Goal: Task Accomplishment & Management: Manage account settings

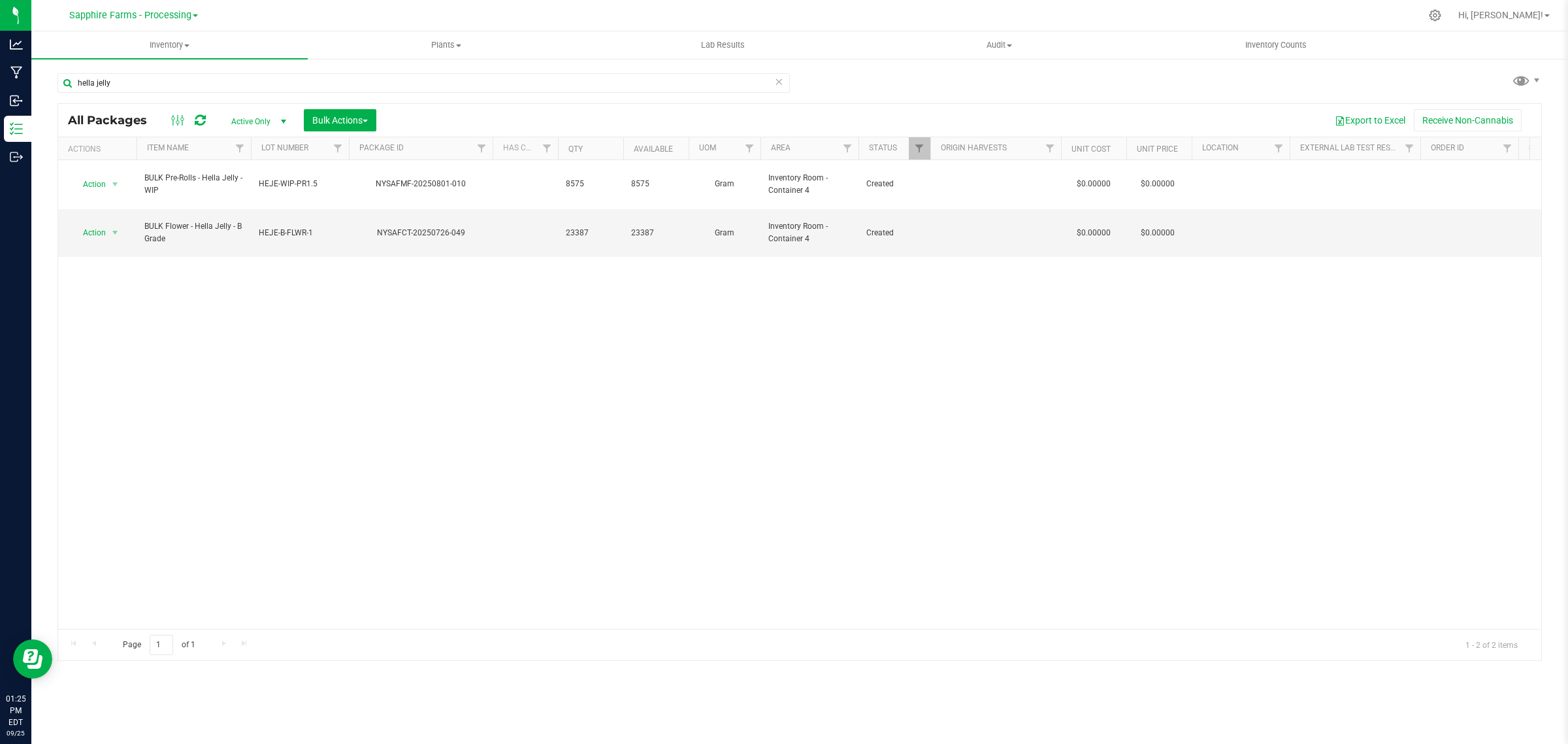
click at [778, 86] on icon at bounding box center [779, 81] width 9 height 15
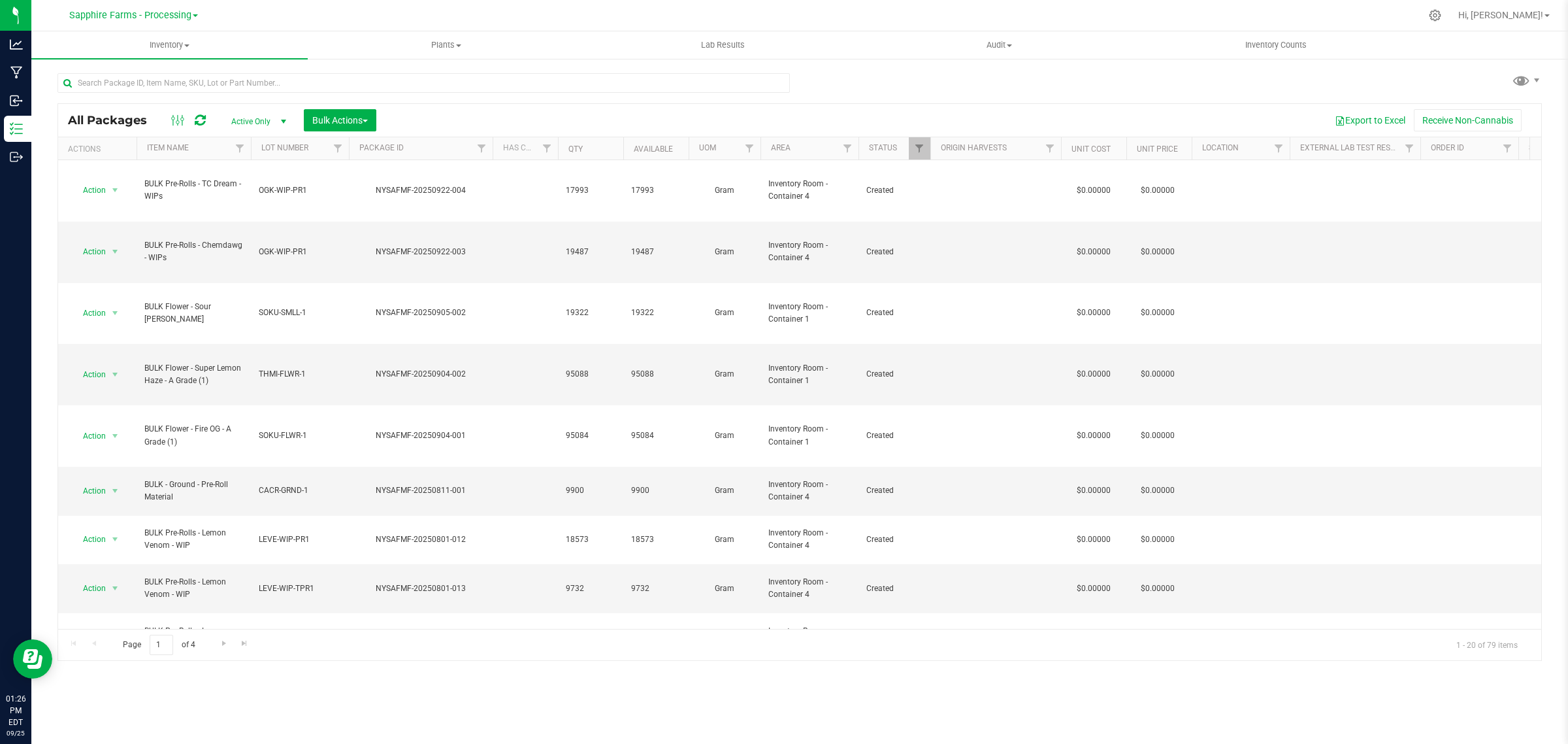
click at [194, 15] on span at bounding box center [195, 16] width 5 height 3
click at [182, 125] on link "Sapphire Farms - Distribution" at bounding box center [134, 133] width 191 height 17
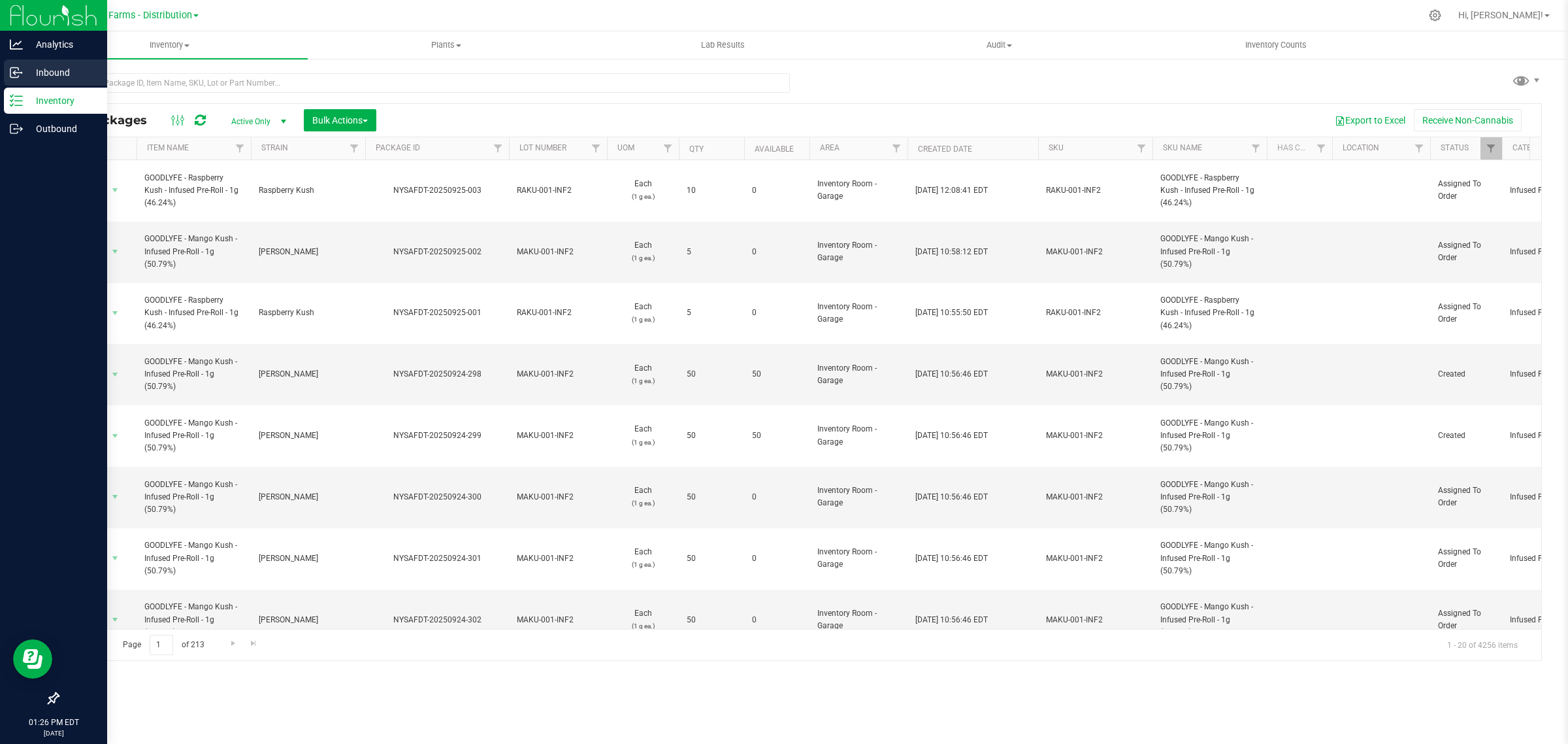
click at [41, 76] on p "Inbound" at bounding box center [61, 72] width 78 height 15
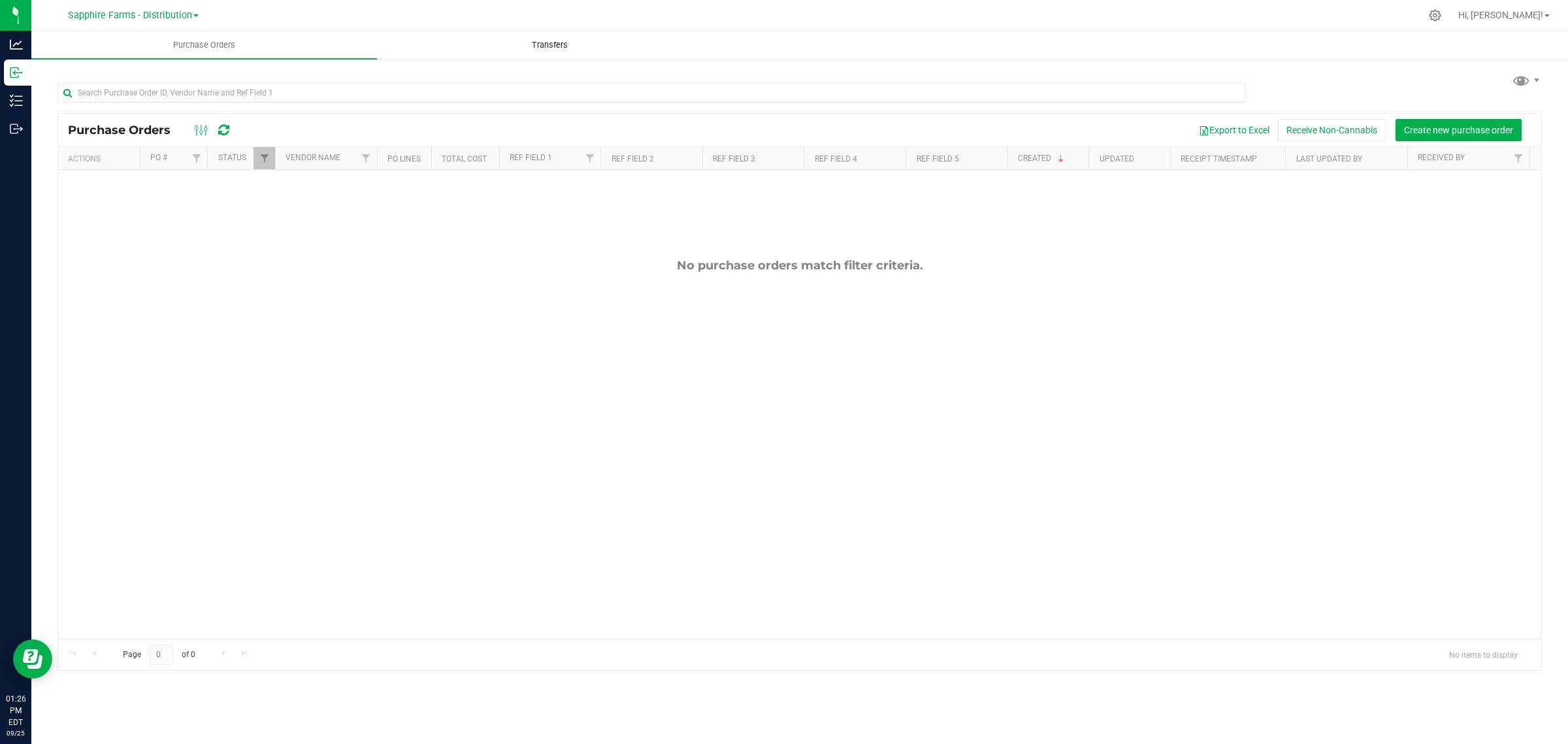
click at [559, 47] on span "Transfers" at bounding box center [550, 45] width 71 height 12
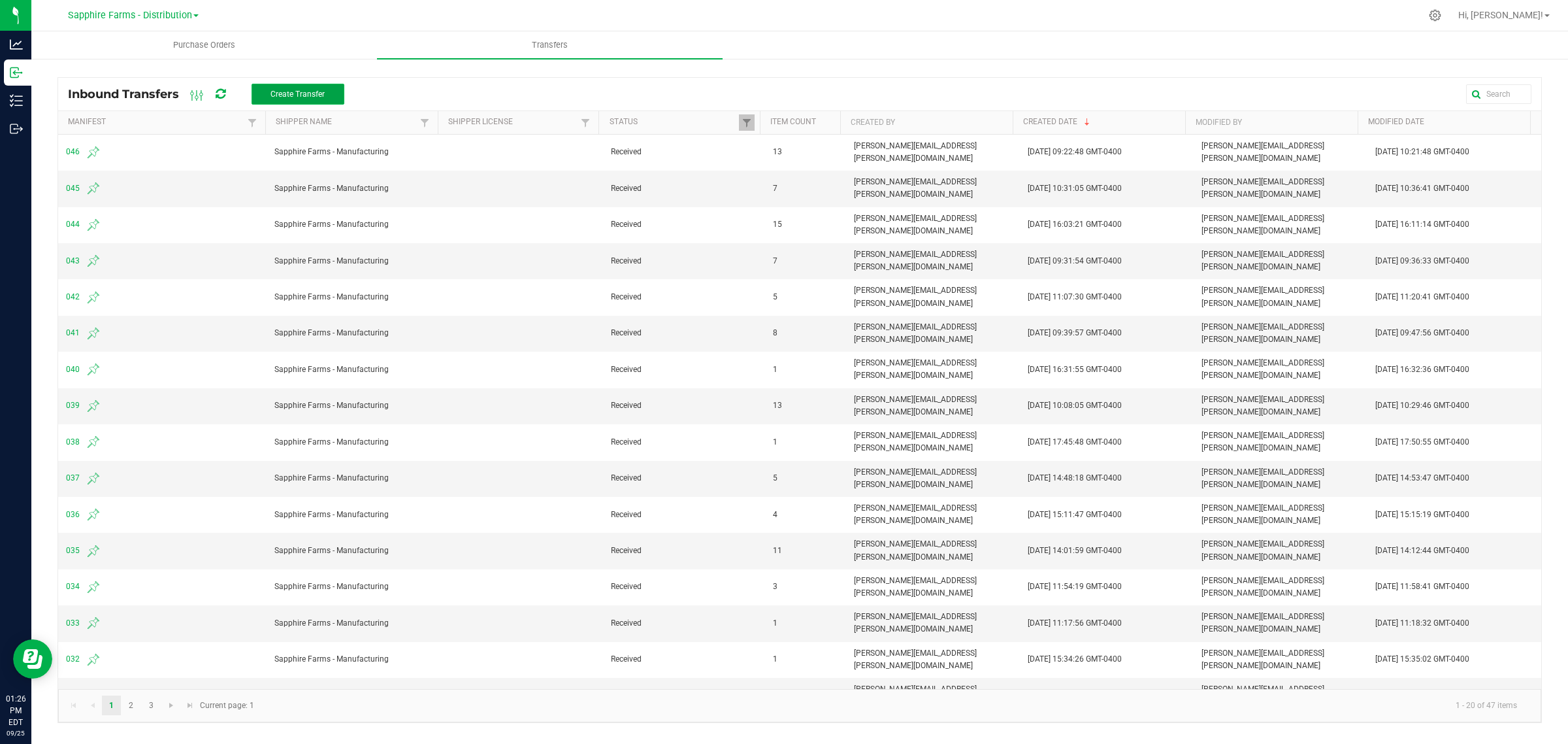
click at [291, 90] on span "Create Transfer" at bounding box center [297, 94] width 54 height 9
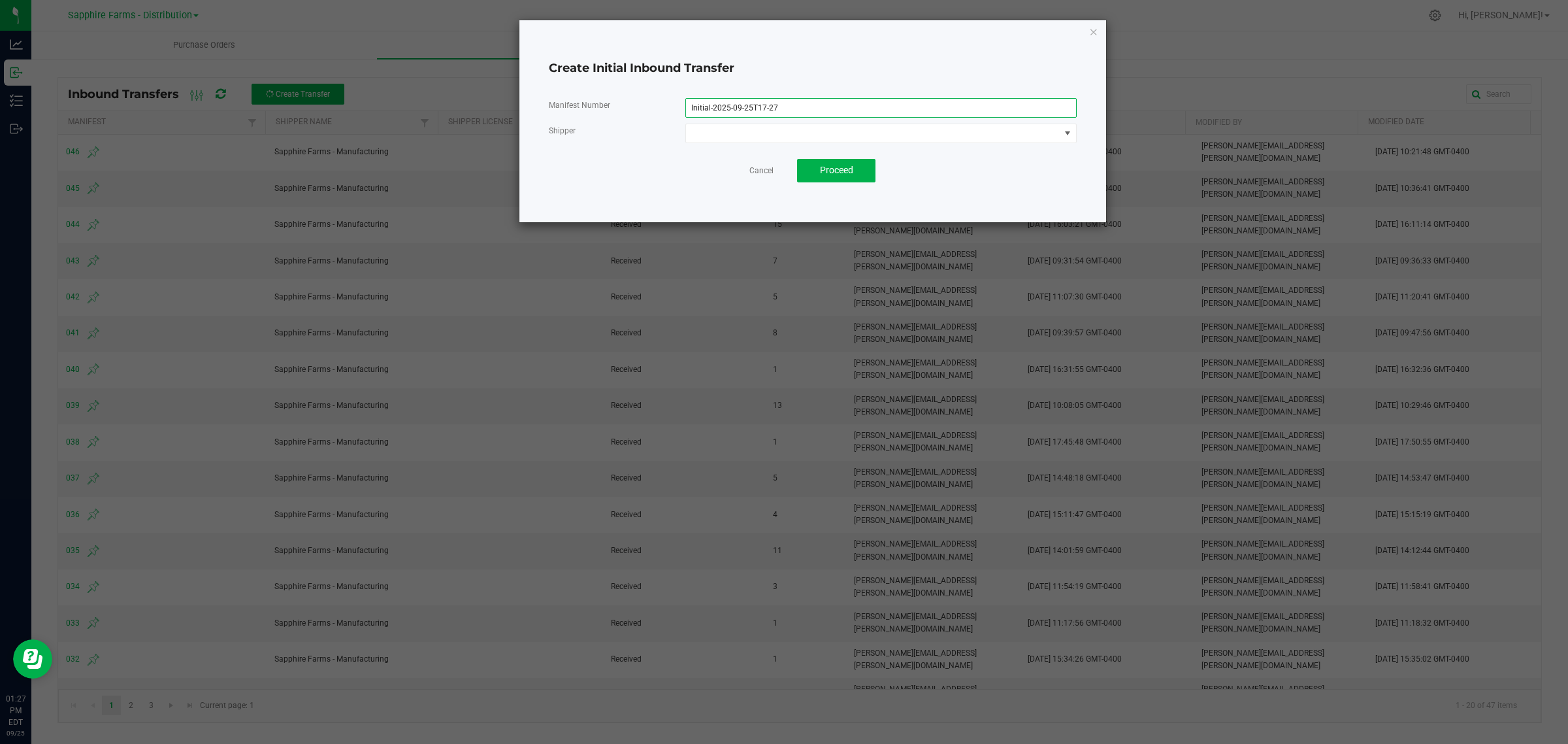
drag, startPoint x: 784, startPoint y: 102, endPoint x: 627, endPoint y: 103, distance: 157.0
click at [627, 103] on div "Manifest Number Initial-2025-09-25T17-27" at bounding box center [812, 108] width 547 height 19
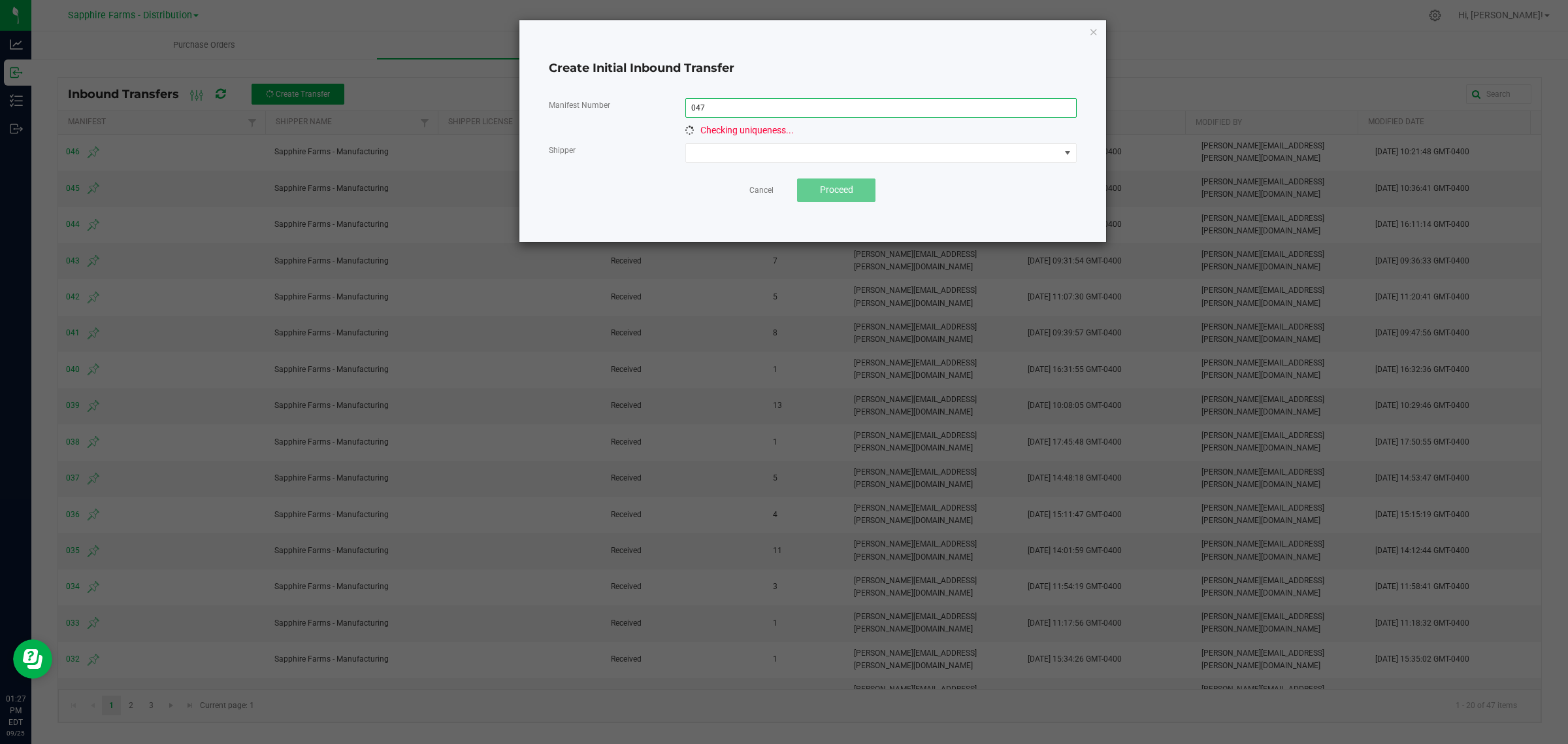
type input "047"
click at [714, 132] on span "Checking uniqueness..." at bounding box center [747, 130] width 94 height 11
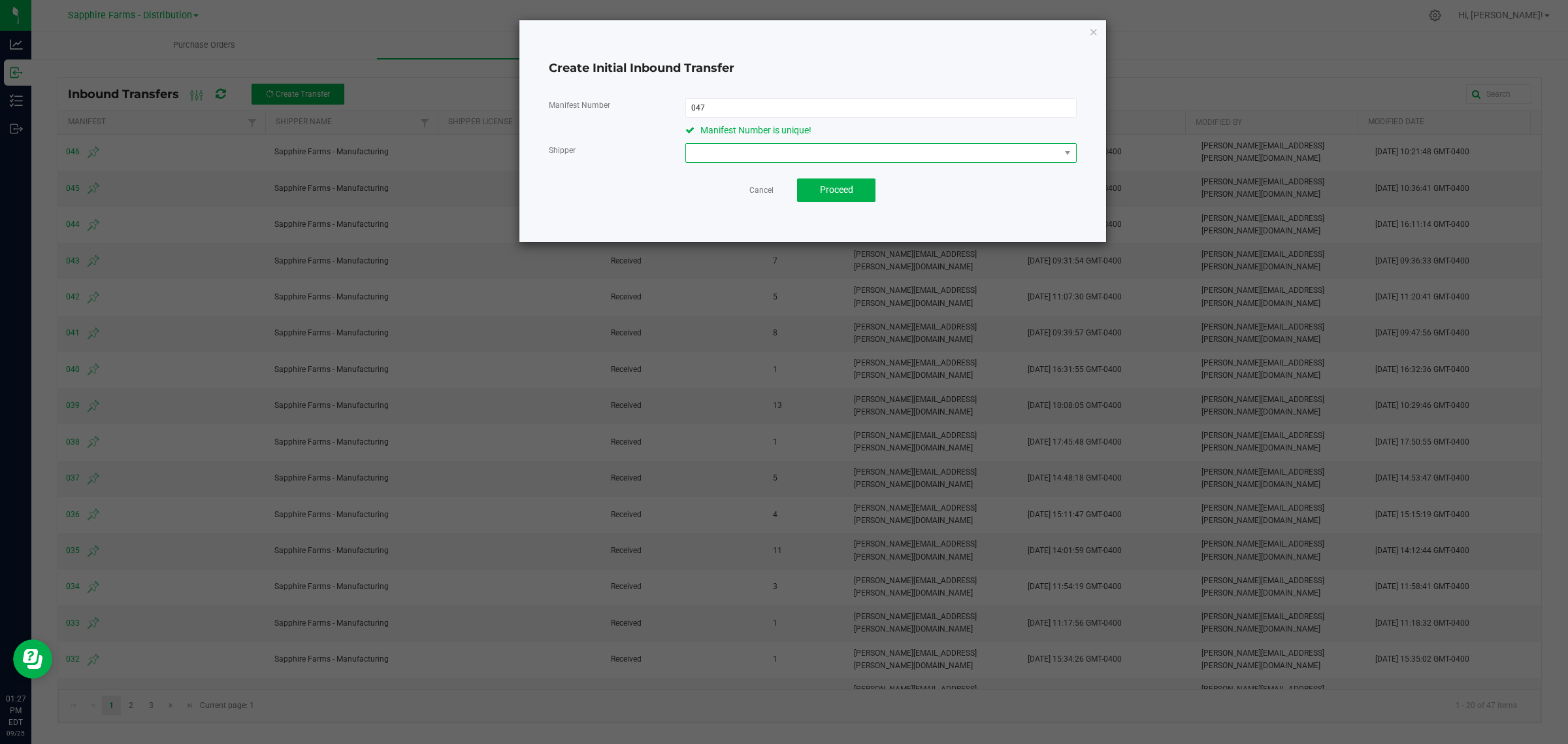
click at [725, 148] on span at bounding box center [873, 152] width 373 height 18
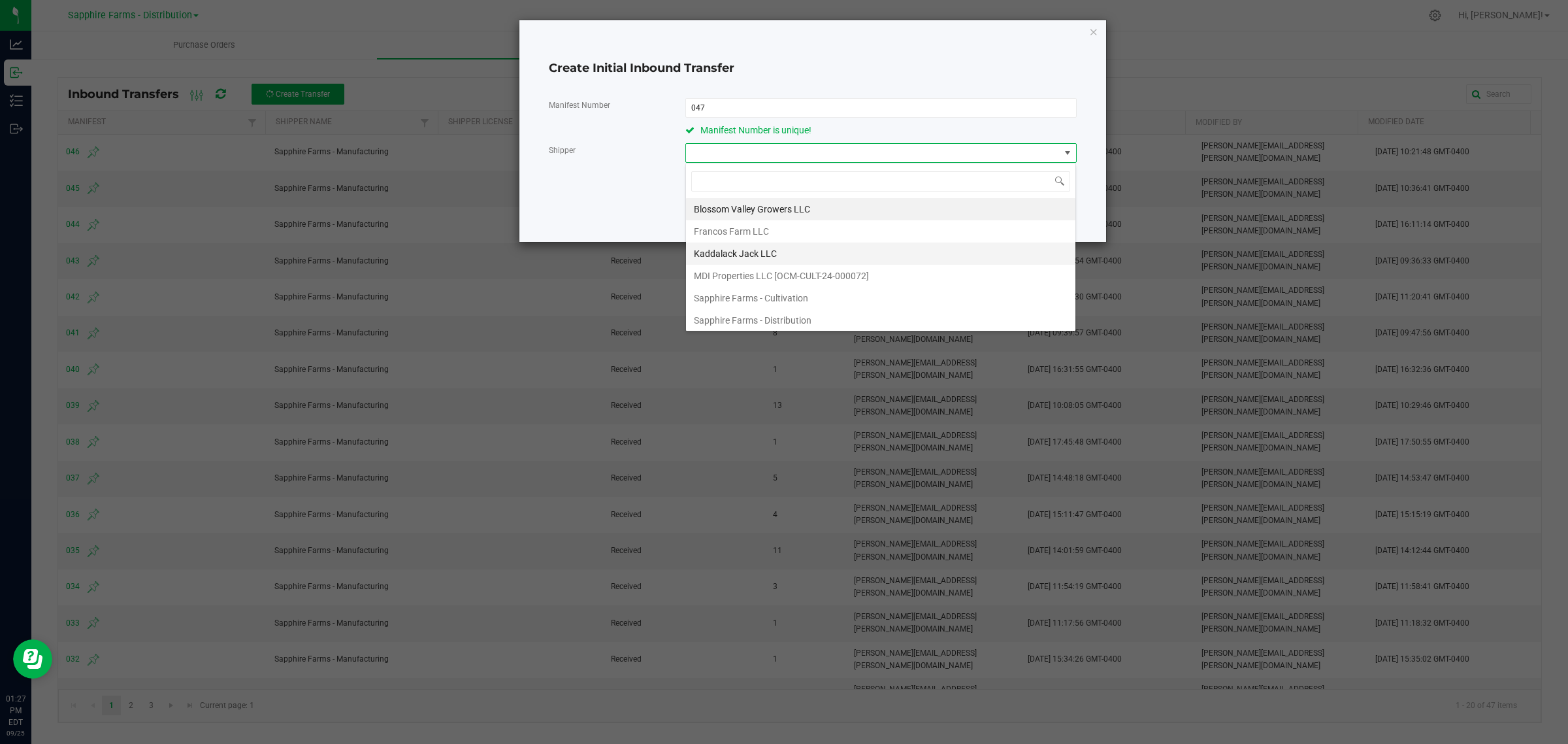
scroll to position [72, 0]
click at [865, 272] on li "Sapphire Farms - Manufacturing" at bounding box center [881, 273] width 389 height 22
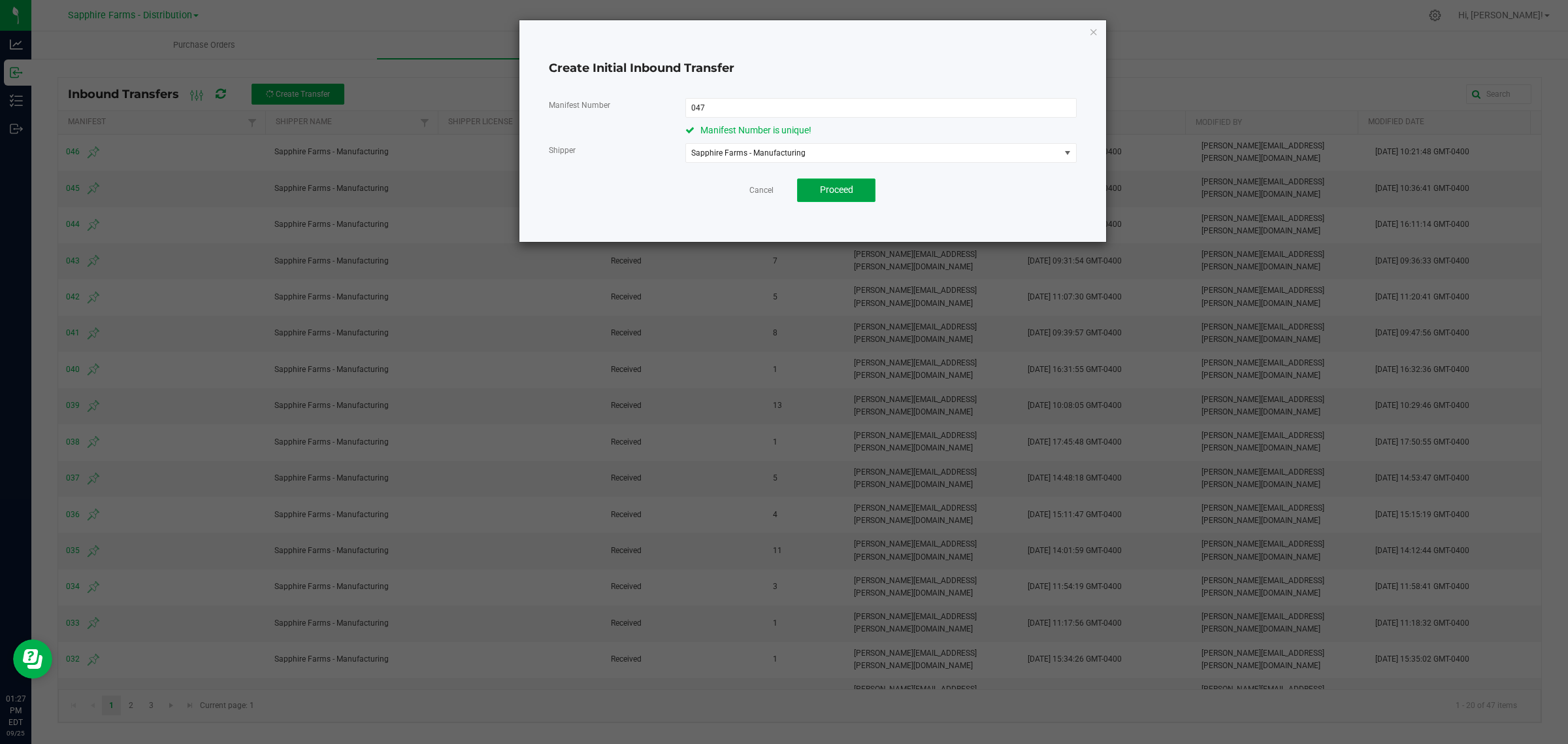
click at [849, 188] on span "Proceed" at bounding box center [836, 190] width 33 height 11
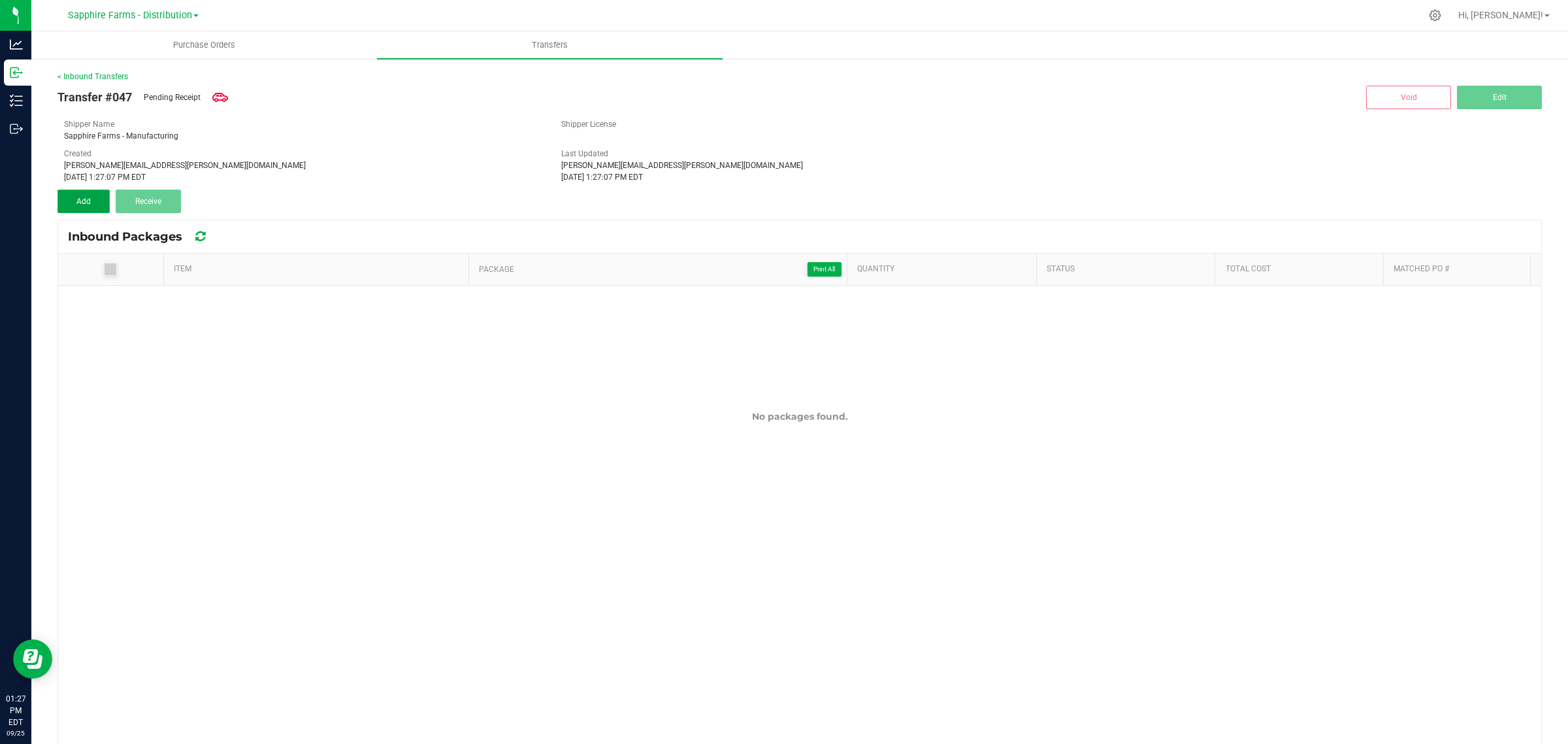
click at [73, 200] on button "Add" at bounding box center [84, 201] width 52 height 23
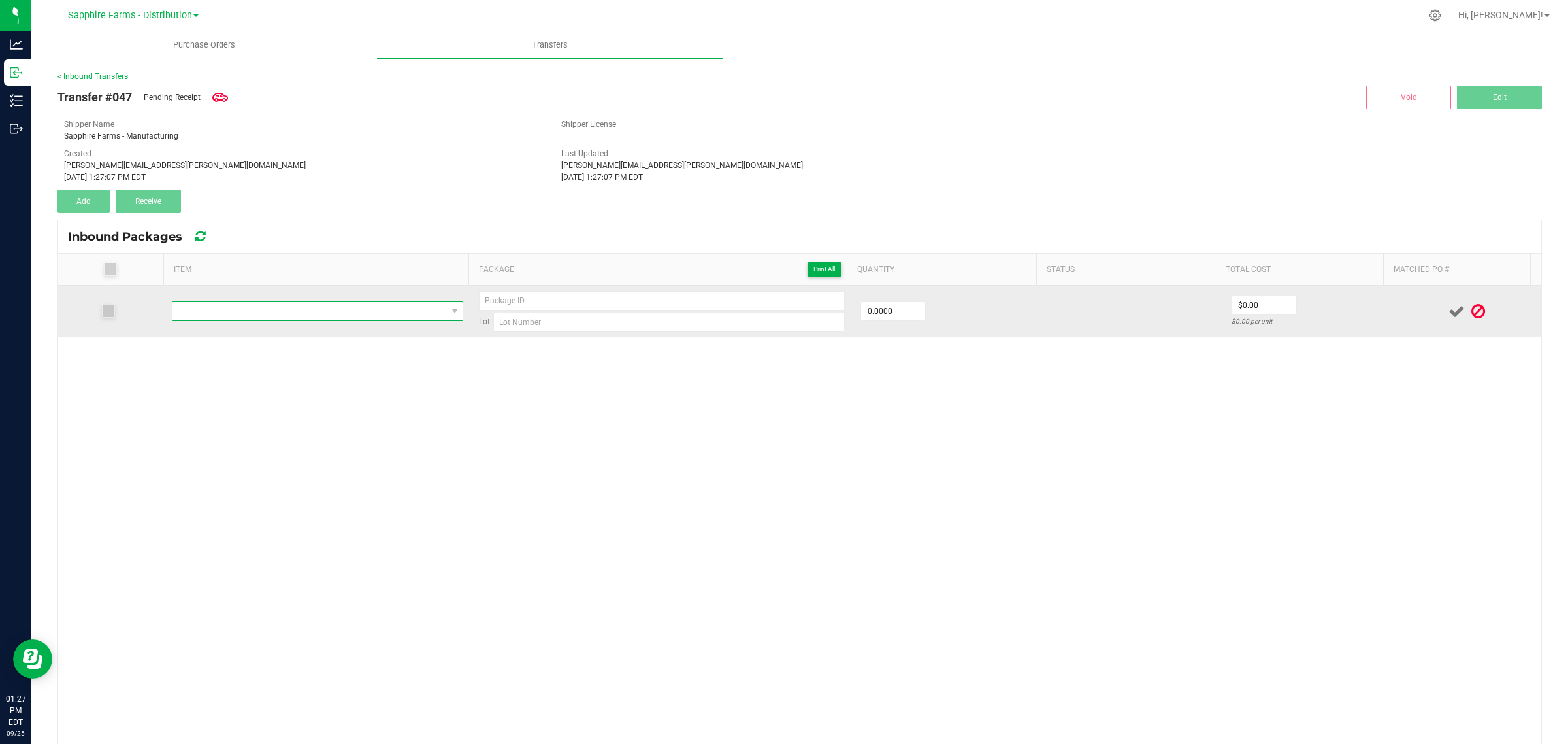
click at [275, 314] on span "NO DATA FOUND" at bounding box center [309, 311] width 274 height 18
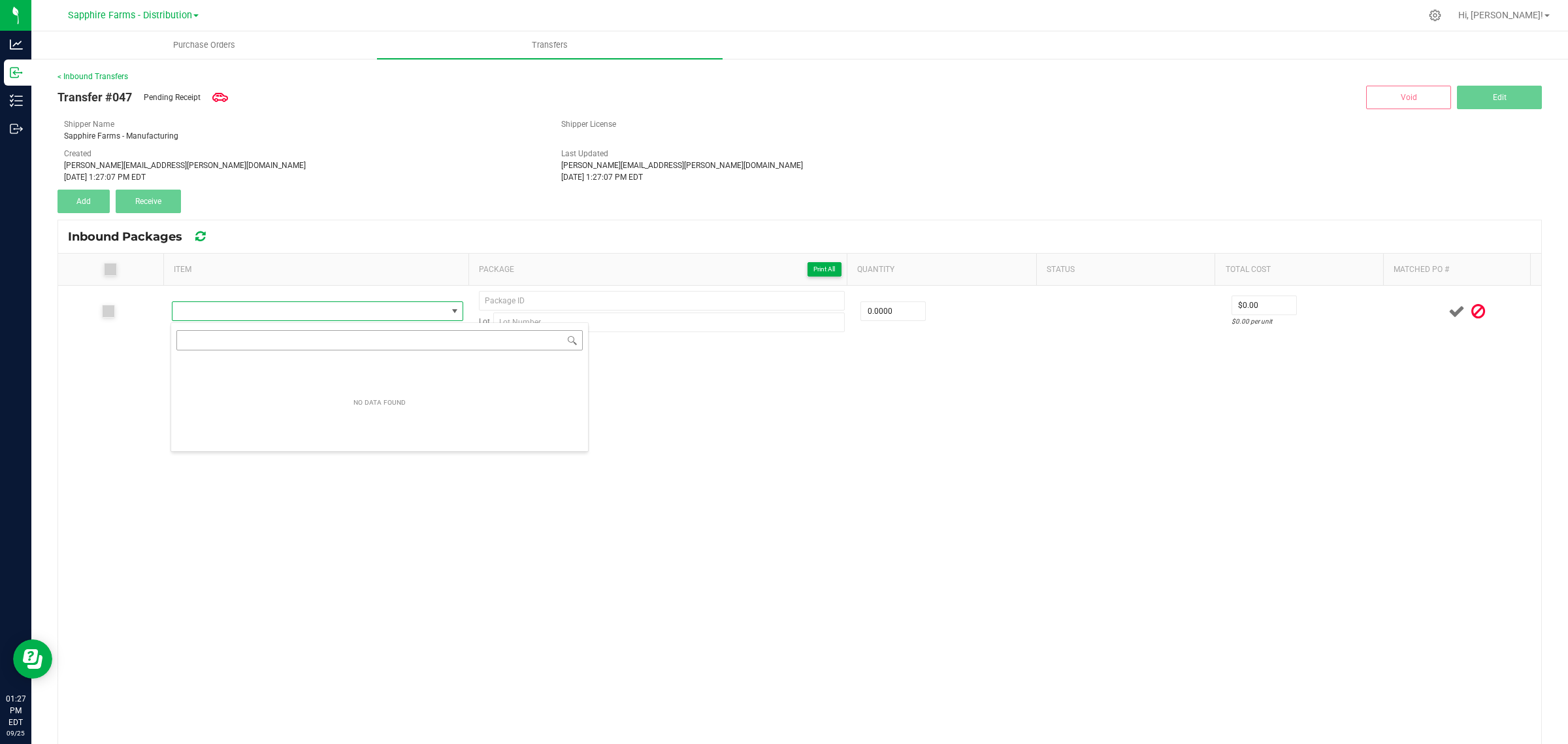
scroll to position [20, 285]
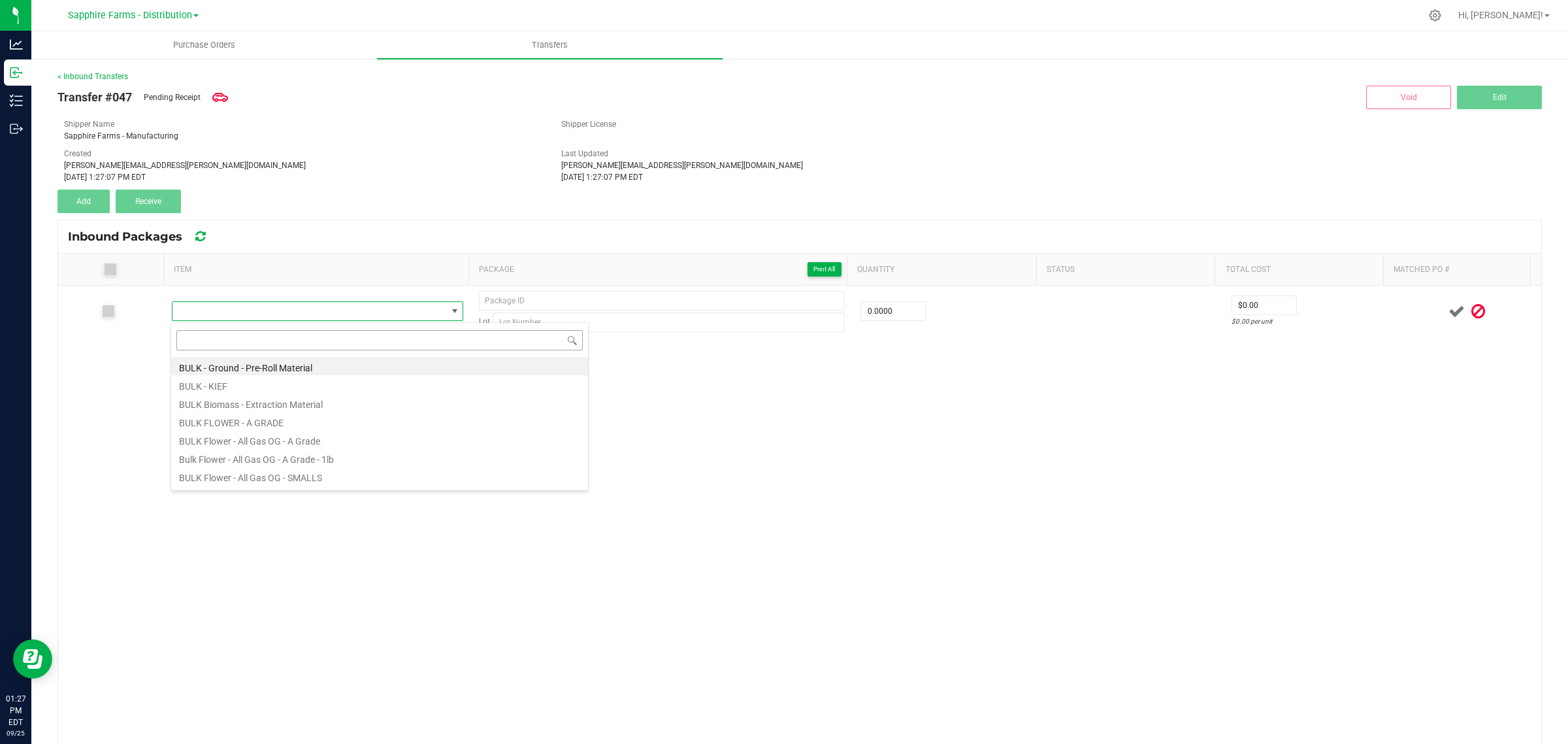
type input "FIOG-003-FL1"
click at [327, 367] on li "[PERSON_NAME] - Fire OG - Flower - 1/8th (3.5g) (28.09%)" at bounding box center [379, 366] width 417 height 18
type input "0 ea"
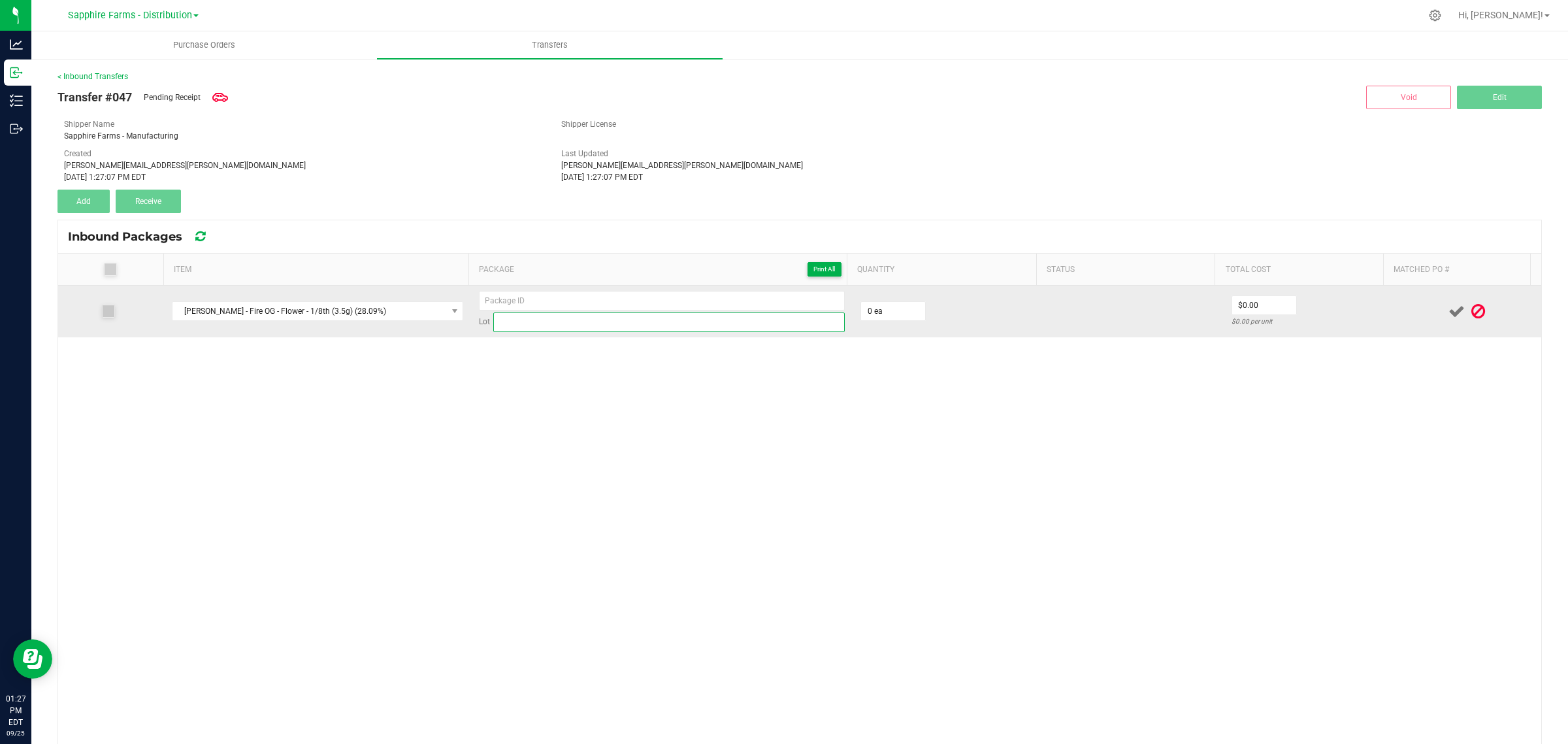
click at [531, 322] on input at bounding box center [669, 322] width 351 height 19
paste input "FIOG-003-FL1"
type input "FIOG-003-FL1"
click at [575, 301] on input at bounding box center [662, 300] width 366 height 19
type input "20250925-1"
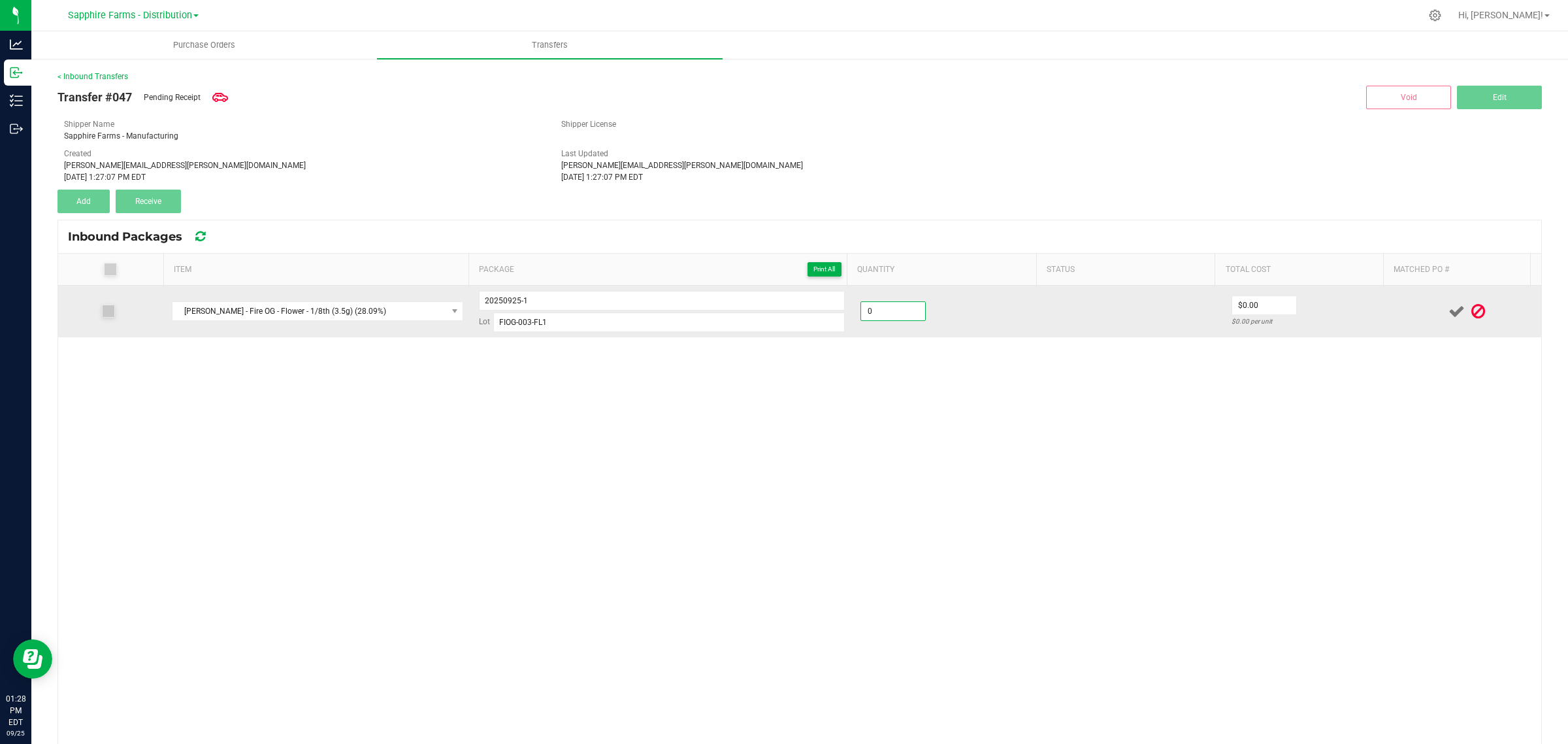
click at [899, 312] on input "0" at bounding box center [893, 311] width 64 height 18
type input "2500 ea"
click at [1066, 308] on td at bounding box center [1134, 311] width 180 height 51
click at [1448, 316] on icon at bounding box center [1456, 312] width 16 height 16
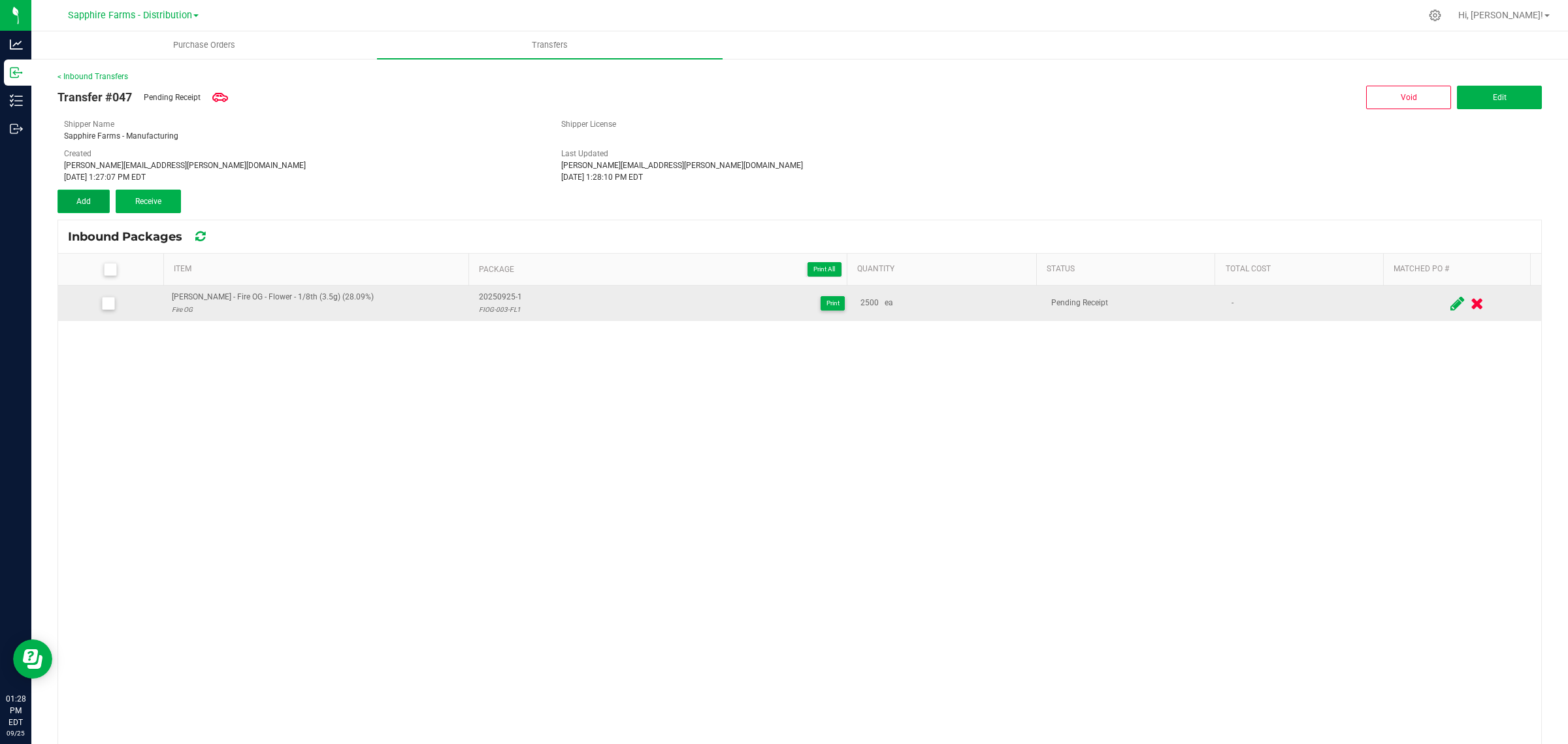
click at [106, 204] on button "Add" at bounding box center [84, 201] width 52 height 23
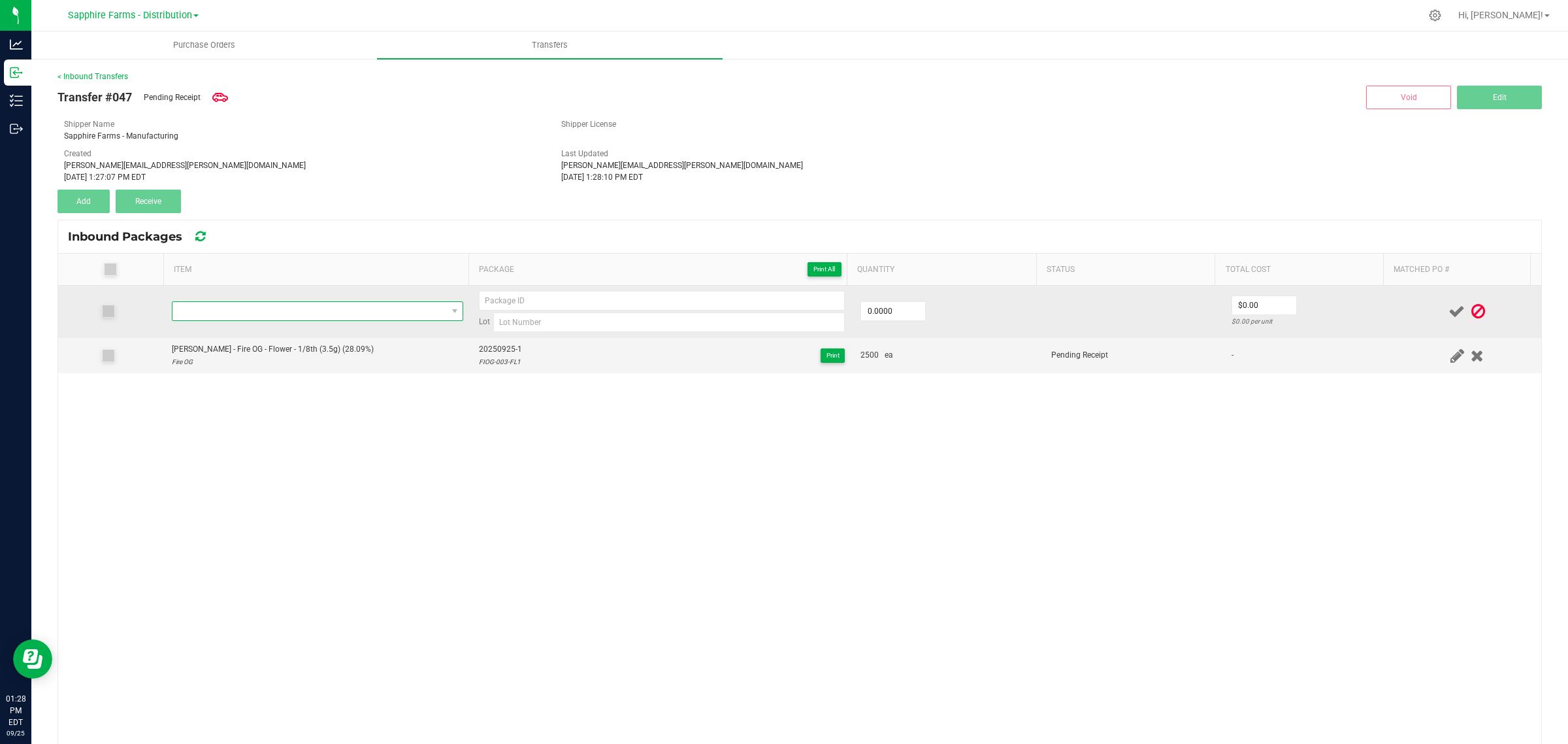
click at [276, 305] on span "NO DATA FOUND" at bounding box center [309, 311] width 274 height 18
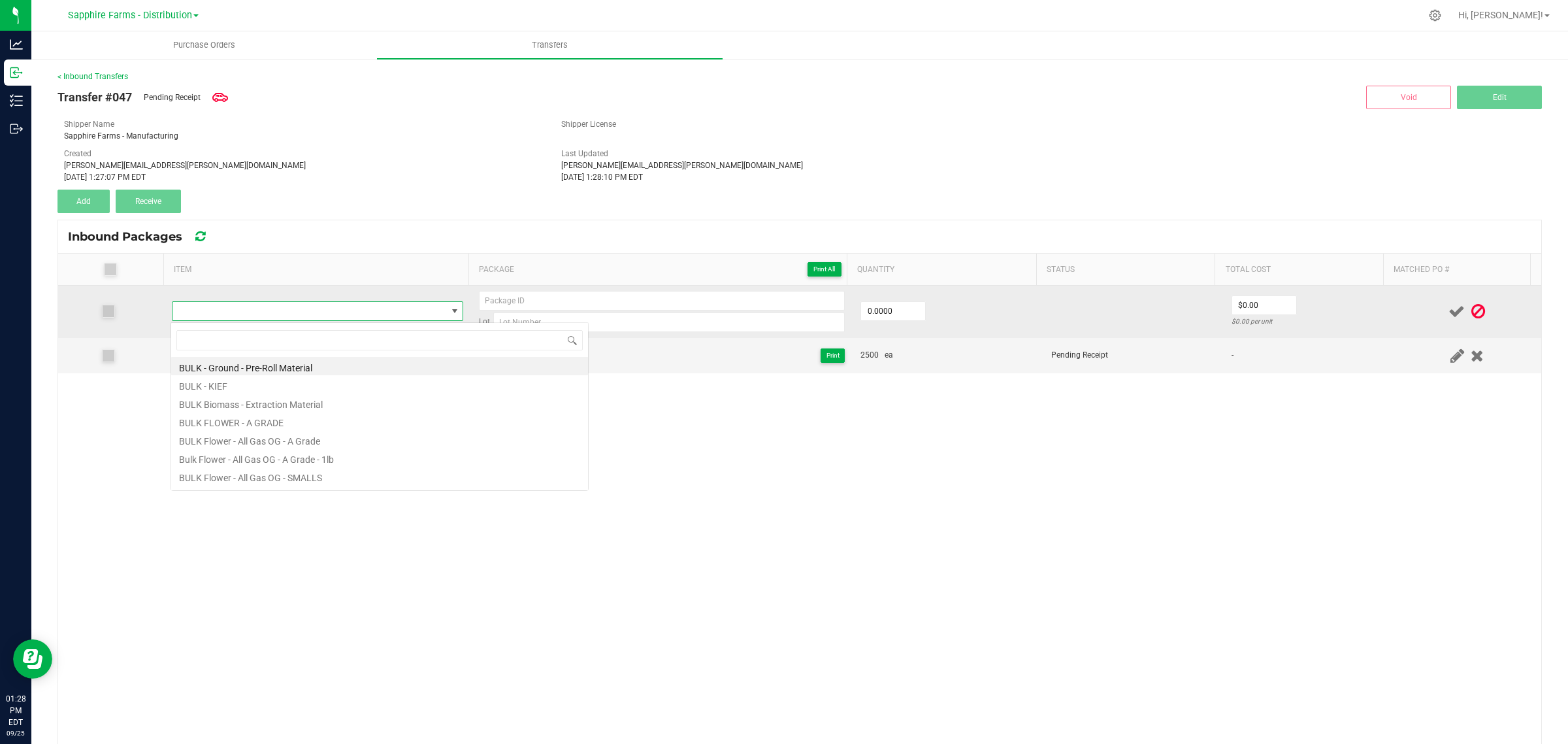
type input "SOKU-003-FL2"
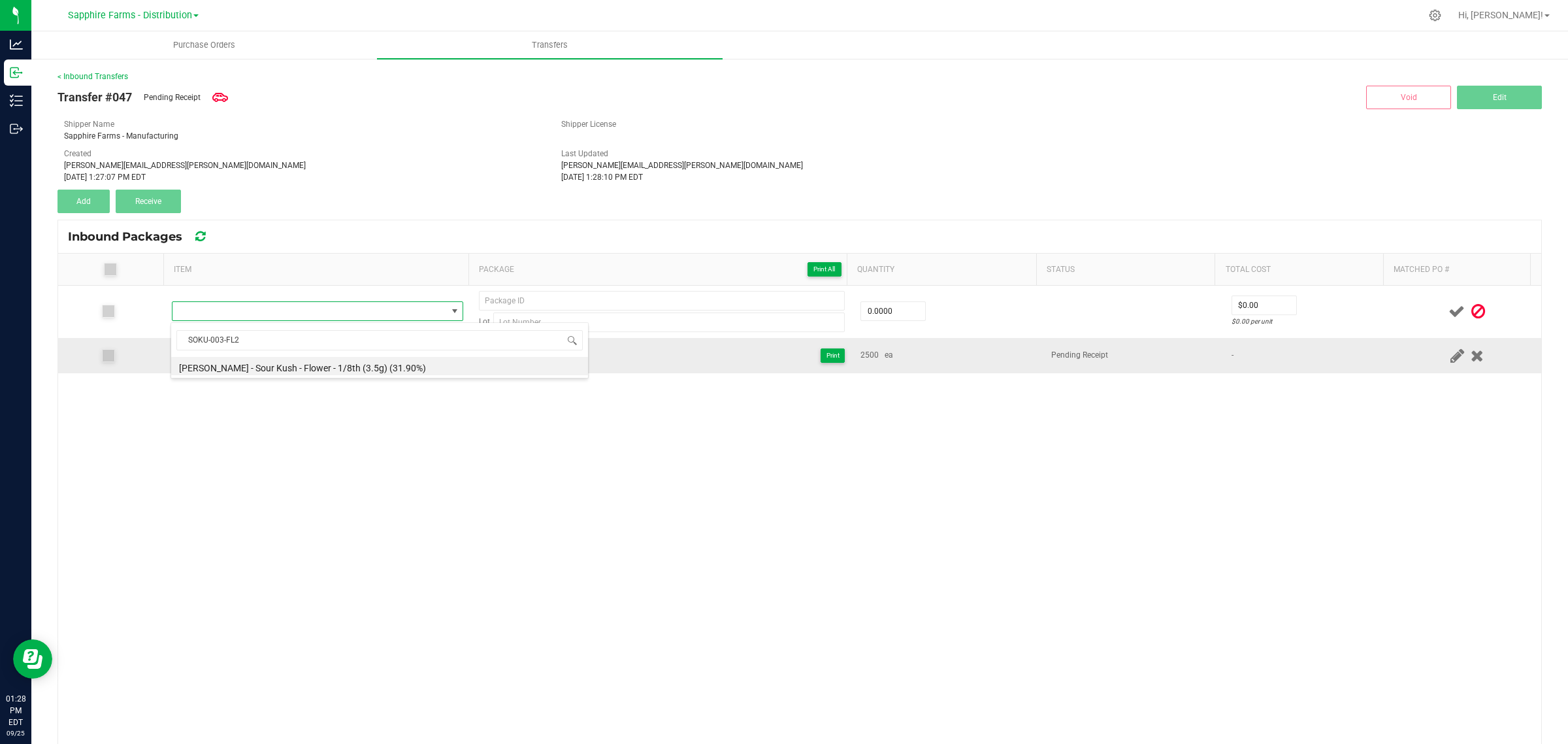
click at [367, 368] on li "[PERSON_NAME] - Sour Kush - Flower - 1/8th (3.5g) (31.90%)" at bounding box center [379, 366] width 417 height 18
type input "0 ea"
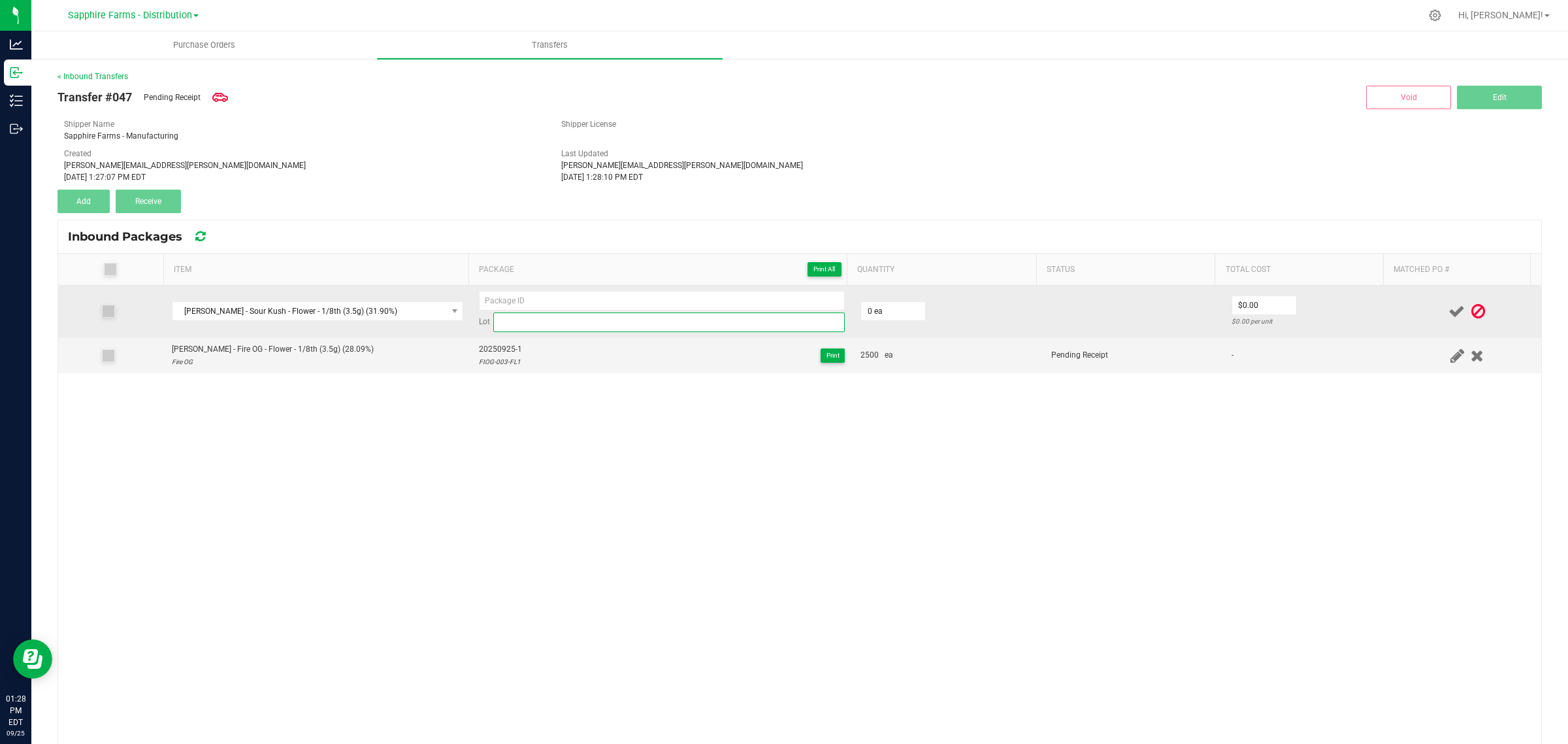
click at [559, 325] on input at bounding box center [669, 322] width 351 height 19
paste input "SOKU-003-FL2"
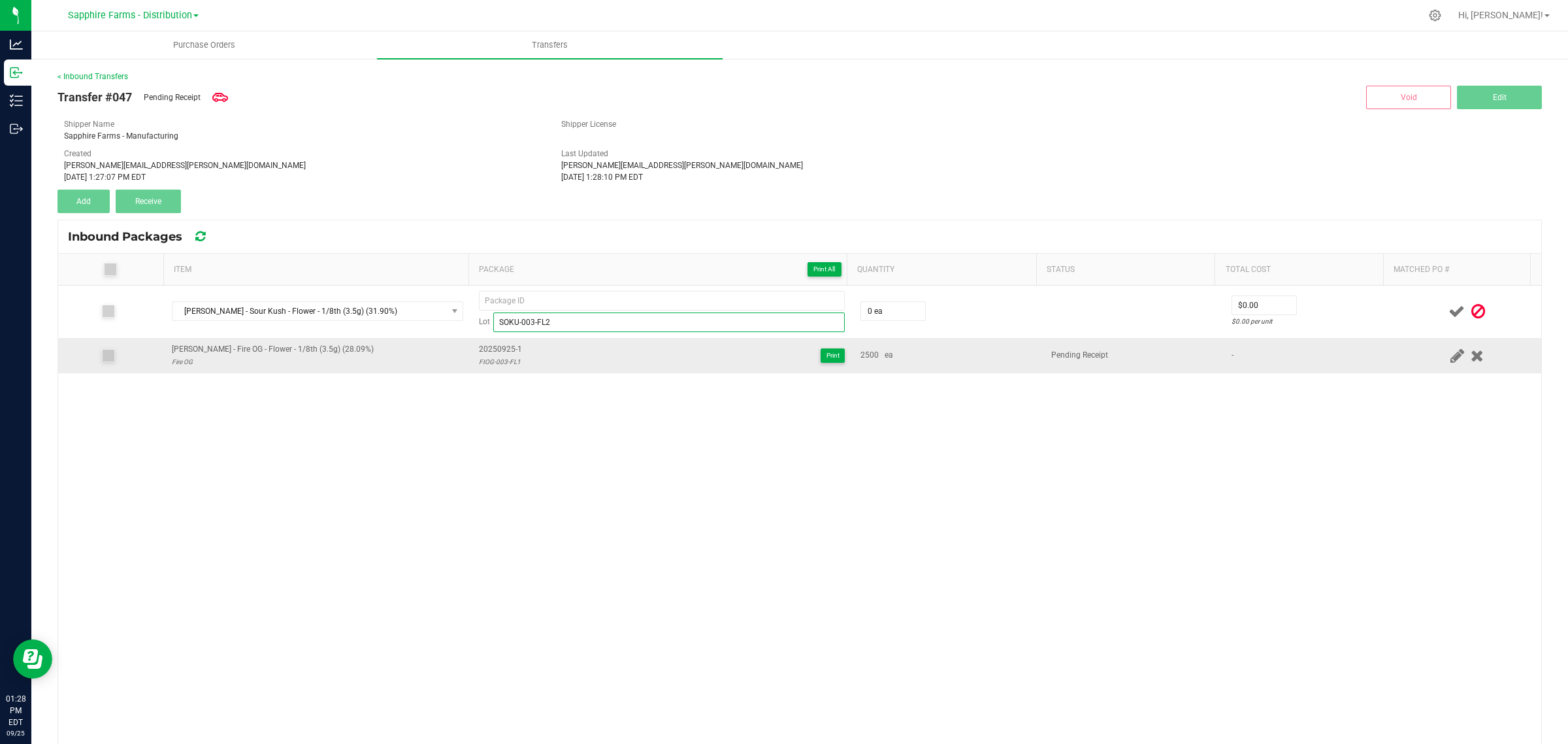
type input "SOKU-003-FL2"
drag, startPoint x: 528, startPoint y: 345, endPoint x: 468, endPoint y: 352, distance: 60.4
click at [471, 352] on td "20250925-1 FIOG-003-FL1 Print" at bounding box center [661, 356] width 381 height 35
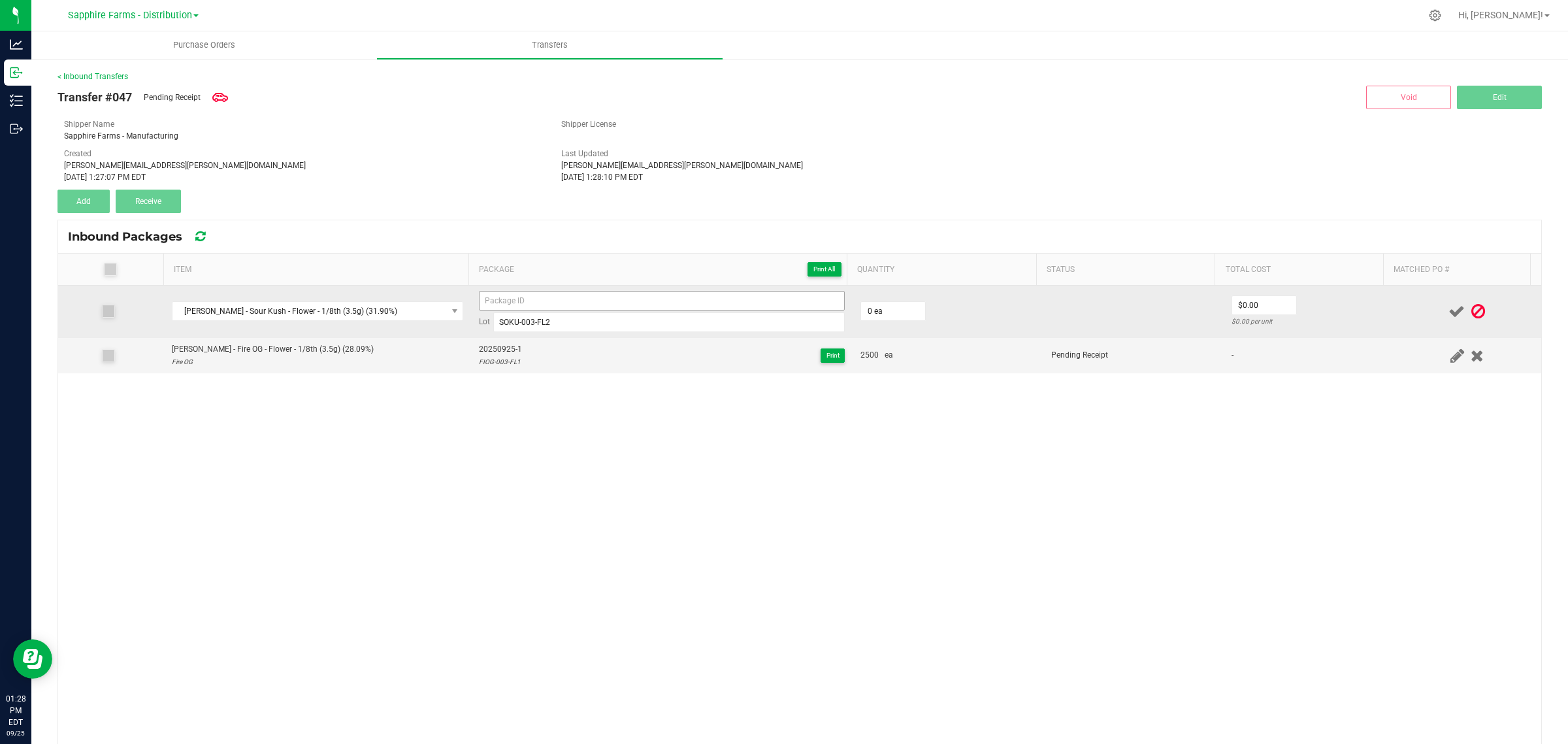
copy span "20250925-1"
click at [560, 304] on input at bounding box center [662, 300] width 366 height 19
paste input "20250925-1"
type input "20250925-2"
click at [884, 314] on input "0" at bounding box center [893, 311] width 64 height 18
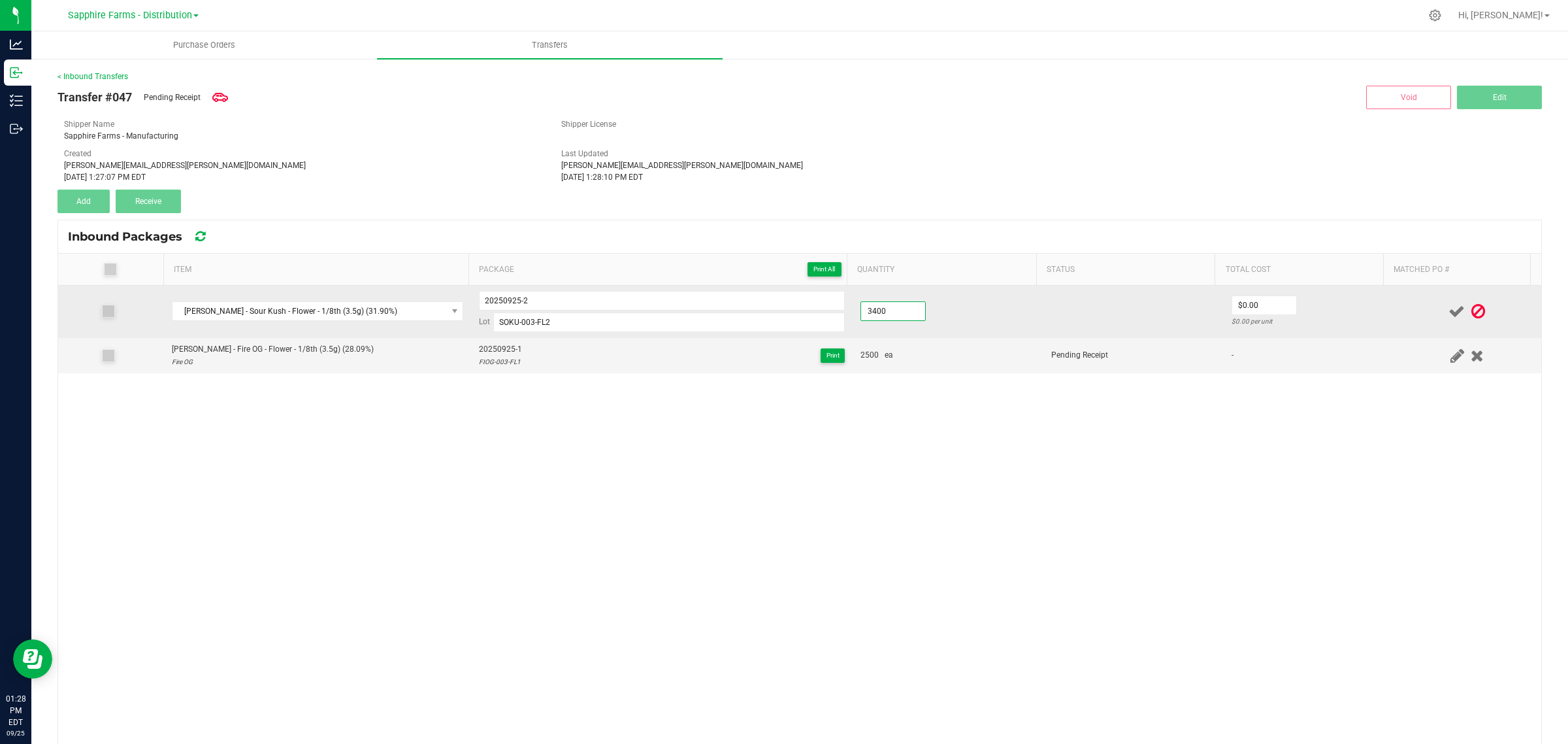
type input "3400 ea"
click at [967, 307] on td "3400 ea" at bounding box center [948, 312] width 191 height 52
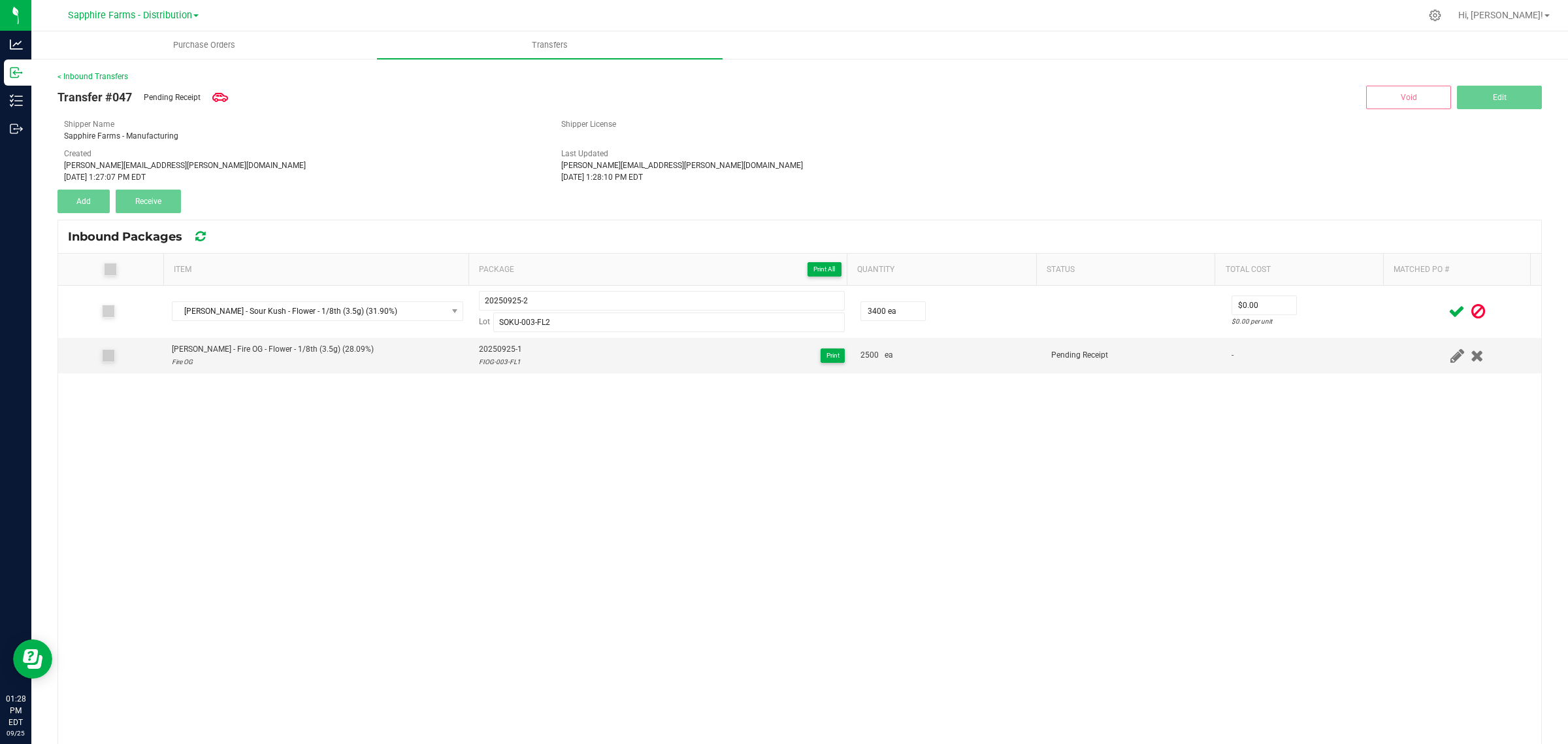
click at [1448, 307] on icon at bounding box center [1456, 312] width 16 height 16
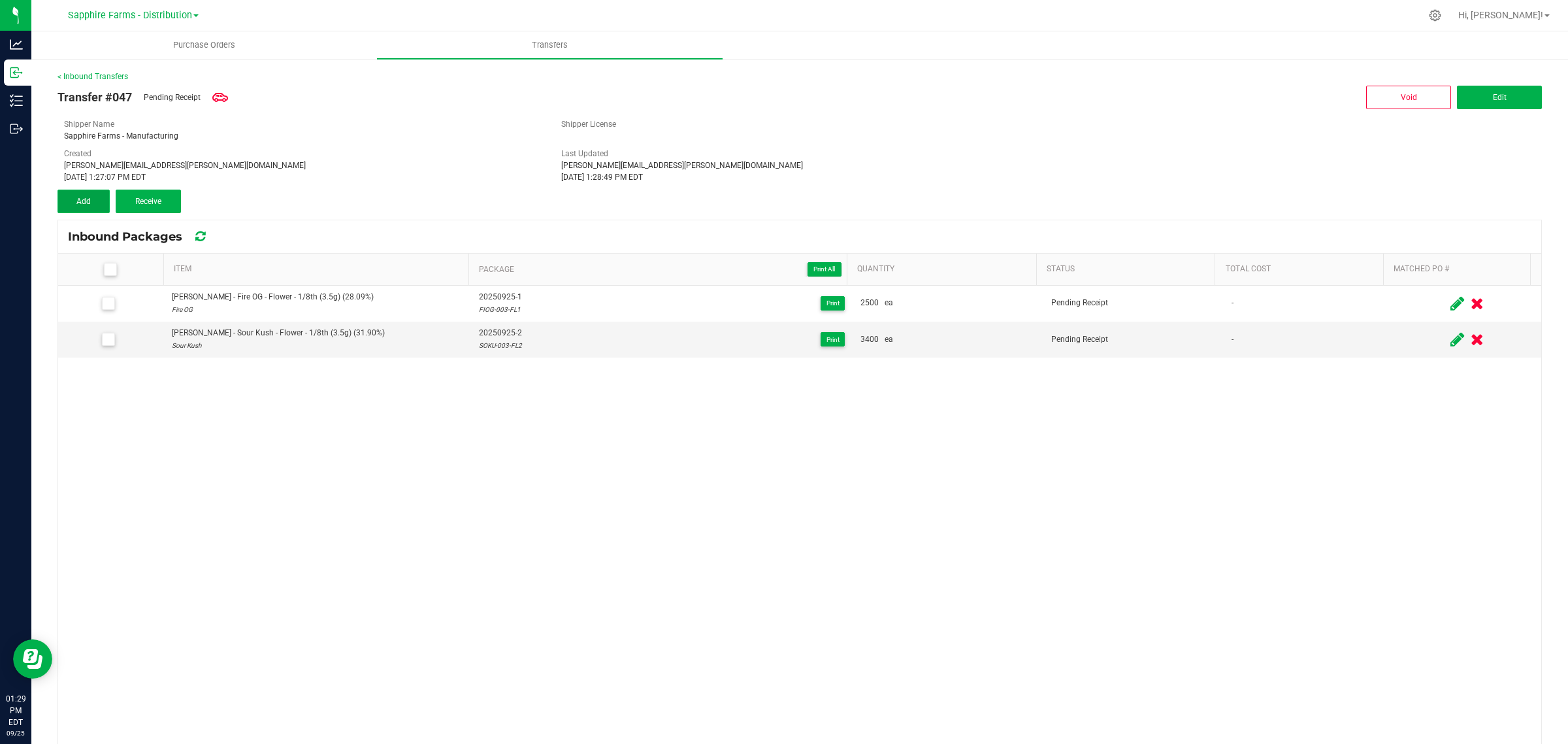
click at [103, 200] on button "Add" at bounding box center [84, 201] width 52 height 23
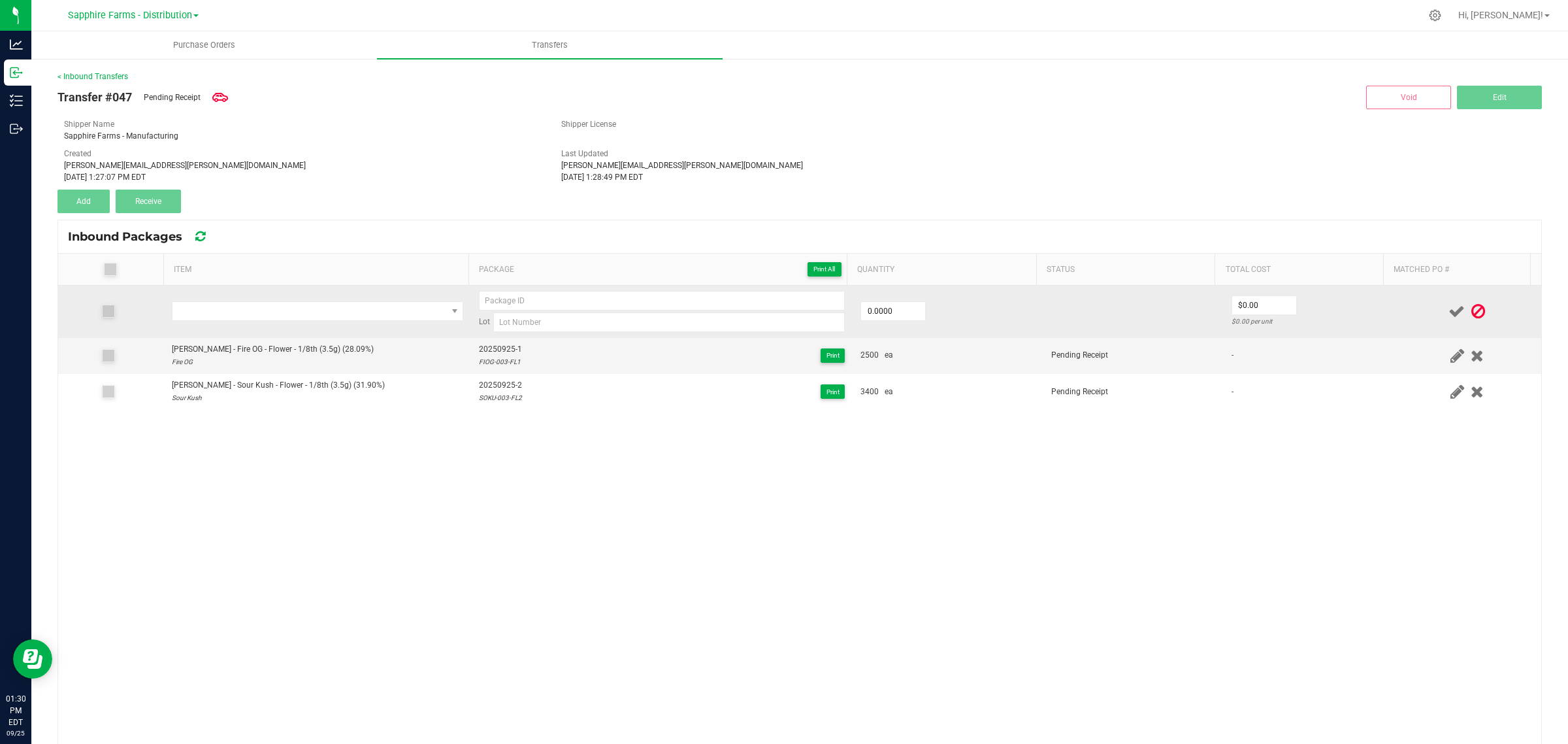
click at [276, 324] on td at bounding box center [317, 312] width 307 height 52
click at [289, 315] on span "NO DATA FOUND" at bounding box center [309, 311] width 274 height 18
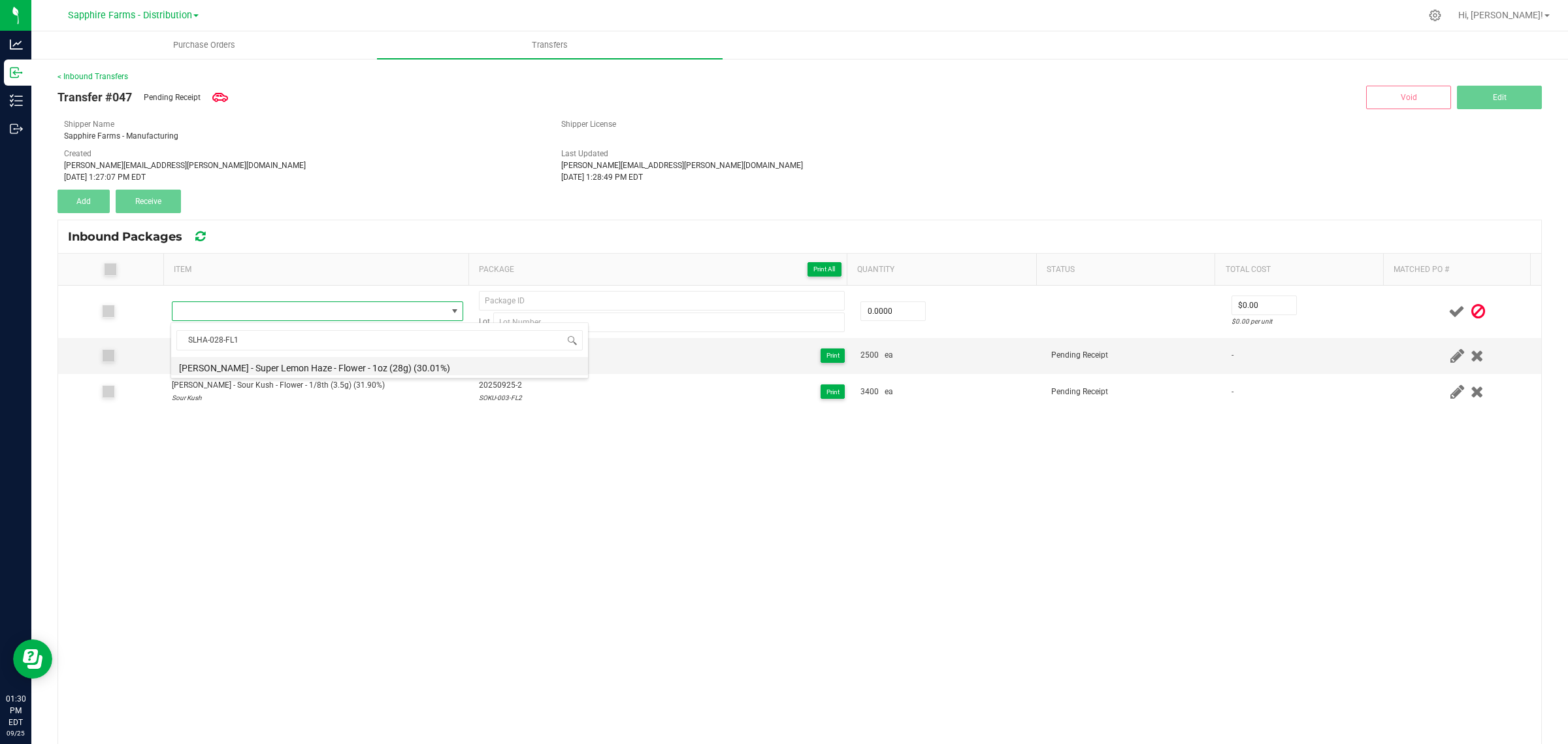
click at [339, 371] on li "[PERSON_NAME] - Super Lemon Haze - Flower - 1oz (28g) (30.01%)" at bounding box center [379, 366] width 417 height 18
type input "0 ea"
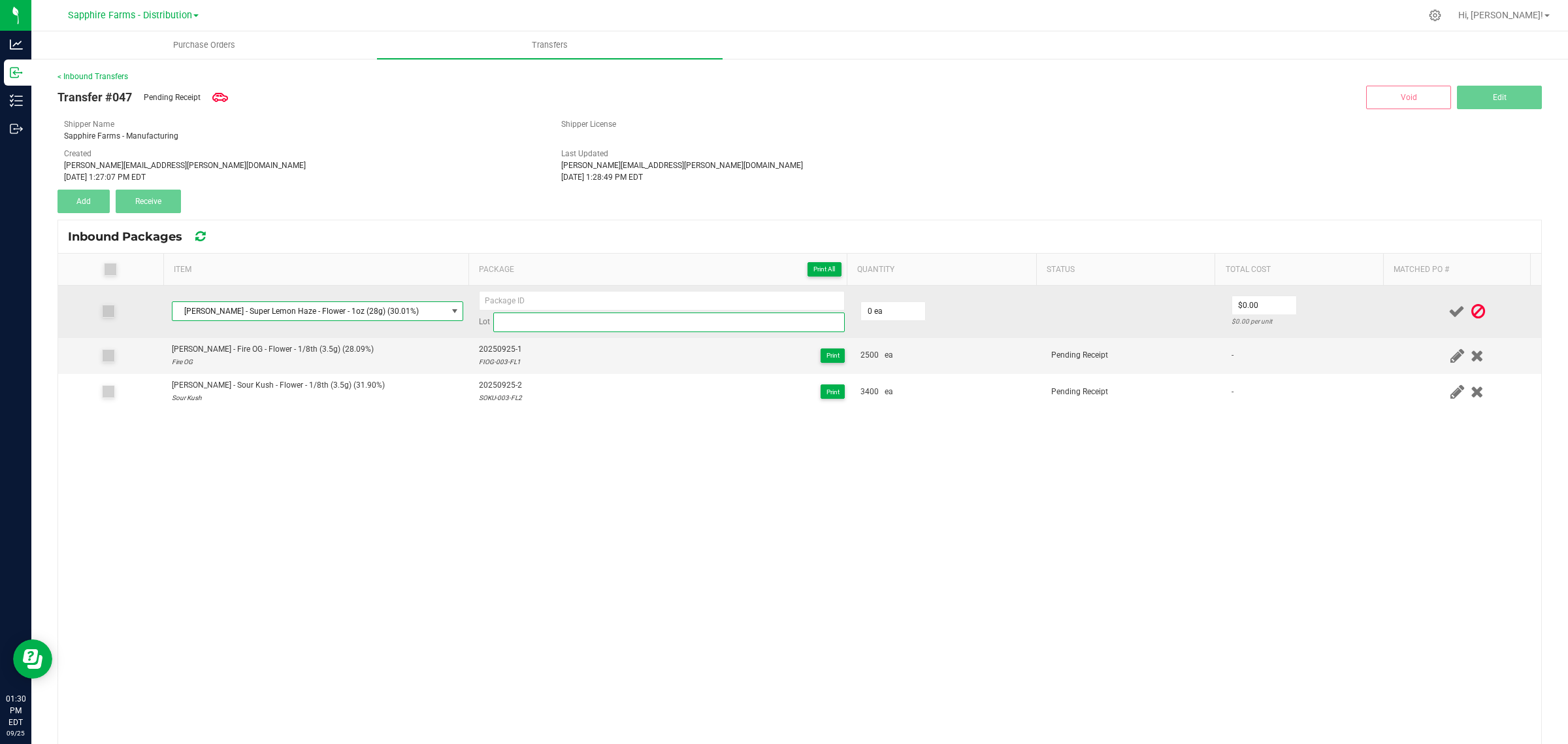
click at [569, 318] on input at bounding box center [669, 322] width 351 height 19
paste input "SLHA-028-FL1"
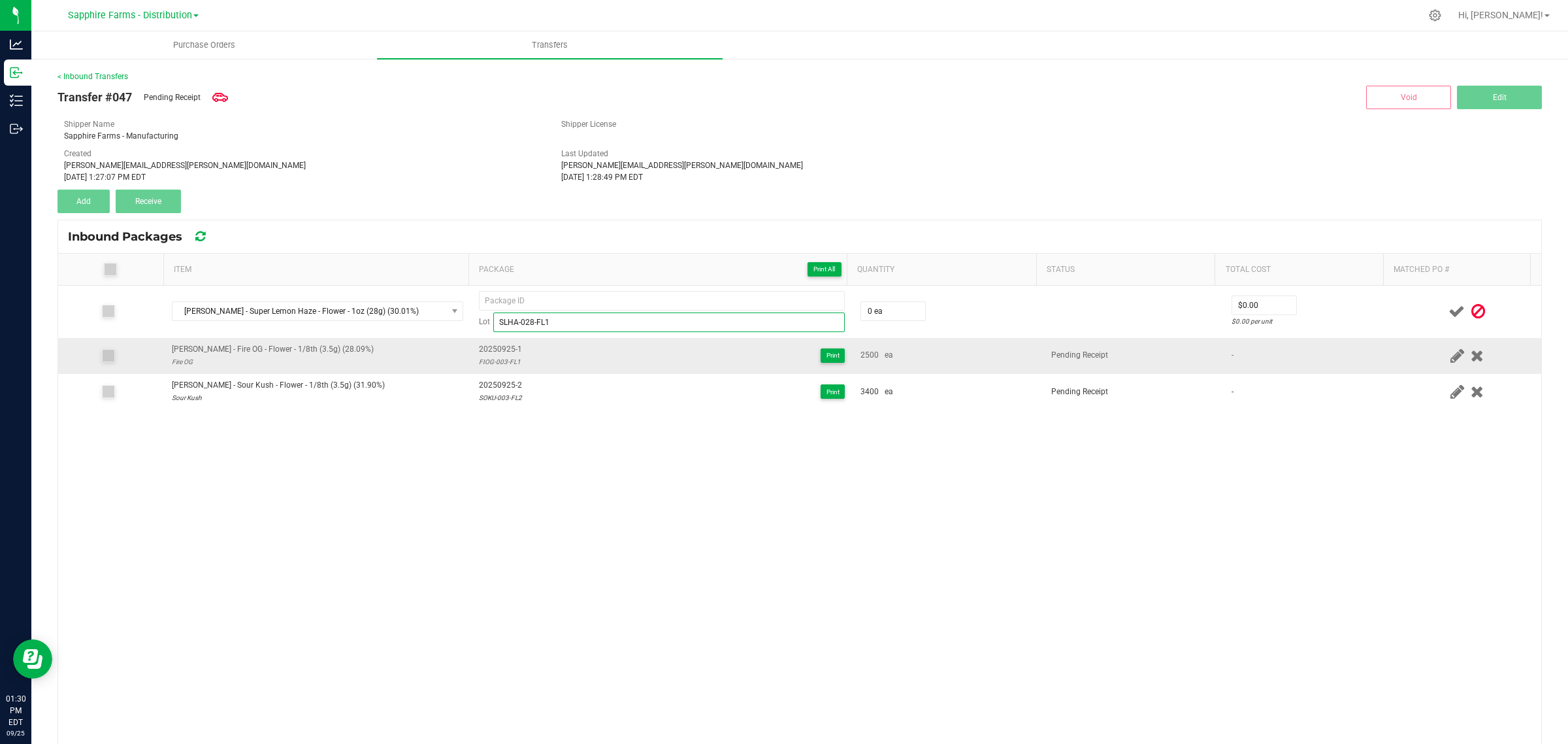
type input "SLHA-028-FL1"
drag, startPoint x: 520, startPoint y: 351, endPoint x: 470, endPoint y: 353, distance: 50.0
click at [471, 353] on td "20250925-1 FIOG-003-FL1 Print" at bounding box center [661, 356] width 381 height 36
copy span "20250925-1"
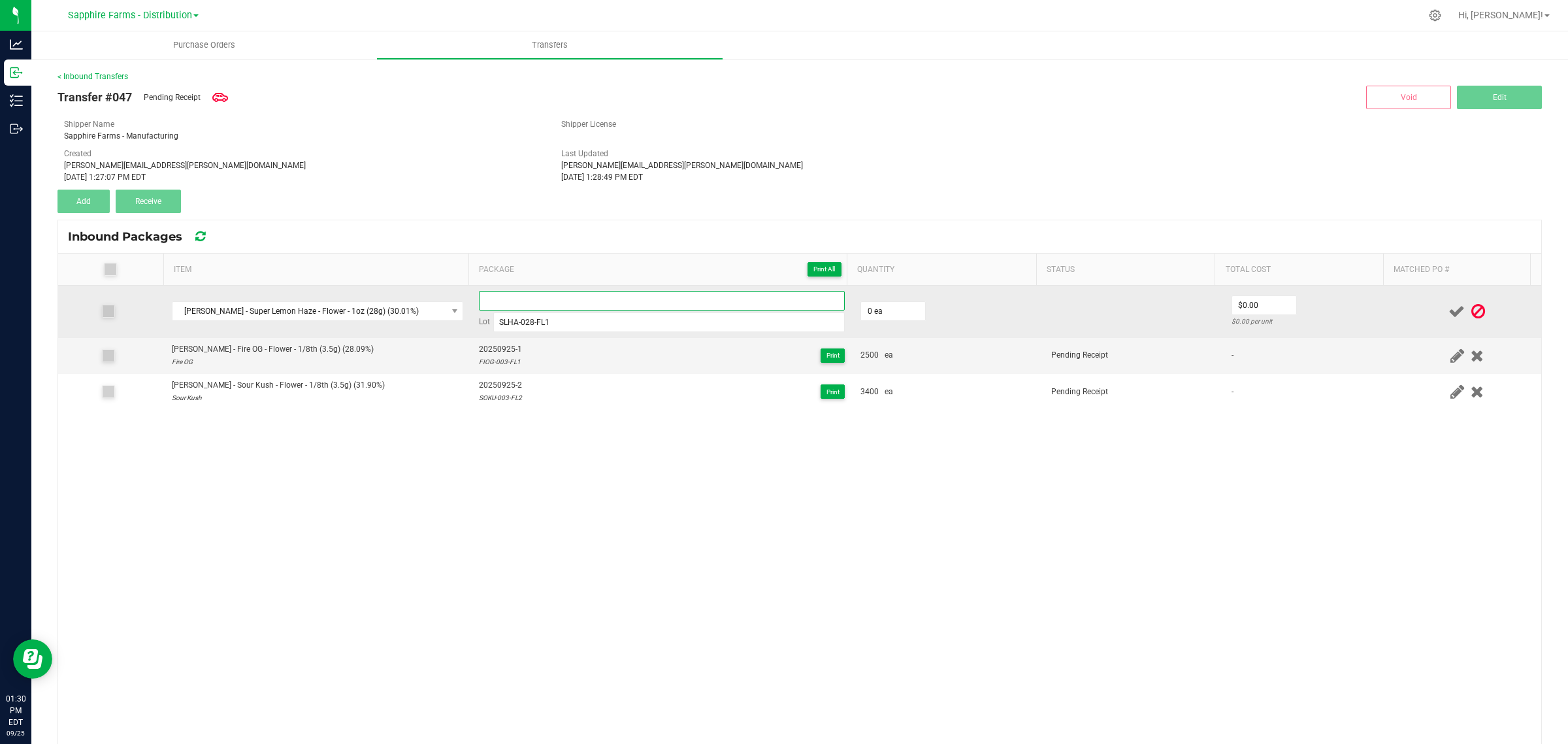
click at [526, 303] on input at bounding box center [662, 300] width 366 height 19
paste input "20250925-1"
type input "20250925-3"
click at [896, 315] on input "0" at bounding box center [893, 311] width 64 height 18
type input "304 ea"
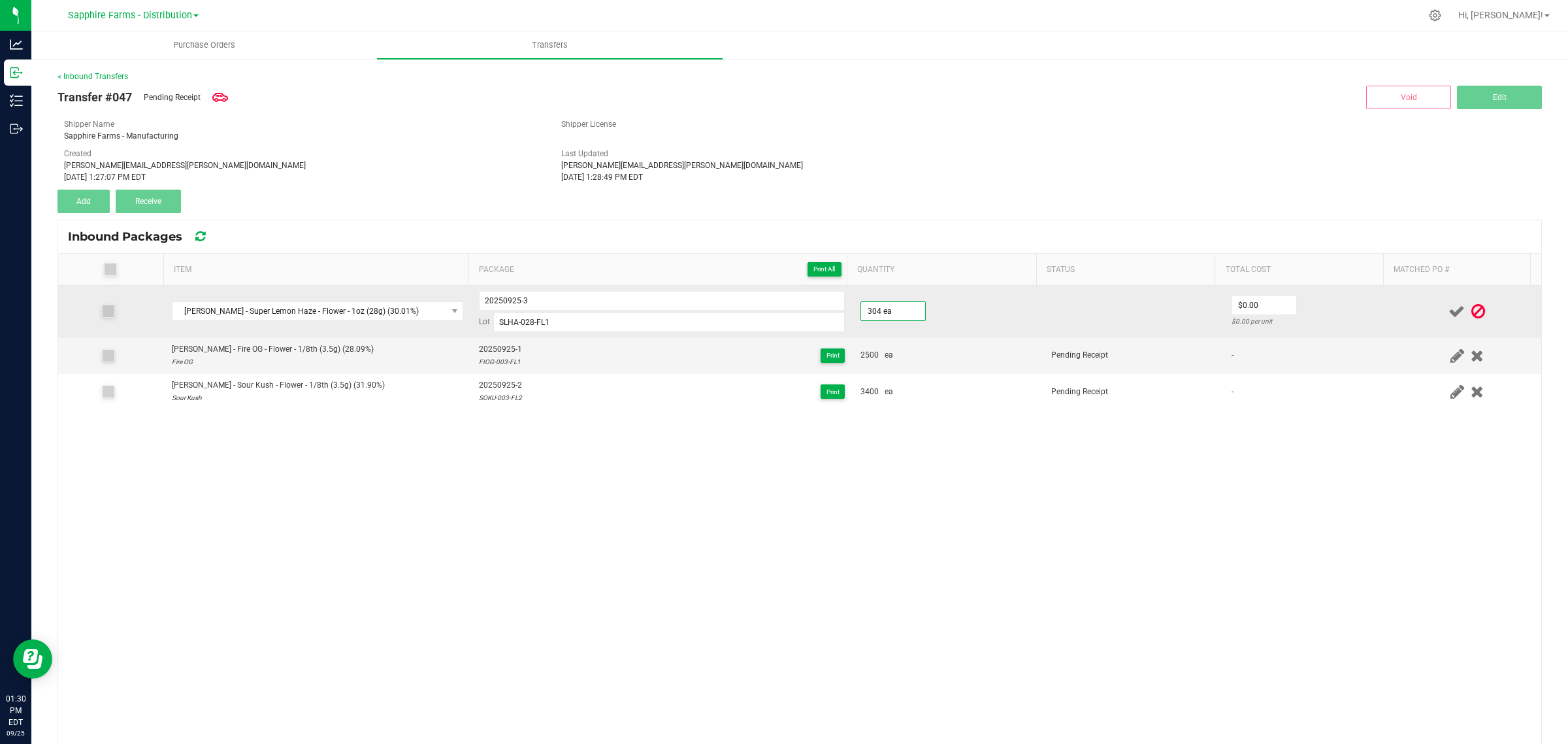
click at [1134, 317] on td at bounding box center [1134, 312] width 180 height 52
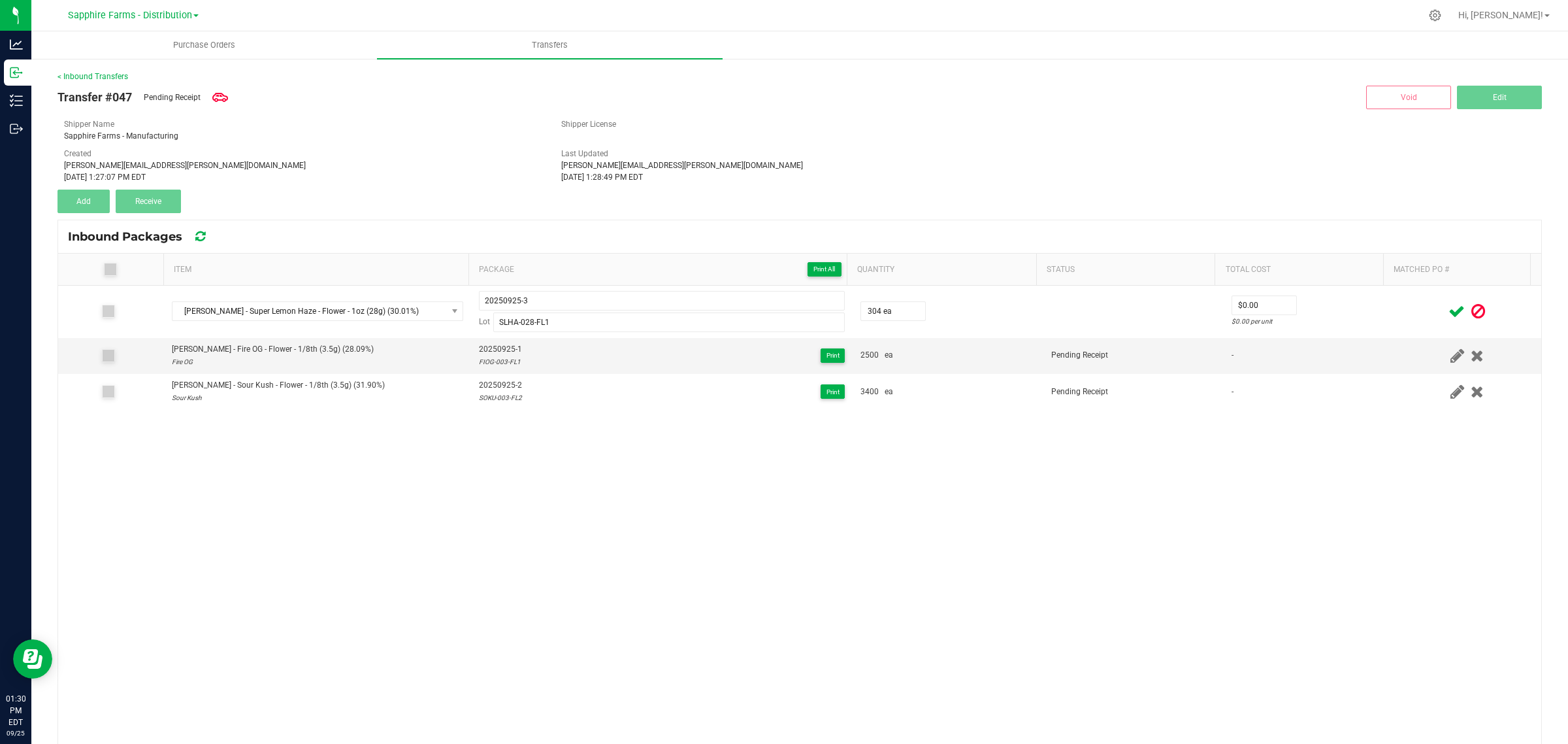
click at [1445, 318] on span at bounding box center [1456, 312] width 23 height 25
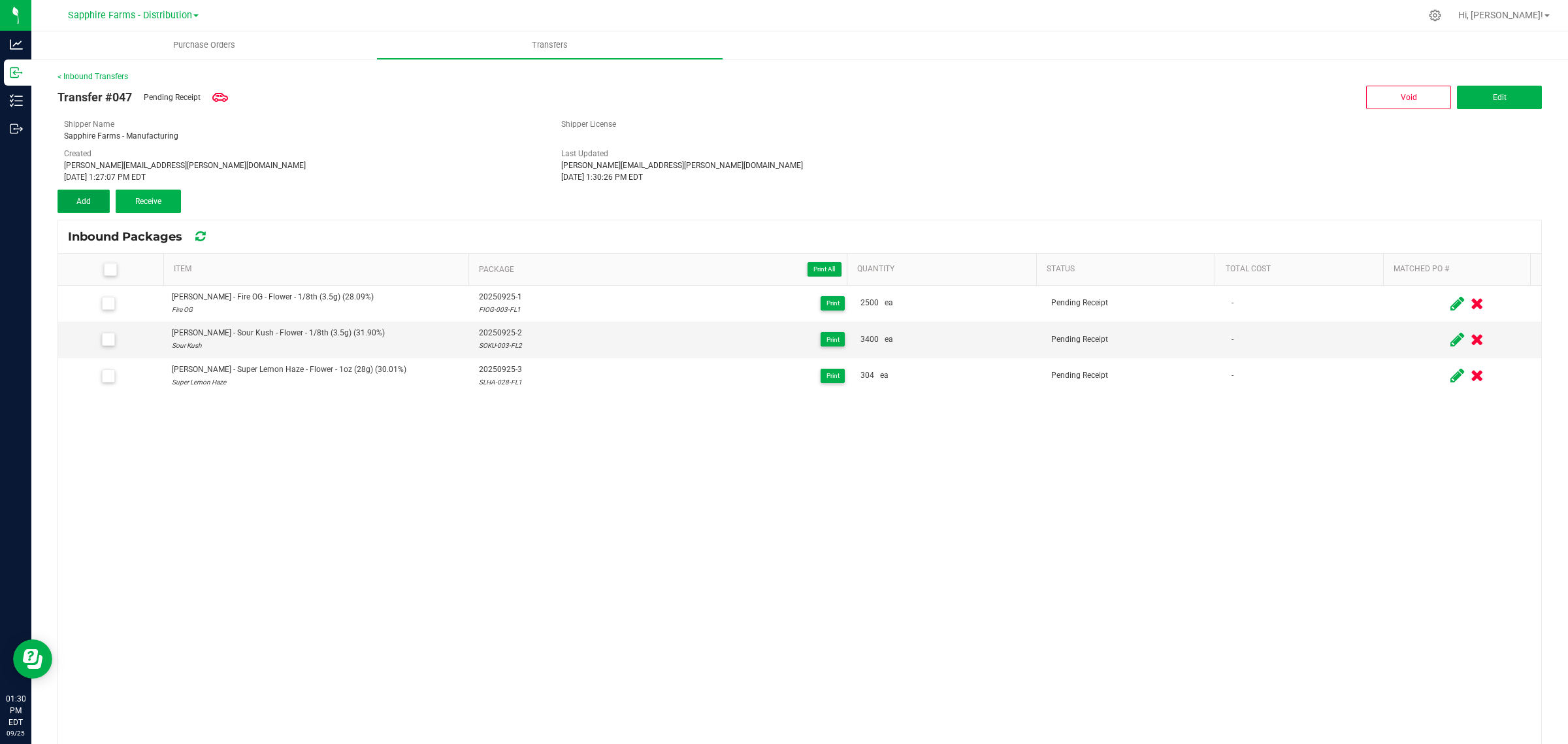
click at [85, 204] on span "Add" at bounding box center [84, 201] width 15 height 9
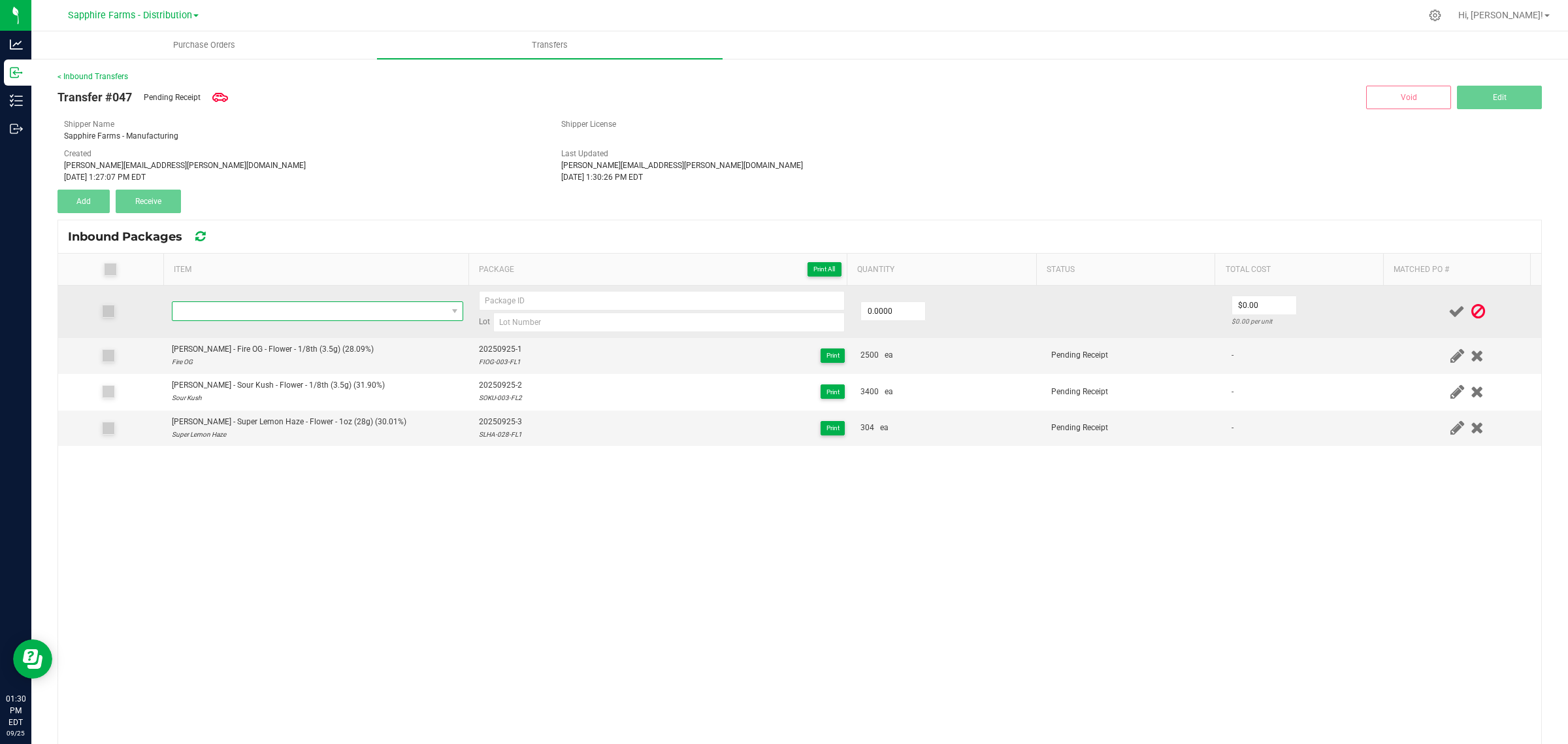
click at [303, 310] on span "NO DATA FOUND" at bounding box center [309, 311] width 274 height 18
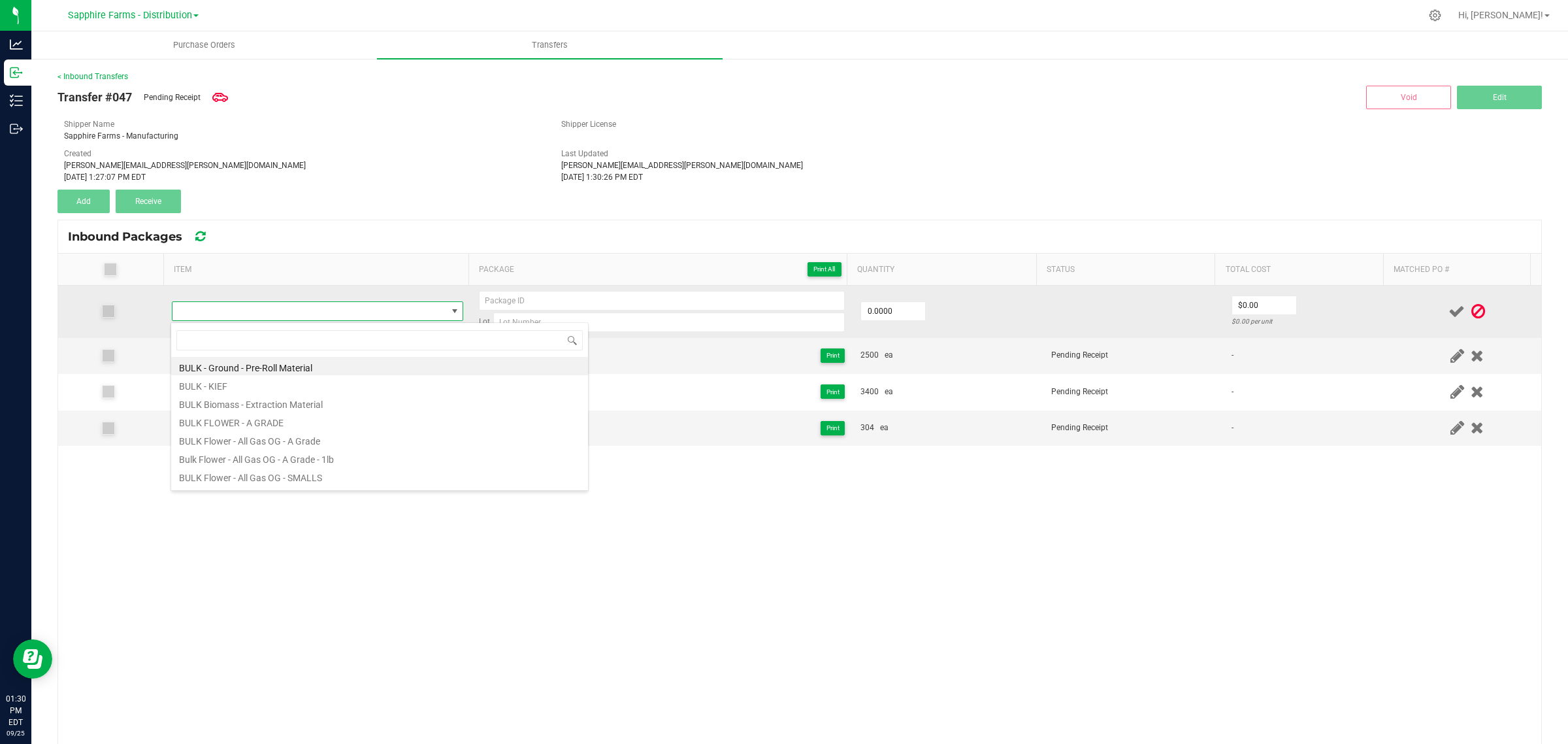
type input "STBR-028-FL5"
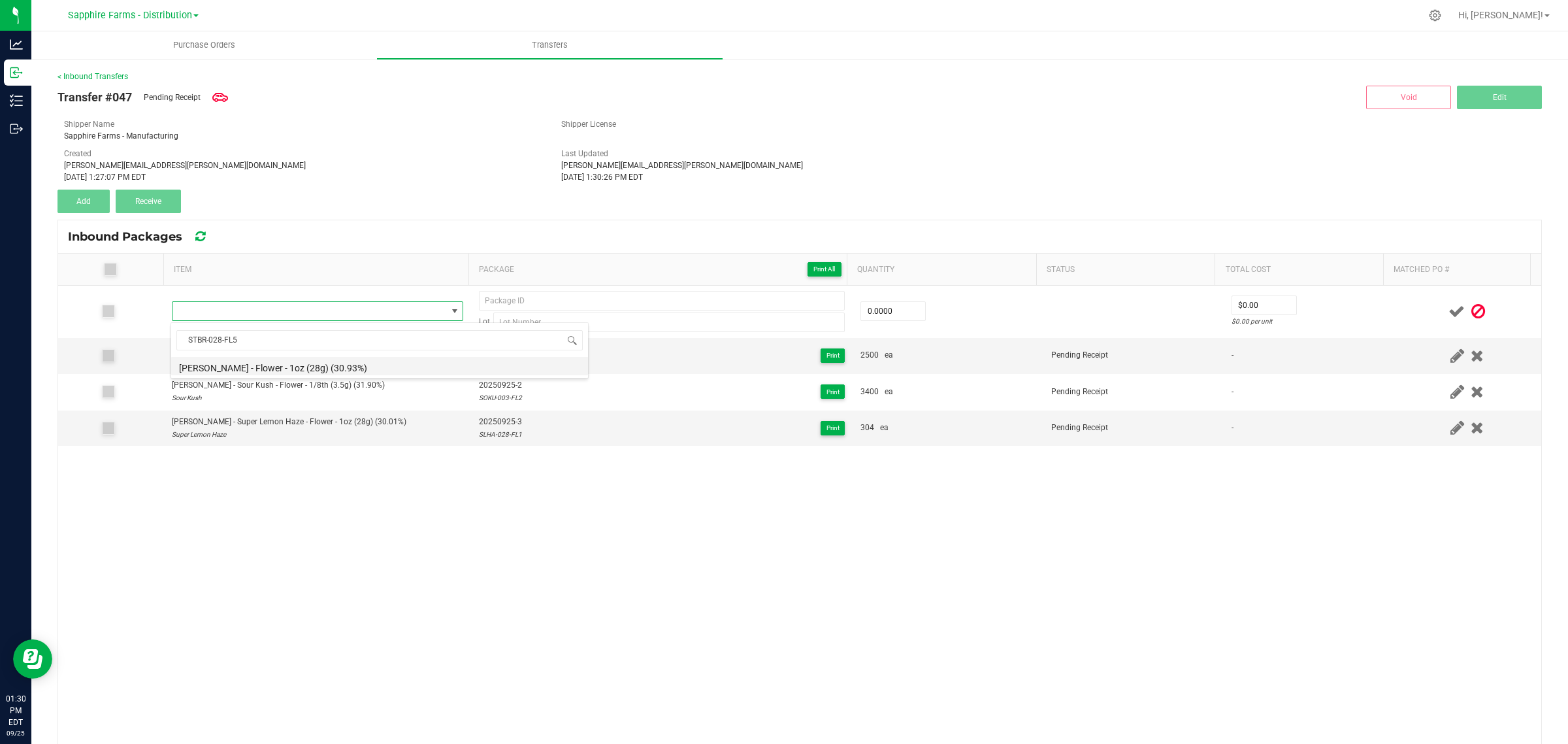
click at [313, 368] on li "[PERSON_NAME] - Flower - 1oz (28g) (30.93%)" at bounding box center [379, 366] width 417 height 18
type input "0 ea"
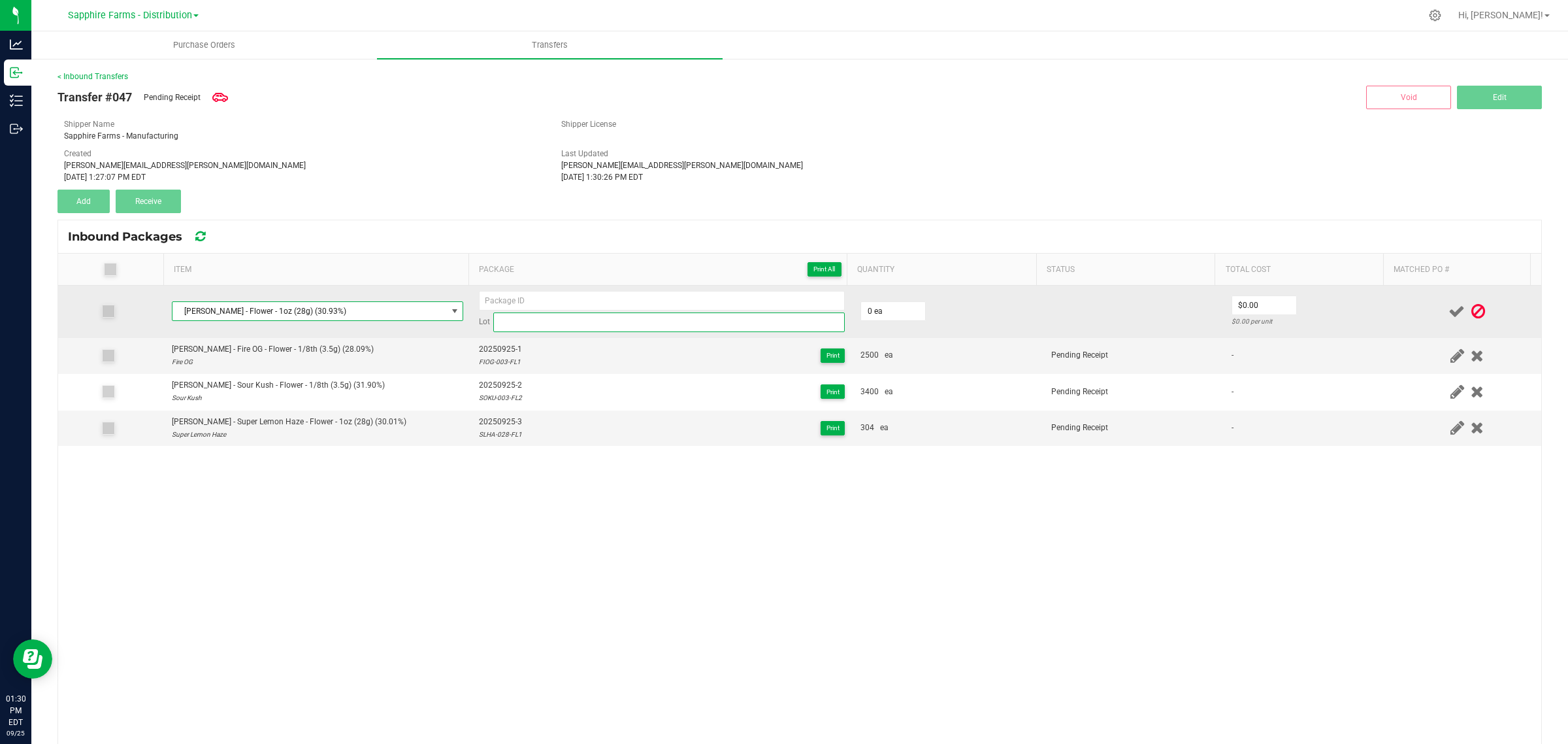
click at [518, 322] on input at bounding box center [669, 322] width 351 height 19
paste input "STBR-028-FL5"
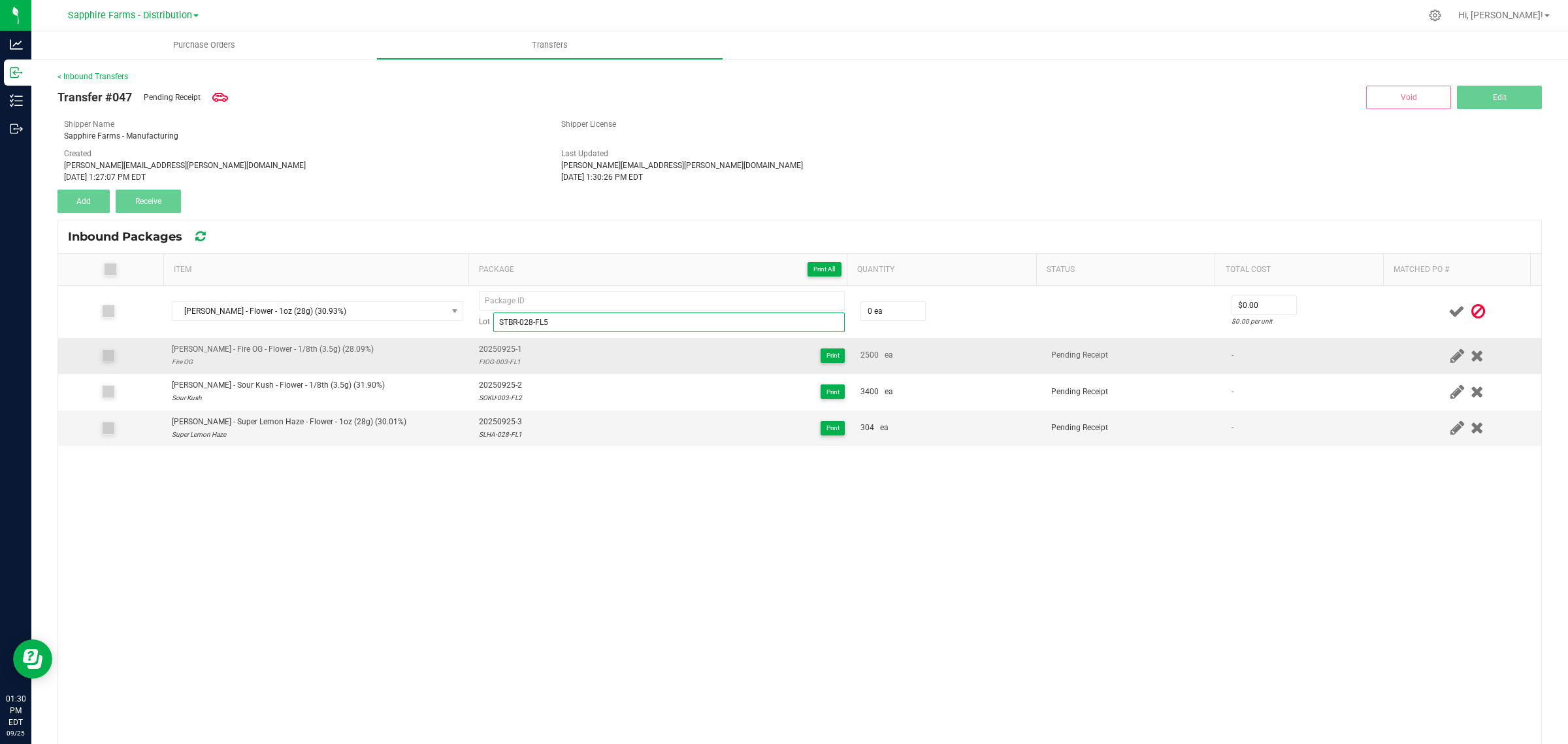
type input "STBR-028-FL5"
drag, startPoint x: 515, startPoint y: 348, endPoint x: 468, endPoint y: 354, distance: 47.4
click at [471, 354] on td "20250925-1 FIOG-003-FL1 Print" at bounding box center [661, 356] width 381 height 36
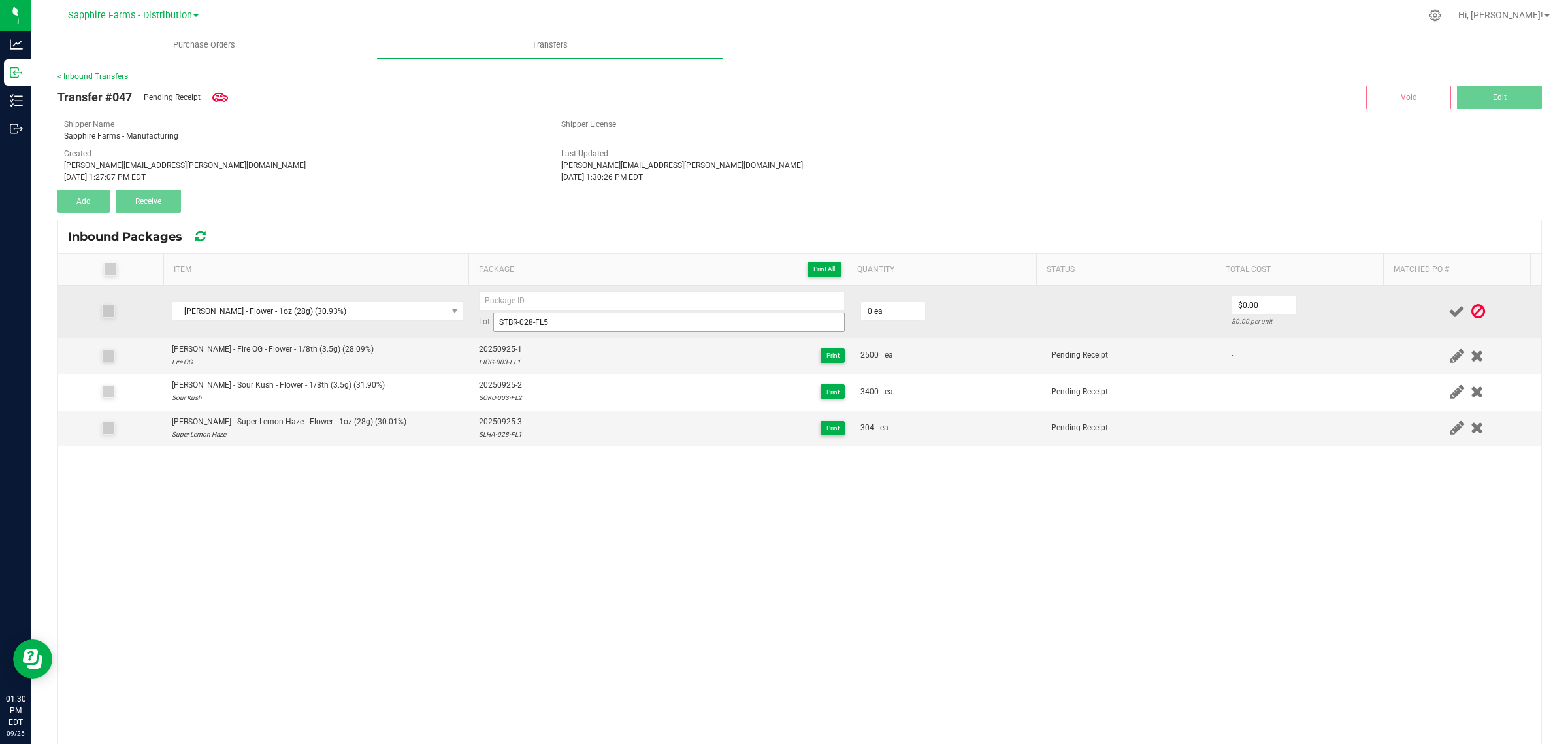
copy span "20250925-1"
click at [540, 299] on input at bounding box center [662, 300] width 366 height 19
paste input "20250925-1"
type input "20250925-4"
type input "0"
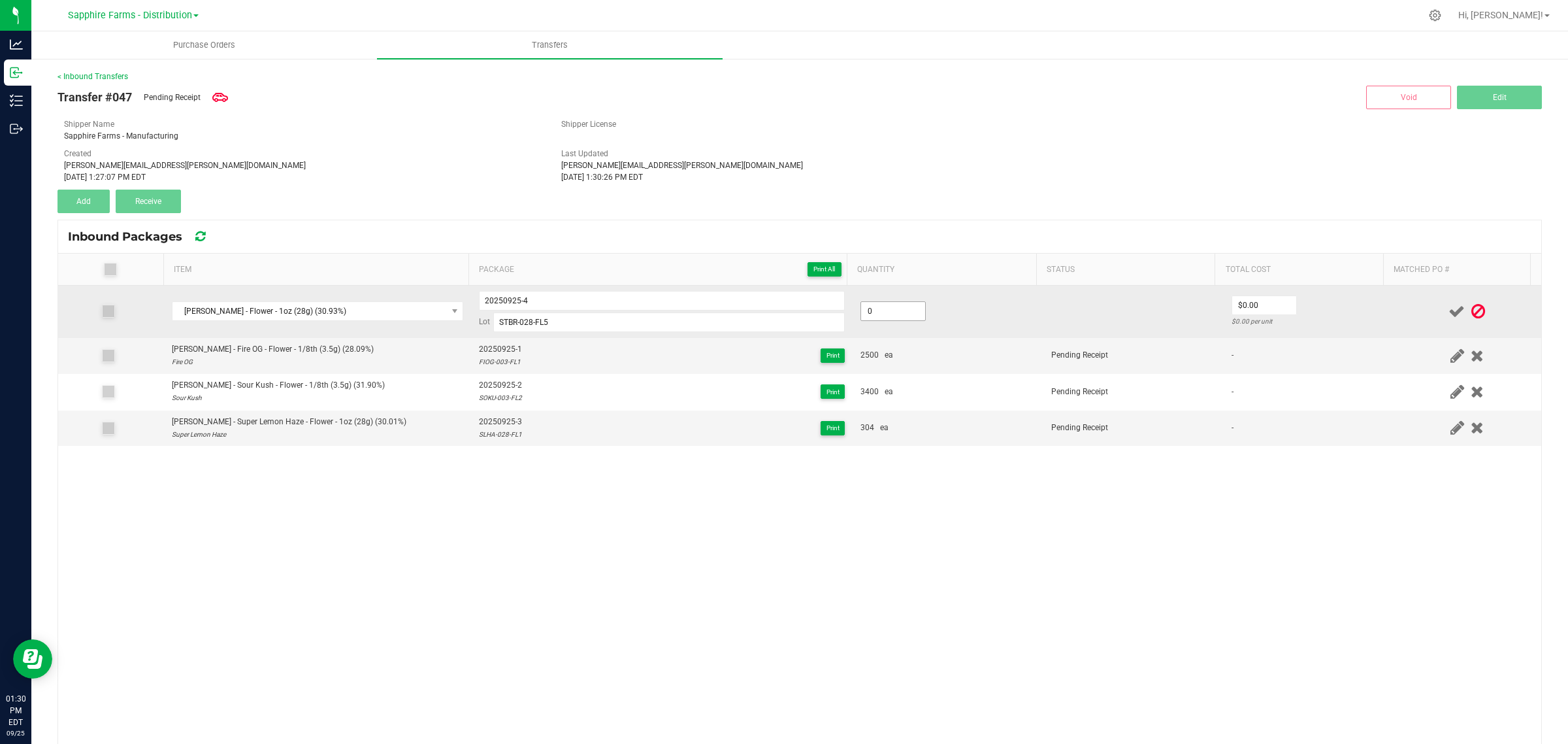
click at [891, 312] on input "0" at bounding box center [893, 311] width 64 height 18
type input "144 ea"
click at [989, 316] on td "144 ea" at bounding box center [948, 312] width 191 height 52
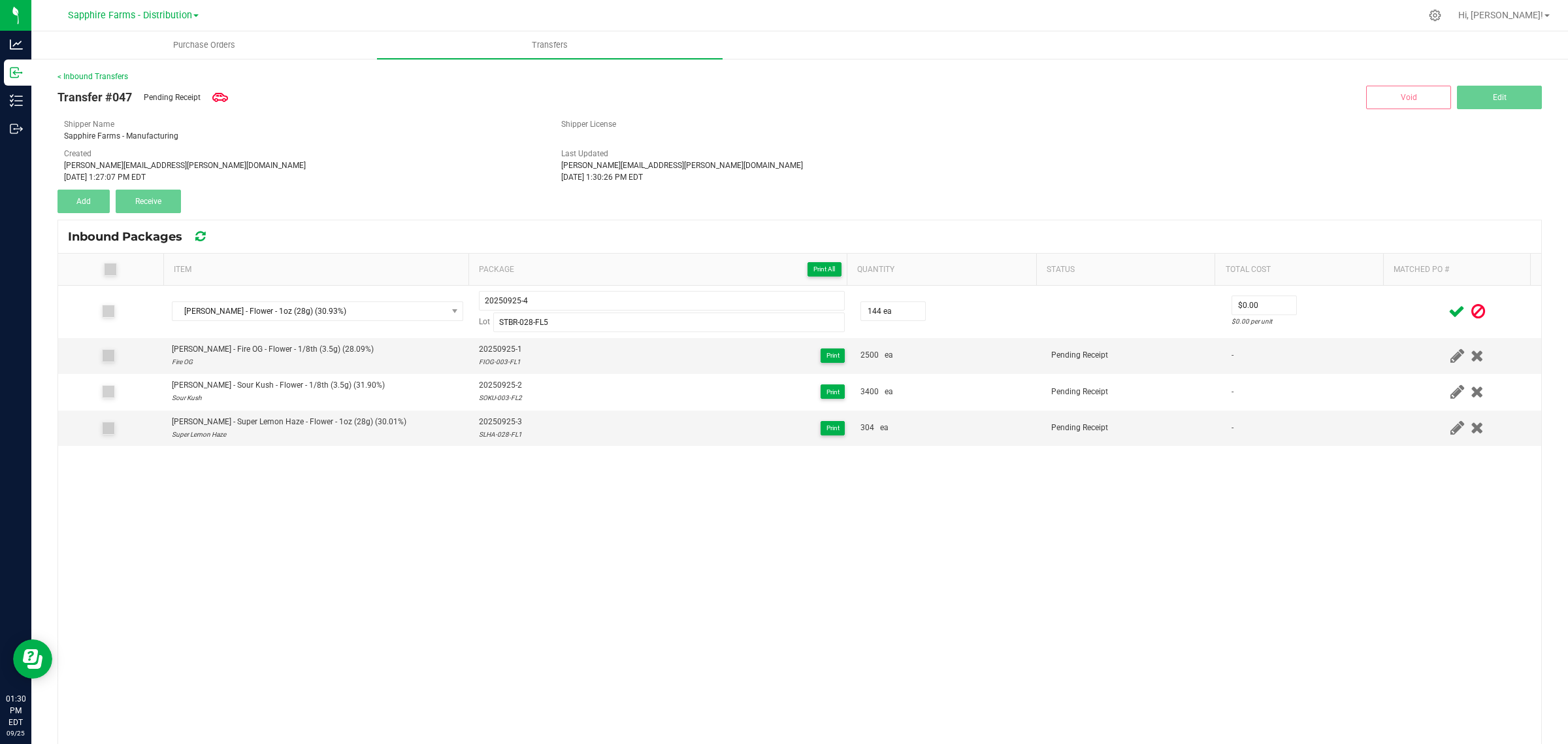
click at [1448, 314] on icon at bounding box center [1456, 312] width 16 height 16
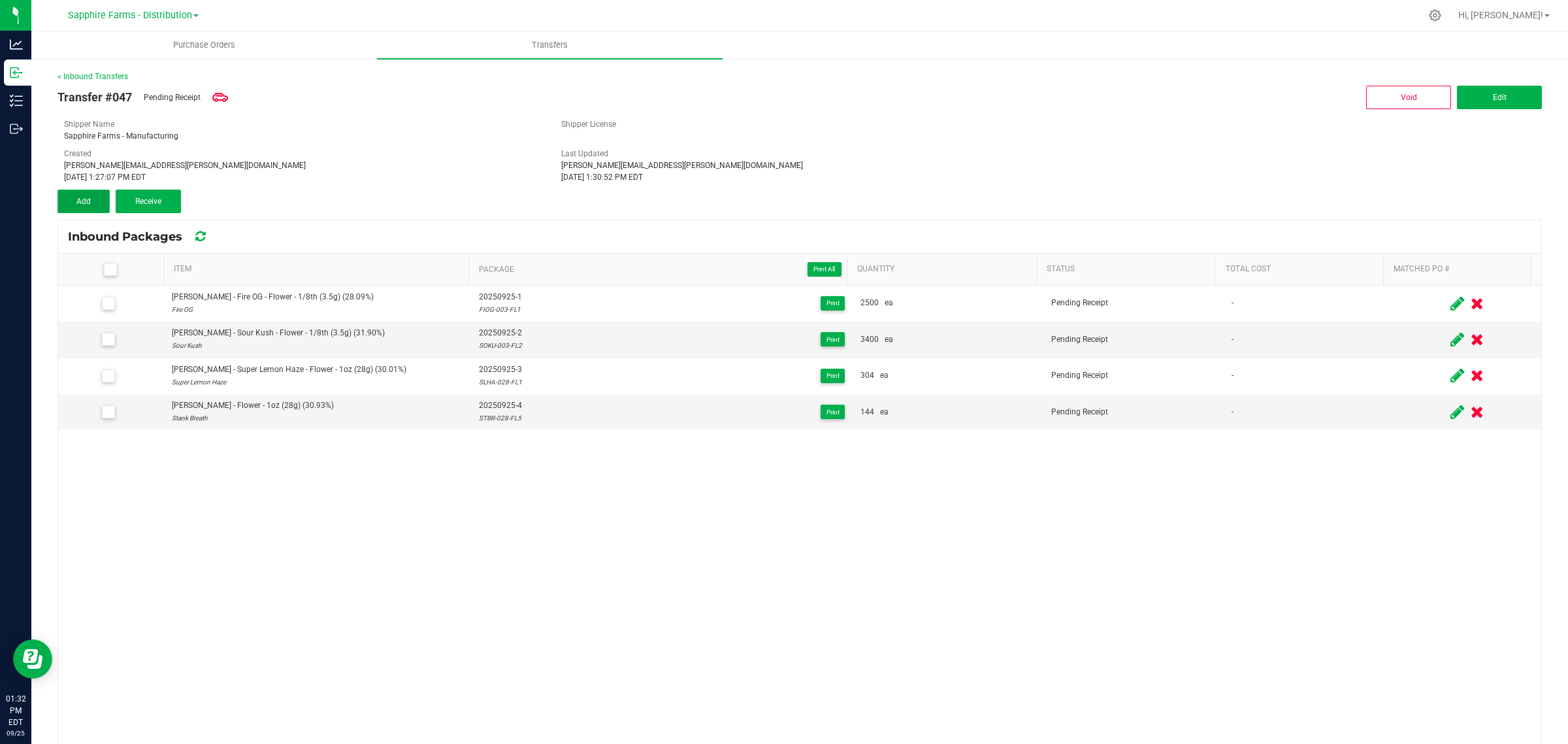
drag, startPoint x: 75, startPoint y: 204, endPoint x: 89, endPoint y: 210, distance: 15.2
click at [75, 204] on button "Add" at bounding box center [84, 201] width 52 height 23
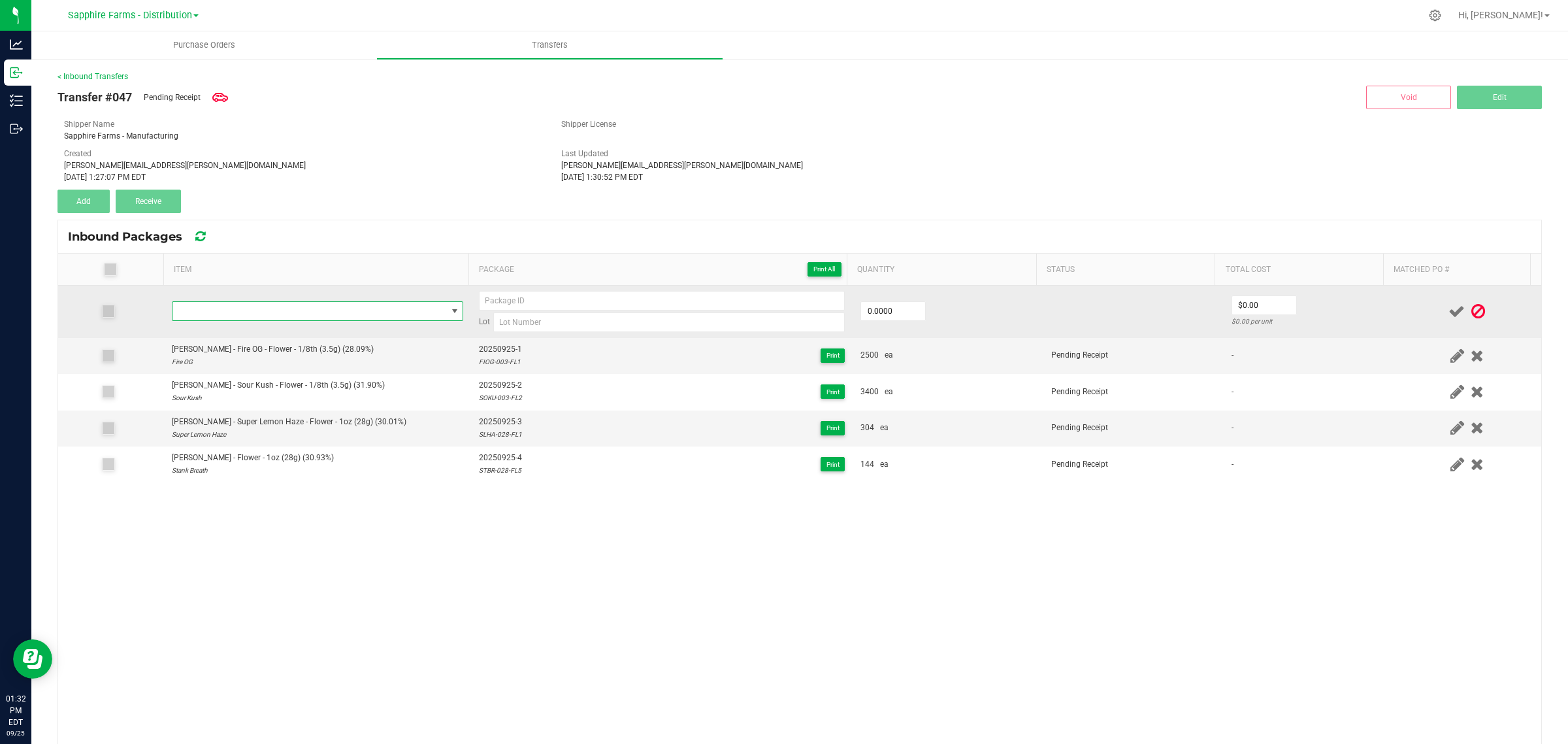
click at [251, 305] on span "NO DATA FOUND" at bounding box center [309, 311] width 274 height 18
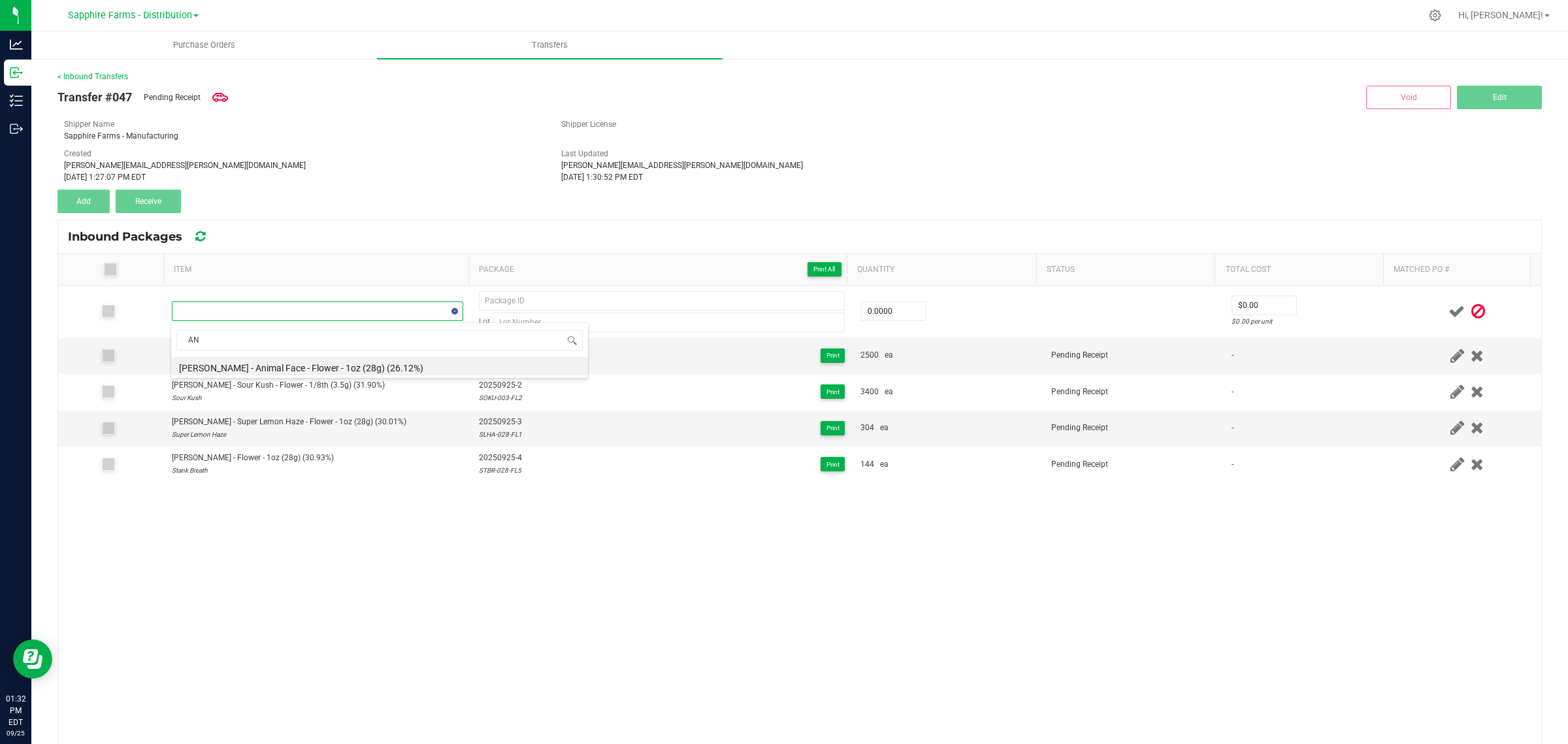
type input "A"
type input "anfa-028-fl3"
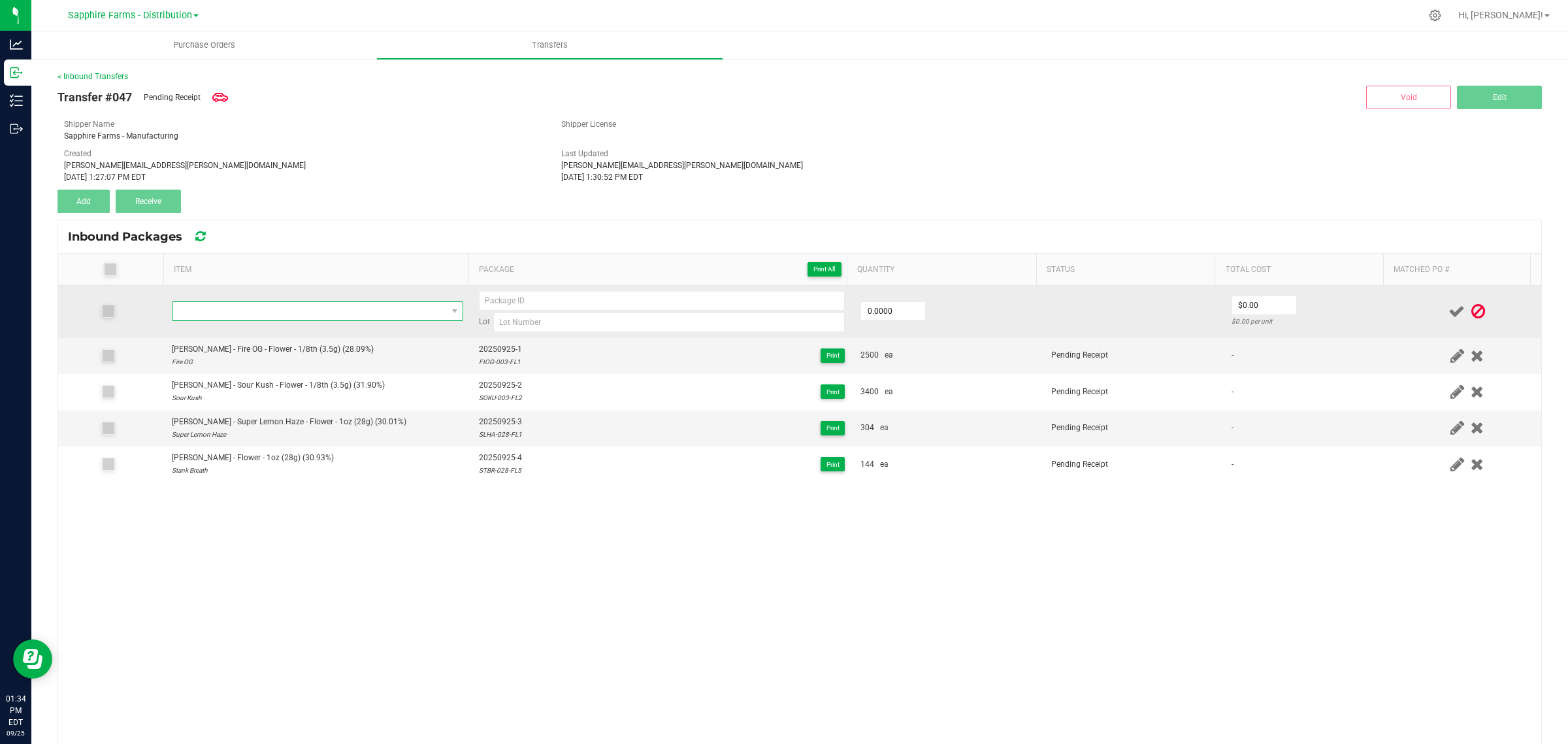
click at [307, 320] on span "NO DATA FOUND" at bounding box center [309, 311] width 274 height 18
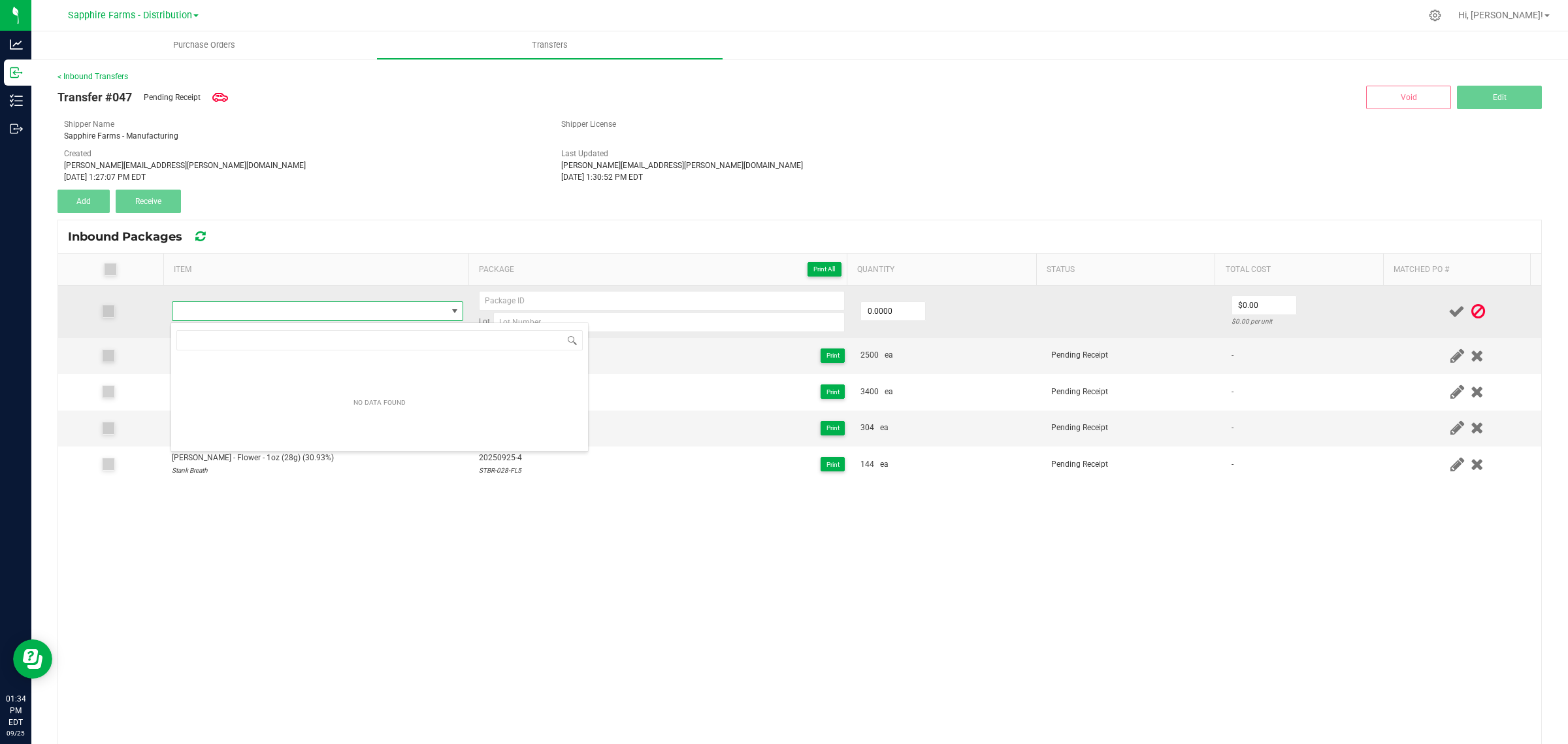
type input "ANFA-028-FL3"
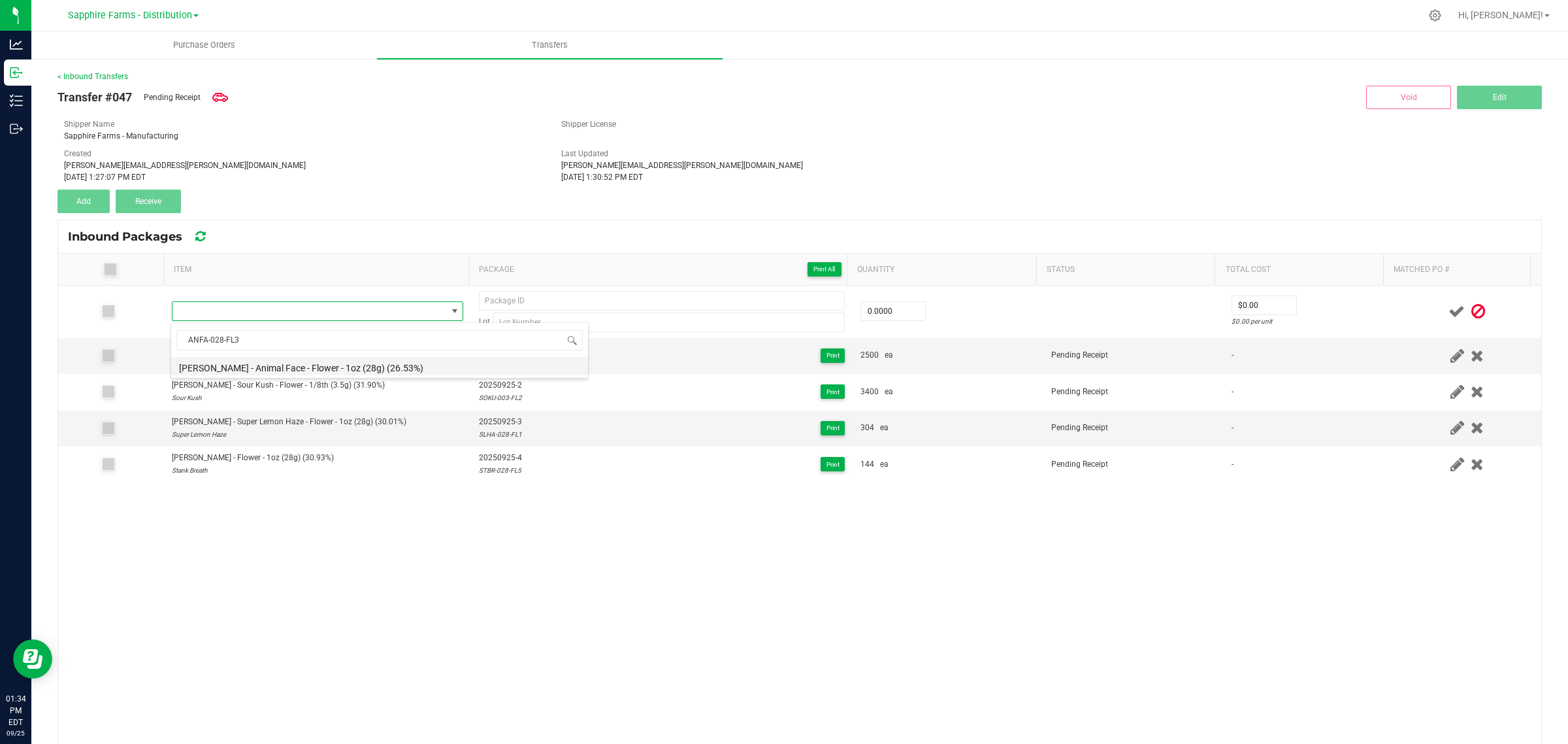
click at [374, 368] on li "[PERSON_NAME] - Animal Face - Flower - 1oz (28g) (26.53%)" at bounding box center [379, 366] width 417 height 18
type input "0 ea"
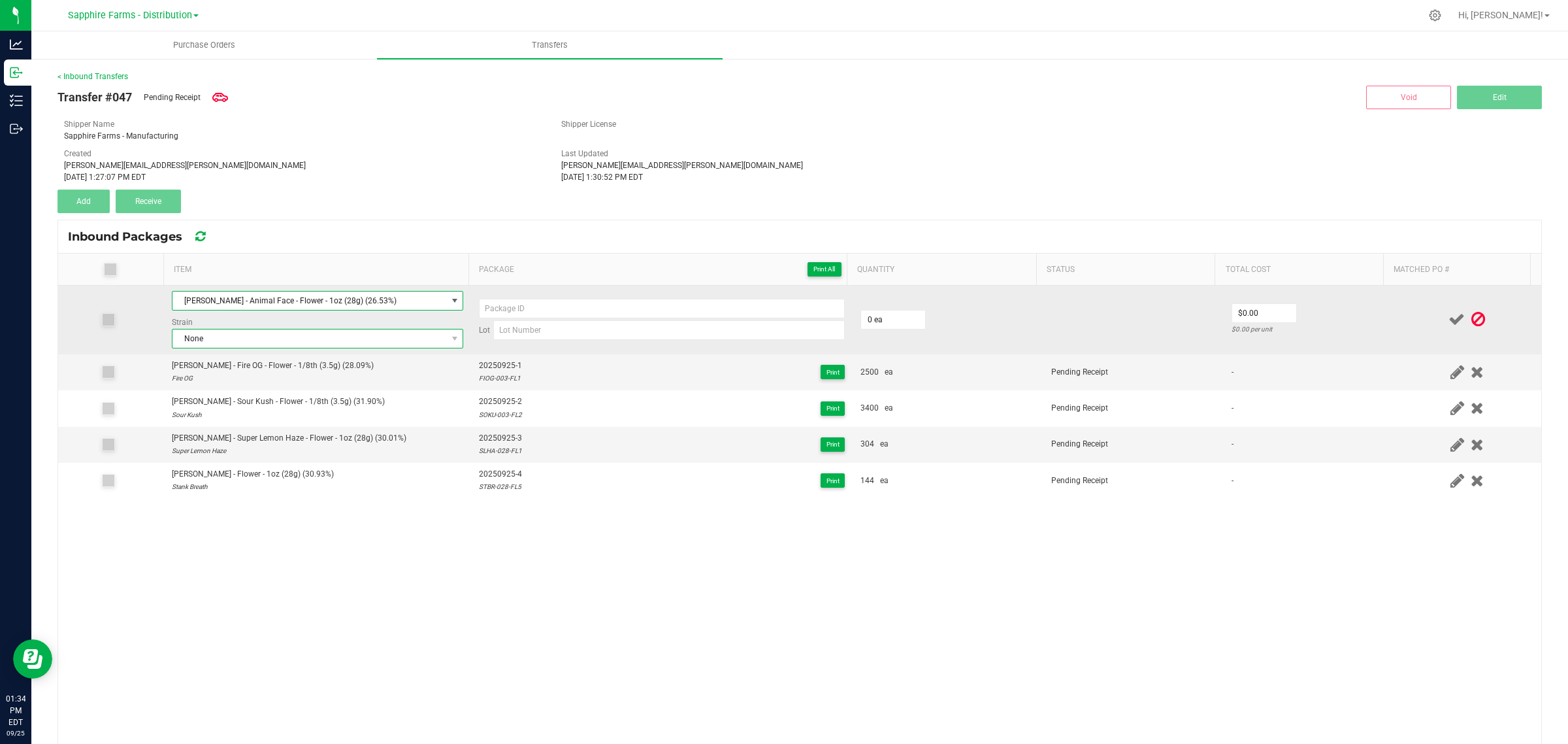
click at [379, 340] on span "None" at bounding box center [309, 338] width 274 height 18
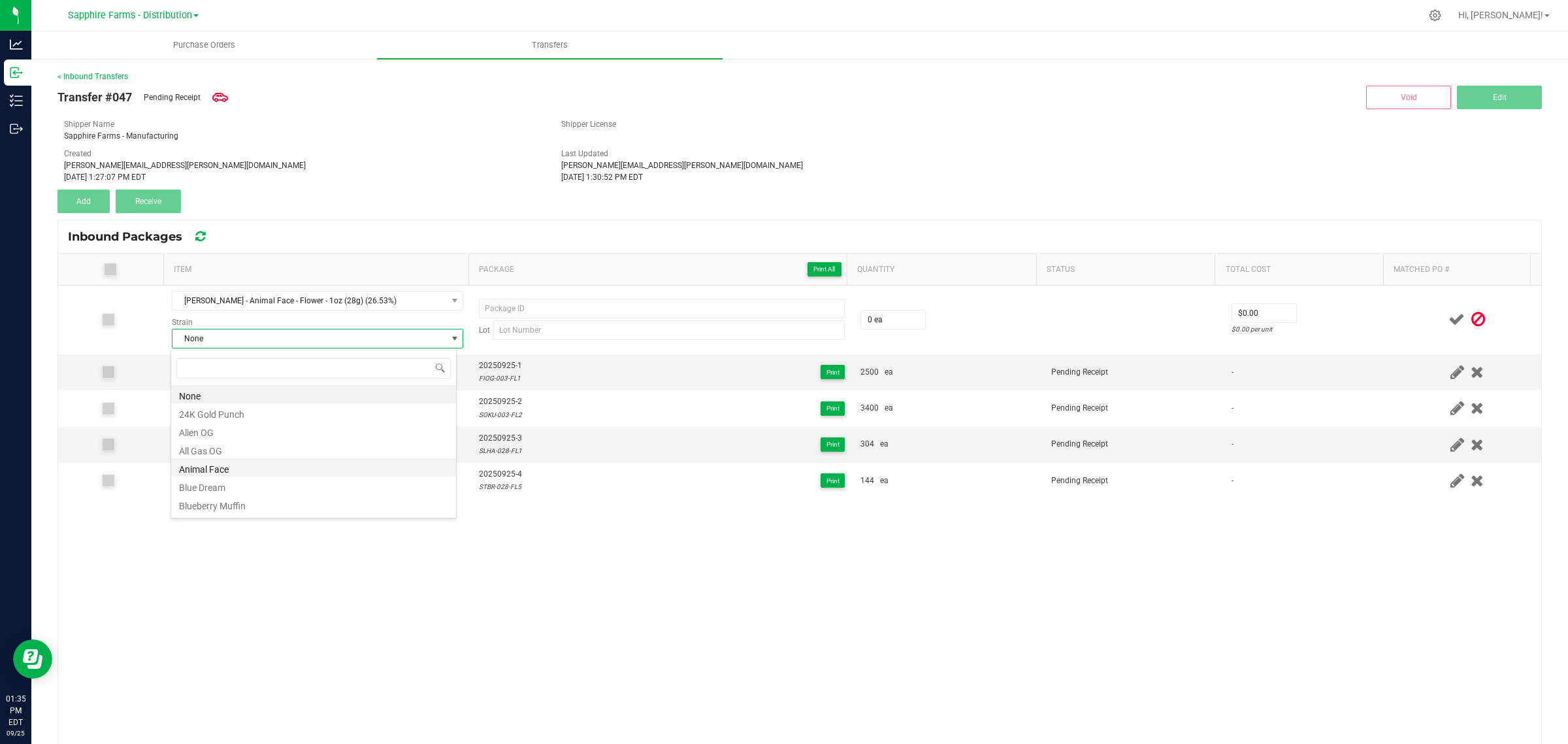
click at [298, 472] on li "Animal Face" at bounding box center [313, 467] width 285 height 18
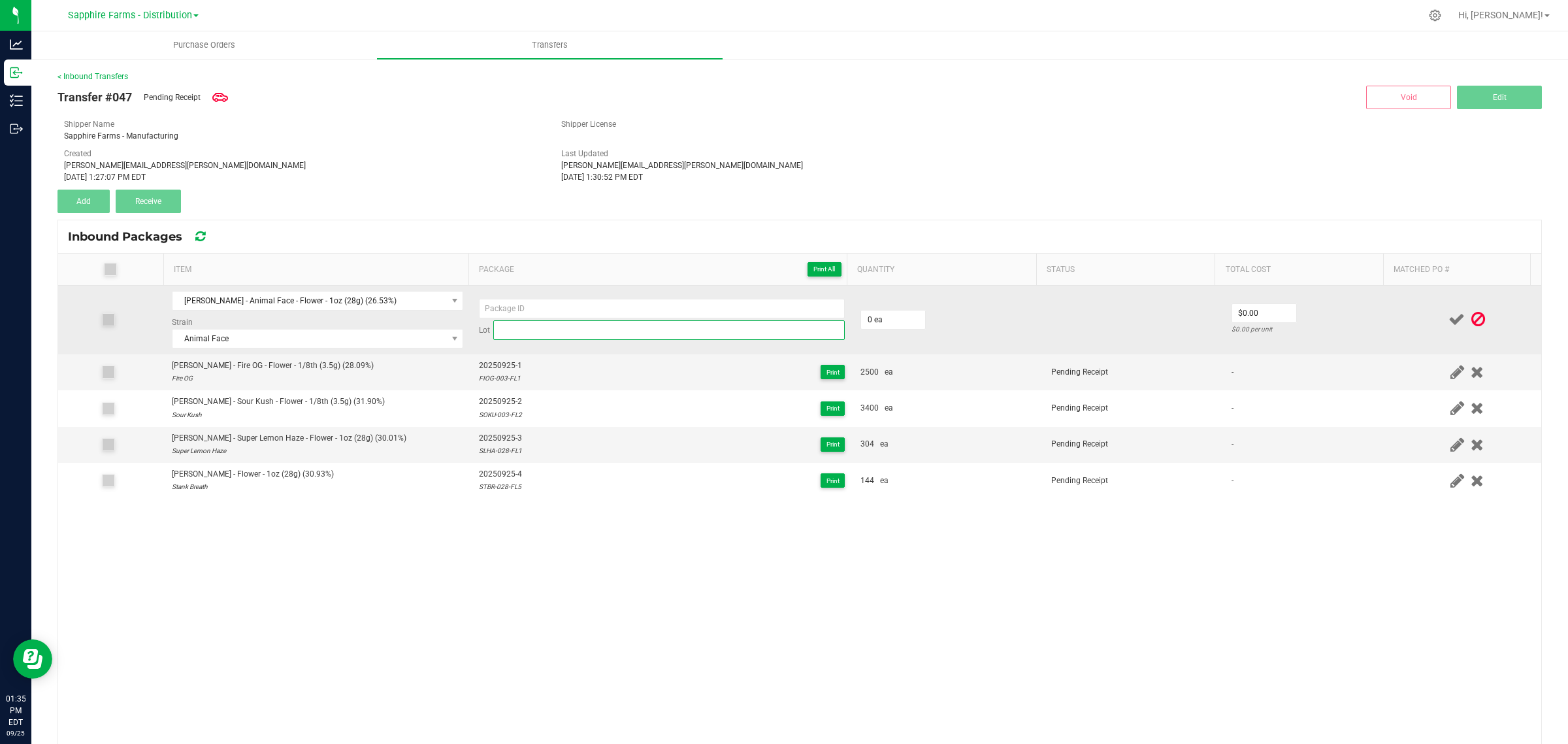
click at [554, 332] on input at bounding box center [669, 330] width 351 height 19
paste input "ANFA-028-FL3"
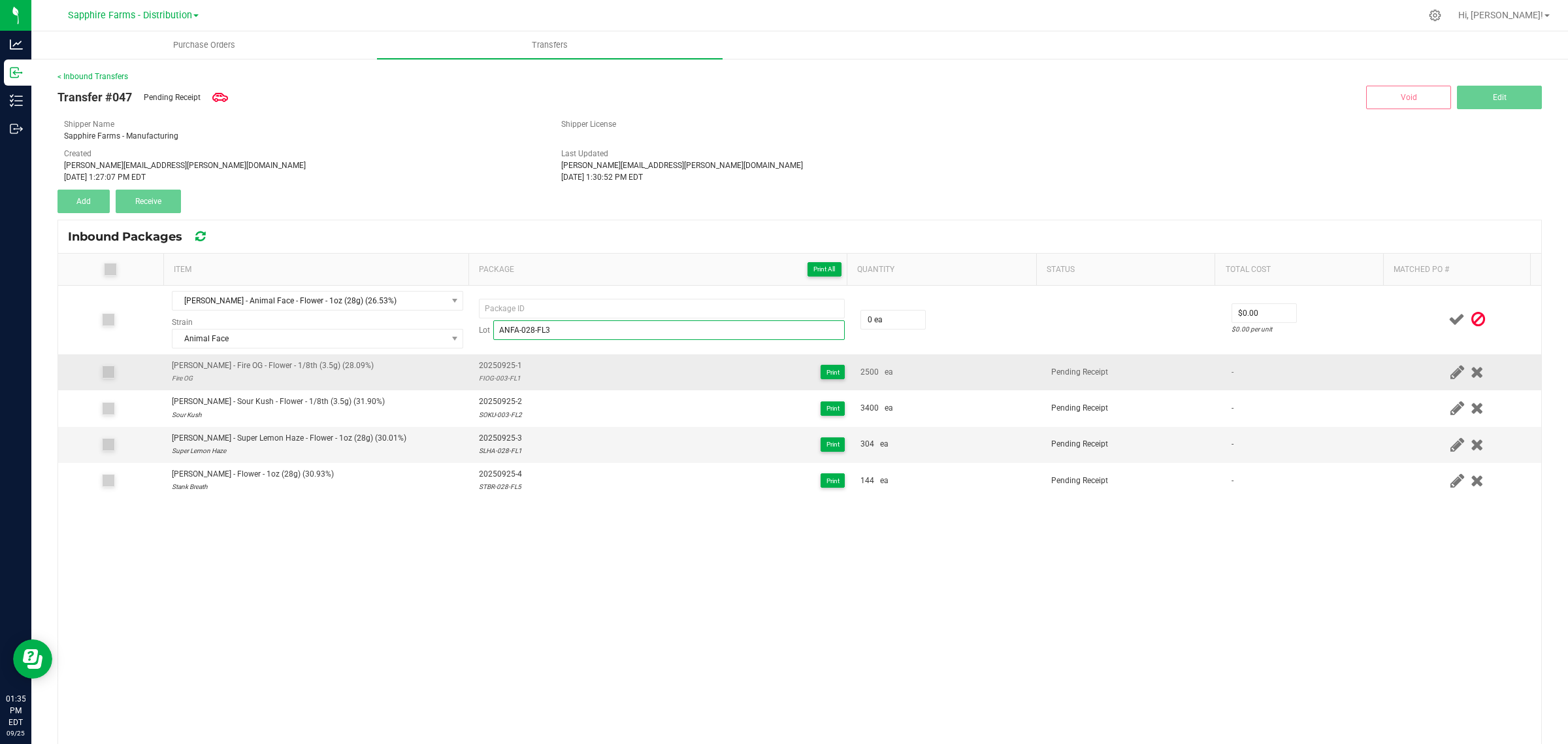
type input "ANFA-028-FL3"
drag, startPoint x: 523, startPoint y: 370, endPoint x: 472, endPoint y: 370, distance: 51.0
click at [479, 370] on div "20250925-1 FIOG-003-FL1 Print" at bounding box center [662, 372] width 366 height 25
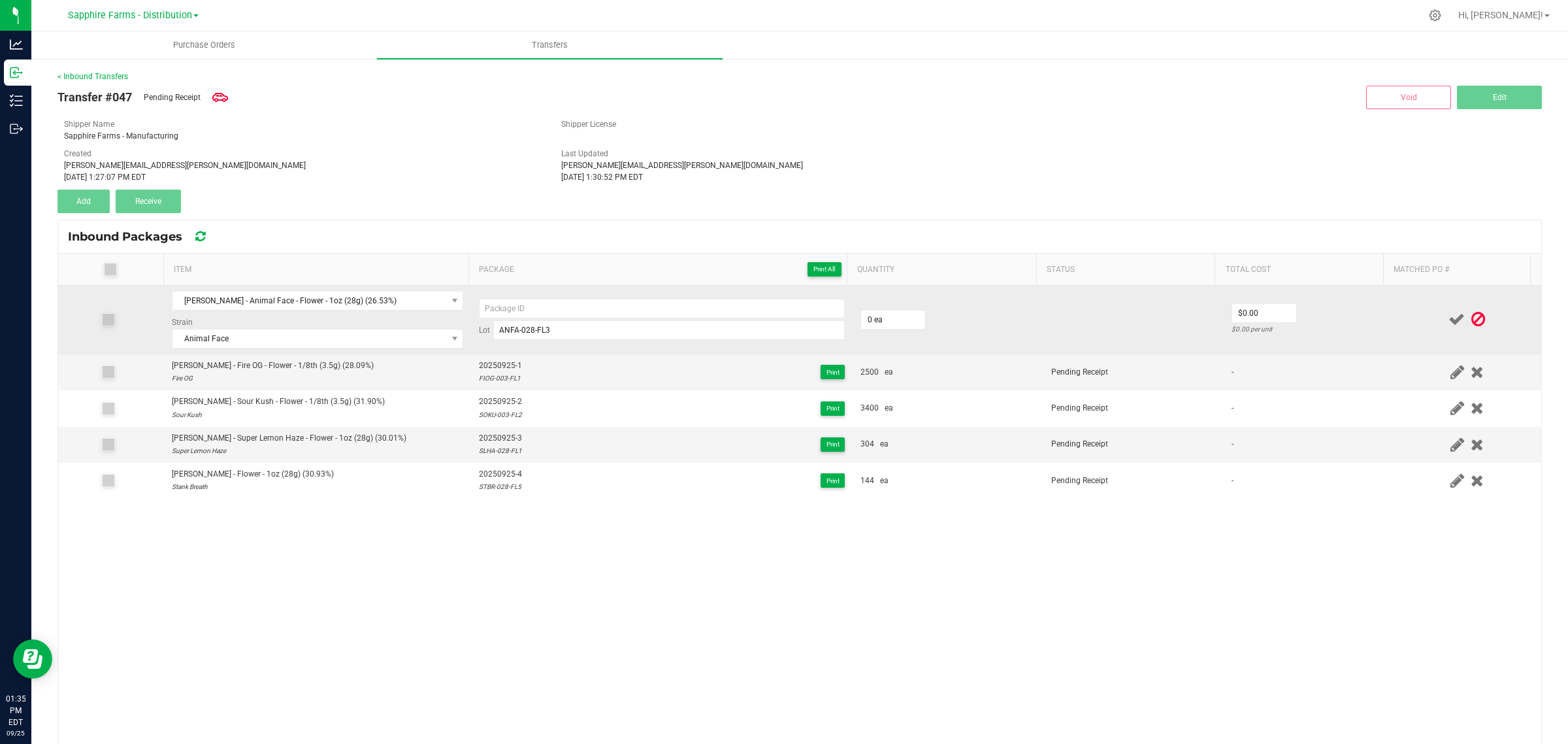
copy span "20250925-1"
click at [632, 309] on input at bounding box center [662, 308] width 366 height 19
paste input "20250925-1"
type input "20250925-5"
type input "0"
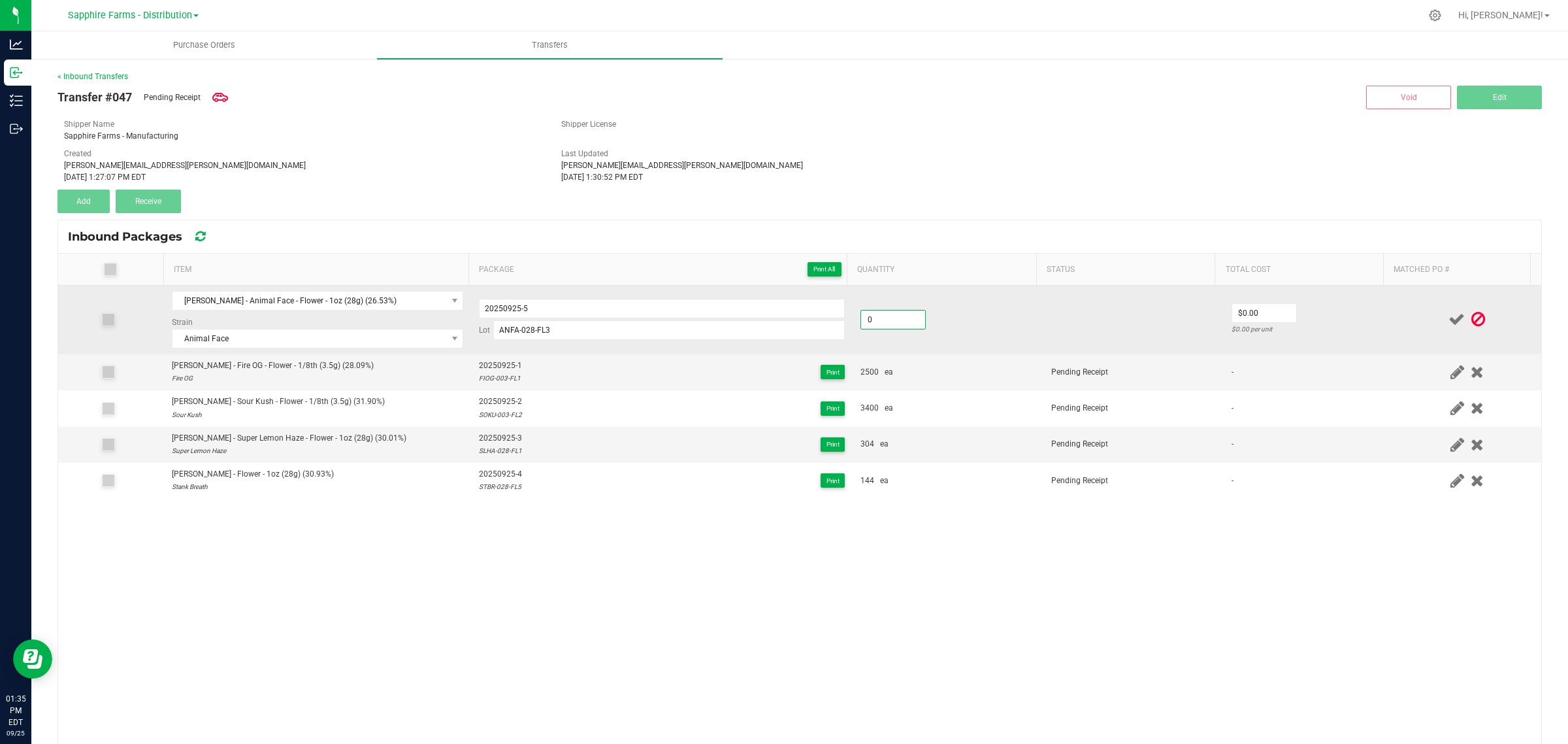
click at [881, 316] on input "0" at bounding box center [893, 319] width 64 height 18
type input "176 ea"
click at [968, 305] on td "176 ea" at bounding box center [948, 320] width 191 height 69
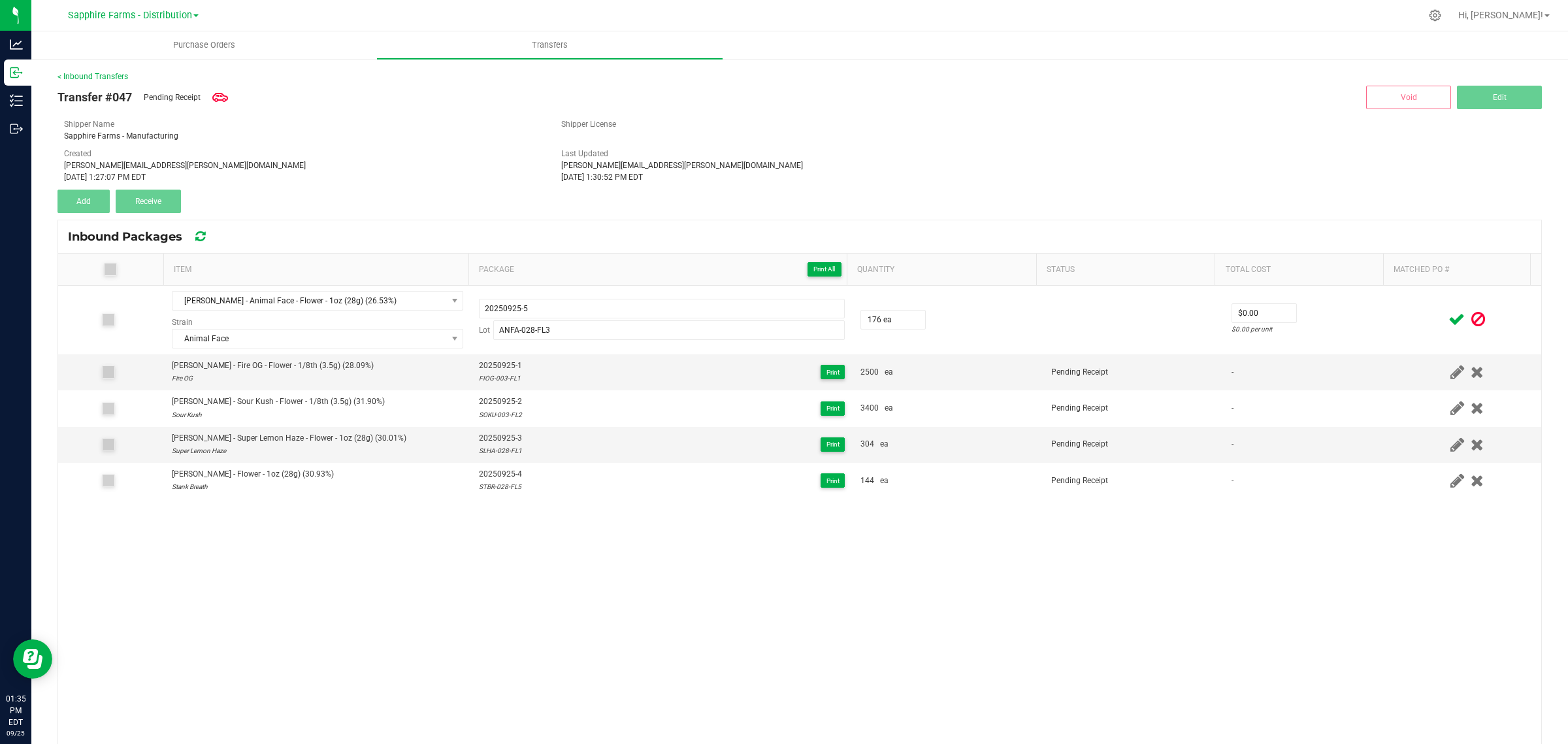
click at [1448, 324] on icon at bounding box center [1456, 319] width 16 height 16
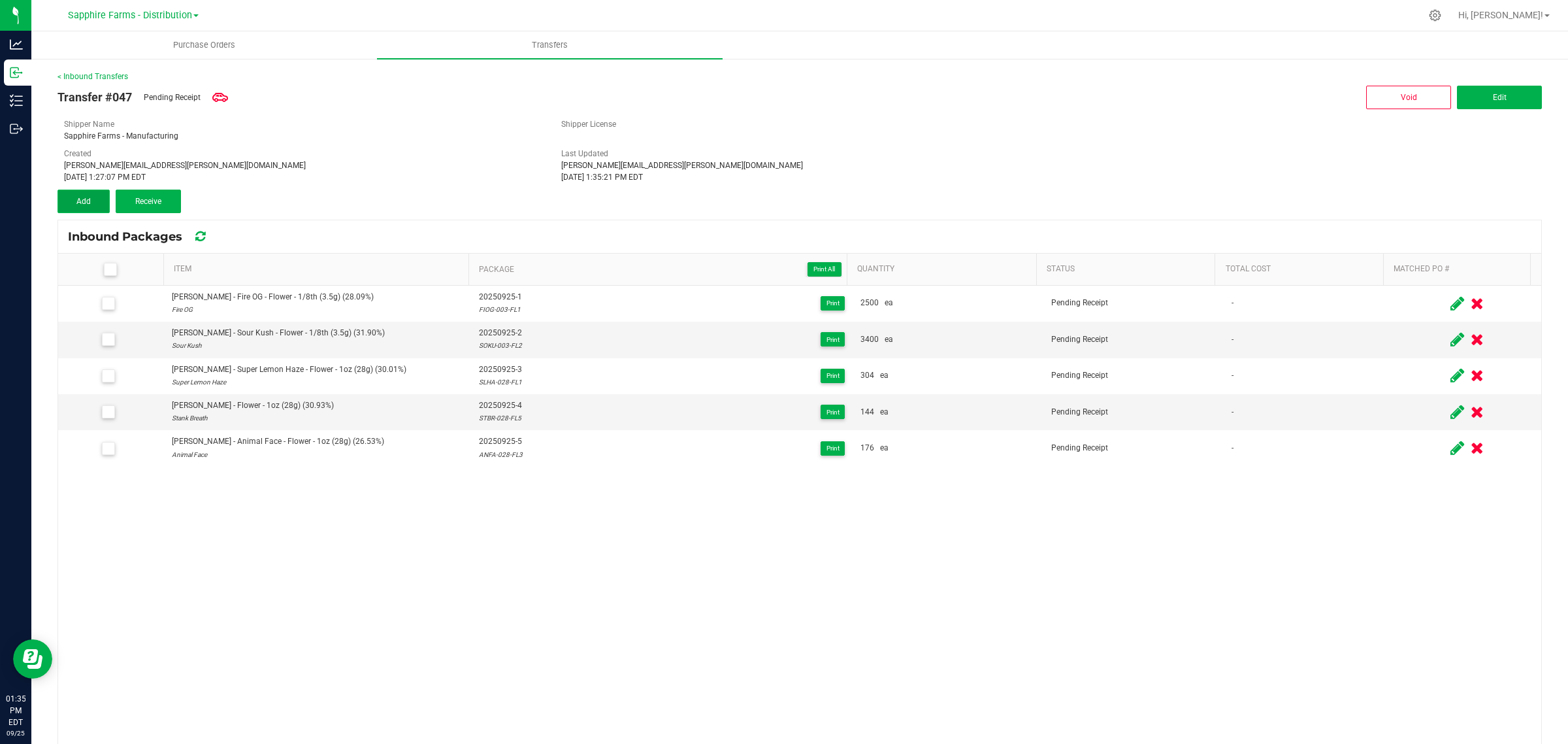
click at [90, 201] on button "Add" at bounding box center [84, 201] width 52 height 23
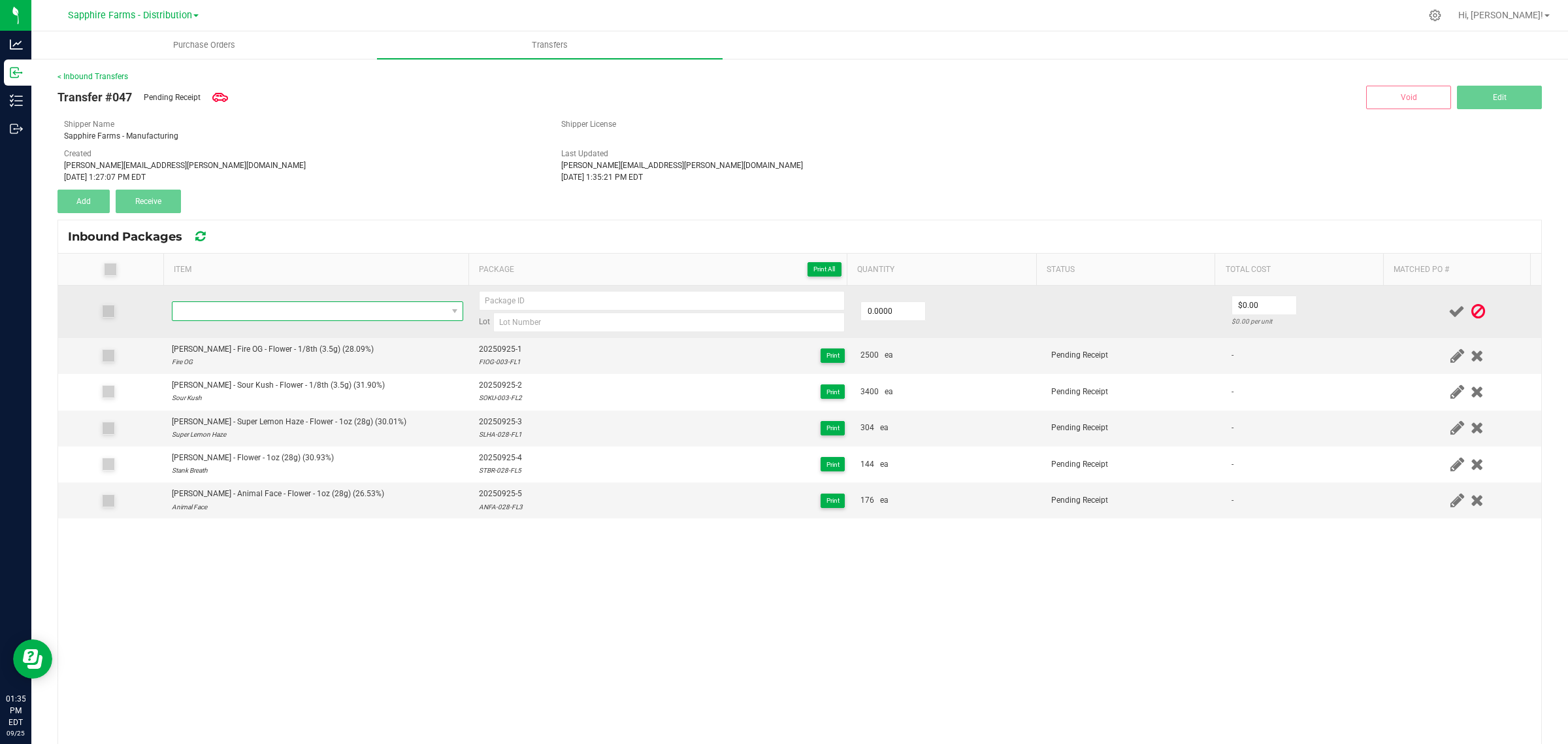
click at [266, 308] on span "NO DATA FOUND" at bounding box center [309, 311] width 274 height 18
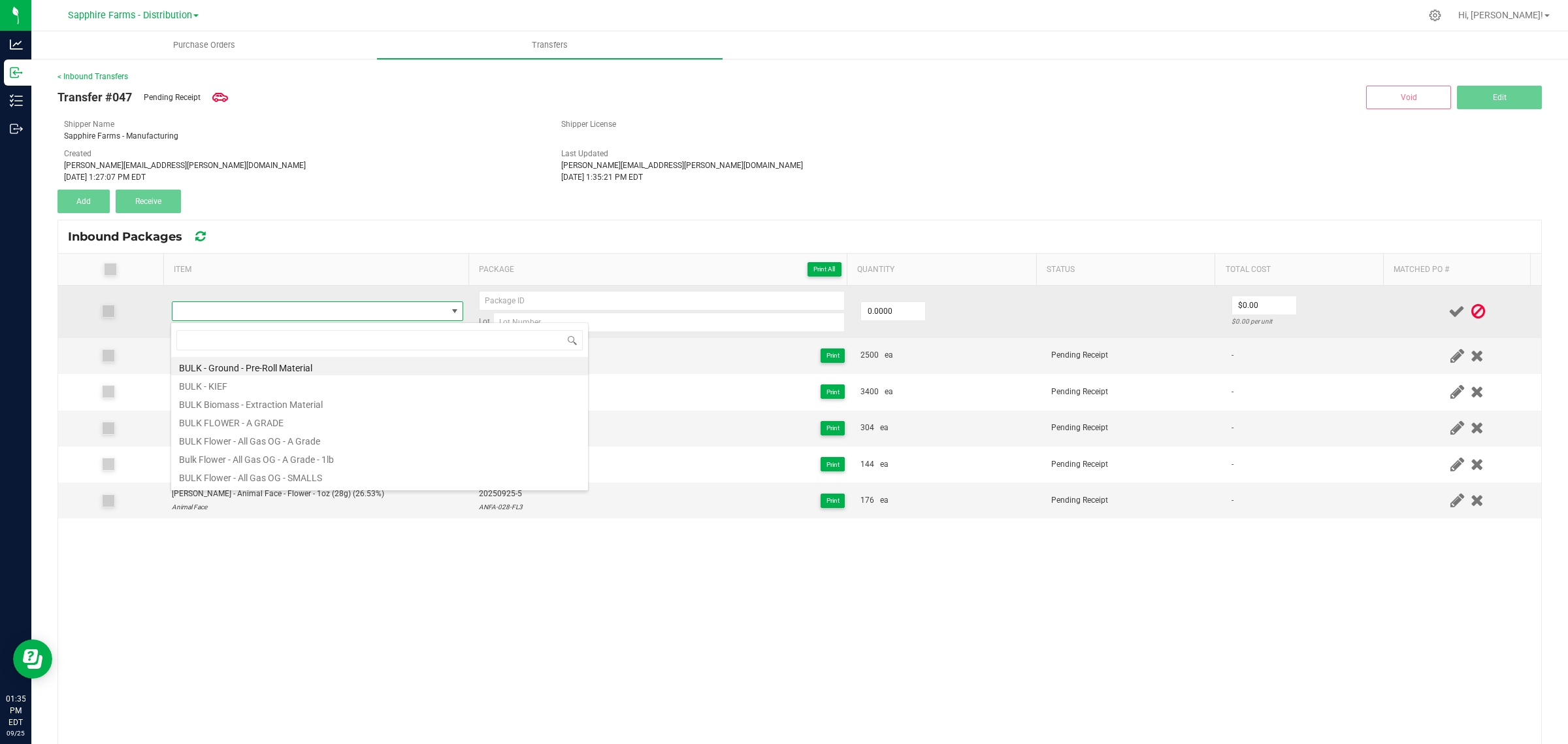
type input "GOGL-001-CART2"
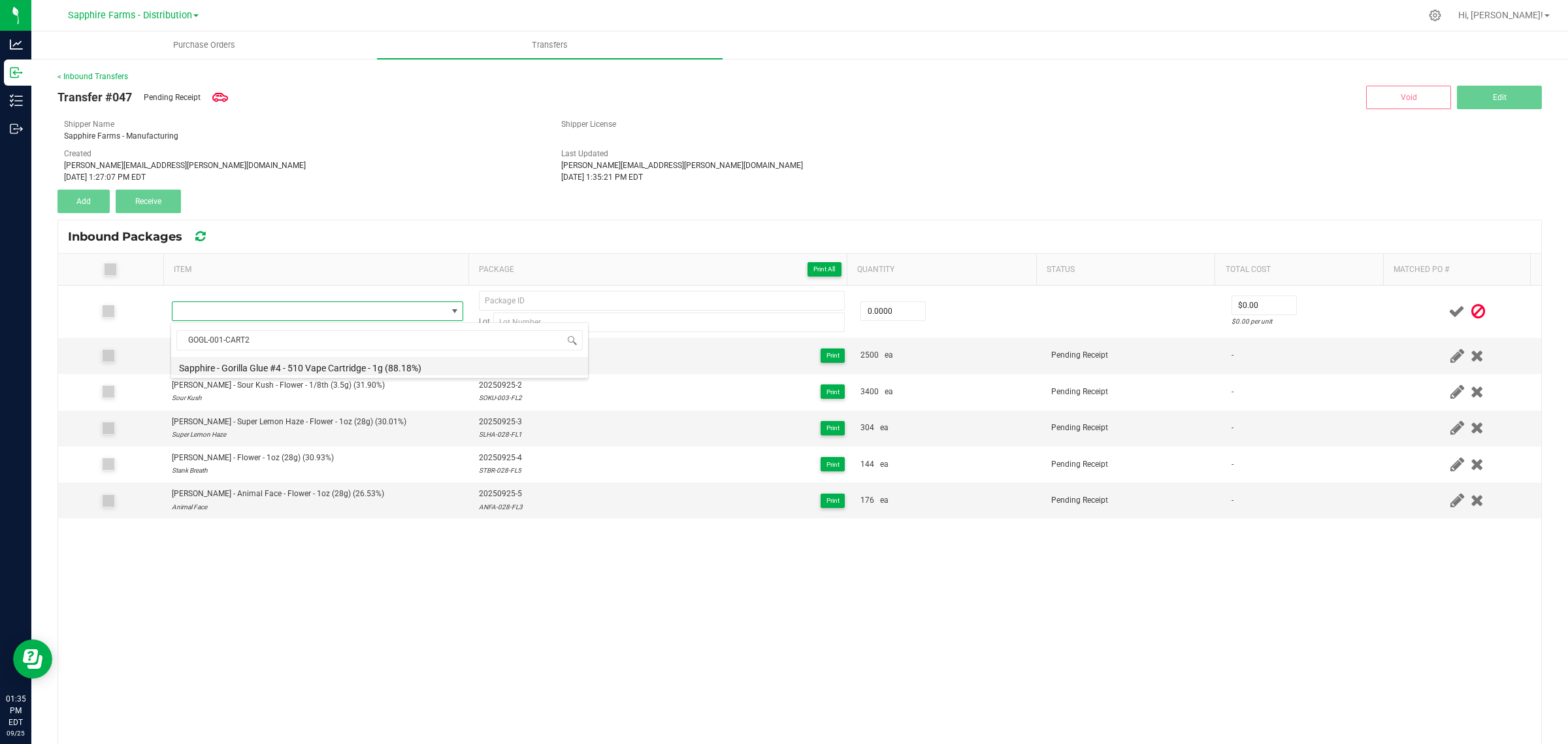
click at [275, 365] on li "Sapphire - Gorilla Glue #4 - 510 Vape Cartridge - 1g (88.18%)" at bounding box center [379, 366] width 417 height 18
type input "0 ea"
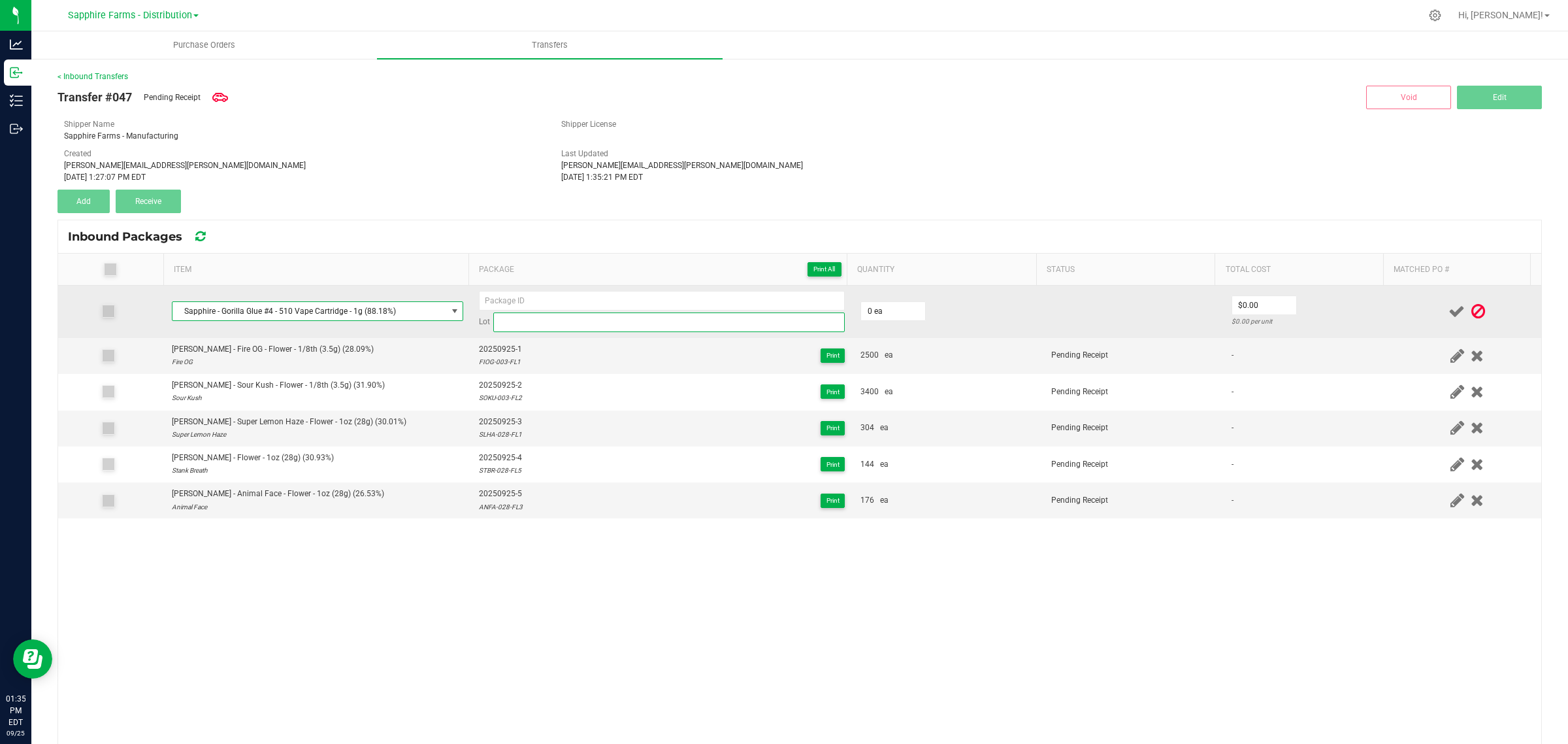
click at [569, 324] on input at bounding box center [669, 322] width 351 height 19
paste input "GOGL-001-CART2"
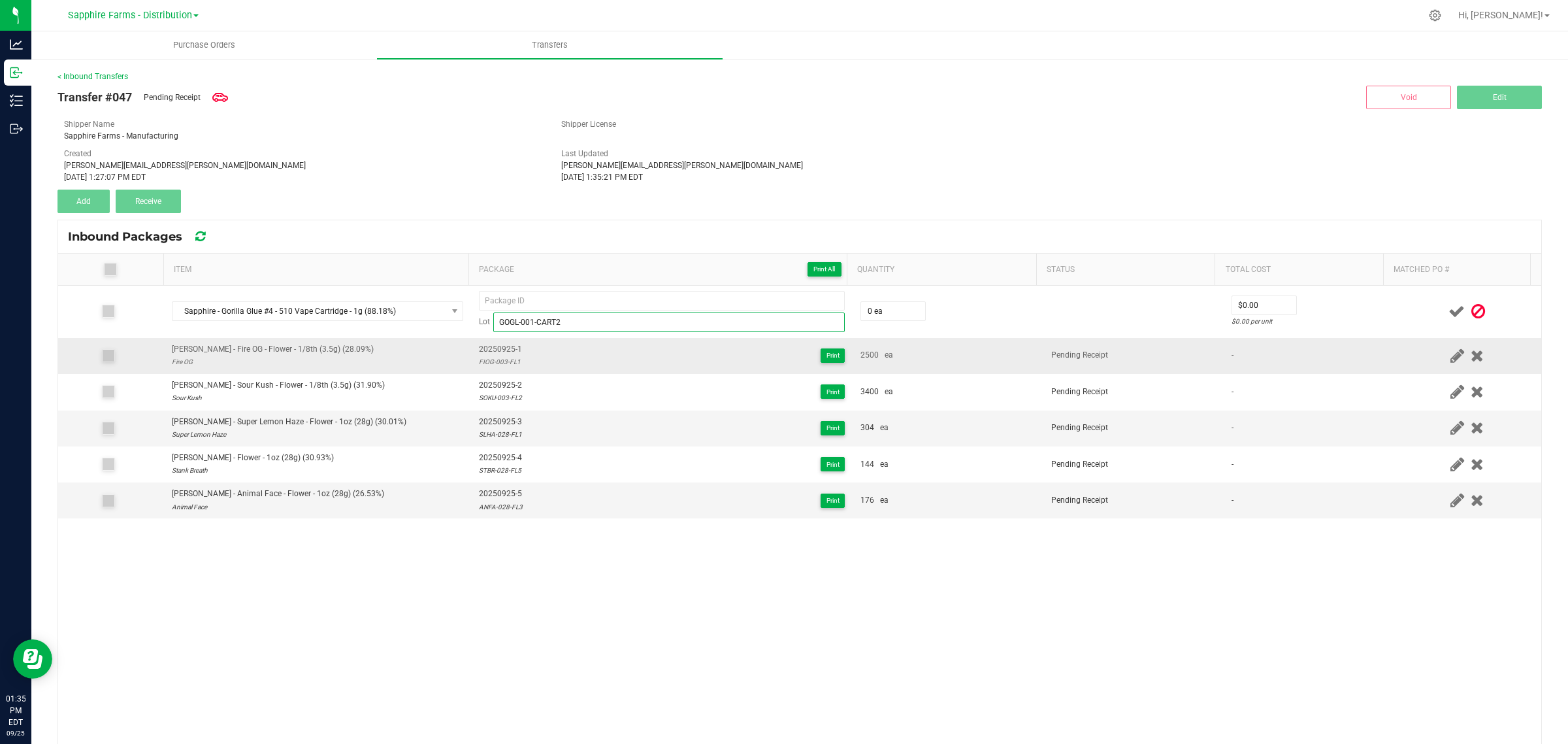
type input "GOGL-001-CART2"
drag, startPoint x: 516, startPoint y: 351, endPoint x: 470, endPoint y: 354, distance: 46.1
click at [471, 354] on td "20250925-1 FIOG-003-FL1 Print" at bounding box center [661, 356] width 381 height 36
copy span "20250925-1"
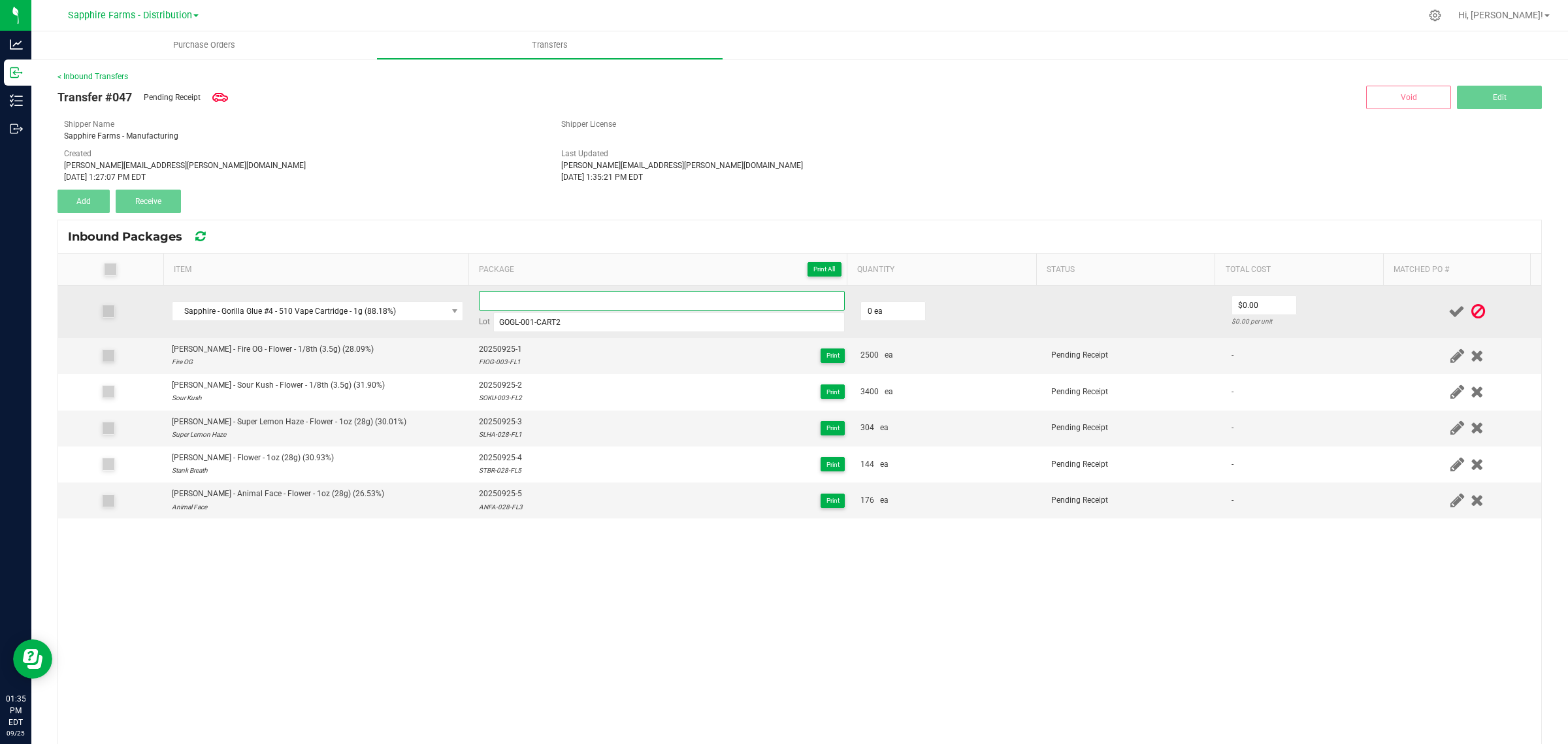
click at [579, 305] on input at bounding box center [662, 300] width 366 height 19
paste input "20250925-1"
type input "20250925-6"
type input "0"
click at [883, 309] on input "0" at bounding box center [893, 311] width 64 height 18
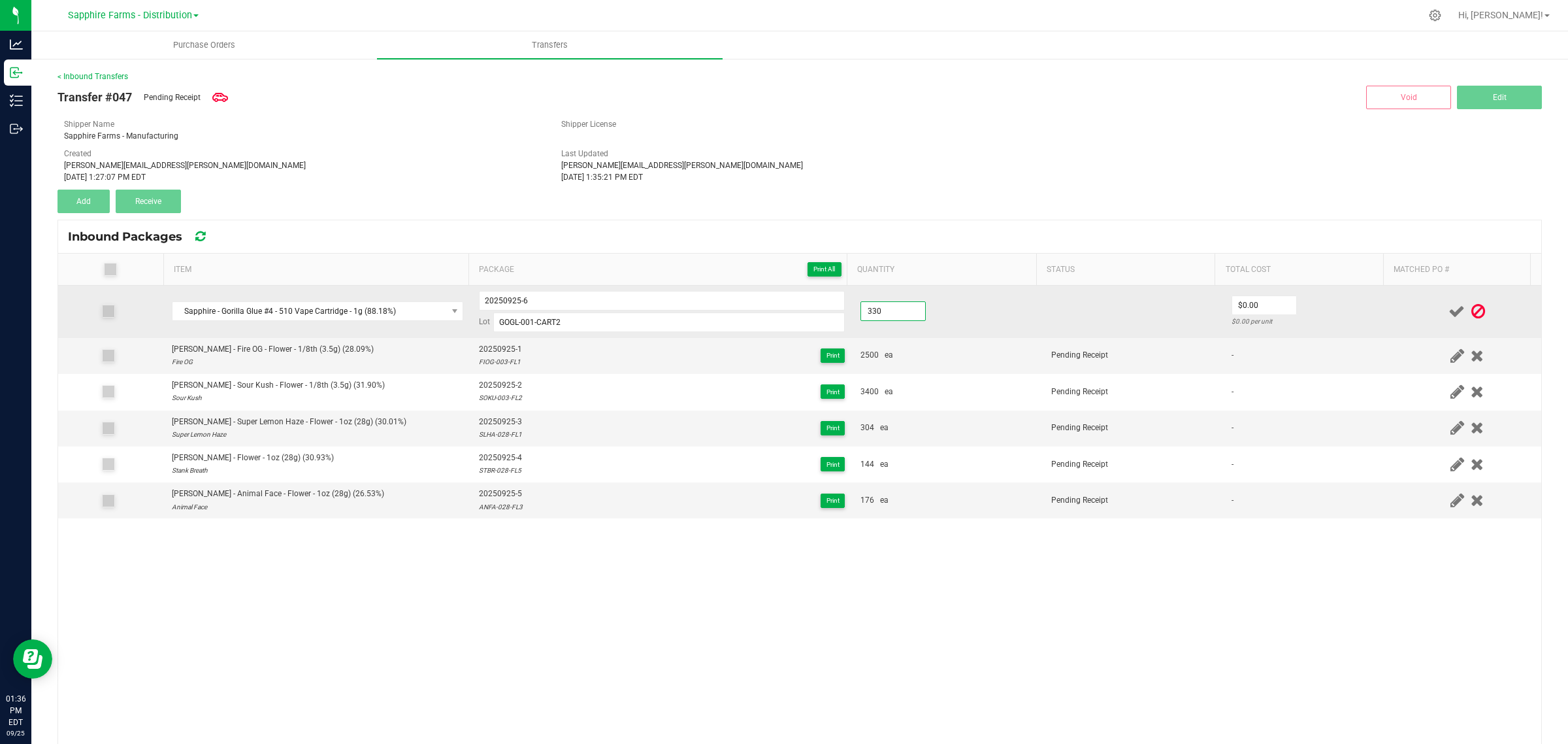
type input "330 ea"
click at [1105, 310] on td at bounding box center [1134, 312] width 180 height 52
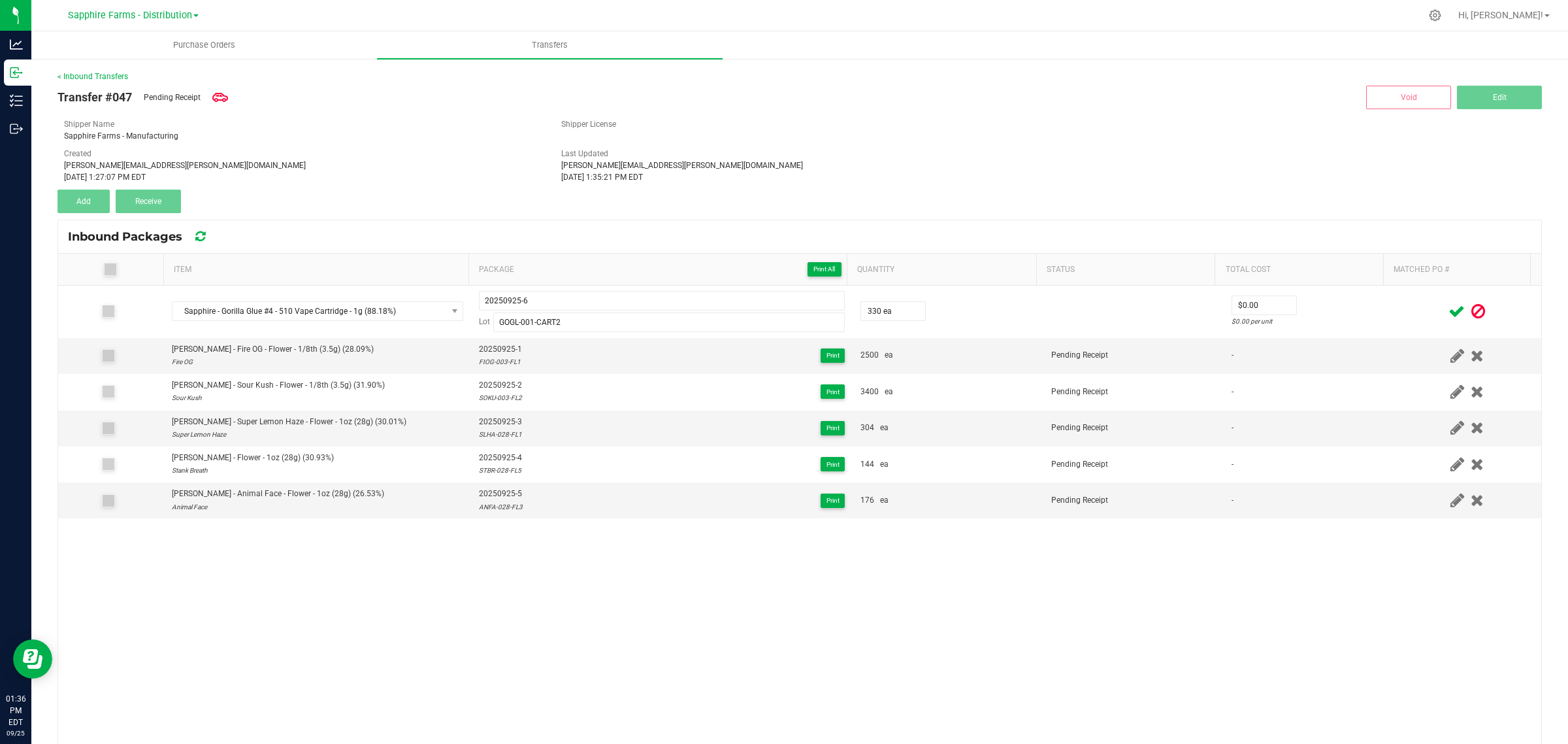
click at [1445, 309] on span at bounding box center [1456, 312] width 23 height 25
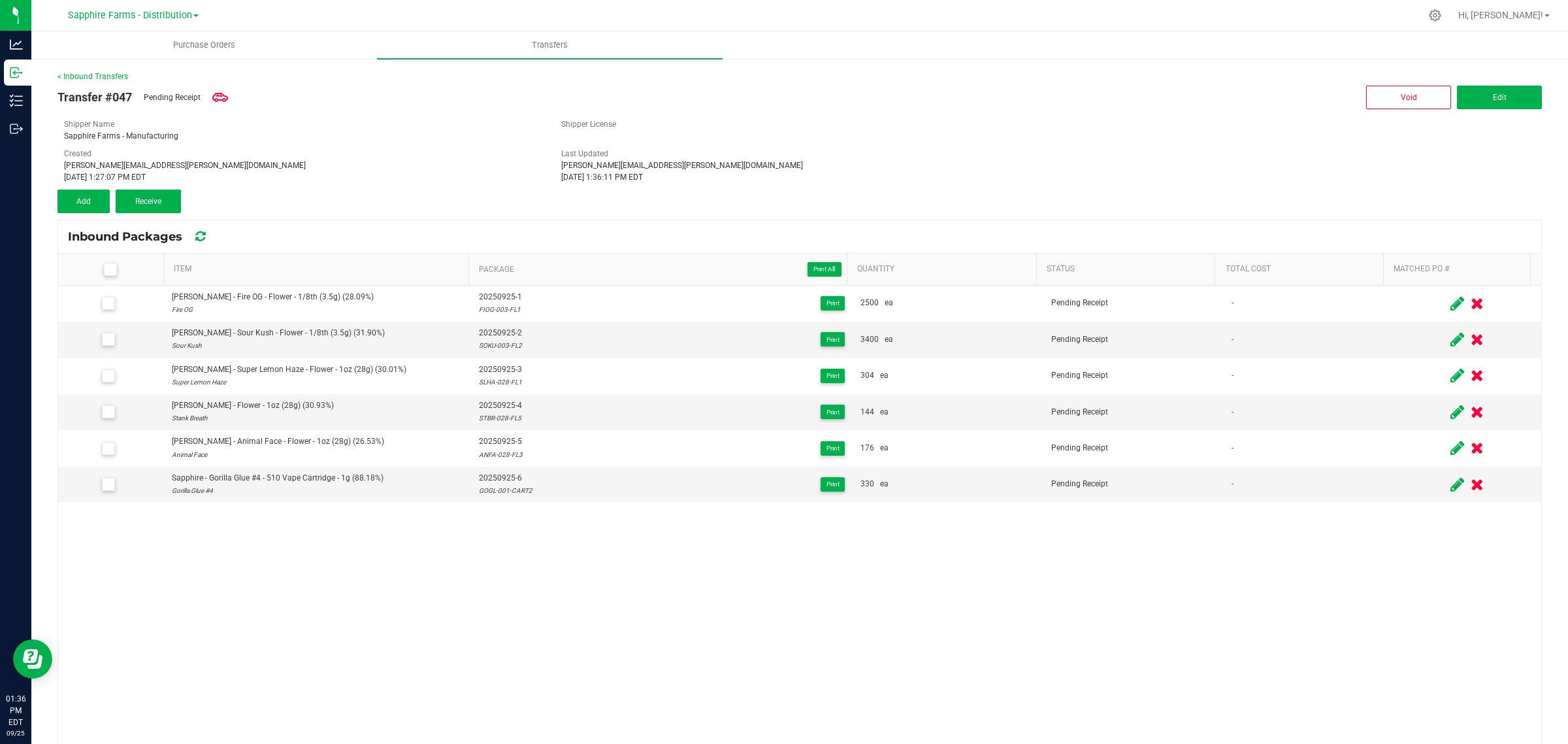
click at [49, 195] on div "< Inbound Transfers Transfer #047 Pending Receipt Void Edit Shipper Name Sapphi…" at bounding box center [800, 475] width 1537 height 834
click at [100, 204] on button "Add" at bounding box center [84, 201] width 52 height 23
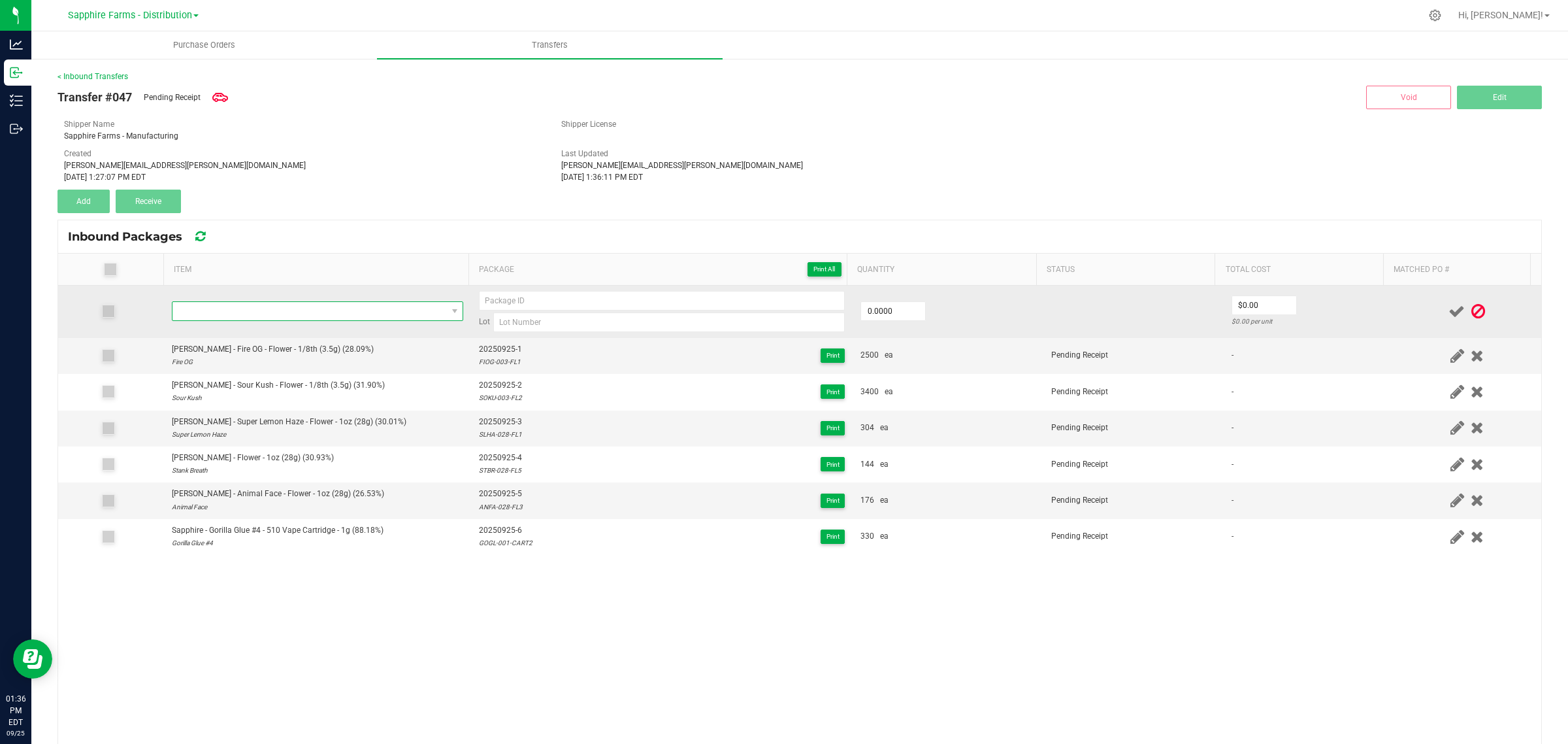
click at [370, 312] on span "NO DATA FOUND" at bounding box center [309, 311] width 274 height 18
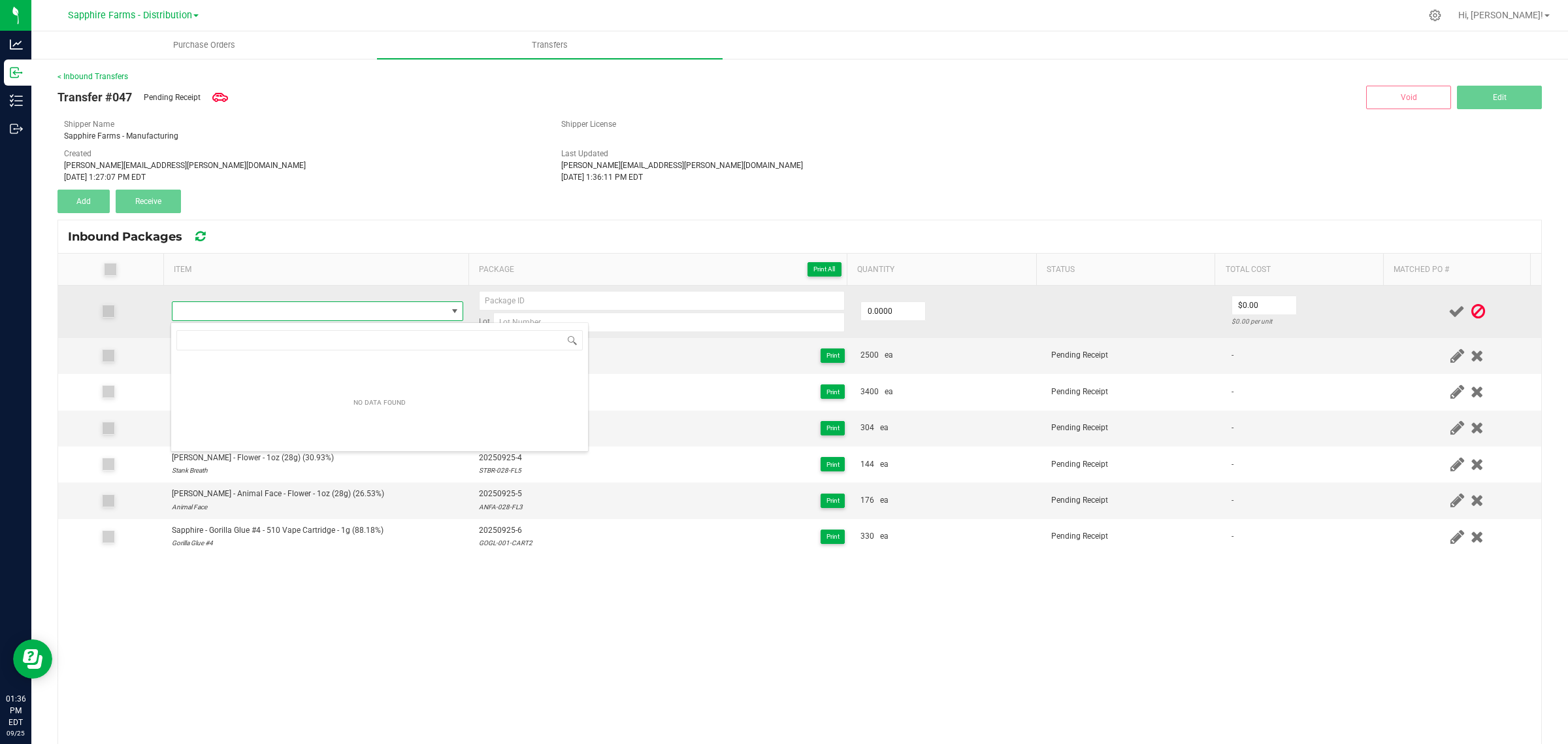
type input "RAKU-001-INF2"
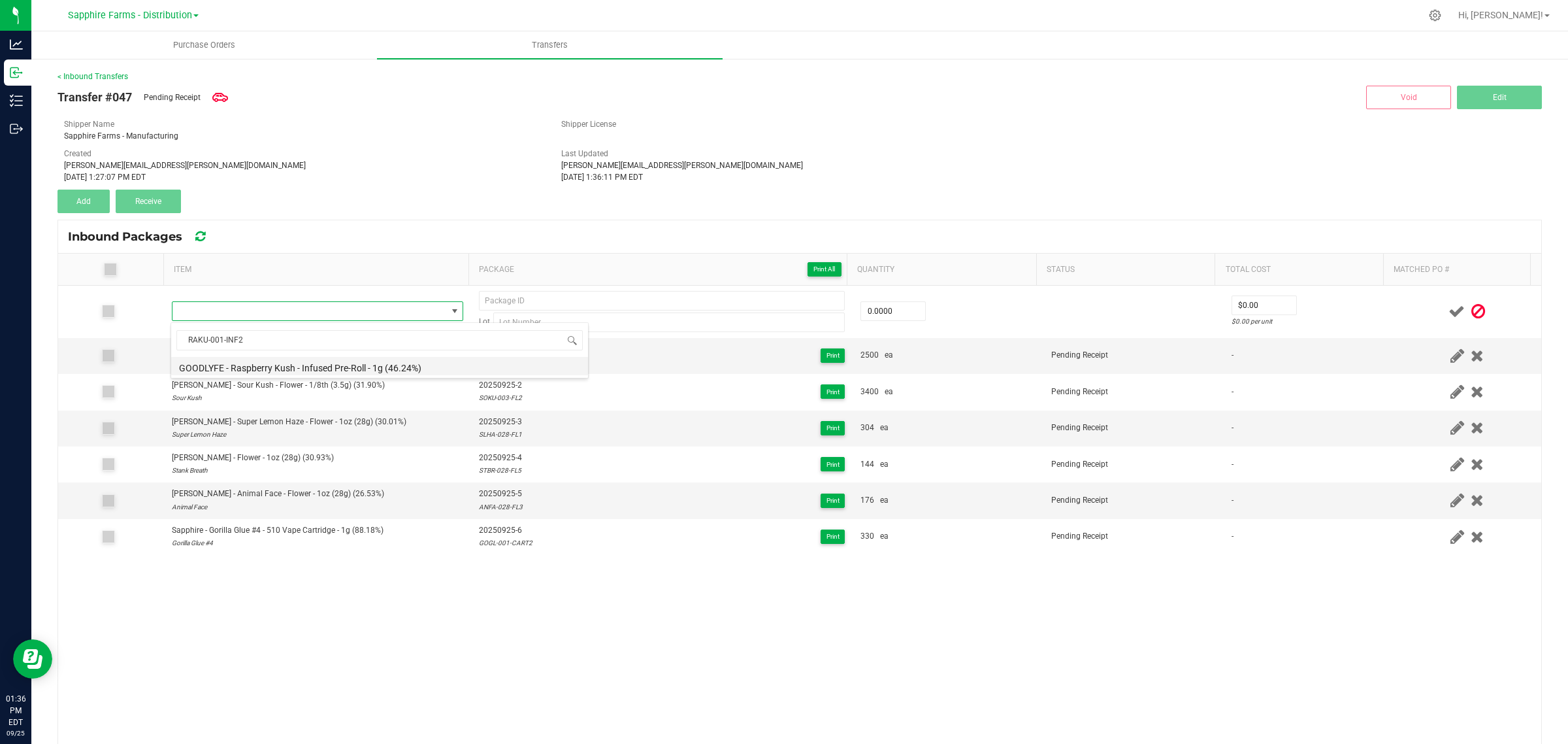
click at [375, 370] on li "GOODLYFE - Raspberry Kush - Infused Pre-Roll - 1g (46.24%)" at bounding box center [379, 366] width 417 height 18
type input "0 ea"
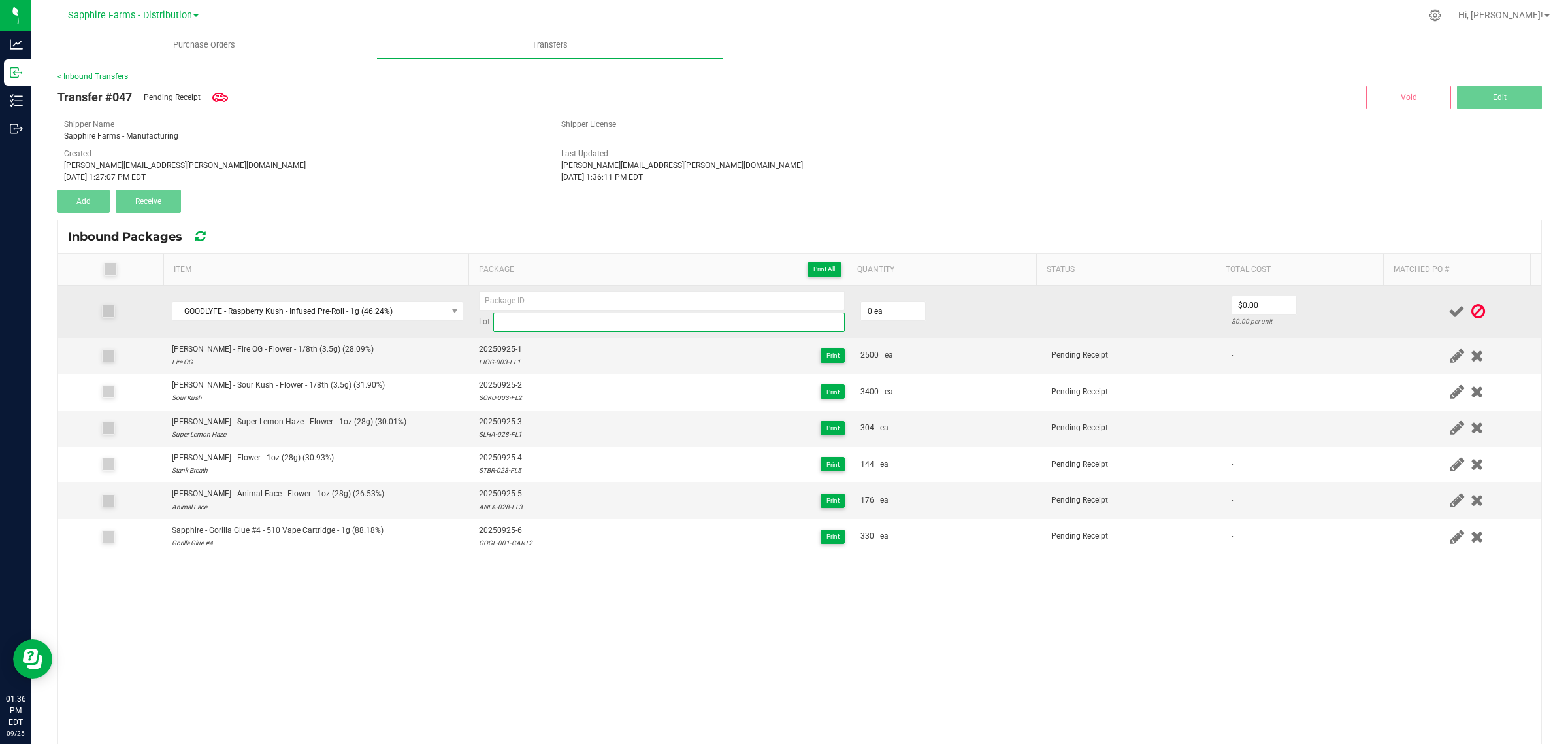
click at [583, 326] on input at bounding box center [669, 322] width 351 height 19
paste input "RAKU-001-INF2"
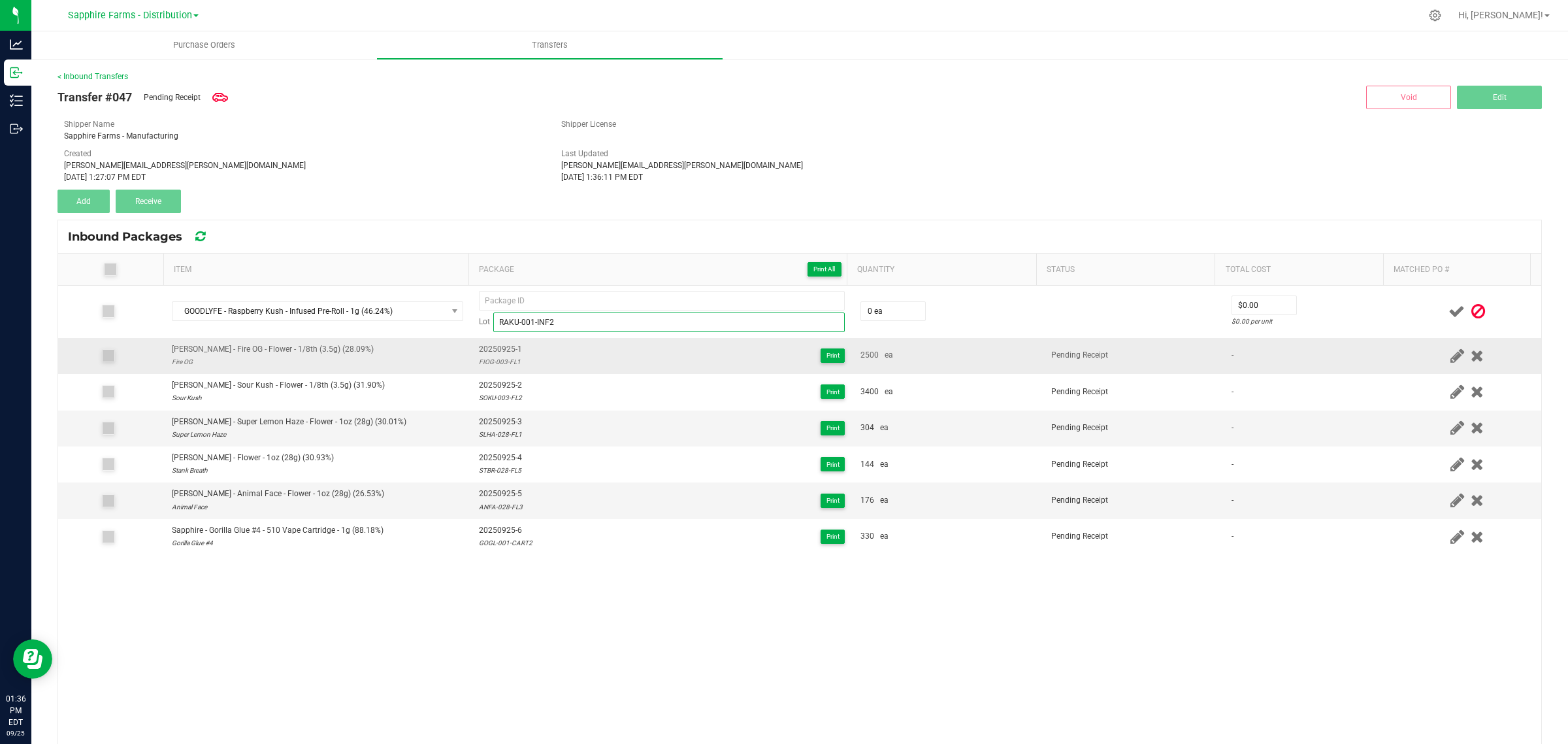
type input "RAKU-001-INF2"
drag, startPoint x: 515, startPoint y: 348, endPoint x: 470, endPoint y: 354, distance: 45.4
click at [471, 354] on td "20250925-1 FIOG-003-FL1 Print" at bounding box center [661, 356] width 381 height 36
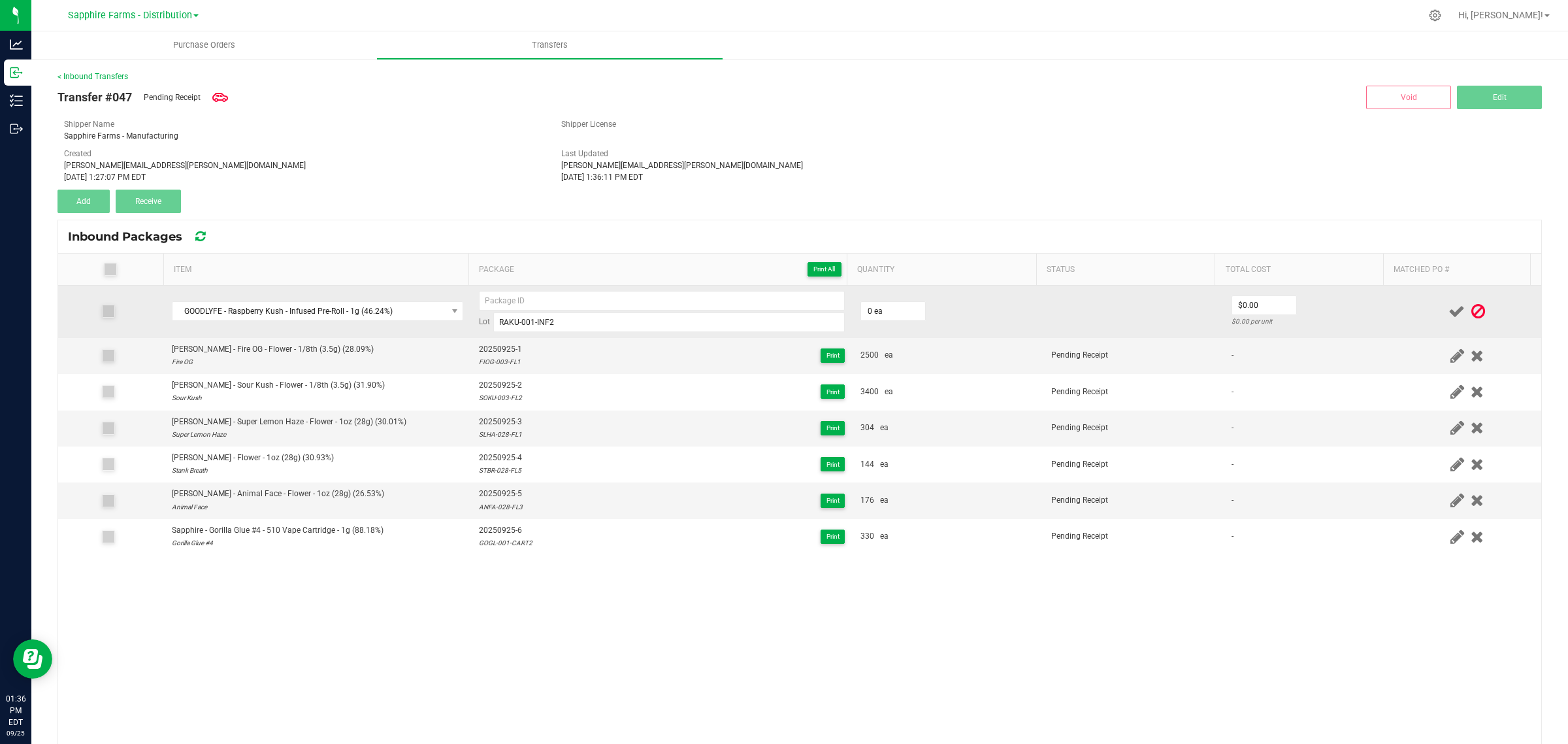
copy span "20250925-1"
click at [572, 301] on input at bounding box center [662, 300] width 366 height 19
paste input "20250925-1"
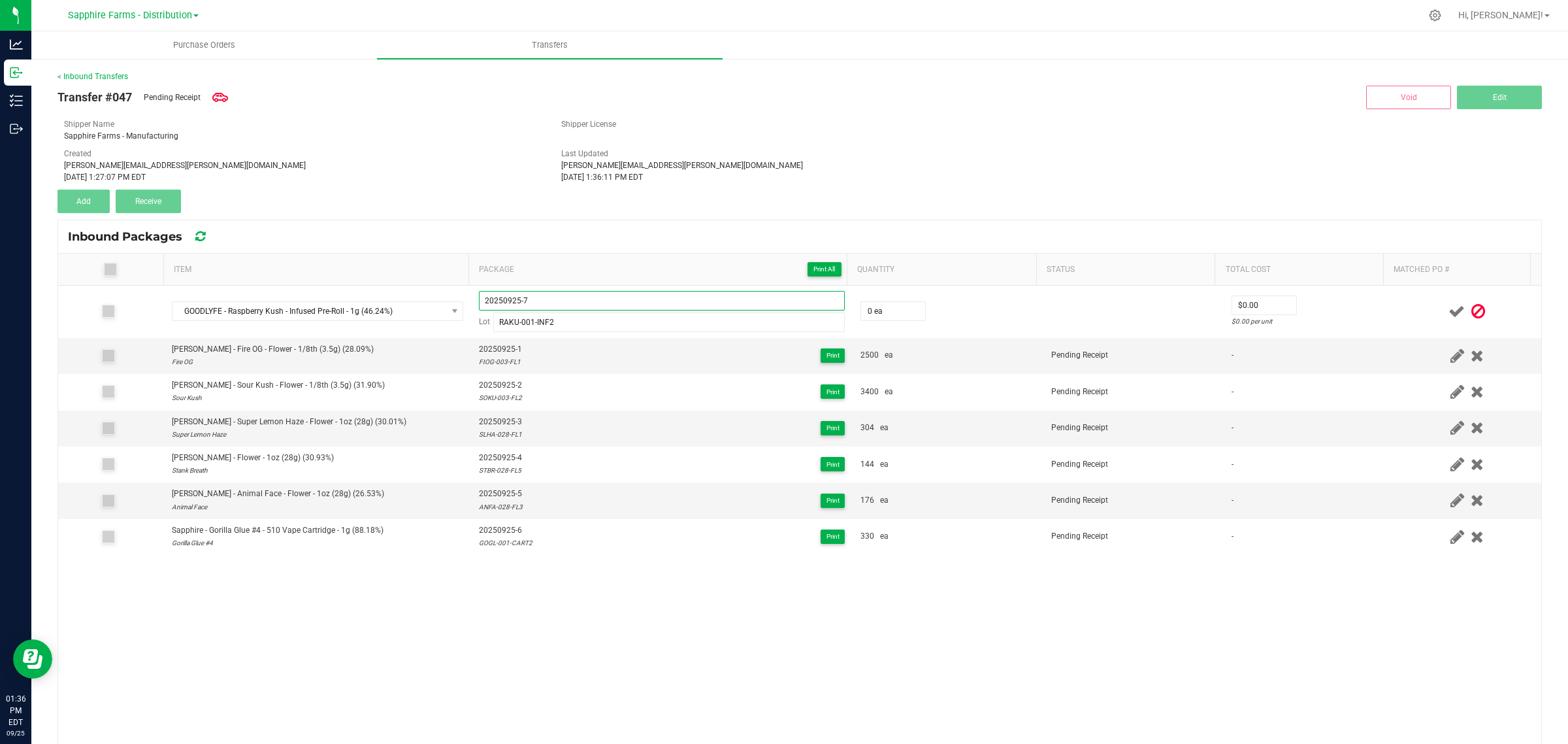
type input "20250925-7"
click at [750, 618] on div "GOODLYFE - Raspberry Kush - Infused Pre-Roll - 1g (46.24%) 20250925-7 Lot RAKU-…" at bounding box center [800, 582] width 1483 height 592
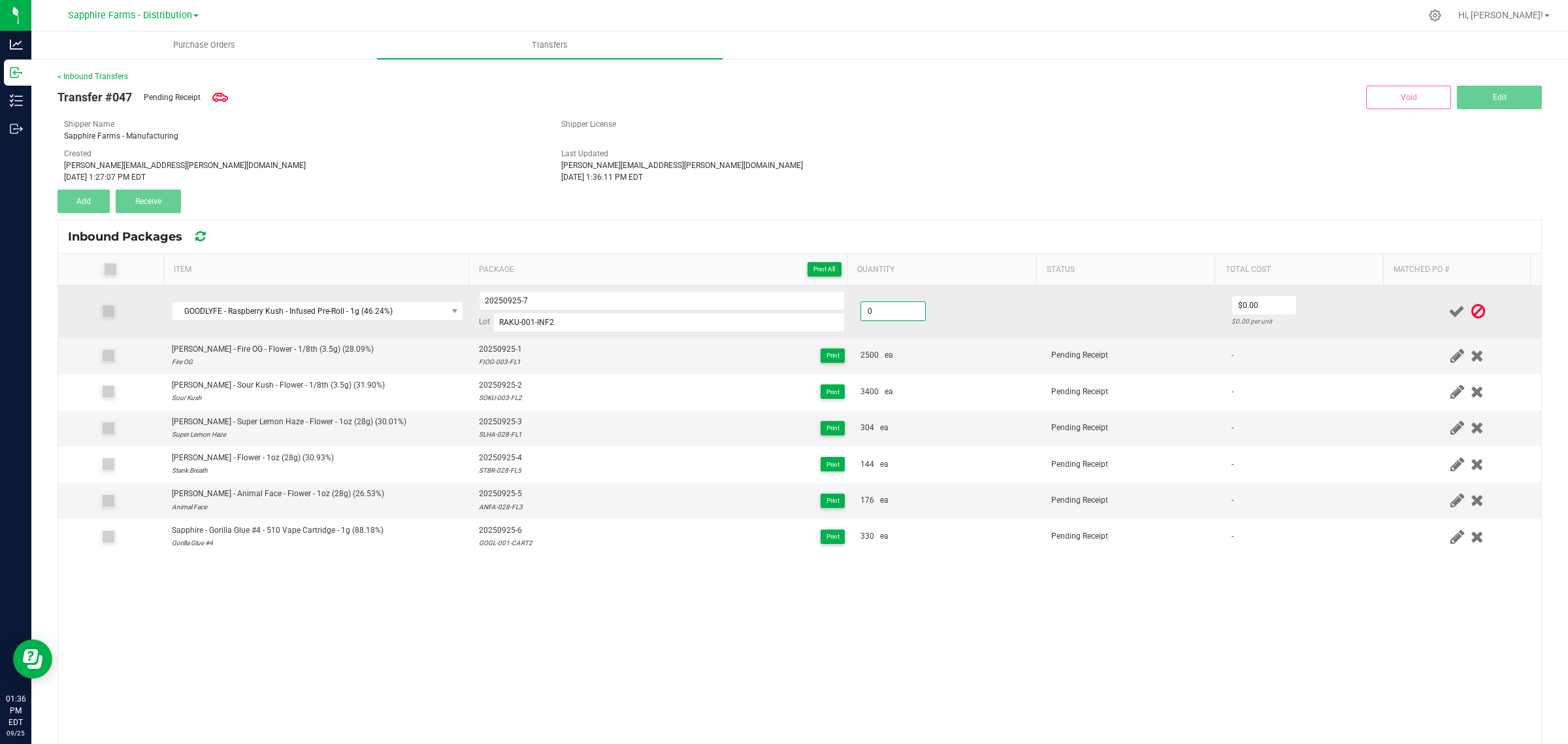
click at [901, 309] on input "0" at bounding box center [893, 311] width 64 height 18
type input "50 ea"
click at [1281, 334] on td "$0.00 $0.00 per unit" at bounding box center [1307, 312] width 169 height 52
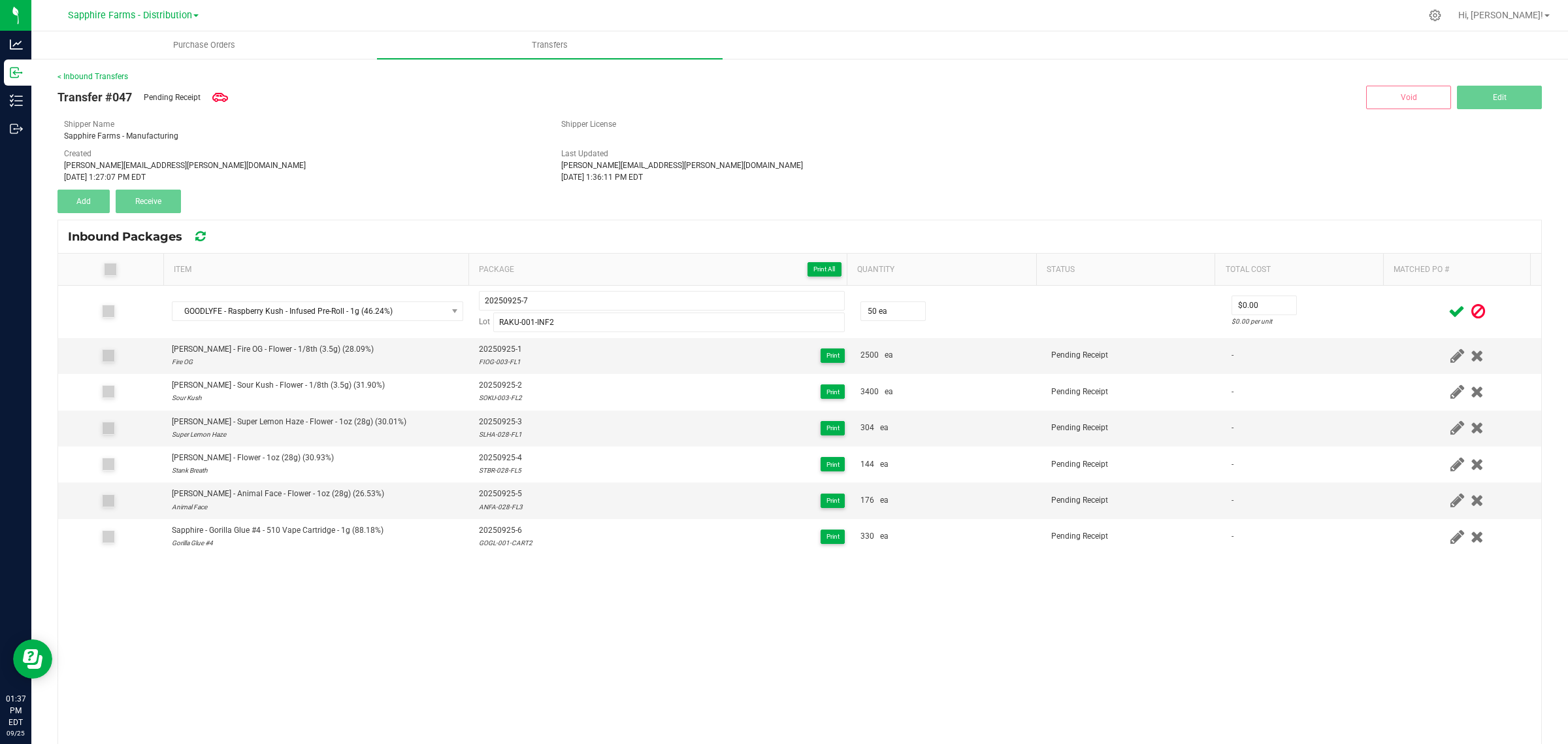
click at [1448, 309] on icon at bounding box center [1456, 312] width 16 height 16
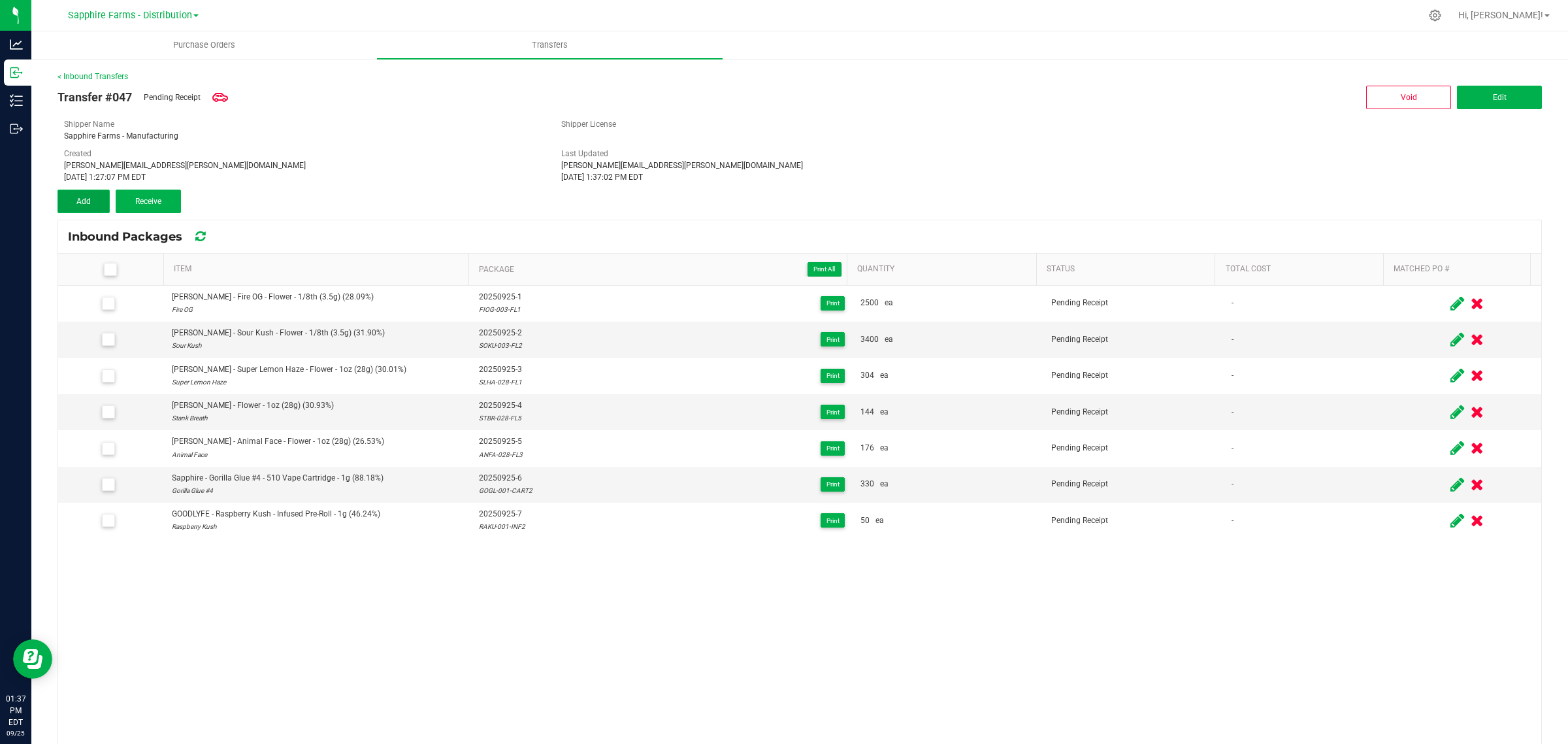
click at [96, 200] on button "Add" at bounding box center [84, 201] width 52 height 23
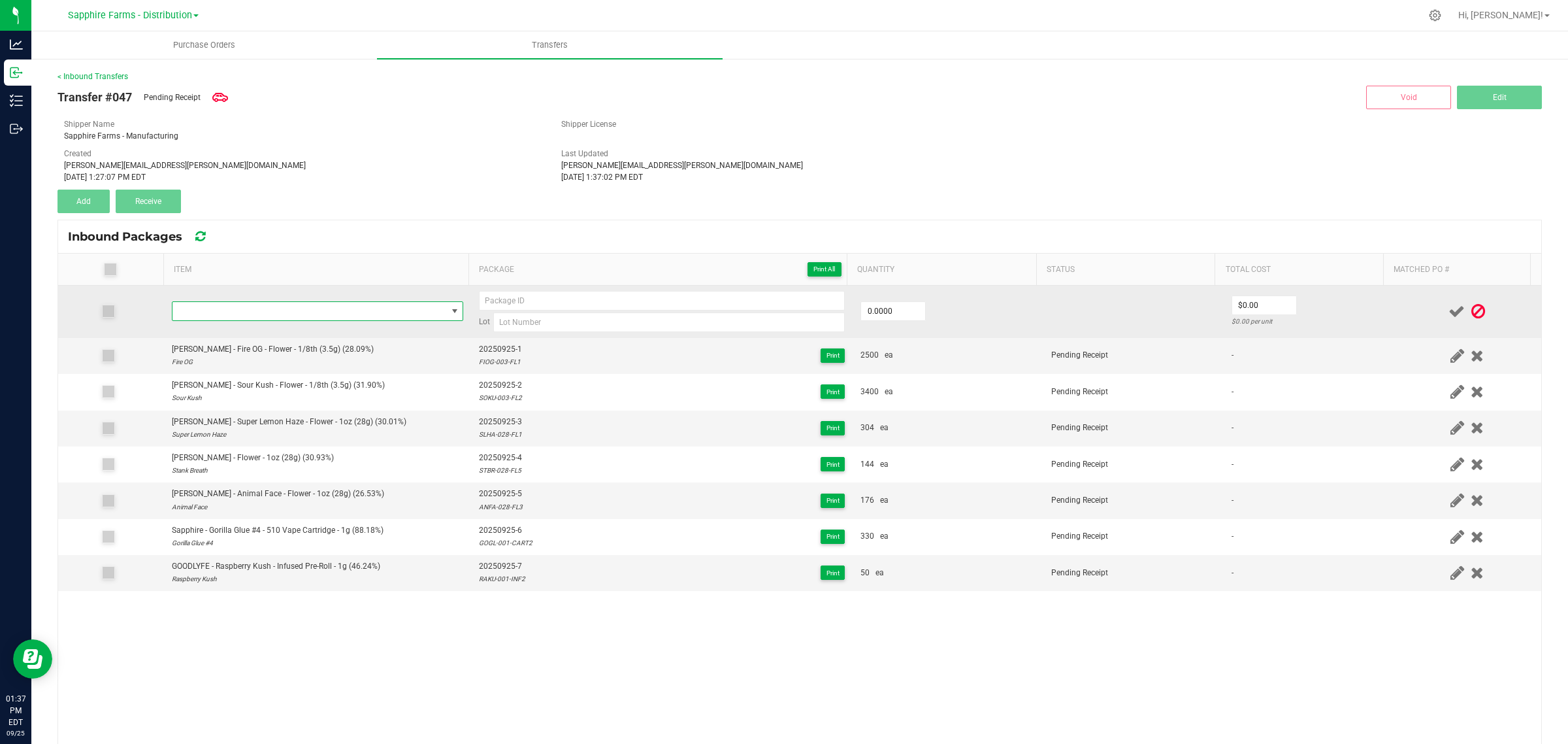
click at [335, 314] on span "NO DATA FOUND" at bounding box center [309, 311] width 274 height 18
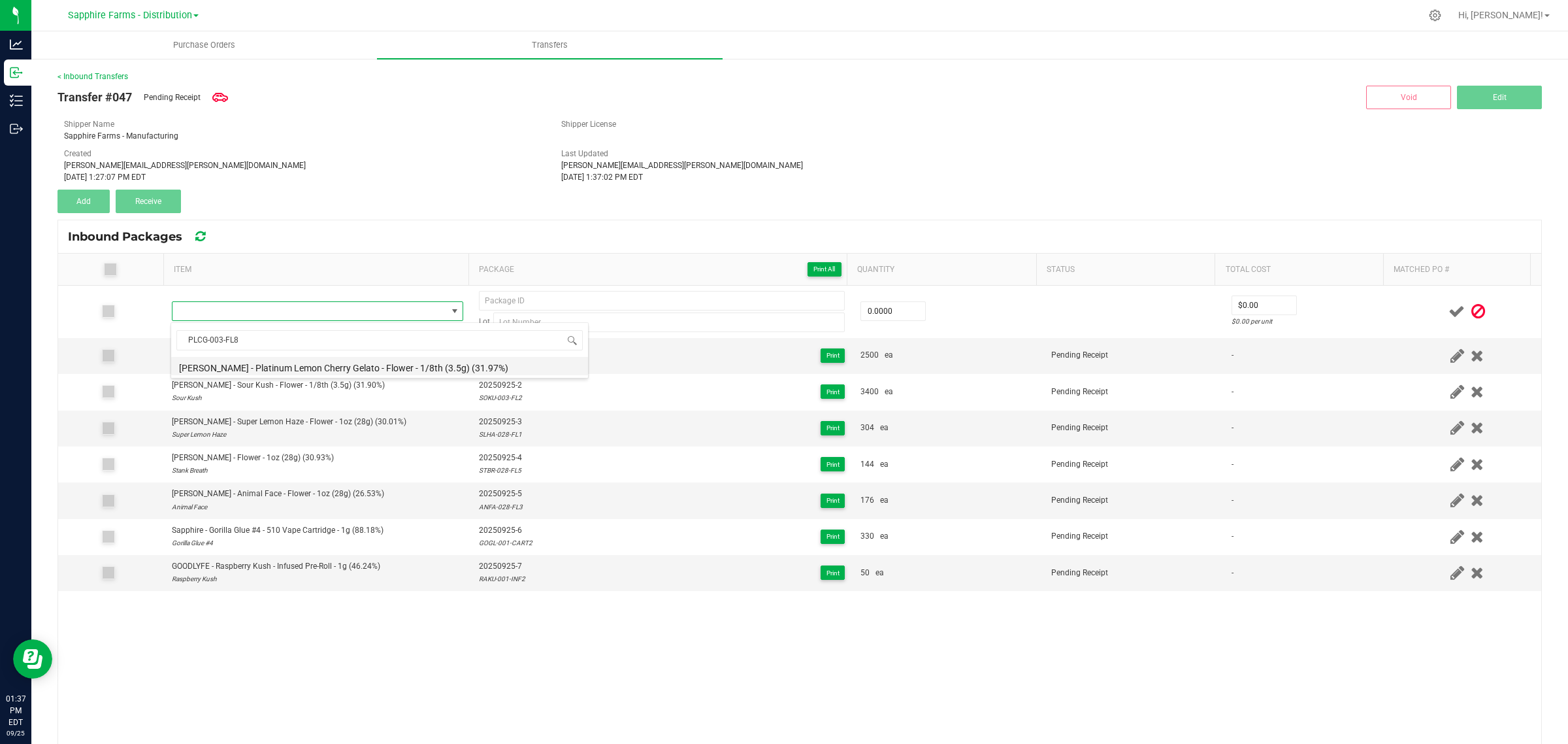
click at [360, 366] on li "[PERSON_NAME] - Platinum Lemon Cherry Gelato - Flower - 1/8th (3.5g) (31.97%)" at bounding box center [379, 366] width 417 height 18
type input "0 ea"
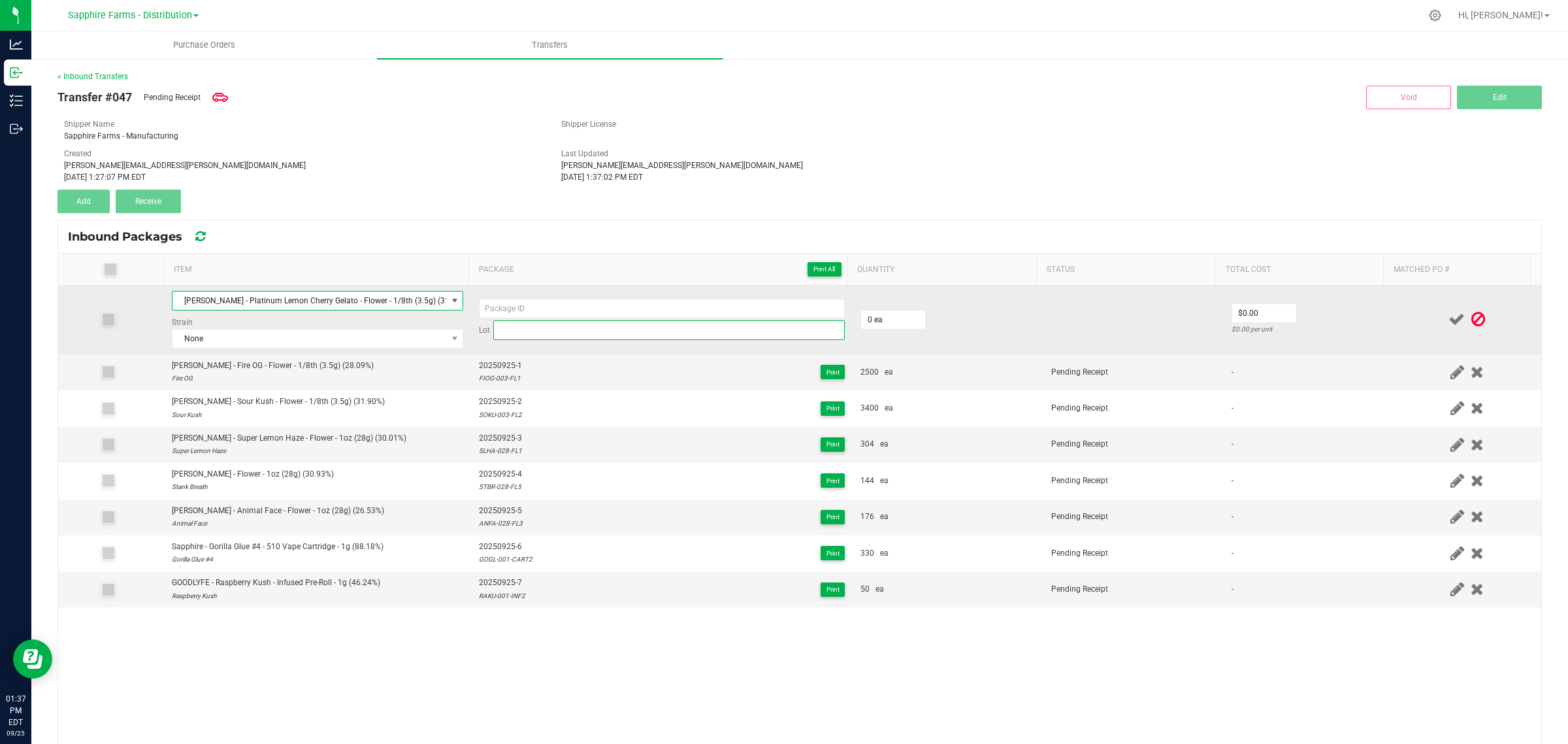
click at [552, 334] on input at bounding box center [669, 330] width 351 height 19
paste input "PLCG-003-FL8"
type input "PLCG-003-FL8"
click at [273, 344] on span "None" at bounding box center [309, 338] width 274 height 18
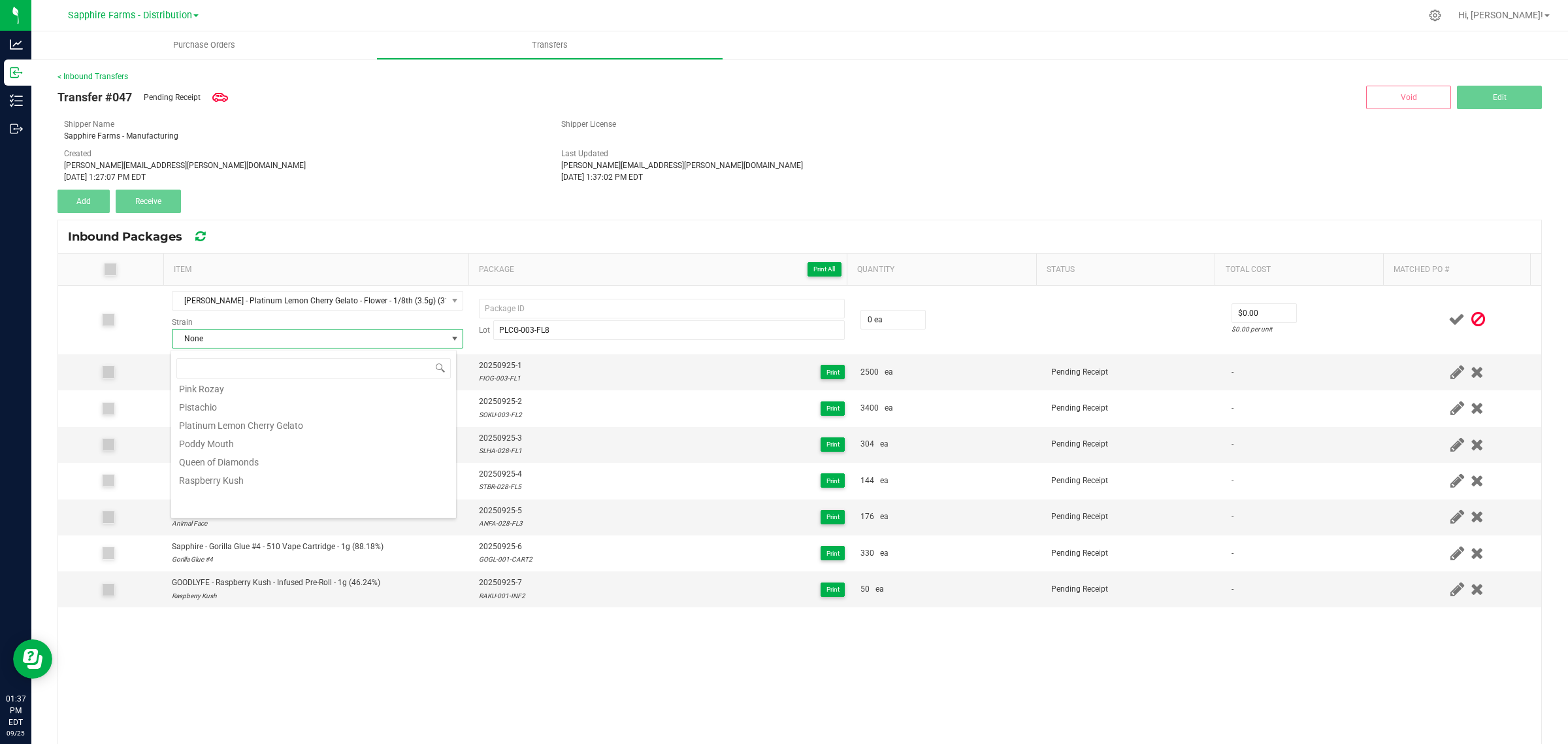
scroll to position [817, 0]
click at [272, 426] on li "Platinum Lemon Cherry Gelato" at bounding box center [313, 418] width 285 height 18
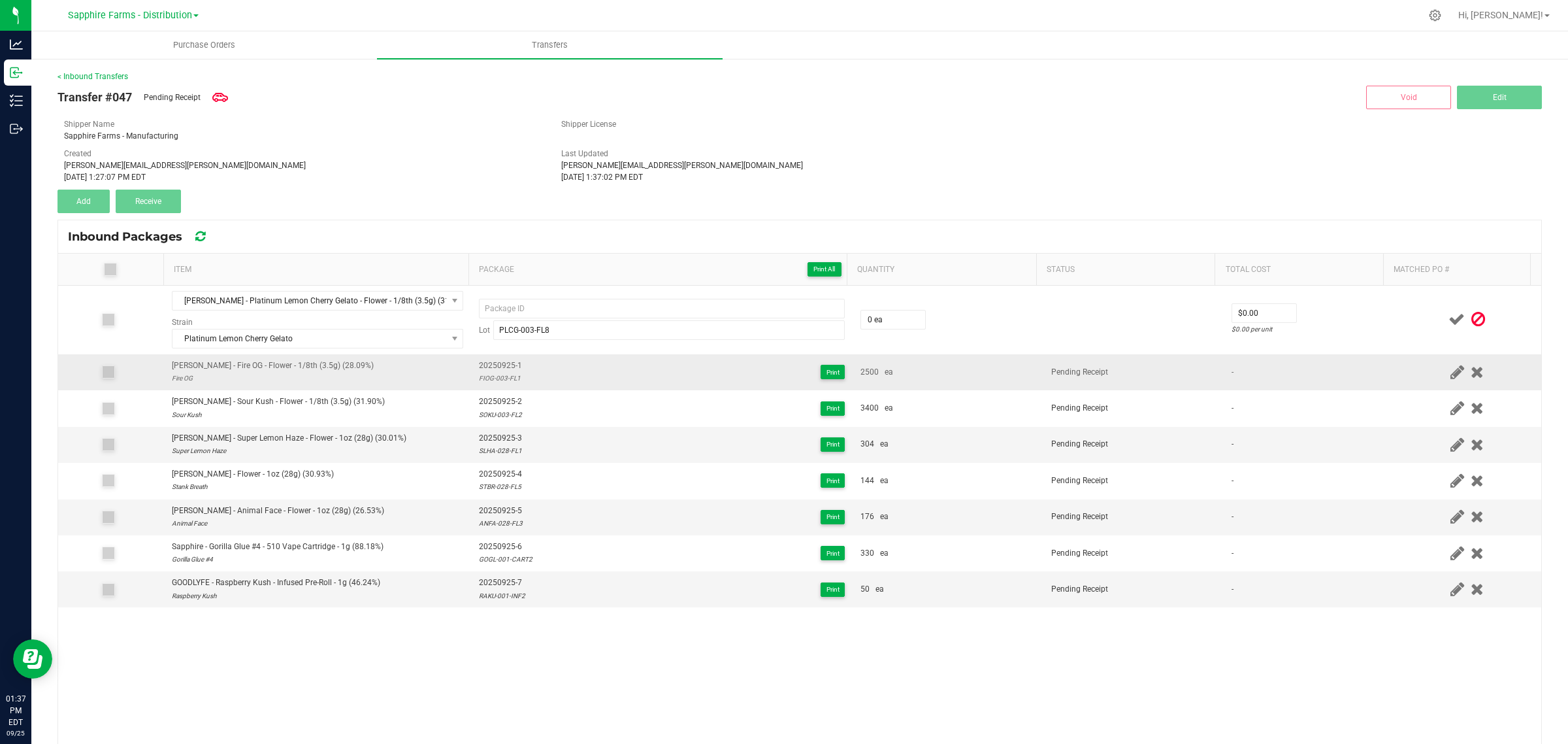
drag, startPoint x: 518, startPoint y: 368, endPoint x: 470, endPoint y: 370, distance: 48.0
click at [471, 370] on td "20250925-1 FIOG-003-FL1 Print" at bounding box center [661, 372] width 381 height 36
copy span "20250925-1"
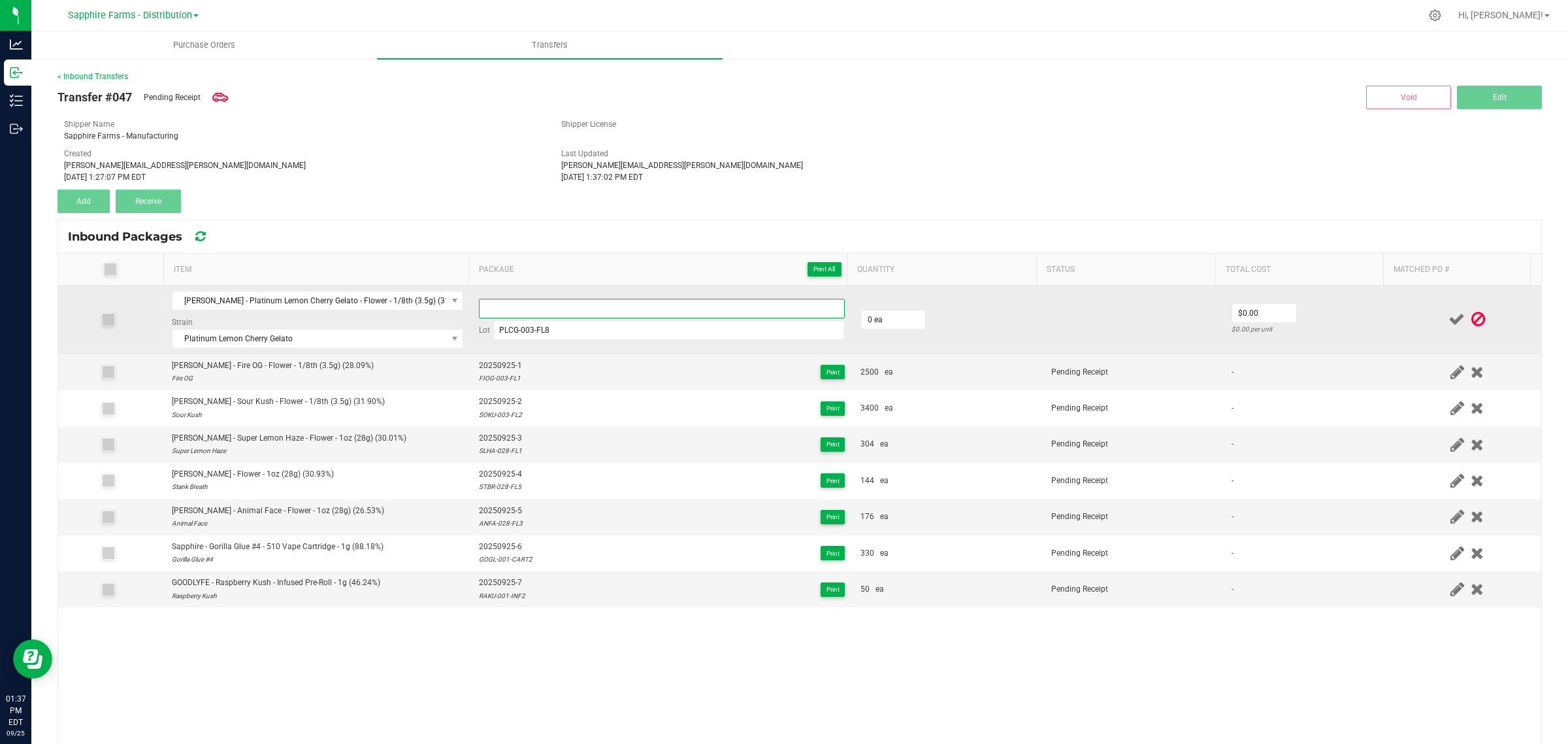
click at [541, 304] on input at bounding box center [662, 308] width 366 height 19
paste input "20250925-1"
type input "20250925-8"
click at [1003, 316] on td "0 ea" at bounding box center [948, 320] width 191 height 69
type input "0"
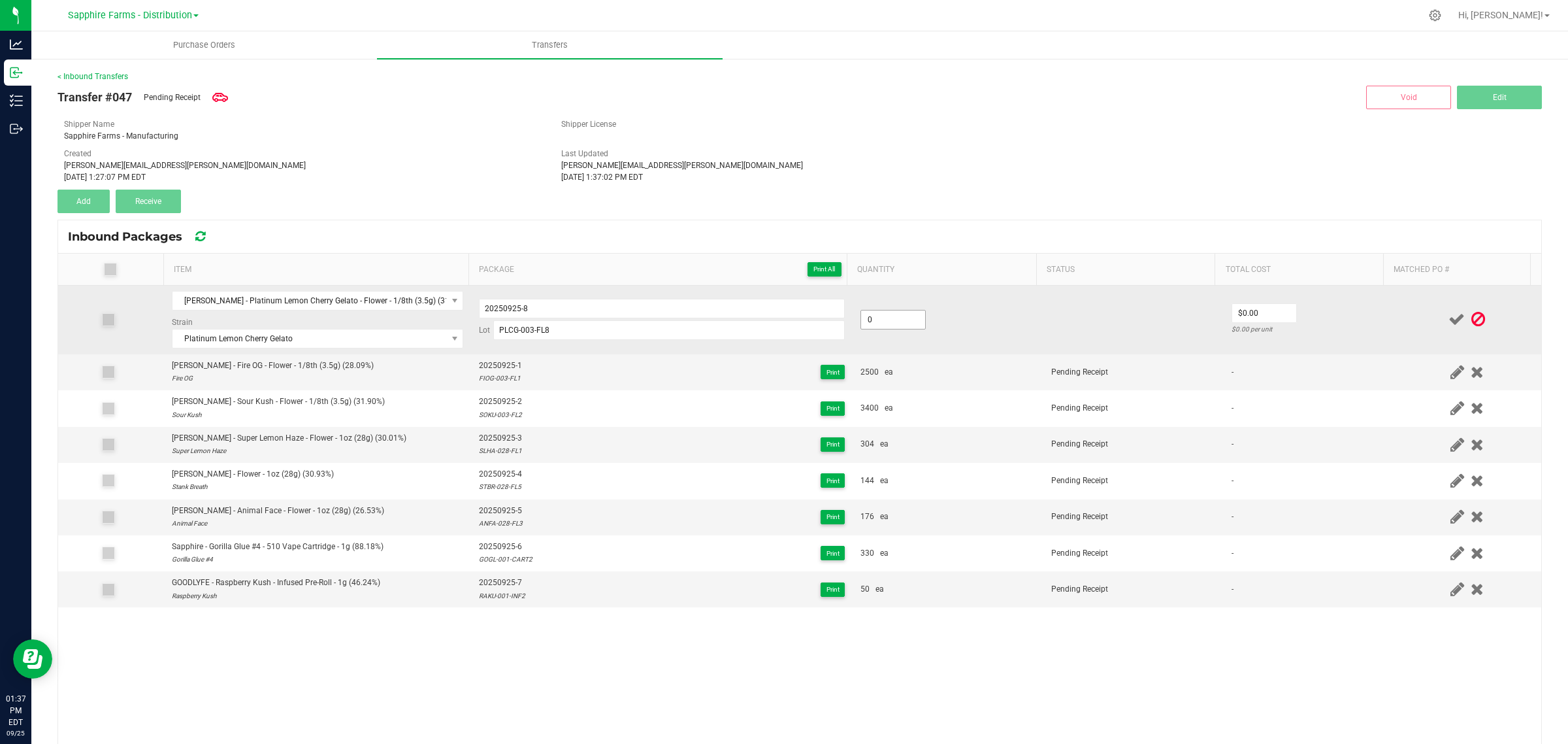
click at [889, 322] on input "0" at bounding box center [893, 319] width 64 height 18
type input "1000 ea"
click at [998, 295] on td "1000 ea" at bounding box center [948, 320] width 191 height 69
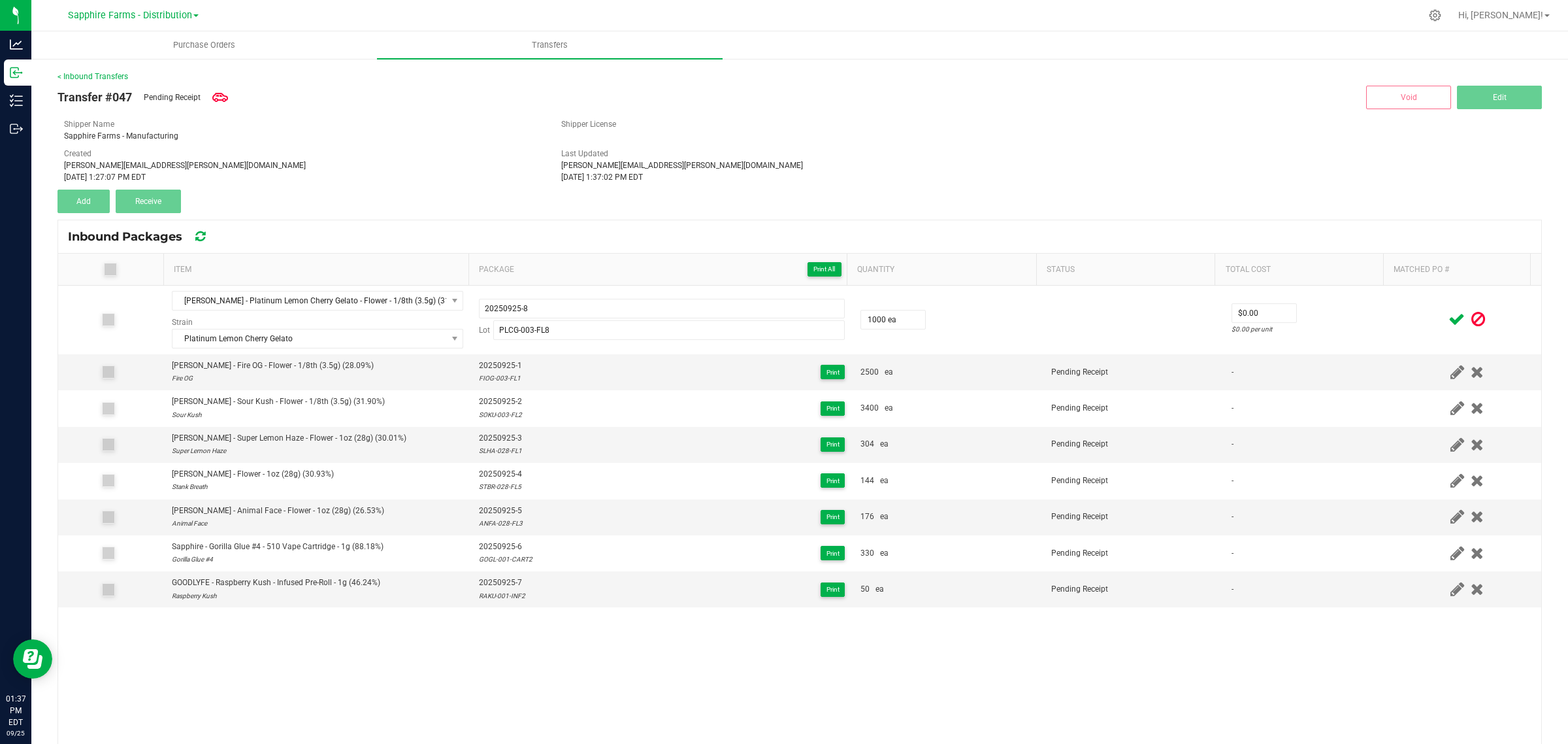
click at [1448, 314] on icon at bounding box center [1456, 319] width 16 height 16
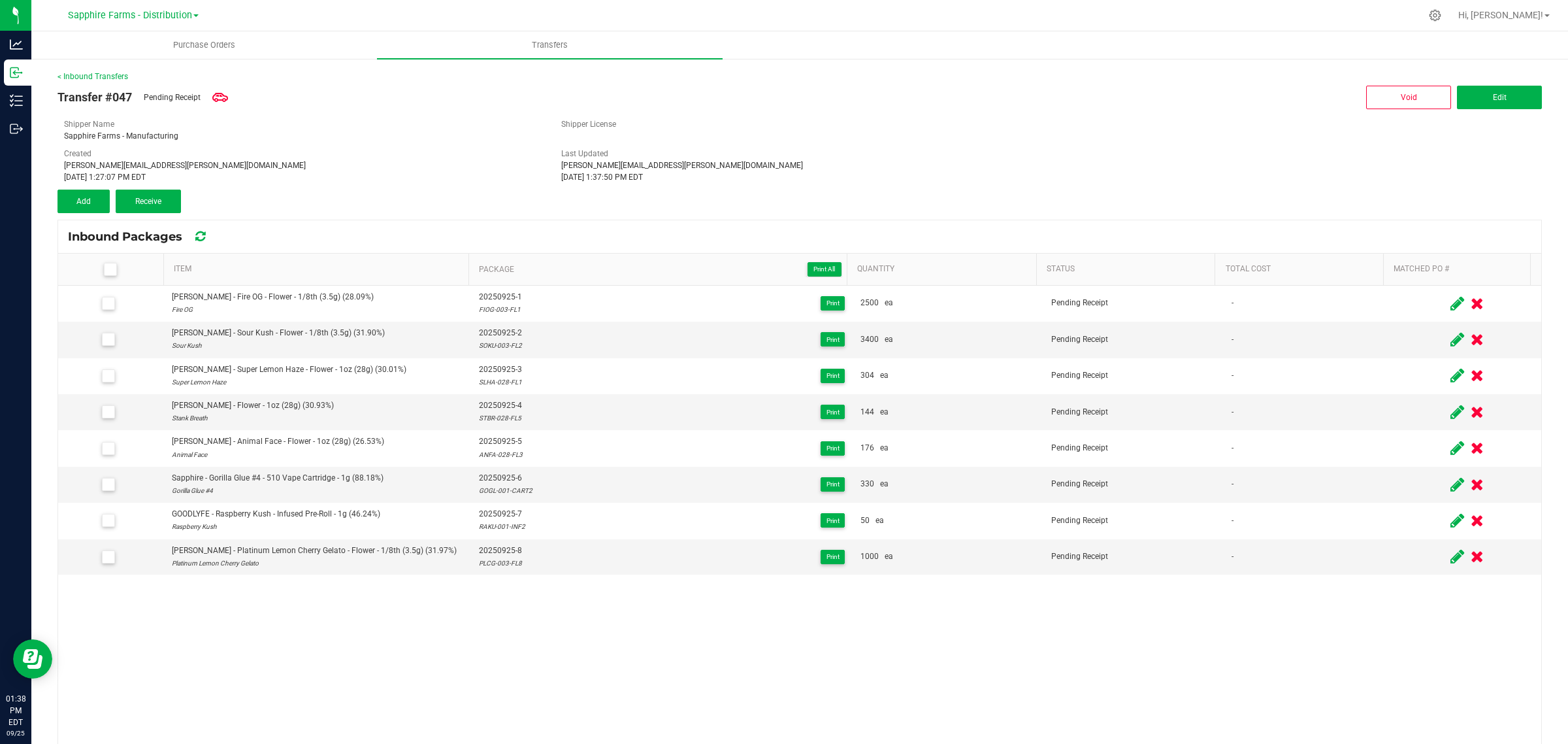
click at [106, 269] on icon at bounding box center [110, 269] width 9 height 0
click at [0, 0] on input "checkbox" at bounding box center [0, 0] width 0 height 0
click at [152, 188] on div "Transfer #047 Pending Receipt Void Edit Shipper Name Sapphire Farms - Manufactu…" at bounding box center [800, 148] width 1484 height 131
click at [152, 201] on span "Receive (8)" at bounding box center [148, 201] width 38 height 9
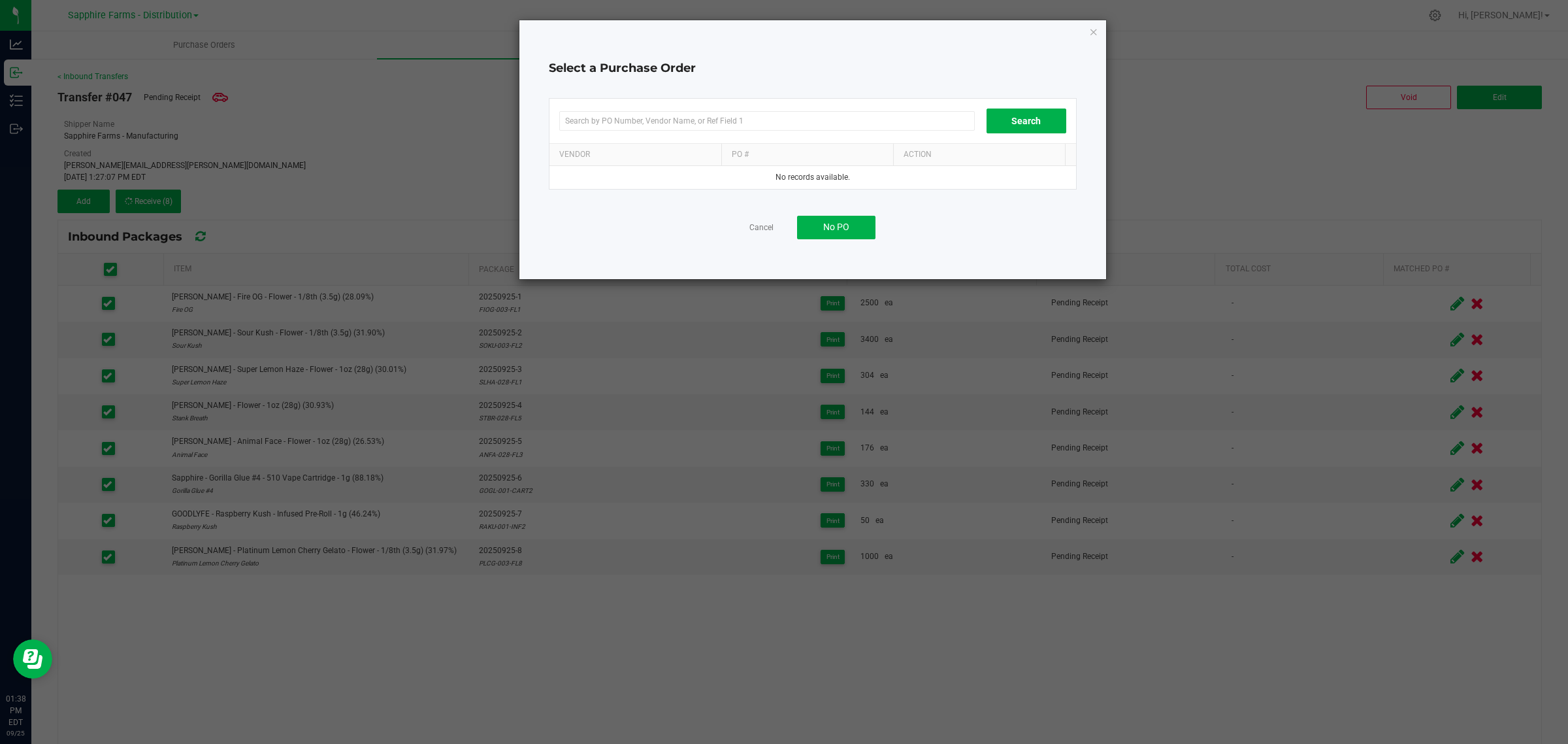
click at [789, 222] on div "Cancel No PO" at bounding box center [812, 227] width 528 height 23
click at [831, 227] on span "No PO" at bounding box center [836, 227] width 26 height 11
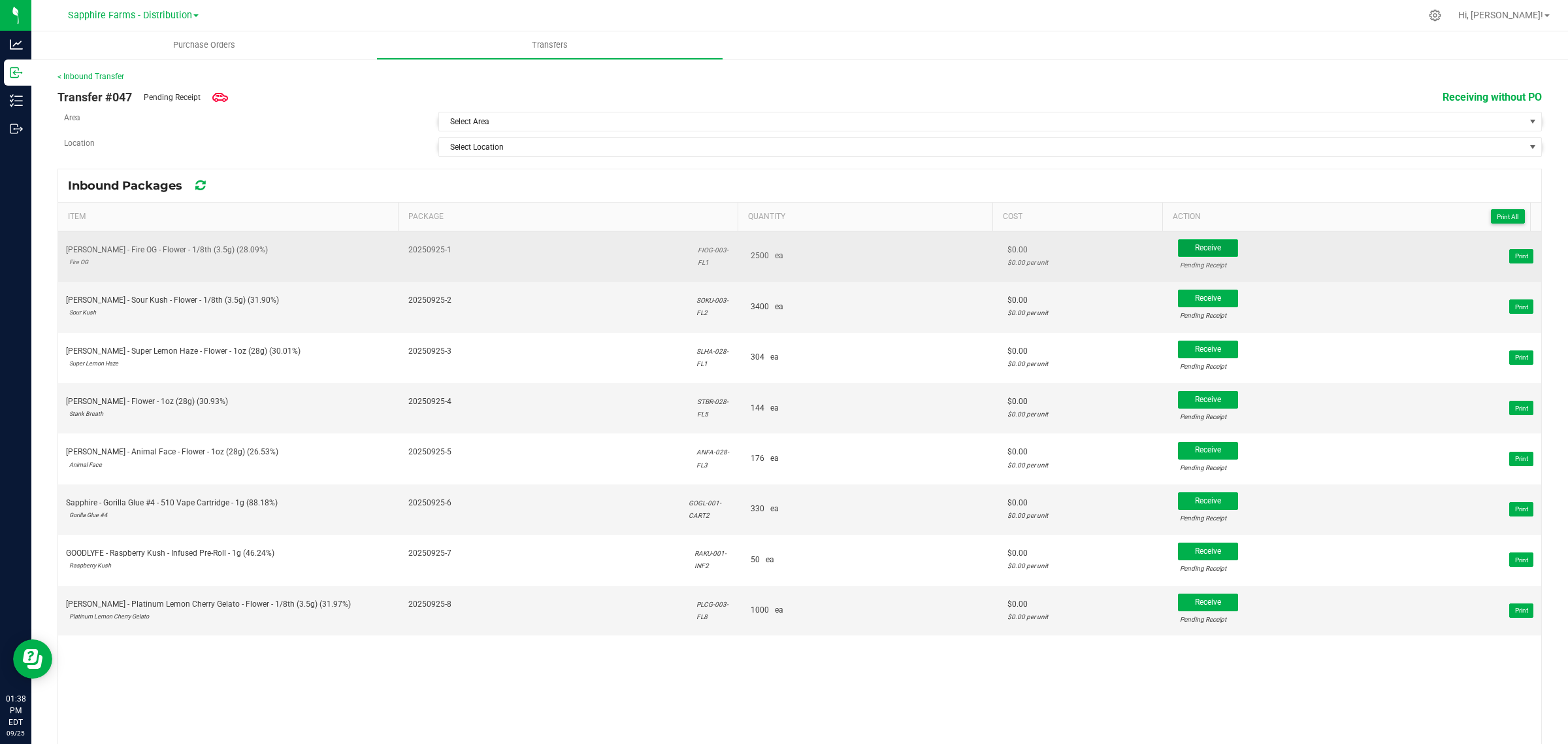
click at [1178, 247] on button "Receive" at bounding box center [1208, 248] width 60 height 17
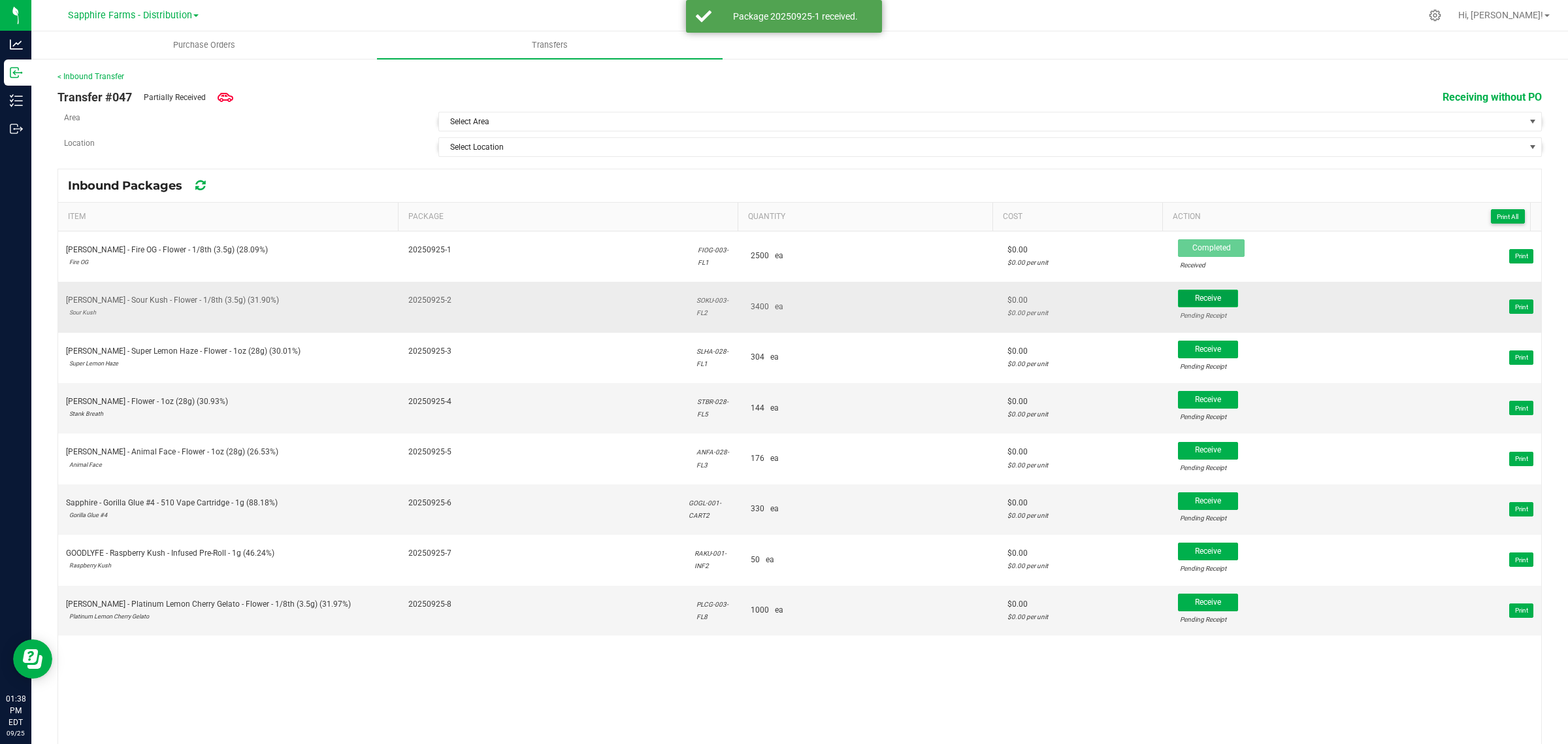
click at [1178, 301] on button "Receive" at bounding box center [1208, 298] width 60 height 17
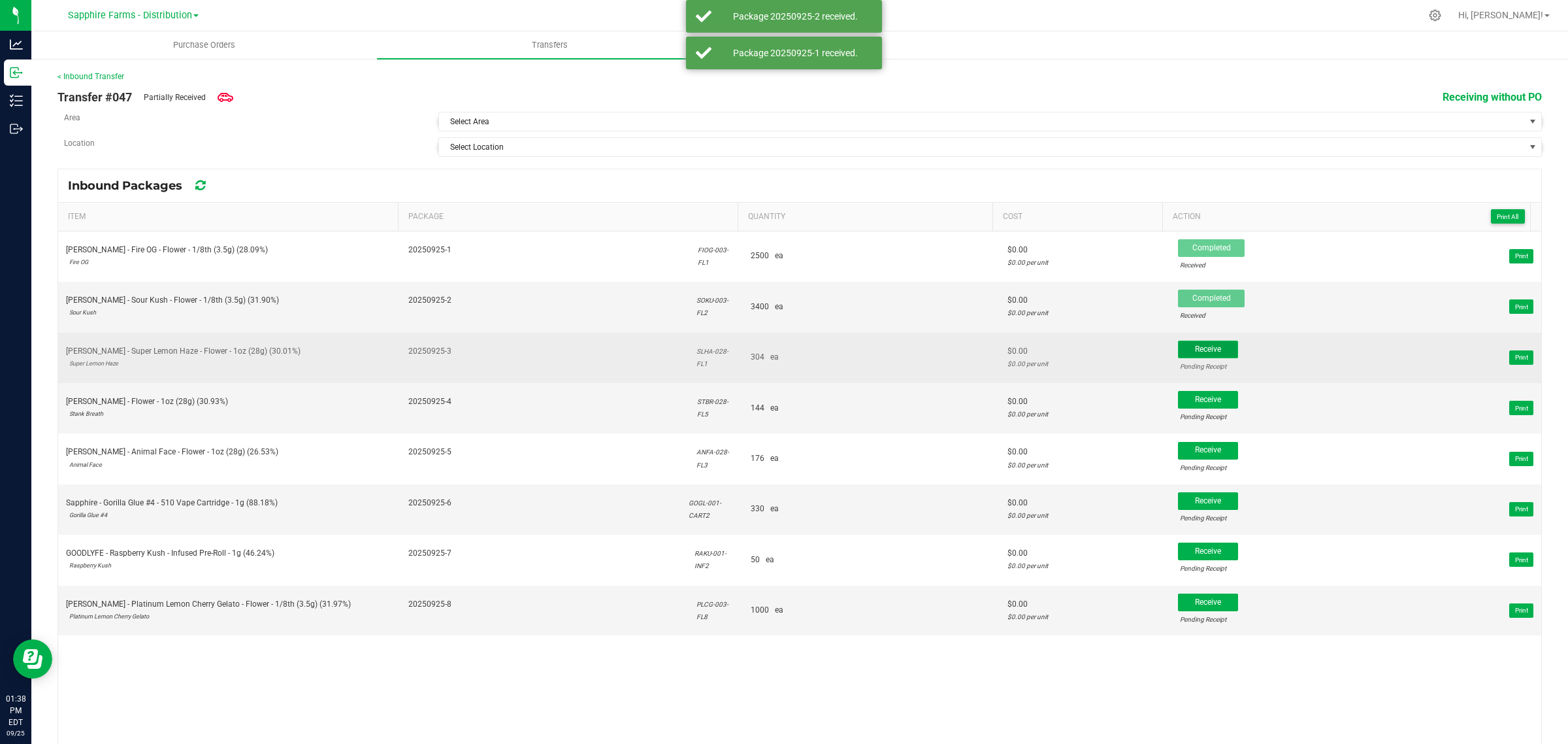
click at [1195, 350] on span "Receive" at bounding box center [1207, 349] width 26 height 9
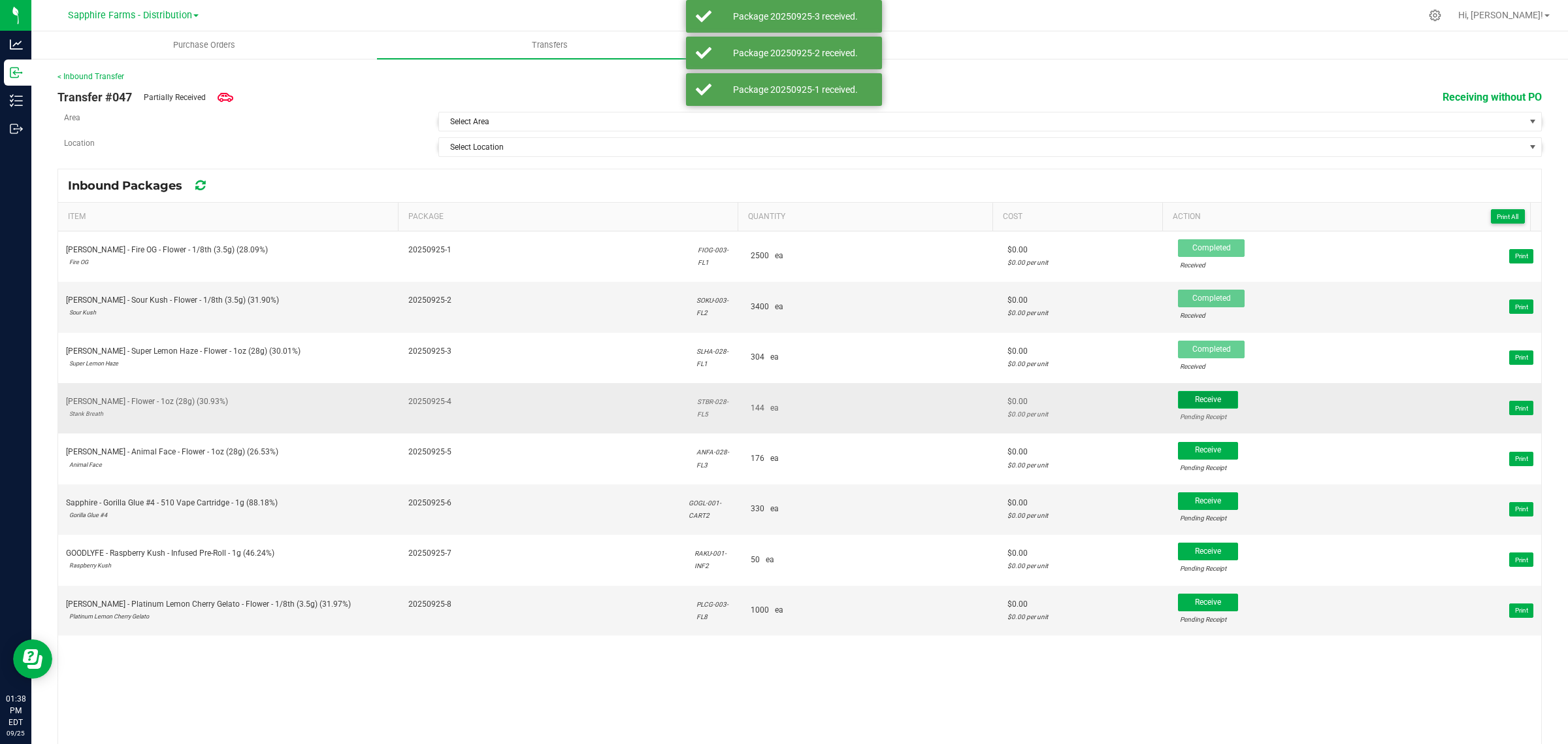
click at [1195, 400] on span "Receive" at bounding box center [1207, 400] width 26 height 9
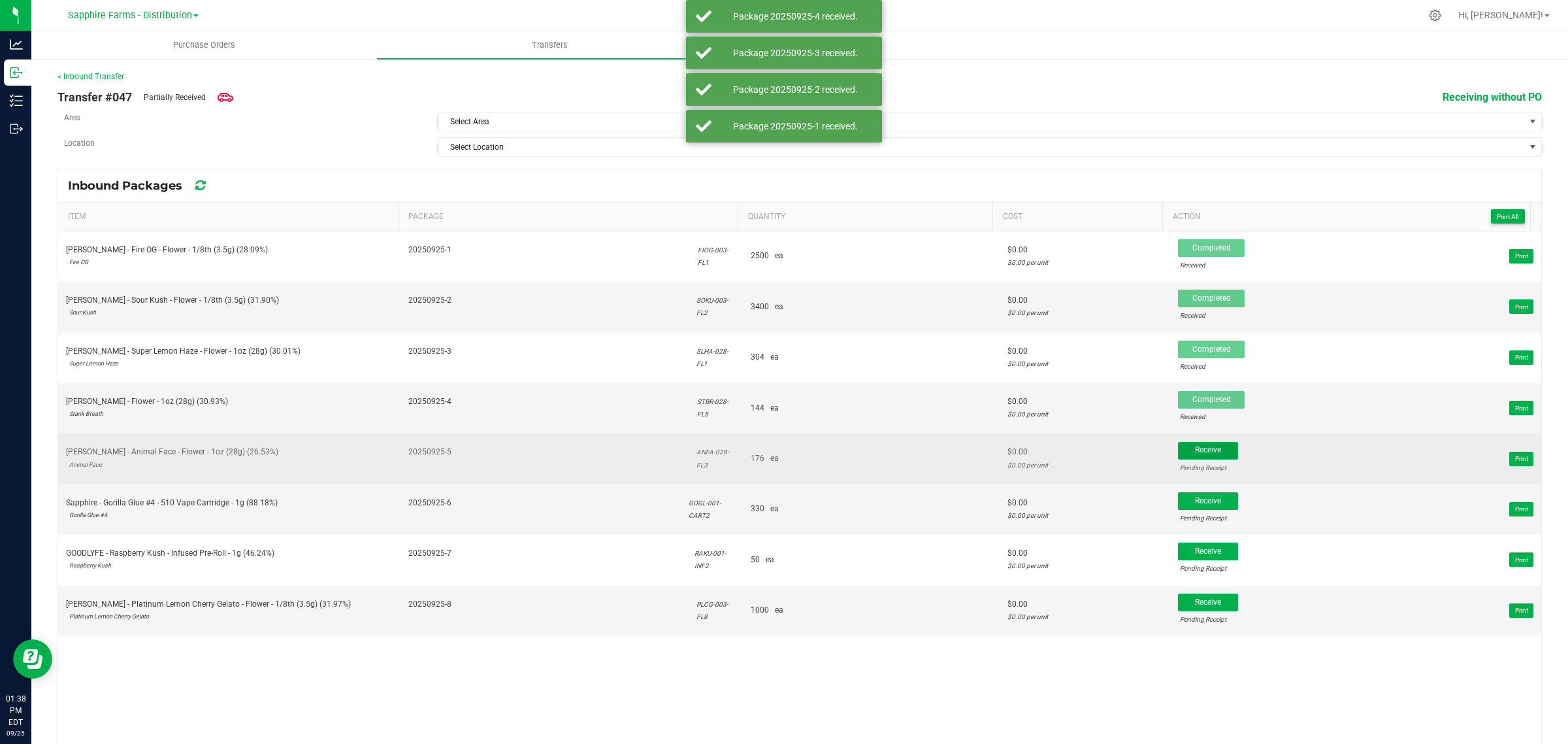
click at [1195, 455] on span "Receive" at bounding box center [1207, 450] width 26 height 9
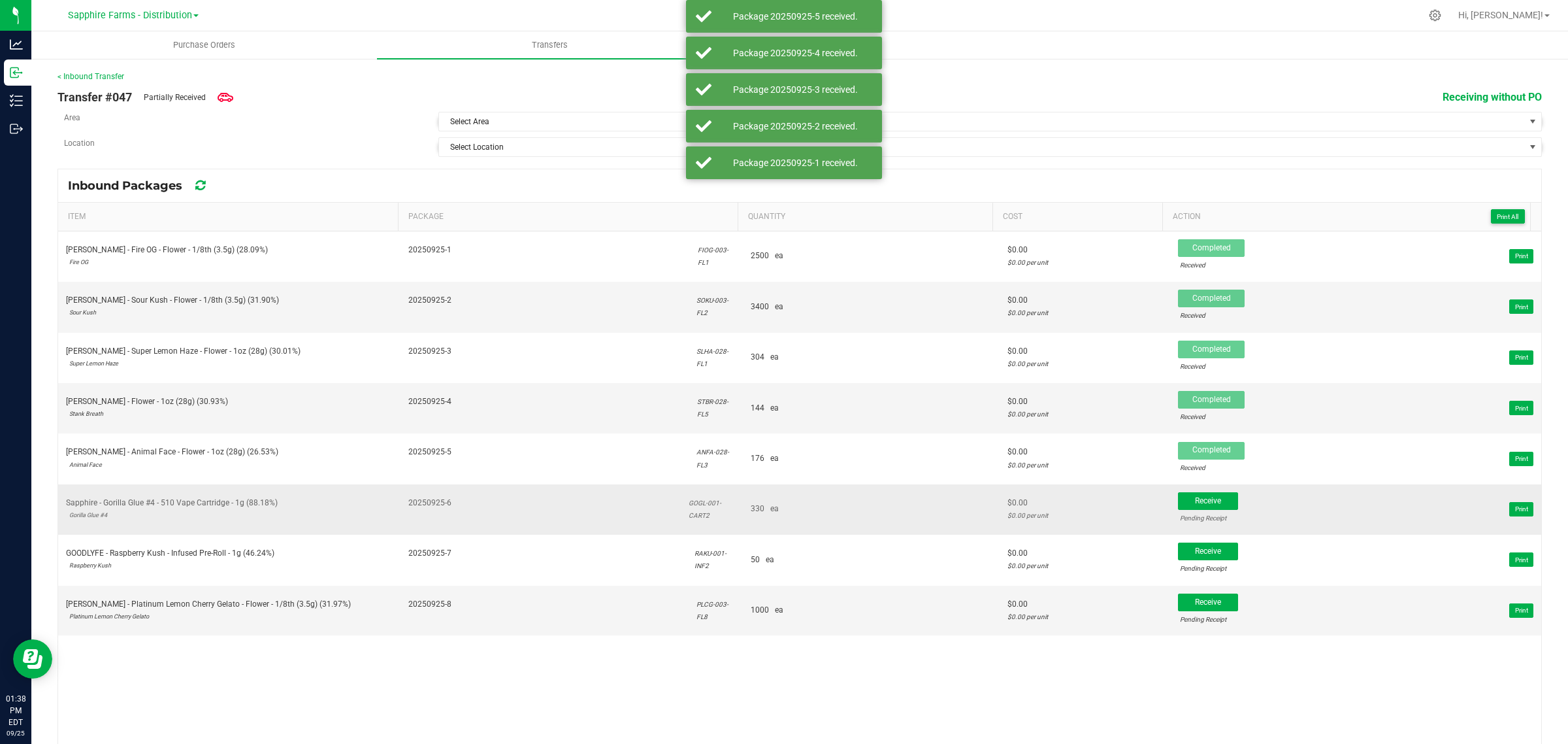
click at [1187, 517] on div "Pending Receipt" at bounding box center [1208, 518] width 56 height 13
click at [1195, 501] on span "Receive" at bounding box center [1207, 501] width 26 height 9
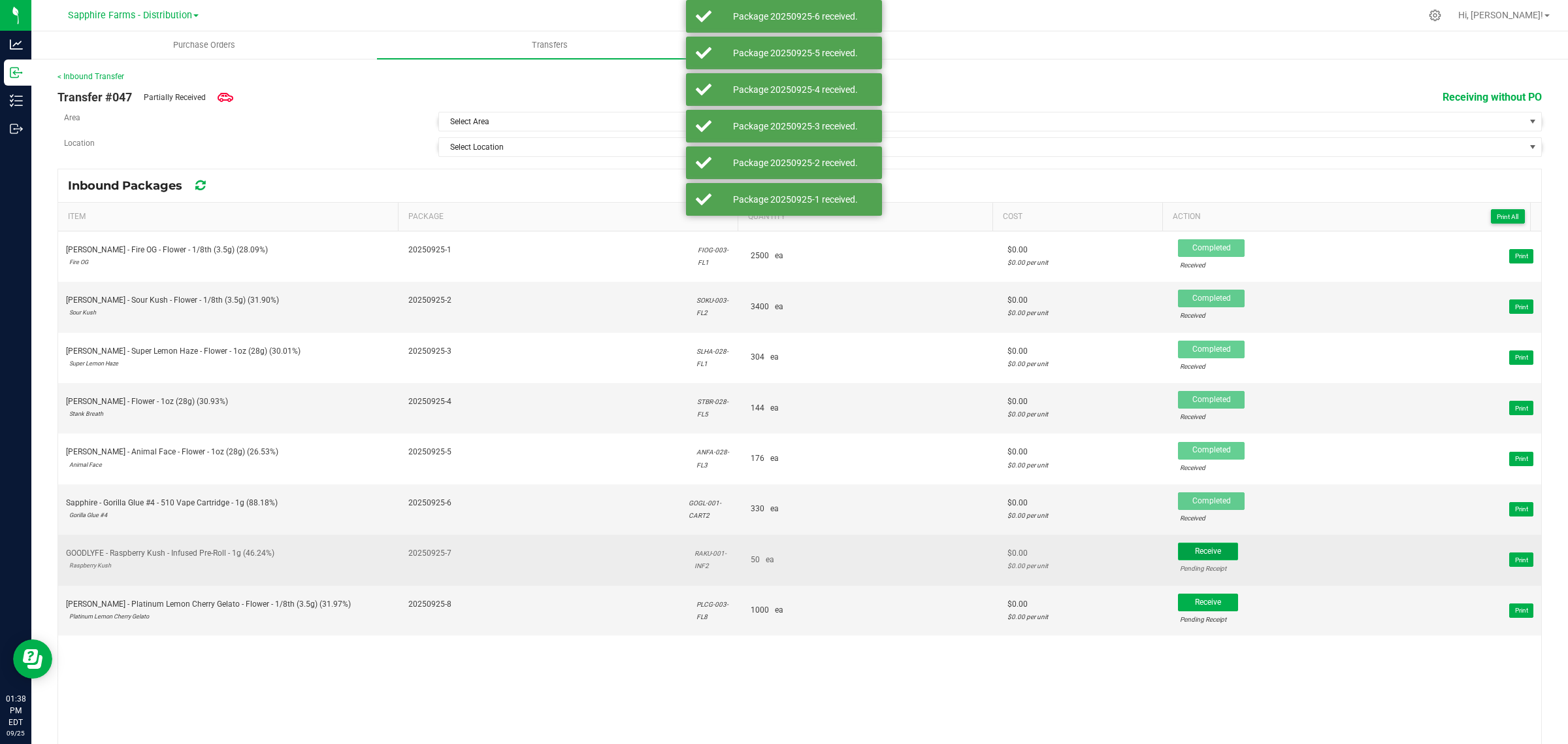
click at [1195, 551] on span "Receive" at bounding box center [1207, 551] width 26 height 9
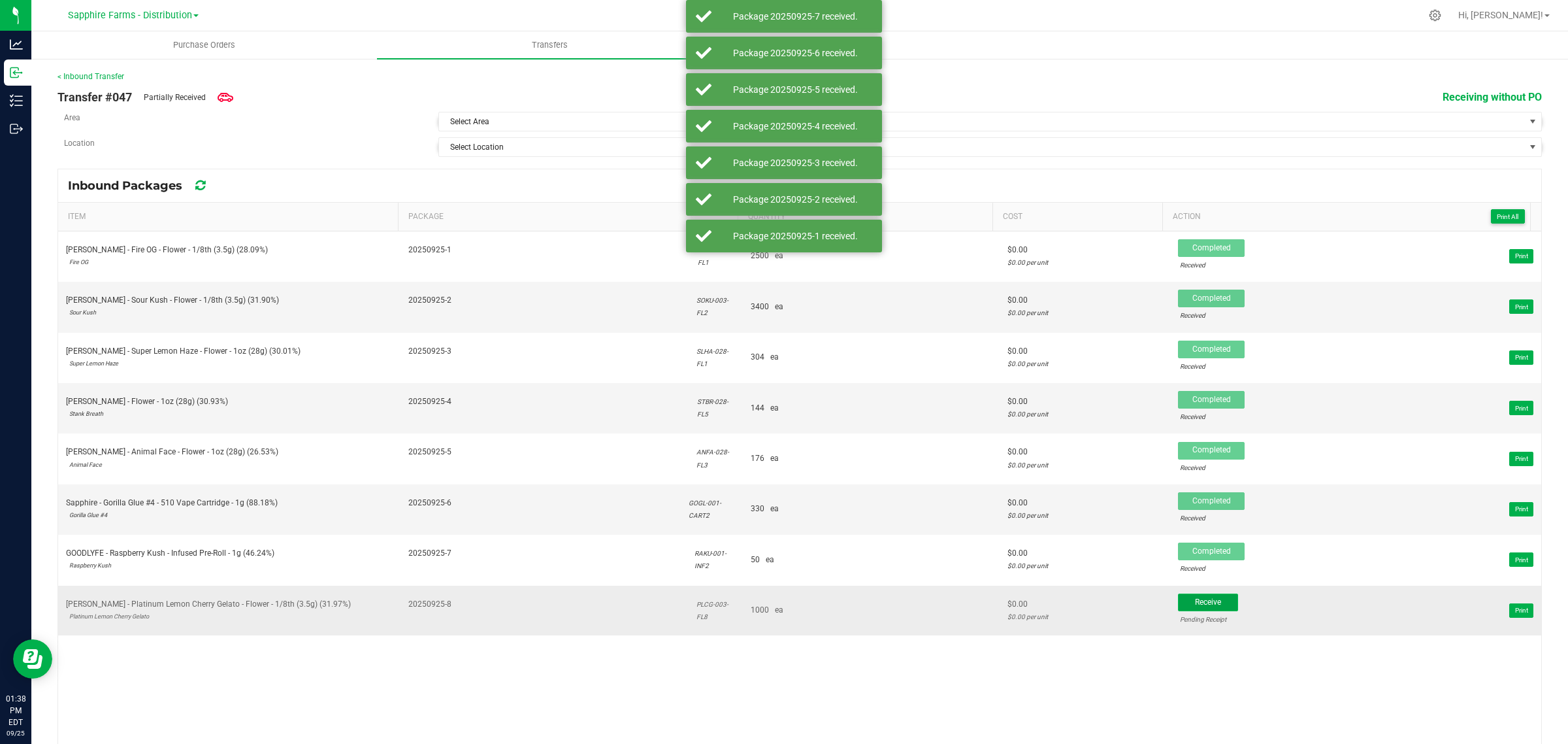
click at [1199, 606] on span "Receive" at bounding box center [1207, 602] width 26 height 9
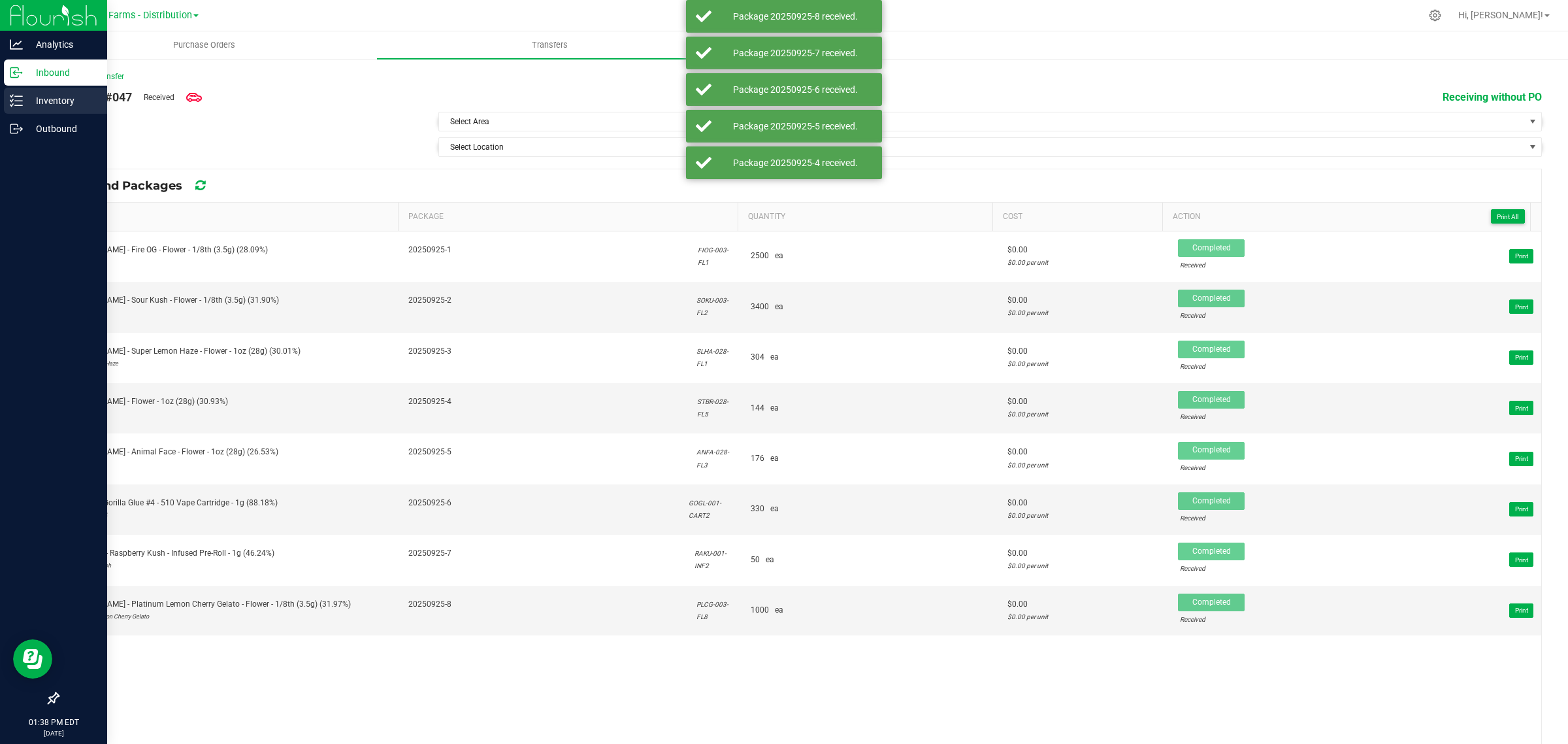
click at [13, 100] on icon at bounding box center [12, 100] width 3 height 2
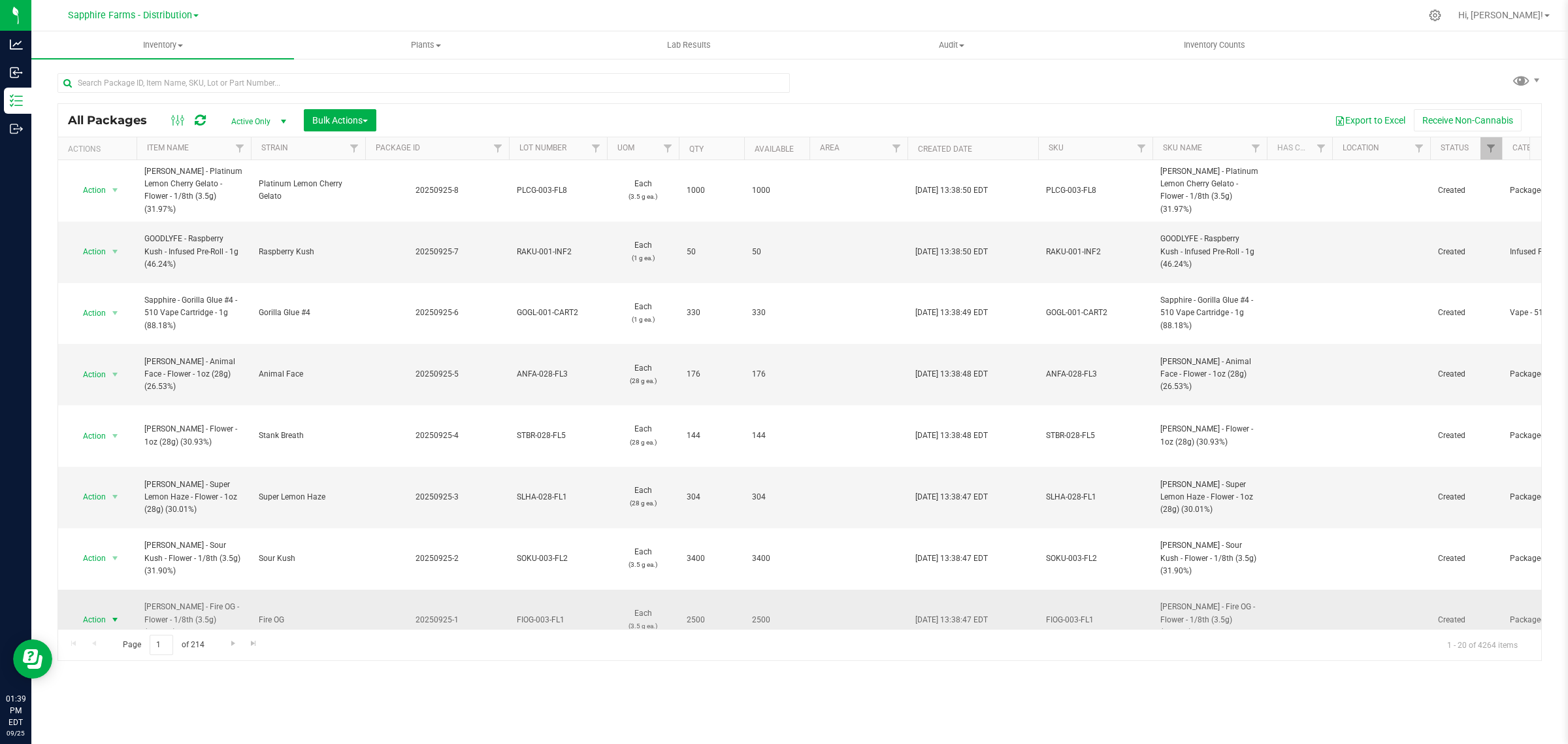
click at [108, 610] on span "select" at bounding box center [115, 619] width 16 height 18
click at [109, 505] on li "Create package" at bounding box center [114, 511] width 83 height 19
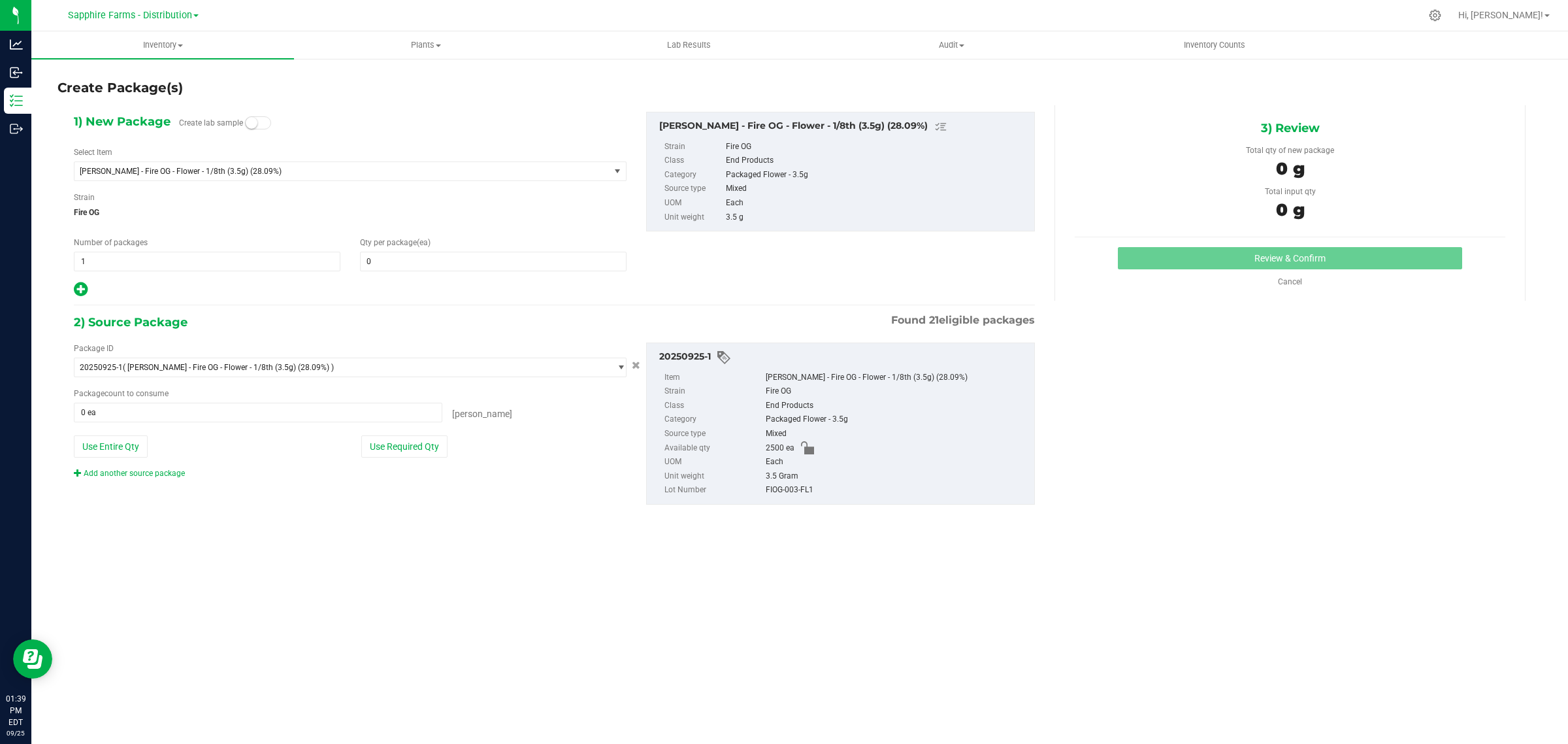
click at [234, 251] on div "Number of packages 1 1" at bounding box center [207, 254] width 286 height 35
click at [226, 266] on span "1 1" at bounding box center [206, 261] width 267 height 19
type input "25"
drag, startPoint x: 397, startPoint y: 266, endPoint x: 348, endPoint y: 269, distance: 49.1
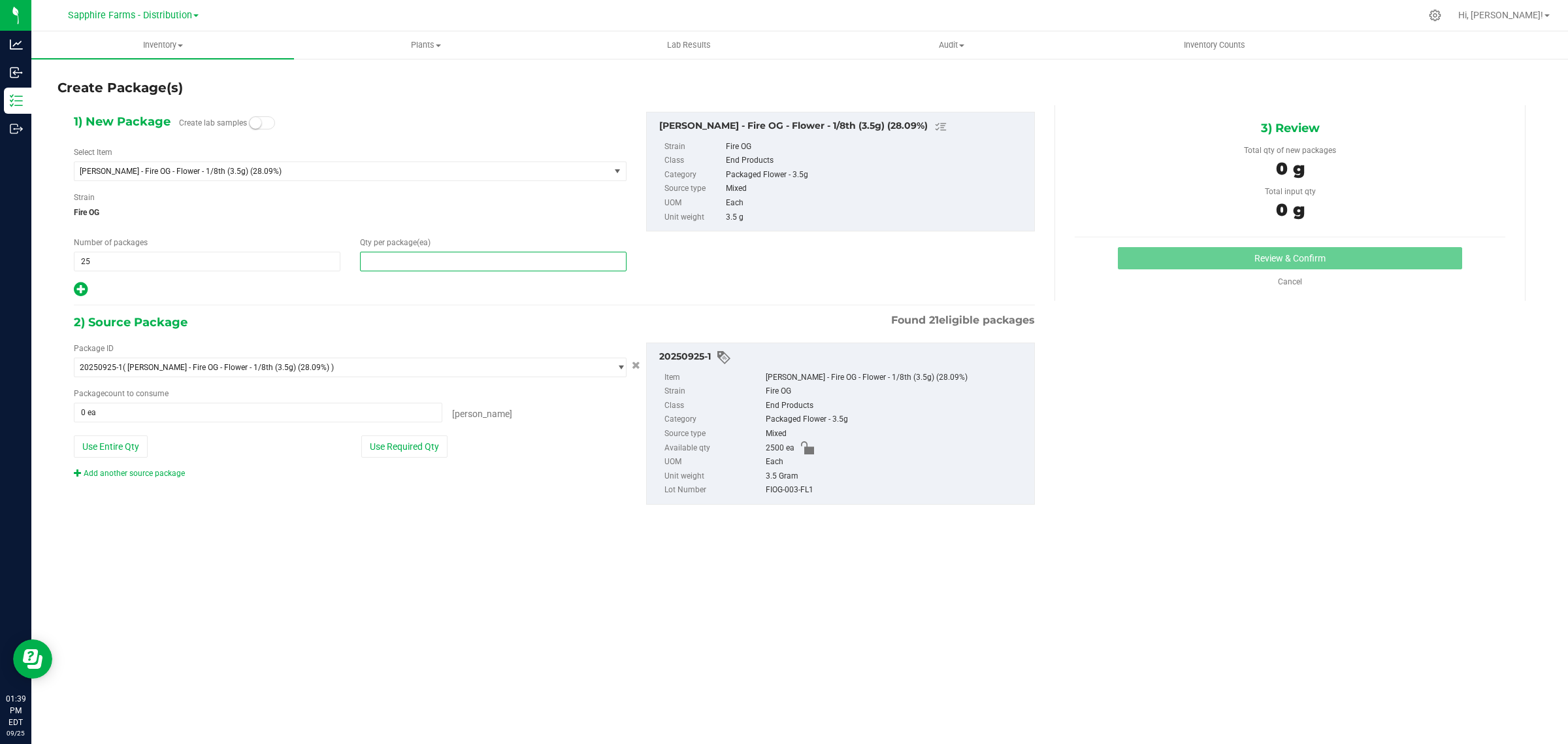
click at [348, 269] on div "Number of packages 25 25 Qty per package (ea)" at bounding box center [350, 254] width 573 height 35
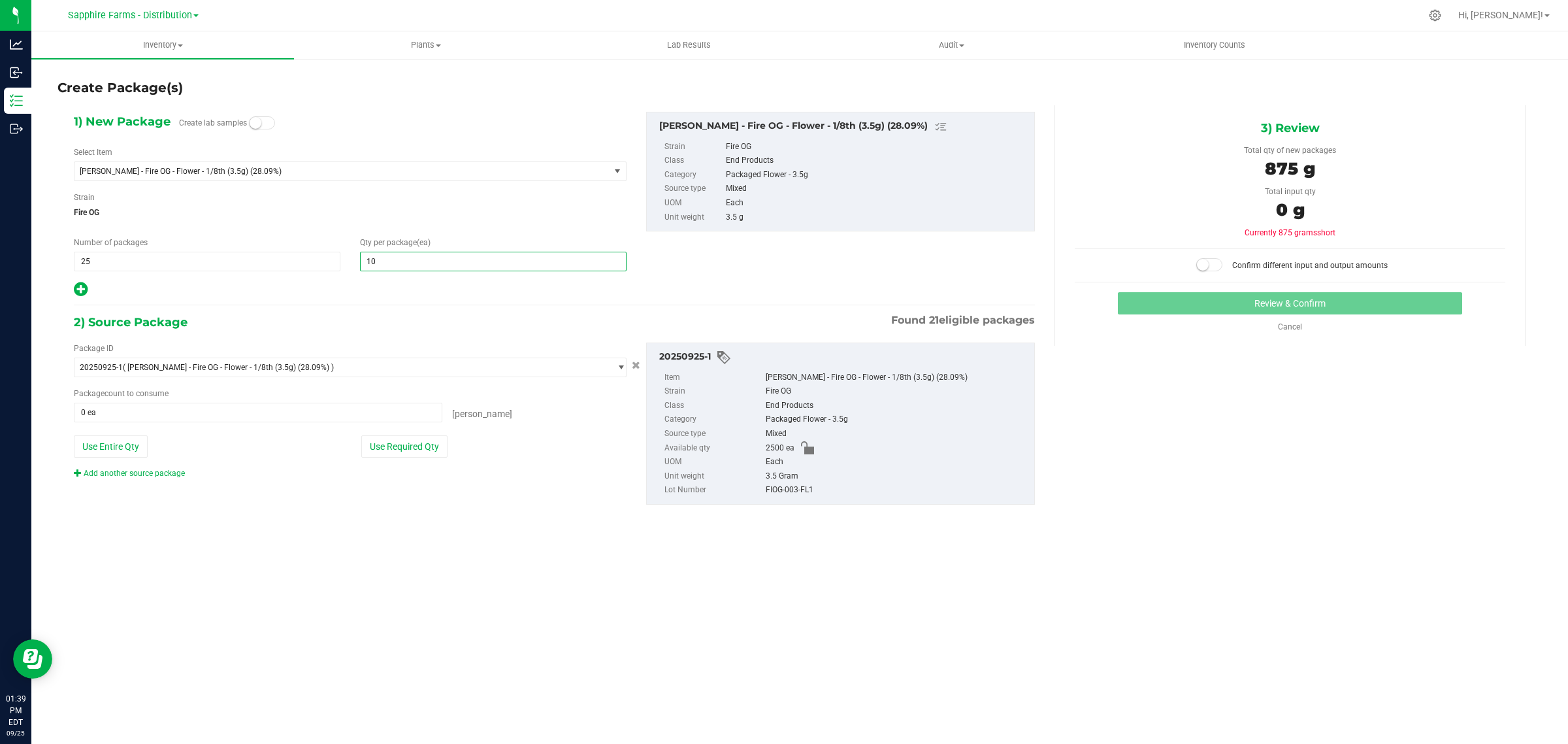
type input "100"
click at [443, 214] on span "Fire OG" at bounding box center [349, 212] width 553 height 19
click at [428, 443] on button "Use Required Qty" at bounding box center [404, 446] width 86 height 22
type input "2500 ea"
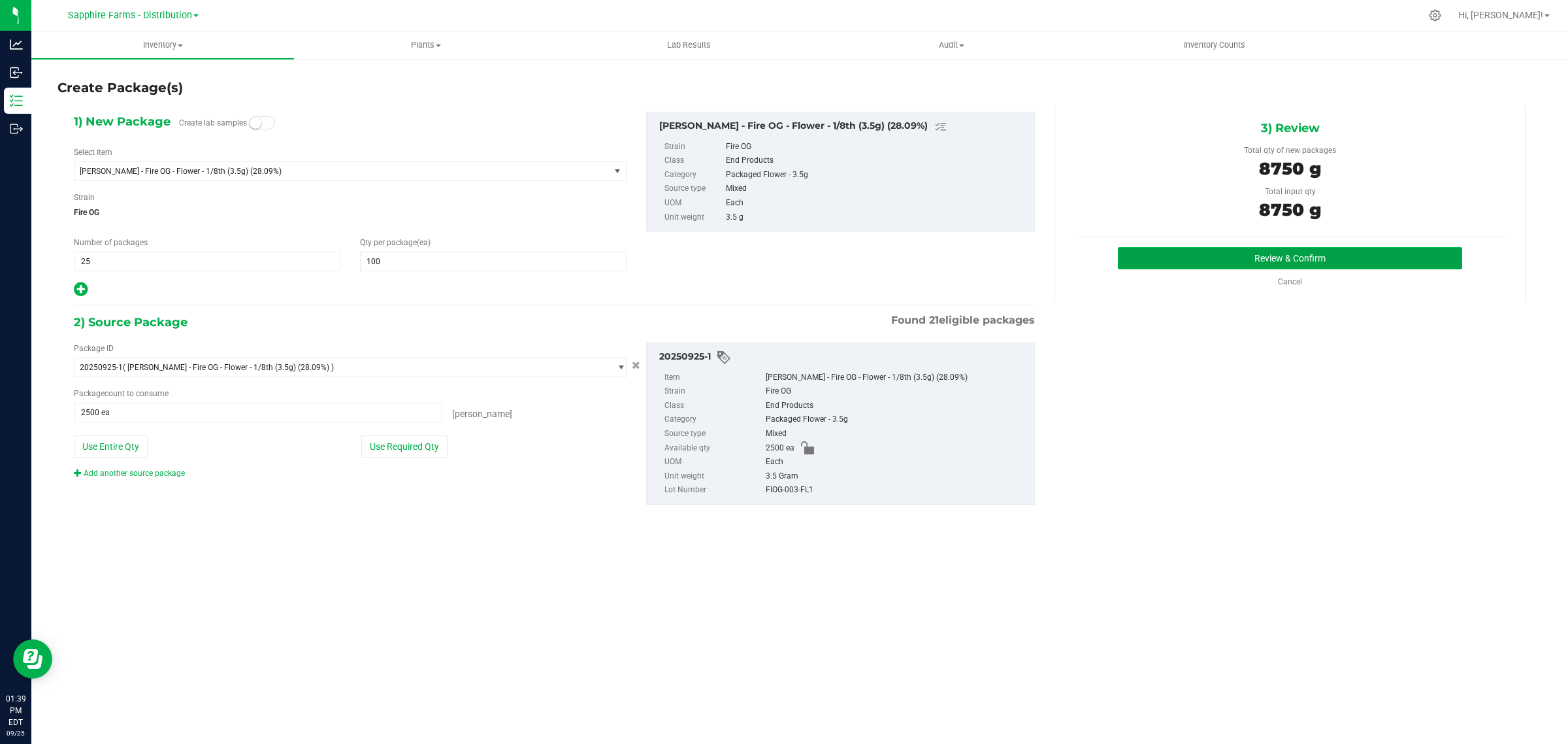
click at [1263, 261] on button "Review & Confirm" at bounding box center [1289, 258] width 344 height 22
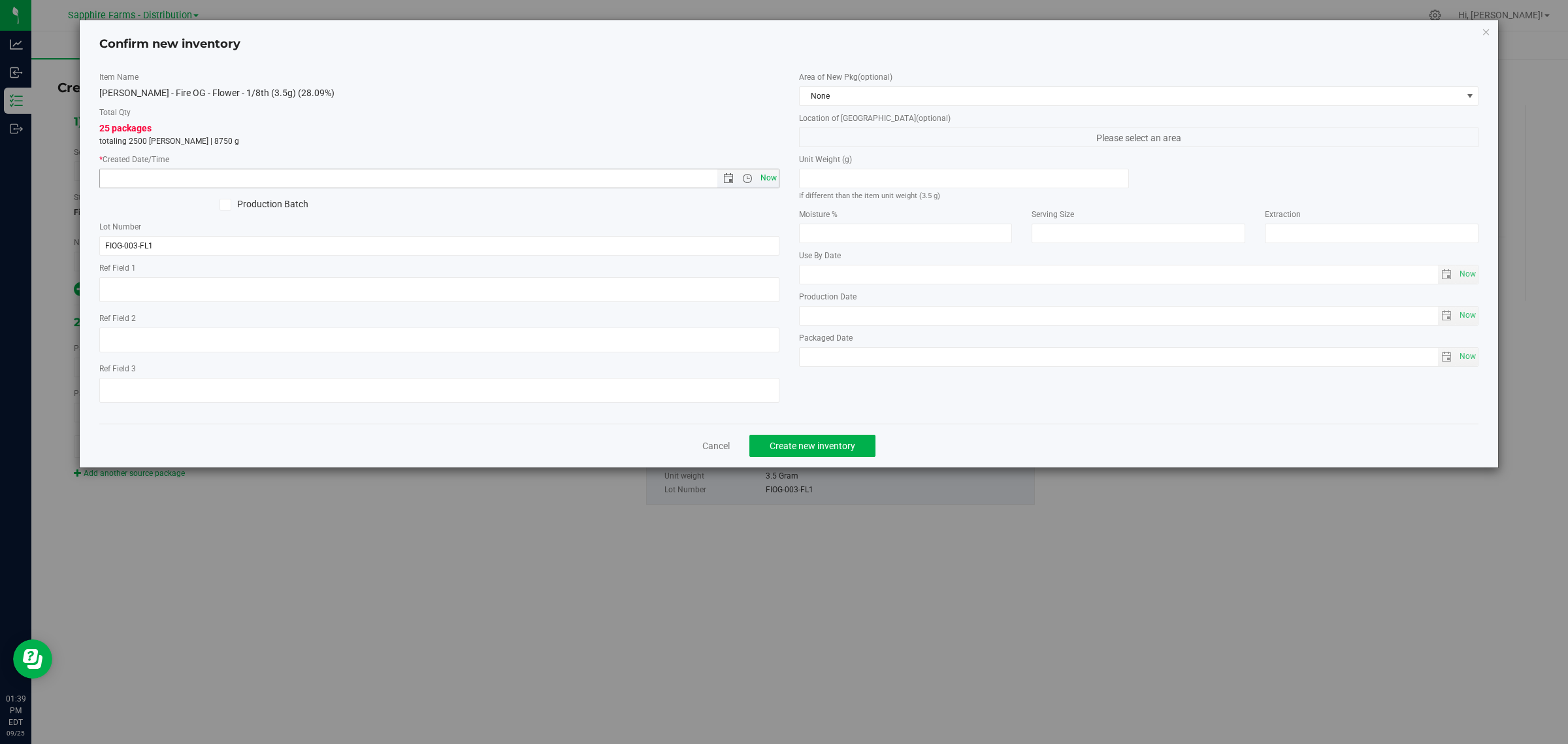
click at [772, 180] on span "Now" at bounding box center [768, 178] width 22 height 19
type input "[DATE] 1:39 PM"
click at [913, 97] on span "None" at bounding box center [1131, 96] width 663 height 18
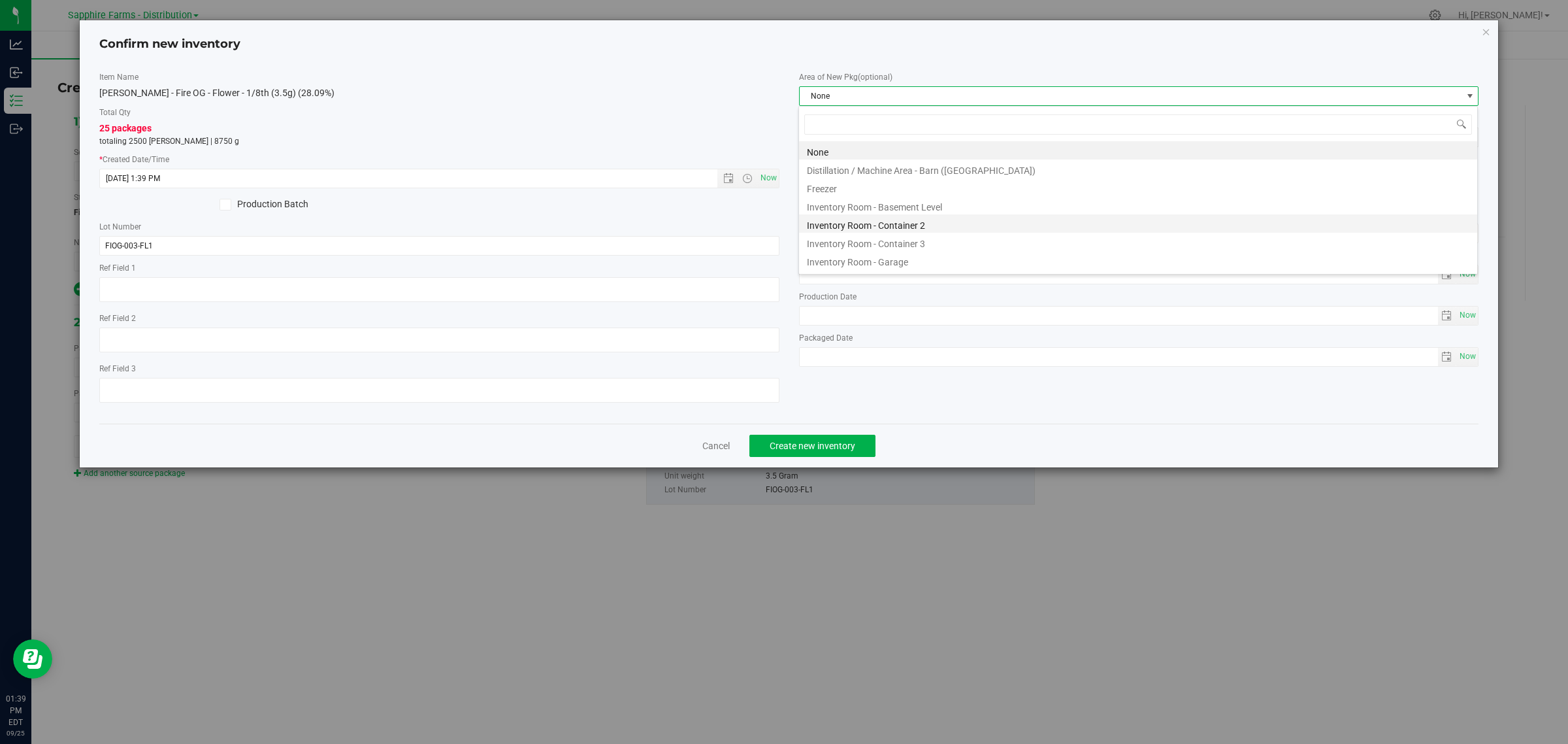
scroll to position [20, 680]
click at [925, 247] on li "Inventory Room - Container 3" at bounding box center [1138, 241] width 678 height 18
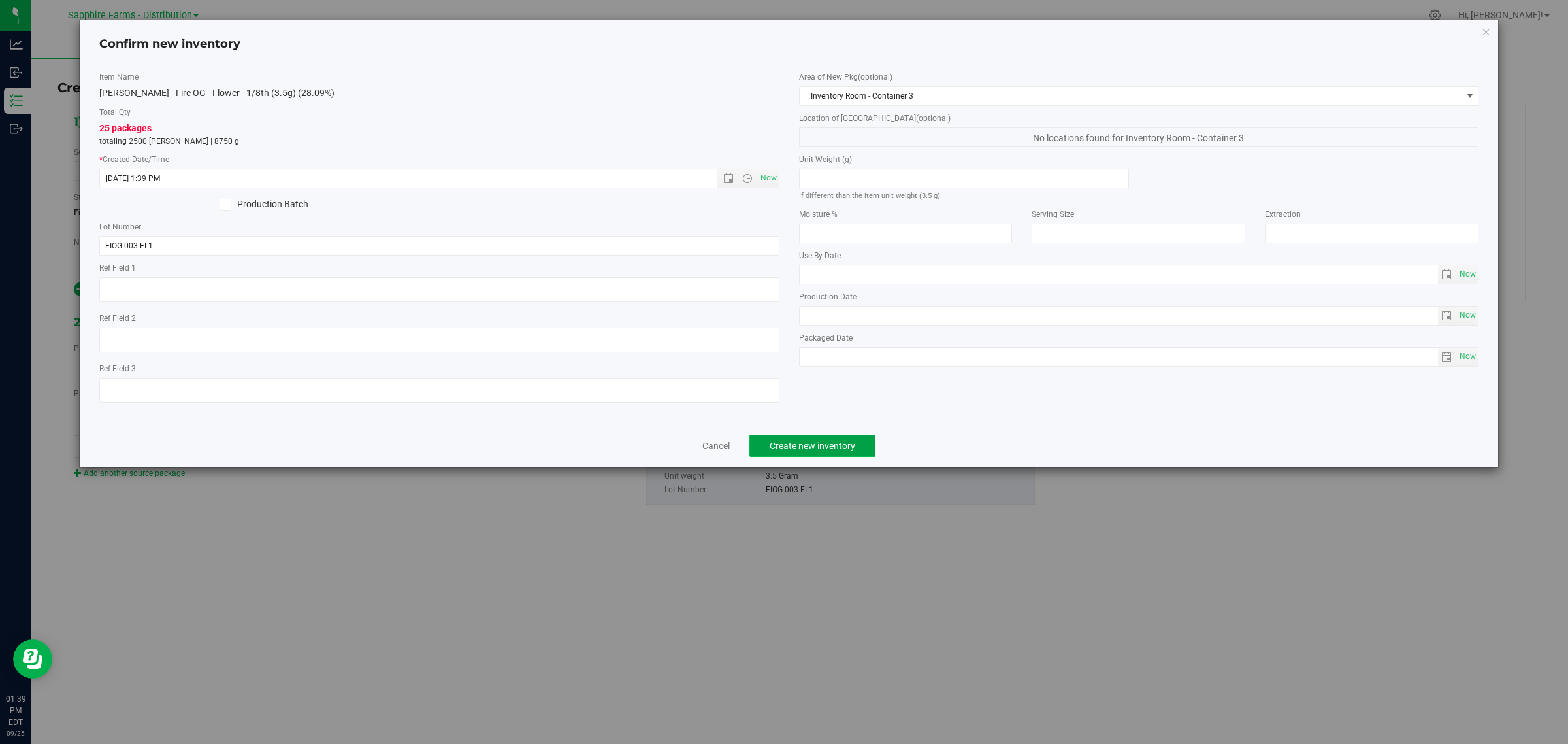
click at [838, 449] on span "Create new inventory" at bounding box center [812, 446] width 86 height 11
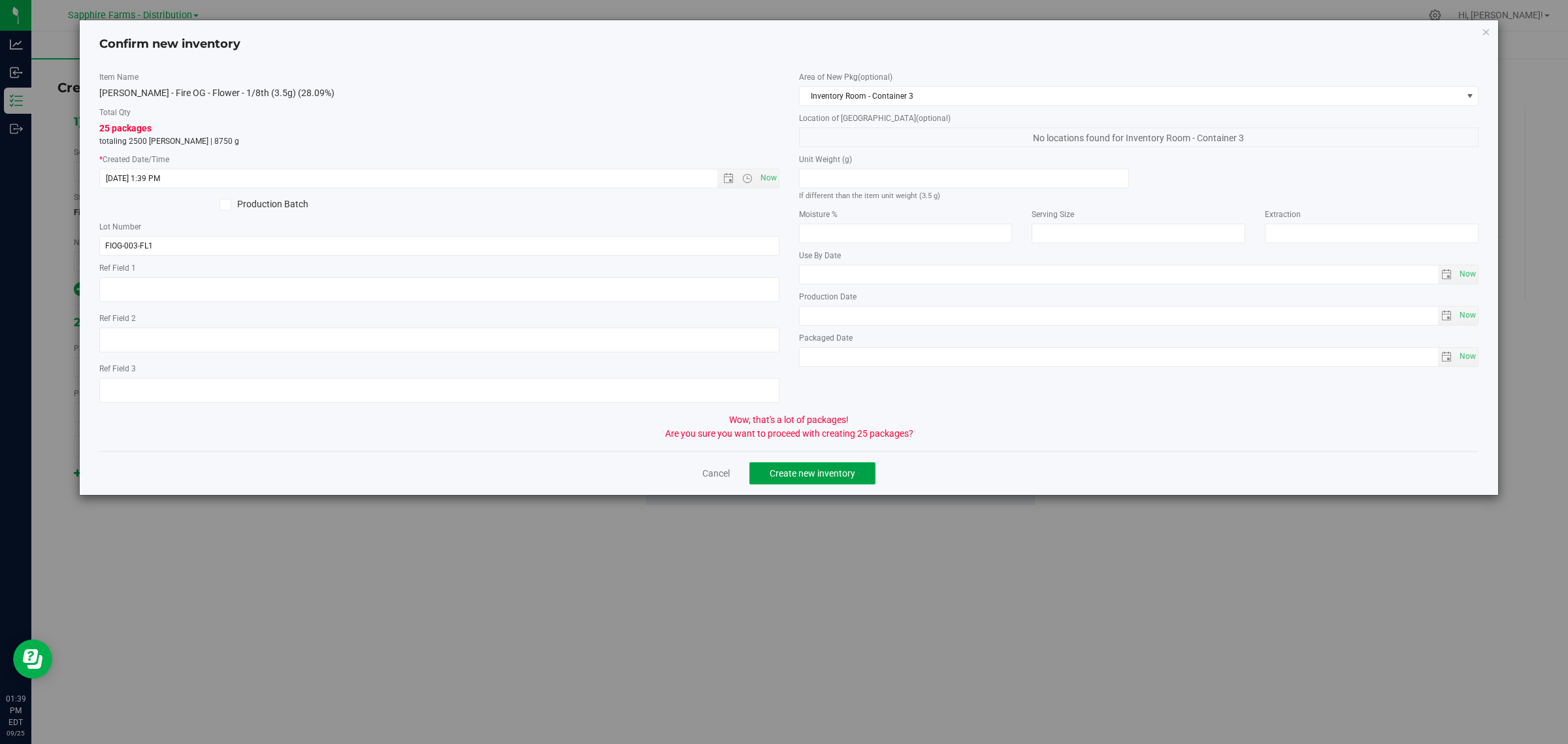
click at [861, 473] on button "Create new inventory" at bounding box center [812, 473] width 126 height 22
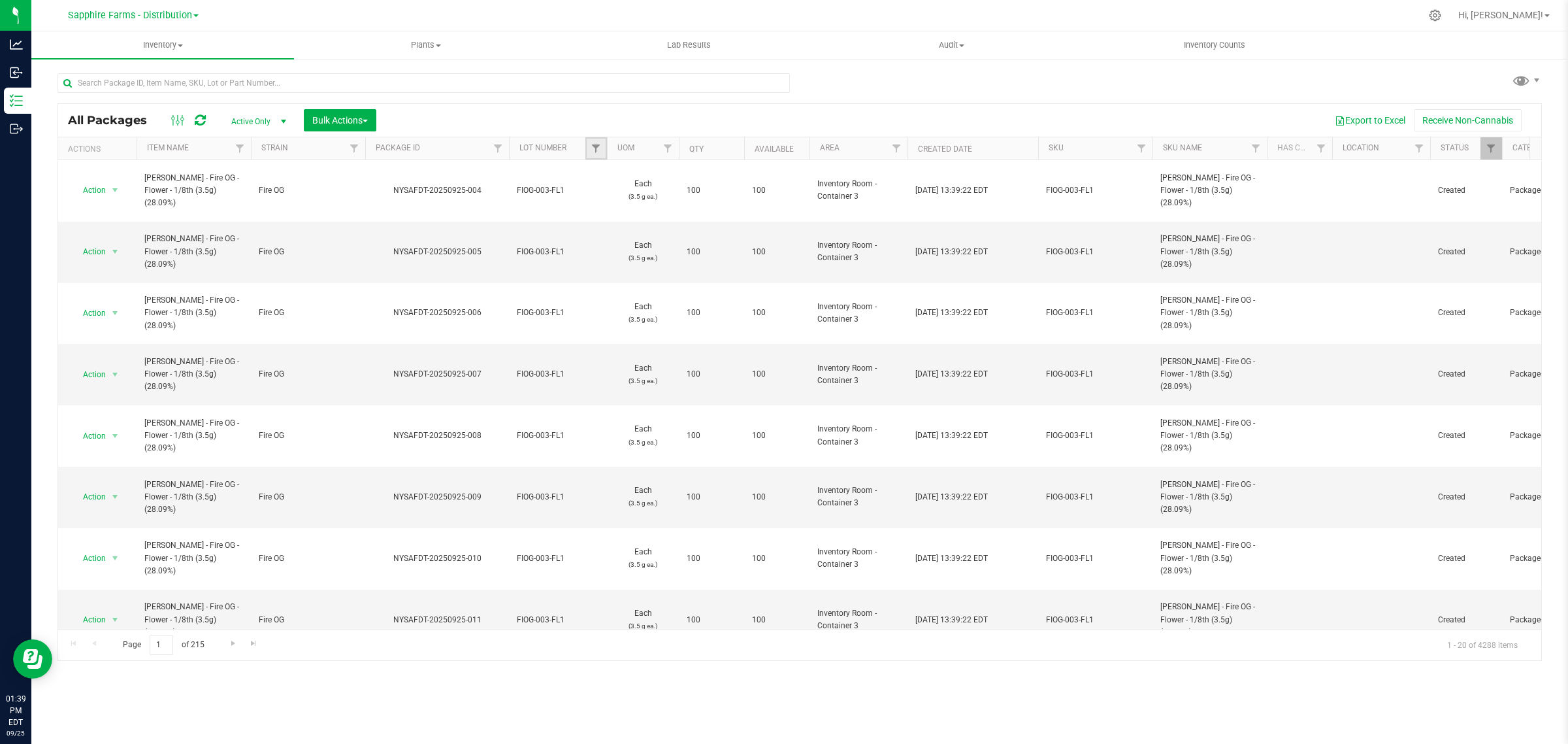
click at [591, 141] on link "Filter" at bounding box center [596, 148] width 21 height 22
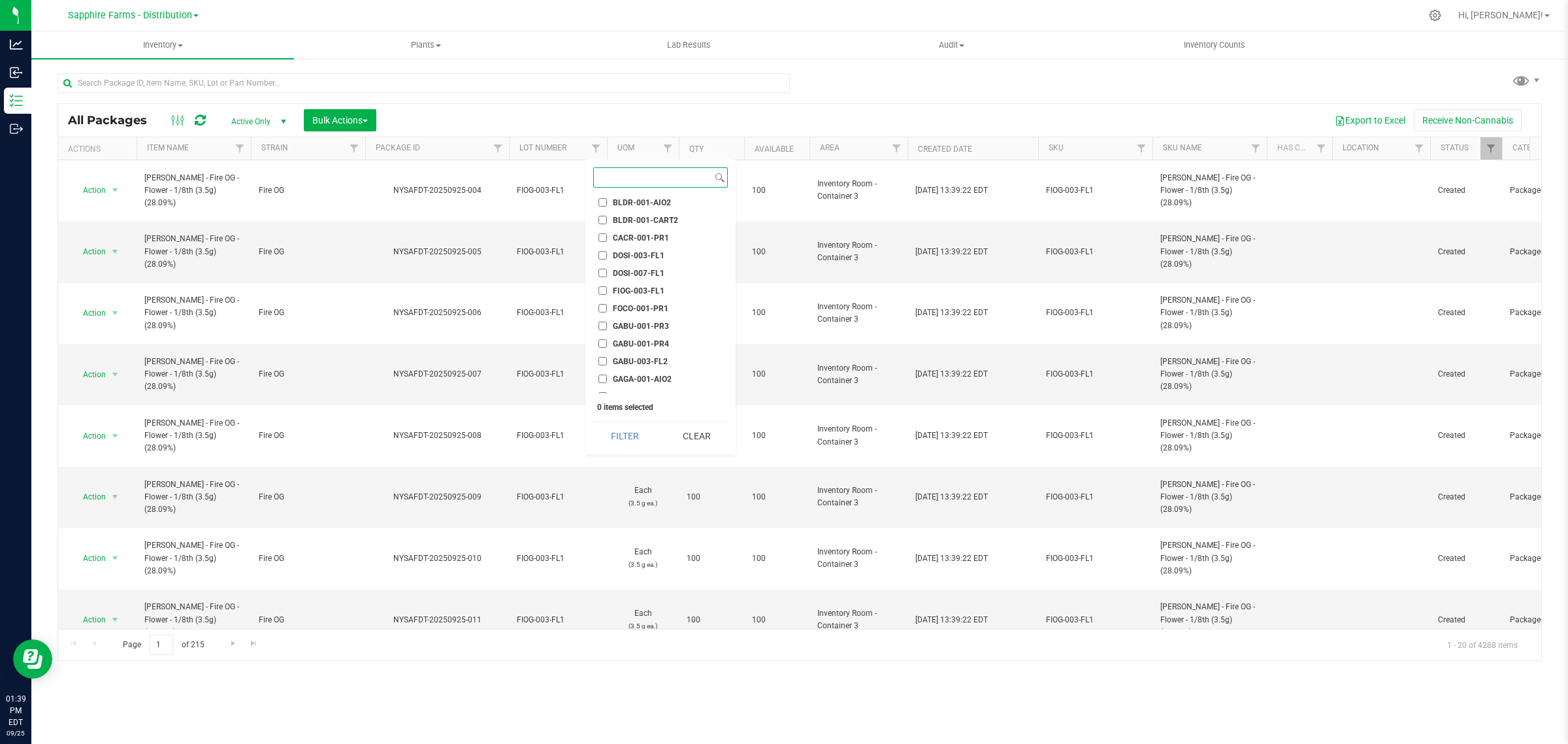
scroll to position [327, 0]
click at [634, 247] on span "FIOG-003-FL1" at bounding box center [638, 249] width 51 height 8
click at [607, 247] on input "FIOG-003-FL1" at bounding box center [603, 248] width 9 height 9
checkbox input "true"
click at [632, 439] on button "Filter" at bounding box center [625, 436] width 63 height 29
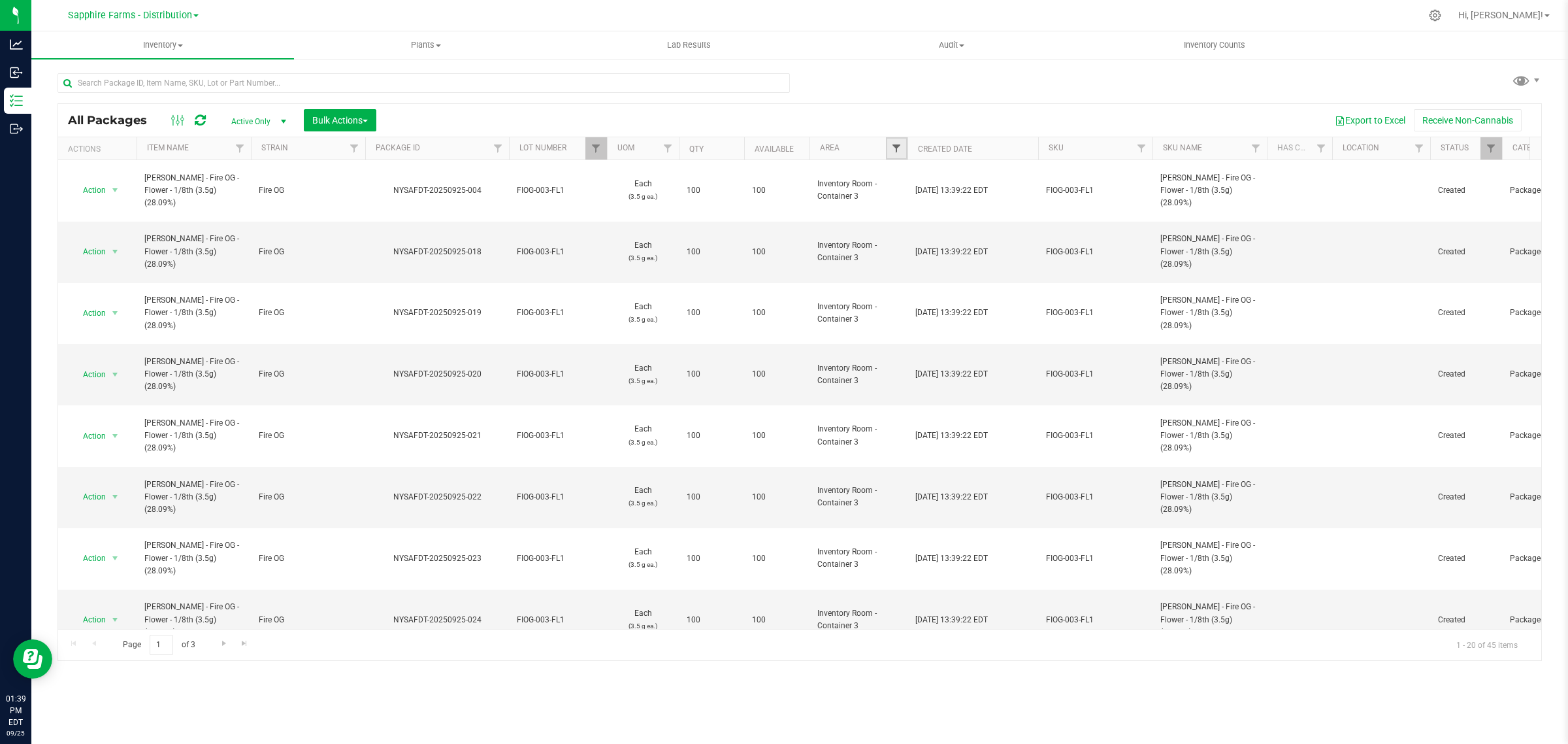
click at [899, 147] on span "Filter" at bounding box center [897, 148] width 11 height 11
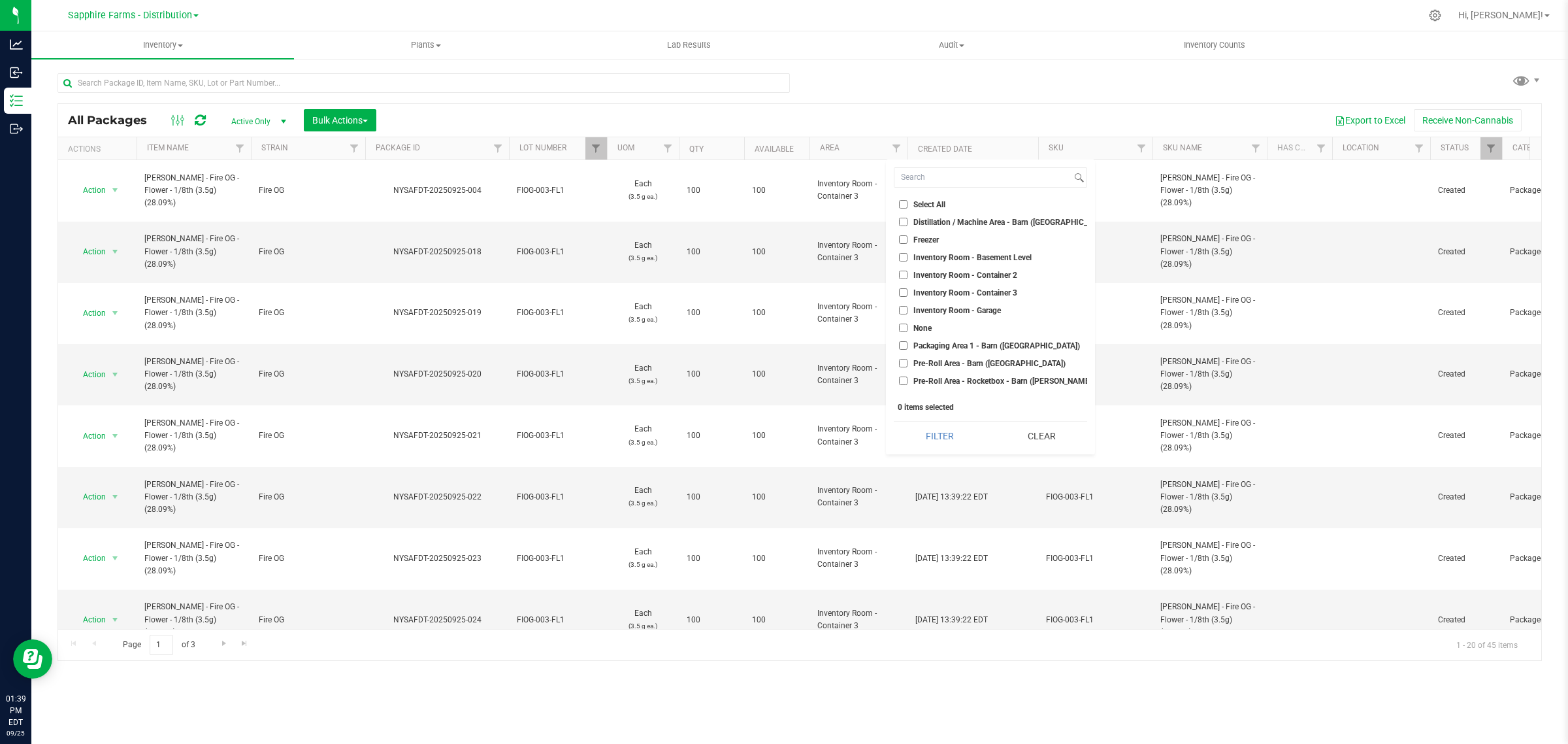
click at [949, 286] on li "Inventory Room - Container 3" at bounding box center [990, 292] width 193 height 14
click at [944, 289] on span "Inventory Room - Container 3" at bounding box center [965, 293] width 104 height 8
click at [907, 289] on input "Inventory Room - Container 3" at bounding box center [903, 292] width 9 height 9
checkbox input "true"
click at [927, 441] on button "Filter" at bounding box center [940, 436] width 92 height 29
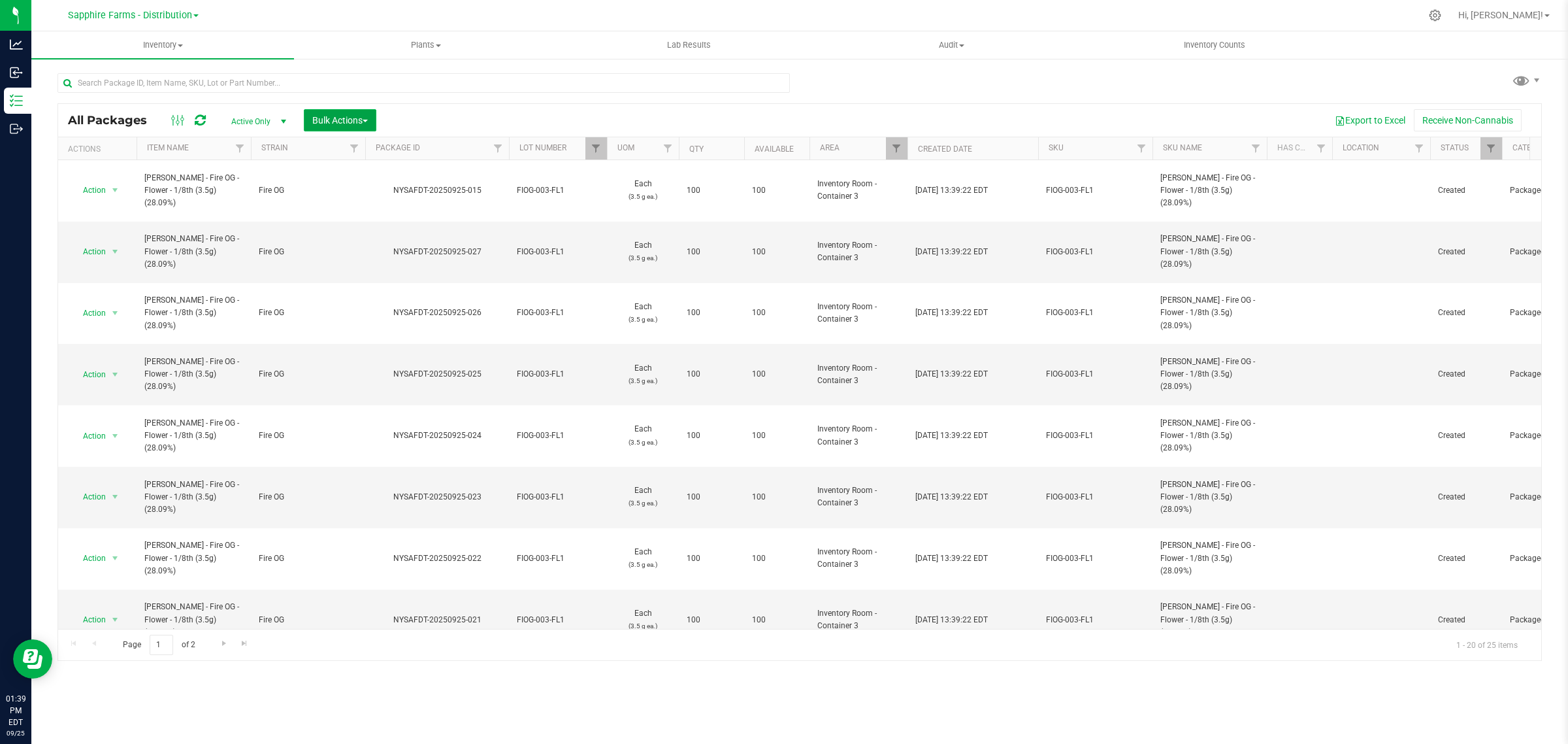
click at [347, 119] on span "Bulk Actions" at bounding box center [339, 120] width 55 height 11
click at [347, 245] on span "Print package labels" at bounding box center [350, 246] width 78 height 11
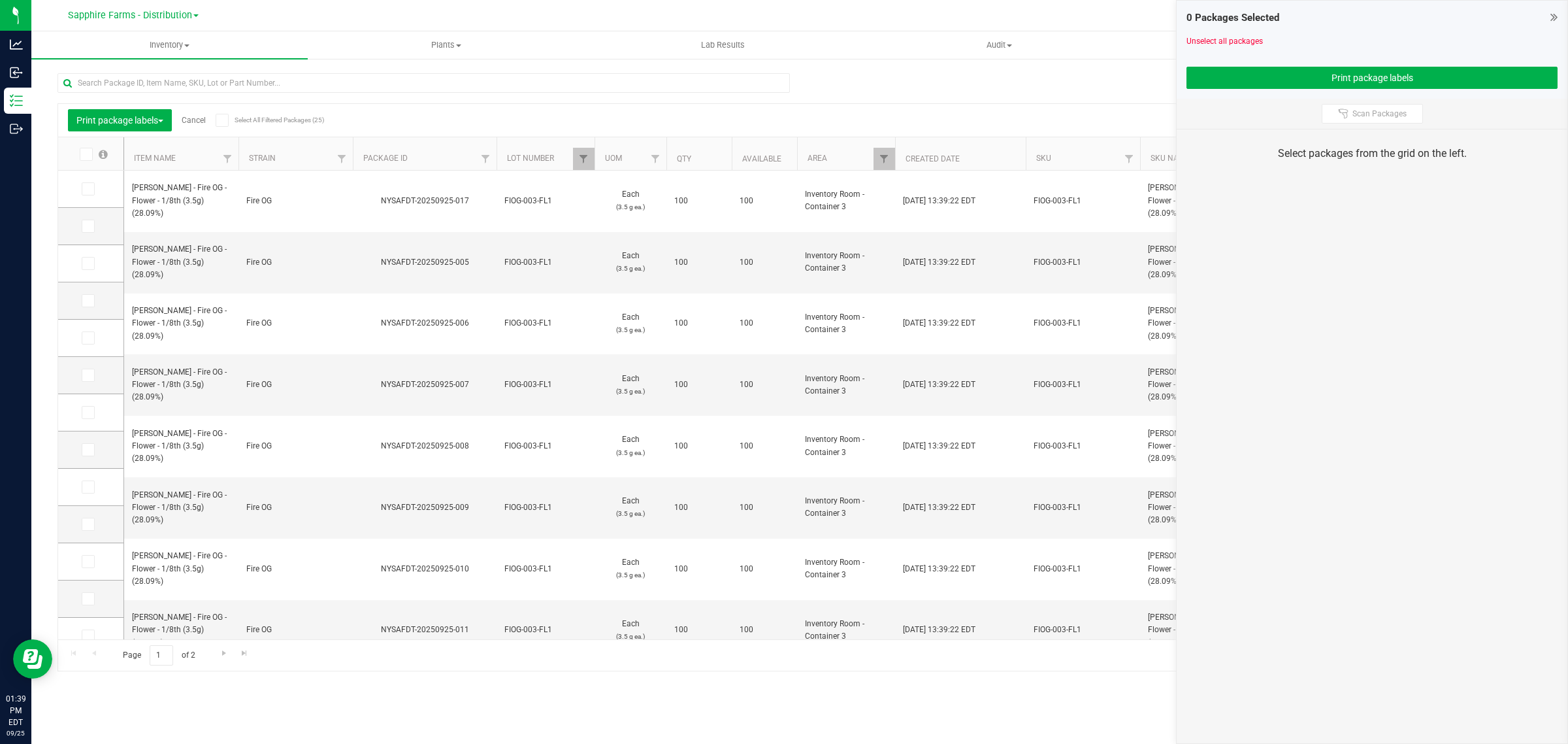
click at [86, 154] on icon at bounding box center [85, 154] width 9 height 0
click at [0, 0] on input "checkbox" at bounding box center [0, 0] width 0 height 0
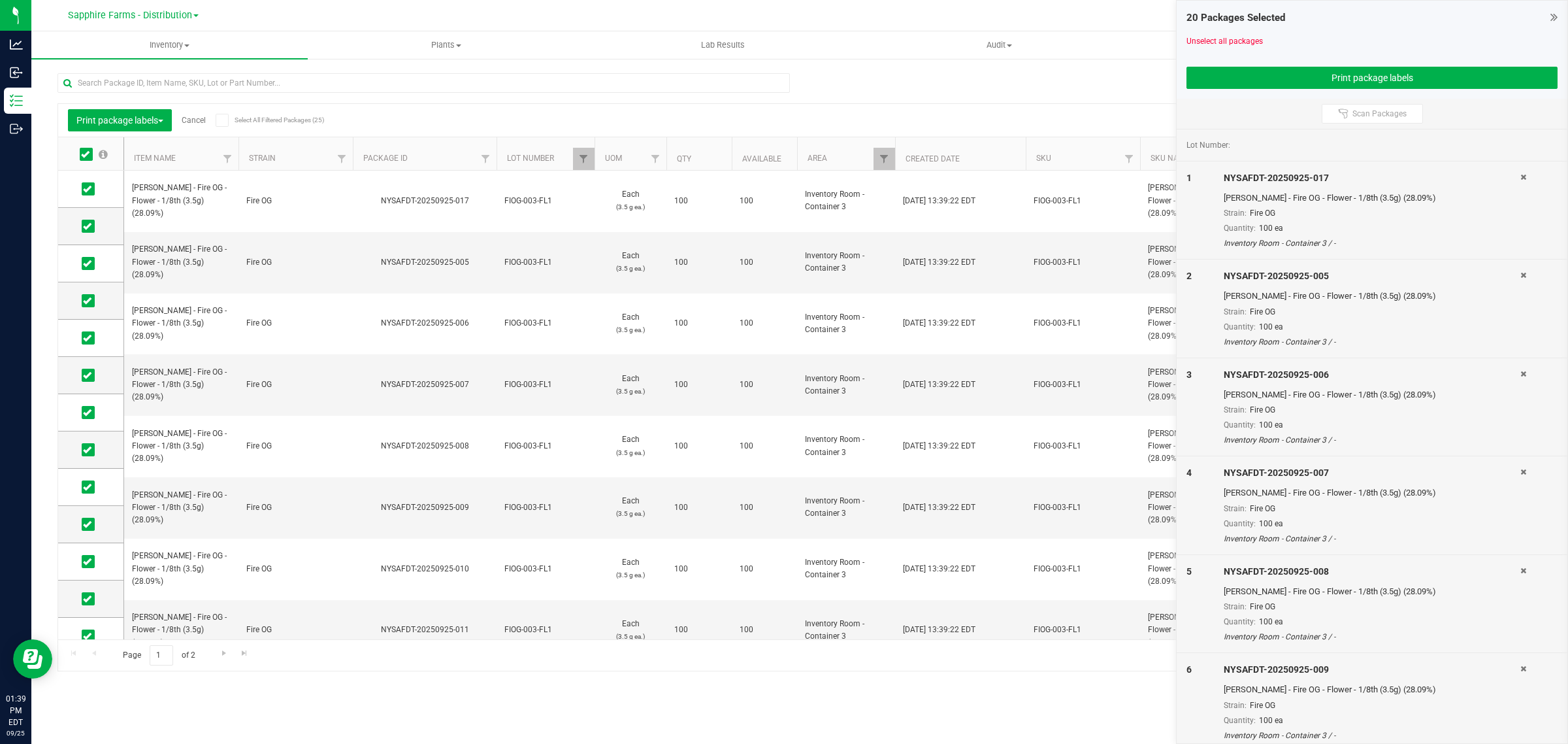
click at [220, 120] on icon at bounding box center [222, 120] width 9 height 0
click at [0, 0] on input "Select All Filtered Packages (25)" at bounding box center [0, 0] width 0 height 0
click at [1235, 82] on button "Print package labels" at bounding box center [1372, 78] width 371 height 22
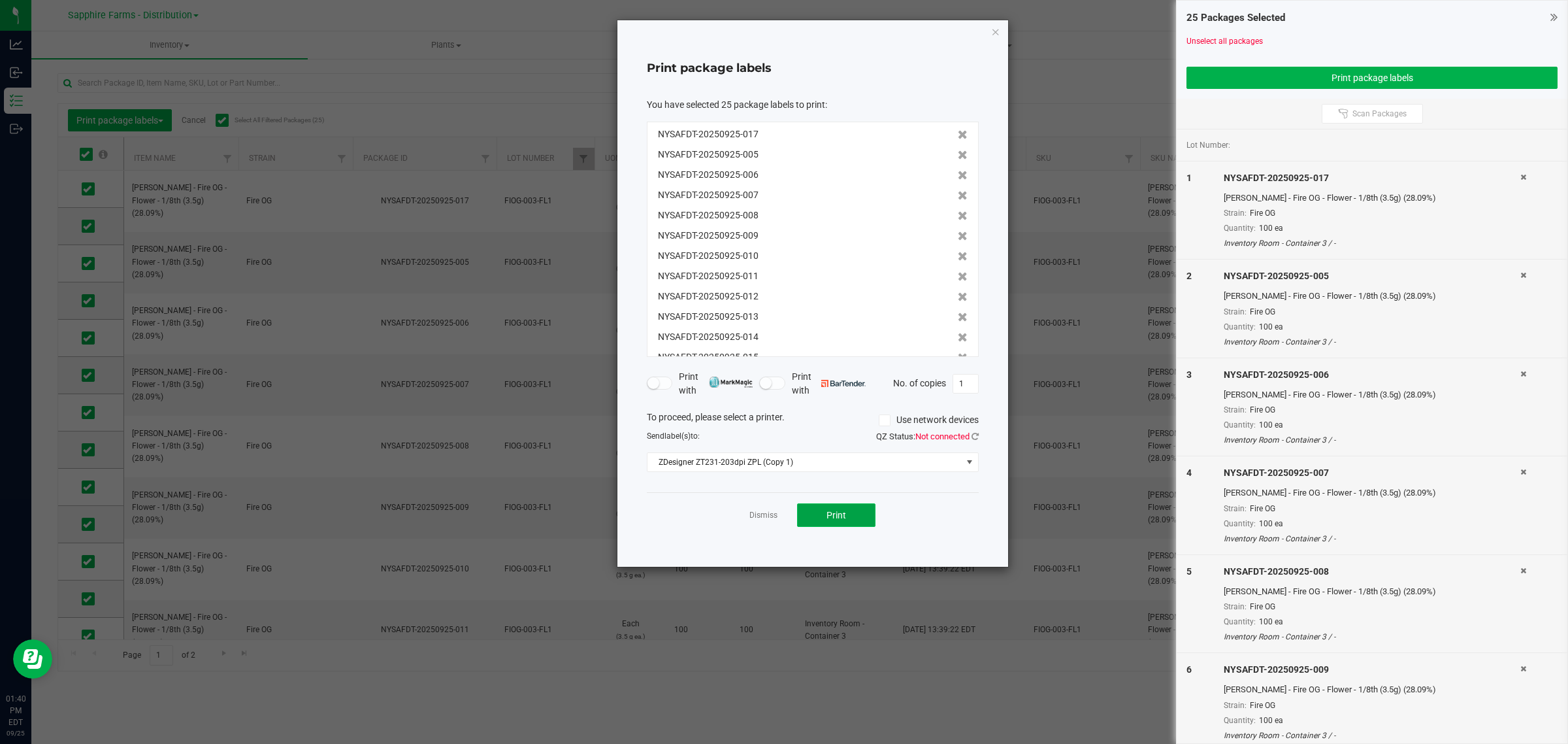
click at [860, 510] on button "Print" at bounding box center [836, 515] width 78 height 23
click at [766, 514] on link "Dismiss" at bounding box center [764, 515] width 28 height 11
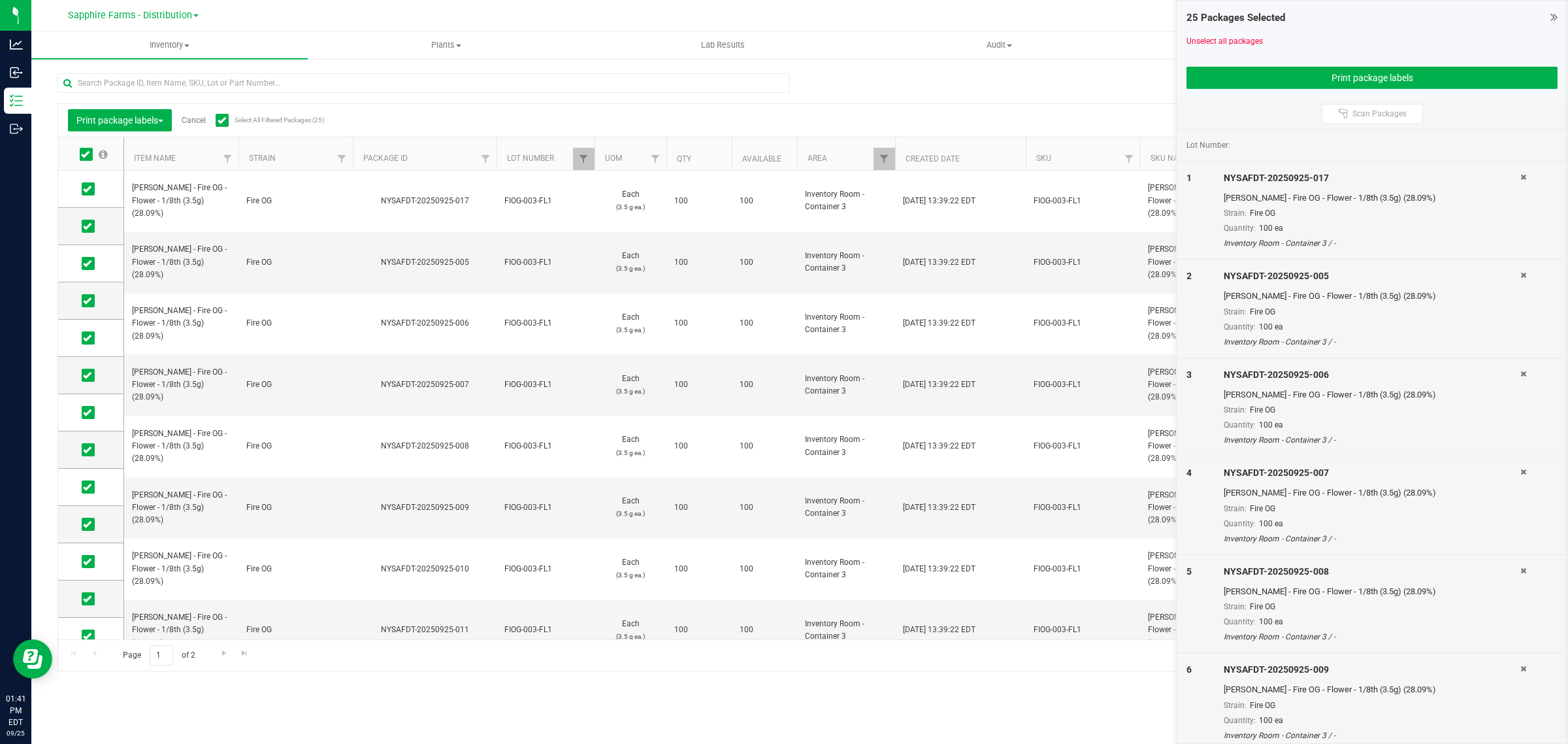
click at [201, 122] on link "Cancel" at bounding box center [194, 120] width 24 height 9
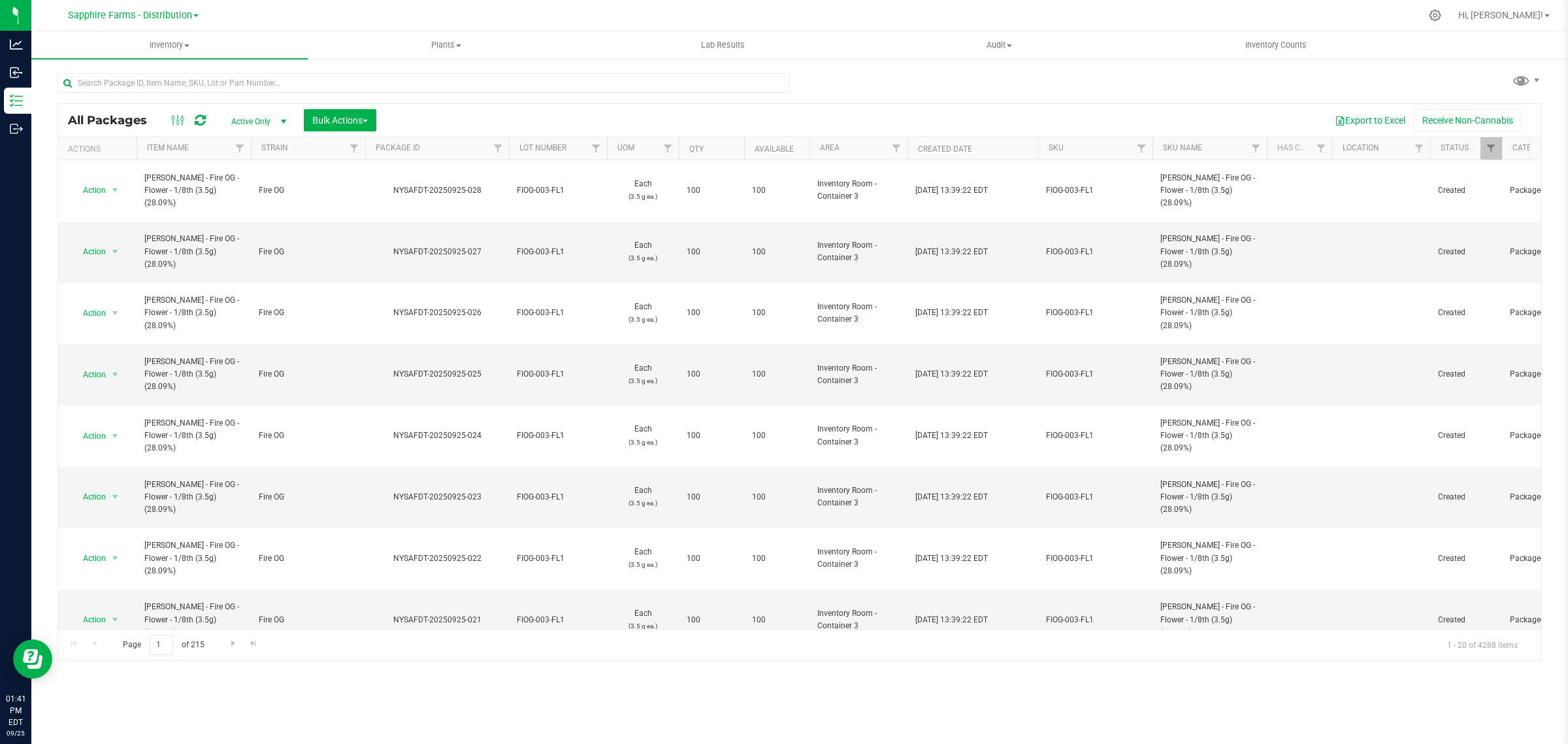
click at [370, 145] on th "Package ID" at bounding box center [437, 148] width 144 height 23
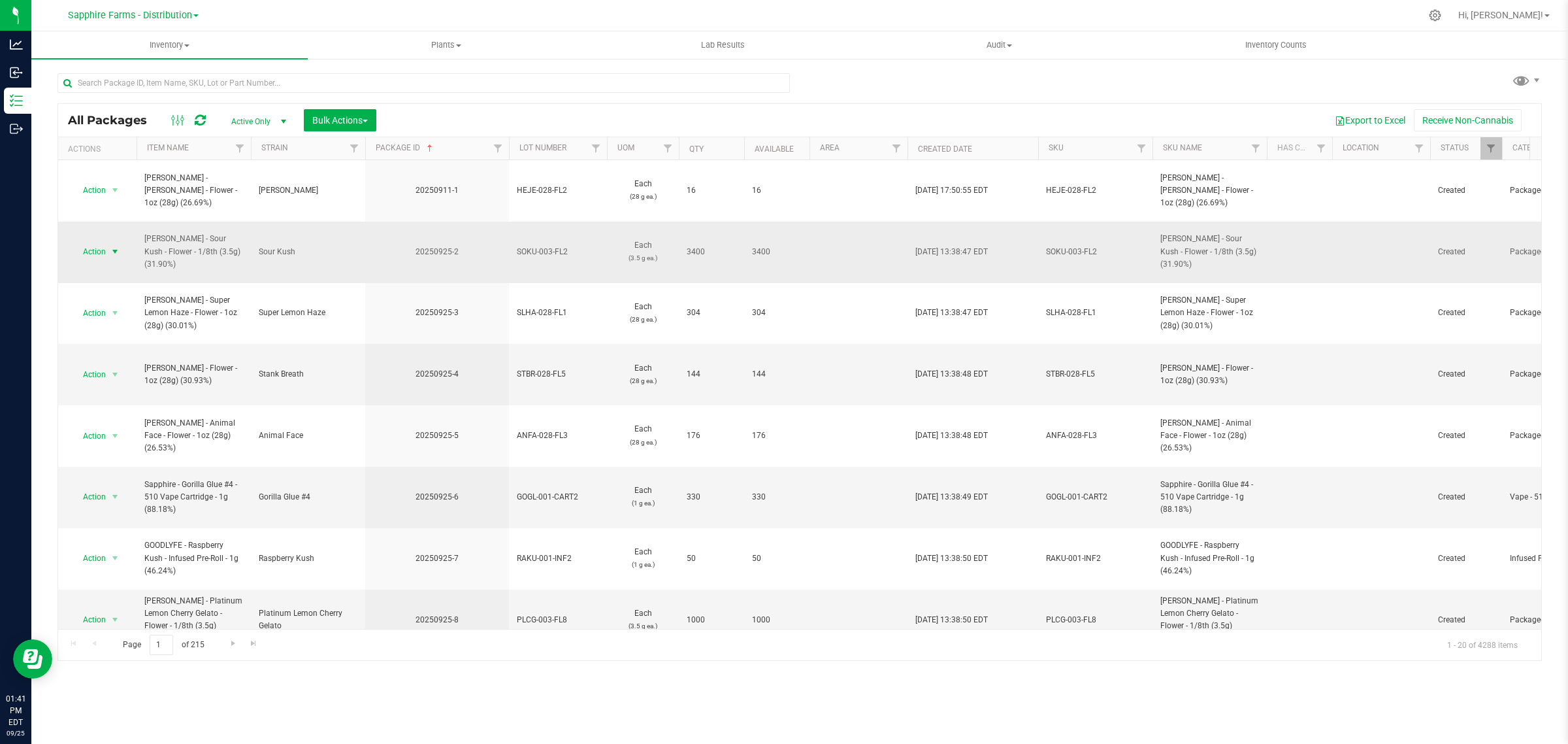
click at [108, 243] on span "select" at bounding box center [115, 251] width 16 height 18
click at [112, 257] on li "Create package" at bounding box center [114, 256] width 83 height 19
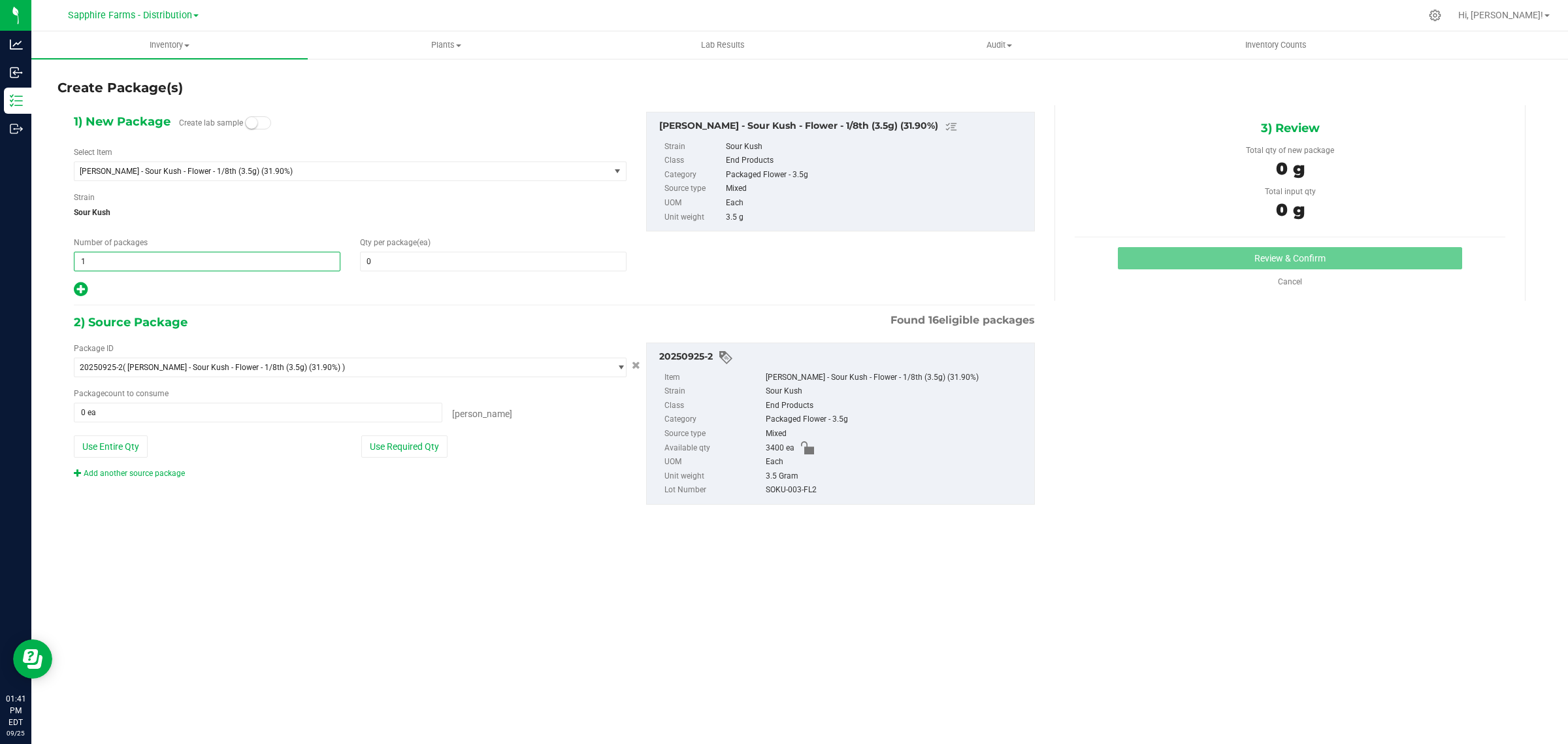
drag, startPoint x: 70, startPoint y: 260, endPoint x: 45, endPoint y: 260, distance: 25.0
click at [45, 260] on div "Create Package(s) 1) New Package Create lab sample Select Item [PERSON_NAME] - …" at bounding box center [800, 261] width 1537 height 408
type input "34"
click at [402, 257] on span at bounding box center [493, 261] width 267 height 19
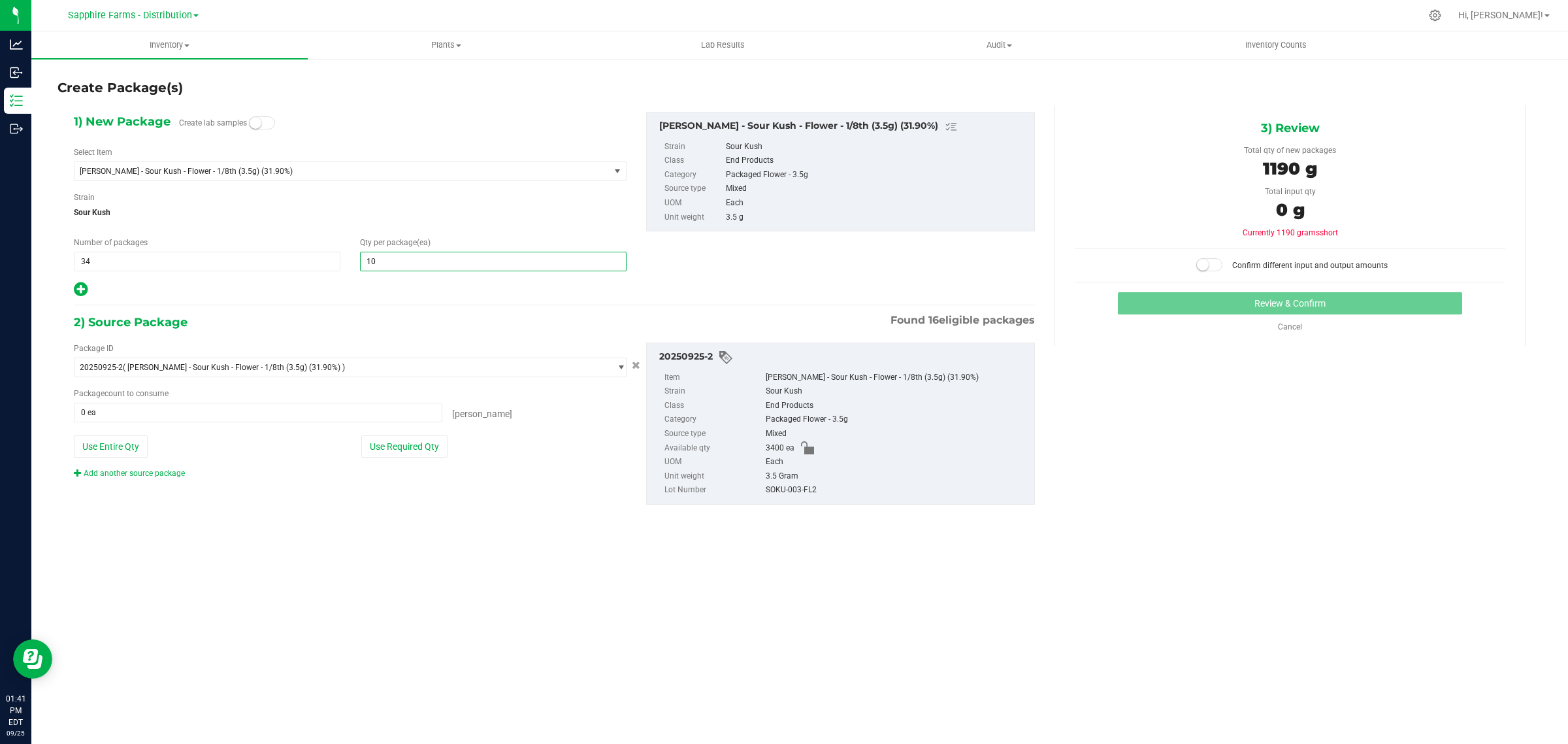
type input "100"
click at [438, 217] on span "Sour Kush" at bounding box center [349, 212] width 553 height 19
click at [410, 456] on button "Use Required Qty" at bounding box center [404, 446] width 86 height 22
type input "3400 ea"
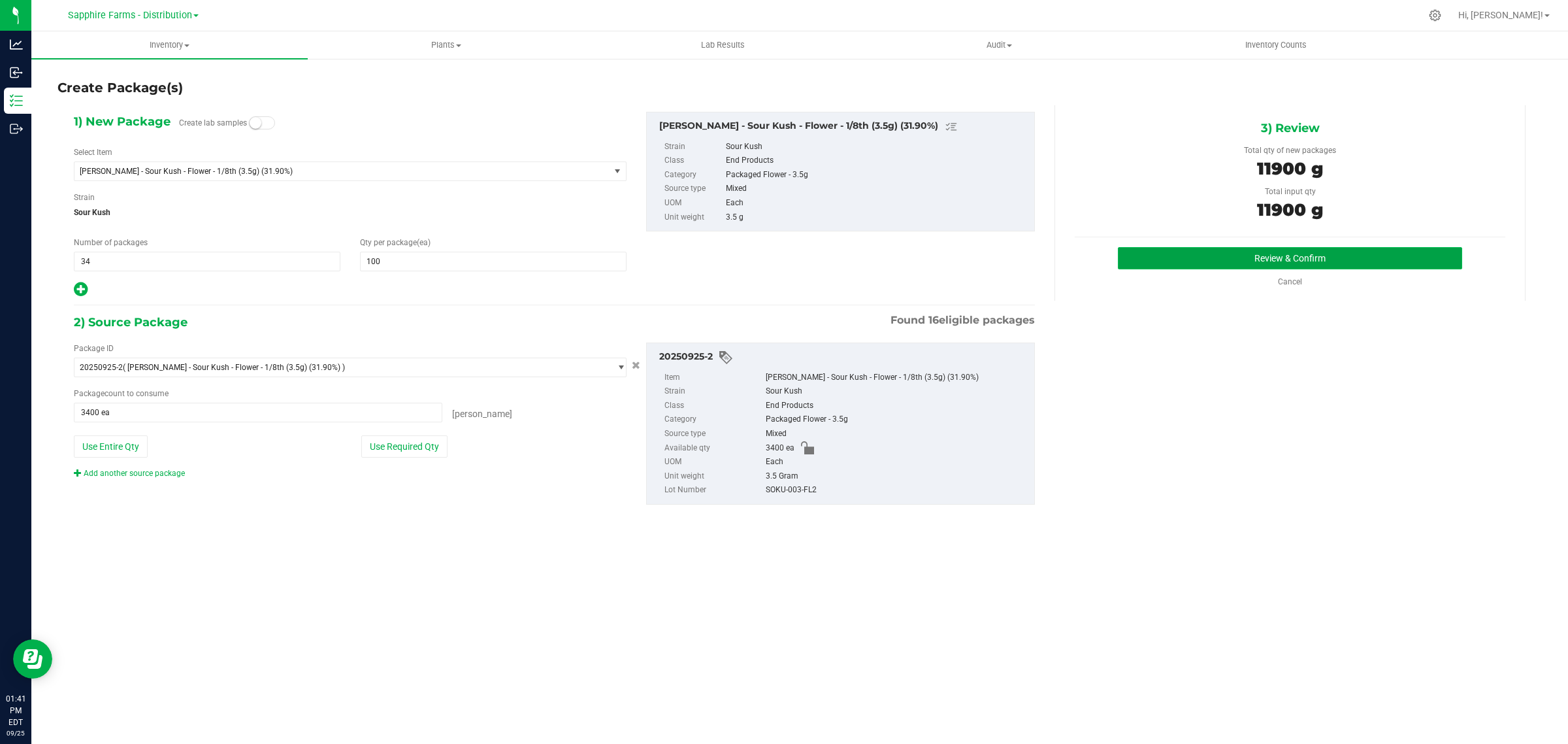
click at [1181, 262] on button "Review & Confirm" at bounding box center [1289, 258] width 344 height 22
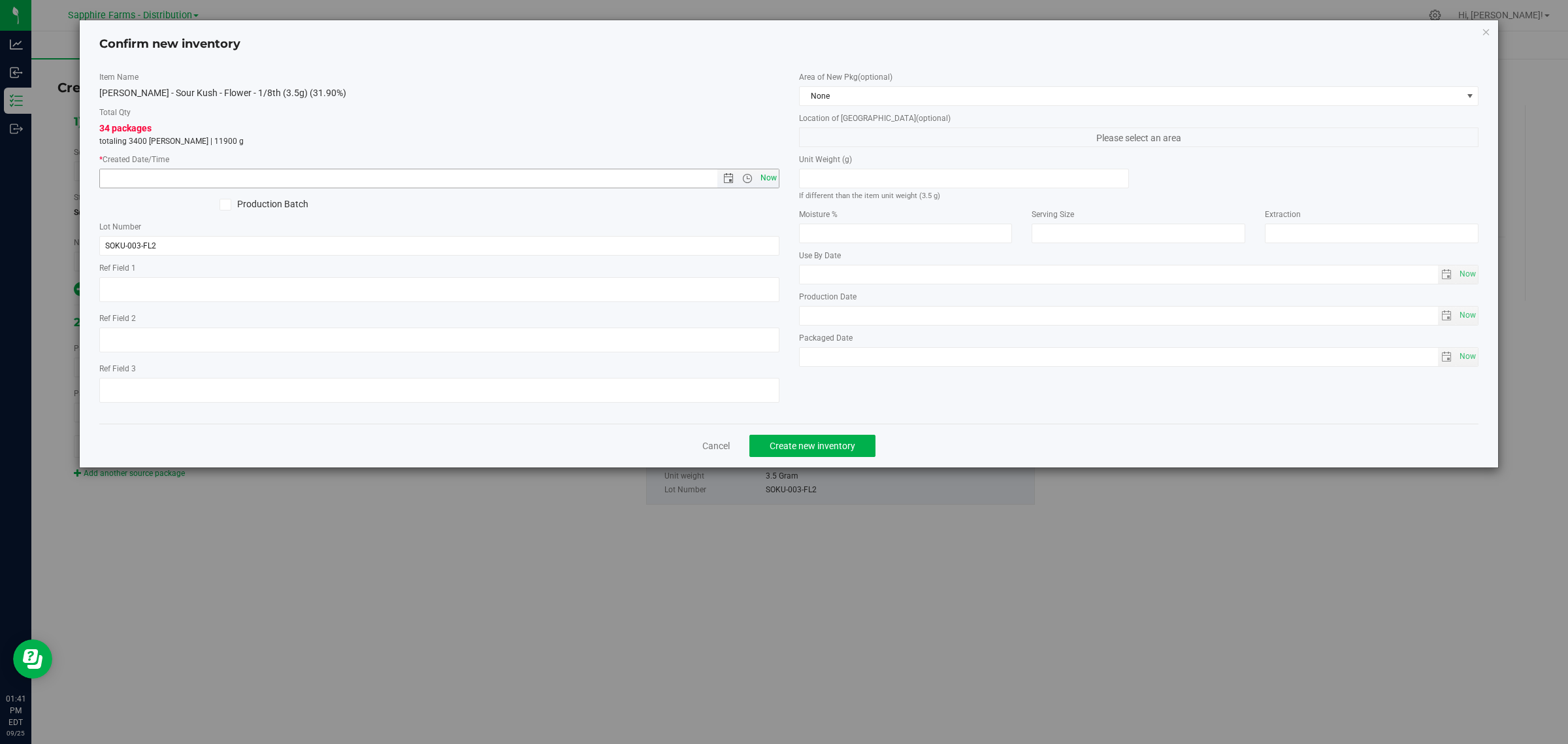
click at [766, 177] on span "Now" at bounding box center [768, 178] width 22 height 19
type input "[DATE] 1:41 PM"
click at [864, 95] on span "None" at bounding box center [1131, 96] width 663 height 18
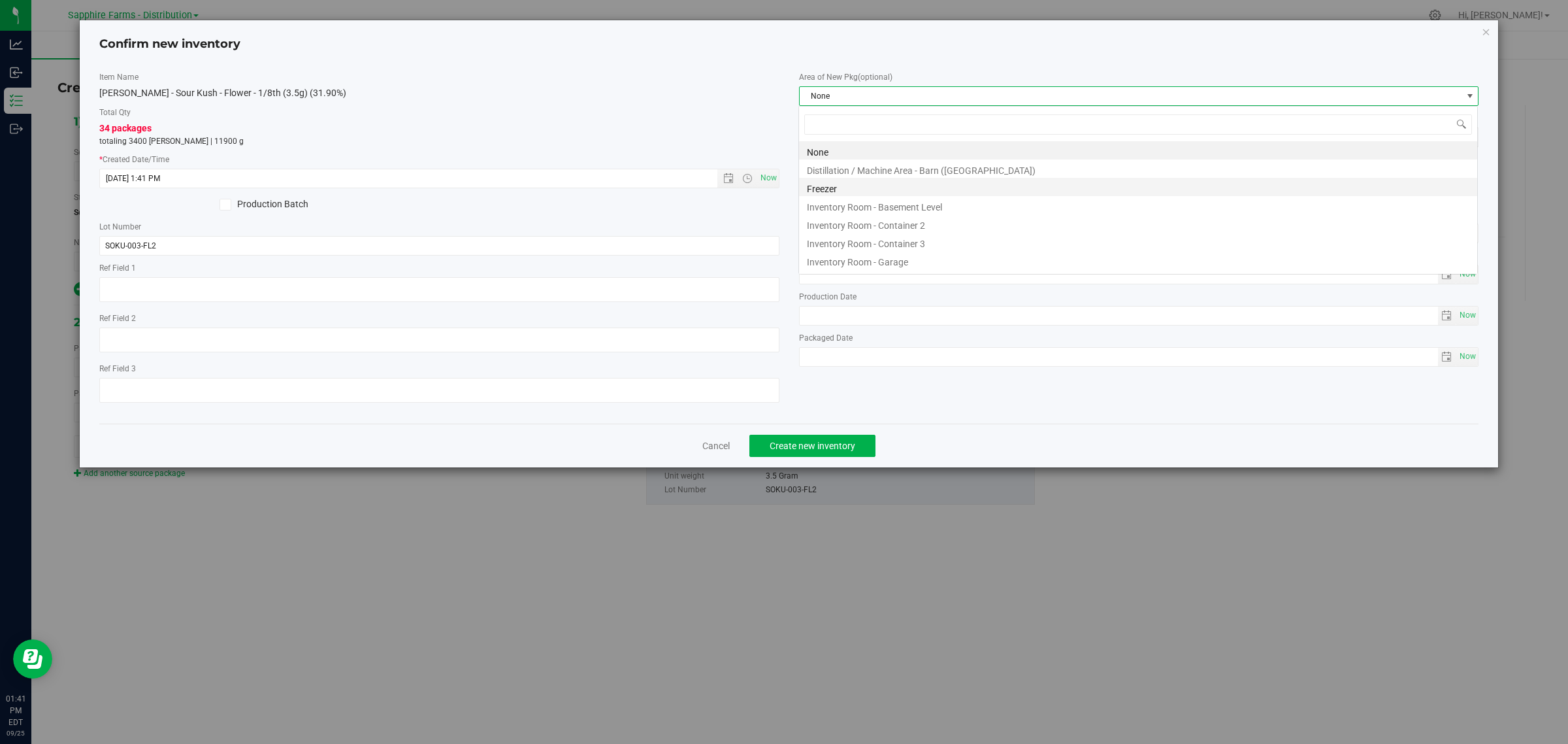
scroll to position [20, 680]
click at [897, 266] on li "Inventory Room - Garage" at bounding box center [1138, 259] width 678 height 18
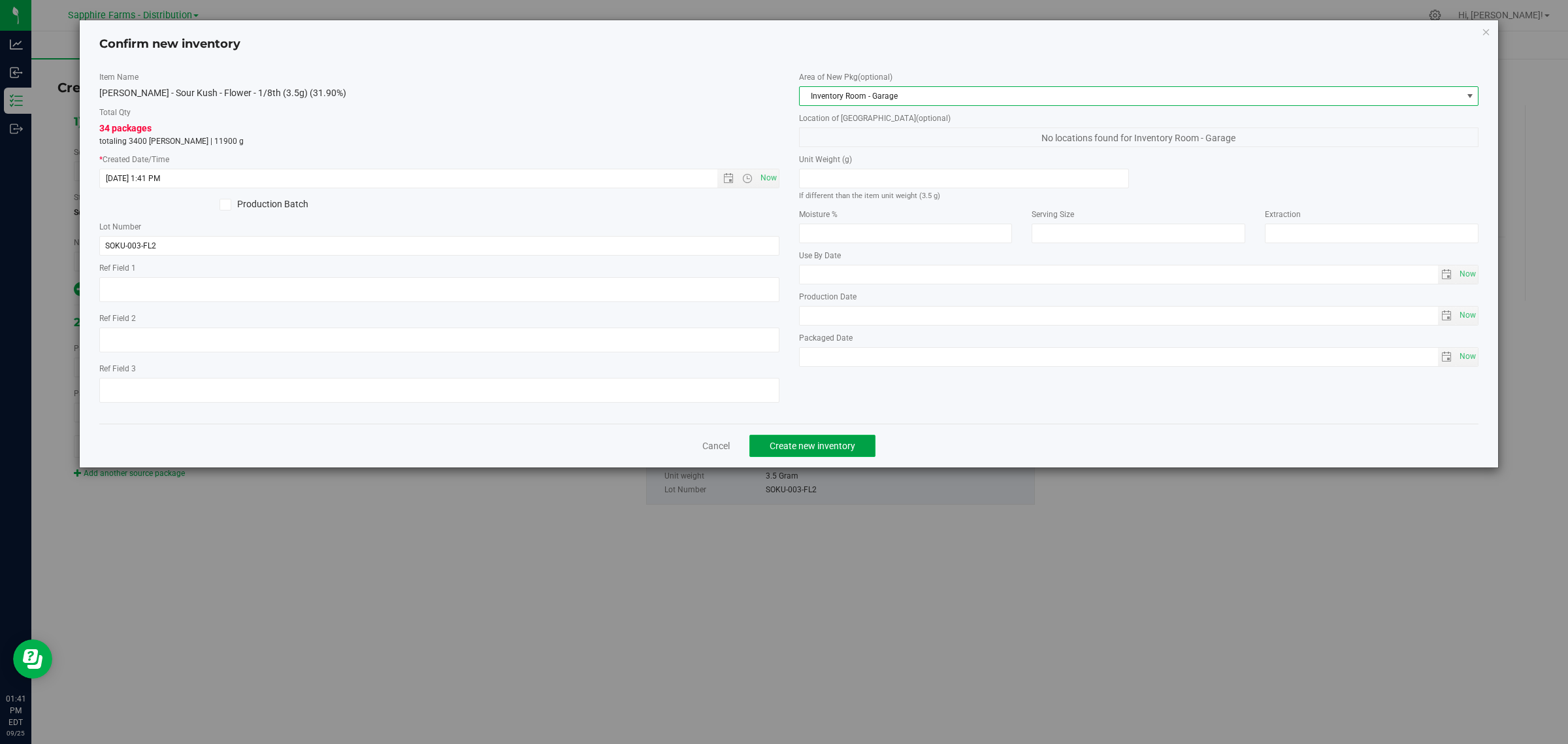
click at [818, 449] on span "Create new inventory" at bounding box center [812, 446] width 86 height 11
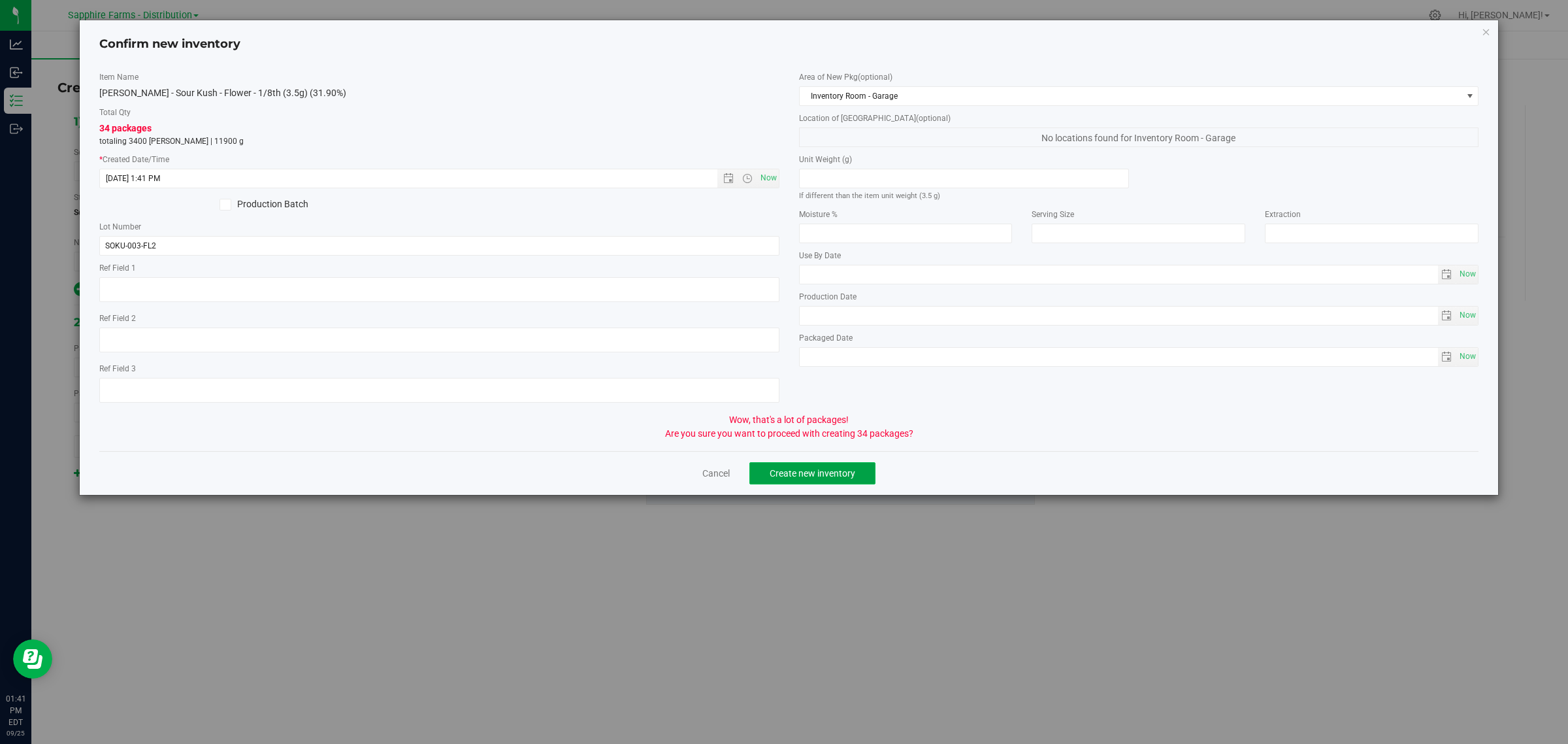
click at [818, 485] on button "Create new inventory" at bounding box center [812, 473] width 126 height 22
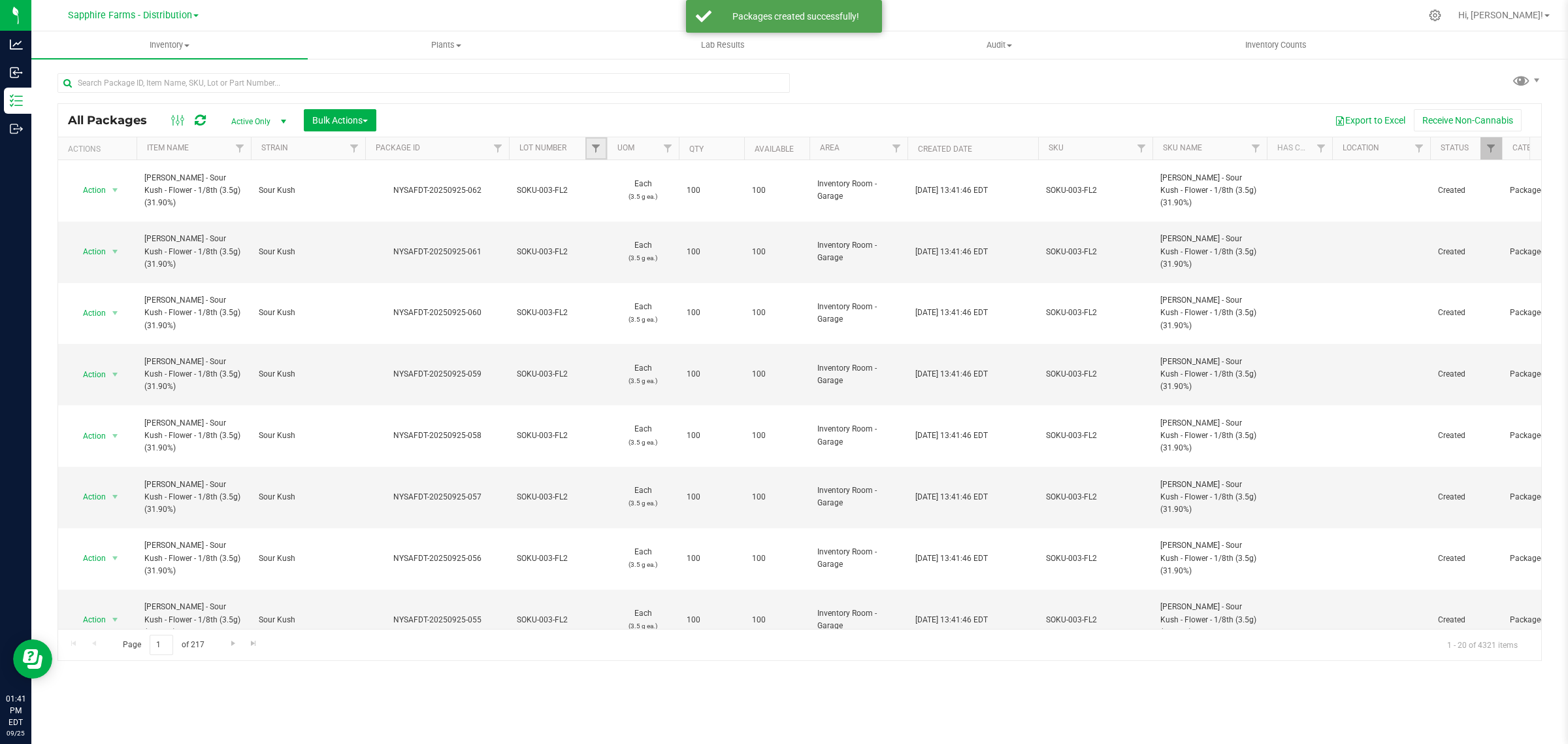
click at [595, 142] on link "Filter" at bounding box center [596, 148] width 21 height 22
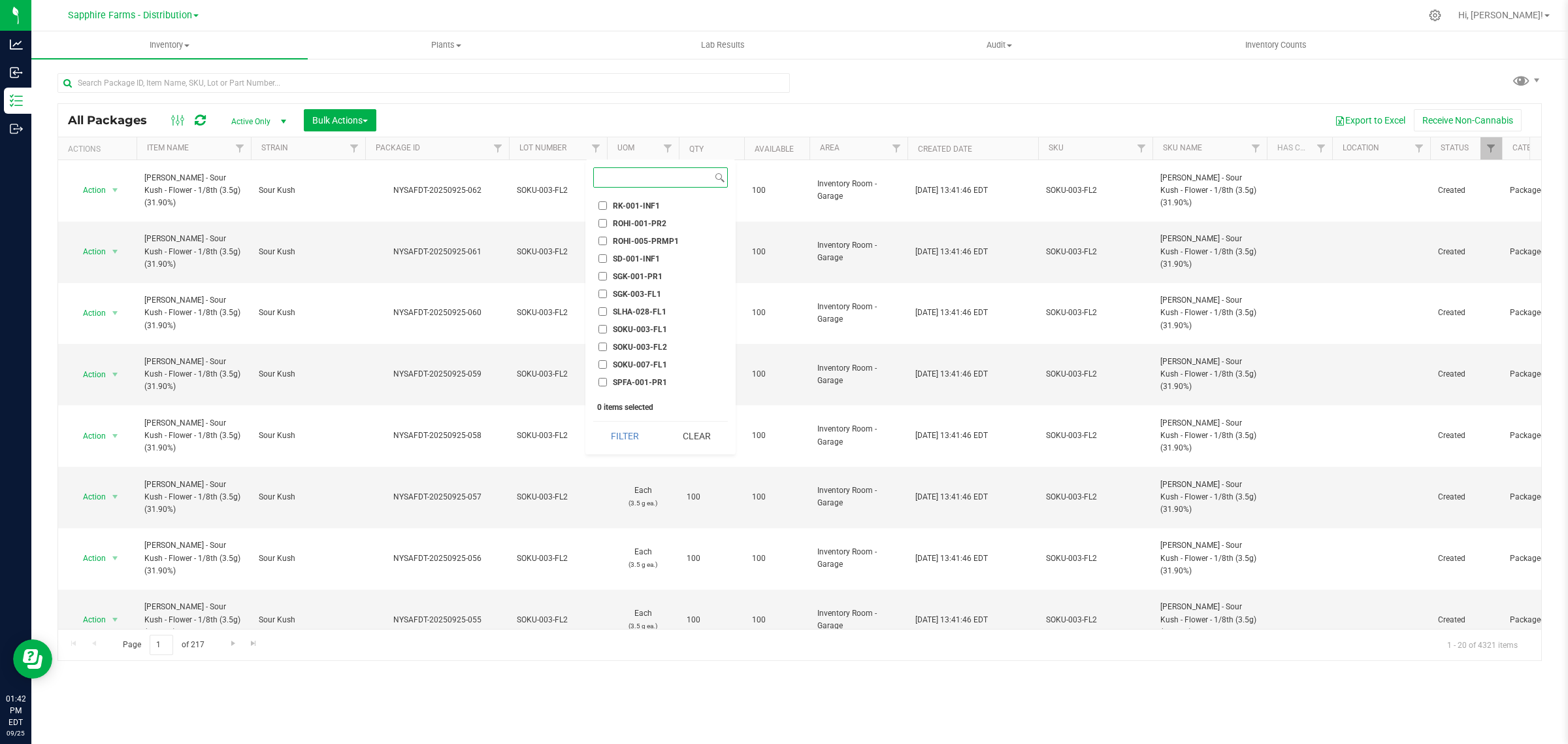
scroll to position [1716, 0]
click at [640, 320] on span "SOKU-003-FL2" at bounding box center [639, 324] width 54 height 8
click at [607, 320] on input "SOKU-003-FL2" at bounding box center [603, 324] width 9 height 9
checkbox input "true"
click at [622, 430] on button "Filter" at bounding box center [625, 436] width 63 height 29
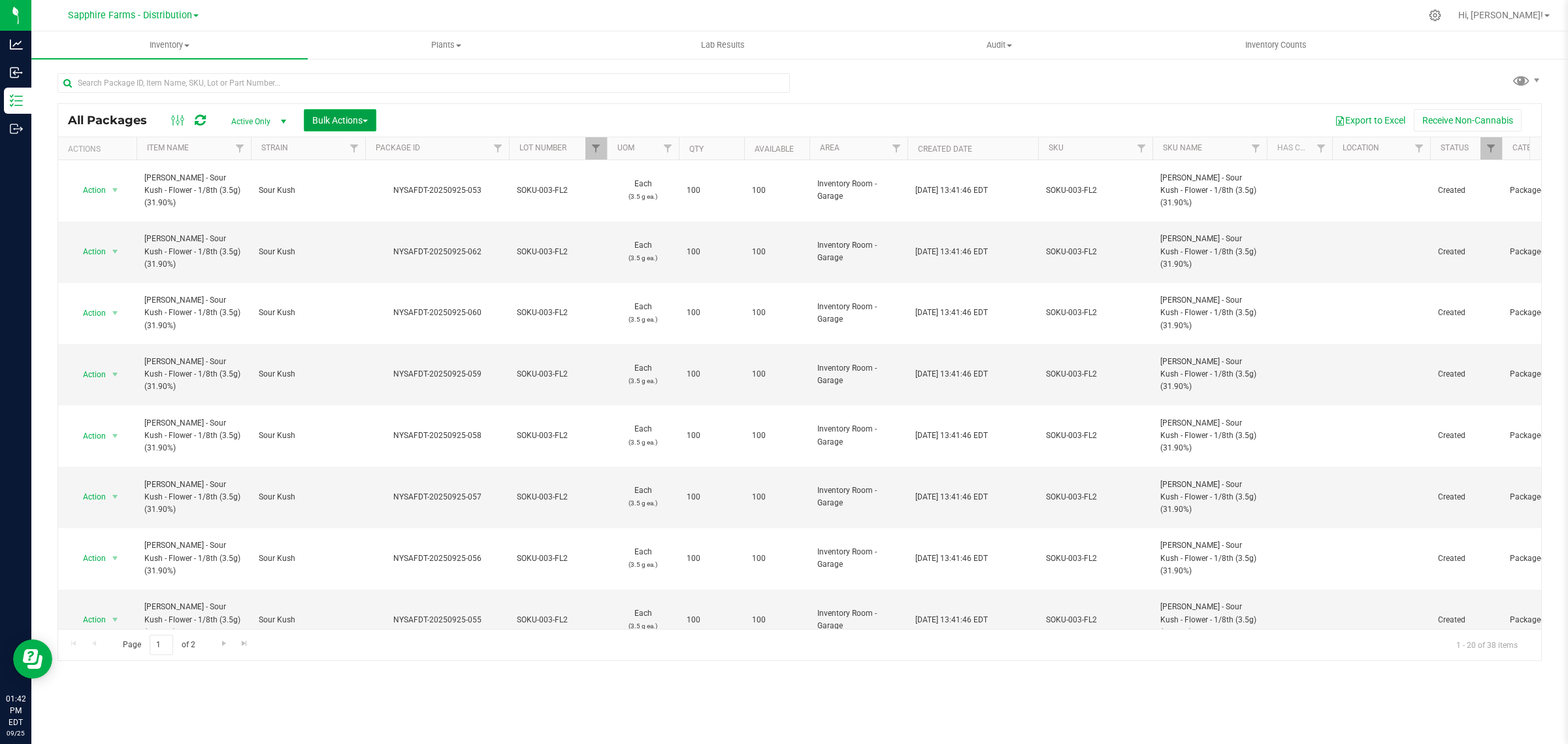
click at [359, 125] on span "Bulk Actions" at bounding box center [339, 120] width 55 height 11
click at [367, 243] on span "Print package labels" at bounding box center [350, 246] width 78 height 11
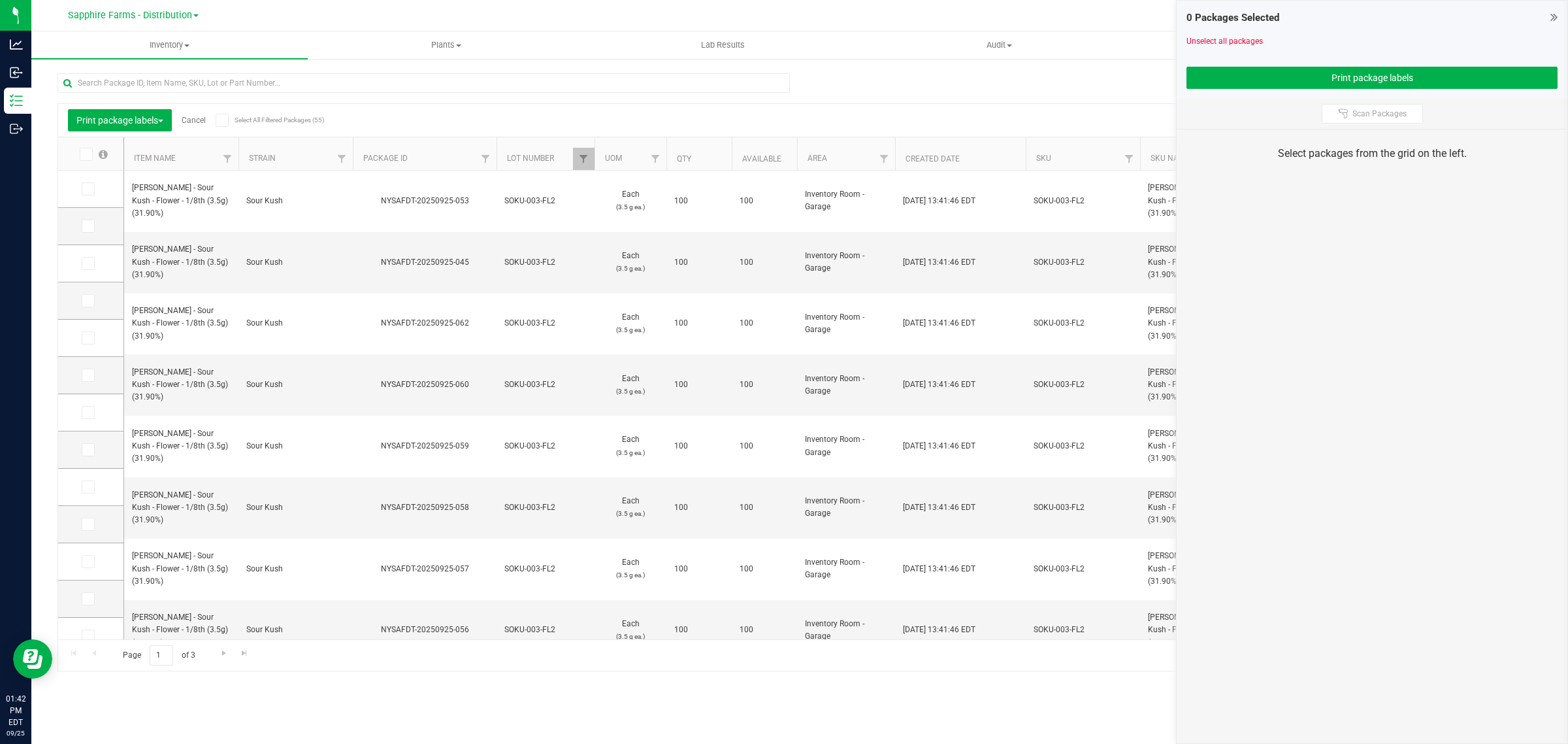
click at [92, 154] on span at bounding box center [86, 154] width 13 height 13
click at [0, 0] on input "checkbox" at bounding box center [0, 0] width 0 height 0
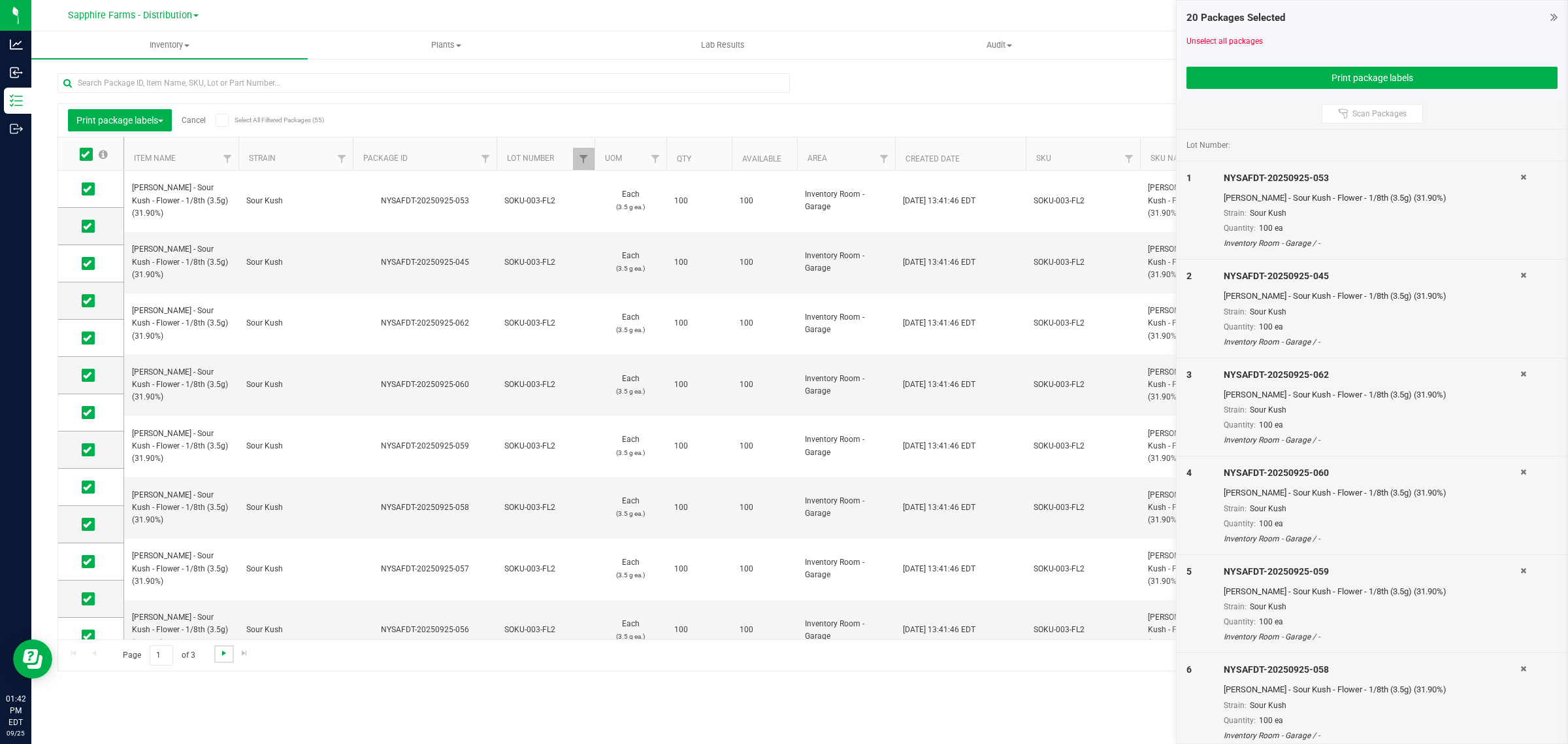
click at [226, 658] on span "Go to the next page" at bounding box center [224, 653] width 11 height 11
click at [86, 148] on span at bounding box center [86, 154] width 13 height 13
click at [0, 0] on input "checkbox" at bounding box center [0, 0] width 0 height 0
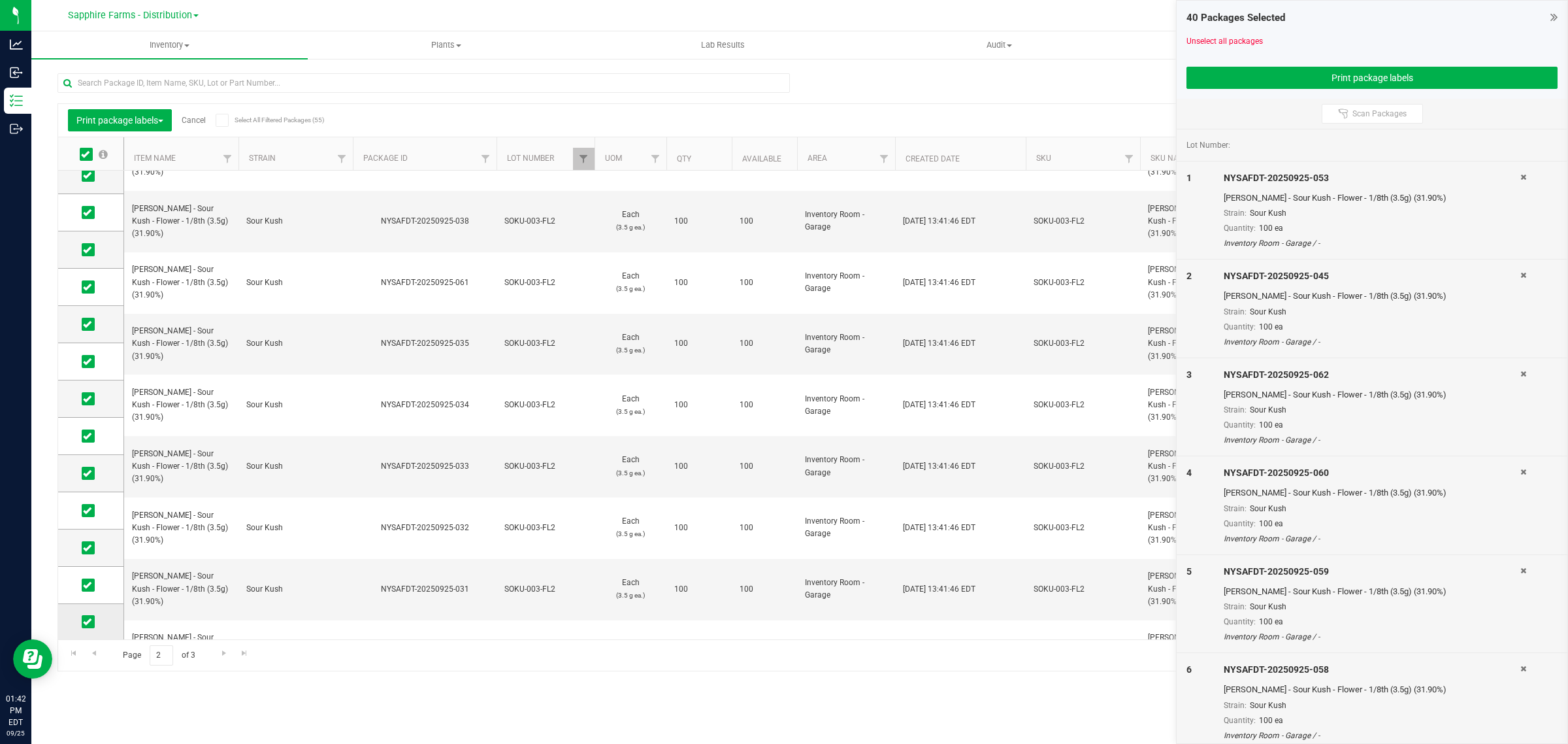
click at [82, 621] on span at bounding box center [88, 622] width 13 height 13
click at [0, 0] on input "checkbox" at bounding box center [0, 0] width 0 height 0
click at [84, 585] on icon at bounding box center [87, 585] width 9 height 0
click at [0, 0] on input "checkbox" at bounding box center [0, 0] width 0 height 0
click at [86, 547] on icon at bounding box center [87, 547] width 9 height 0
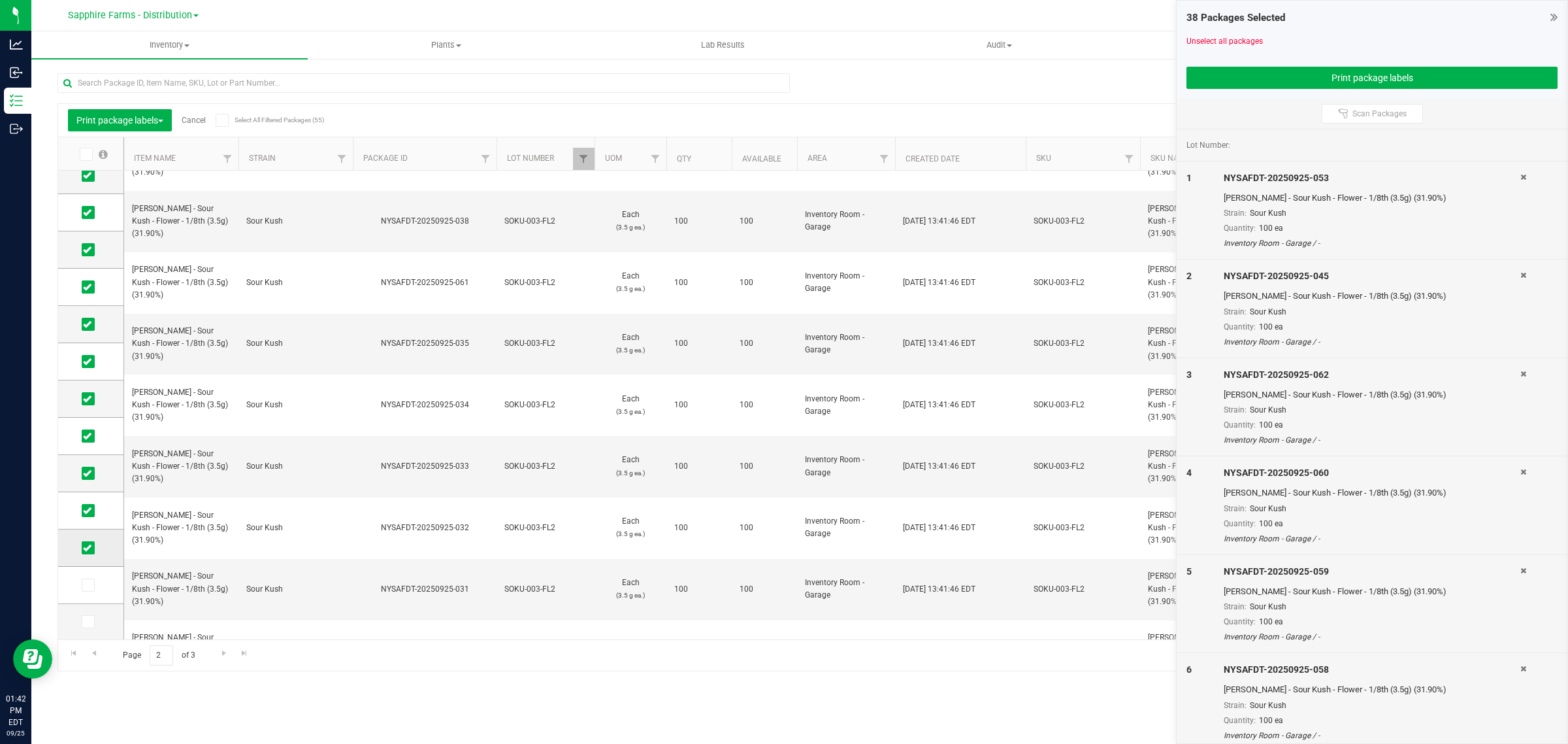
click at [0, 0] on input "checkbox" at bounding box center [0, 0] width 0 height 0
click at [86, 502] on td at bounding box center [91, 511] width 65 height 37
click at [89, 511] on icon at bounding box center [87, 511] width 9 height 0
click at [0, 0] on input "checkbox" at bounding box center [0, 0] width 0 height 0
click at [87, 473] on icon at bounding box center [87, 473] width 9 height 0
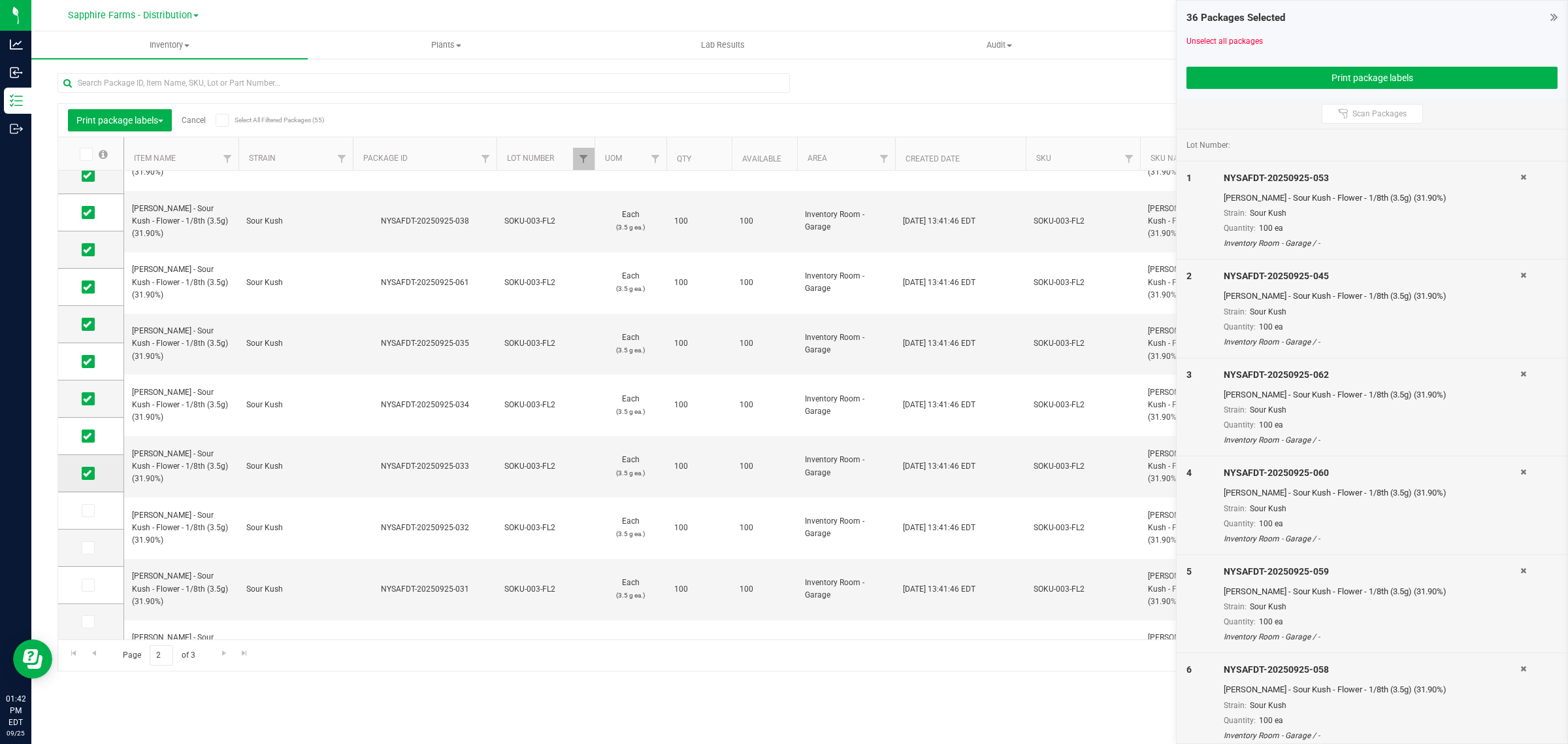
click at [0, 0] on input "checkbox" at bounding box center [0, 0] width 0 height 0
click at [86, 436] on icon at bounding box center [87, 436] width 9 height 0
click at [0, 0] on input "checkbox" at bounding box center [0, 0] width 0 height 0
click at [1232, 76] on button "Print package labels" at bounding box center [1372, 78] width 371 height 22
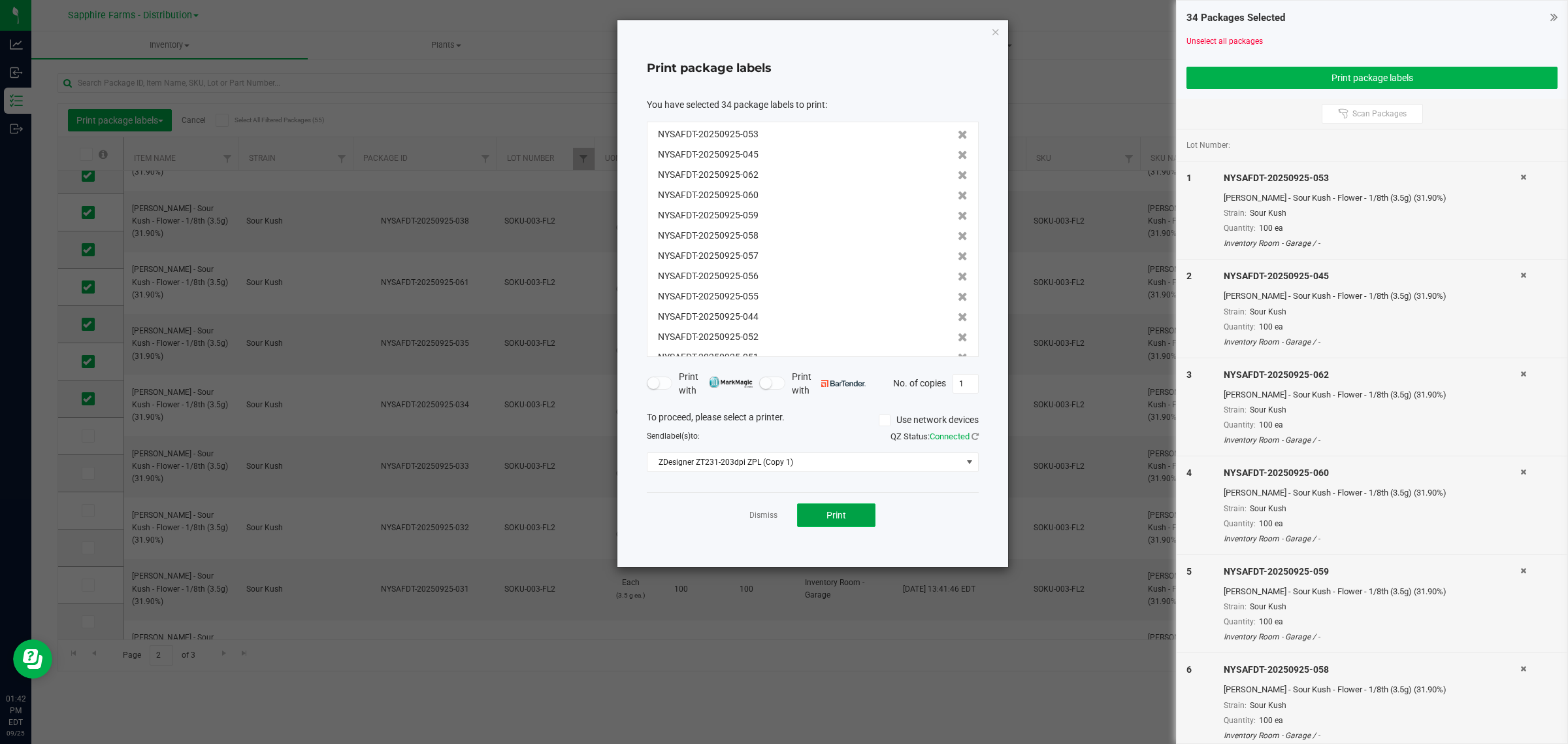
click at [857, 518] on button "Print" at bounding box center [836, 515] width 78 height 23
click at [765, 511] on link "Dismiss" at bounding box center [764, 515] width 28 height 11
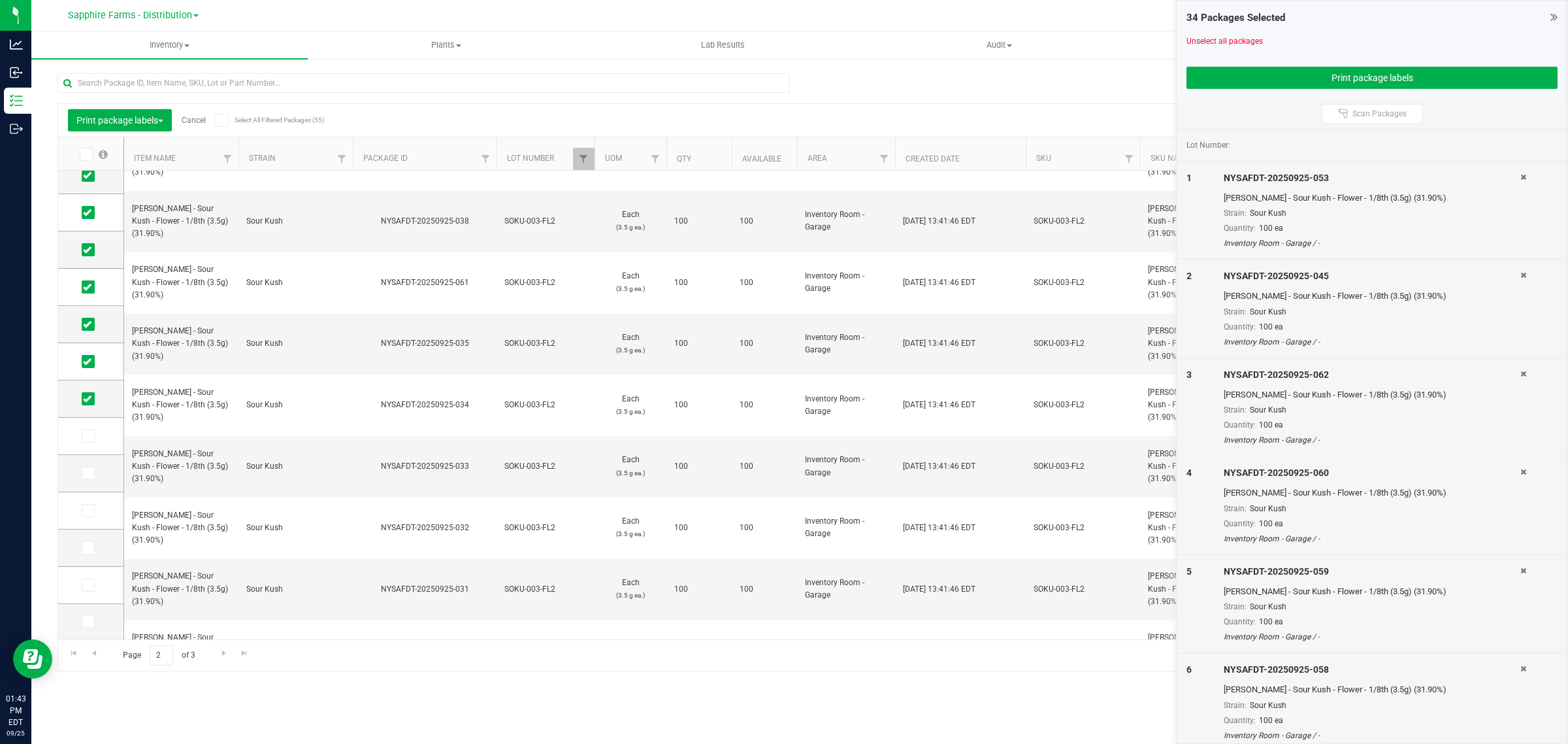
click at [196, 121] on link "Cancel" at bounding box center [194, 120] width 24 height 9
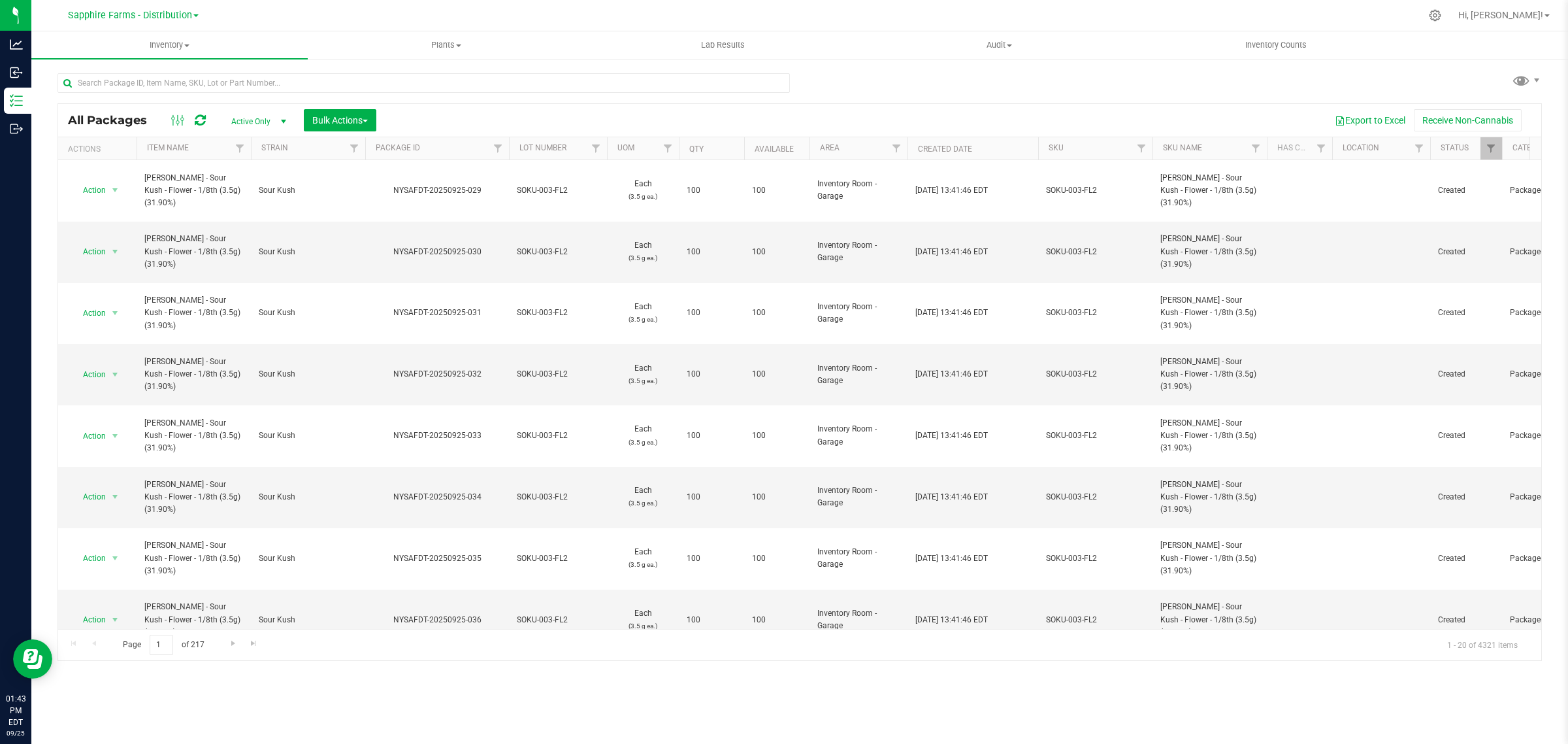
click at [372, 149] on th "Package ID" at bounding box center [437, 148] width 144 height 23
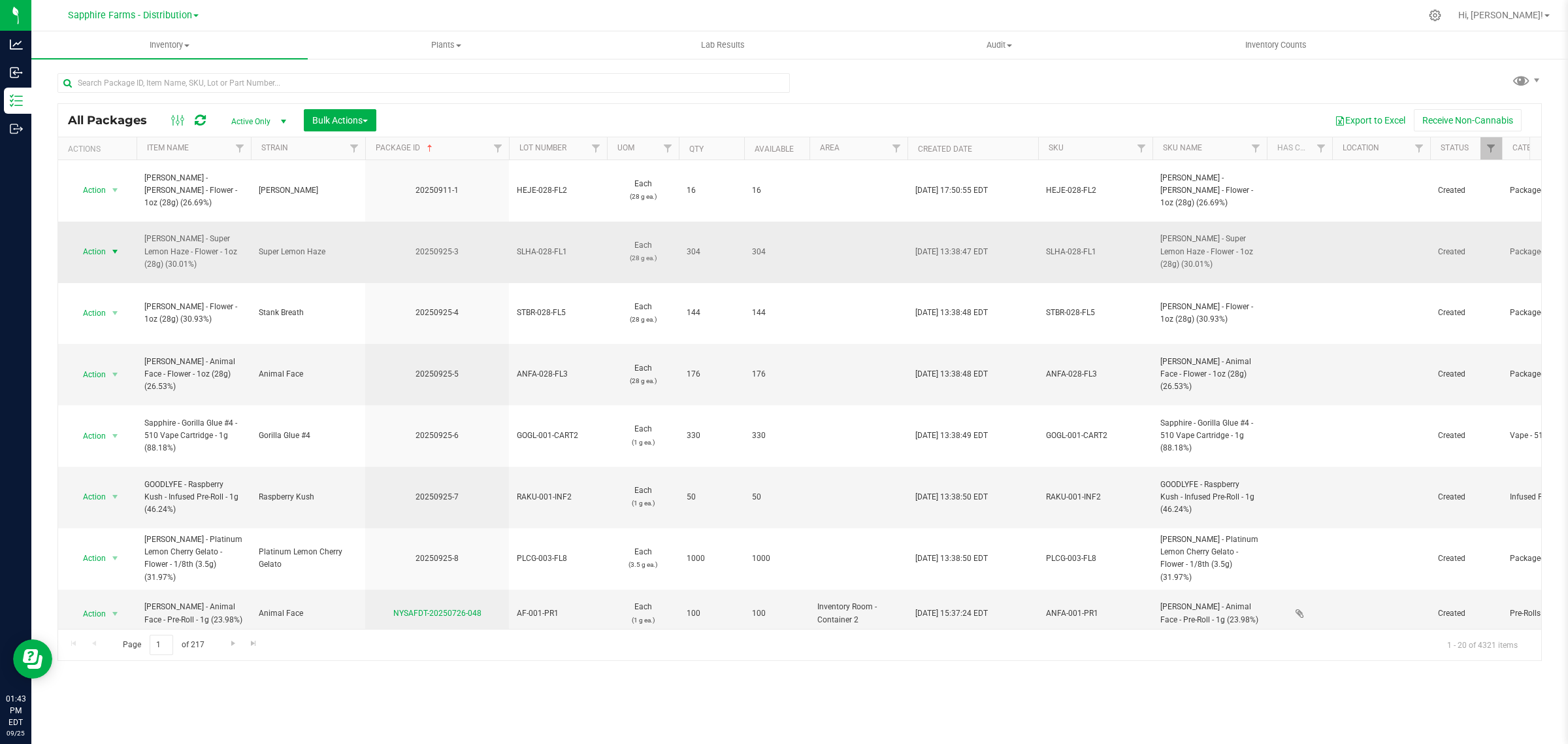
click at [103, 243] on span "Action" at bounding box center [89, 251] width 35 height 18
click at [108, 260] on li "Create package" at bounding box center [114, 256] width 83 height 19
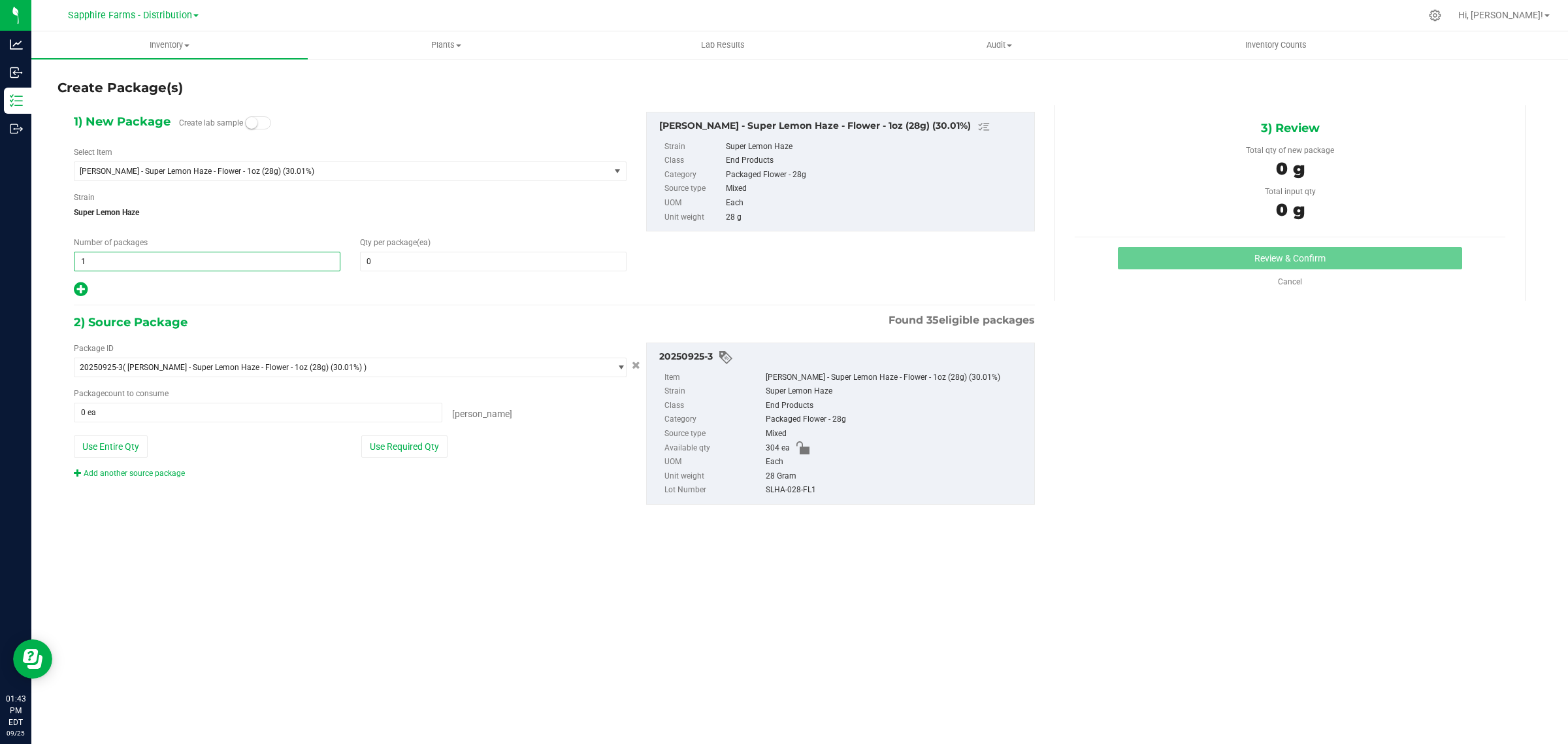
click at [235, 265] on span "1 1" at bounding box center [206, 261] width 267 height 19
type input "19"
click at [410, 267] on span at bounding box center [493, 261] width 267 height 19
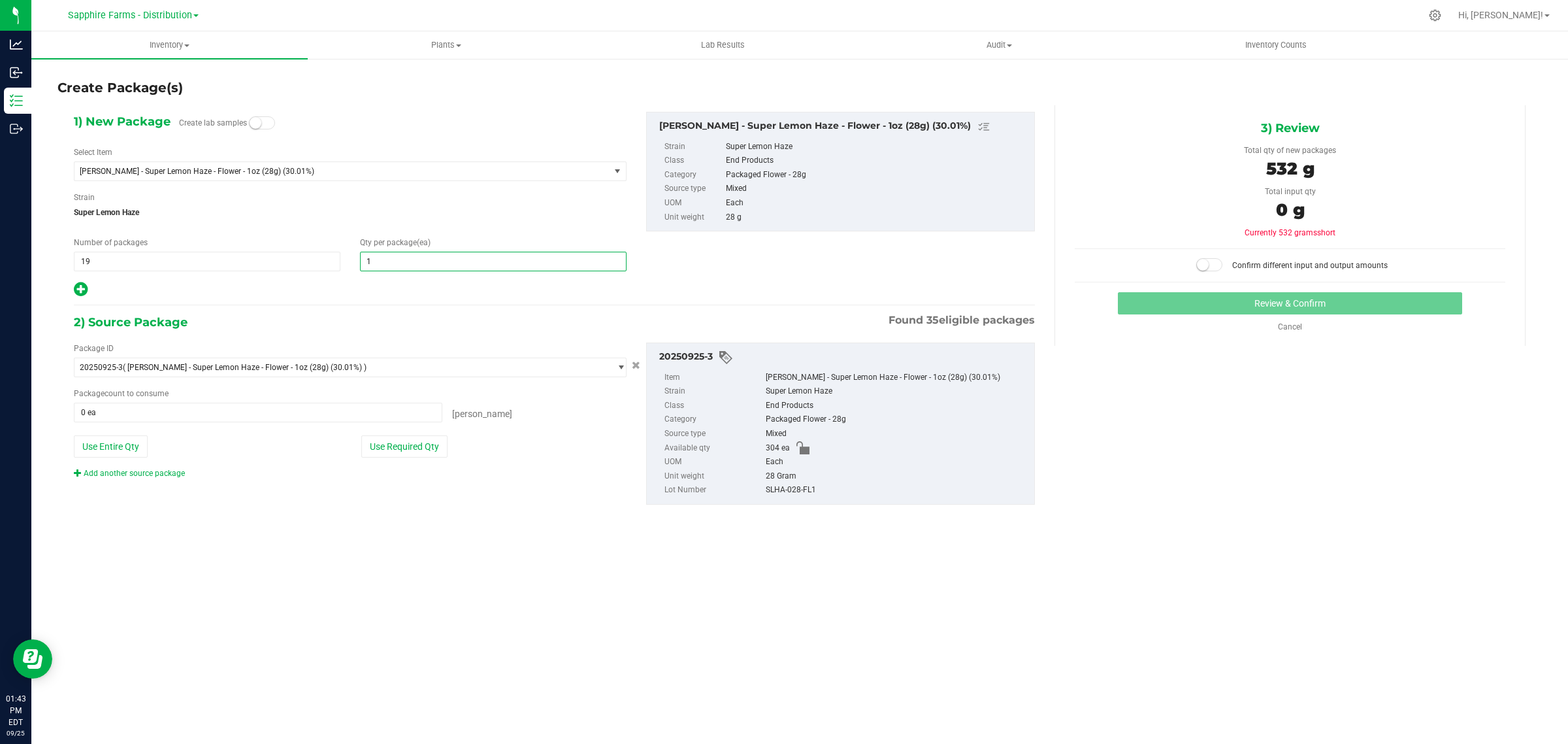
type input "16"
click at [448, 305] on div "1) New Package Create lab samples Select Item [PERSON_NAME] - Super Lemon Haze …" at bounding box center [555, 318] width 981 height 427
click at [418, 457] on button "Use Required Qty" at bounding box center [404, 446] width 86 height 22
type input "304 ea"
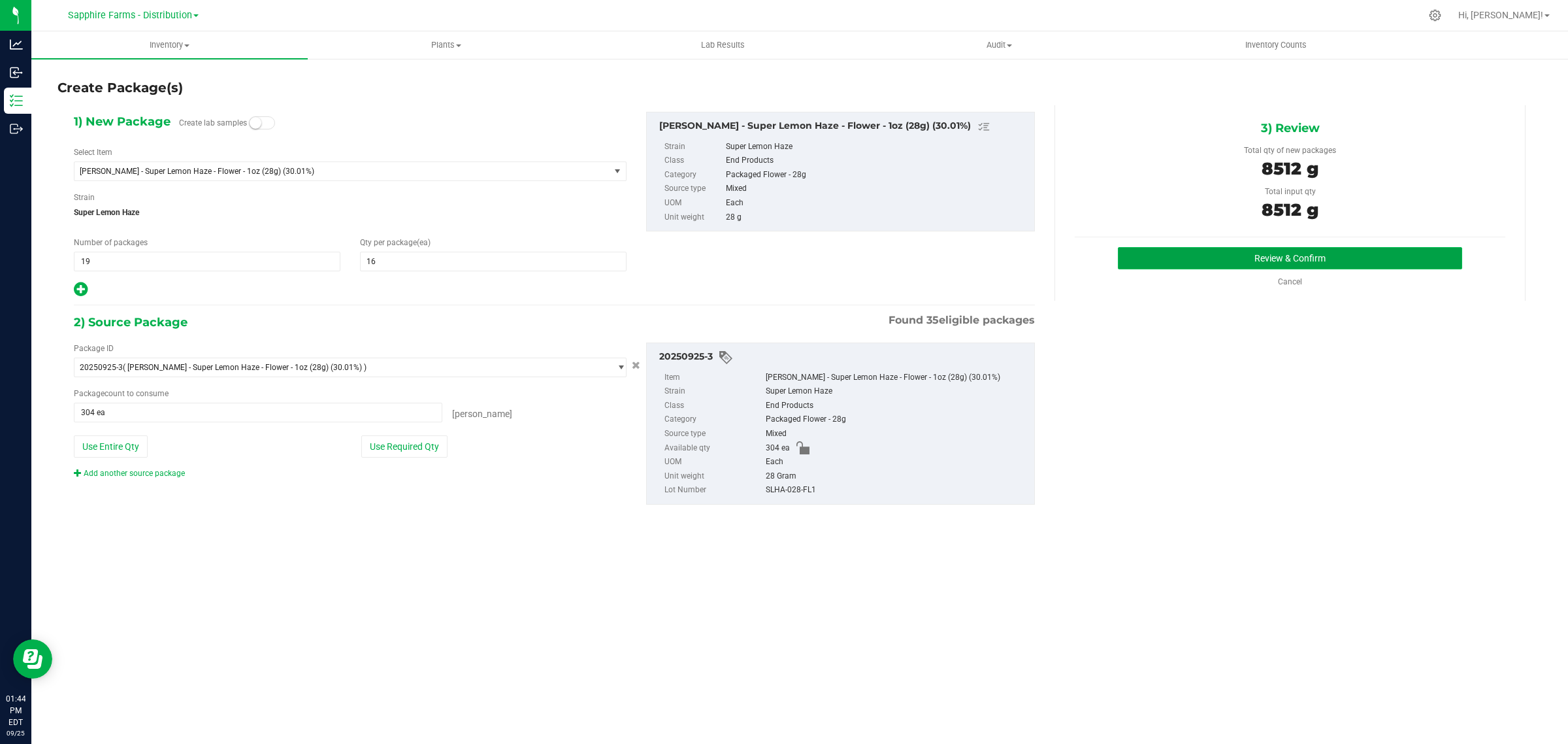
click at [1145, 255] on button "Review & Confirm" at bounding box center [1289, 258] width 344 height 22
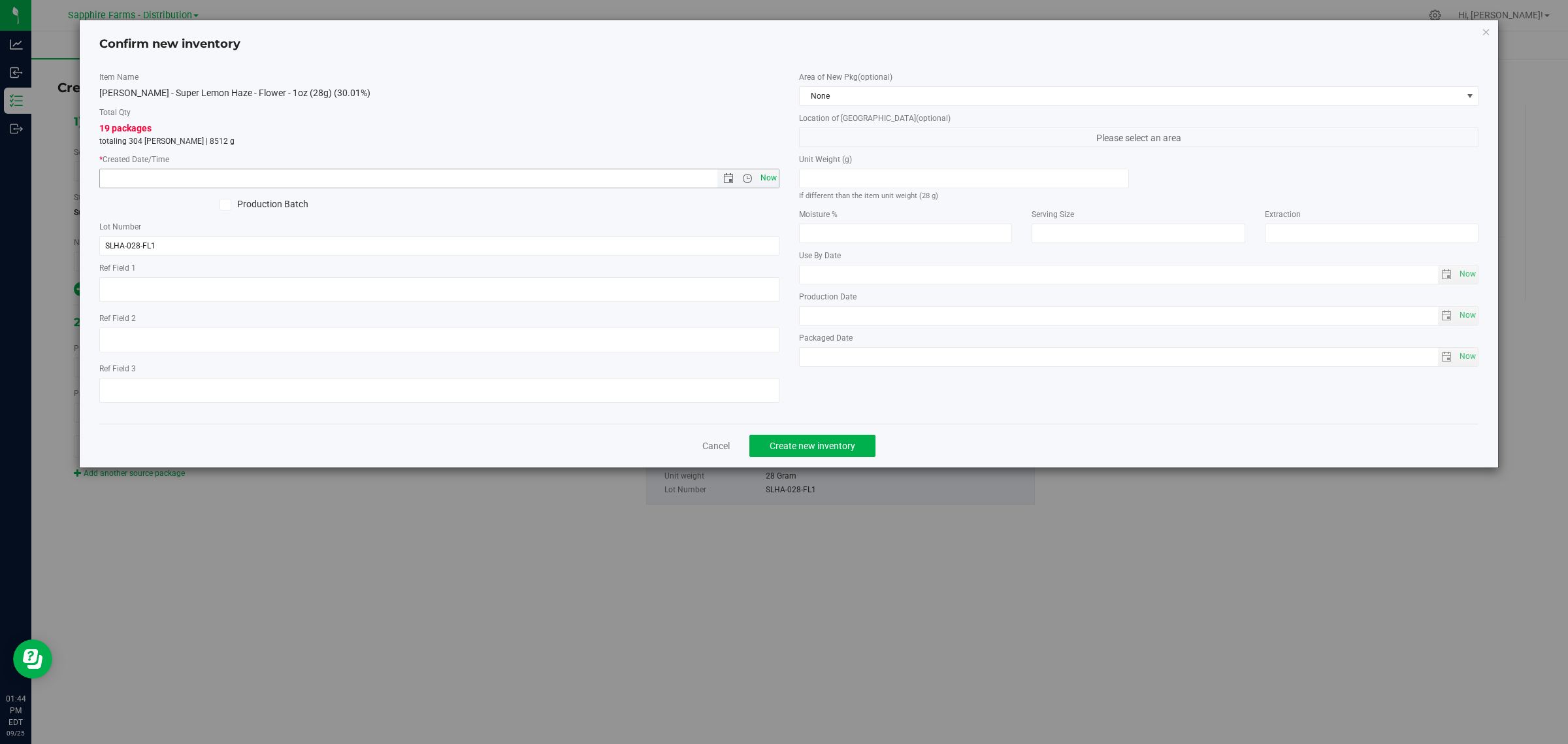
click at [764, 181] on span "Now" at bounding box center [768, 178] width 22 height 19
type input "[DATE] 1:44 PM"
click at [891, 99] on span "None" at bounding box center [1131, 96] width 663 height 18
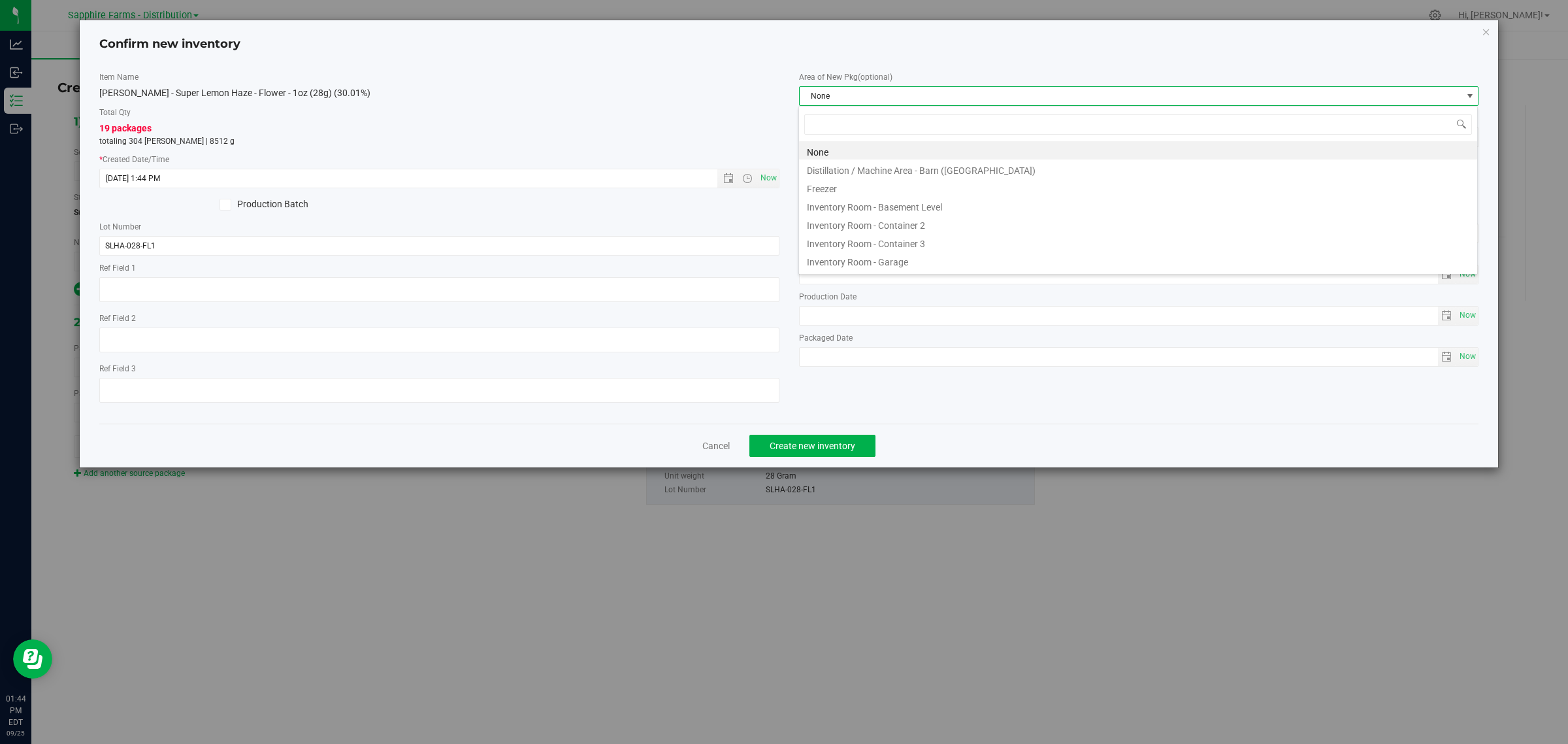
scroll to position [20, 680]
click at [923, 239] on li "Inventory Room - Container 3" at bounding box center [1138, 241] width 678 height 18
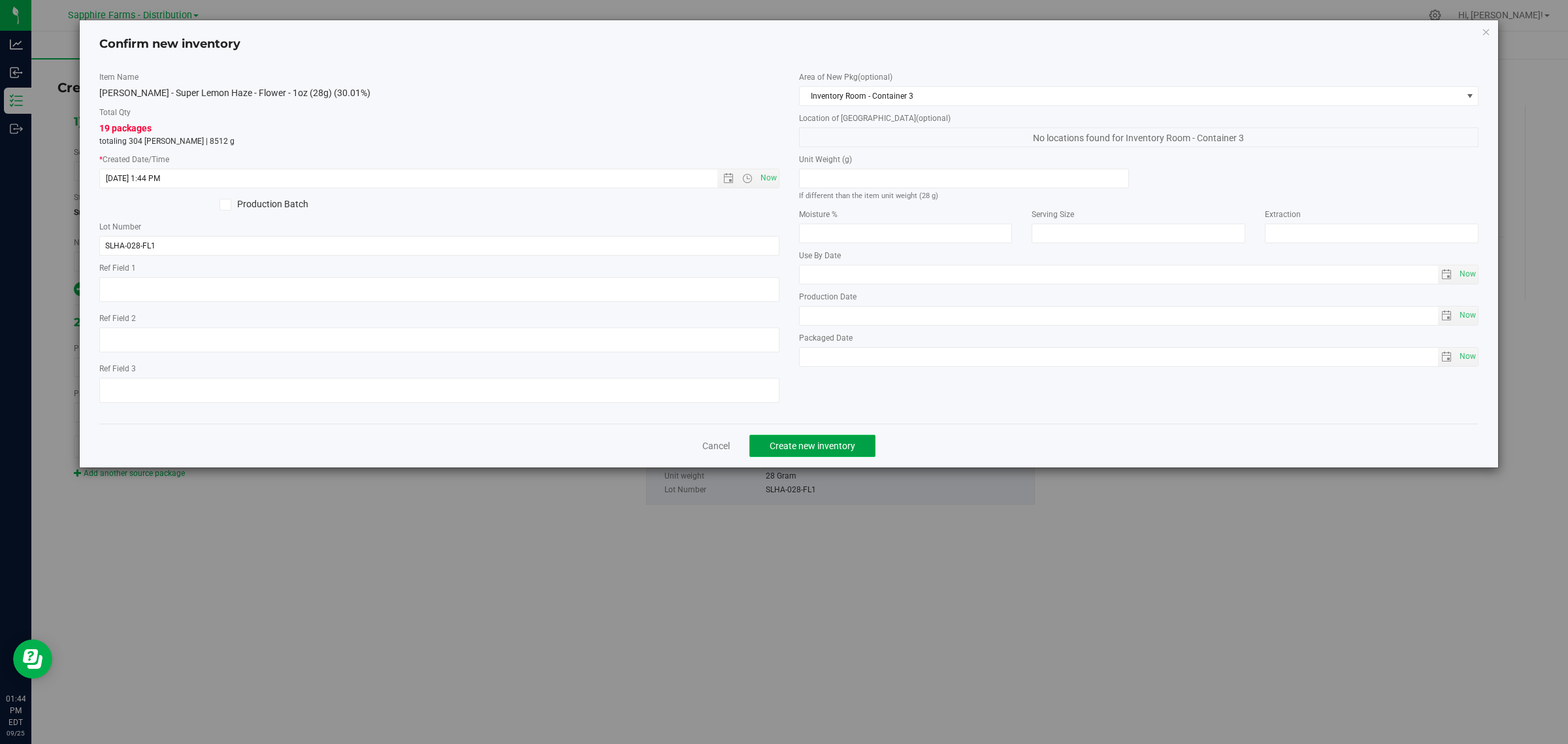
click at [836, 451] on span "Create new inventory" at bounding box center [812, 446] width 86 height 11
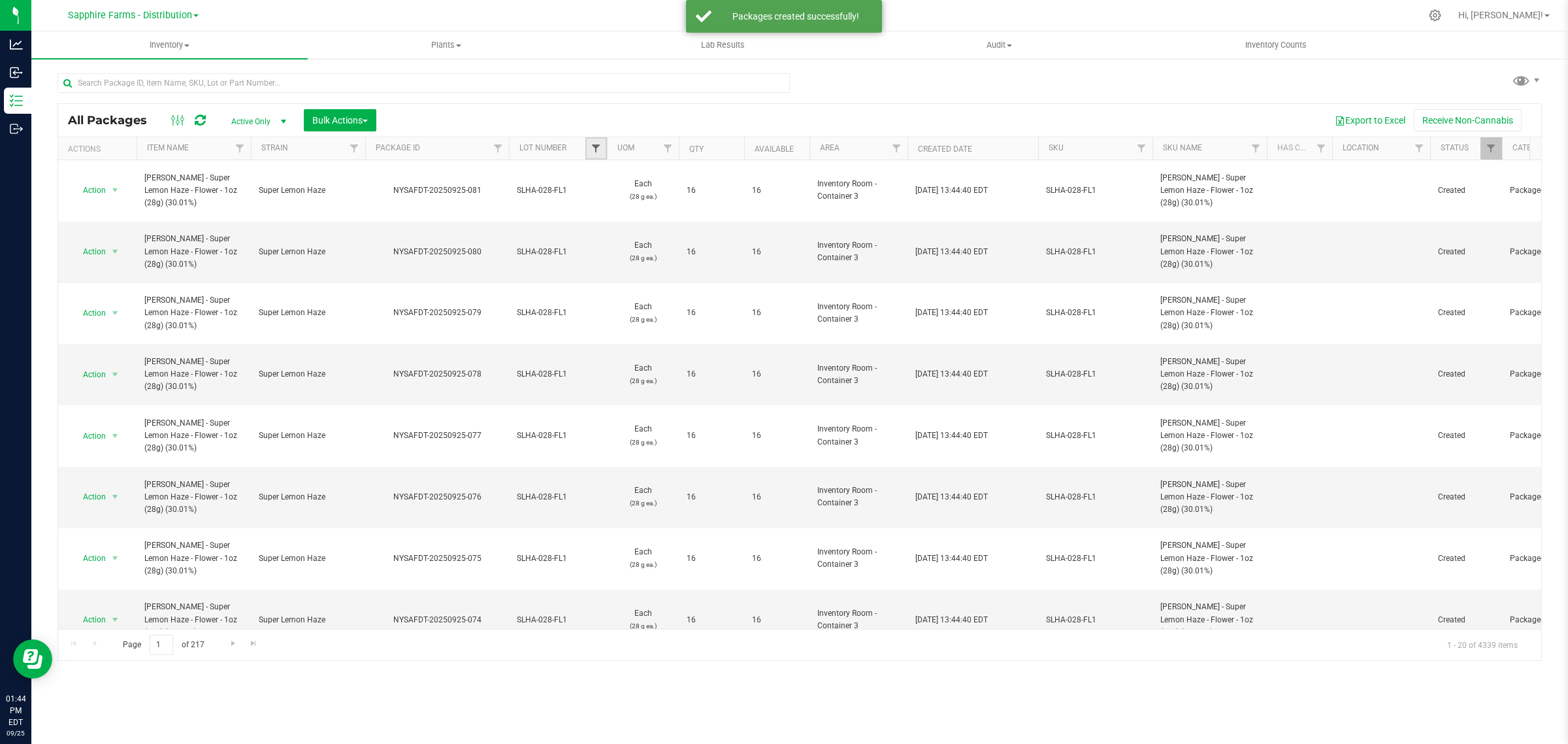
click at [593, 144] on span "Filter" at bounding box center [596, 148] width 11 height 11
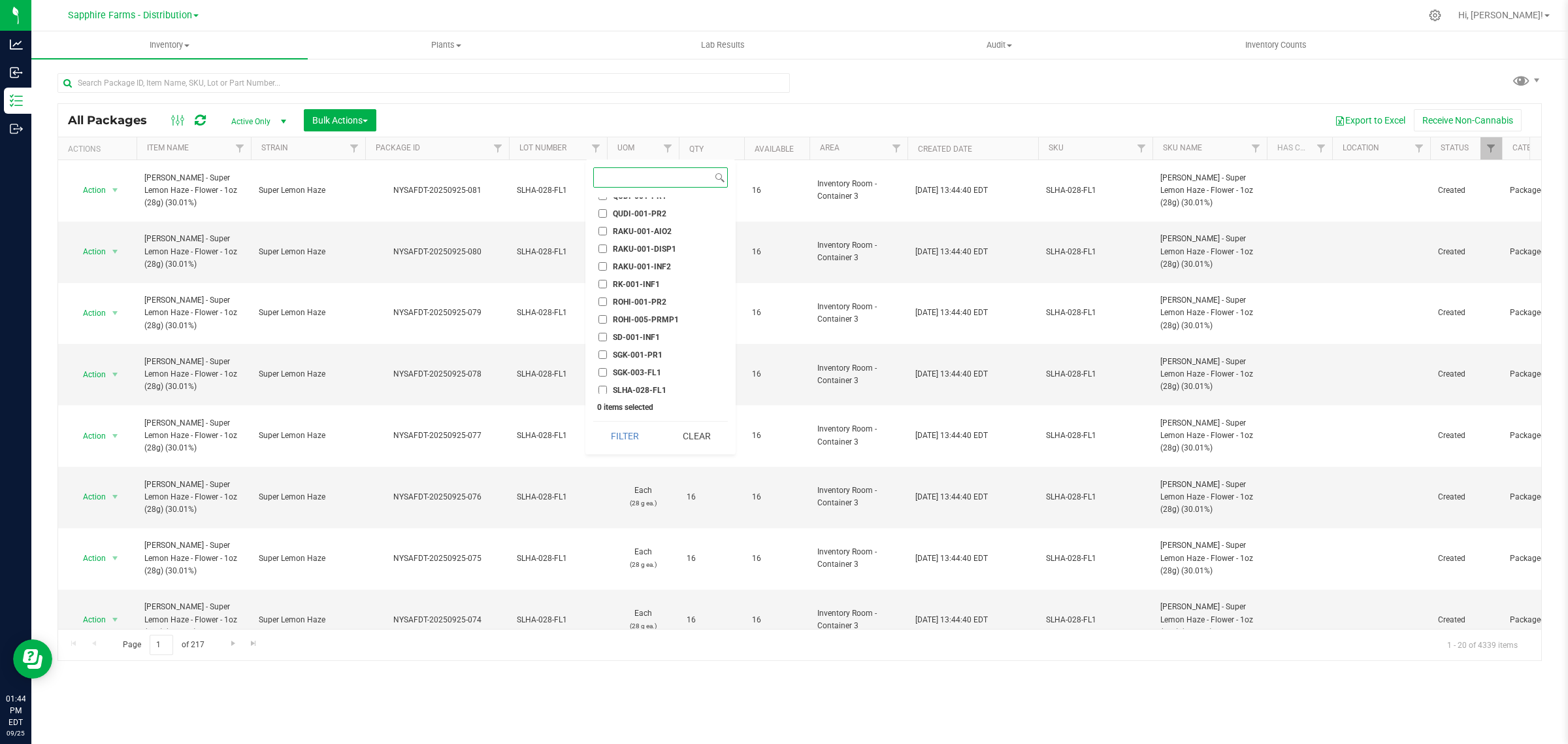
scroll to position [1634, 0]
click at [645, 368] on span "SLHA-028-FL1" at bounding box center [639, 371] width 53 height 8
click at [607, 368] on input "SLHA-028-FL1" at bounding box center [603, 370] width 9 height 9
checkbox input "true"
click at [633, 443] on button "Filter" at bounding box center [625, 436] width 63 height 29
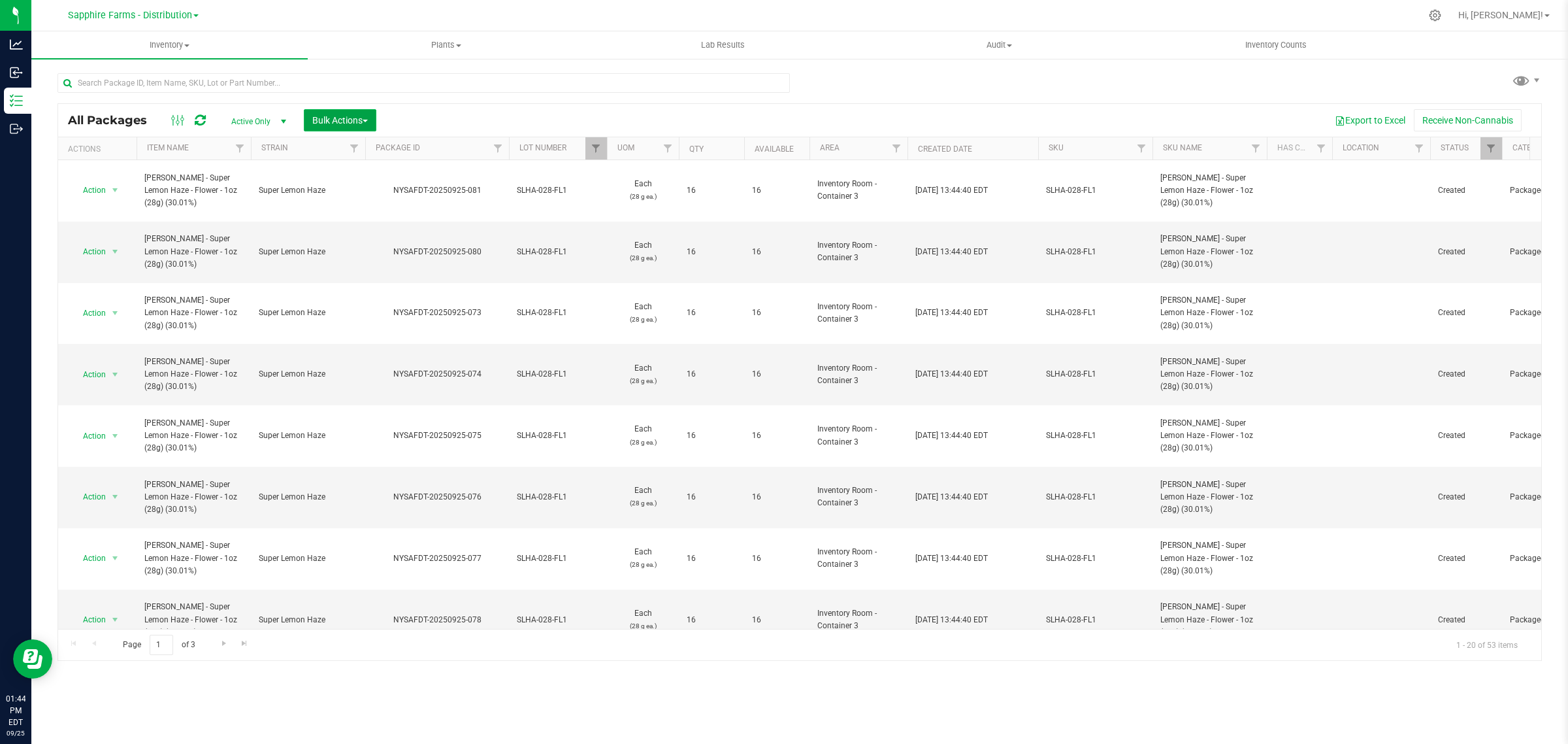
click at [349, 121] on span "Bulk Actions" at bounding box center [339, 120] width 55 height 11
click at [349, 249] on span "Print package labels" at bounding box center [350, 246] width 78 height 11
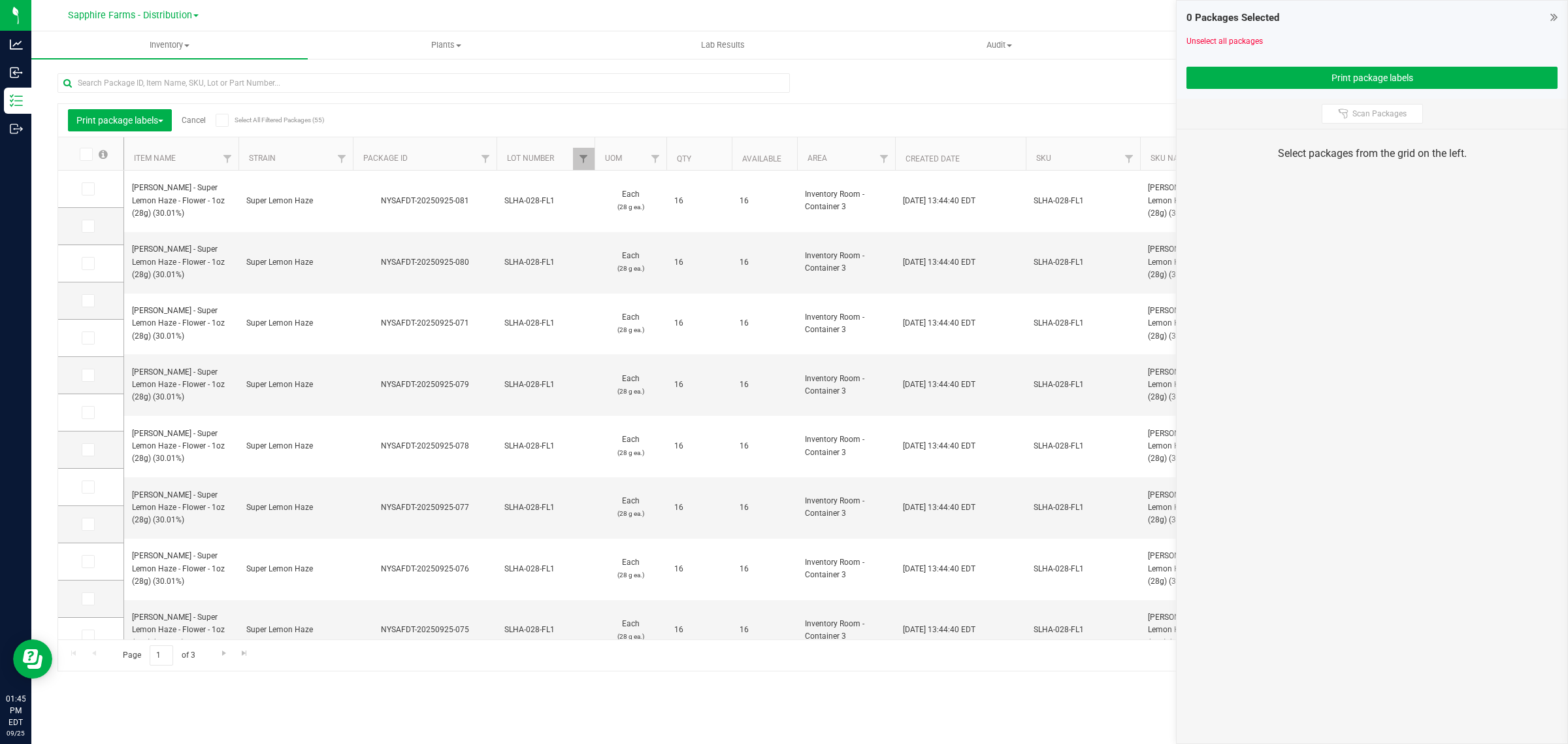
click at [82, 154] on icon at bounding box center [85, 154] width 9 height 0
click at [0, 0] on input "checkbox" at bounding box center [0, 0] width 0 height 0
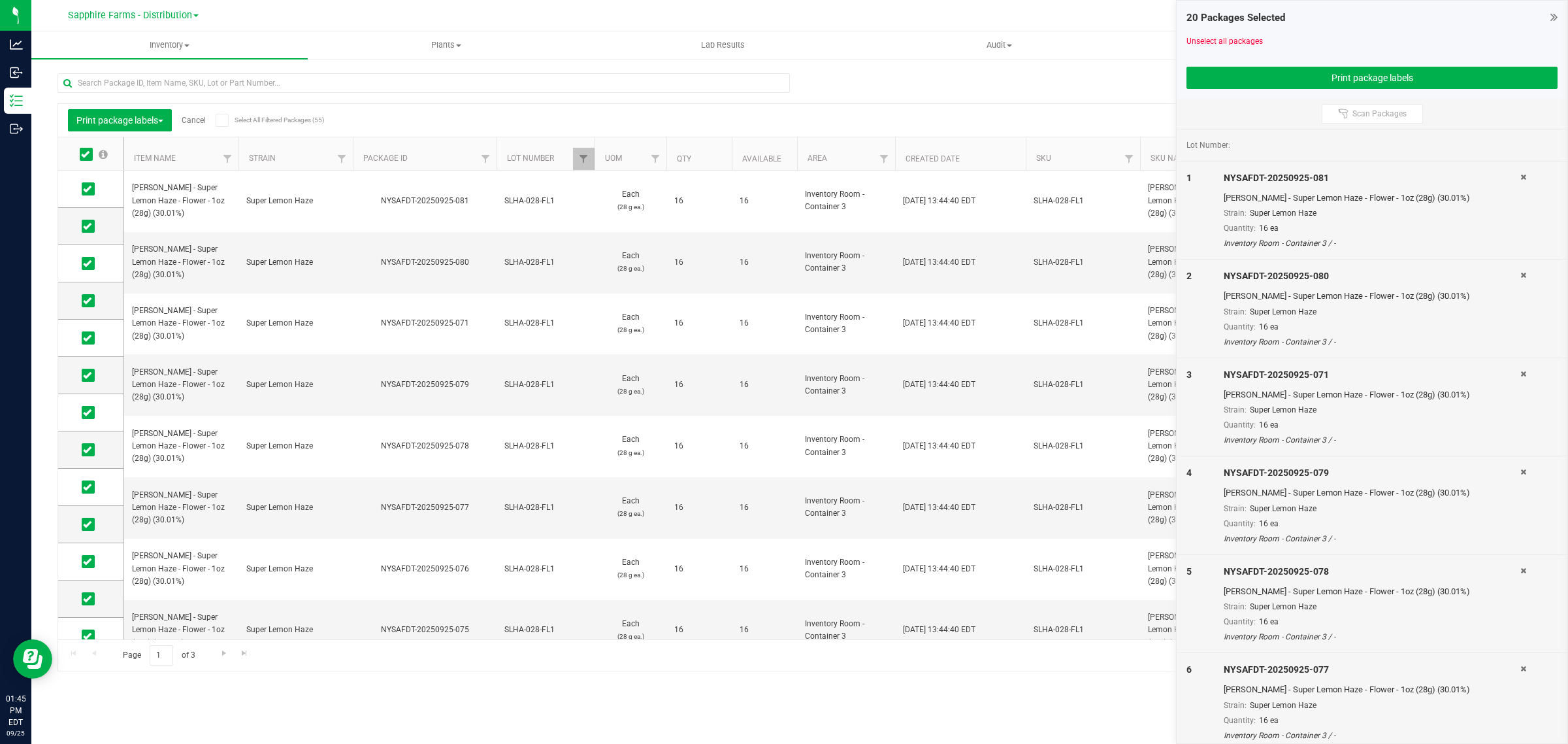
scroll to position [275, 0]
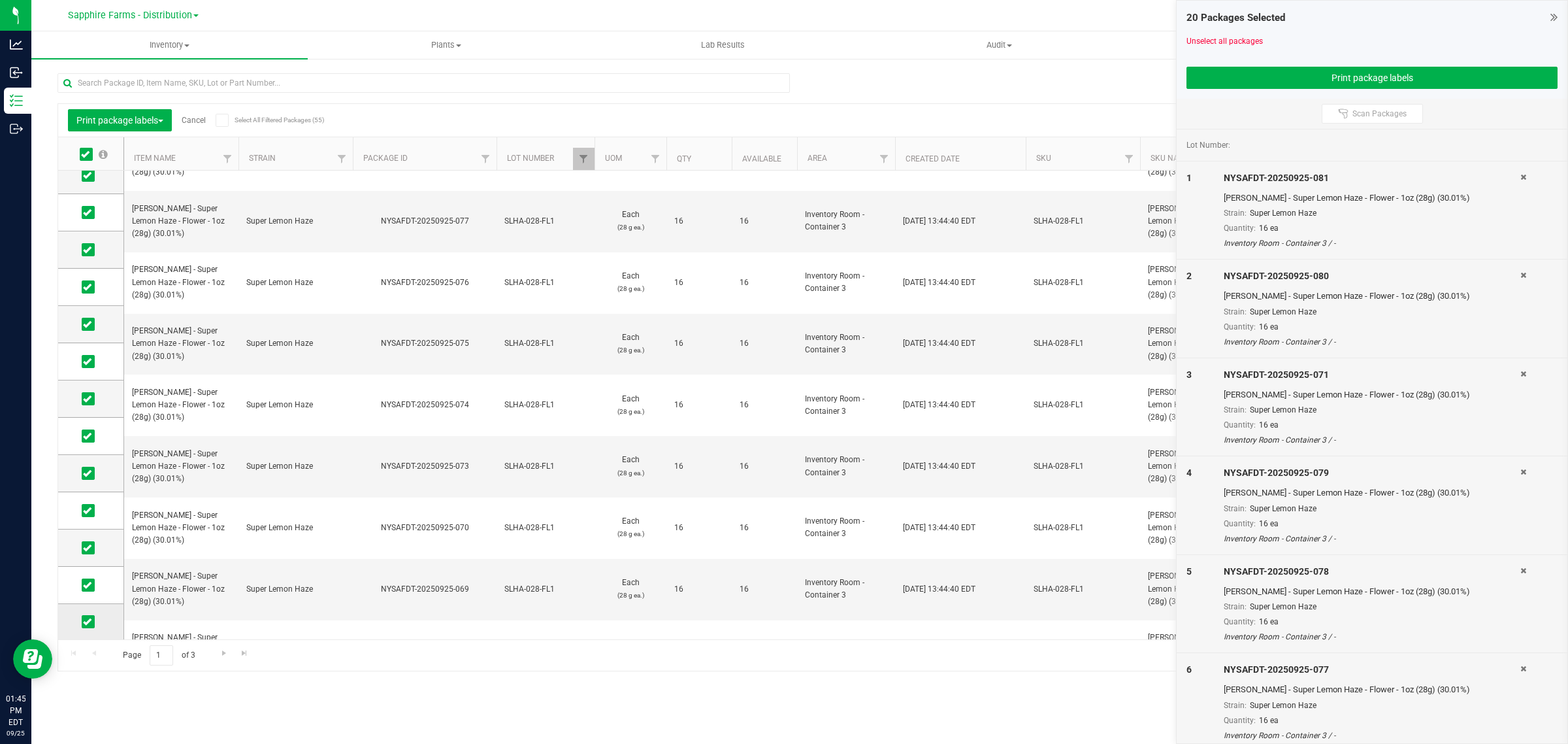
click at [96, 618] on label at bounding box center [91, 622] width 19 height 13
click at [0, 0] on input "checkbox" at bounding box center [0, 0] width 0 height 0
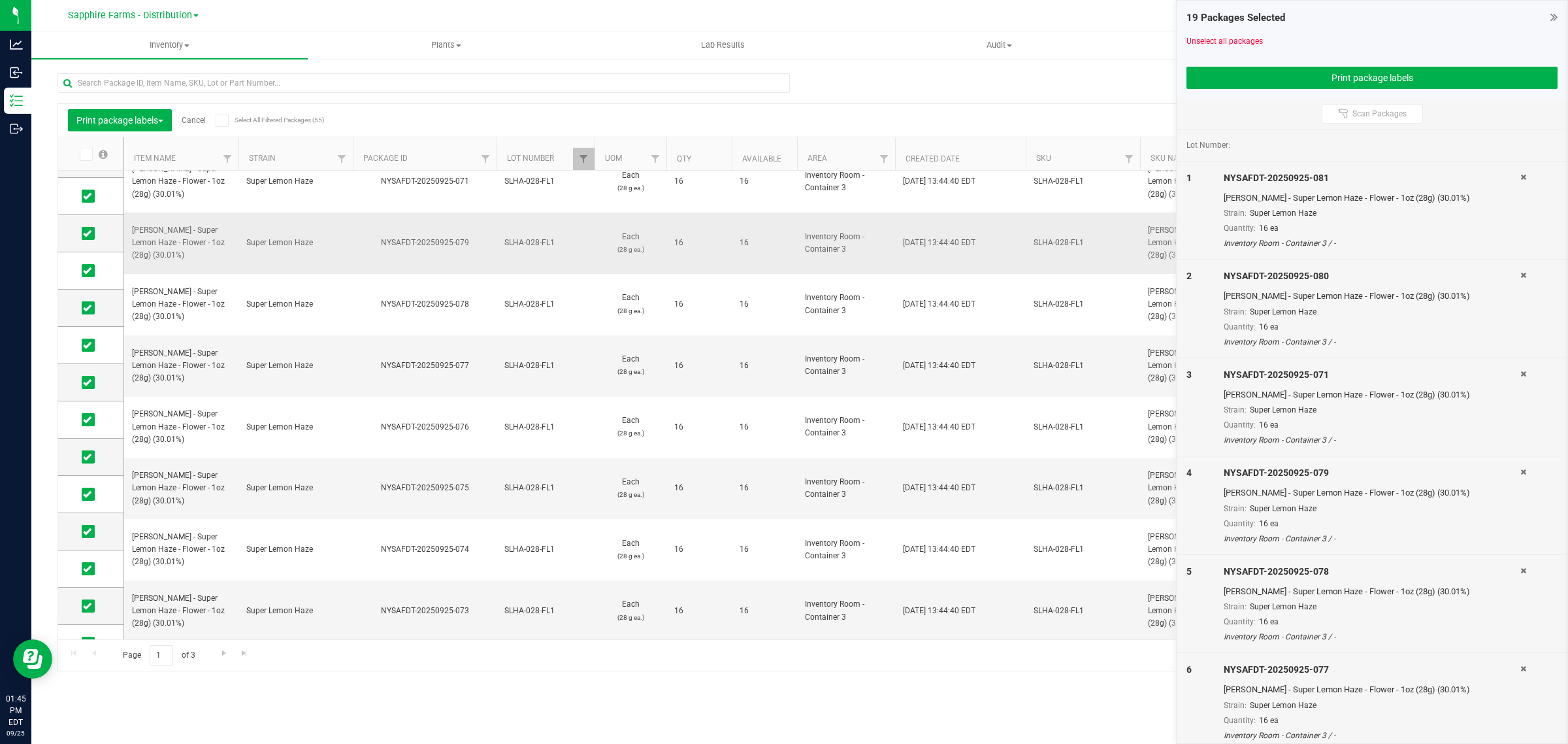
scroll to position [0, 0]
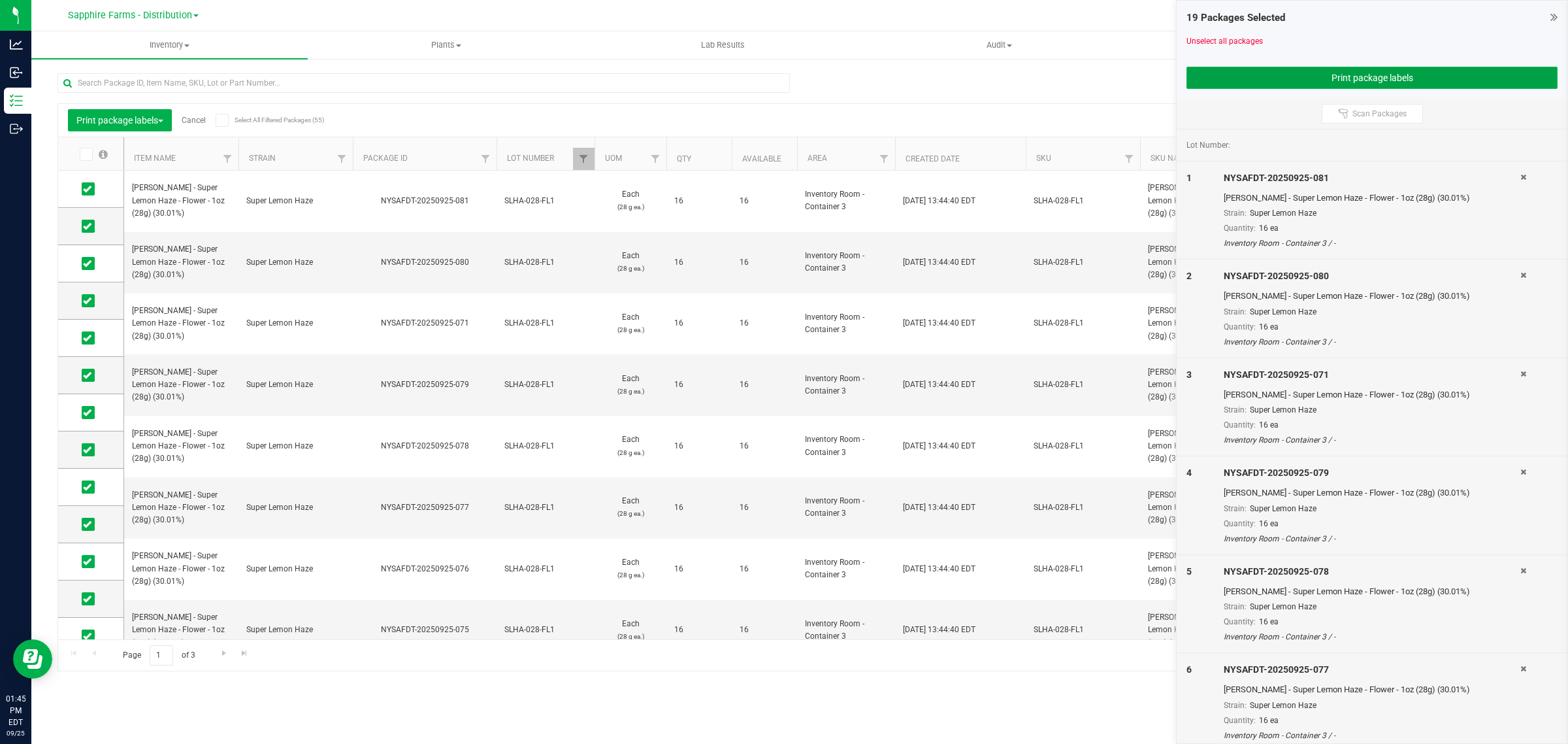
click at [1266, 71] on button "Print package labels" at bounding box center [1372, 78] width 371 height 22
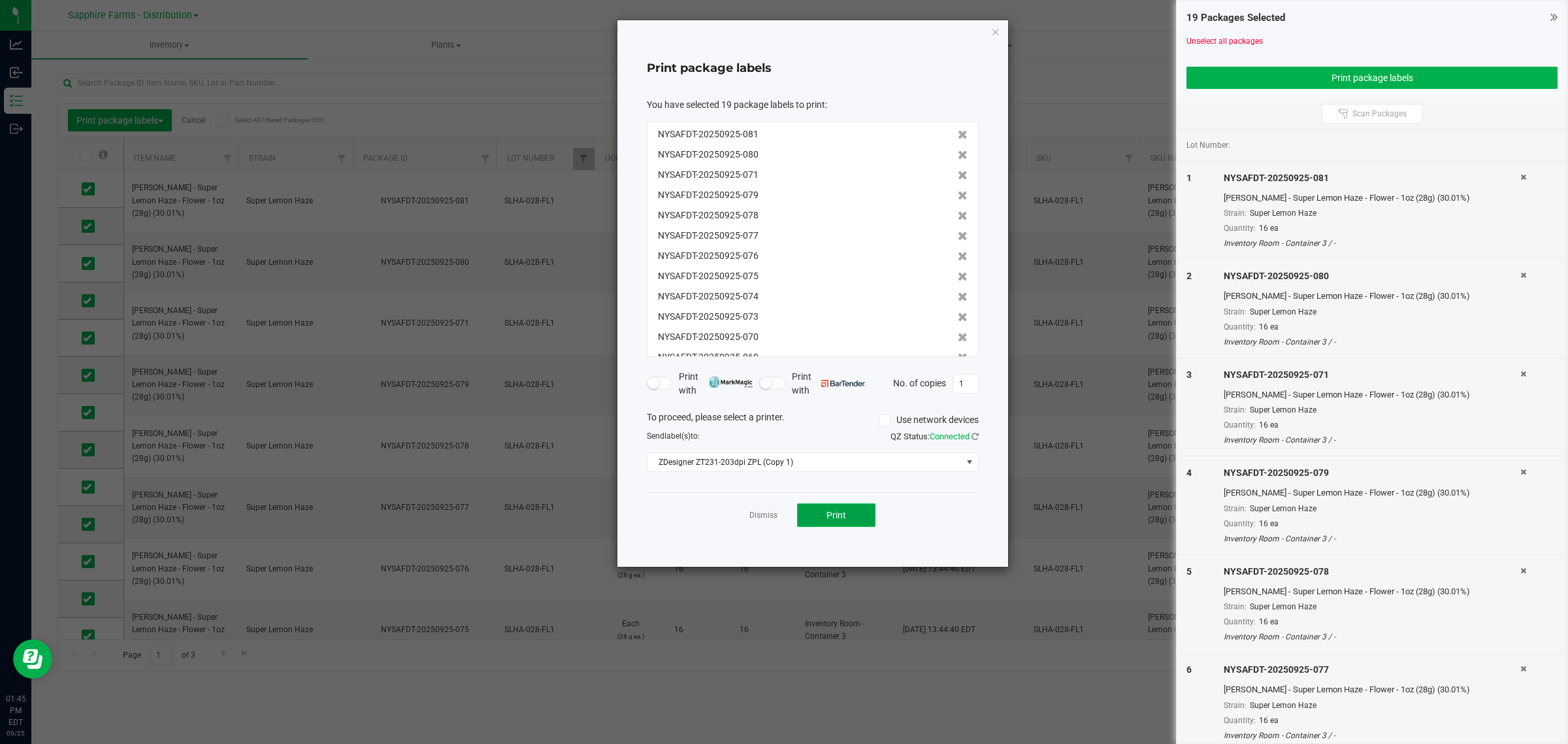
click at [846, 518] on button "Print" at bounding box center [836, 515] width 78 height 23
click at [997, 31] on icon "button" at bounding box center [995, 31] width 9 height 15
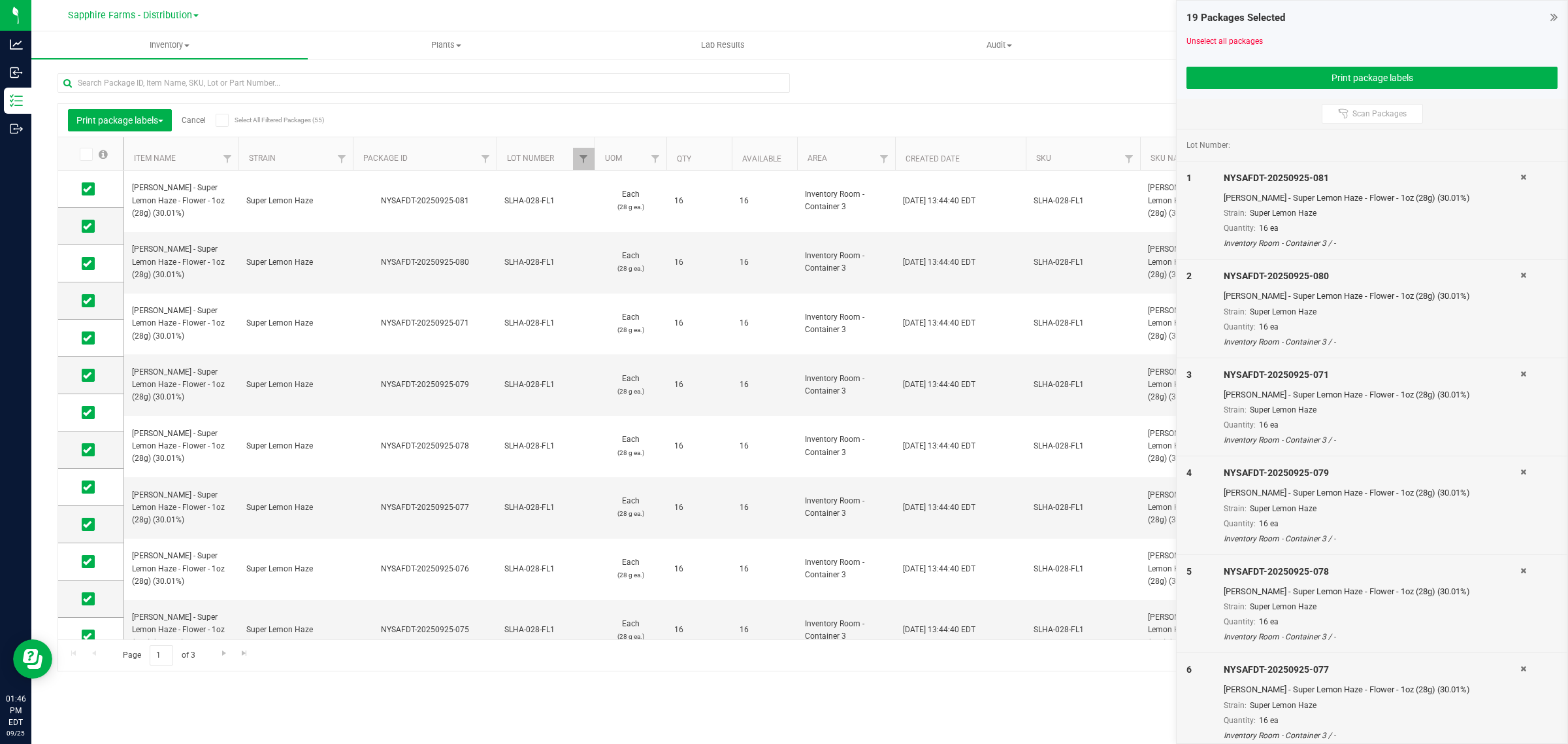
click at [200, 121] on link "Cancel" at bounding box center [194, 120] width 24 height 9
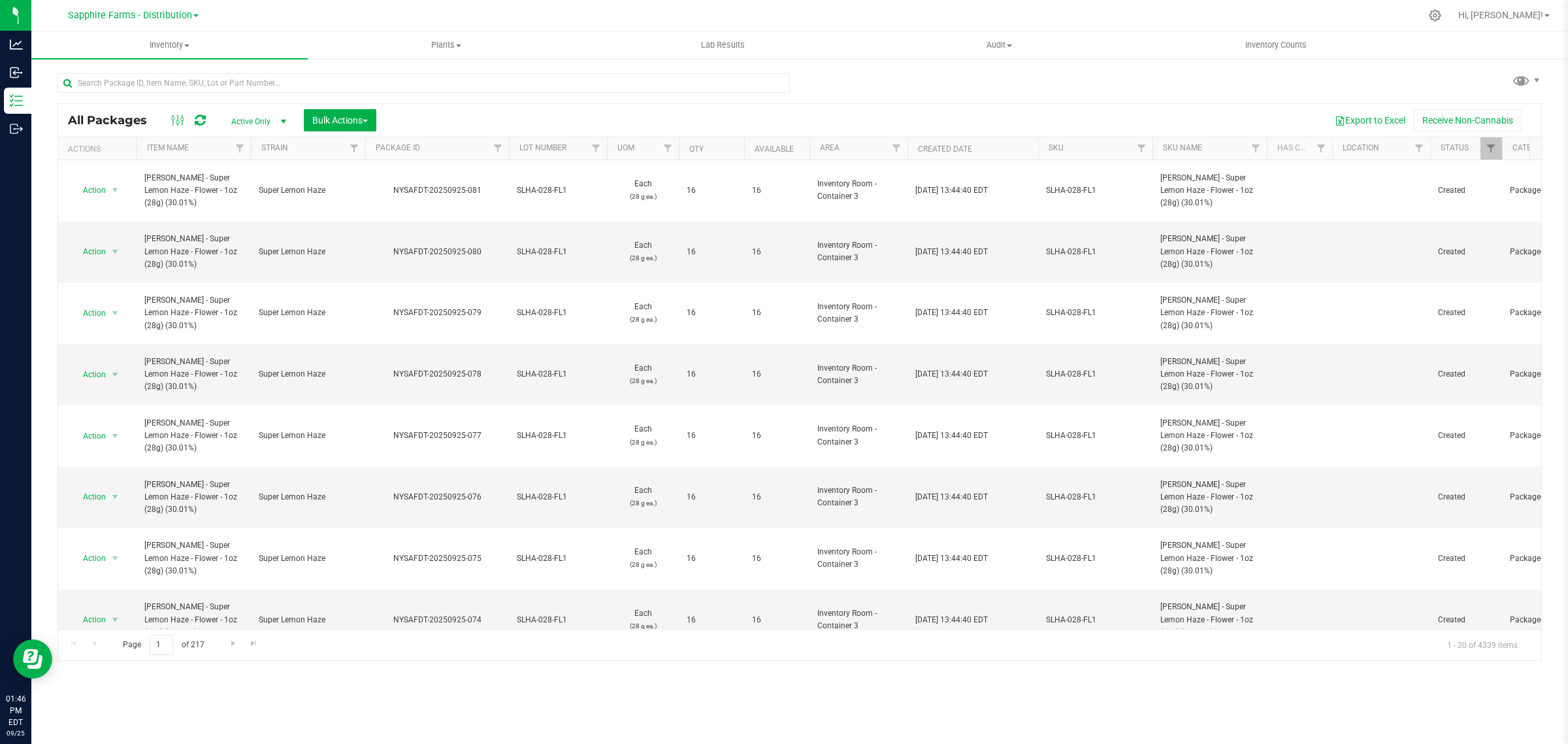
click at [368, 147] on th "Package ID" at bounding box center [437, 148] width 144 height 23
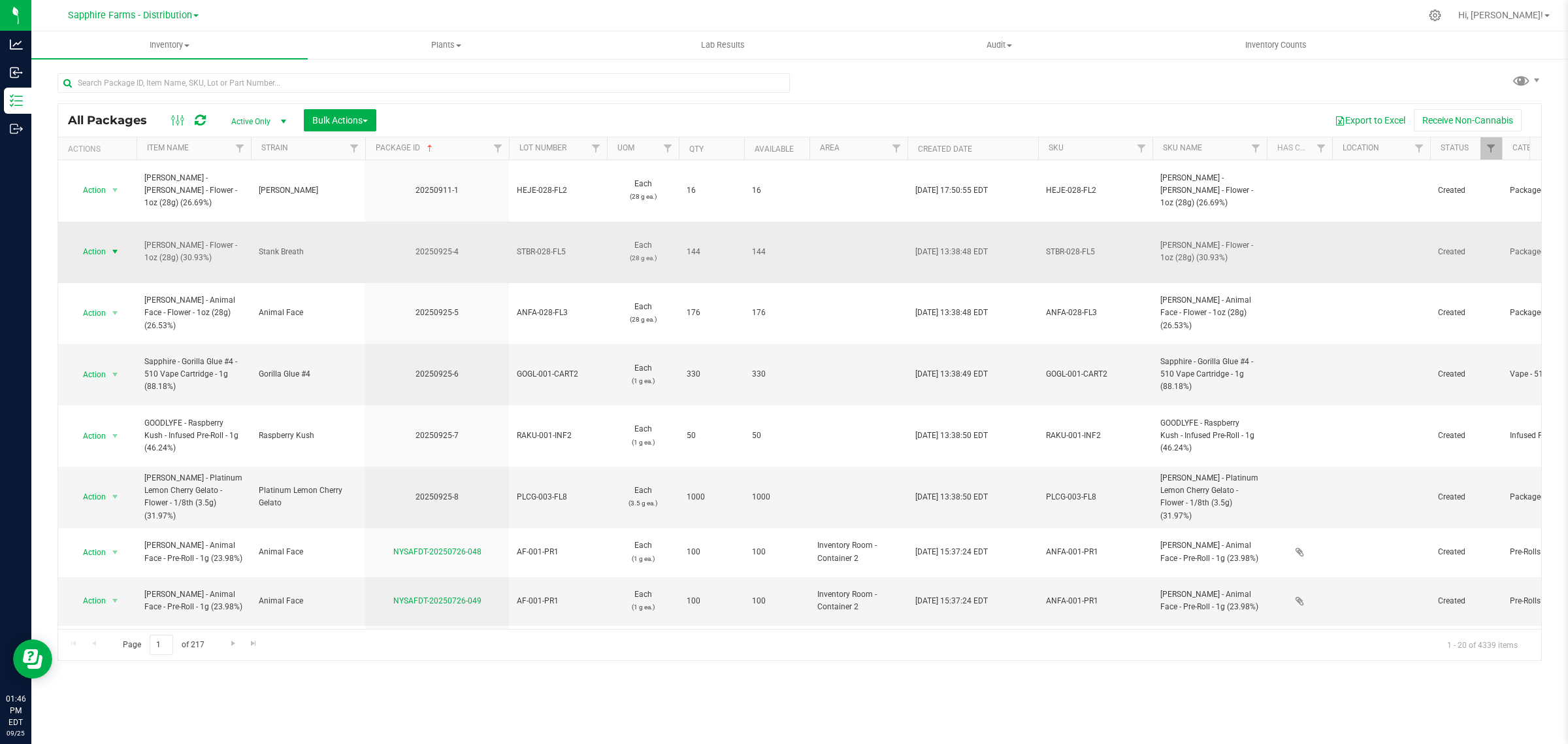
click at [108, 243] on span "select" at bounding box center [115, 251] width 16 height 18
click at [112, 260] on li "Create package" at bounding box center [114, 256] width 83 height 19
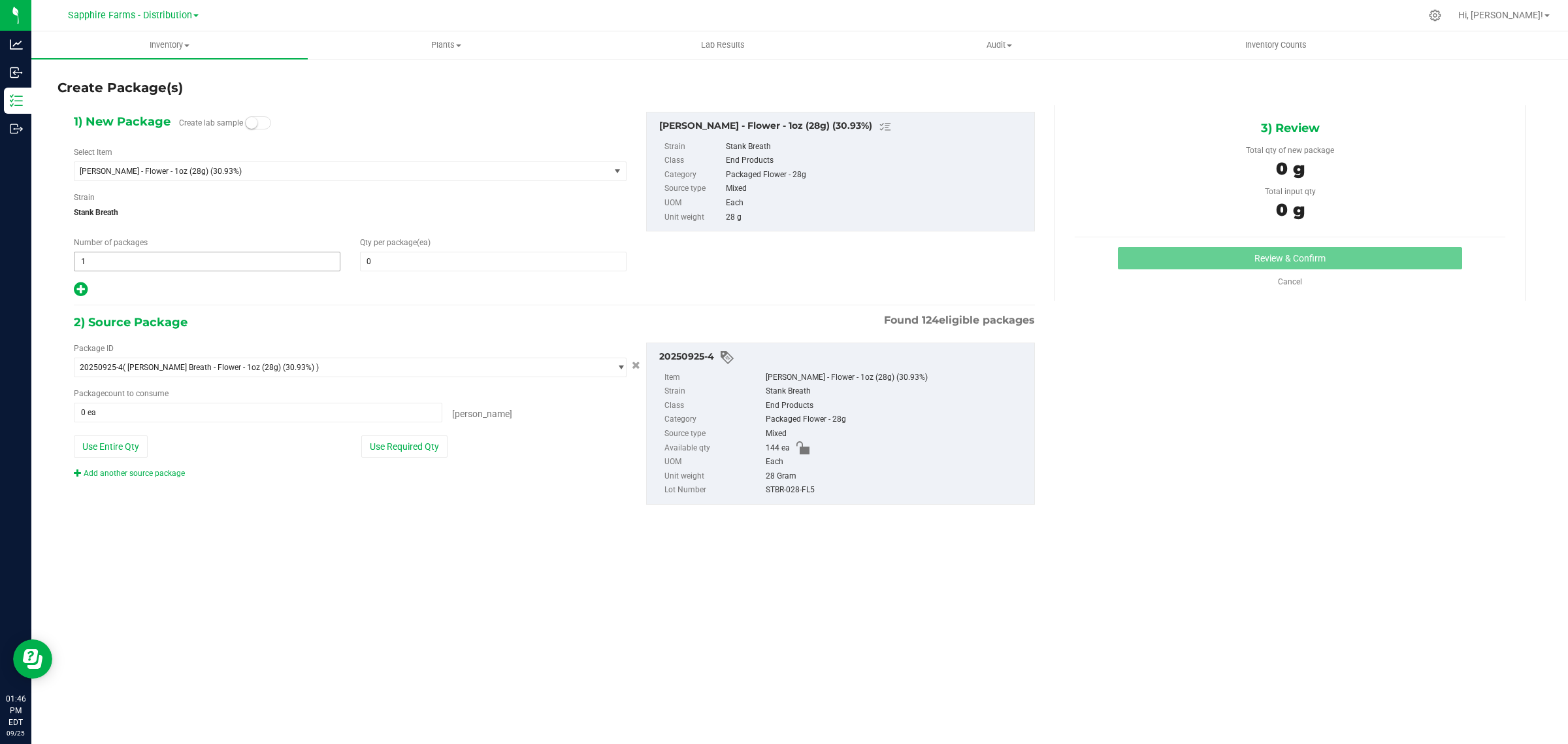
click at [122, 258] on span "1 1" at bounding box center [206, 261] width 267 height 19
drag, startPoint x: 181, startPoint y: 265, endPoint x: 165, endPoint y: 268, distance: 16.3
click at [176, 266] on span "1 1" at bounding box center [206, 261] width 267 height 19
type input "9"
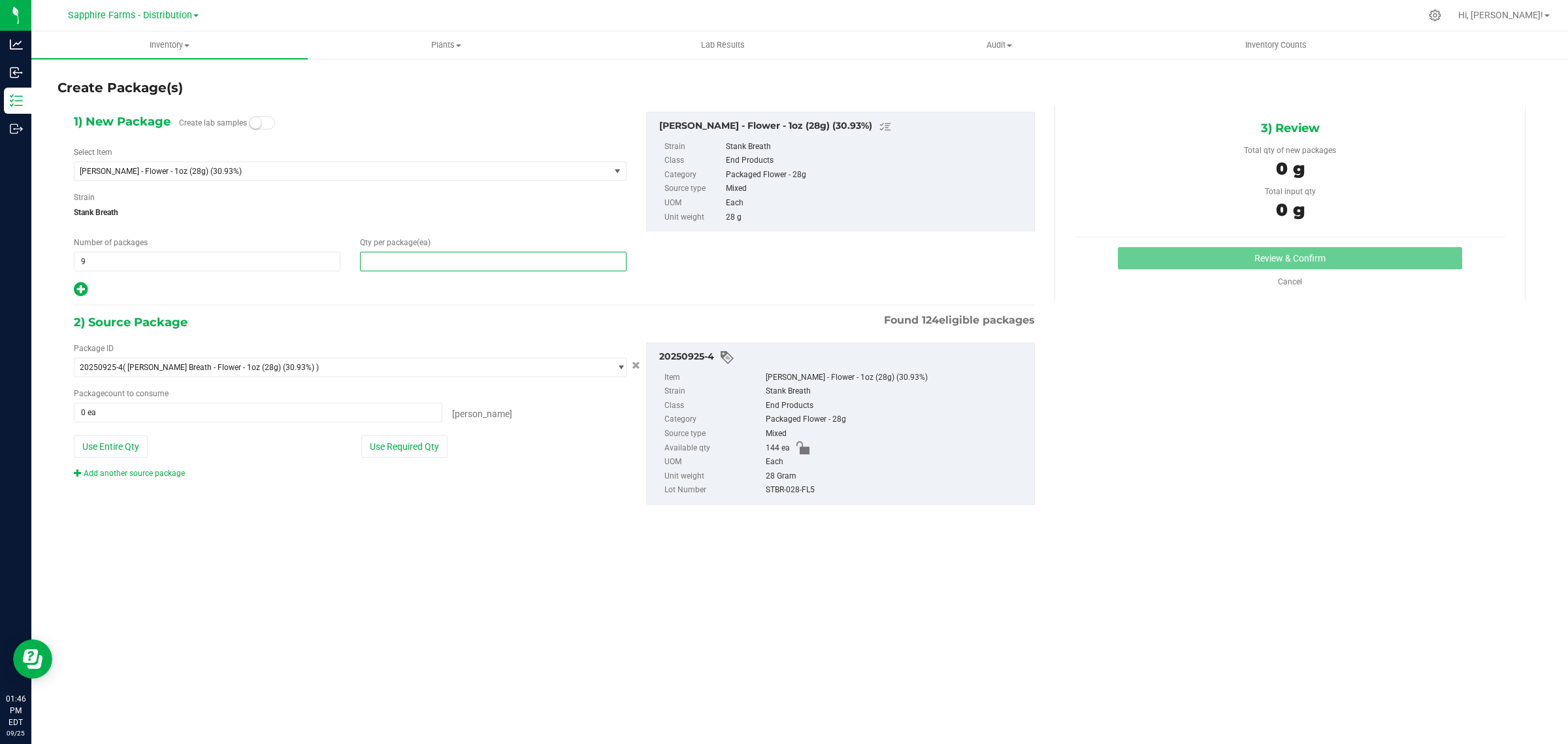
click at [400, 266] on span at bounding box center [493, 261] width 267 height 19
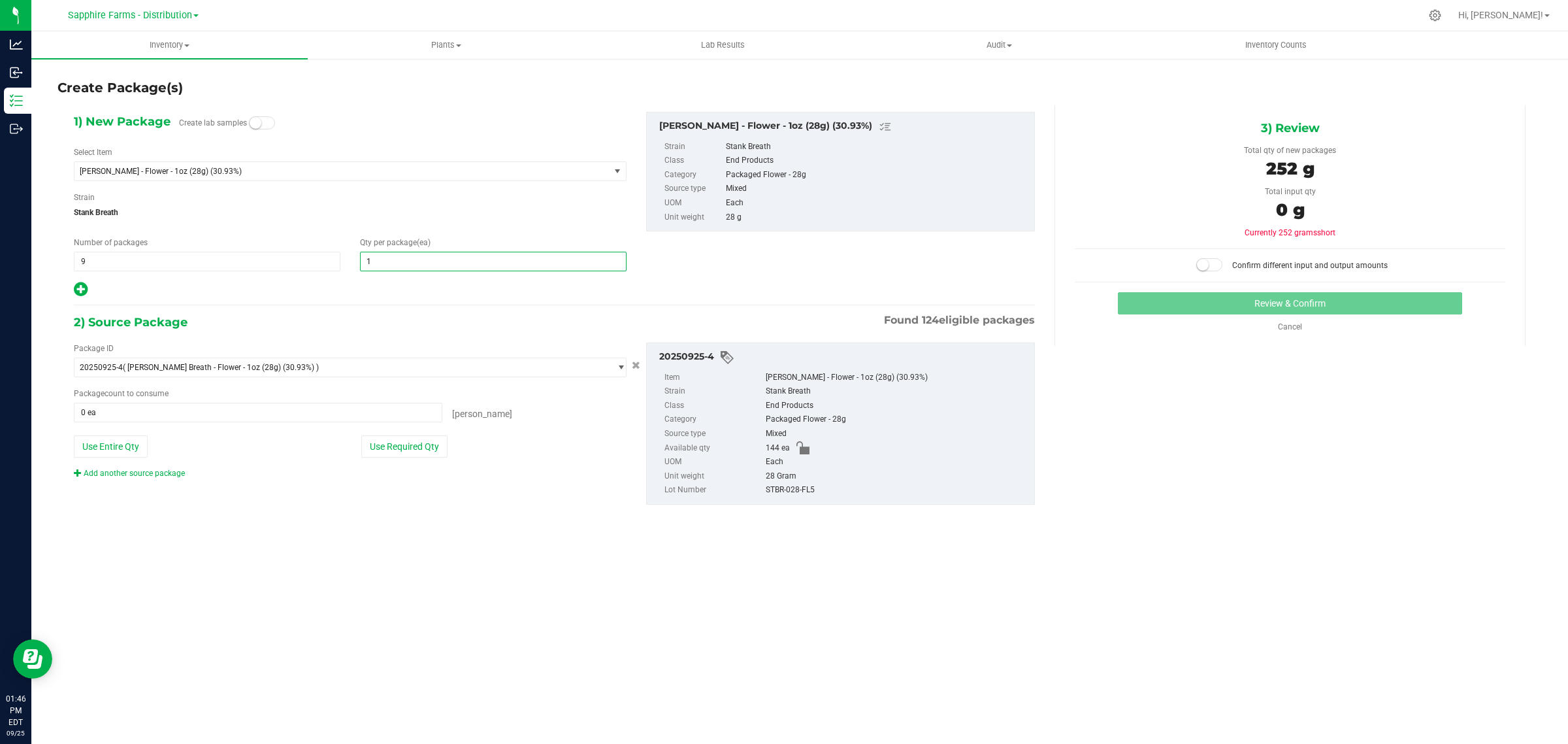
type input "16"
click at [495, 289] on div at bounding box center [349, 289] width 553 height 17
click at [417, 448] on button "Use Required Qty" at bounding box center [404, 446] width 86 height 22
type input "144 ea"
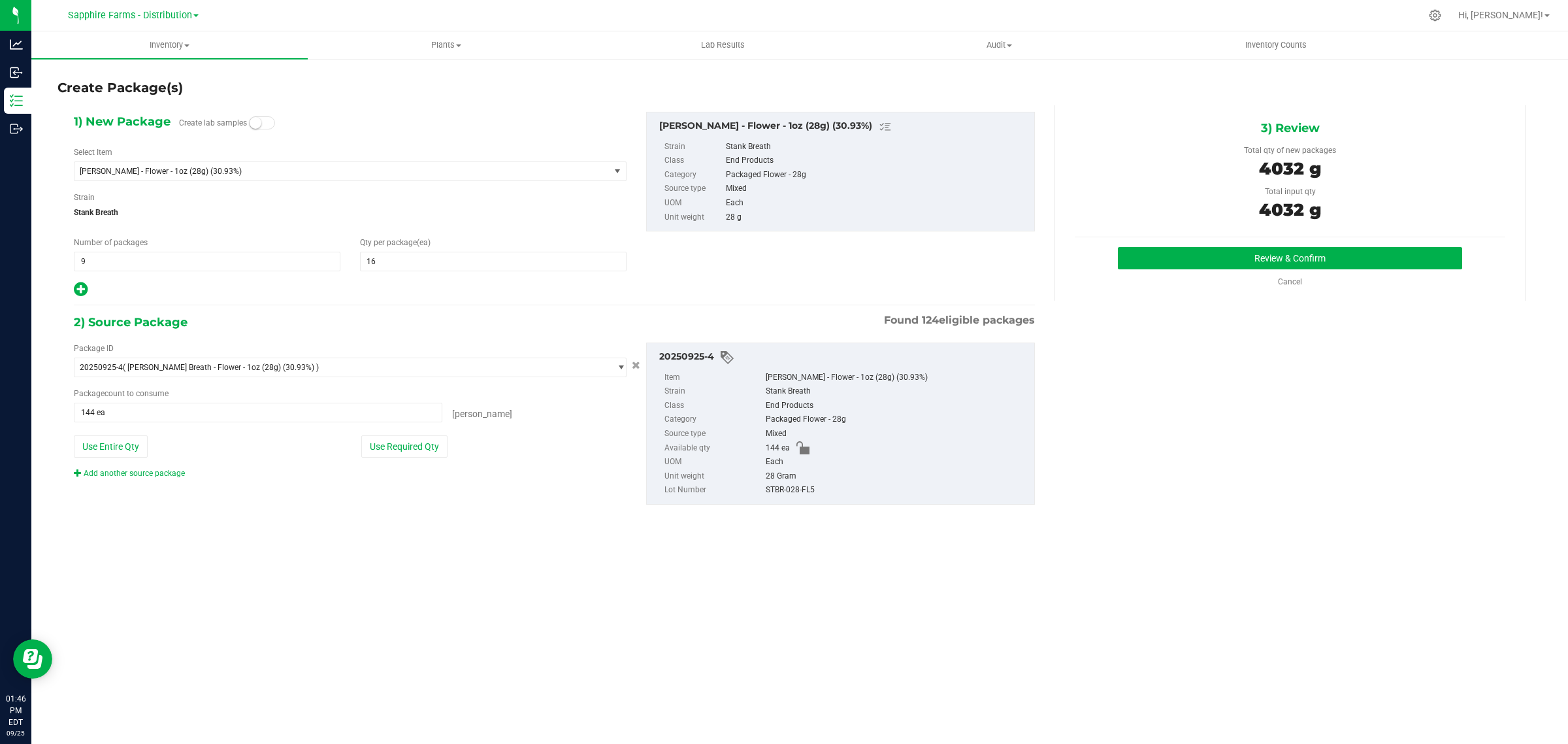
click at [1220, 270] on div "Review & Confirm Cancel" at bounding box center [1290, 267] width 430 height 41
click at [1197, 261] on button "Review & Confirm" at bounding box center [1289, 258] width 344 height 22
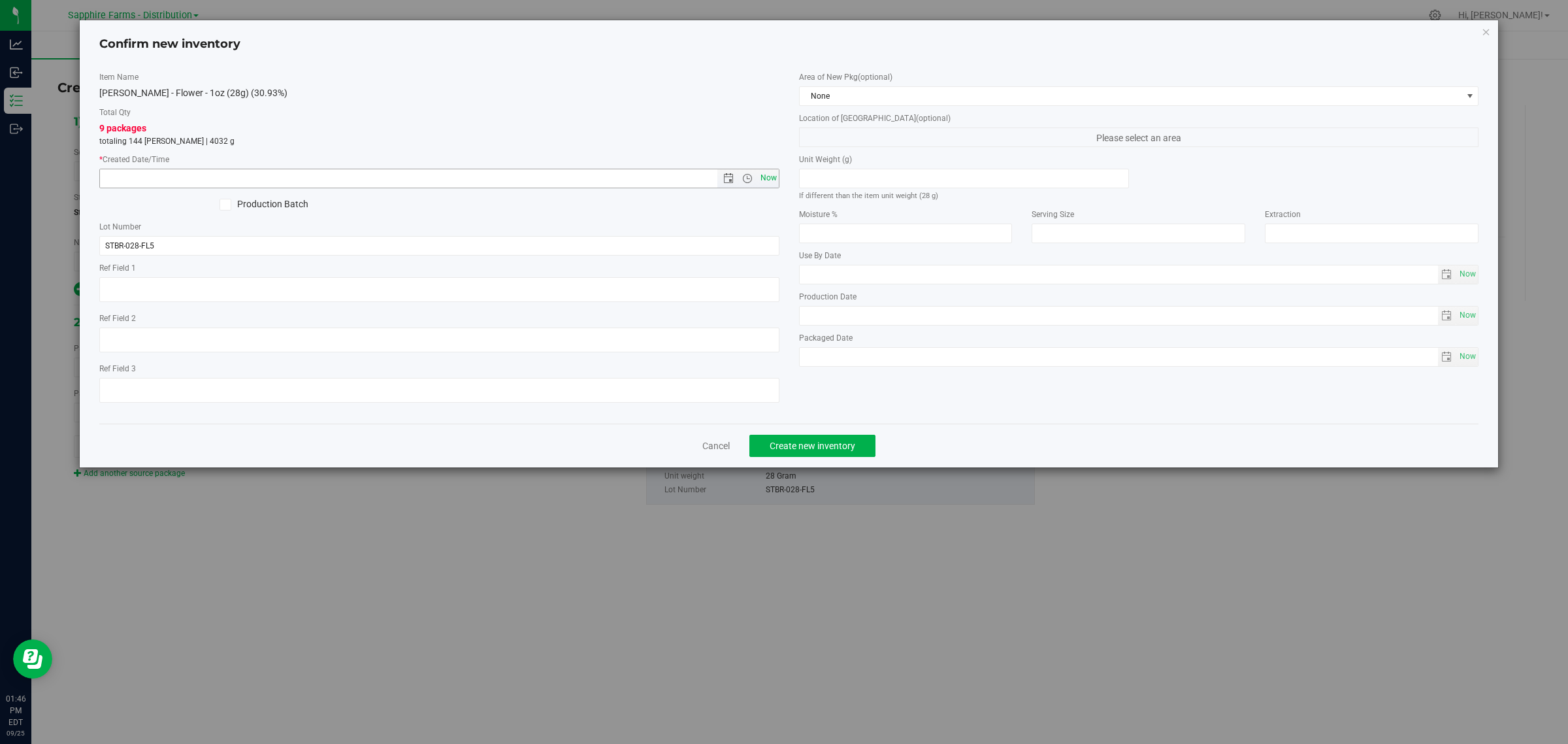
click at [764, 178] on span "Now" at bounding box center [768, 178] width 22 height 19
type input "[DATE] 1:46 PM"
click at [913, 96] on span "None" at bounding box center [1131, 96] width 663 height 18
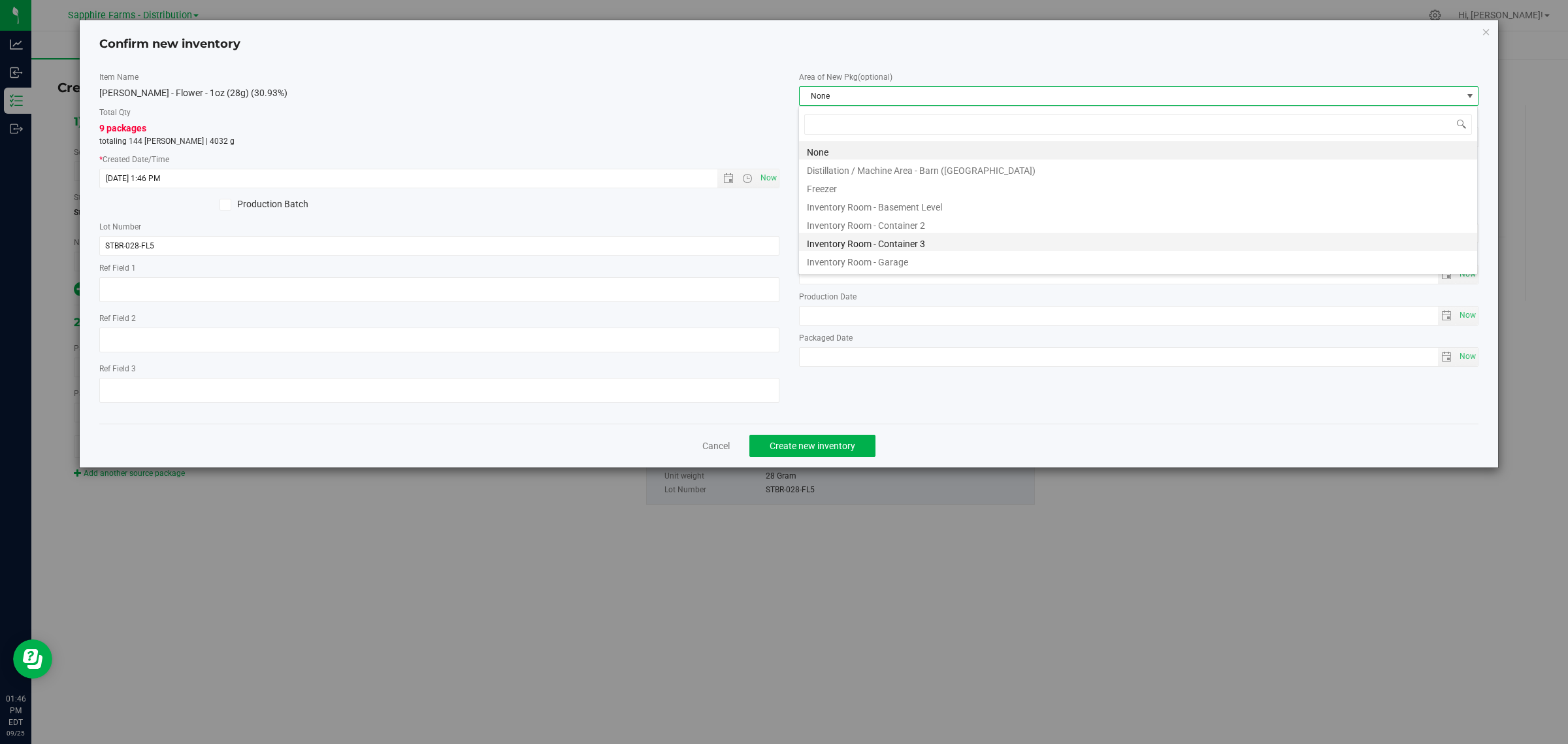
scroll to position [20, 680]
click at [935, 269] on li "Inventory Room - Garage" at bounding box center [1138, 259] width 678 height 18
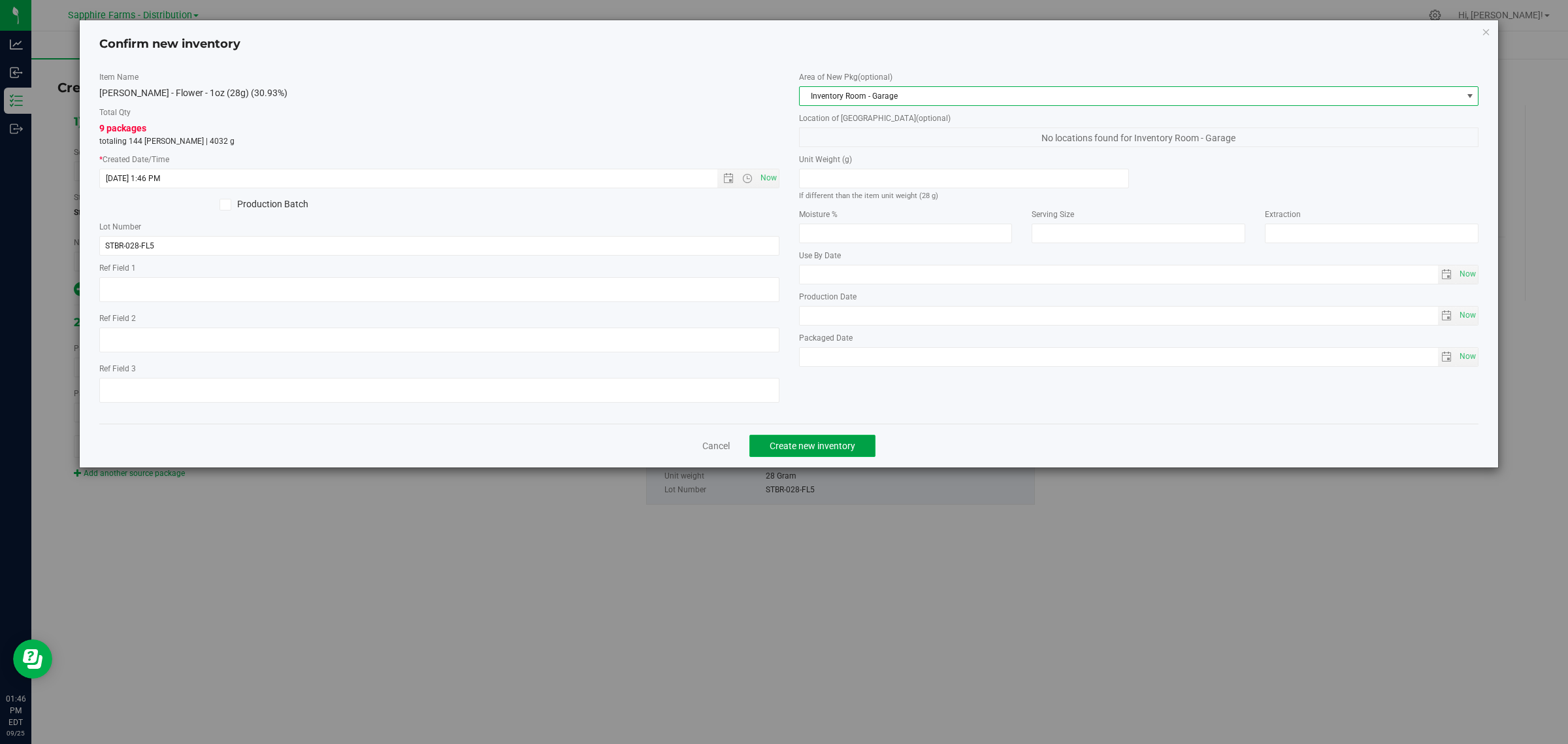
click at [828, 449] on span "Create new inventory" at bounding box center [812, 446] width 86 height 11
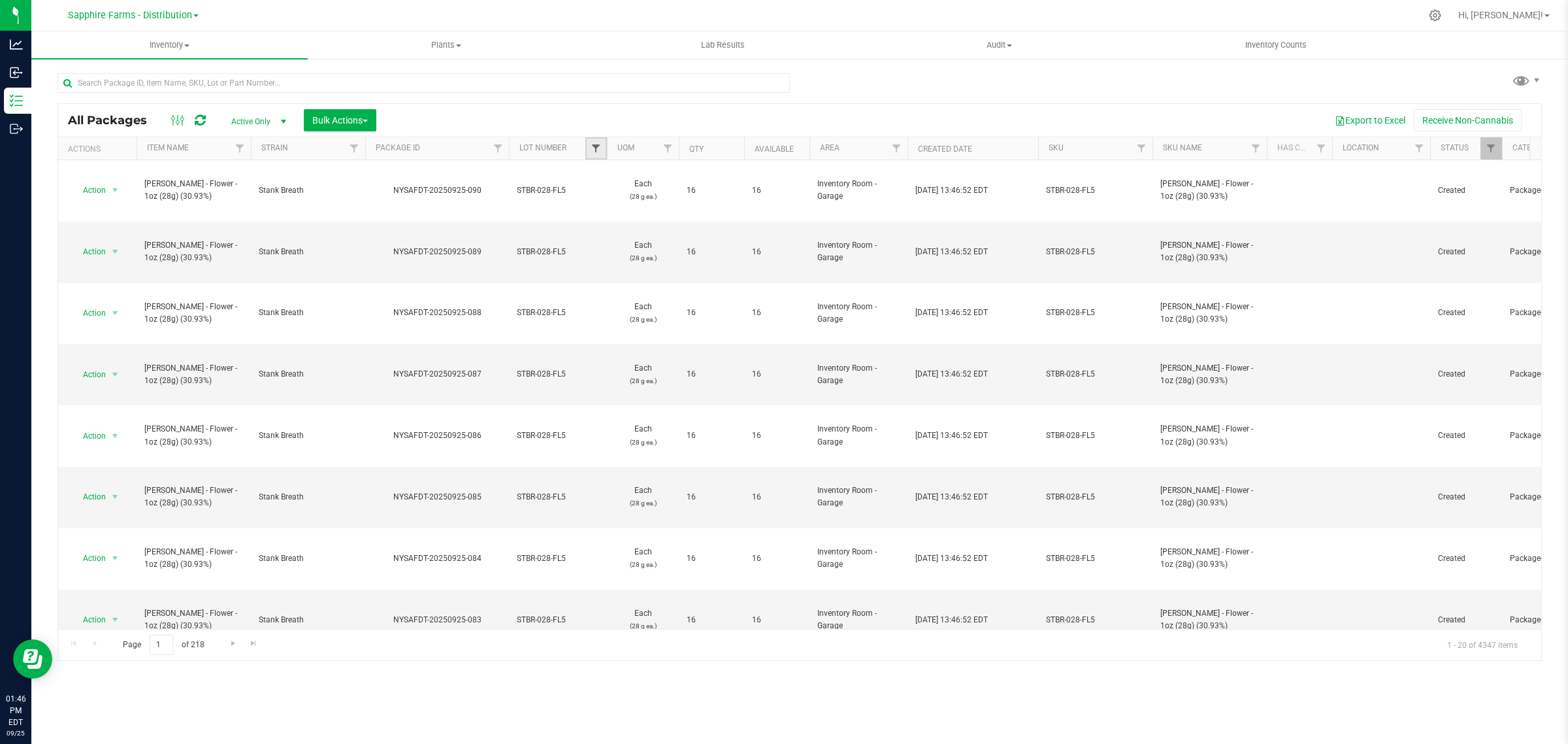
click at [600, 144] on link "Filter" at bounding box center [596, 148] width 21 height 22
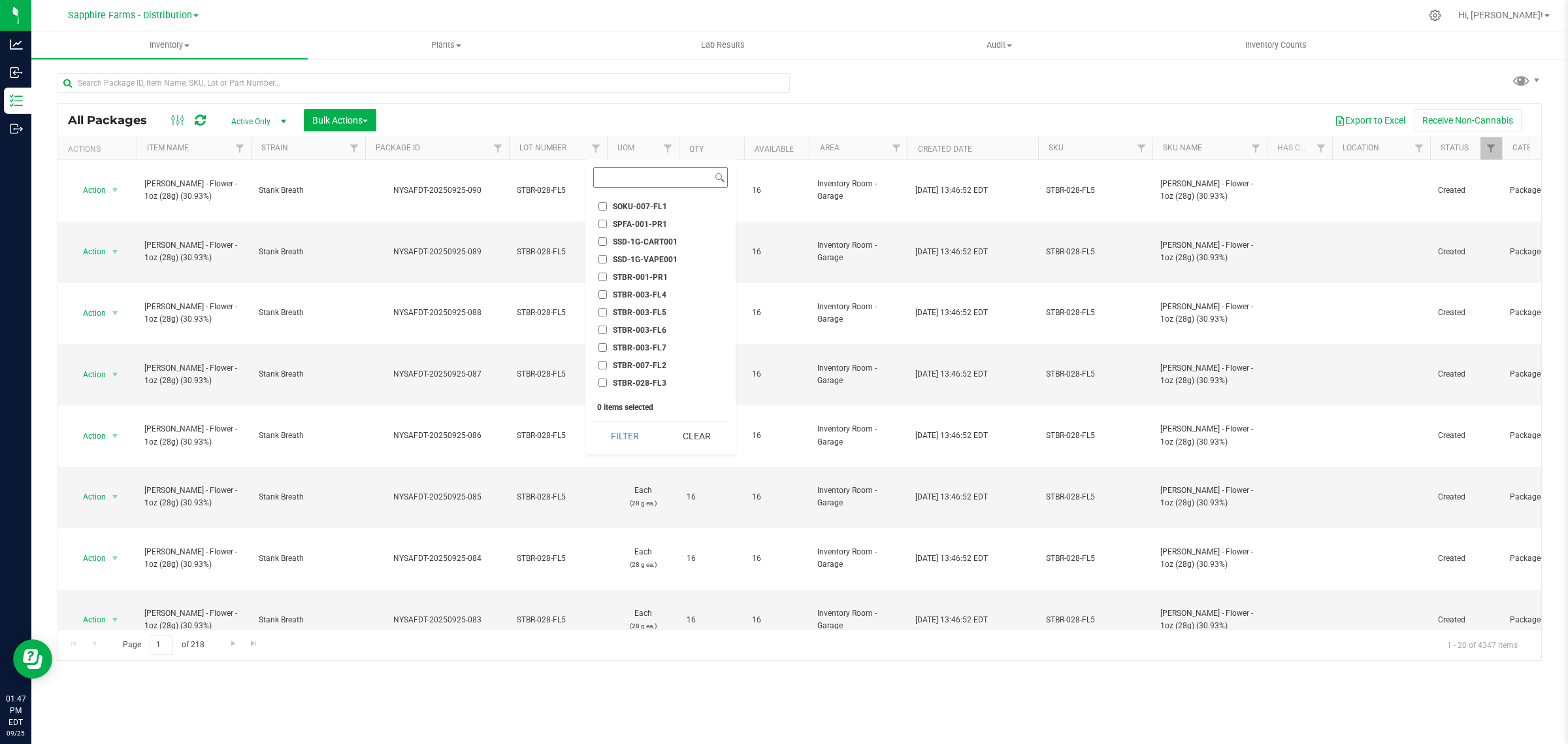
scroll to position [1879, 0]
click at [637, 386] on span "STBR-028-FL5" at bounding box center [639, 390] width 53 height 8
click at [607, 386] on input "STBR-028-FL5" at bounding box center [603, 390] width 9 height 9
checkbox input "true"
click at [633, 433] on button "Filter" at bounding box center [625, 436] width 63 height 29
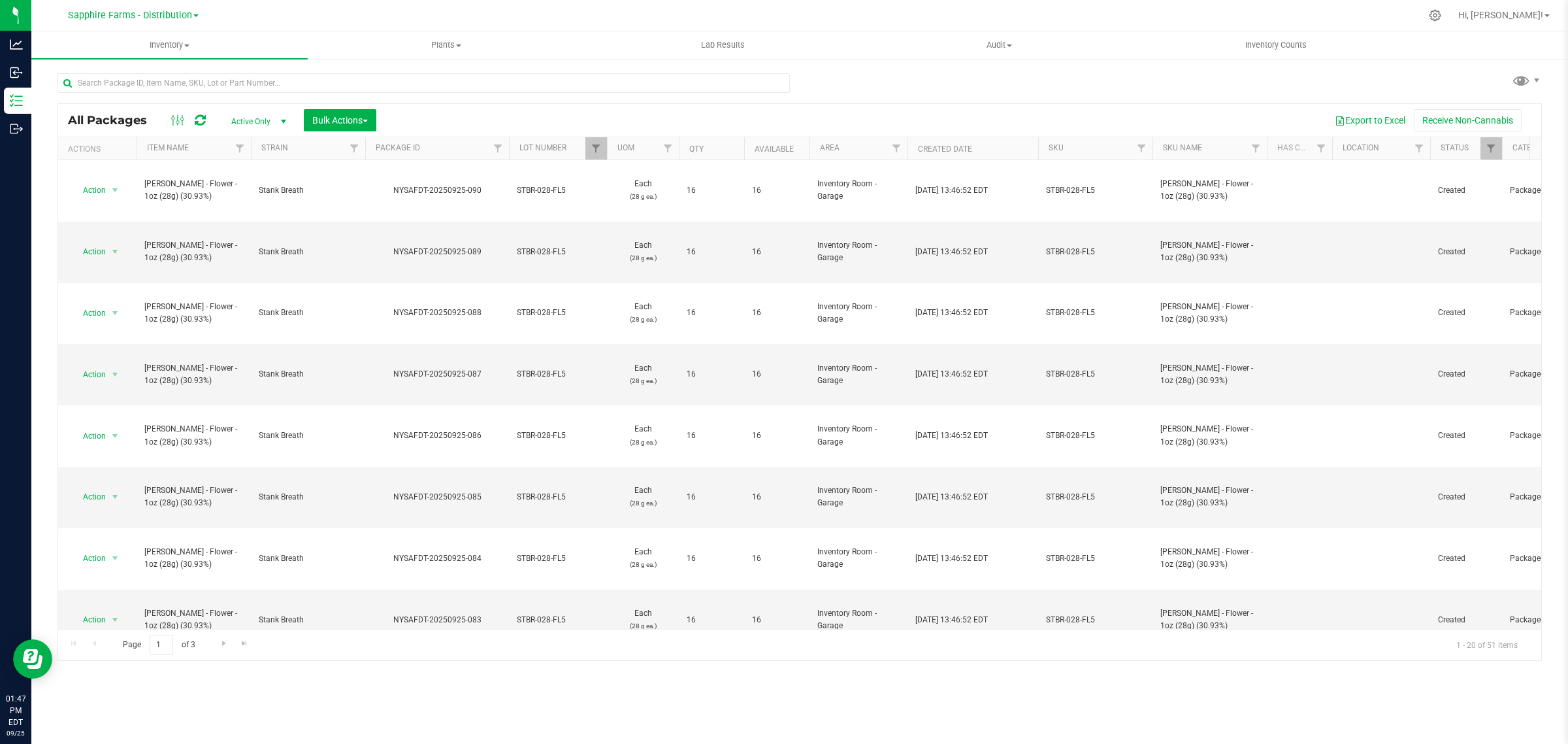
click at [333, 132] on div "All Packages Active Only Active Only Lab Samples Locked All Bulk Actions Add to…" at bounding box center [800, 120] width 1483 height 33
click at [335, 125] on span "Bulk Actions" at bounding box center [339, 120] width 55 height 11
click at [359, 242] on span "Print package labels" at bounding box center [350, 246] width 78 height 11
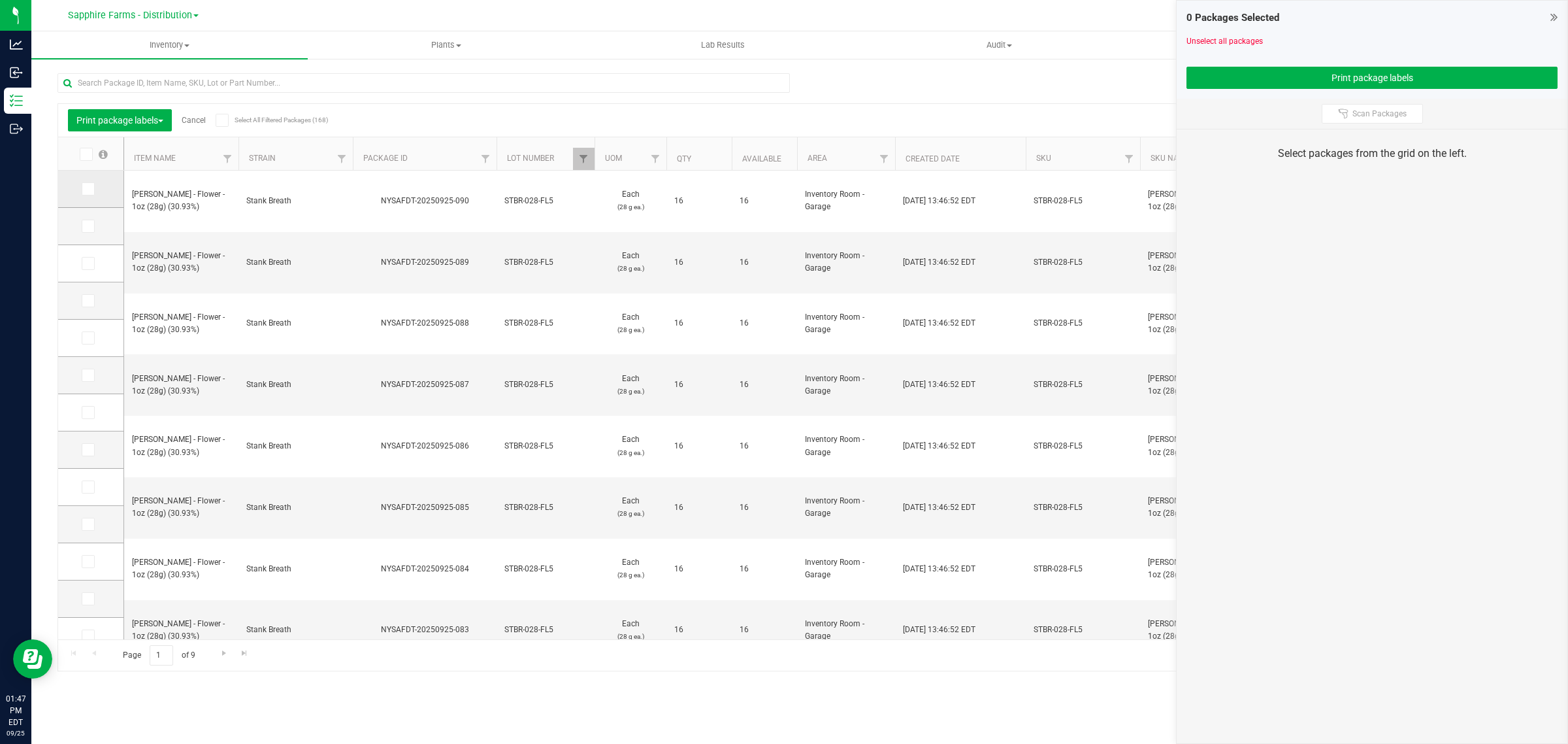
click at [89, 189] on icon at bounding box center [87, 189] width 9 height 0
click at [0, 0] on input "checkbox" at bounding box center [0, 0] width 0 height 0
click at [88, 226] on icon at bounding box center [87, 226] width 9 height 0
click at [0, 0] on input "checkbox" at bounding box center [0, 0] width 0 height 0
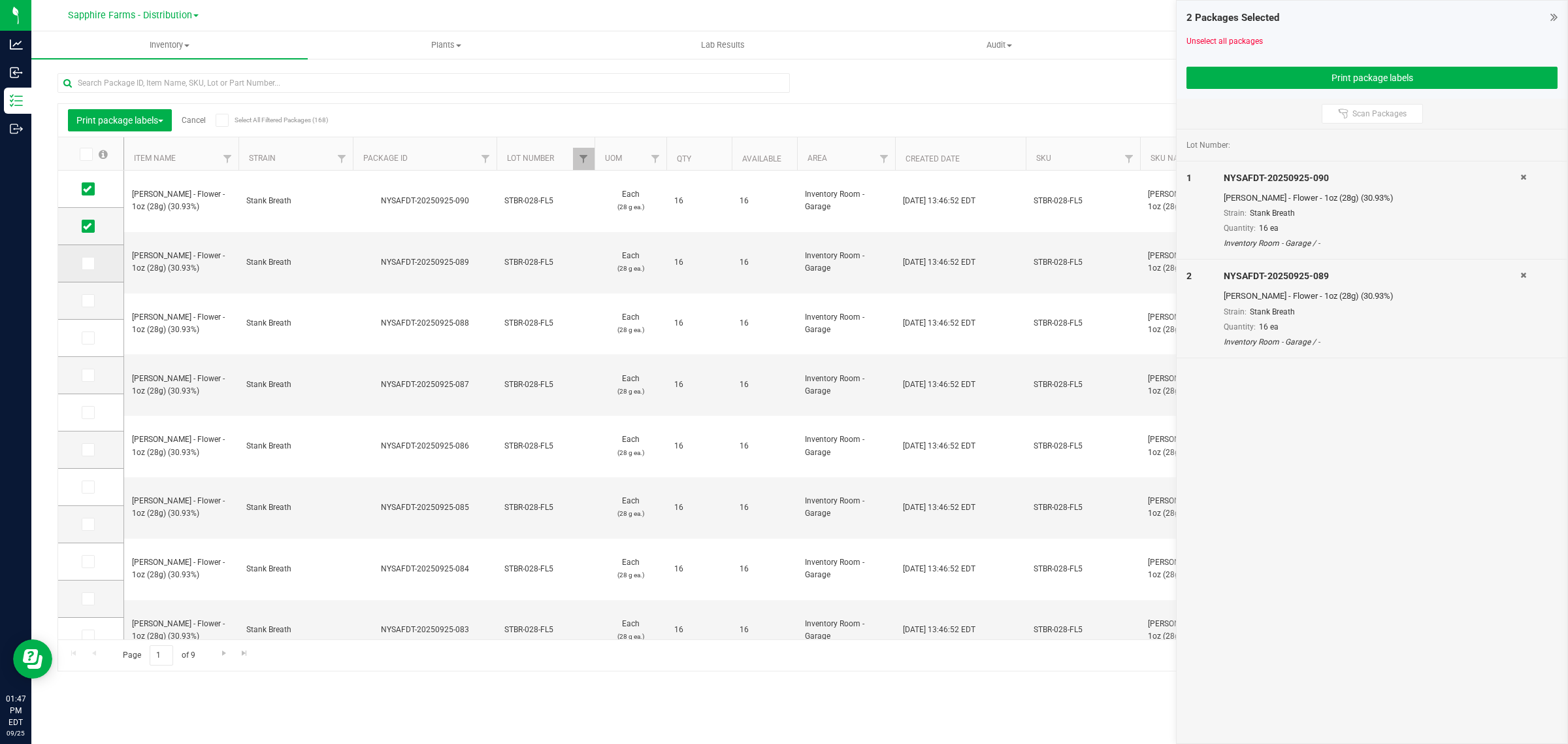
click at [86, 263] on icon at bounding box center [87, 263] width 9 height 0
click at [0, 0] on input "checkbox" at bounding box center [0, 0] width 0 height 0
click at [86, 301] on icon at bounding box center [87, 301] width 9 height 0
click at [0, 0] on input "checkbox" at bounding box center [0, 0] width 0 height 0
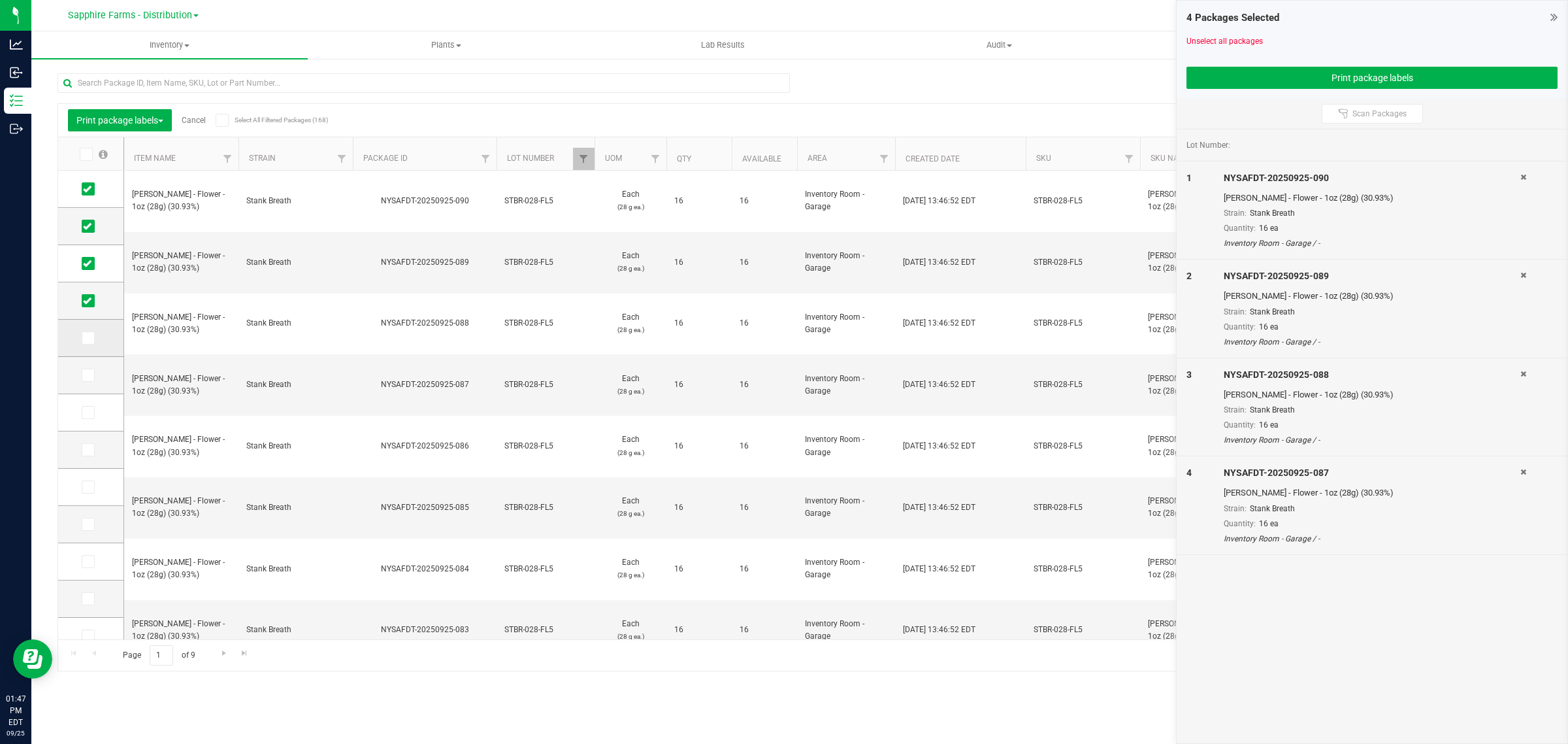
click at [86, 328] on td at bounding box center [91, 338] width 65 height 37
click at [88, 338] on icon at bounding box center [87, 338] width 9 height 0
click at [0, 0] on input "checkbox" at bounding box center [0, 0] width 0 height 0
drag, startPoint x: 88, startPoint y: 370, endPoint x: 88, endPoint y: 388, distance: 18.0
click at [88, 375] on icon at bounding box center [87, 375] width 9 height 0
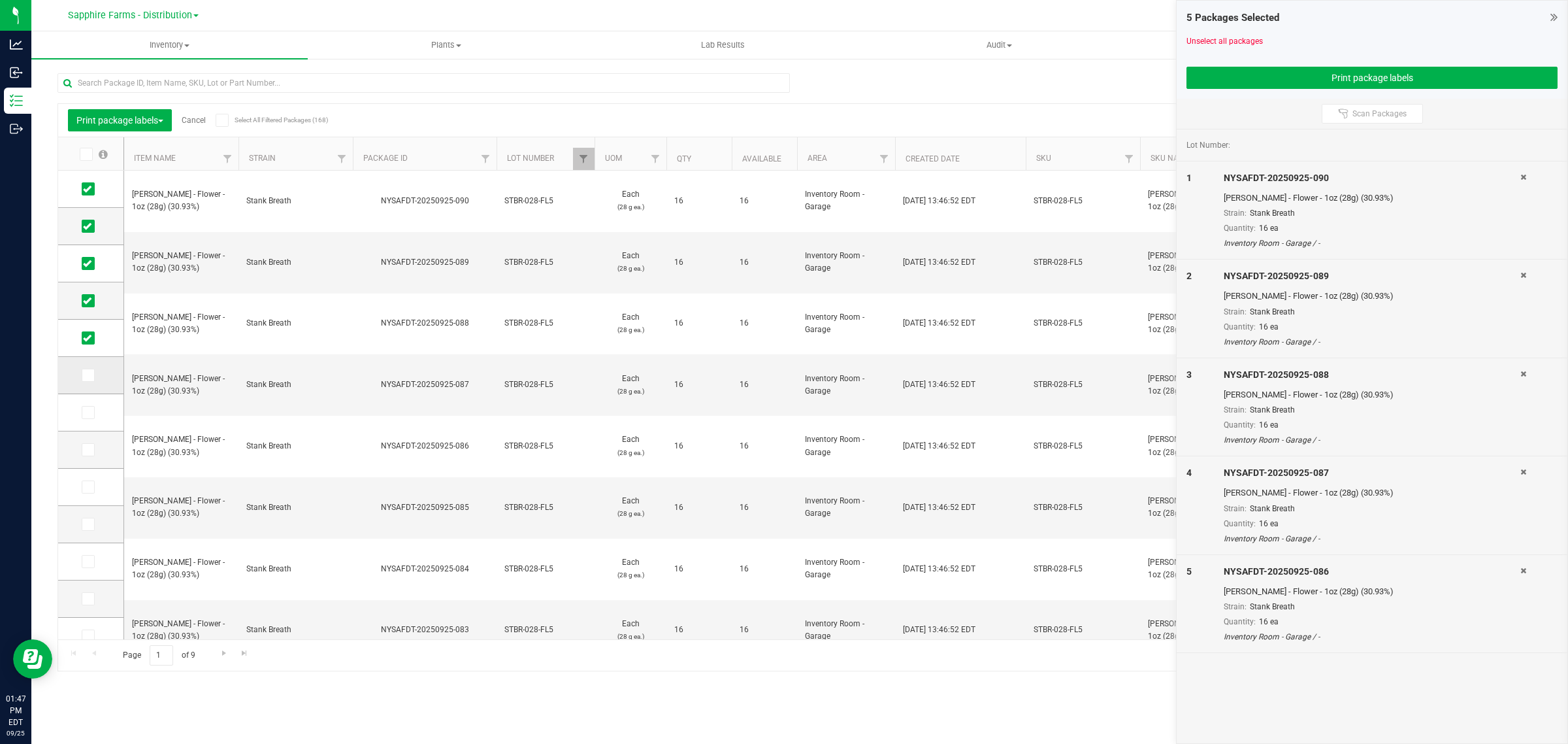
click at [0, 0] on input "checkbox" at bounding box center [0, 0] width 0 height 0
drag, startPoint x: 88, startPoint y: 405, endPoint x: 88, endPoint y: 420, distance: 15.0
click at [88, 406] on span at bounding box center [88, 412] width 13 height 13
click at [0, 0] on input "checkbox" at bounding box center [0, 0] width 0 height 0
drag, startPoint x: 88, startPoint y: 443, endPoint x: 87, endPoint y: 456, distance: 13.0
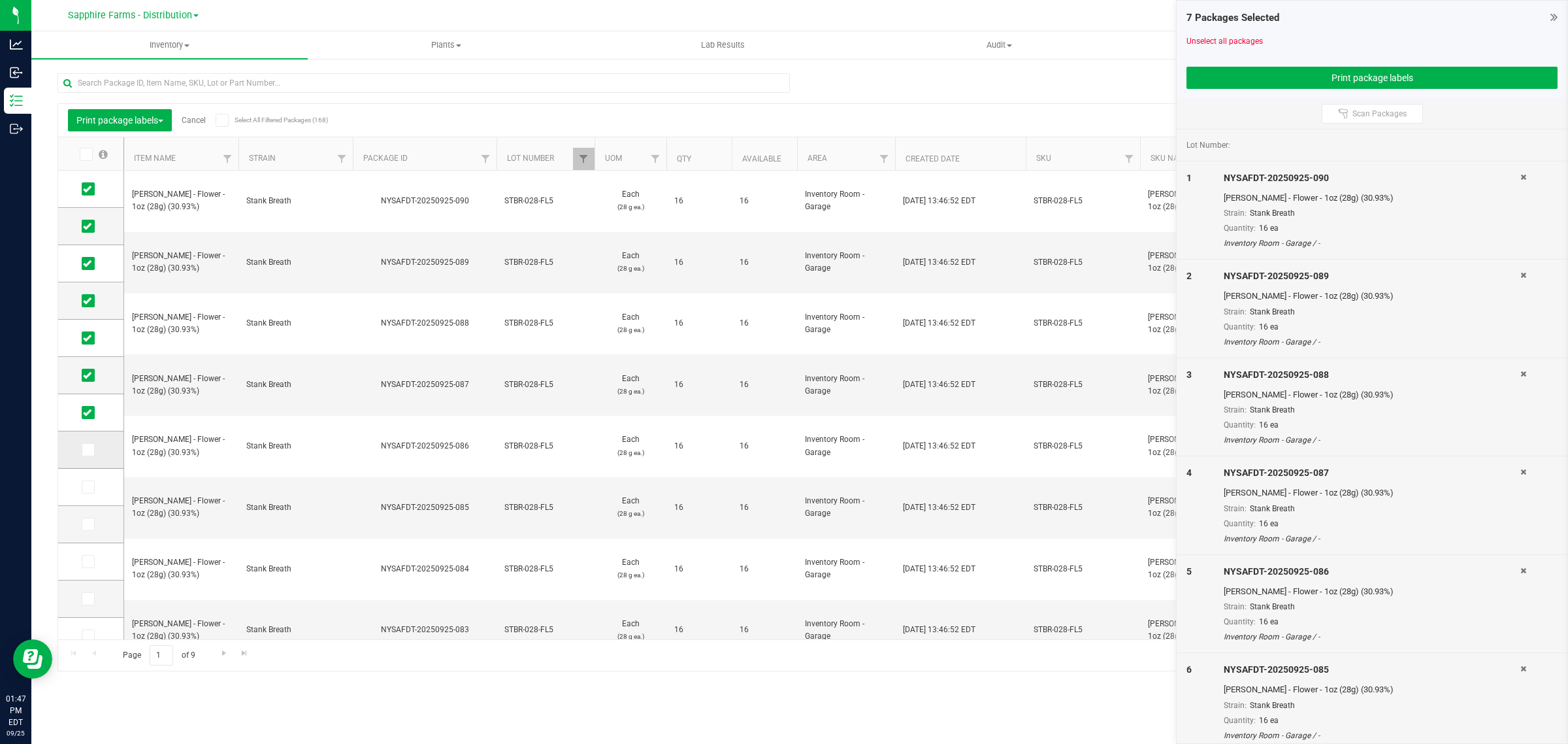
click at [88, 445] on span at bounding box center [88, 450] width 13 height 13
click at [0, 0] on input "checkbox" at bounding box center [0, 0] width 0 height 0
click at [83, 487] on icon at bounding box center [87, 487] width 9 height 0
click at [0, 0] on input "checkbox" at bounding box center [0, 0] width 0 height 0
click at [1338, 73] on button "Print package labels" at bounding box center [1372, 78] width 371 height 22
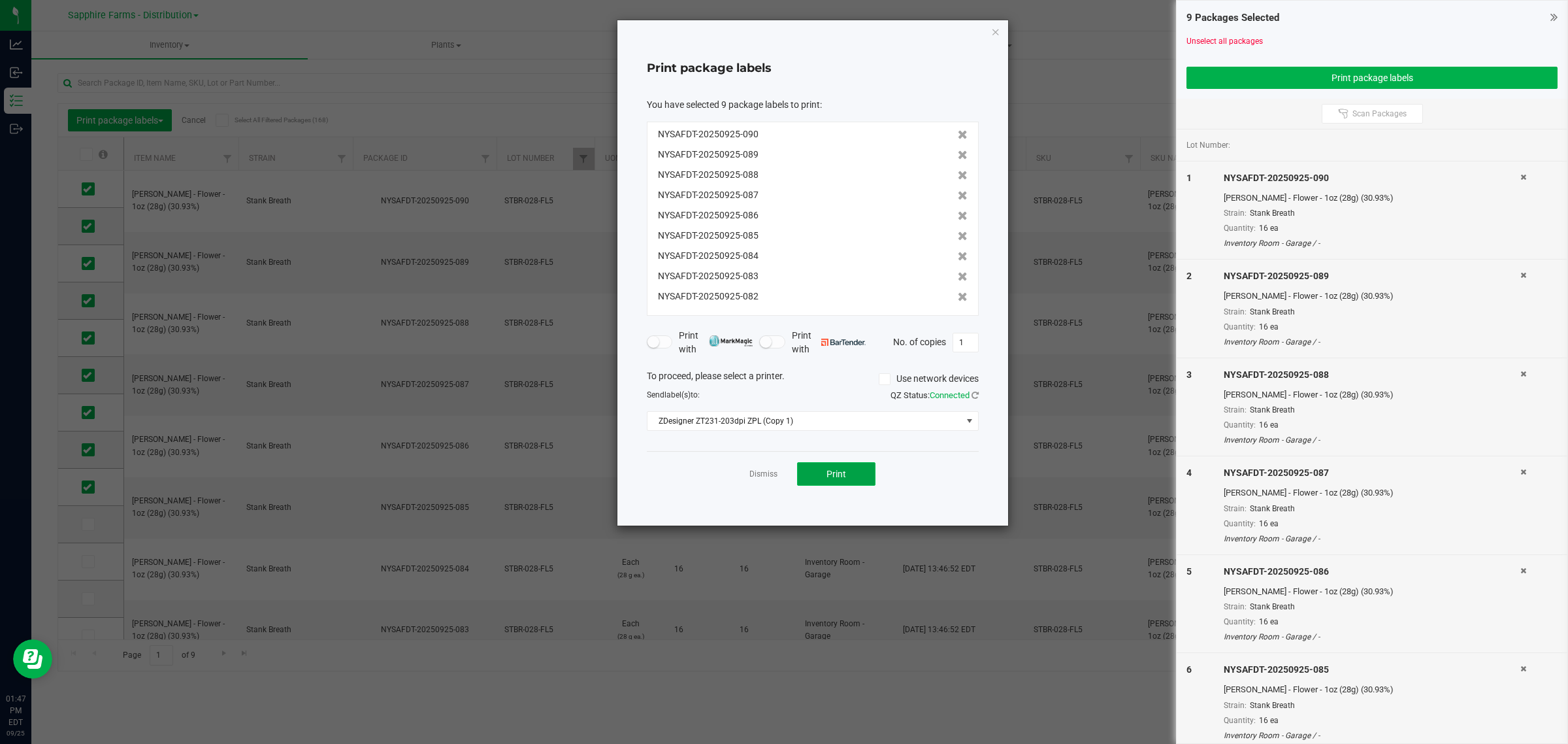
click at [854, 477] on button "Print" at bounding box center [836, 473] width 78 height 23
click at [761, 474] on link "Dismiss" at bounding box center [764, 474] width 28 height 11
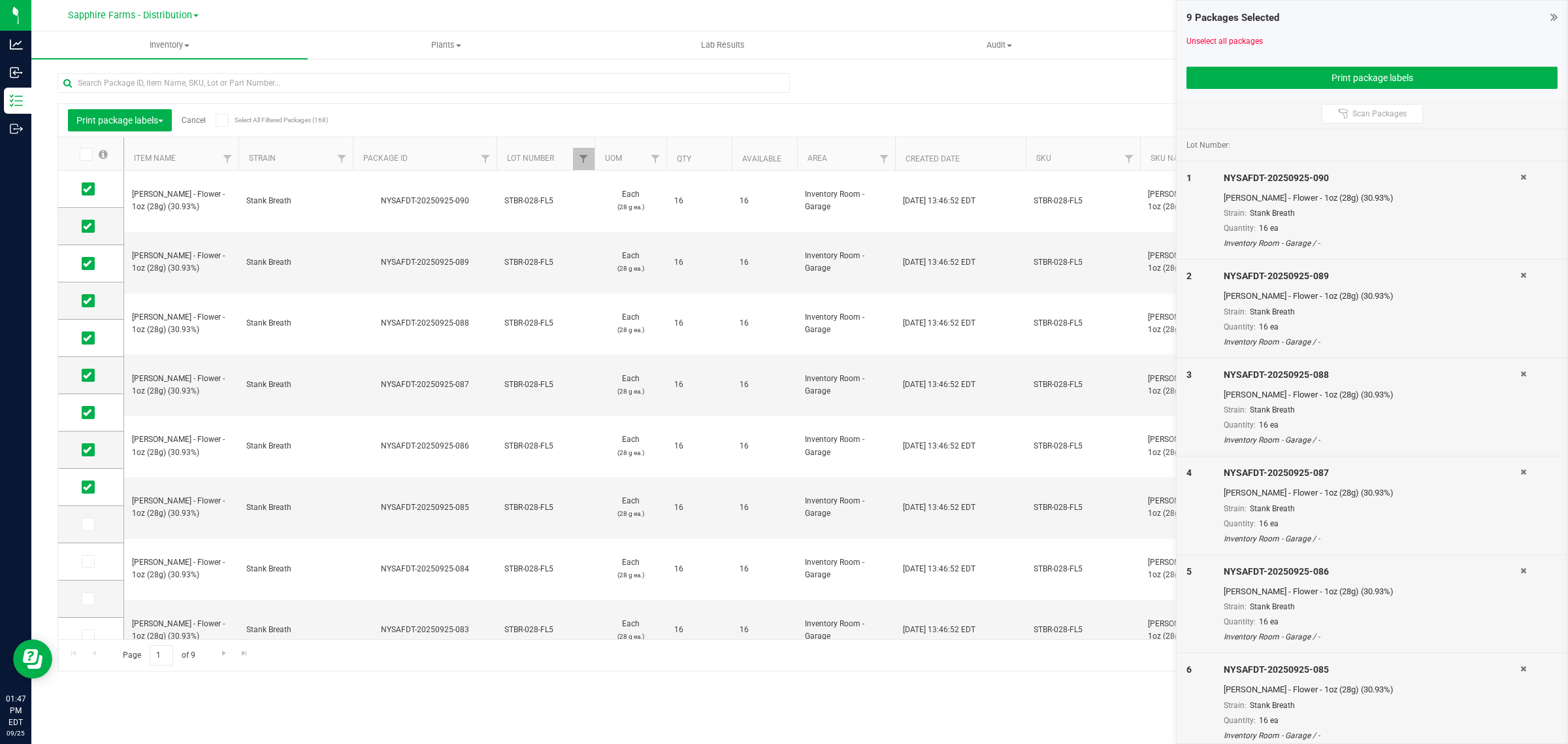
click at [193, 118] on link "Cancel" at bounding box center [194, 120] width 24 height 9
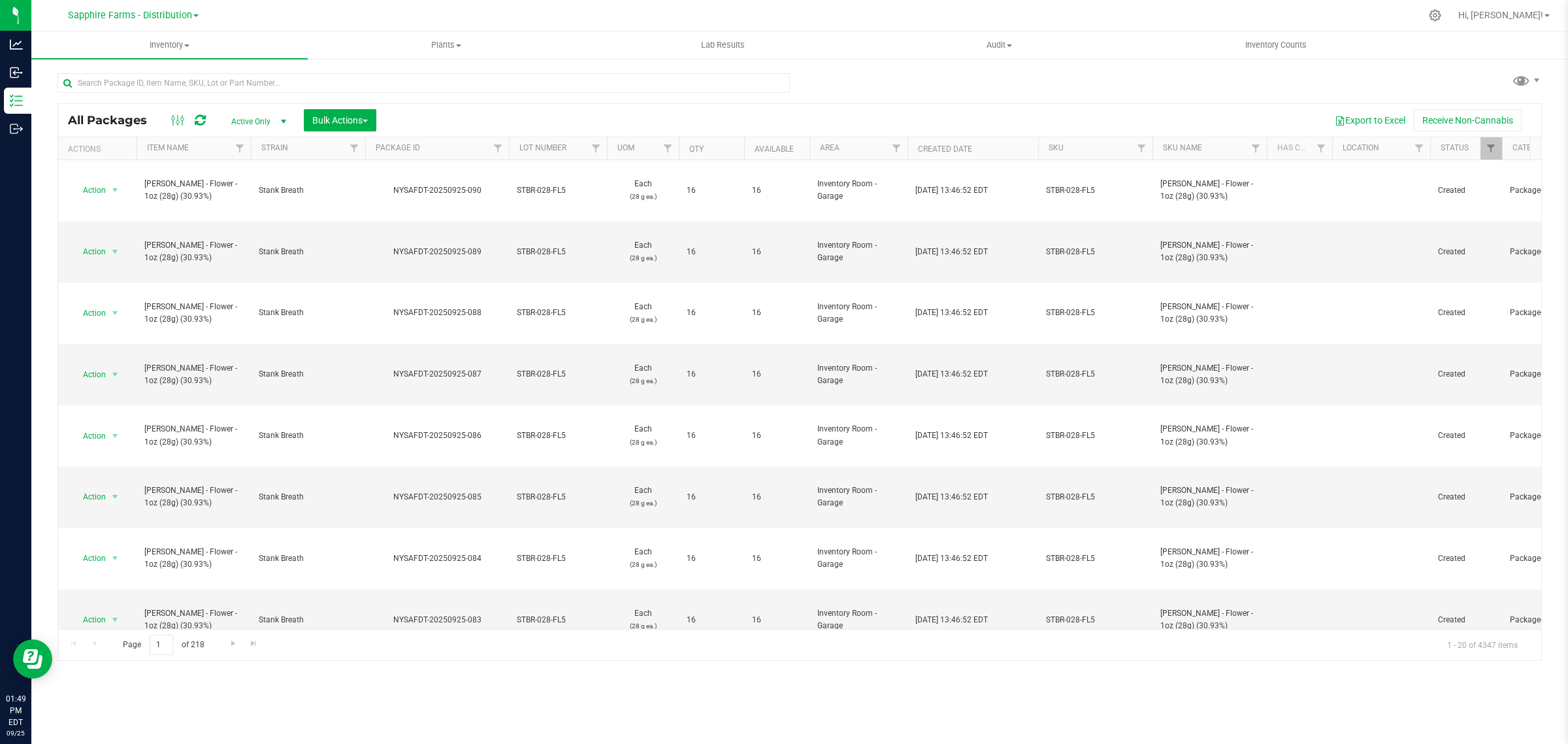
click at [370, 144] on th "Package ID" at bounding box center [437, 148] width 144 height 23
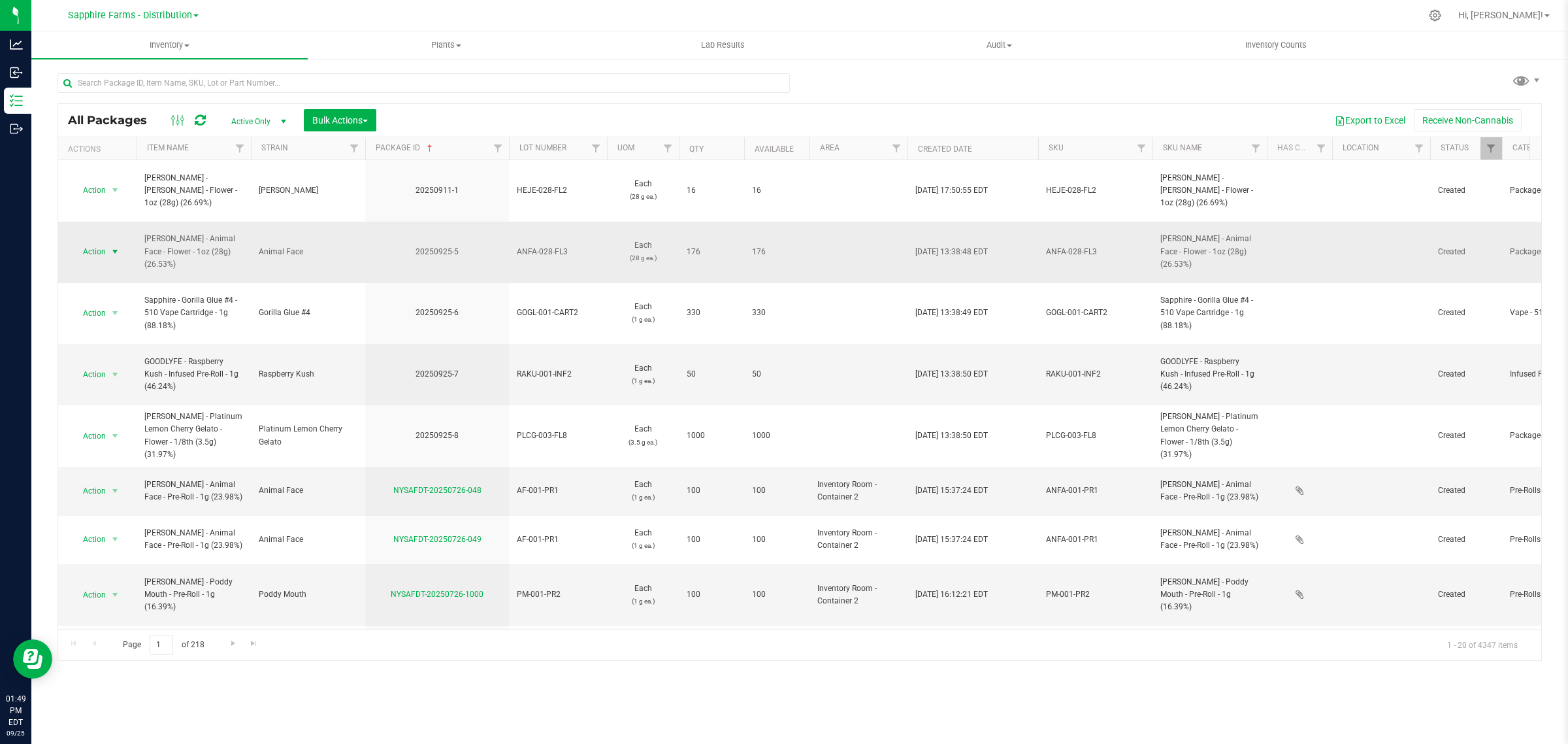
click at [112, 247] on span "select" at bounding box center [115, 252] width 11 height 11
click at [114, 258] on li "Create package" at bounding box center [114, 256] width 83 height 19
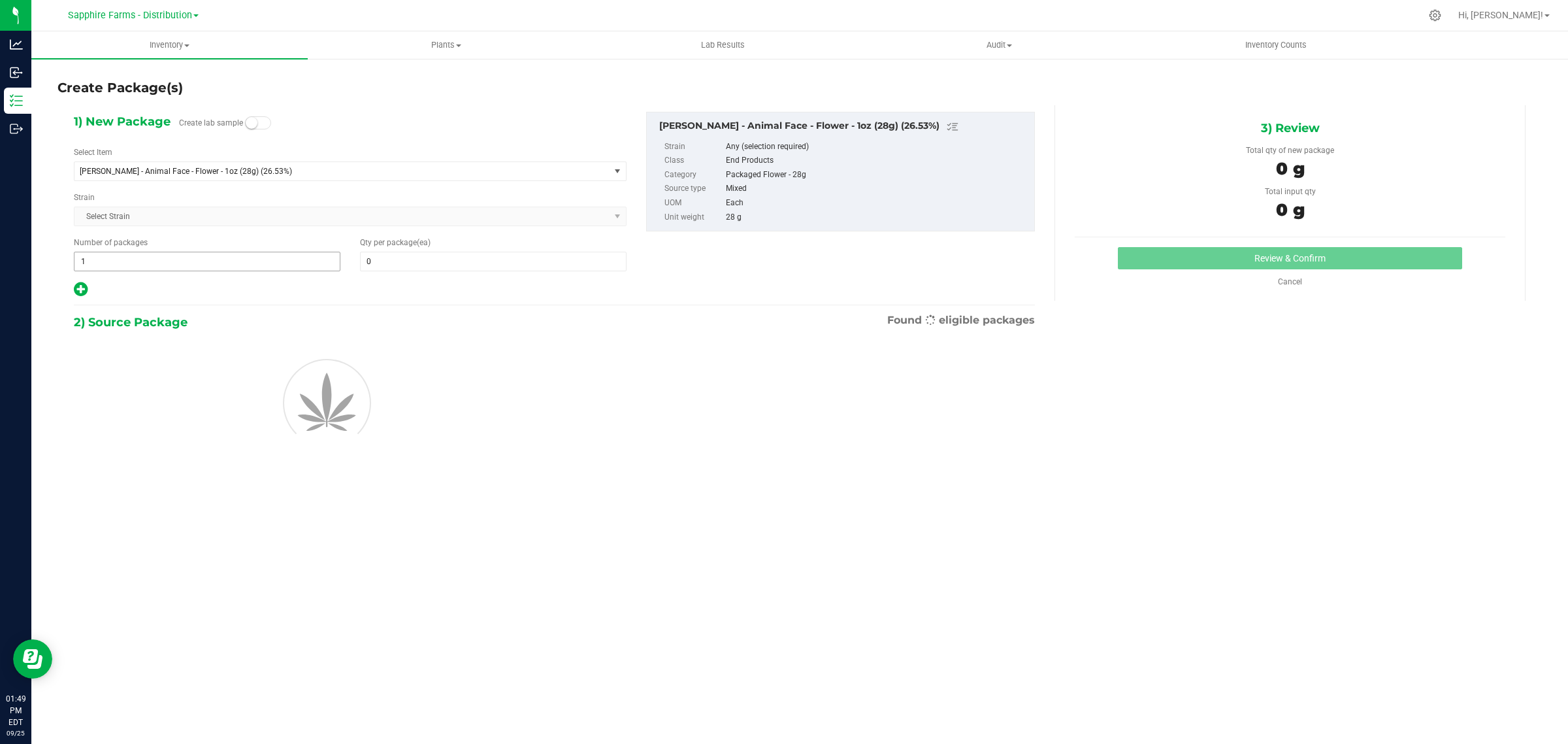
click at [132, 253] on span "1 1" at bounding box center [206, 261] width 267 height 19
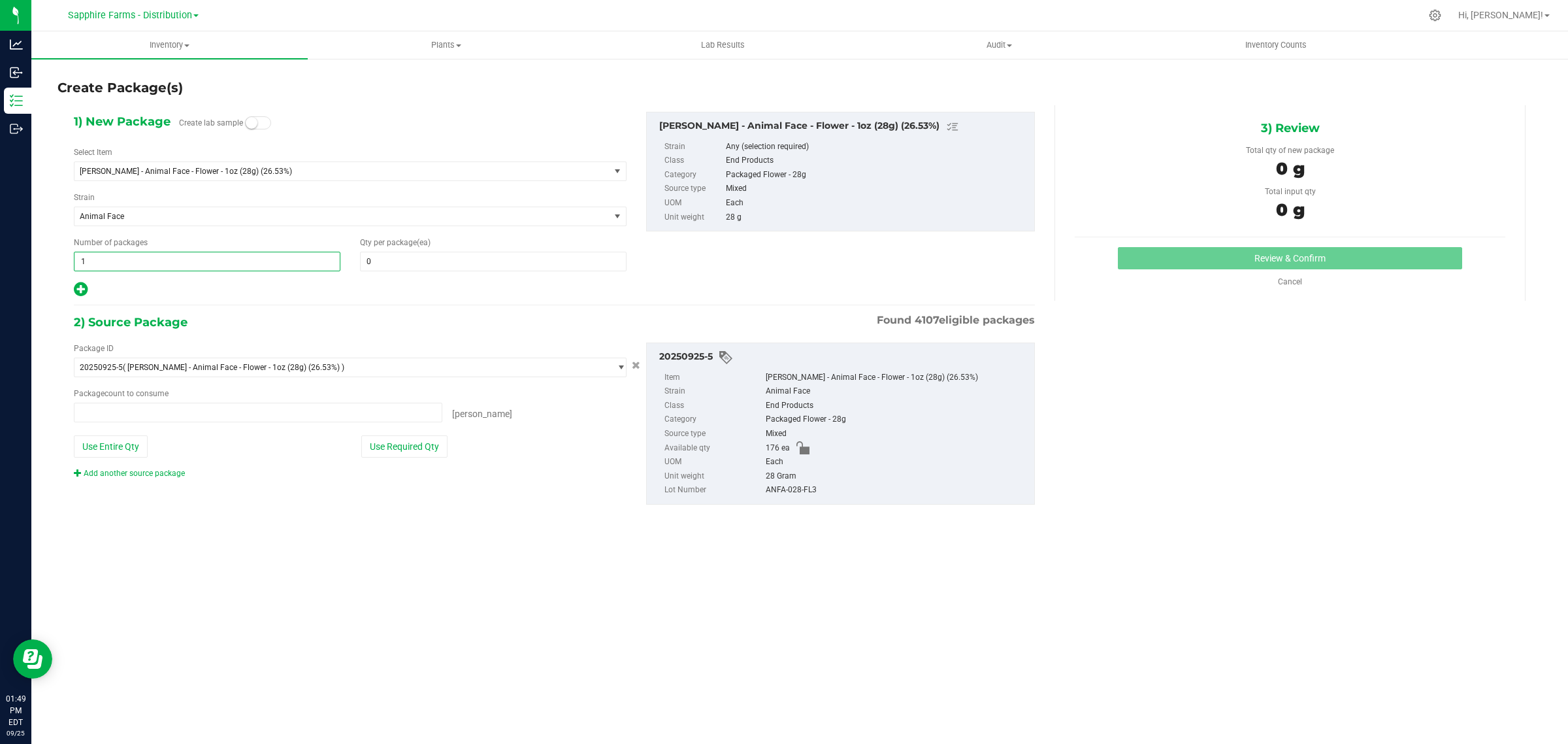
type input "0 ea"
type input "11"
click at [393, 263] on span at bounding box center [493, 261] width 267 height 19
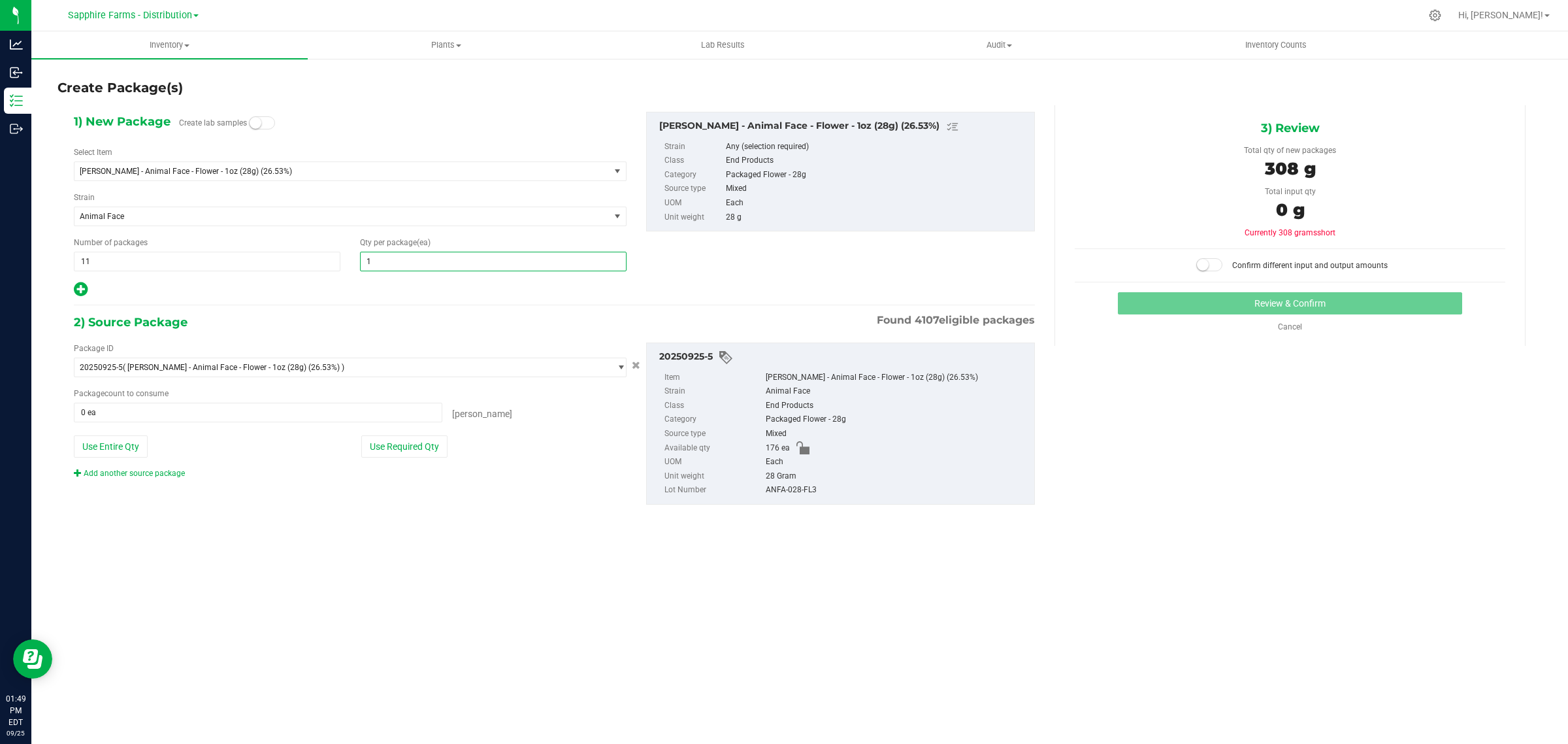
type input "16"
click at [389, 303] on div "1) New Package Create lab samples Select Item [PERSON_NAME] - Animal Face - Flo…" at bounding box center [555, 318] width 981 height 427
click at [418, 463] on div "Package ID 20250925-5 ( [PERSON_NAME] - Animal Face - Flower - 1oz (28g) (26.53…" at bounding box center [350, 410] width 573 height 136
click at [417, 449] on button "Use Required Qty" at bounding box center [404, 446] width 86 height 22
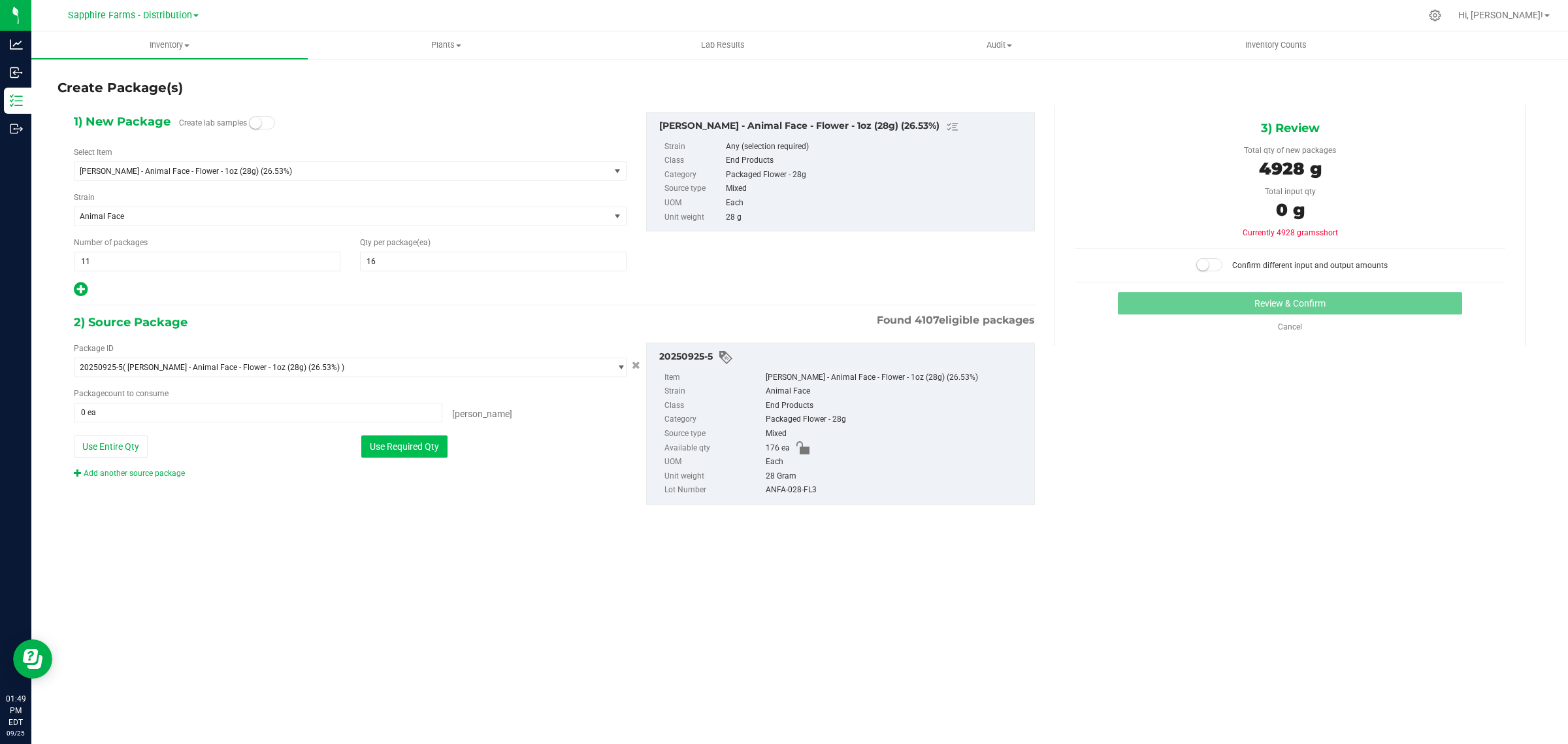
type input "176 ea"
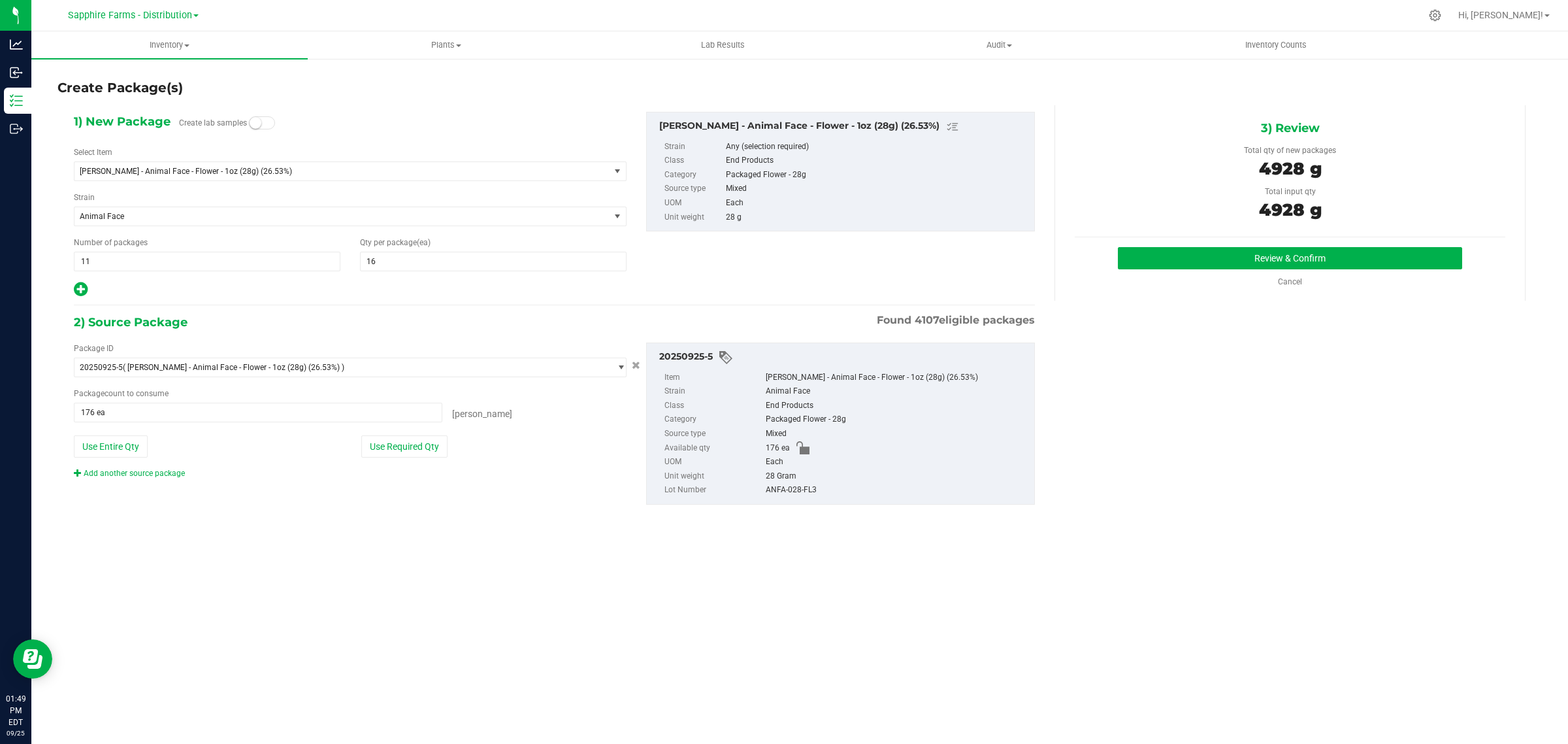
click at [1137, 275] on div "Review & Confirm Cancel" at bounding box center [1290, 267] width 430 height 41
click at [1135, 262] on button "Review & Confirm" at bounding box center [1289, 258] width 344 height 22
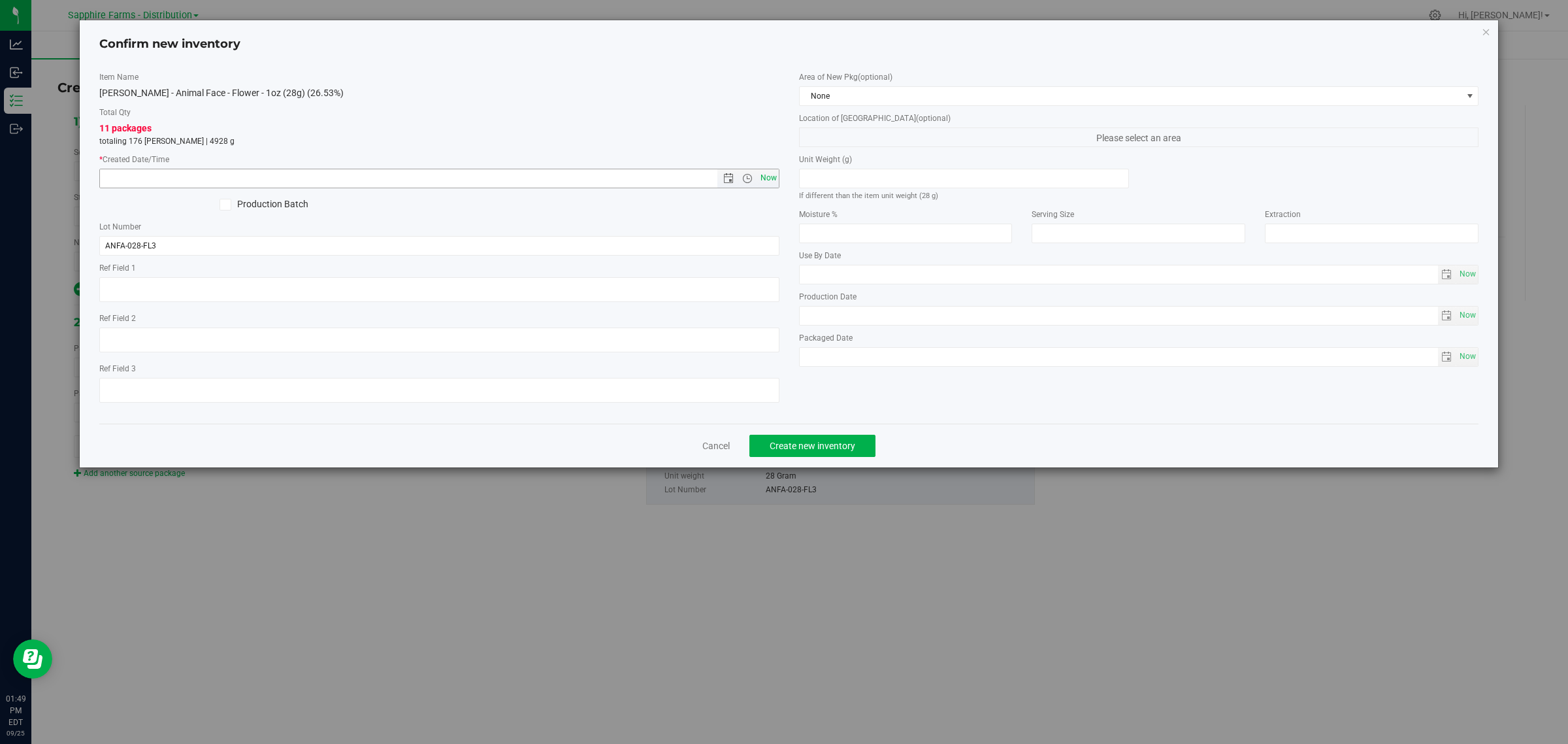
click at [773, 181] on span "Now" at bounding box center [768, 178] width 22 height 19
type input "[DATE] 1:49 PM"
click at [929, 89] on span "None" at bounding box center [1131, 96] width 663 height 18
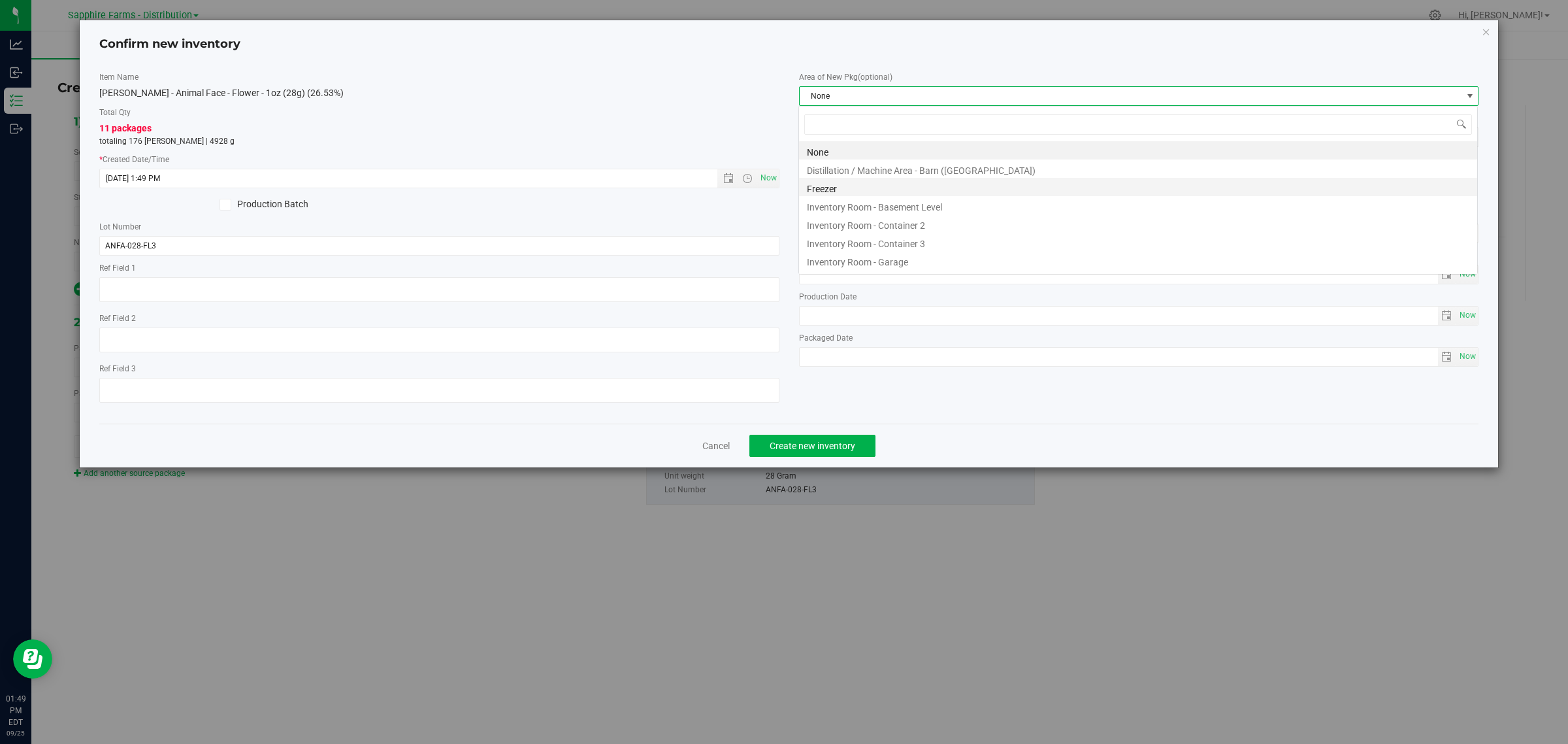
scroll to position [20, 680]
click at [955, 246] on li "Inventory Room - Container 3" at bounding box center [1138, 241] width 678 height 18
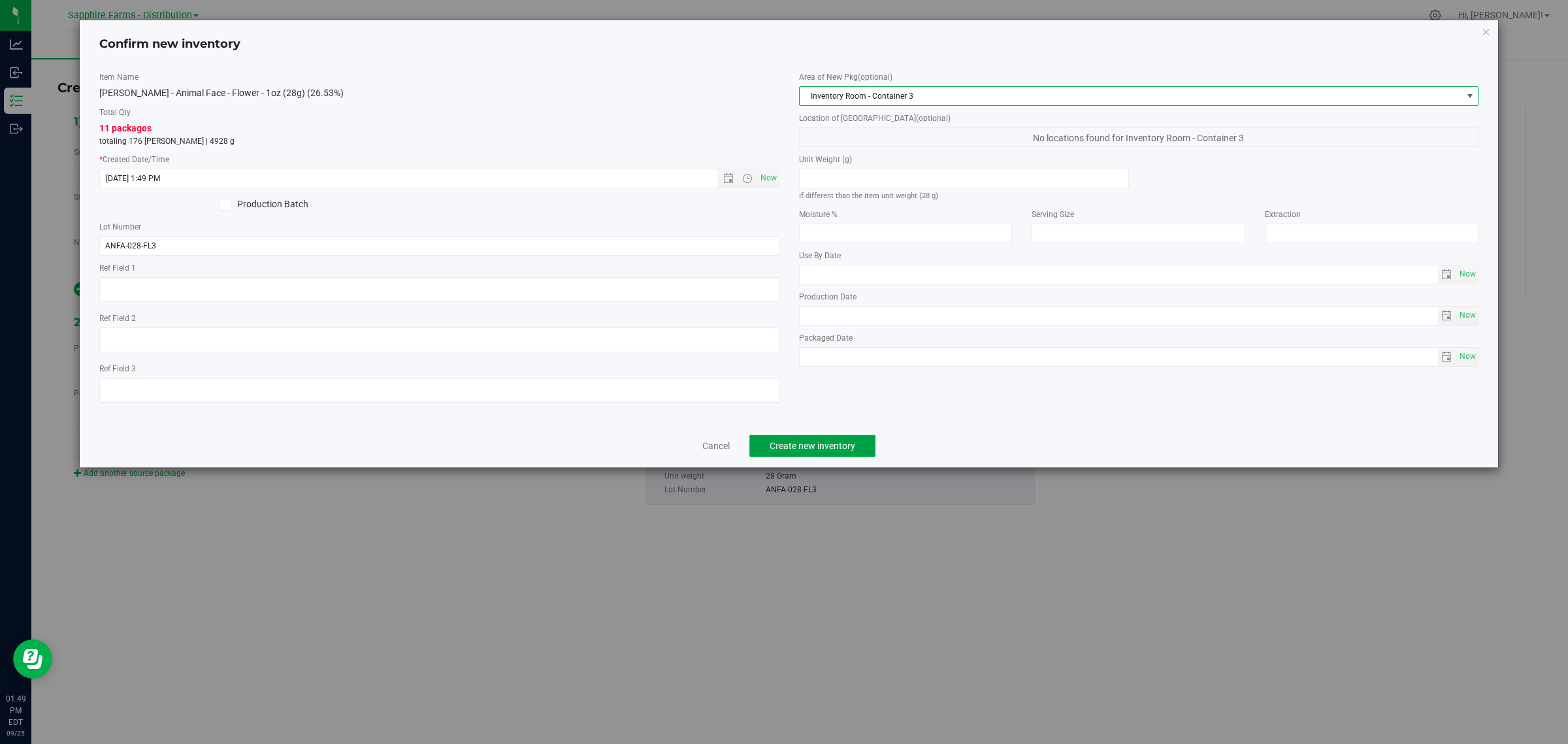
click at [833, 443] on span "Create new inventory" at bounding box center [812, 446] width 86 height 11
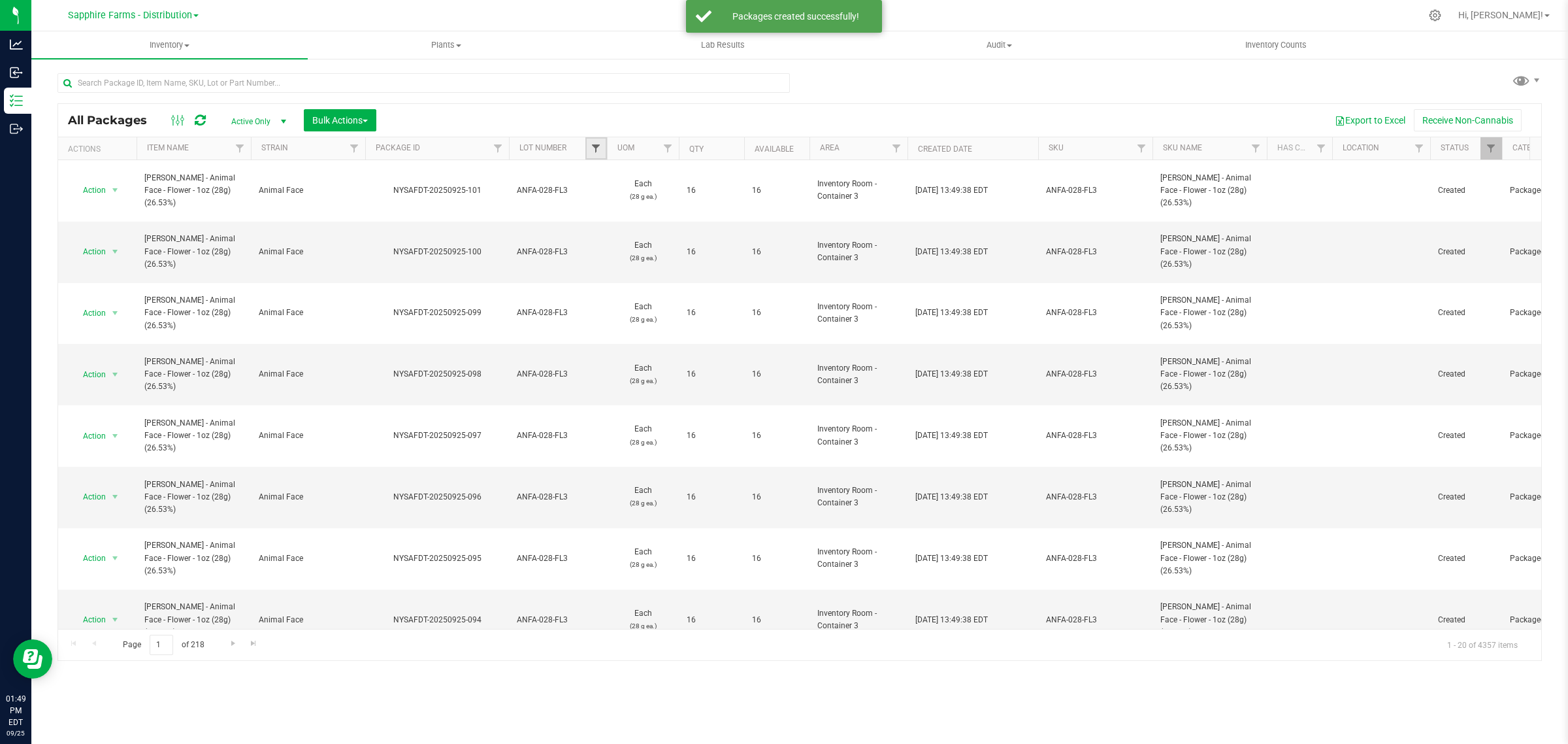
click at [593, 146] on span "Filter" at bounding box center [596, 148] width 11 height 11
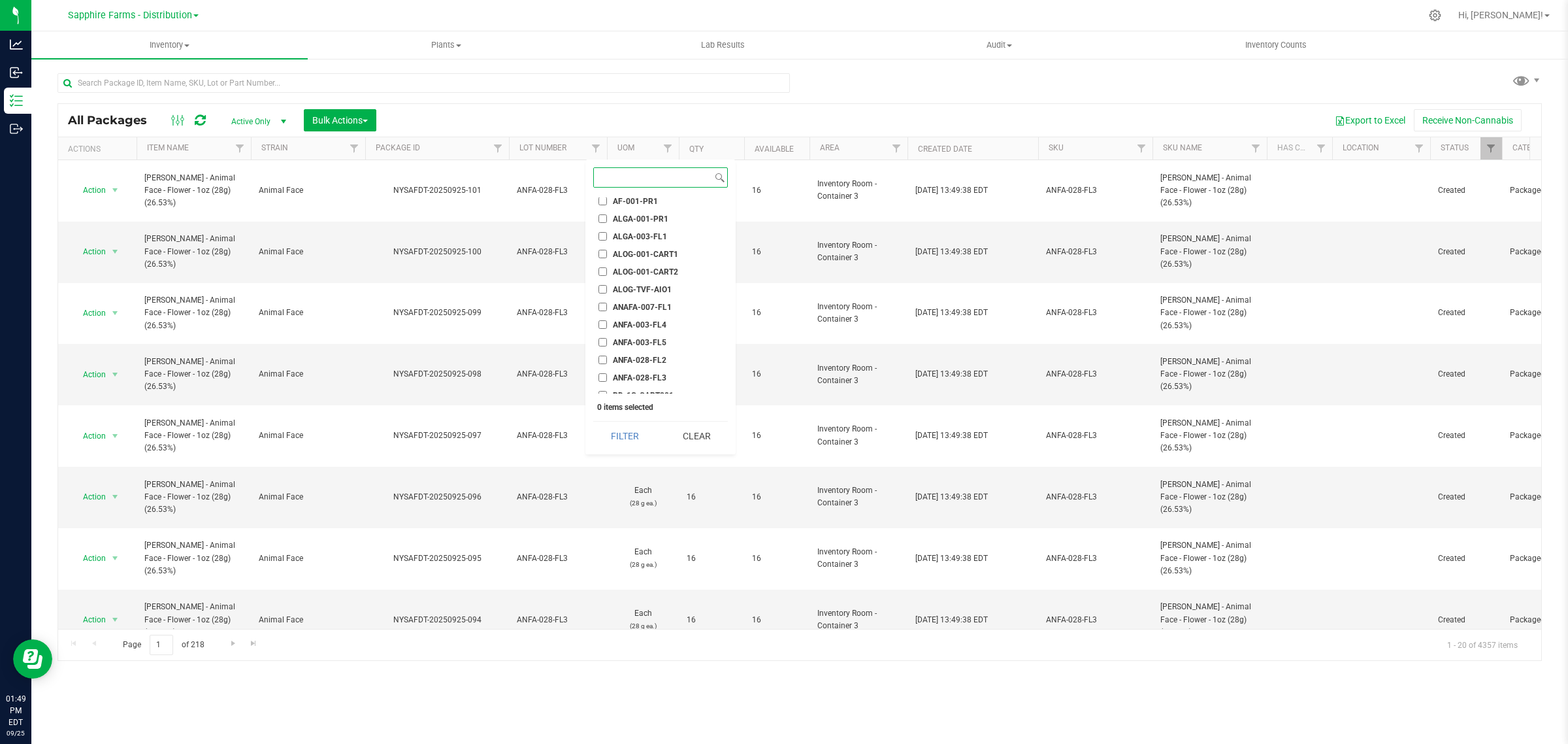
scroll to position [82, 0]
click at [655, 350] on span "ANFA-028-FL3" at bounding box center [639, 352] width 53 height 8
click at [607, 350] on input "ANFA-028-FL3" at bounding box center [603, 352] width 9 height 9
checkbox input "true"
click at [625, 435] on button "Filter" at bounding box center [625, 436] width 63 height 29
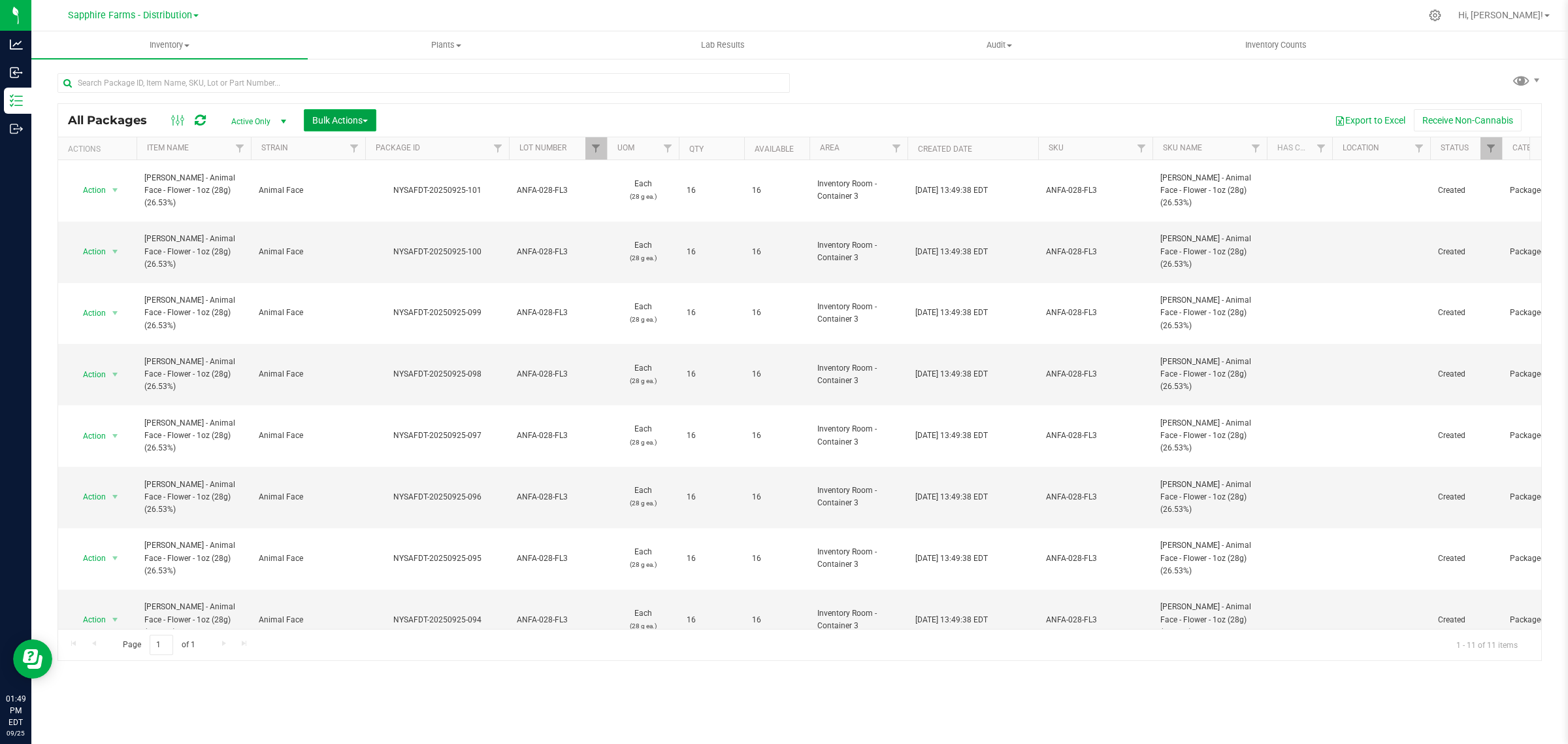
click at [327, 120] on span "Bulk Actions" at bounding box center [339, 120] width 55 height 11
click at [341, 242] on span "Print package labels" at bounding box center [350, 246] width 78 height 11
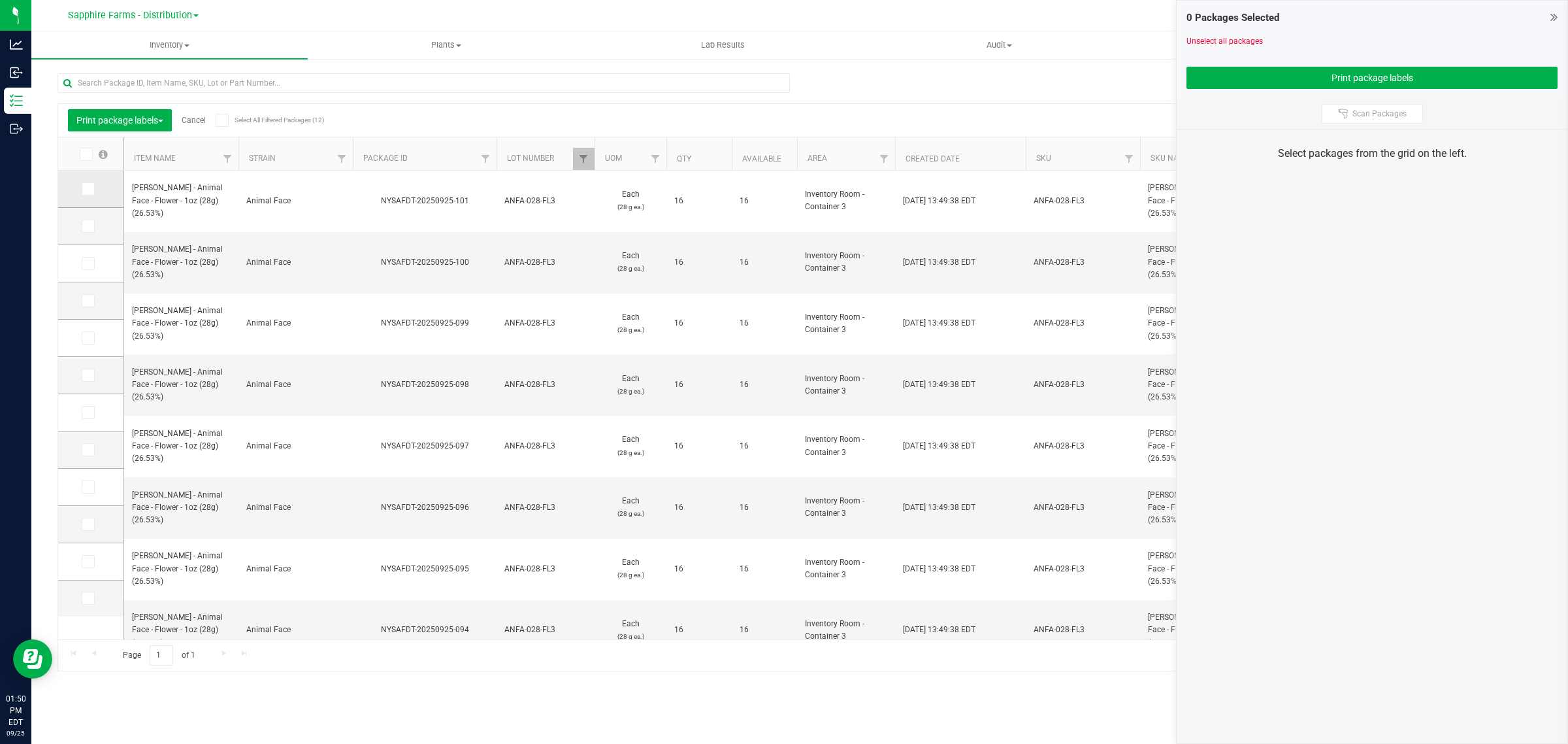
click at [92, 193] on span at bounding box center [88, 189] width 13 height 13
click at [0, 0] on input "checkbox" at bounding box center [0, 0] width 0 height 0
drag, startPoint x: 84, startPoint y: 222, endPoint x: 85, endPoint y: 239, distance: 17.0
click at [85, 226] on icon at bounding box center [87, 226] width 9 height 0
click at [0, 0] on input "checkbox" at bounding box center [0, 0] width 0 height 0
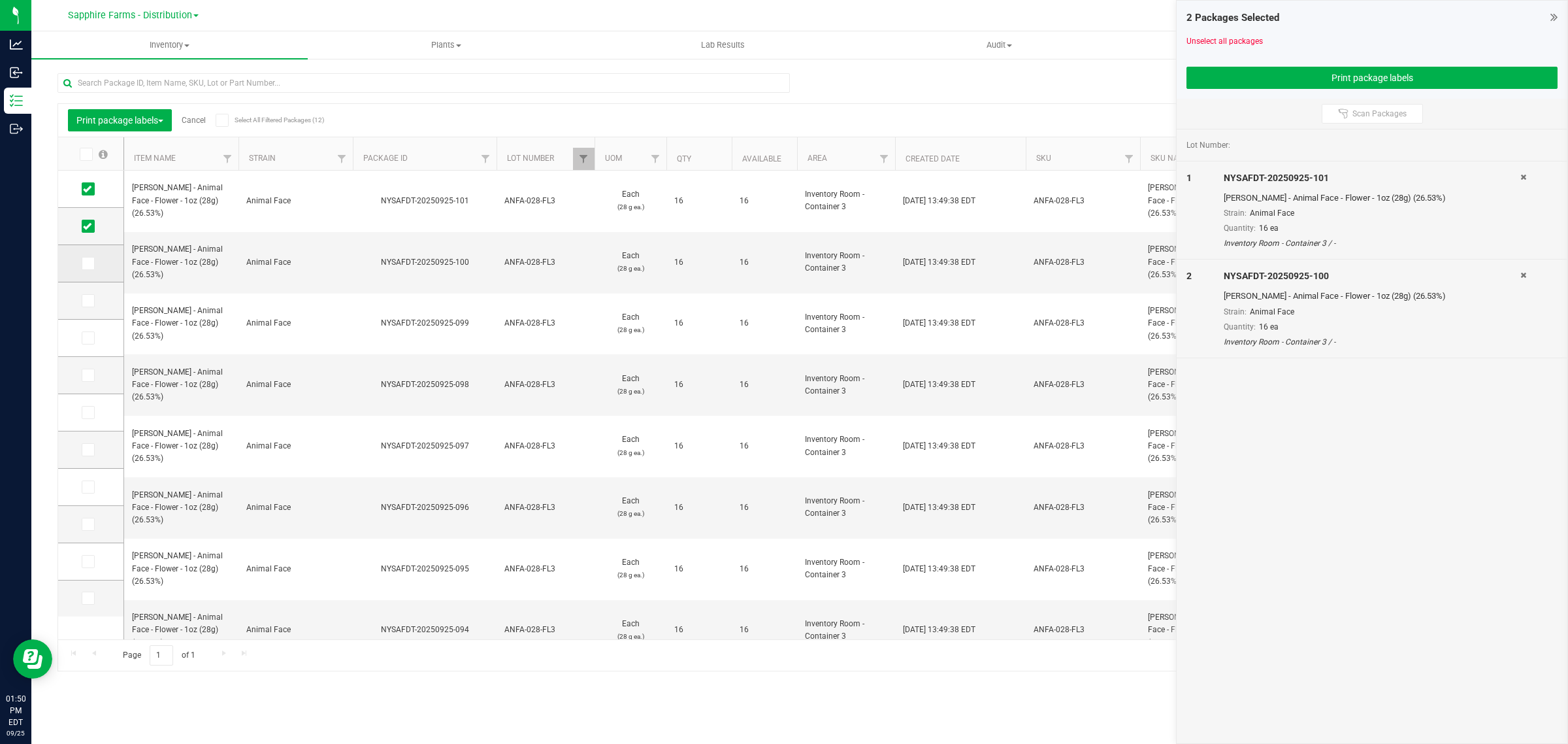
click at [84, 263] on icon at bounding box center [87, 263] width 9 height 0
click at [0, 0] on input "checkbox" at bounding box center [0, 0] width 0 height 0
click at [85, 301] on icon at bounding box center [87, 301] width 9 height 0
click at [0, 0] on input "checkbox" at bounding box center [0, 0] width 0 height 0
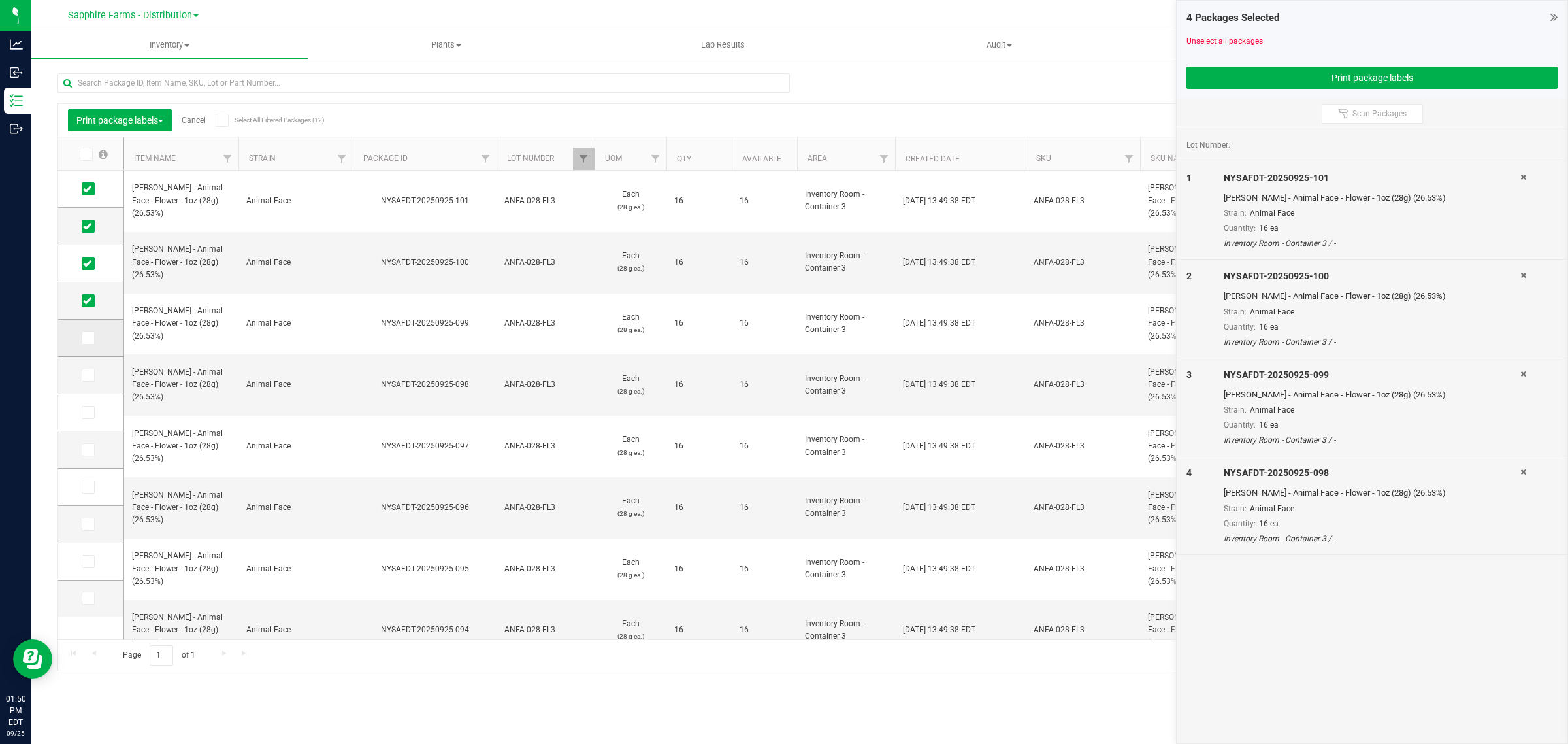
click at [86, 338] on icon at bounding box center [87, 338] width 9 height 0
click at [0, 0] on input "checkbox" at bounding box center [0, 0] width 0 height 0
drag, startPoint x: 90, startPoint y: 371, endPoint x: 90, endPoint y: 388, distance: 17.0
click at [90, 375] on icon at bounding box center [87, 375] width 9 height 0
click at [0, 0] on input "checkbox" at bounding box center [0, 0] width 0 height 0
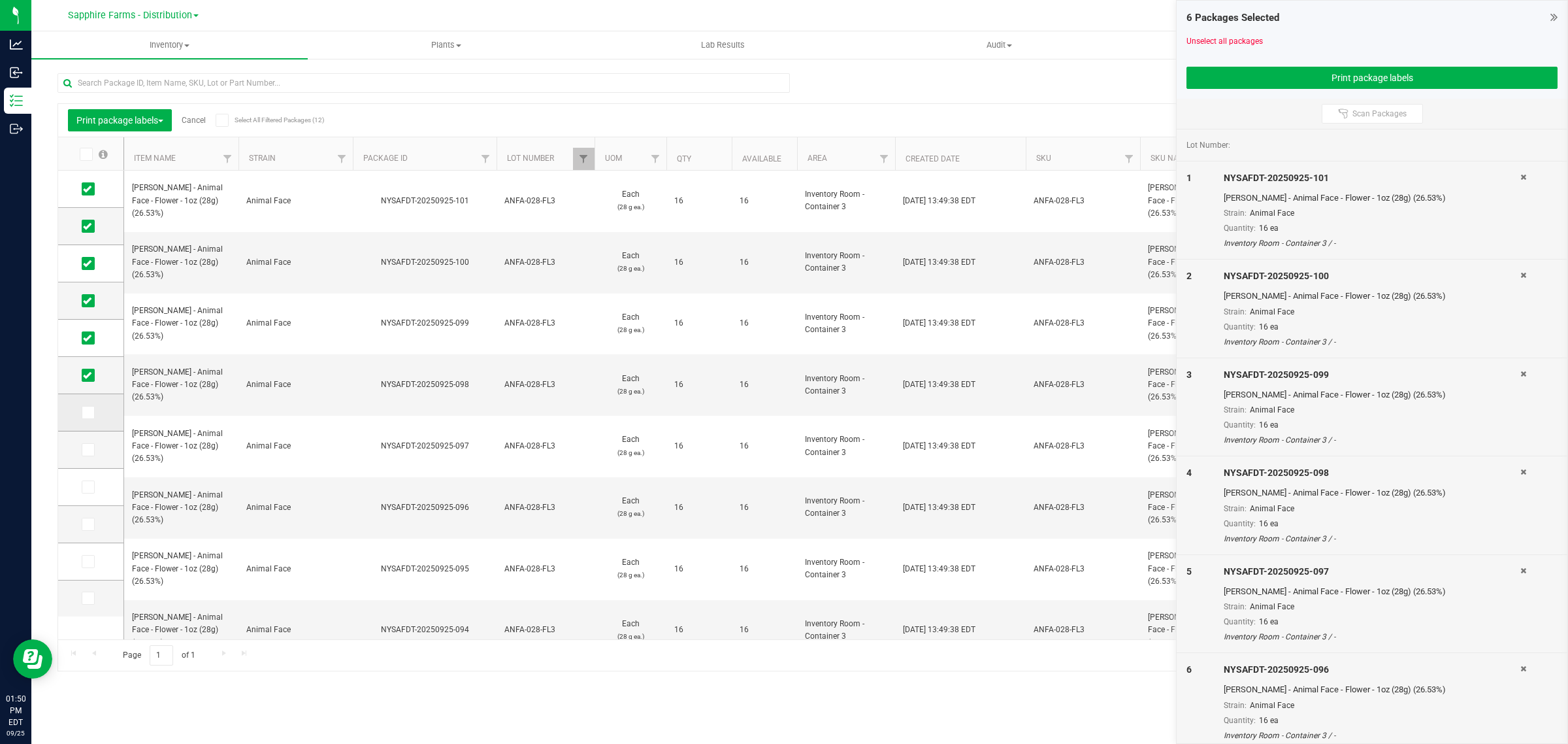
click at [89, 417] on span at bounding box center [88, 412] width 13 height 13
click at [0, 0] on input "checkbox" at bounding box center [0, 0] width 0 height 0
click at [87, 450] on icon at bounding box center [87, 450] width 9 height 0
click at [0, 0] on input "checkbox" at bounding box center [0, 0] width 0 height 0
click at [88, 487] on icon at bounding box center [87, 487] width 9 height 0
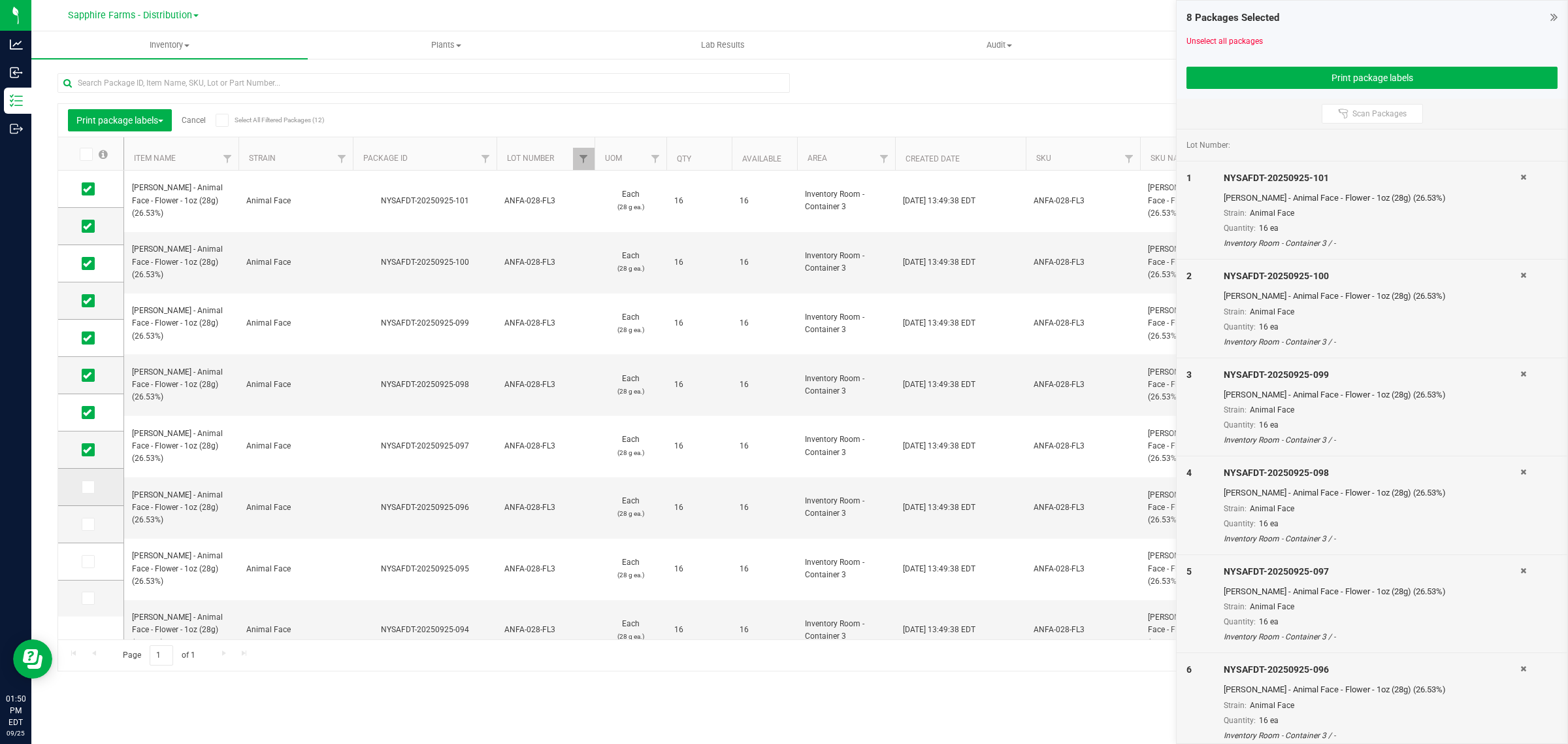
click at [0, 0] on input "checkbox" at bounding box center [0, 0] width 0 height 0
click at [87, 524] on icon at bounding box center [87, 524] width 9 height 0
click at [0, 0] on input "checkbox" at bounding box center [0, 0] width 0 height 0
click at [85, 562] on icon at bounding box center [87, 562] width 9 height 0
click at [0, 0] on input "checkbox" at bounding box center [0, 0] width 0 height 0
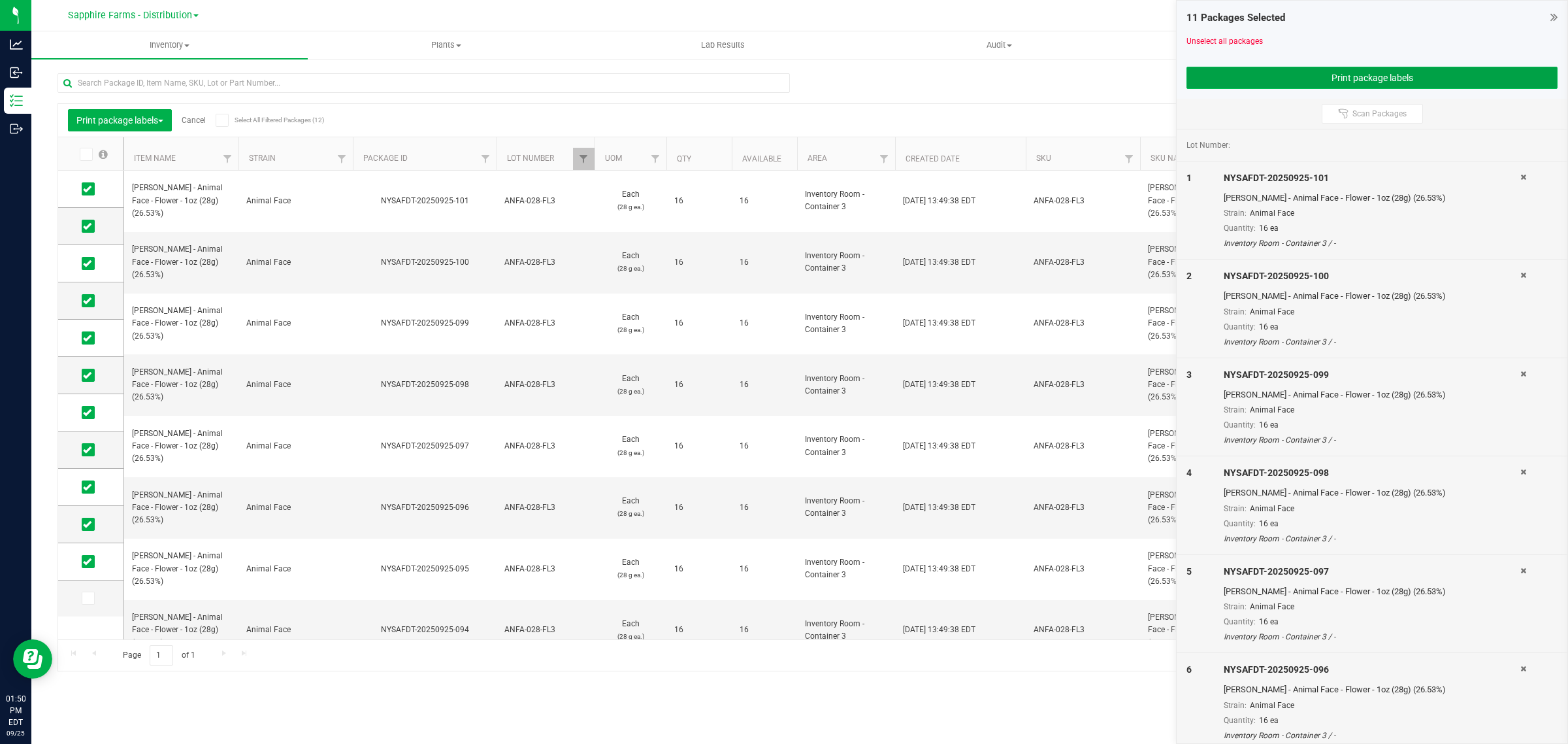
click at [1279, 76] on button "Print package labels" at bounding box center [1372, 78] width 371 height 22
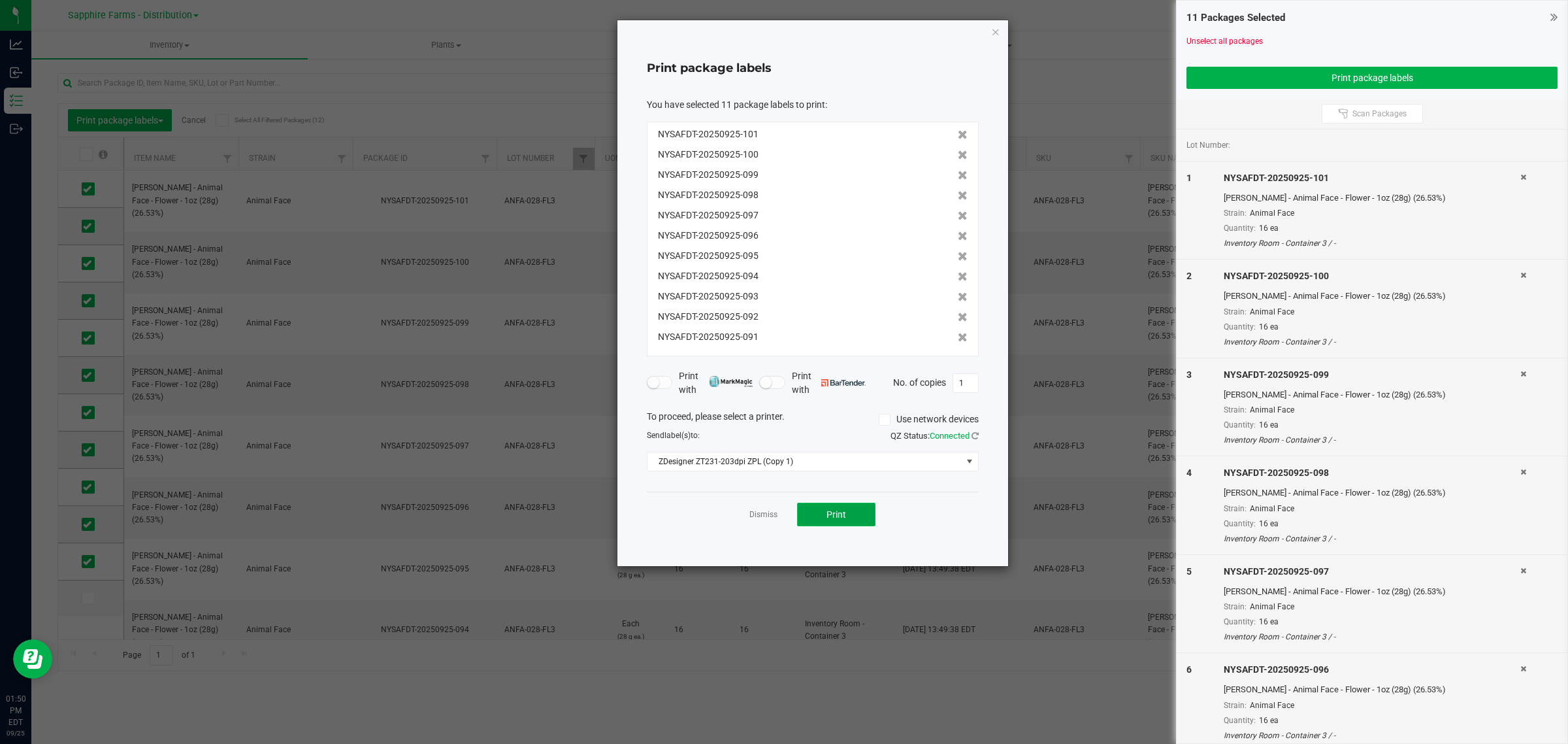
click at [844, 517] on span "Print" at bounding box center [836, 515] width 19 height 11
click at [764, 511] on link "Dismiss" at bounding box center [764, 515] width 28 height 11
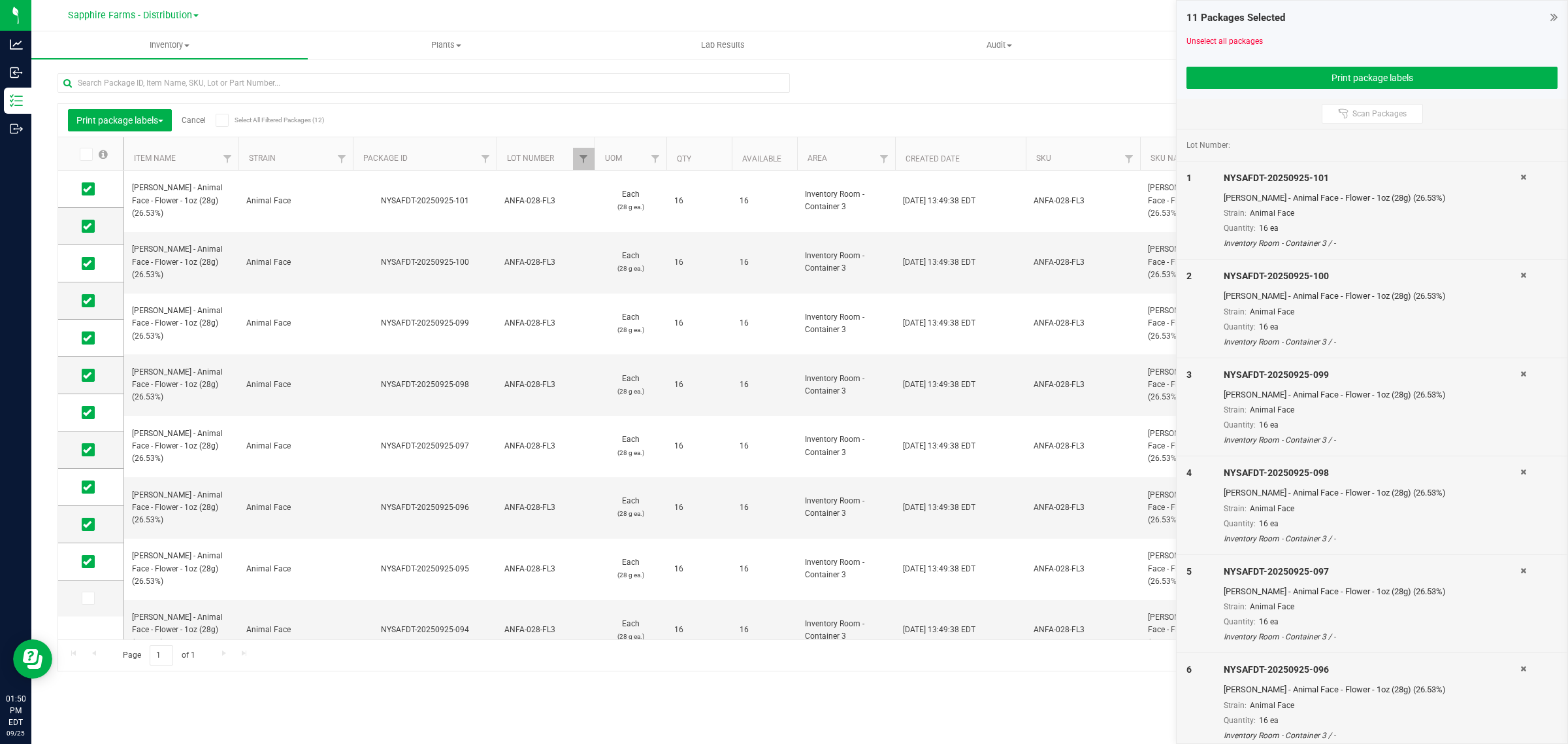
click at [194, 114] on div "Print package labels Cancel Select All Filtered Packages (12)" at bounding box center [184, 120] width 232 height 22
click at [194, 120] on link "Cancel" at bounding box center [194, 120] width 24 height 9
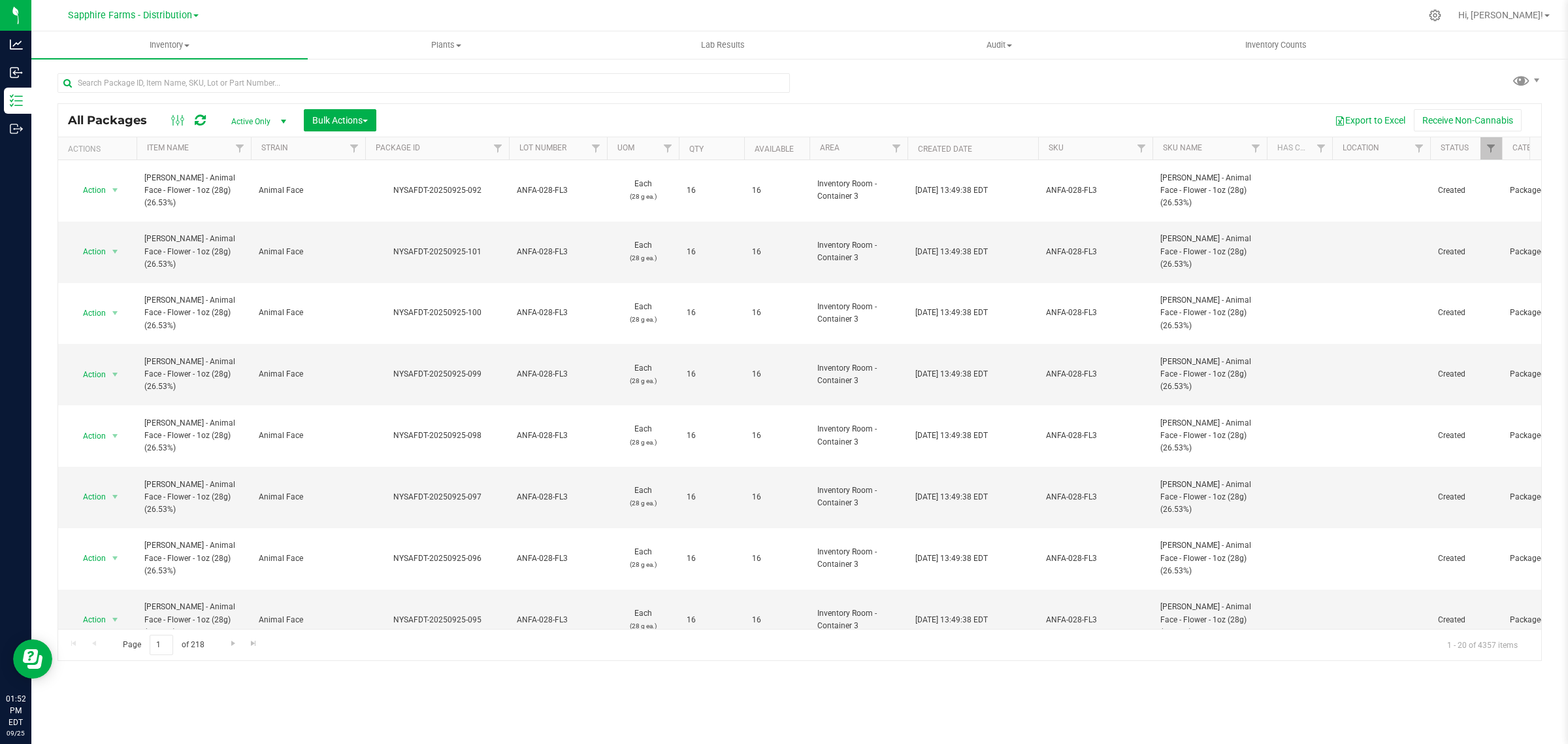
click at [373, 142] on th "Package ID" at bounding box center [437, 148] width 144 height 23
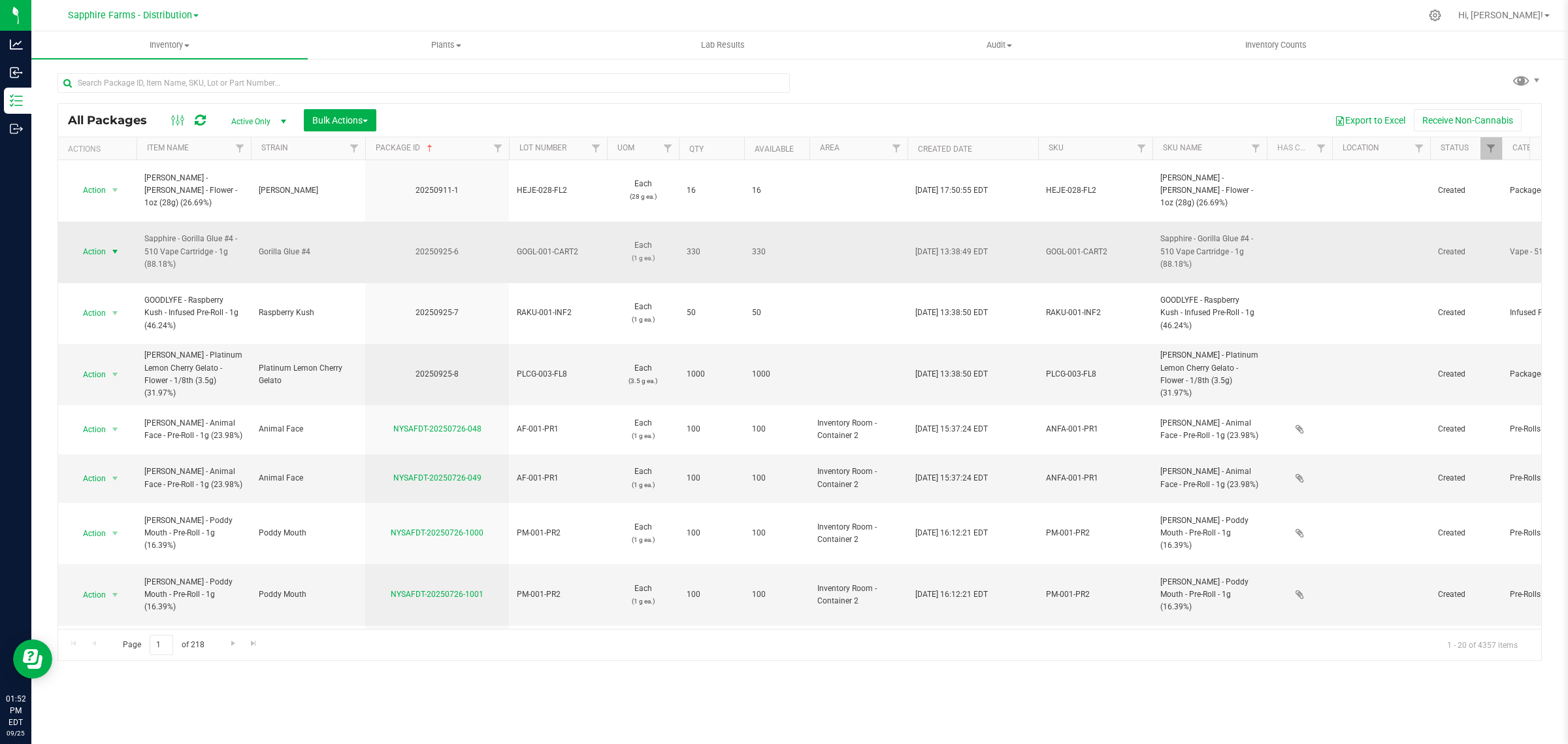
click at [108, 243] on span "select" at bounding box center [115, 251] width 16 height 18
click at [108, 258] on li "Create package" at bounding box center [114, 262] width 83 height 19
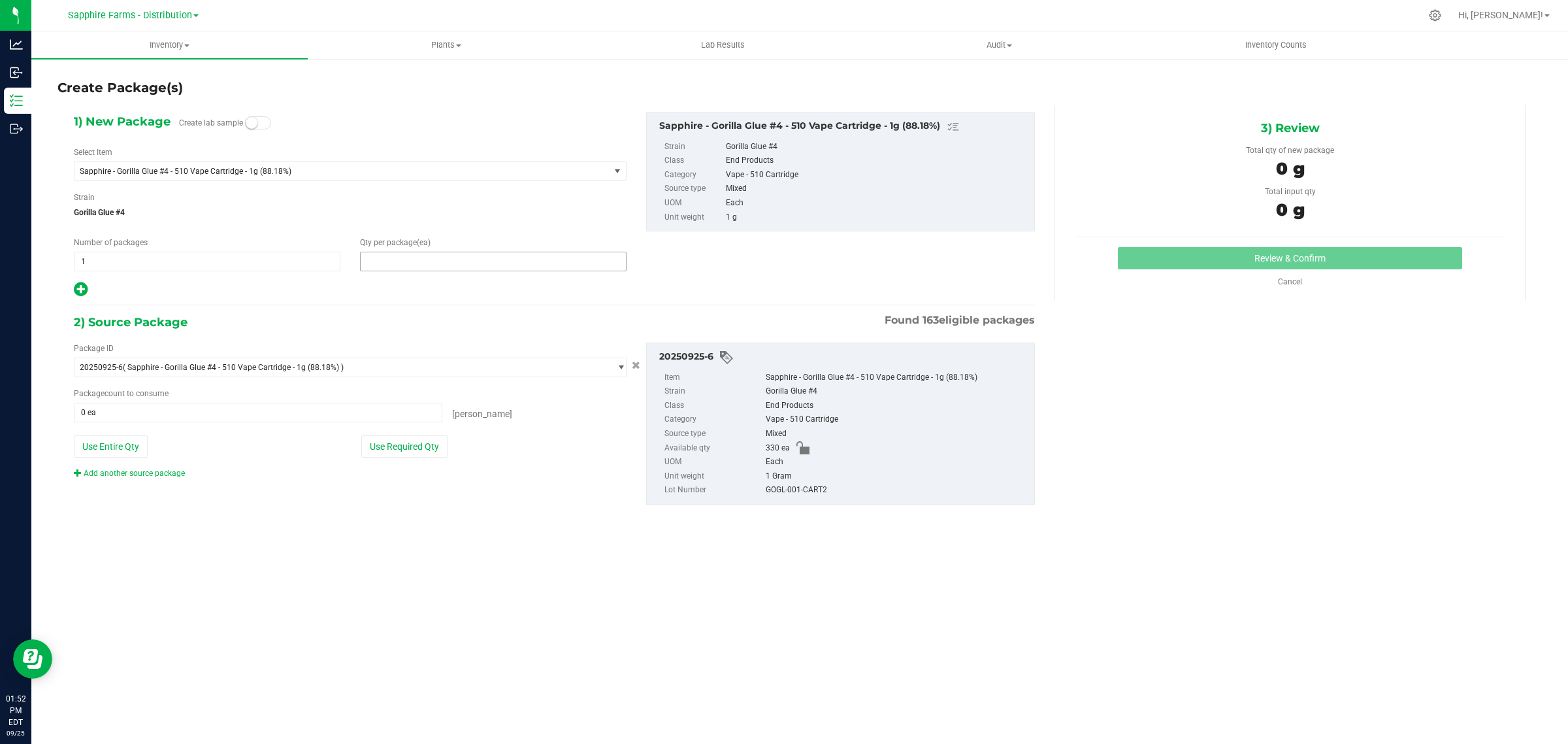
click at [398, 257] on span at bounding box center [493, 261] width 267 height 19
type input "0"
click at [216, 265] on span "1 1" at bounding box center [206, 261] width 267 height 19
type input "11"
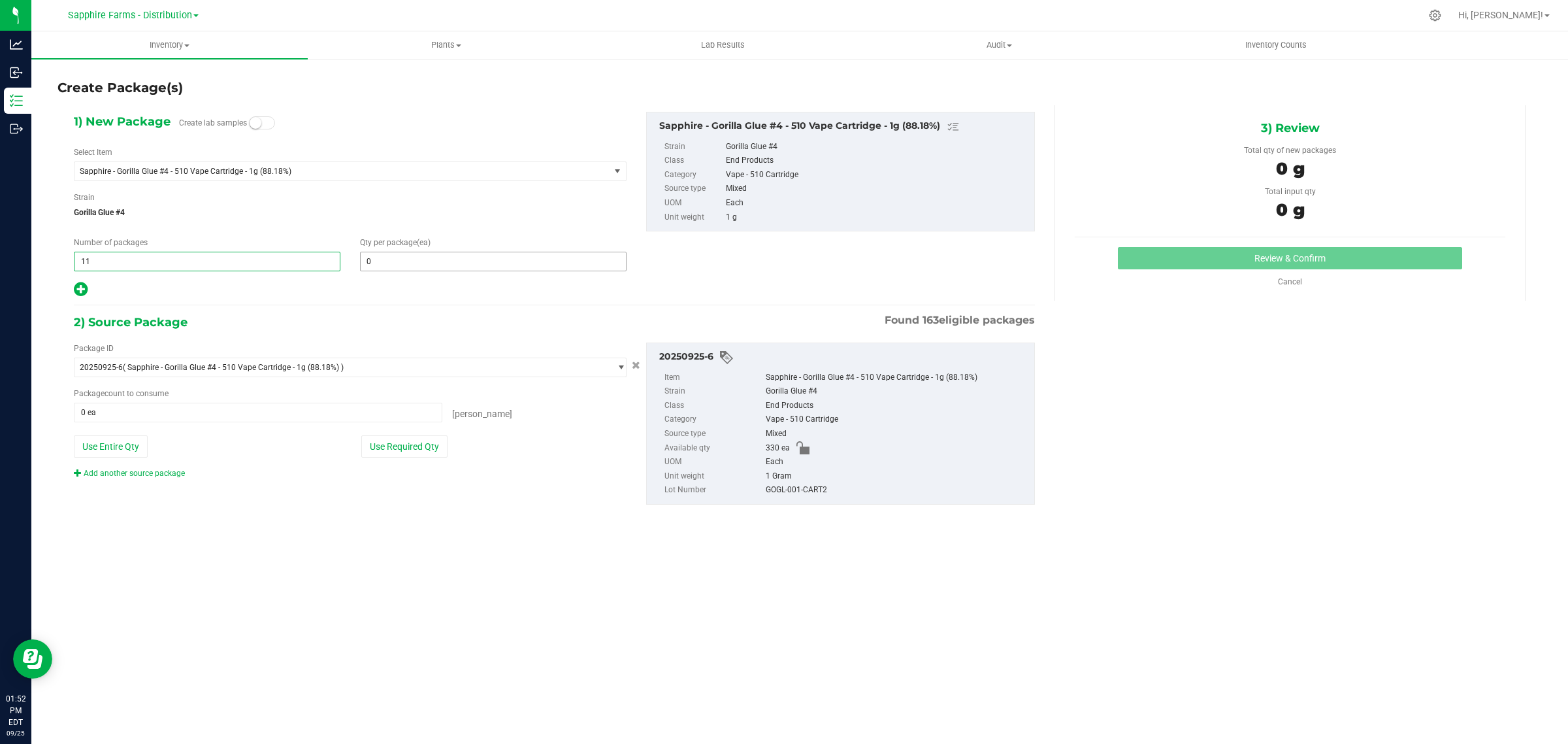
type input "11"
click at [385, 260] on span at bounding box center [493, 261] width 267 height 19
type input "30"
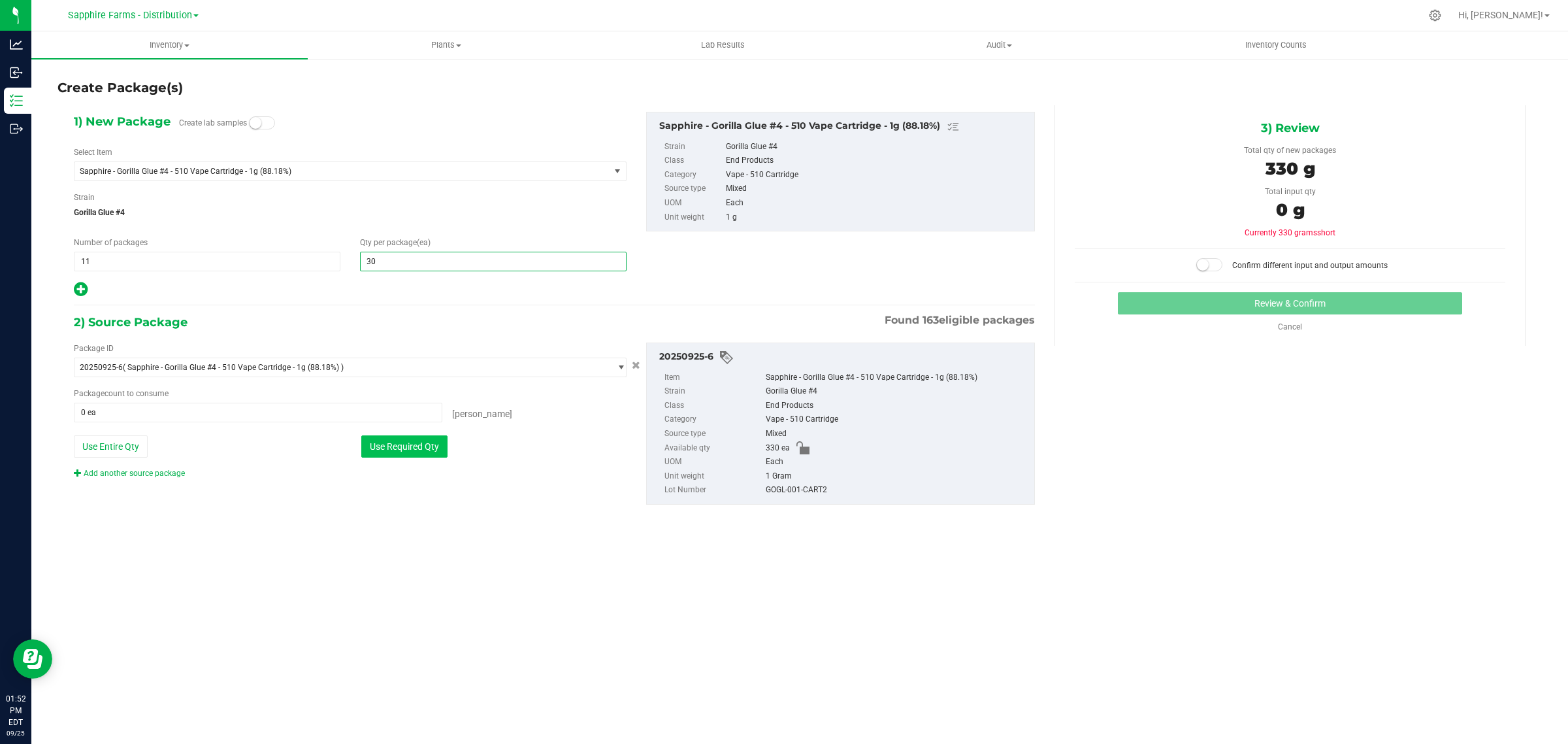
type input "30"
click at [417, 445] on button "Use Required Qty" at bounding box center [404, 446] width 86 height 22
type input "330 ea"
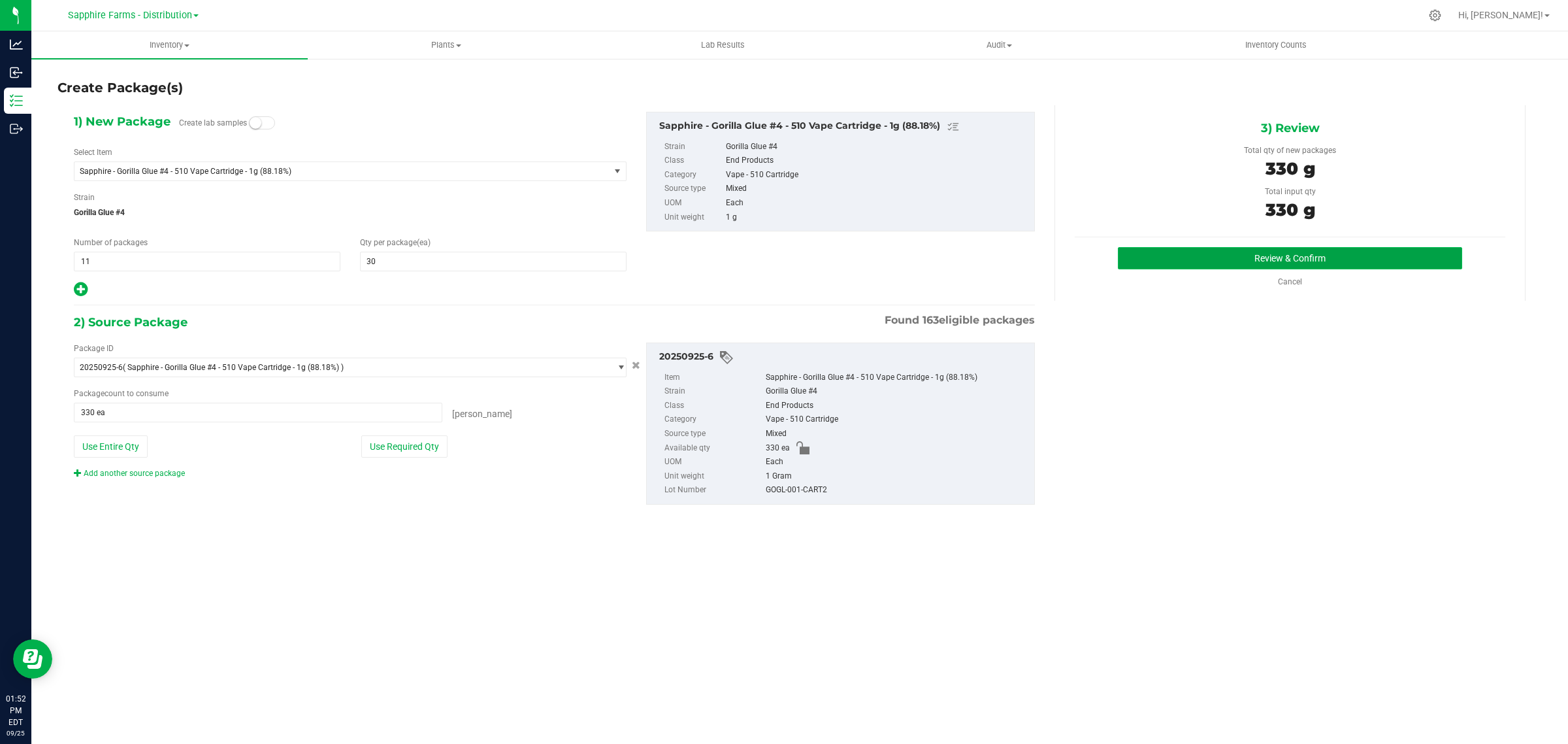
click at [1124, 262] on button "Review & Confirm" at bounding box center [1289, 258] width 344 height 22
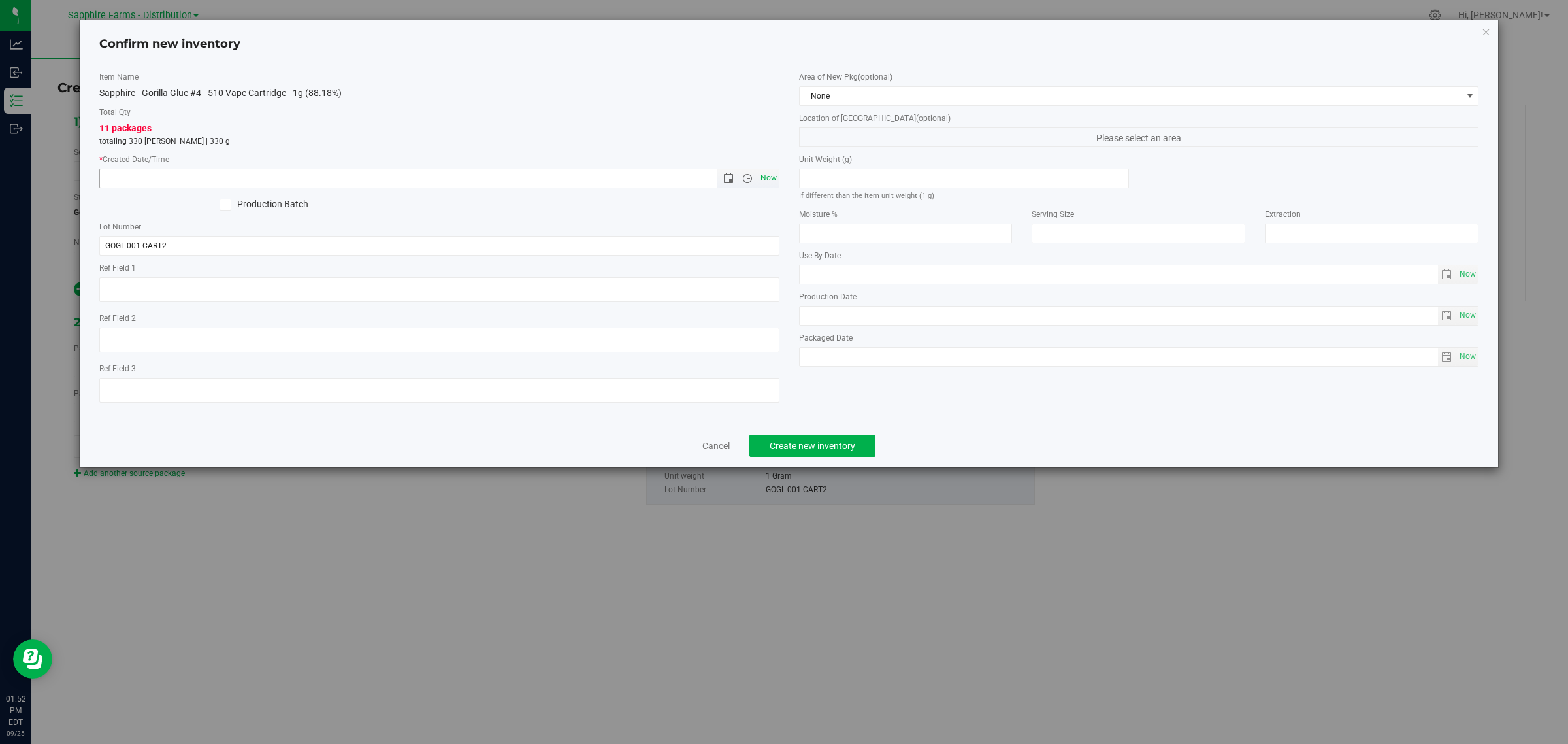
click at [763, 174] on span "Now" at bounding box center [768, 178] width 22 height 19
type input "[DATE] 1:52 PM"
click at [912, 96] on span "None" at bounding box center [1131, 96] width 663 height 18
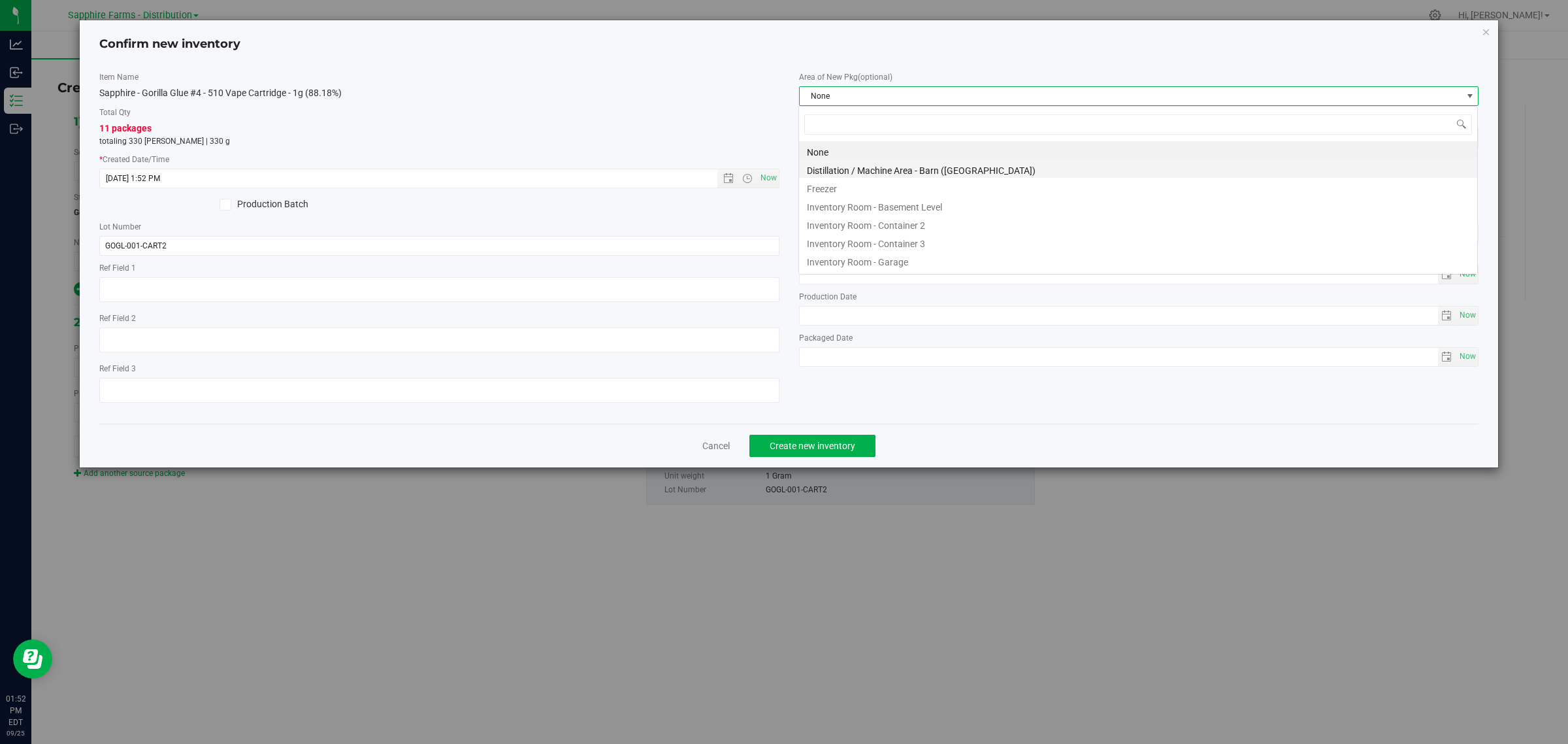
scroll to position [20, 680]
click at [906, 259] on li "Inventory Room - Garage" at bounding box center [1138, 259] width 678 height 18
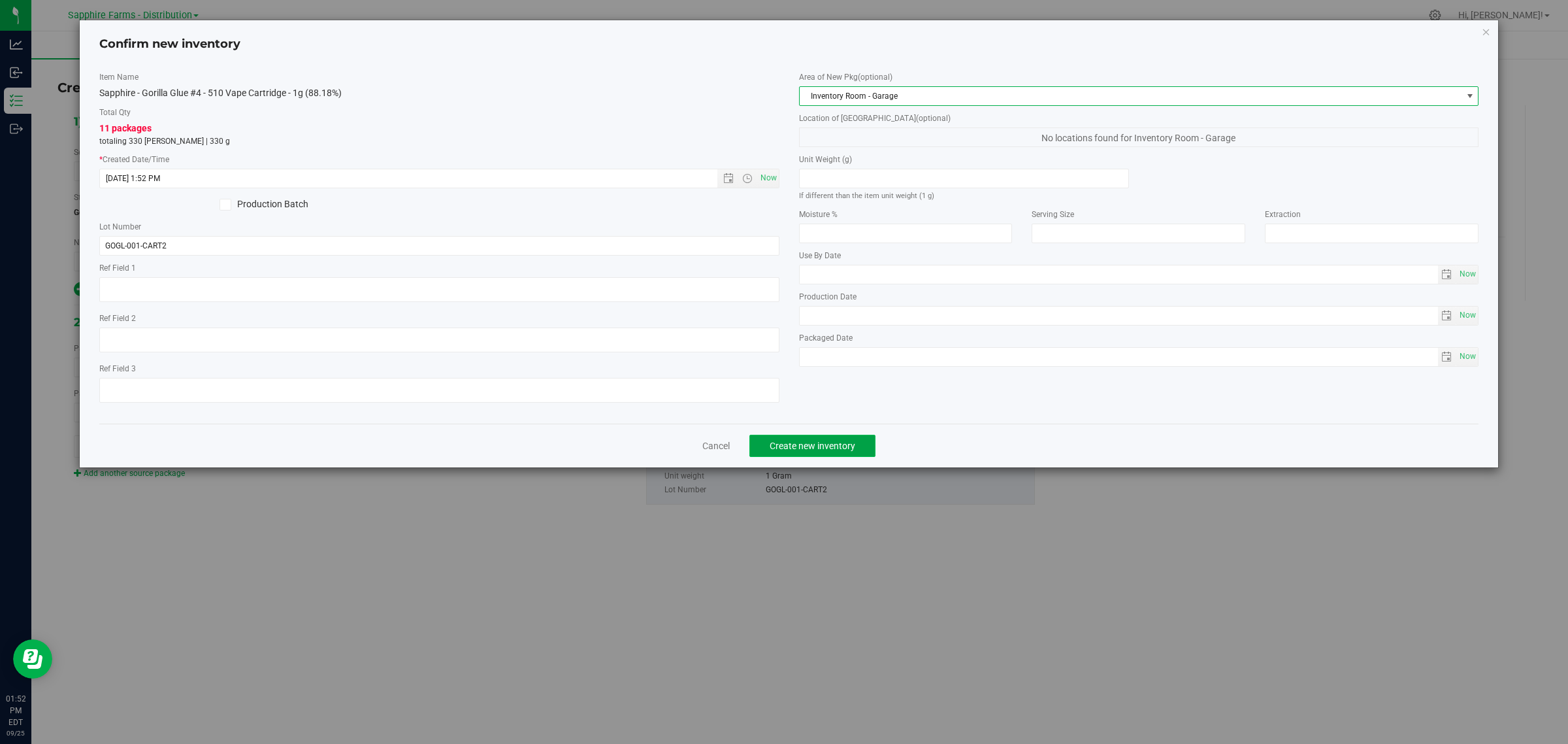
click at [821, 446] on span "Create new inventory" at bounding box center [812, 446] width 86 height 11
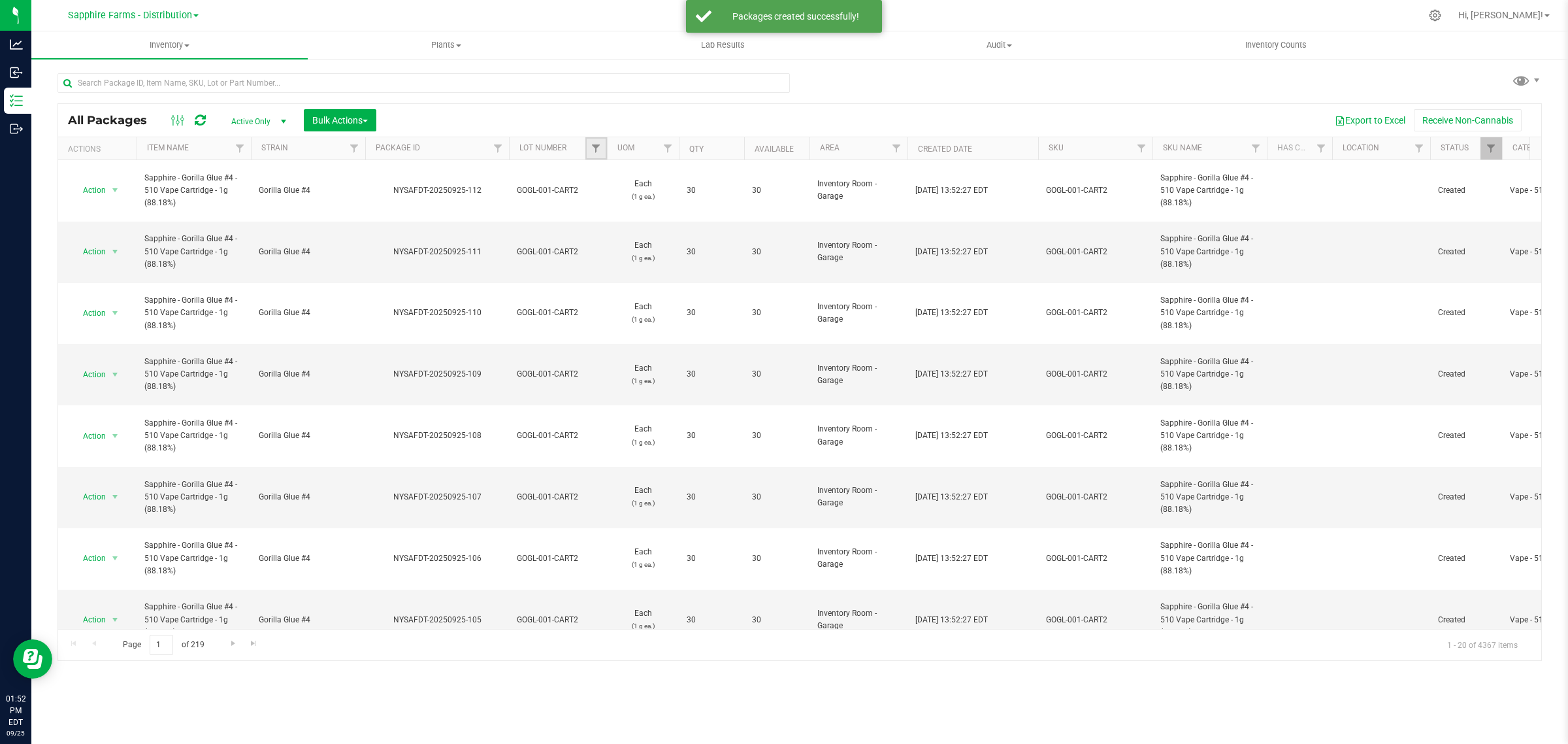
click at [589, 148] on link "Filter" at bounding box center [596, 148] width 21 height 22
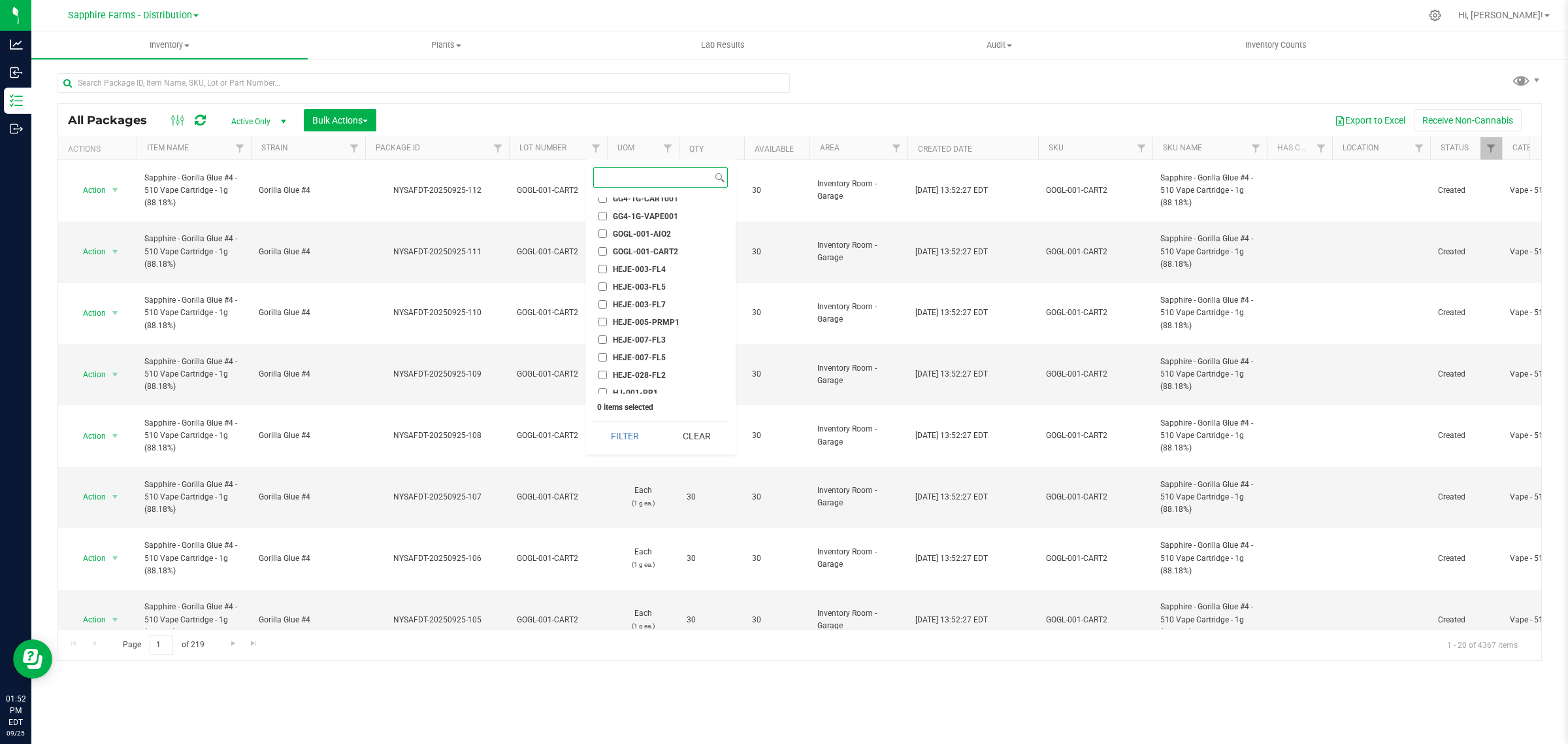
scroll to position [490, 0]
click at [633, 276] on span "GOGL-001-CART2" at bounding box center [645, 279] width 65 height 8
click at [607, 276] on input "GOGL-001-CART2" at bounding box center [603, 279] width 9 height 9
checkbox input "true"
click at [635, 431] on button "Filter" at bounding box center [625, 436] width 63 height 29
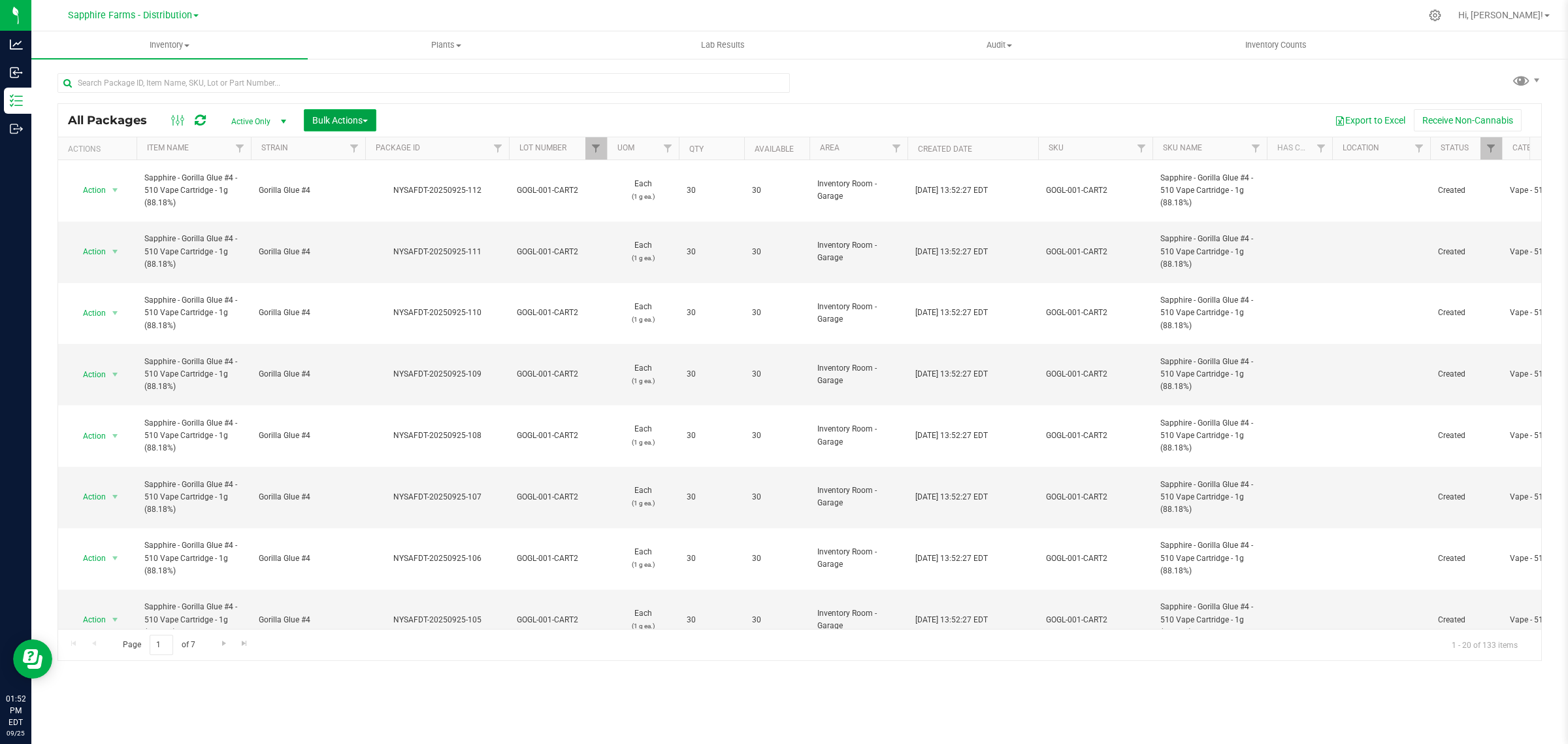
click at [367, 121] on span "button" at bounding box center [365, 121] width 5 height 3
click at [354, 247] on span "Print package labels" at bounding box center [350, 246] width 78 height 11
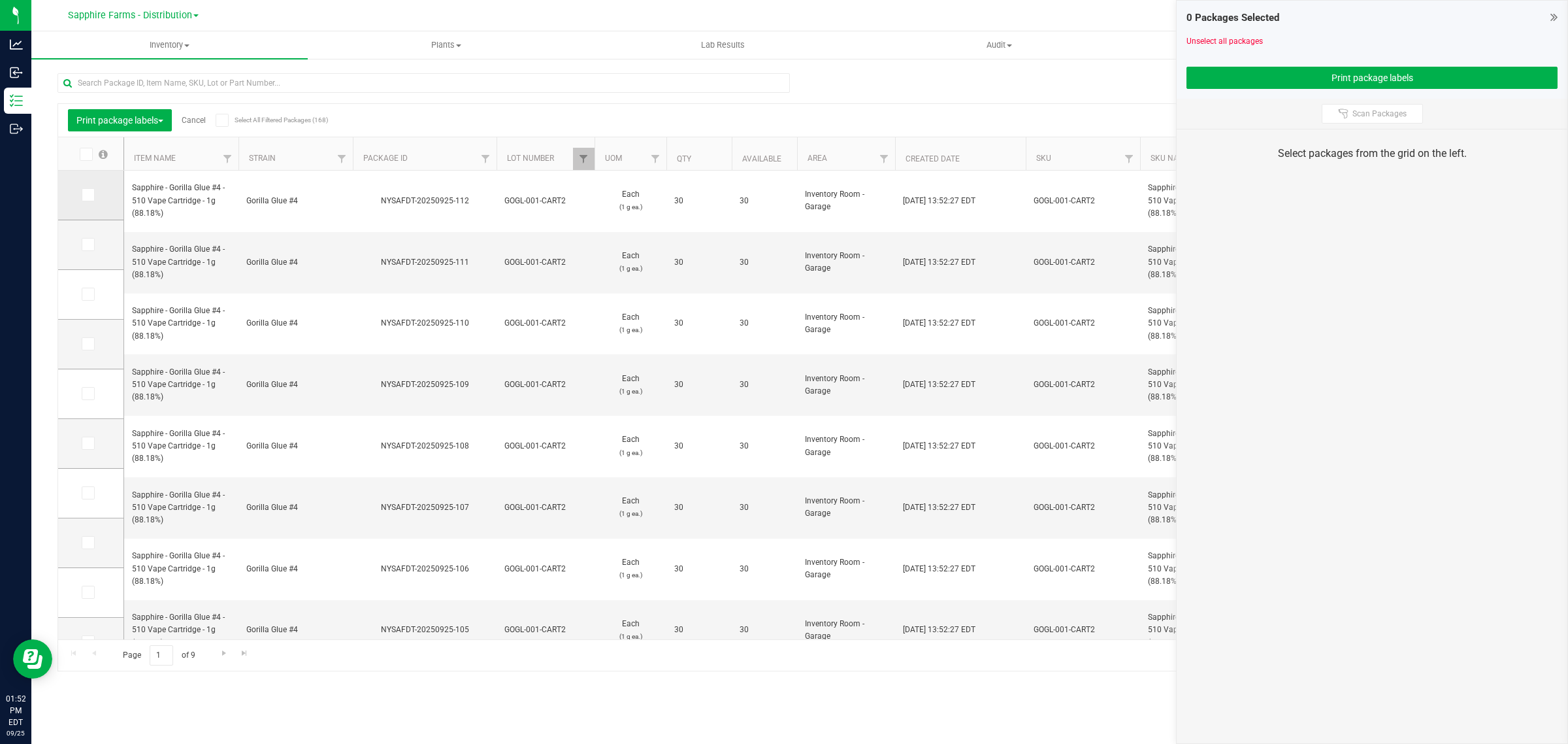
click at [92, 196] on span at bounding box center [88, 195] width 13 height 13
click at [0, 0] on input "checkbox" at bounding box center [0, 0] width 0 height 0
click at [86, 245] on icon at bounding box center [87, 245] width 9 height 0
click at [0, 0] on input "checkbox" at bounding box center [0, 0] width 0 height 0
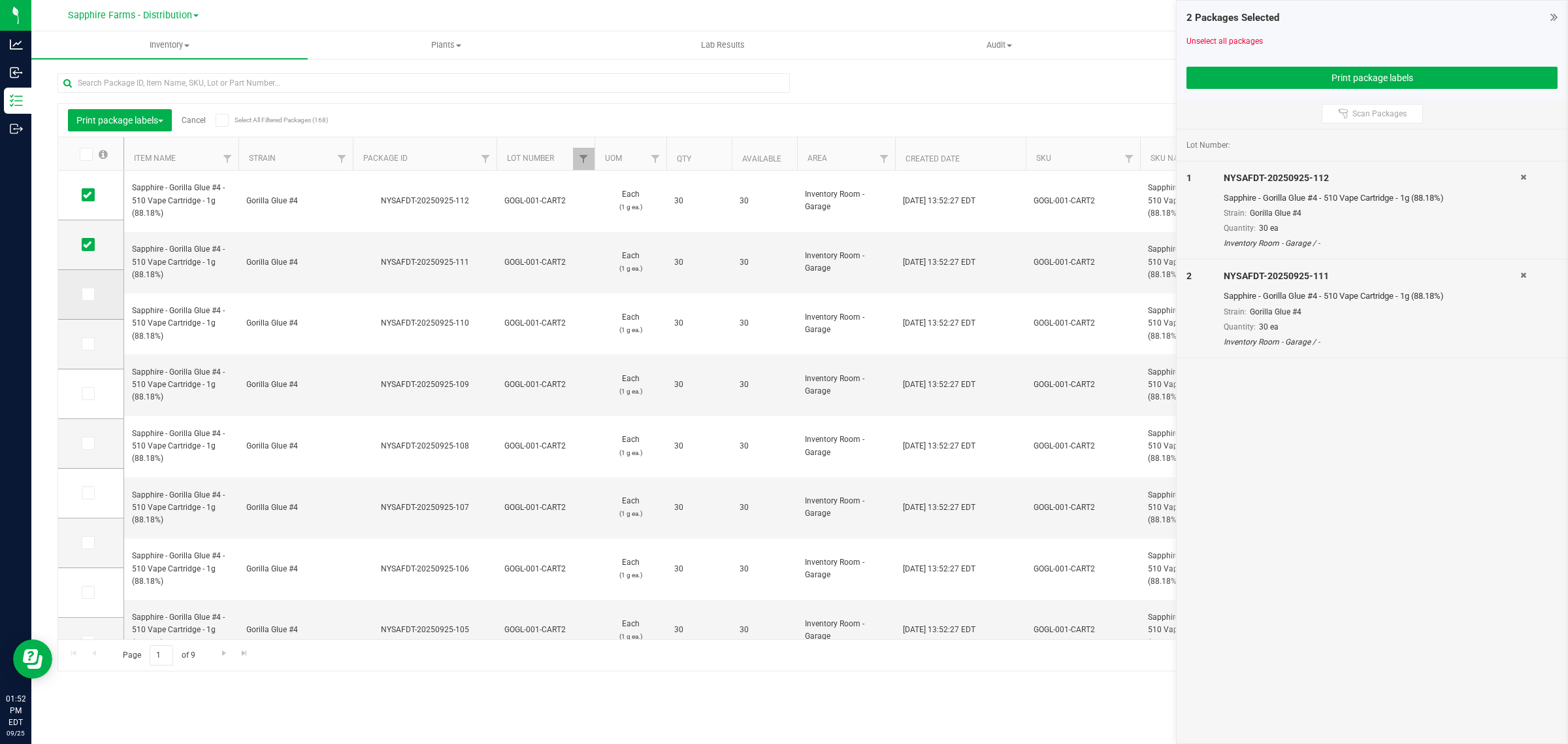
click at [87, 294] on icon at bounding box center [87, 294] width 9 height 0
click at [0, 0] on input "checkbox" at bounding box center [0, 0] width 0 height 0
click at [87, 344] on icon at bounding box center [87, 344] width 9 height 0
click at [0, 0] on input "checkbox" at bounding box center [0, 0] width 0 height 0
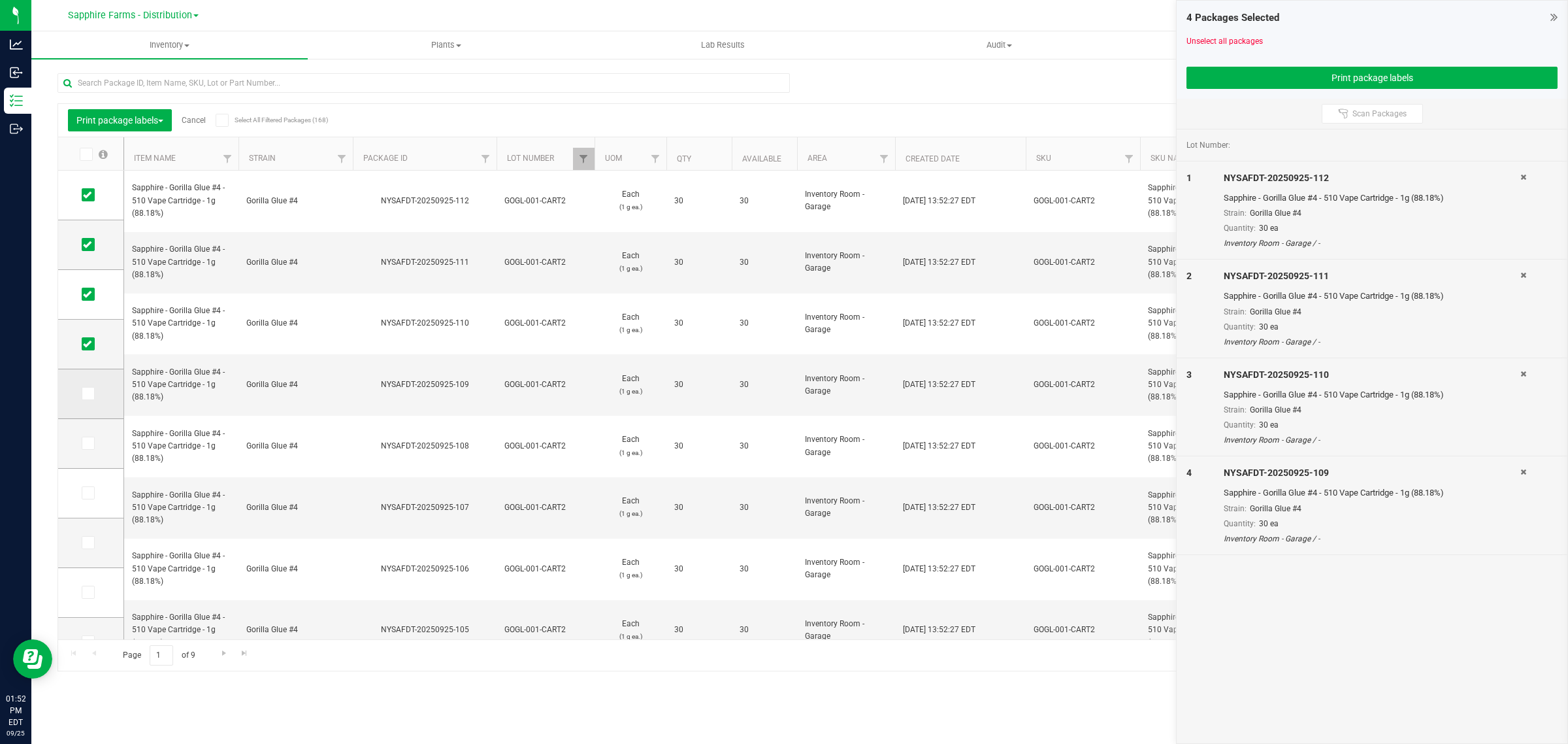
click at [86, 394] on icon at bounding box center [87, 394] width 9 height 0
click at [0, 0] on input "checkbox" at bounding box center [0, 0] width 0 height 0
click at [85, 443] on icon at bounding box center [87, 443] width 9 height 0
click at [0, 0] on input "checkbox" at bounding box center [0, 0] width 0 height 0
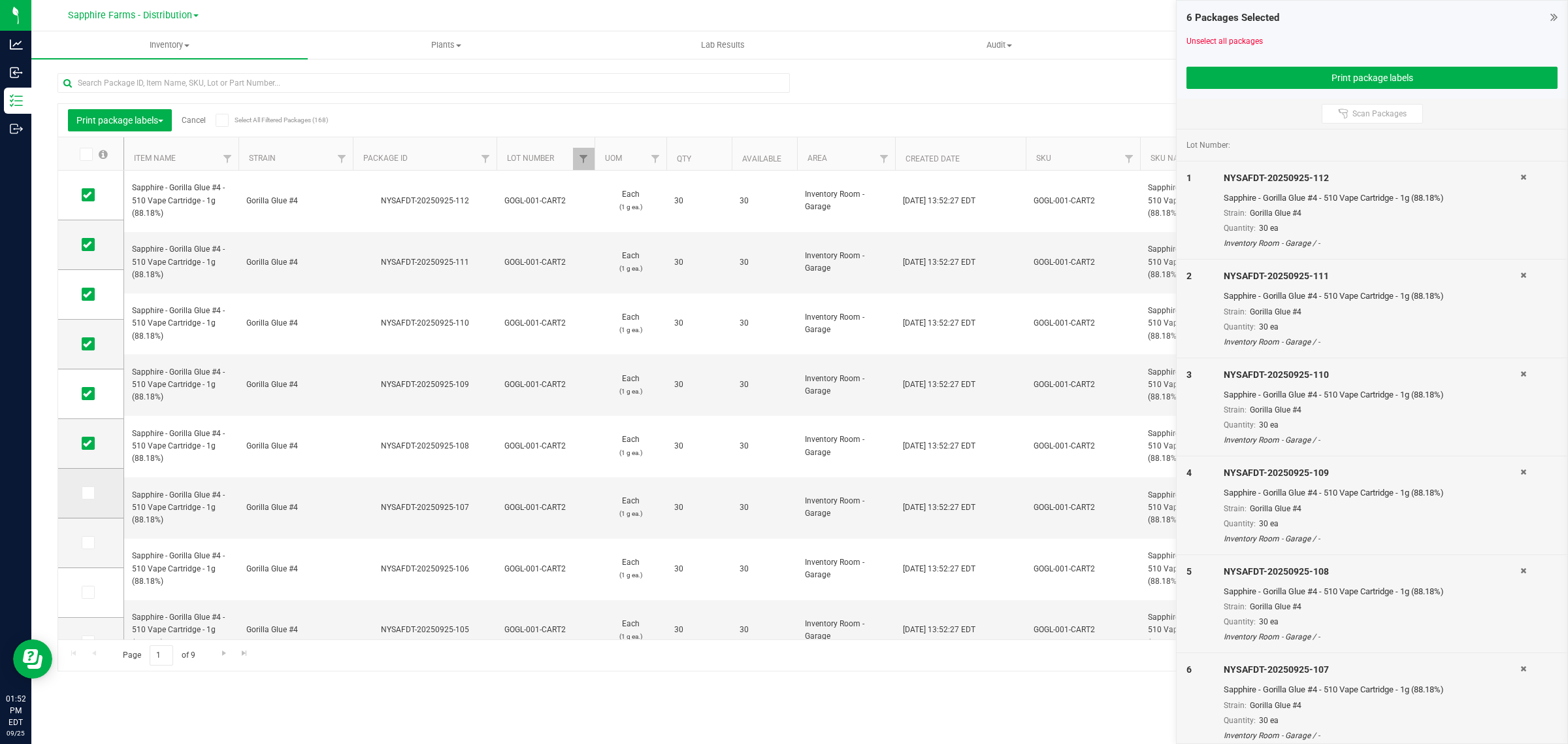
click at [86, 493] on icon at bounding box center [87, 493] width 9 height 0
click at [0, 0] on input "checkbox" at bounding box center [0, 0] width 0 height 0
click at [85, 543] on icon at bounding box center [87, 543] width 9 height 0
click at [0, 0] on input "checkbox" at bounding box center [0, 0] width 0 height 0
click at [86, 592] on icon at bounding box center [87, 592] width 9 height 0
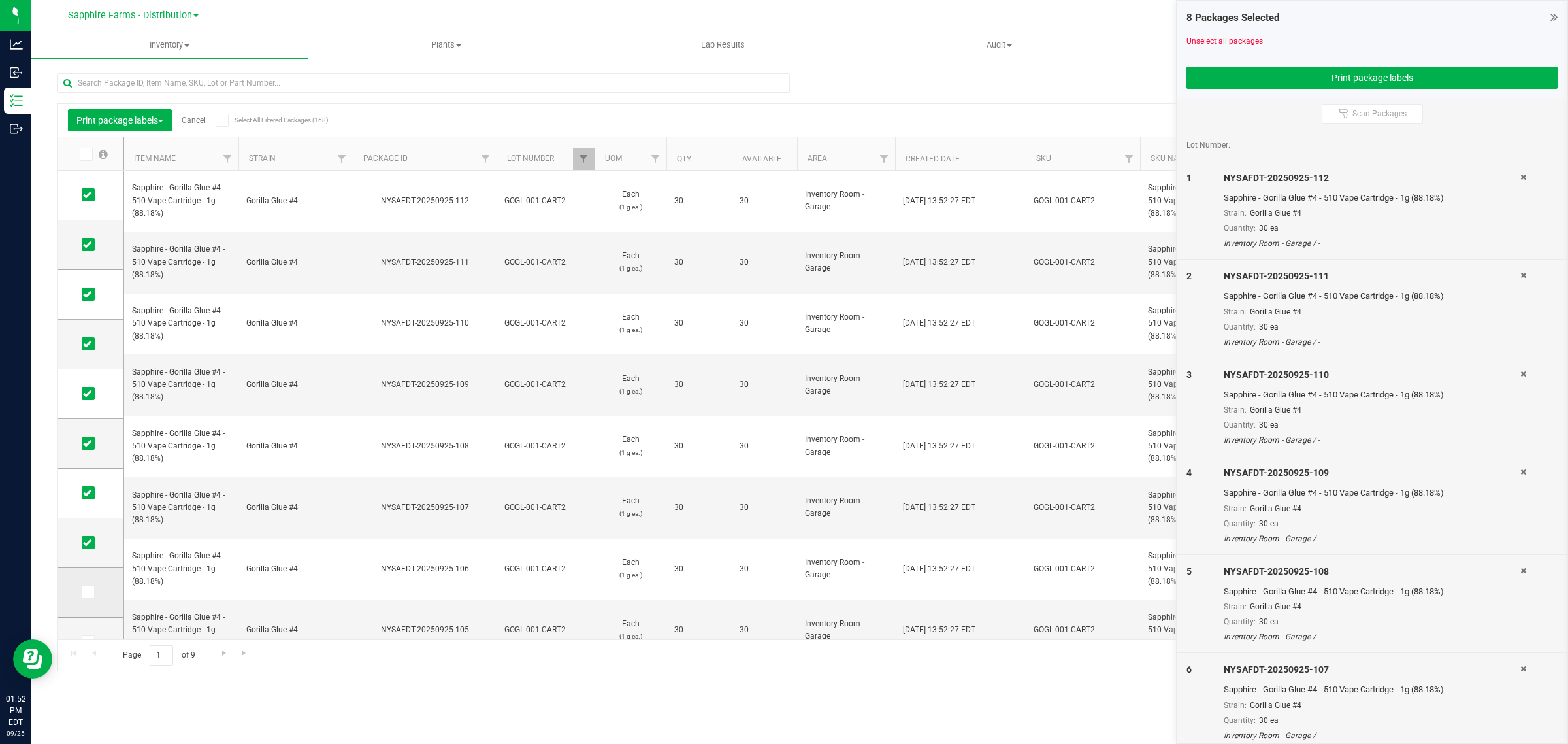
click at [0, 0] on input "checkbox" at bounding box center [0, 0] width 0 height 0
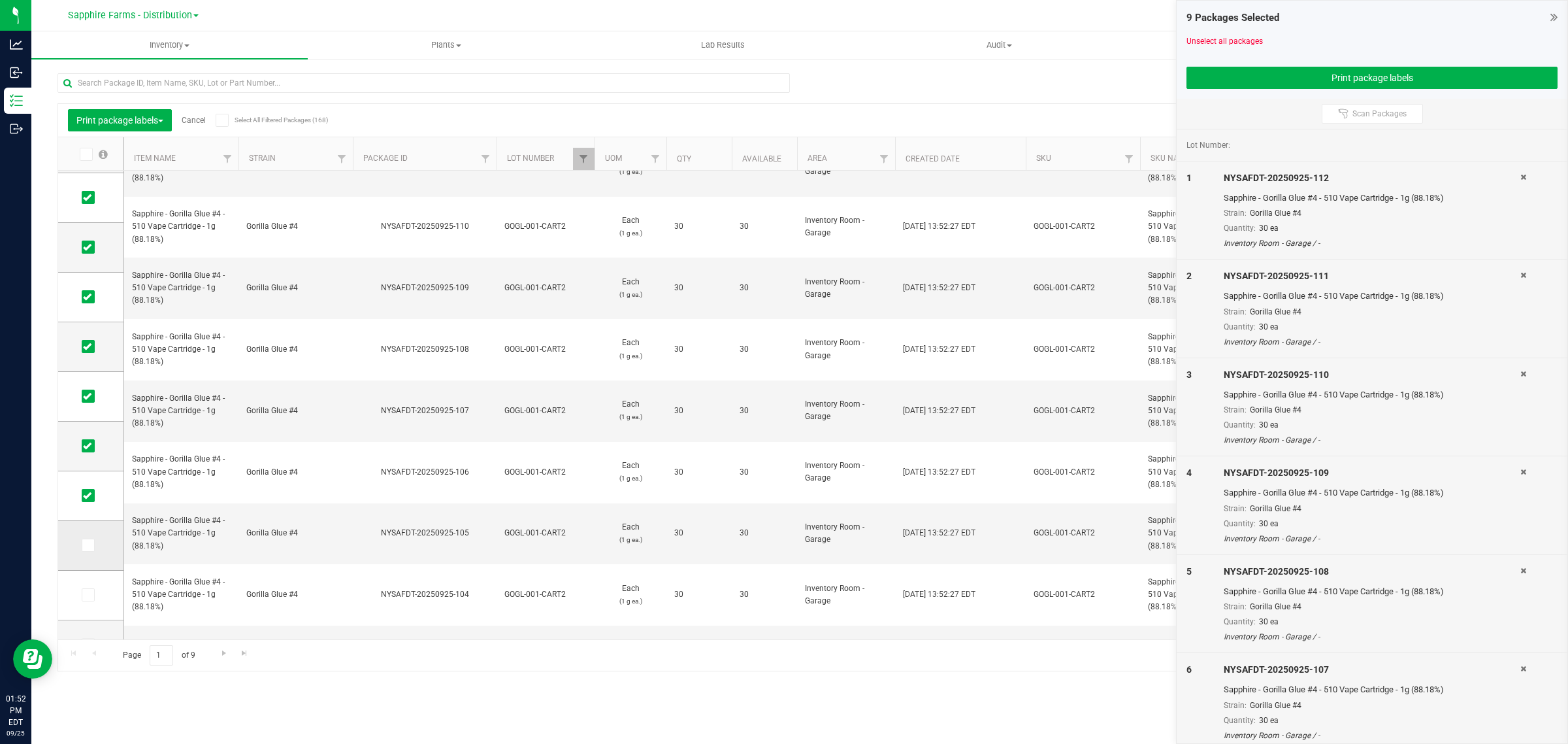
click at [86, 539] on span at bounding box center [88, 545] width 13 height 13
click at [0, 0] on input "checkbox" at bounding box center [0, 0] width 0 height 0
click at [82, 594] on span at bounding box center [88, 595] width 13 height 13
click at [0, 0] on input "checkbox" at bounding box center [0, 0] width 0 height 0
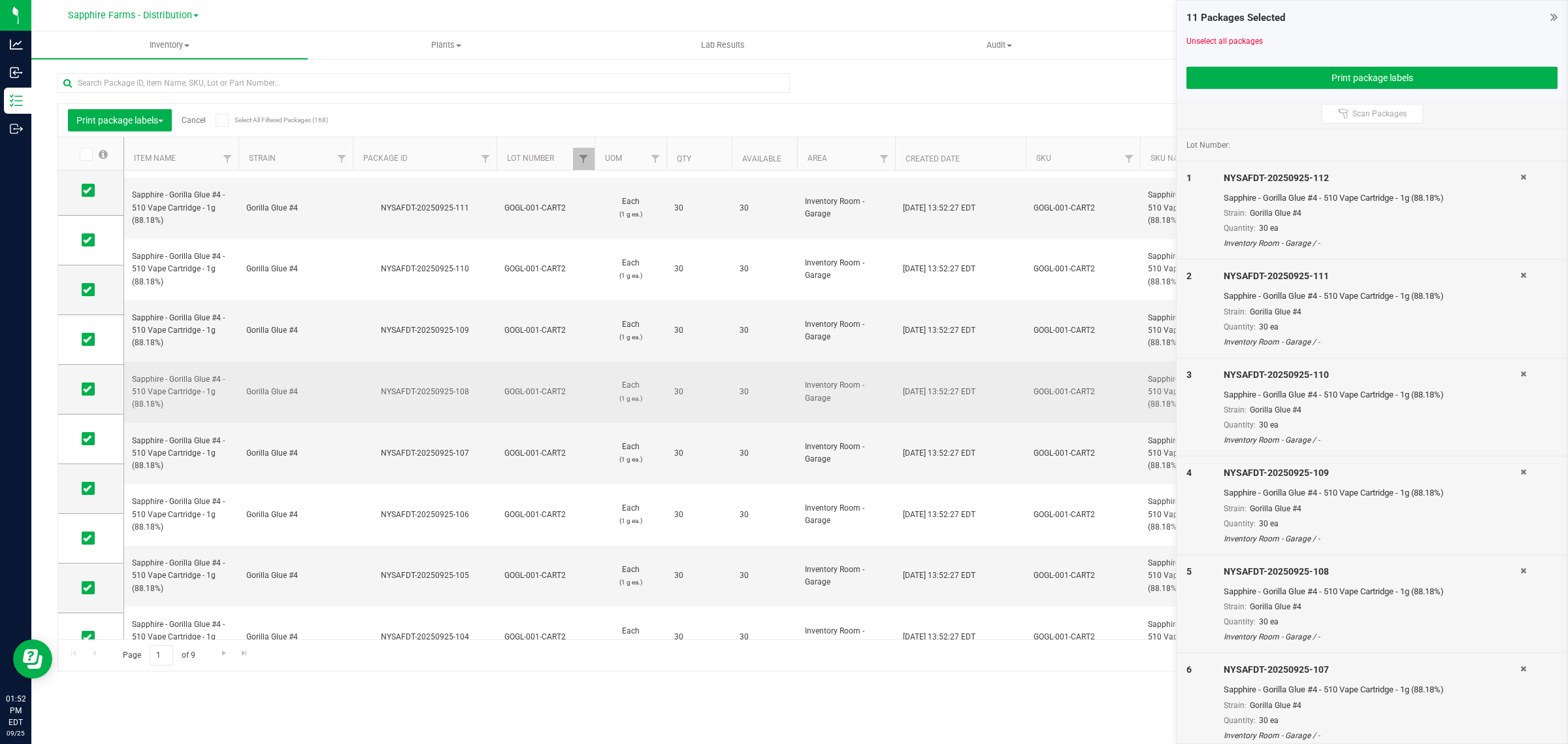
scroll to position [0, 0]
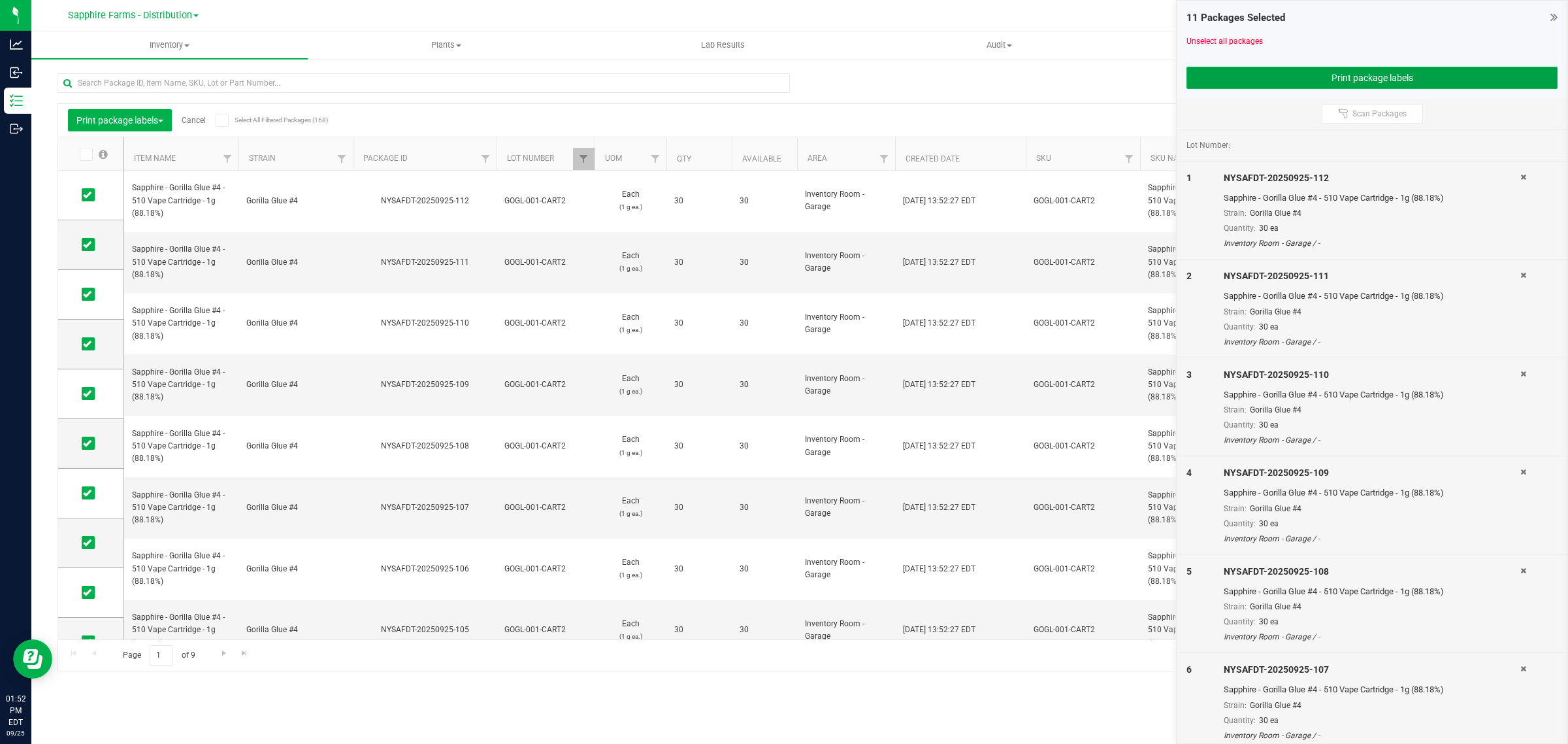
click at [1225, 71] on button "Print package labels" at bounding box center [1372, 78] width 371 height 22
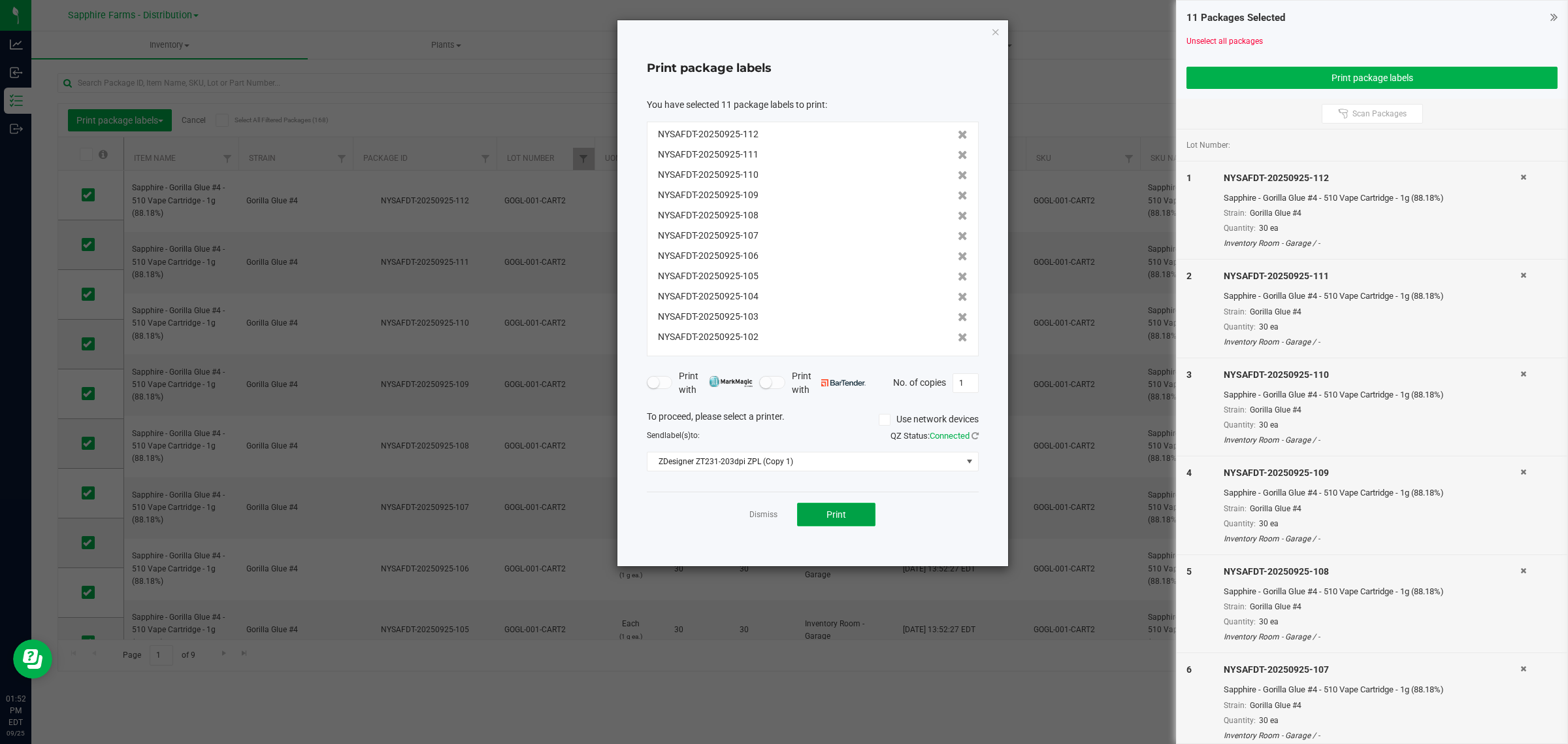
click at [846, 513] on button "Print" at bounding box center [836, 514] width 78 height 23
click at [763, 520] on link "Dismiss" at bounding box center [764, 515] width 28 height 11
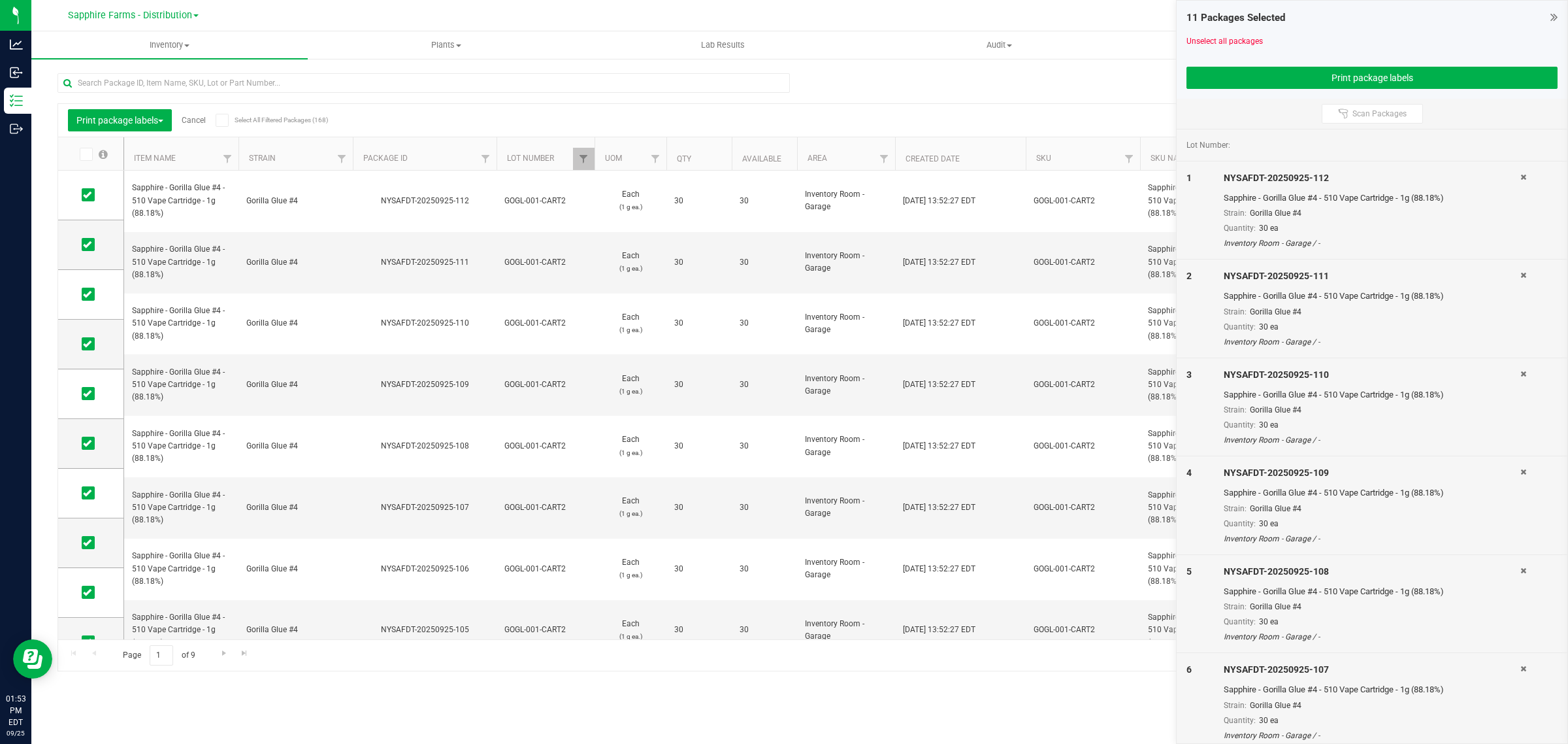
click at [194, 116] on link "Cancel" at bounding box center [194, 120] width 24 height 9
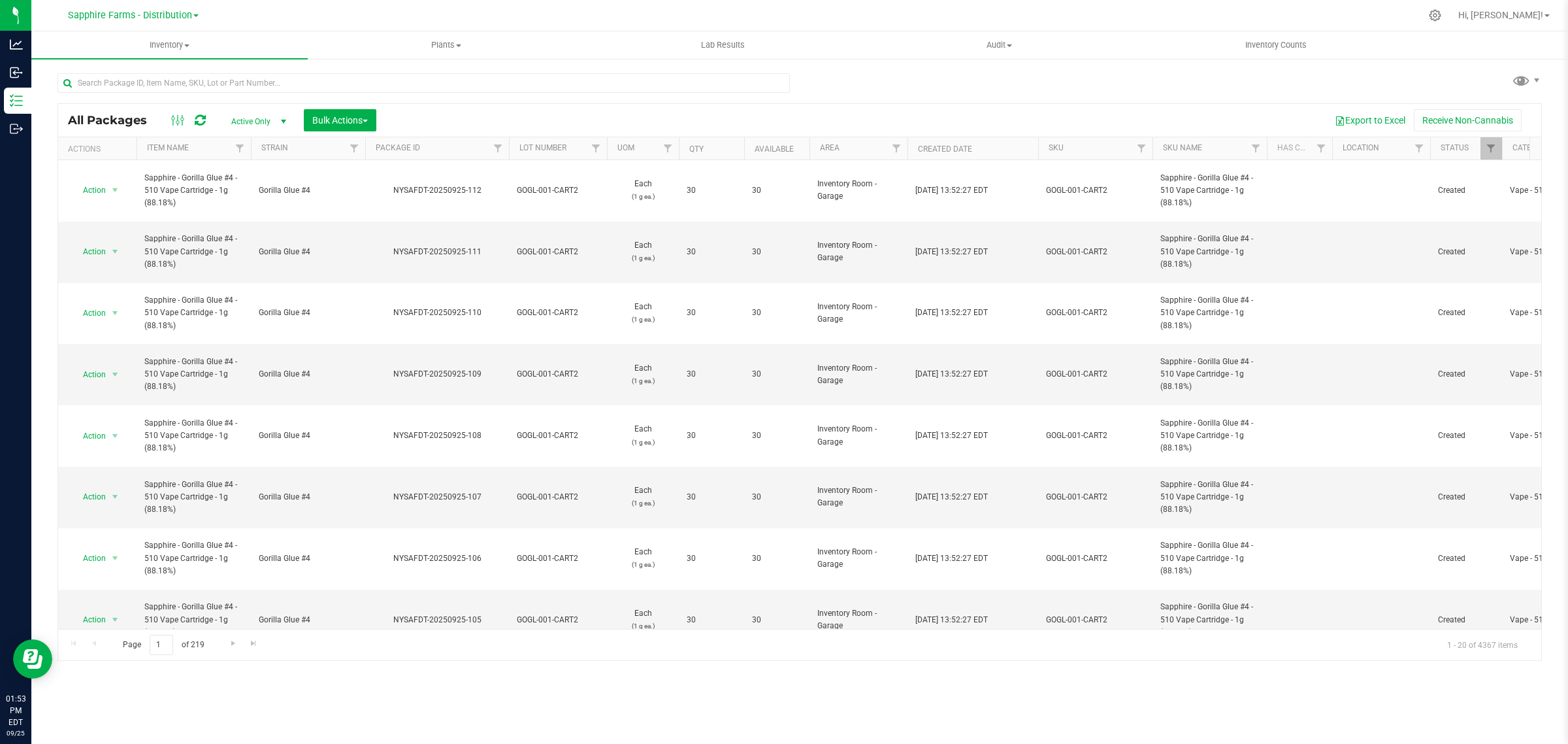
click at [373, 147] on th "Package ID" at bounding box center [437, 148] width 144 height 23
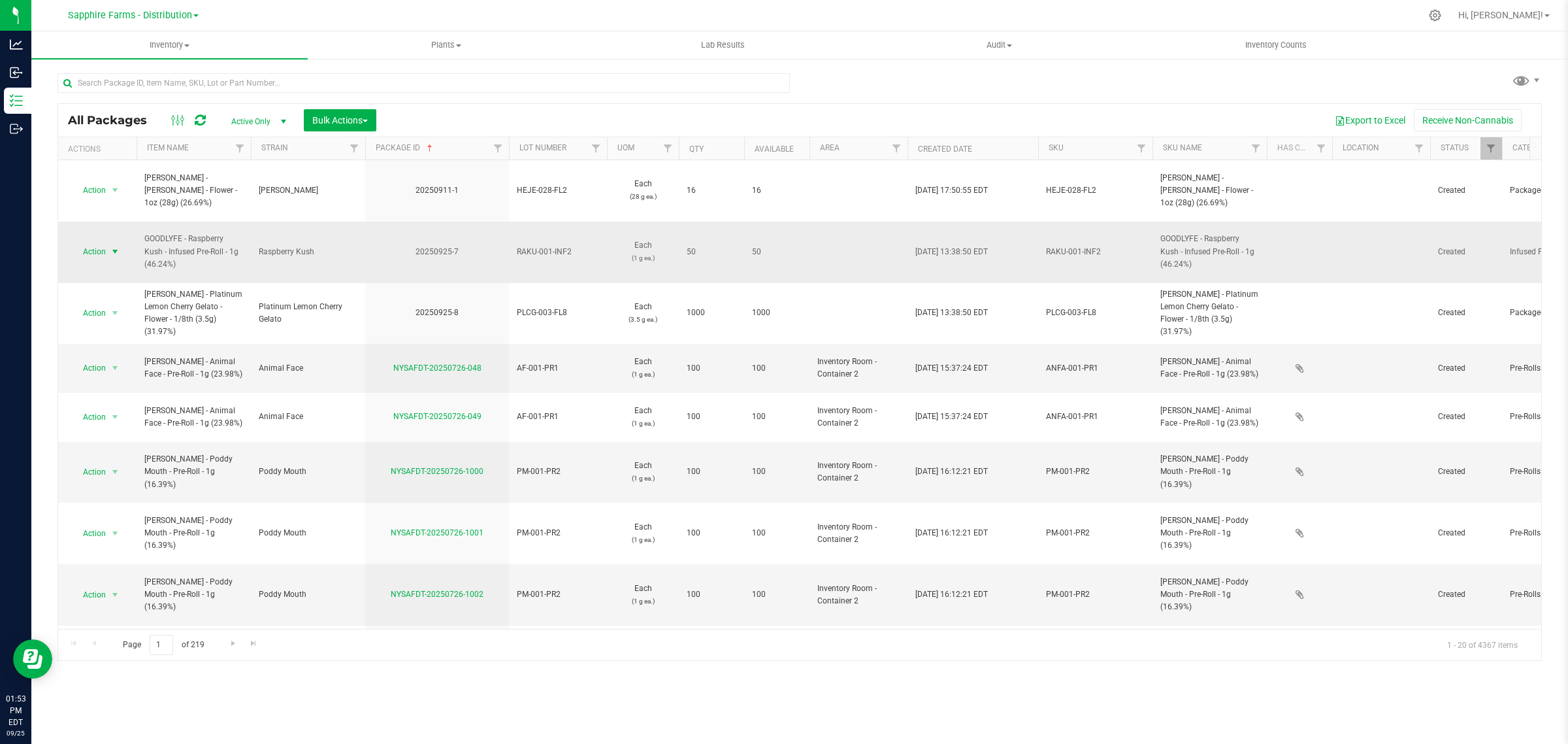
click at [103, 243] on span "Action" at bounding box center [89, 251] width 35 height 18
click at [115, 269] on li "Create package" at bounding box center [114, 262] width 83 height 19
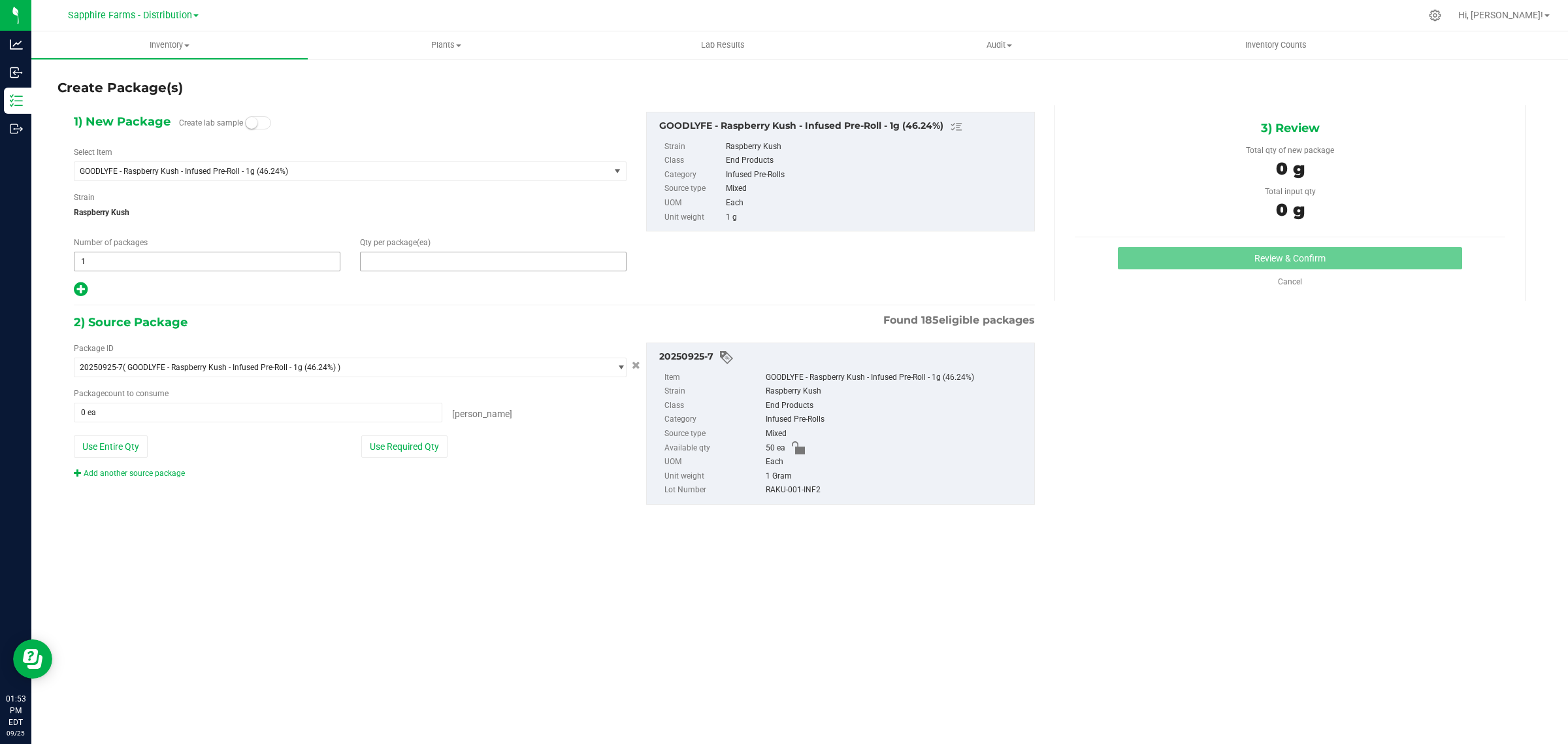
drag, startPoint x: 383, startPoint y: 263, endPoint x: 327, endPoint y: 262, distance: 56.0
click at [331, 263] on div "Number of packages 1 1 Qty per package (ea)" at bounding box center [350, 254] width 573 height 35
type input "50"
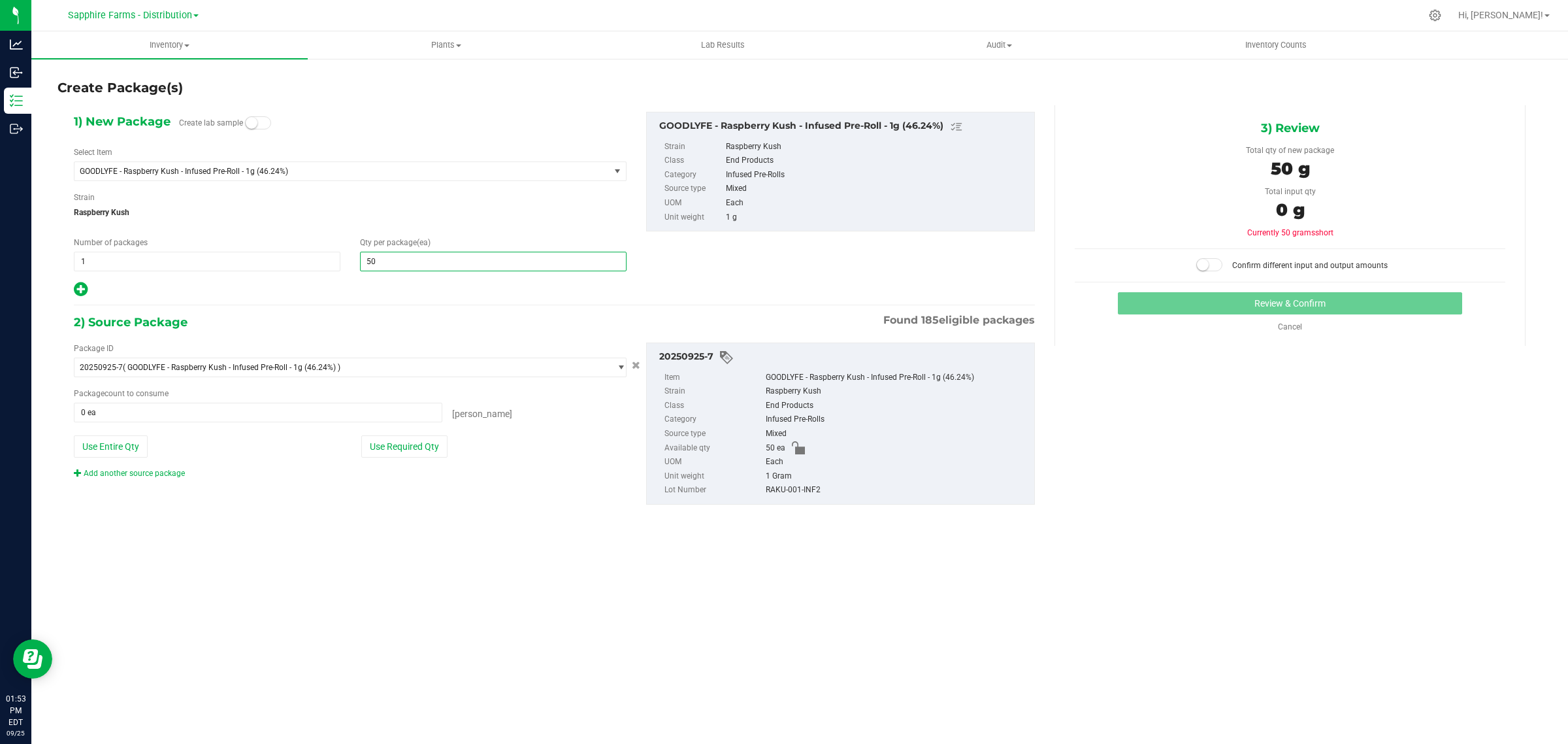
type input "50"
drag, startPoint x: 405, startPoint y: 207, endPoint x: 406, endPoint y: 381, distance: 174.0
click at [405, 210] on span "Raspberry Kush" at bounding box center [349, 212] width 553 height 19
click at [410, 451] on button "Use Required Qty" at bounding box center [404, 446] width 86 height 22
type input "50 ea"
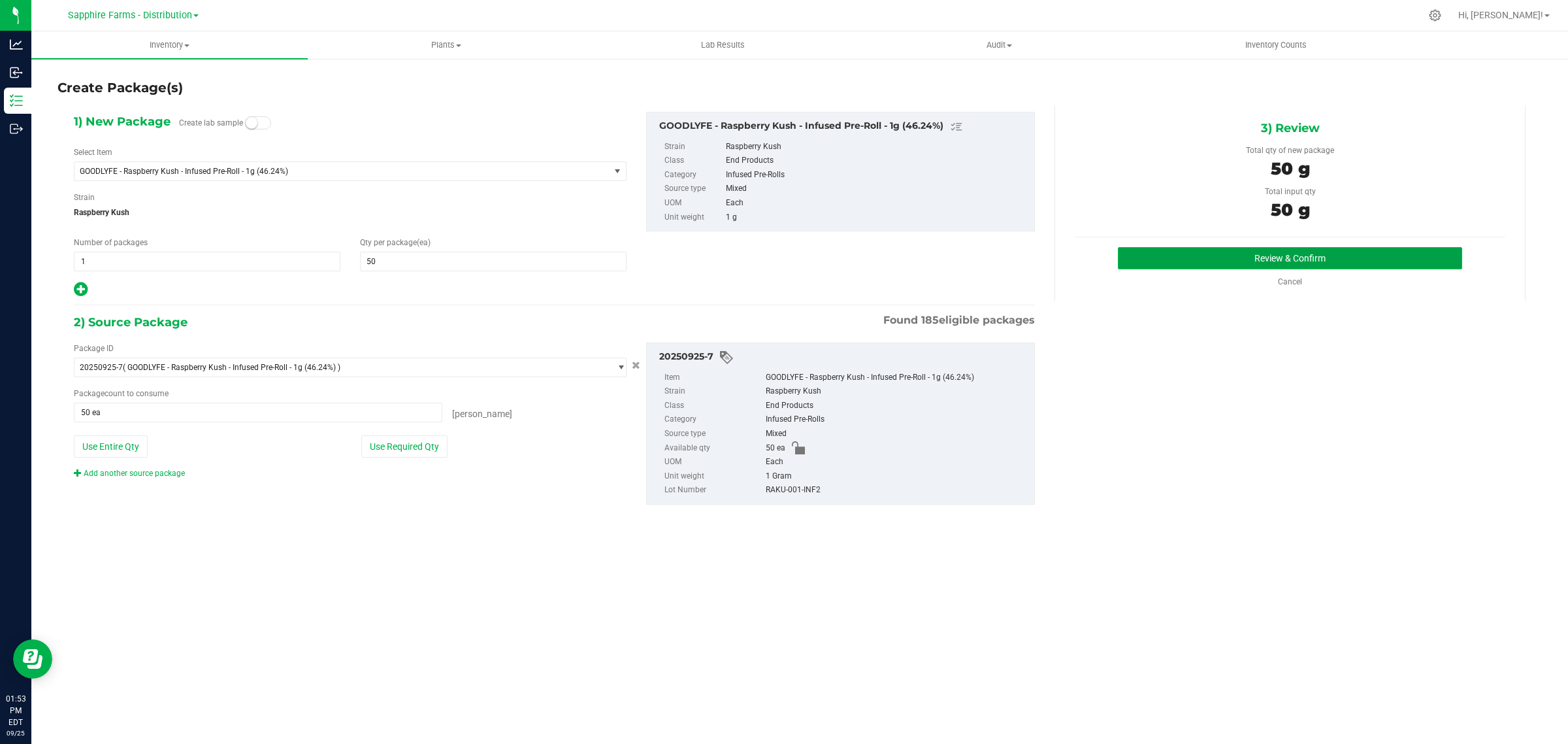
click at [1189, 259] on button "Review & Confirm" at bounding box center [1289, 258] width 344 height 22
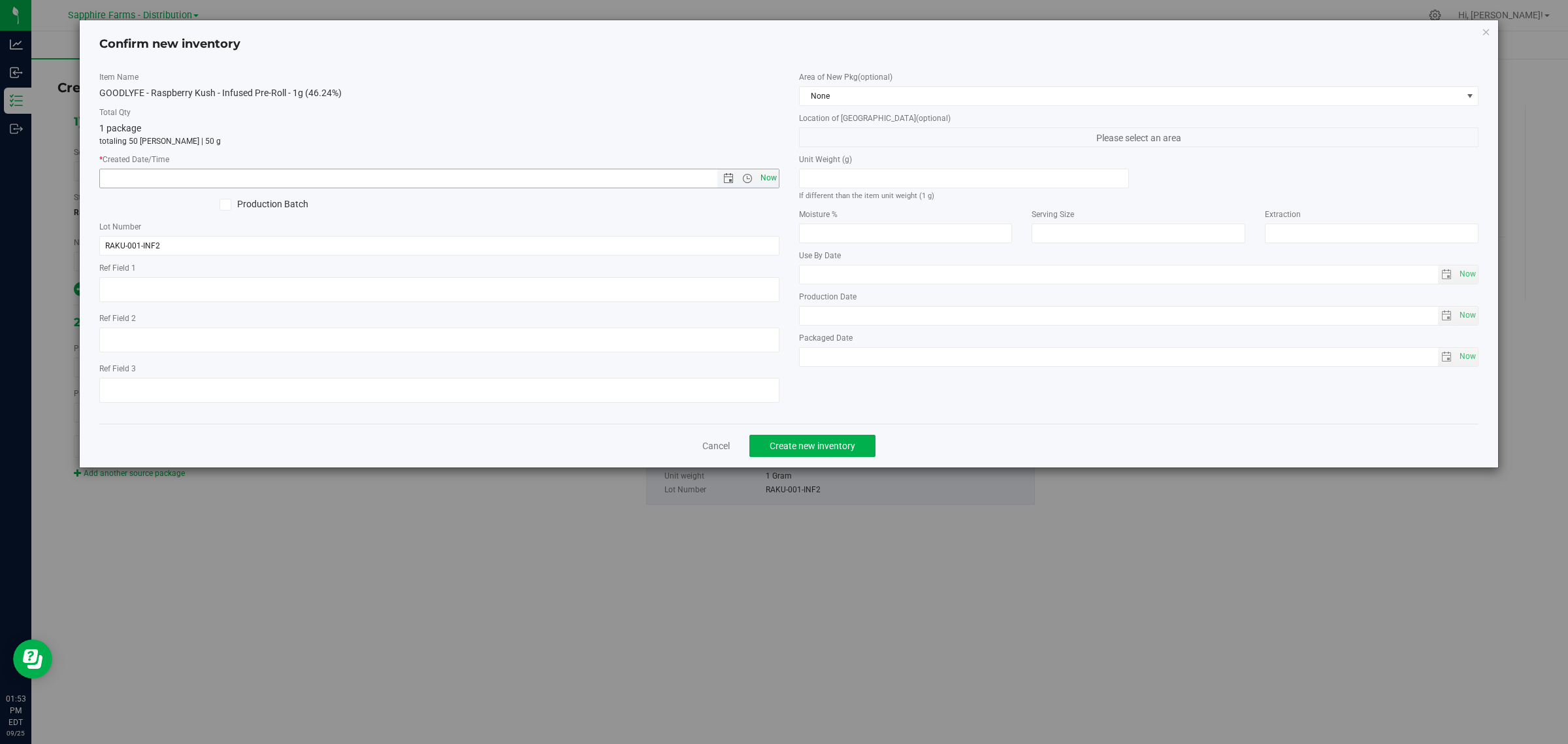
click at [772, 182] on span "Now" at bounding box center [768, 178] width 22 height 19
type input "[DATE] 1:53 PM"
click at [971, 94] on span "None" at bounding box center [1131, 96] width 663 height 18
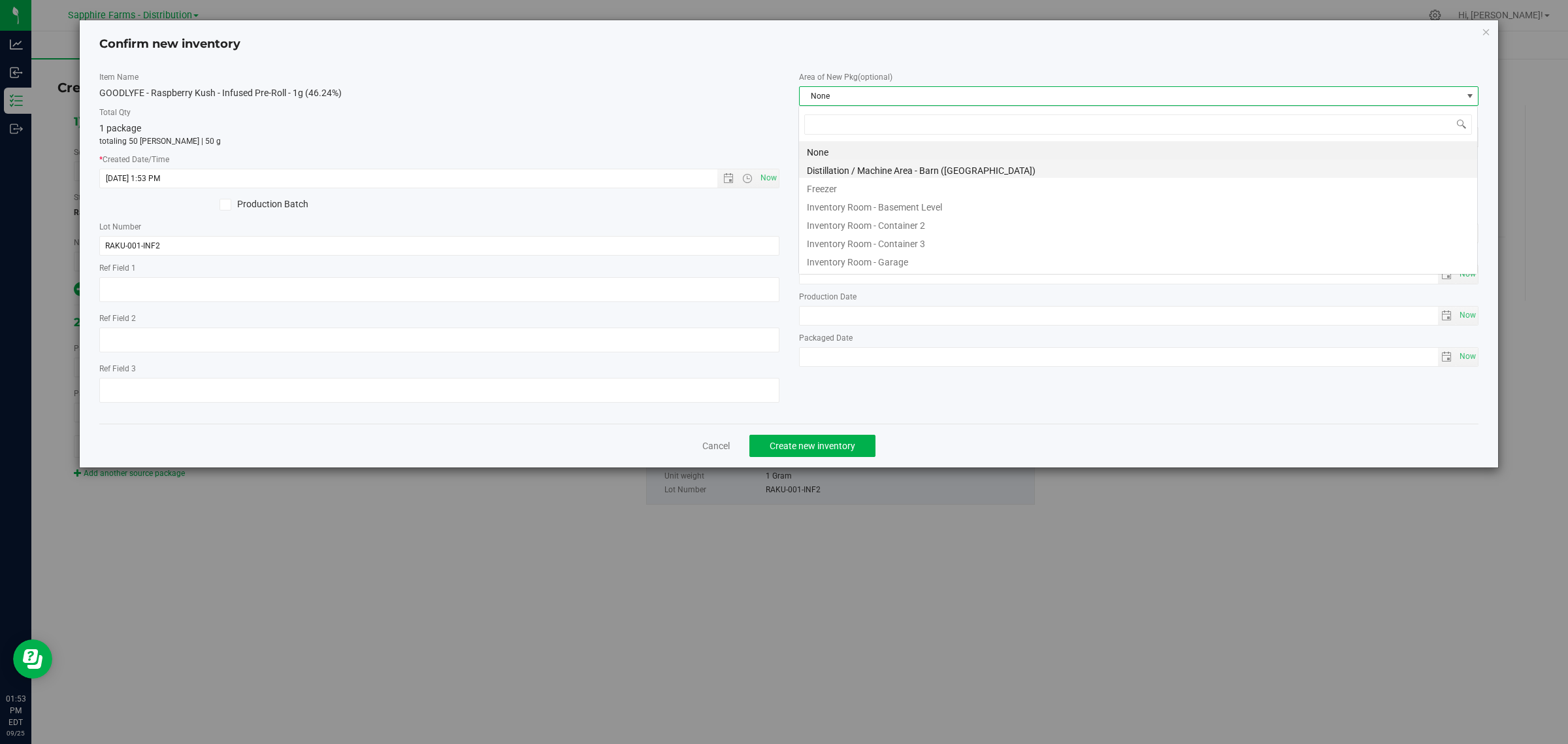
scroll to position [20, 680]
click at [939, 255] on li "Inventory Room - Garage" at bounding box center [1138, 259] width 678 height 18
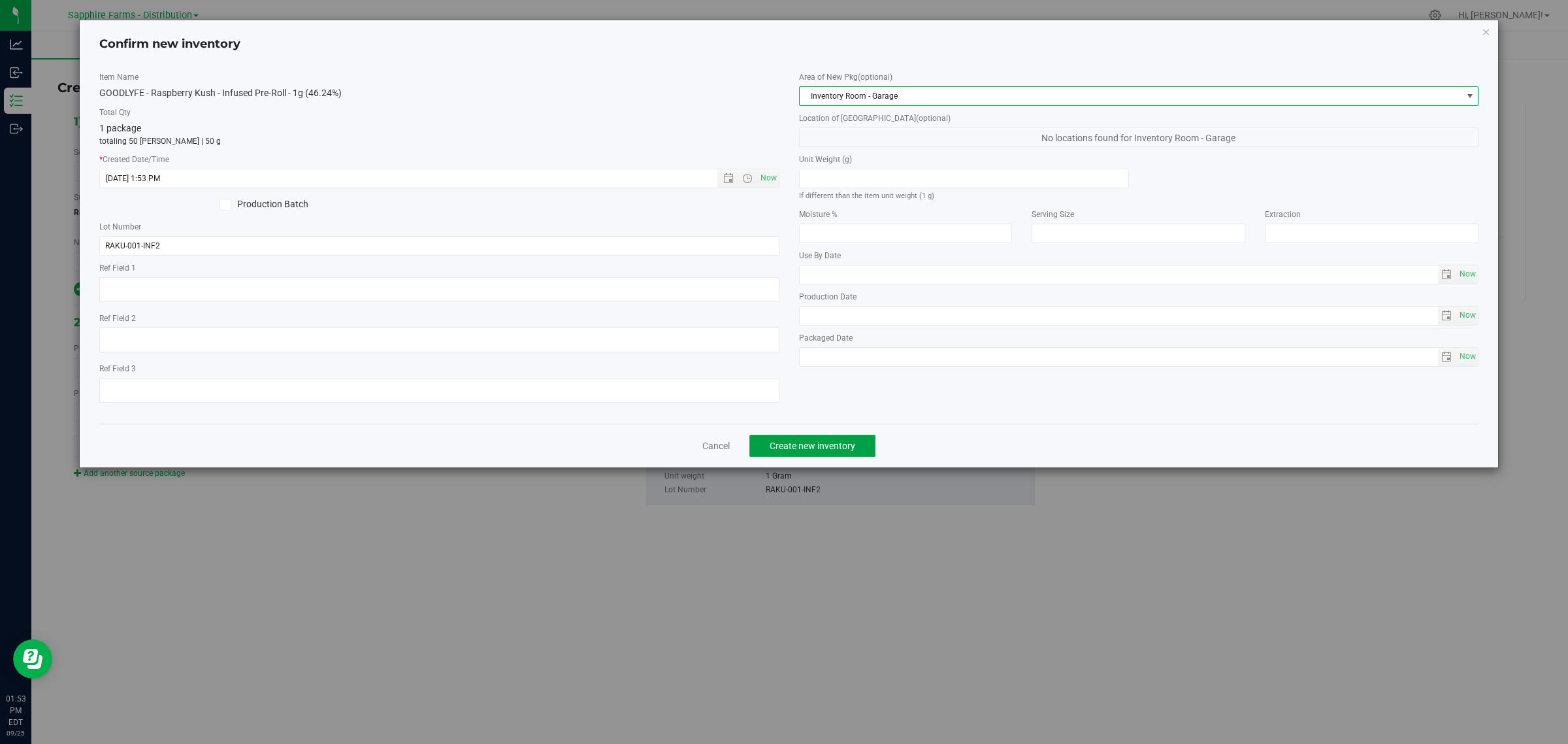
click at [851, 443] on span "Create new inventory" at bounding box center [812, 446] width 86 height 11
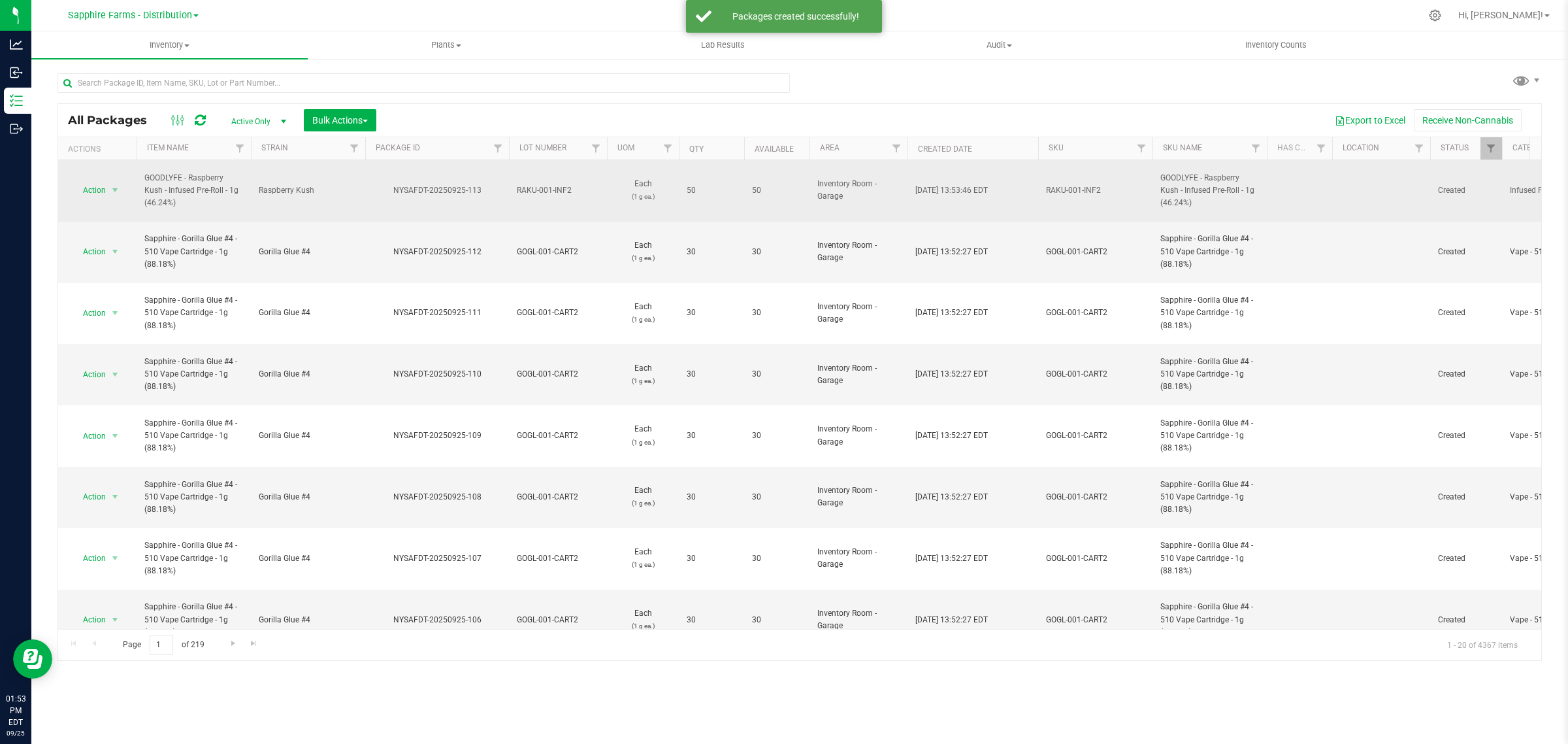
click at [105, 184] on span "Action" at bounding box center [89, 190] width 35 height 18
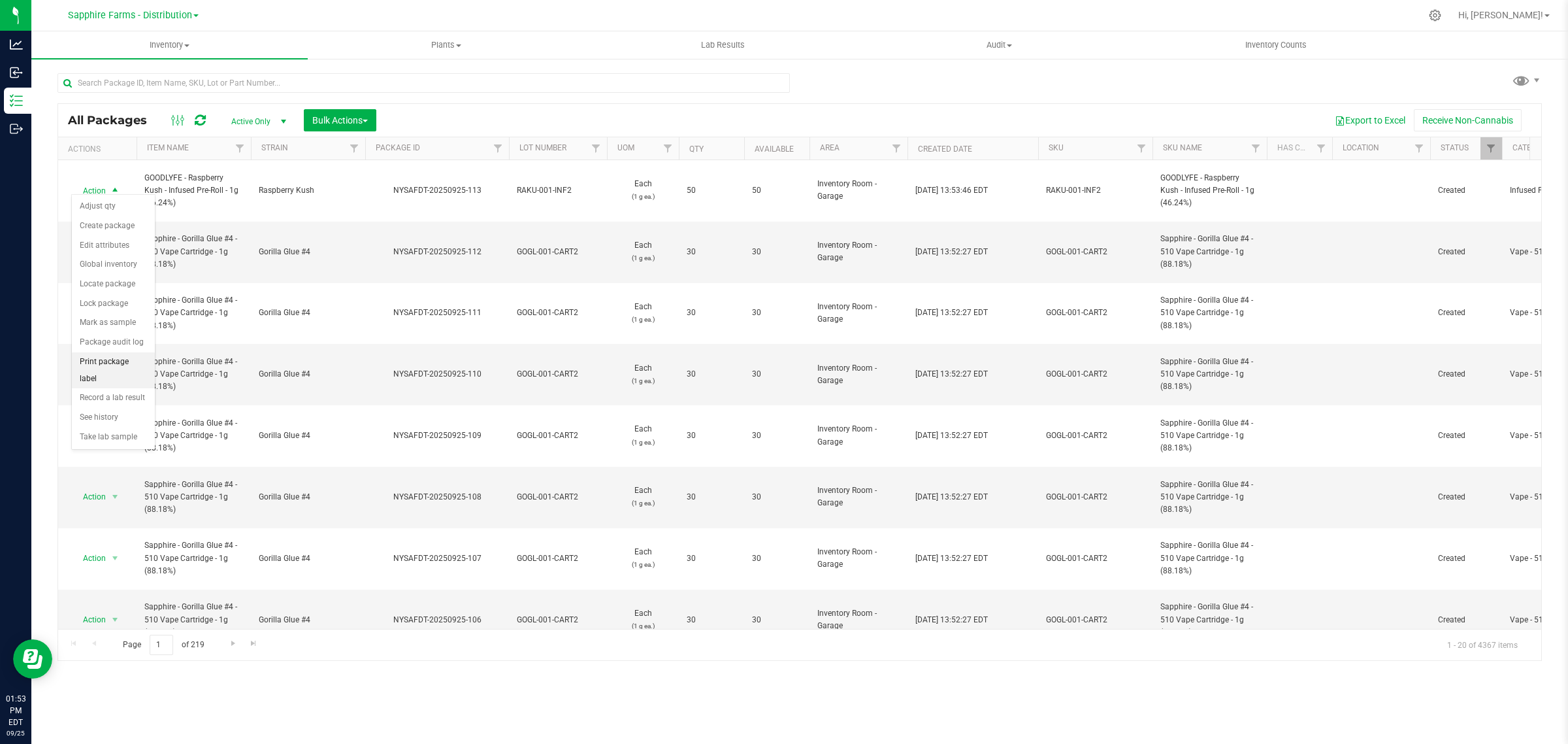
click at [115, 364] on li "Print package label" at bounding box center [114, 370] width 83 height 36
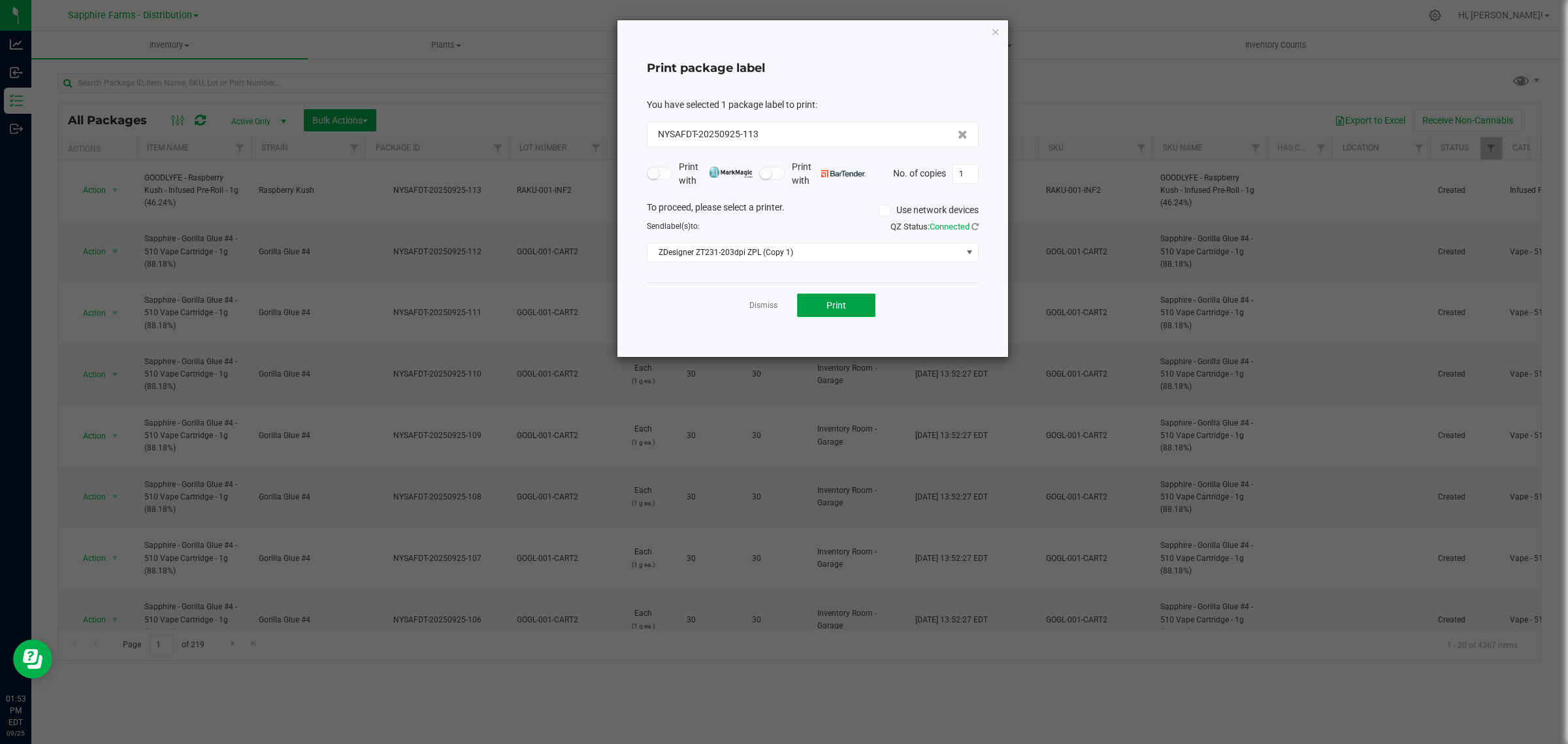
click at [826, 304] on span "Print" at bounding box center [836, 305] width 19 height 11
click at [760, 309] on link "Dismiss" at bounding box center [764, 305] width 28 height 11
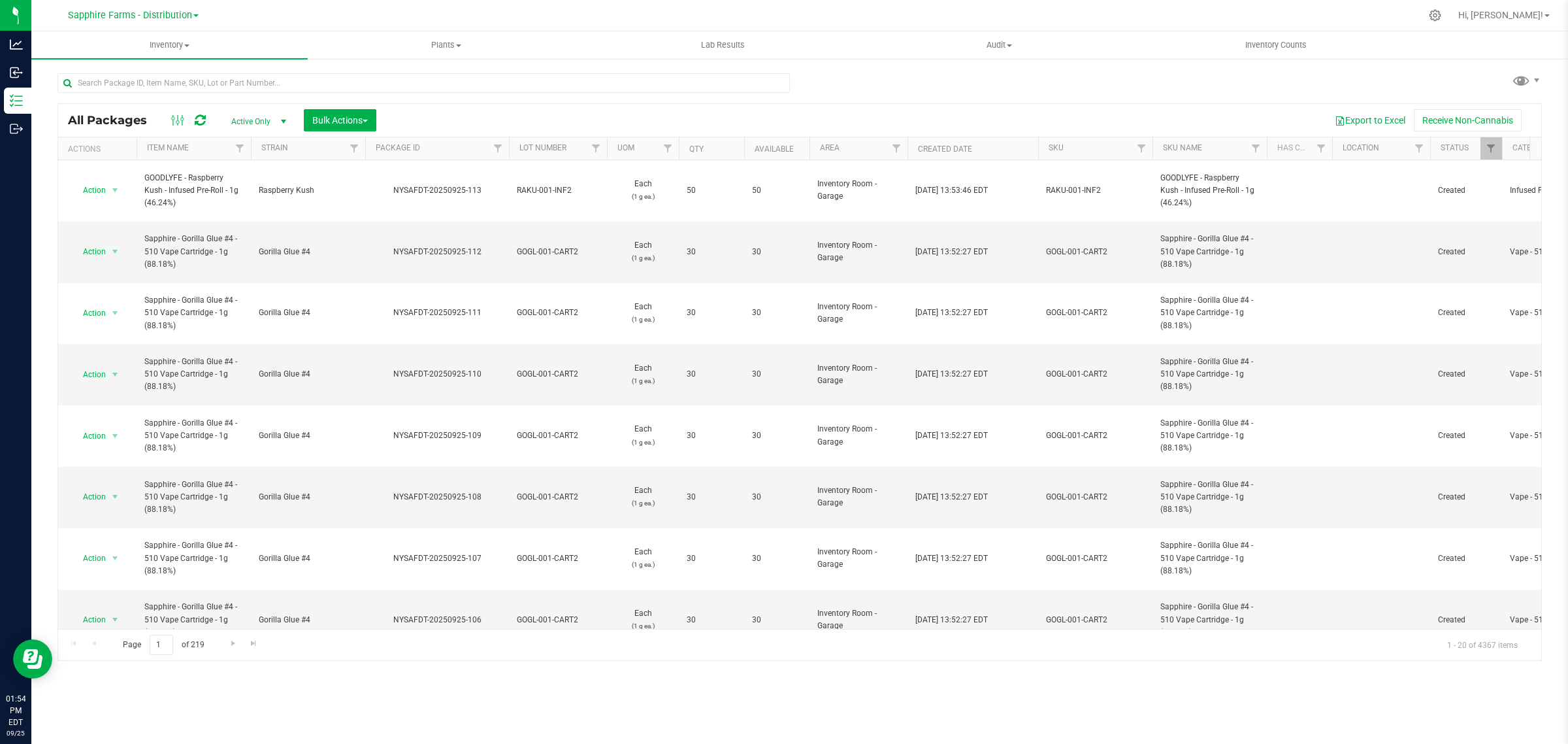
click at [372, 150] on th "Package ID" at bounding box center [437, 148] width 144 height 23
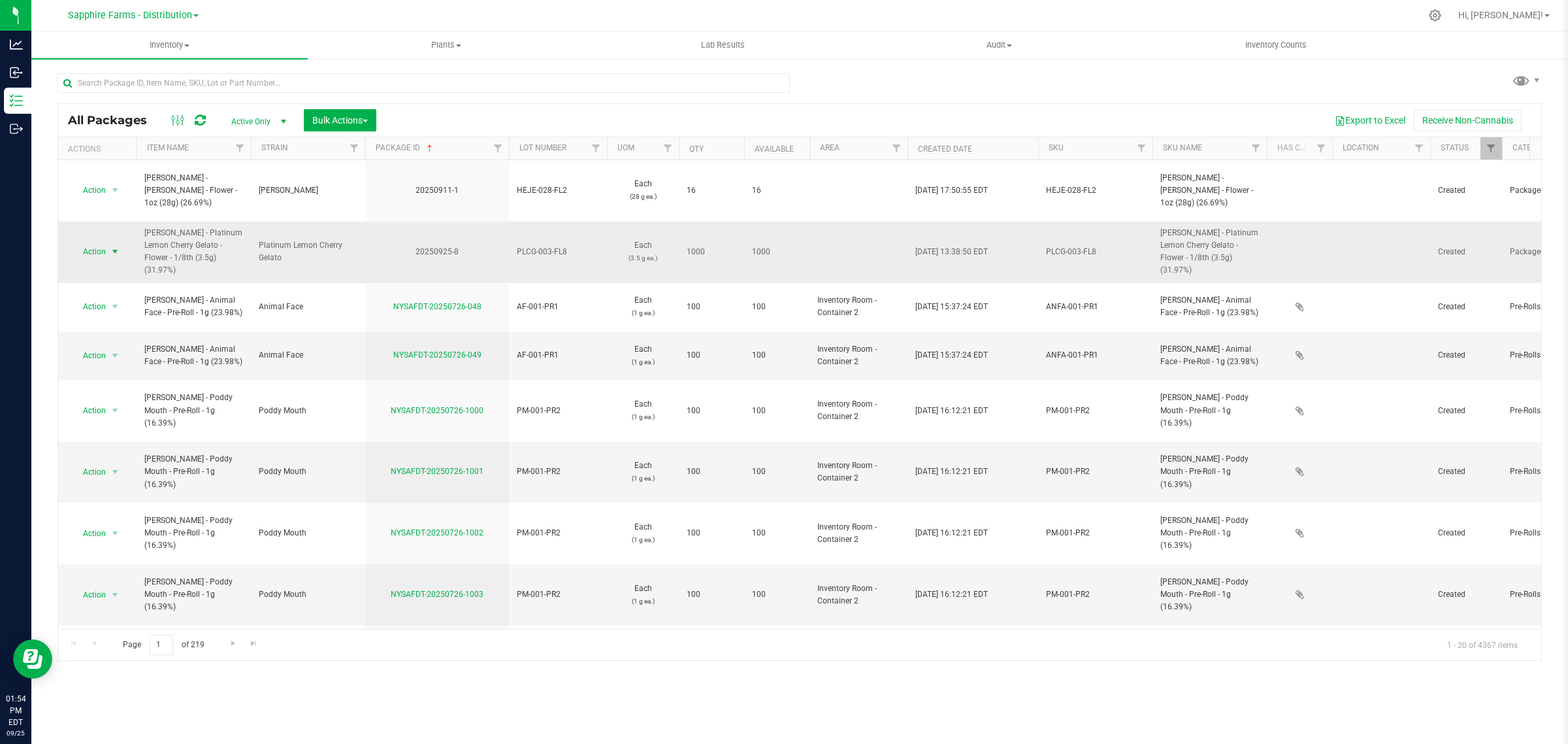
click at [99, 243] on span "Action" at bounding box center [89, 251] width 35 height 18
click at [109, 261] on li "Create package" at bounding box center [114, 262] width 83 height 19
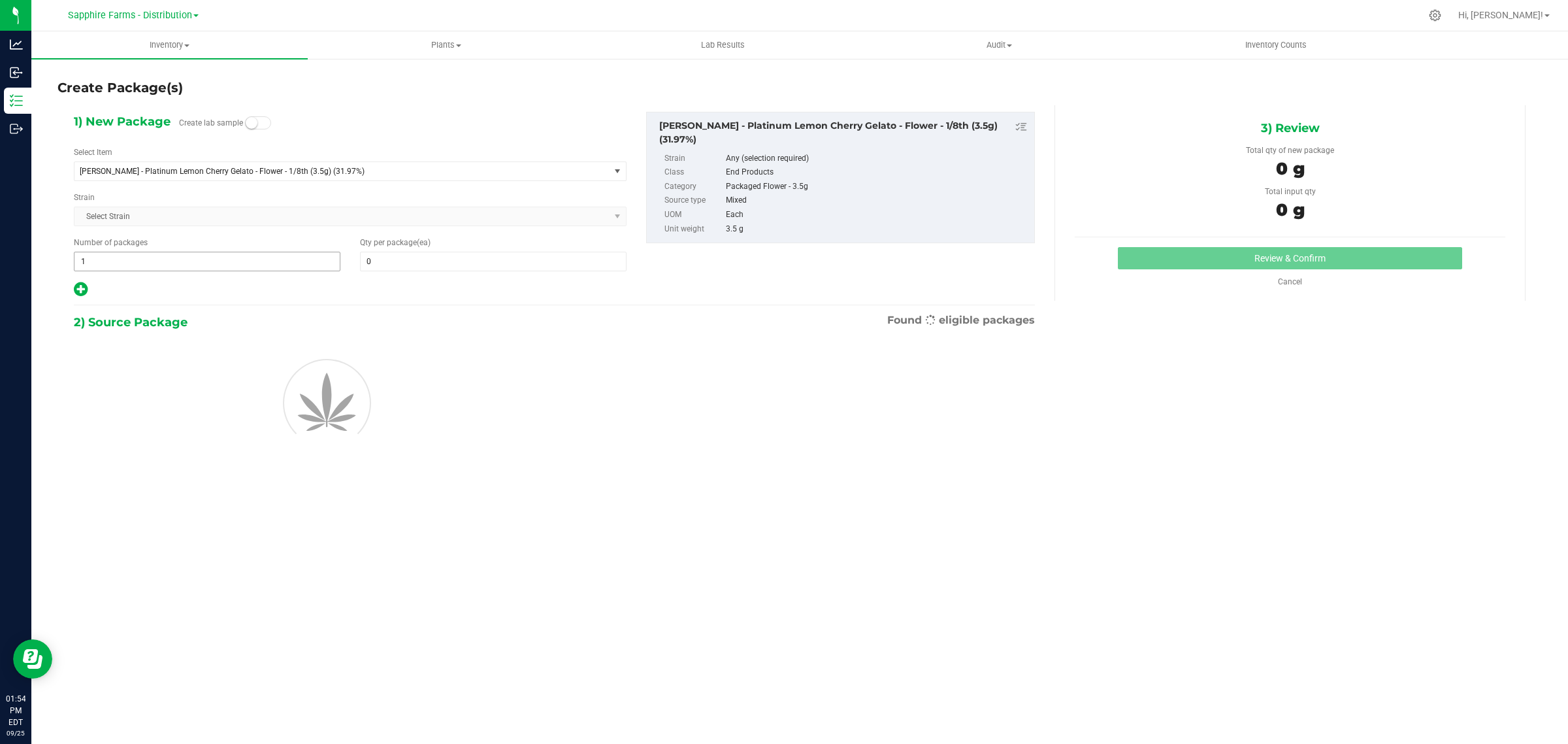
click at [166, 251] on span "1 1" at bounding box center [206, 261] width 267 height 19
click at [164, 263] on span "1 1" at bounding box center [206, 261] width 267 height 19
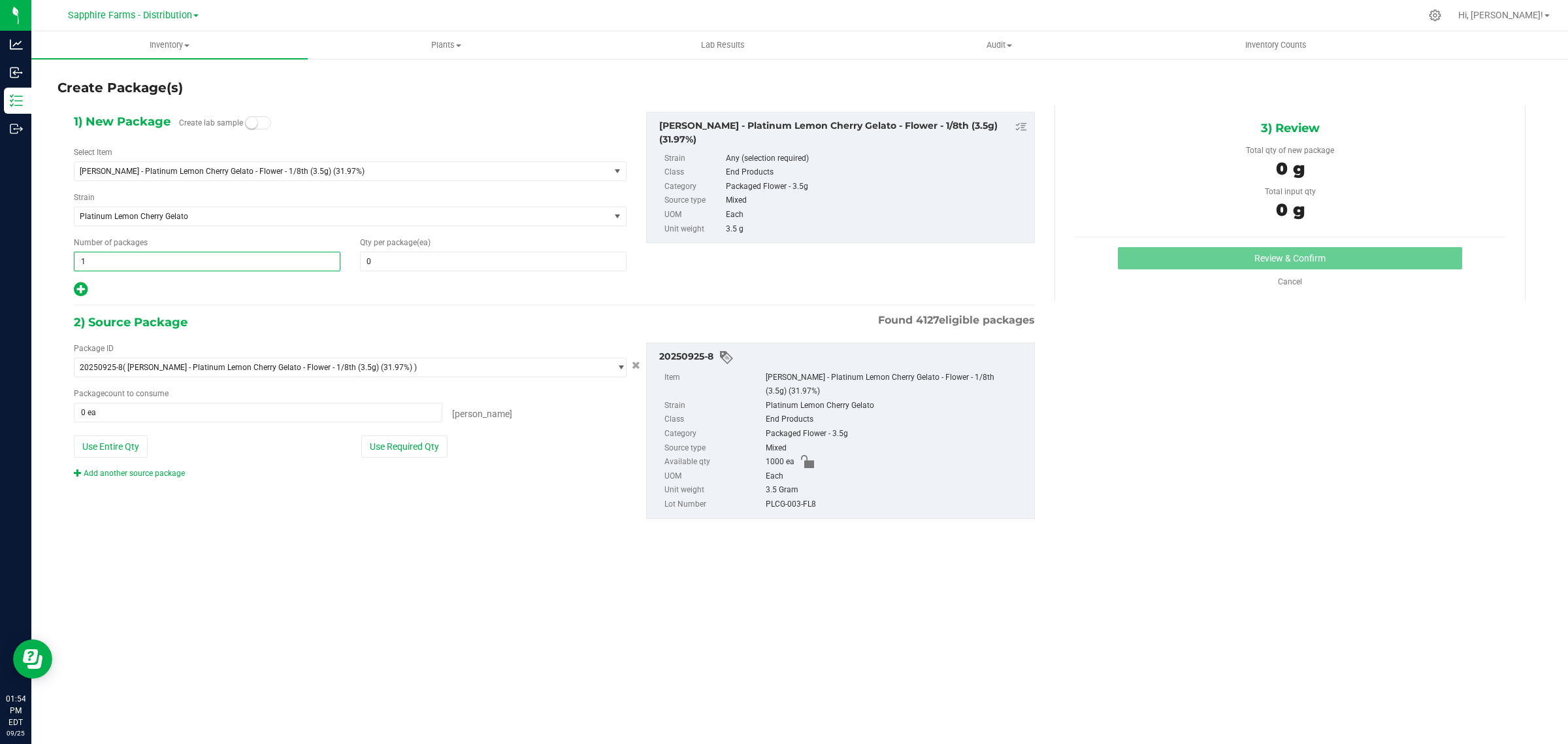
type input "10"
click at [379, 265] on span at bounding box center [493, 261] width 267 height 19
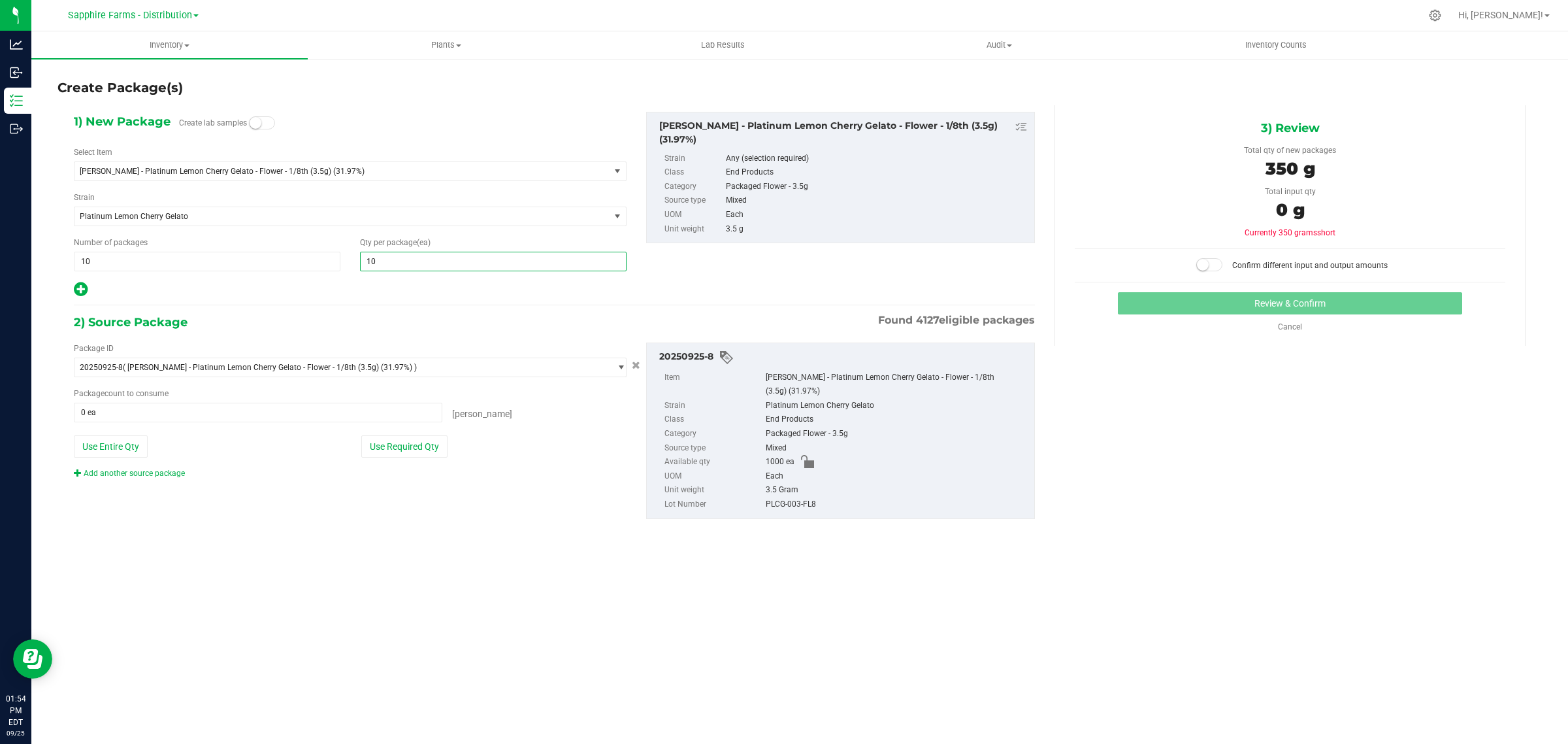
type input "100"
click at [366, 298] on div at bounding box center [349, 289] width 553 height 17
click at [426, 455] on button "Use Required Qty" at bounding box center [404, 446] width 86 height 22
type input "1000 ea"
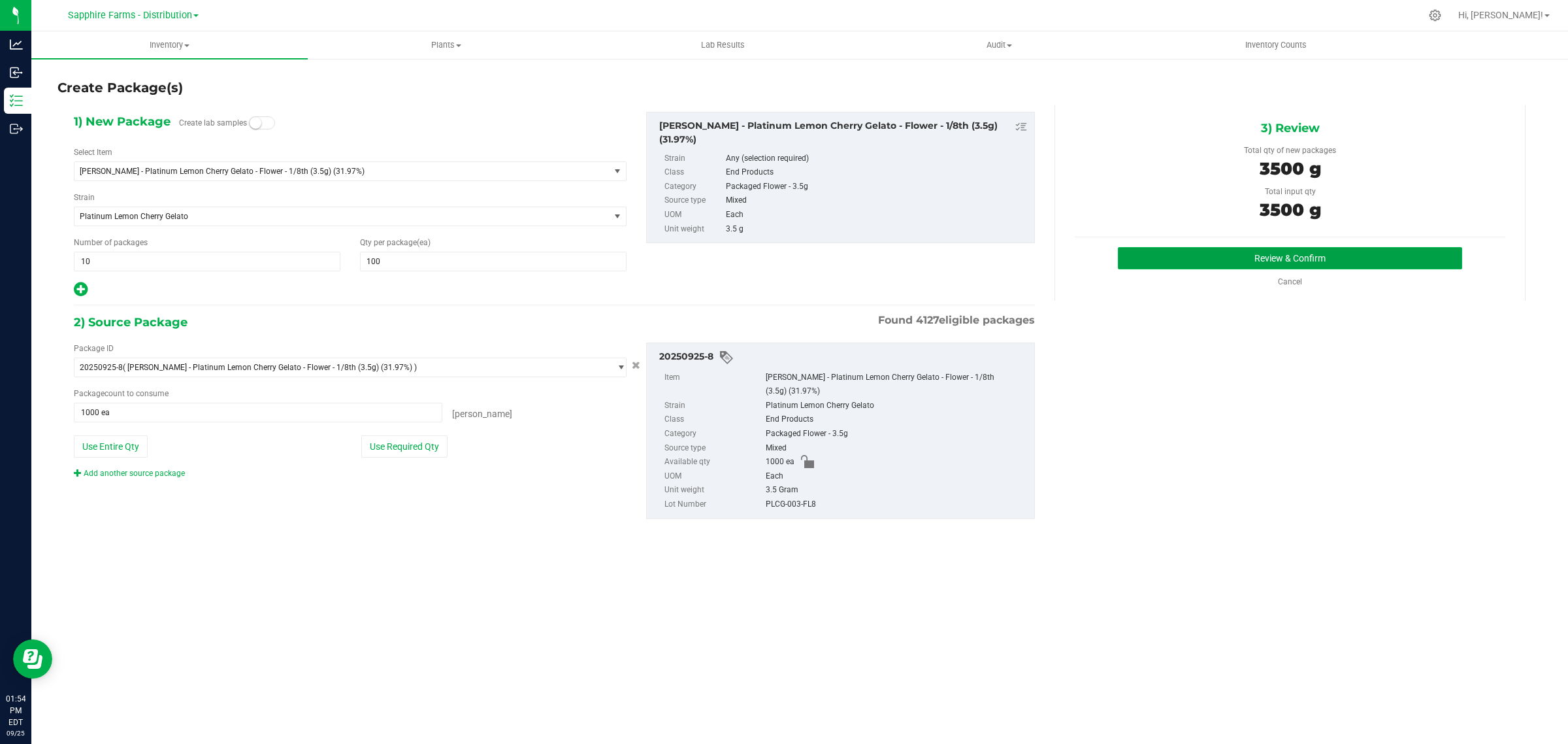
click at [1217, 257] on button "Review & Confirm" at bounding box center [1289, 258] width 344 height 22
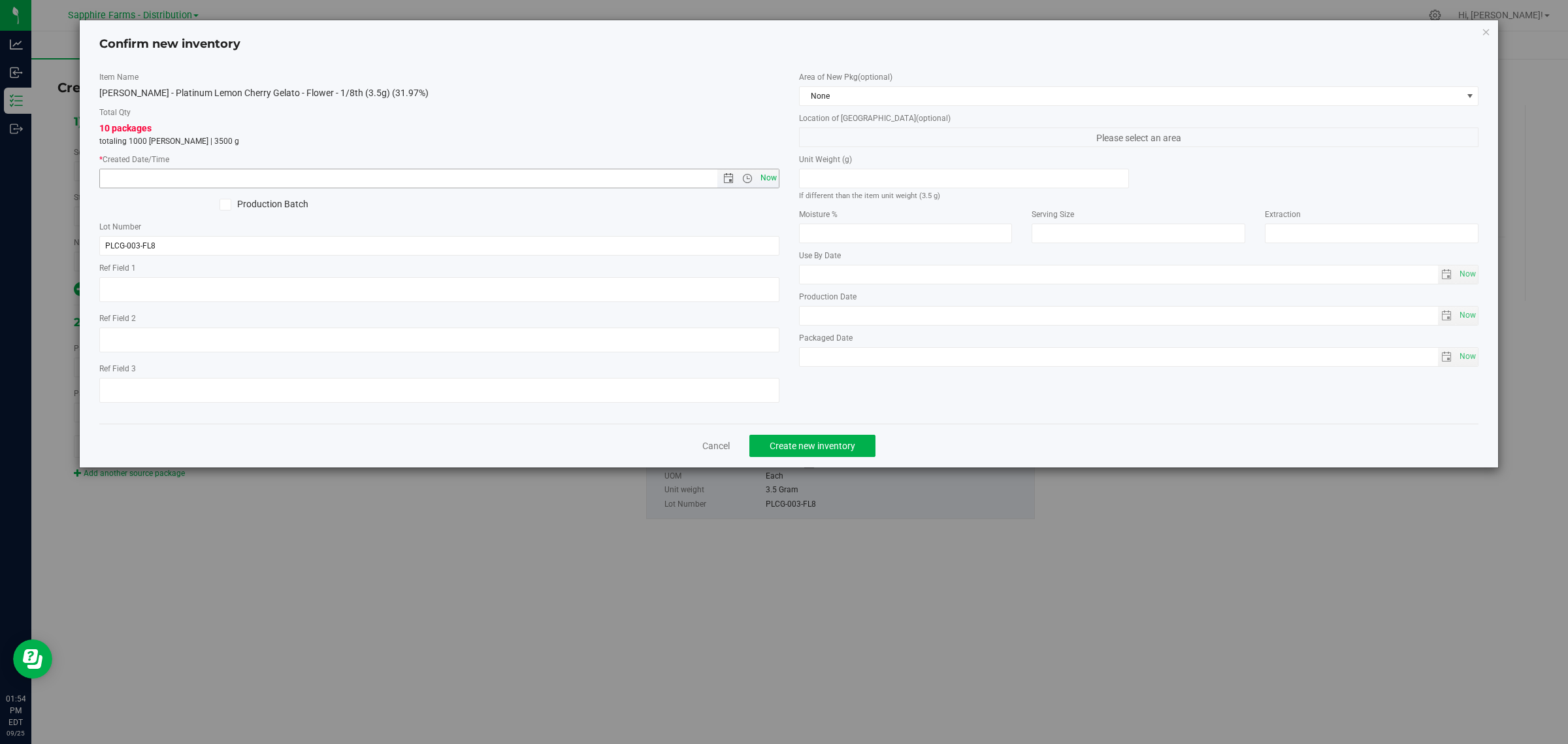
click at [762, 174] on span "Now" at bounding box center [768, 178] width 22 height 19
type input "[DATE] 1:54 PM"
click at [843, 94] on span "None" at bounding box center [1131, 96] width 663 height 18
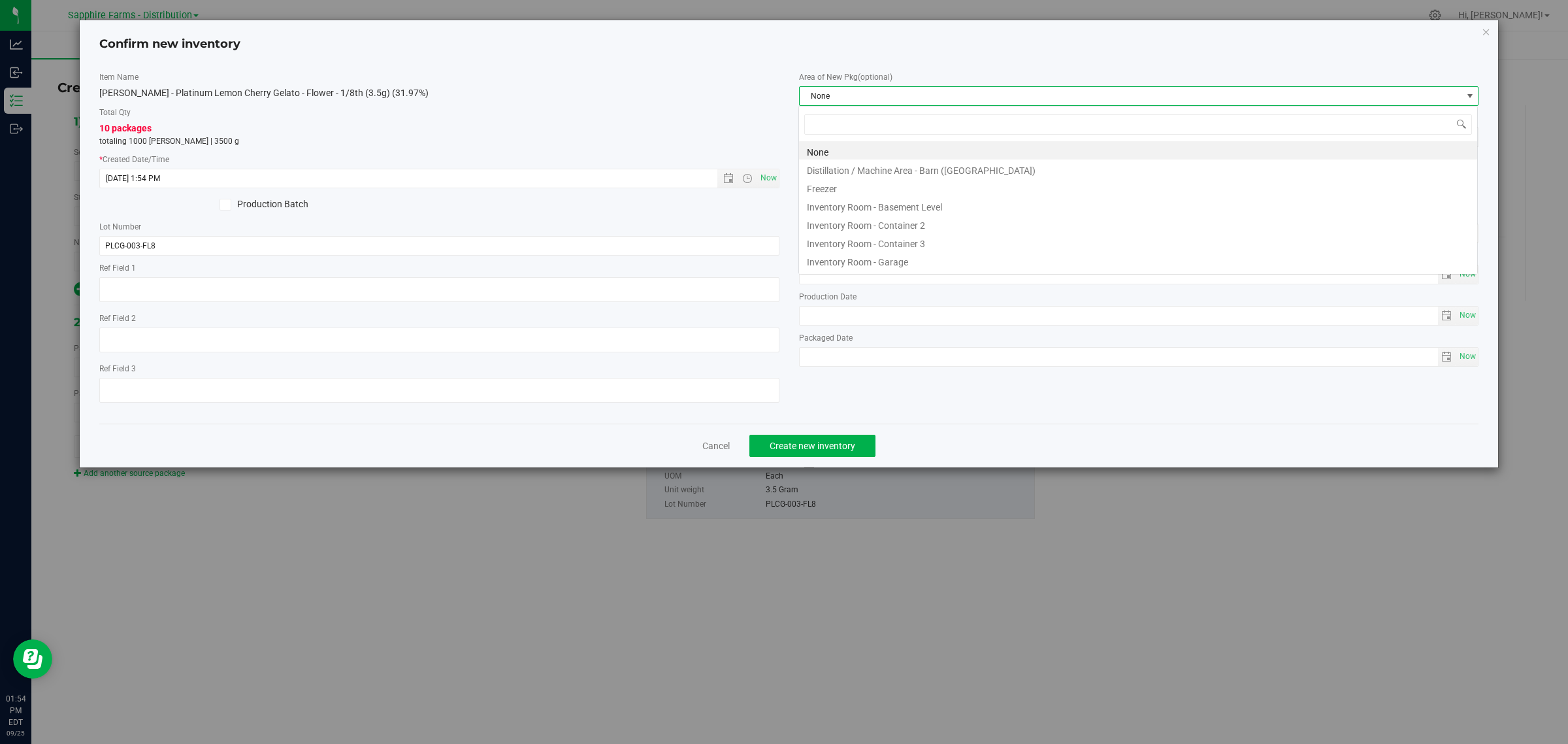
scroll to position [20, 680]
click at [932, 242] on li "Inventory Room - Container 3" at bounding box center [1138, 241] width 678 height 18
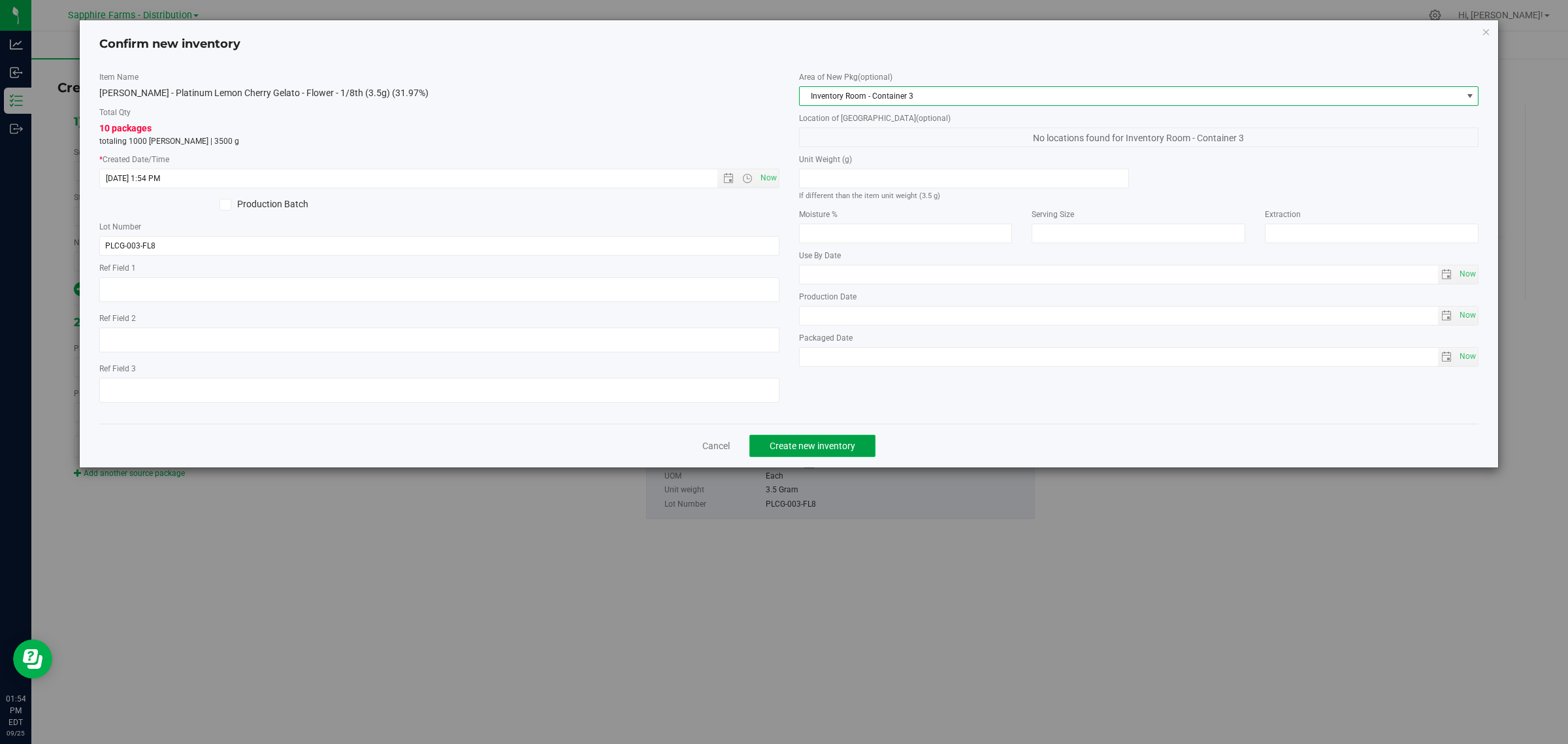
click at [808, 448] on span "Create new inventory" at bounding box center [812, 446] width 86 height 11
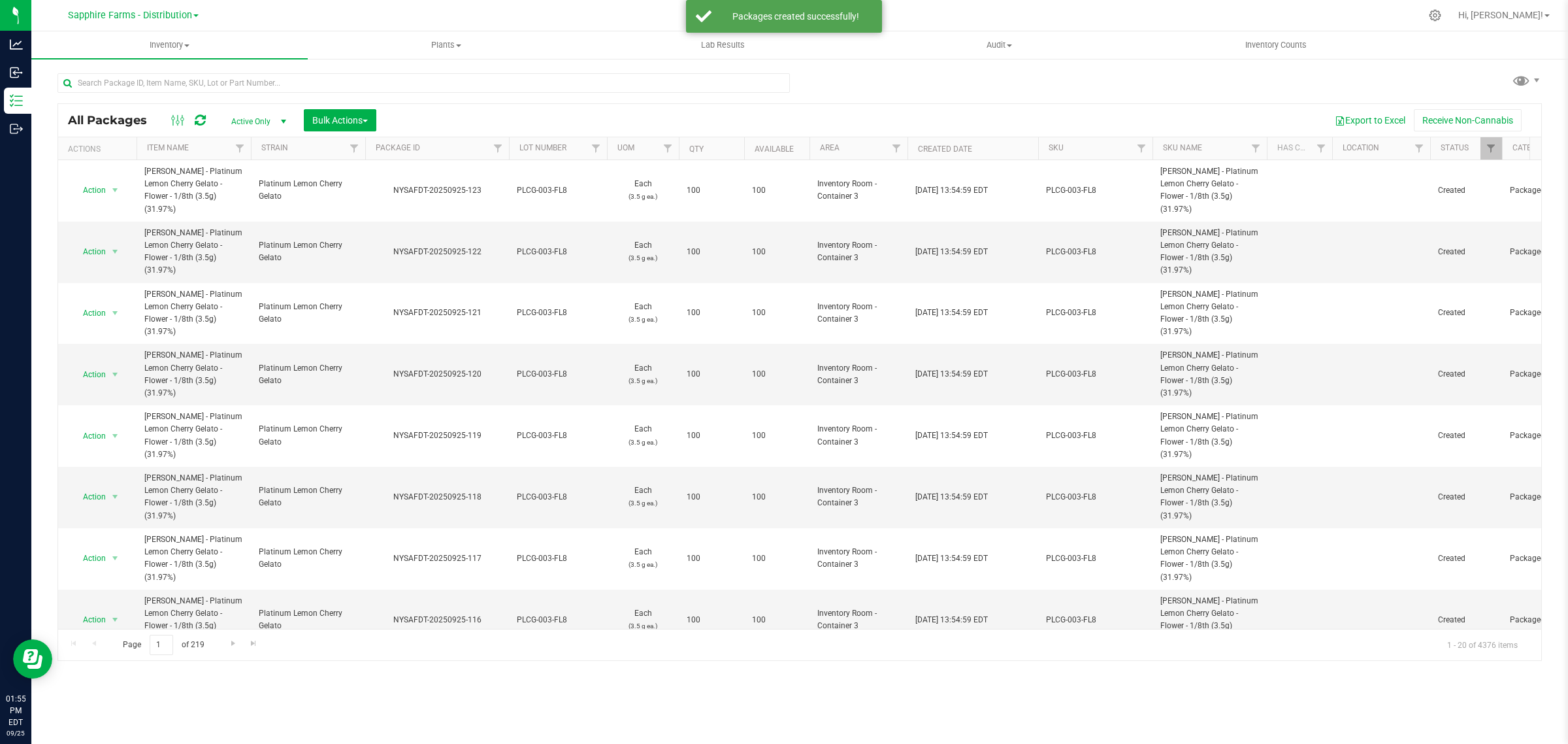
click at [604, 152] on div at bounding box center [607, 148] width 6 height 23
click at [596, 145] on span "Filter" at bounding box center [596, 148] width 11 height 11
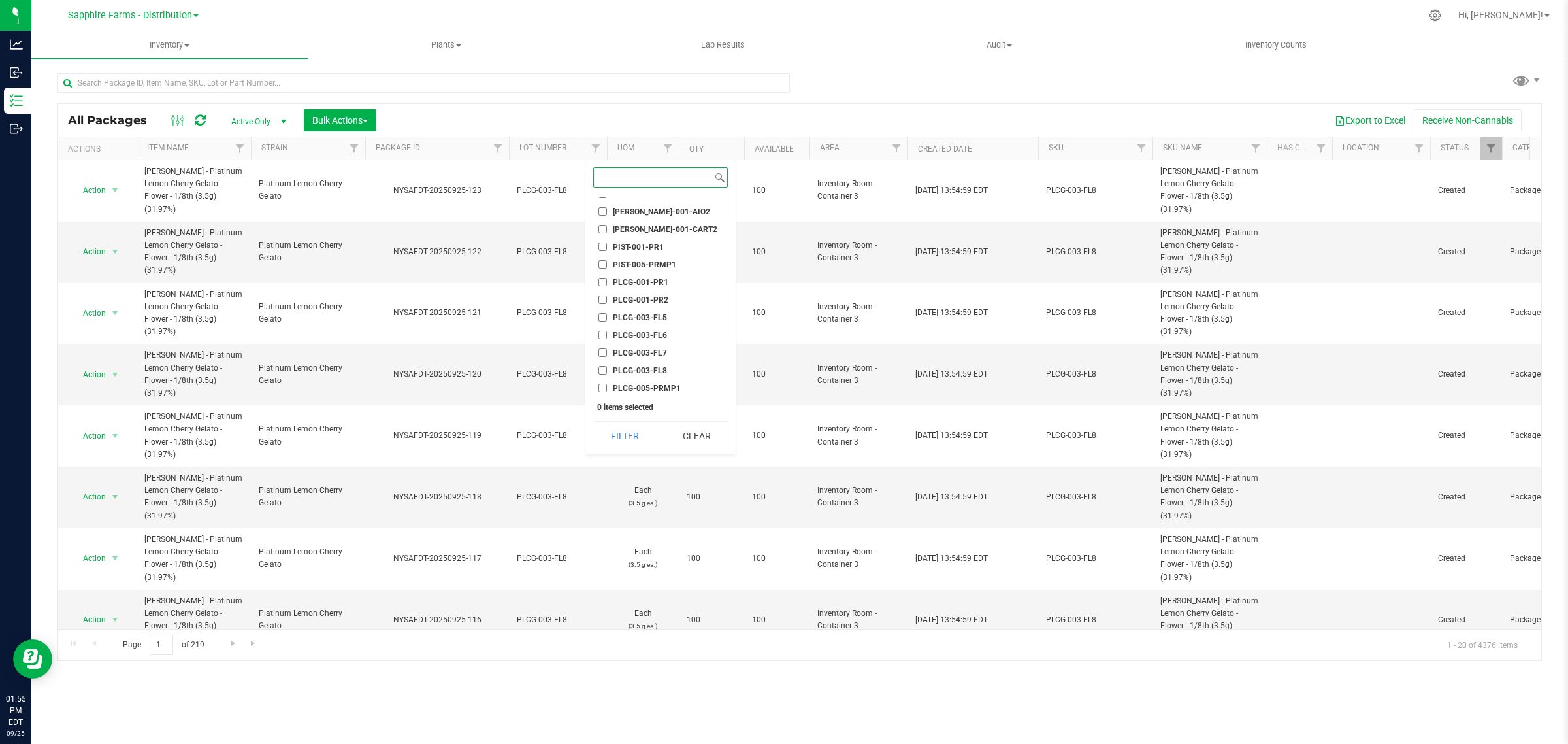
scroll to position [1308, 0]
click at [649, 340] on span "PLCG-003-FL8" at bounding box center [639, 344] width 54 height 8
click at [607, 340] on input "PLCG-003-FL8" at bounding box center [603, 344] width 9 height 9
checkbox input "true"
click at [641, 427] on button "Filter" at bounding box center [625, 436] width 63 height 29
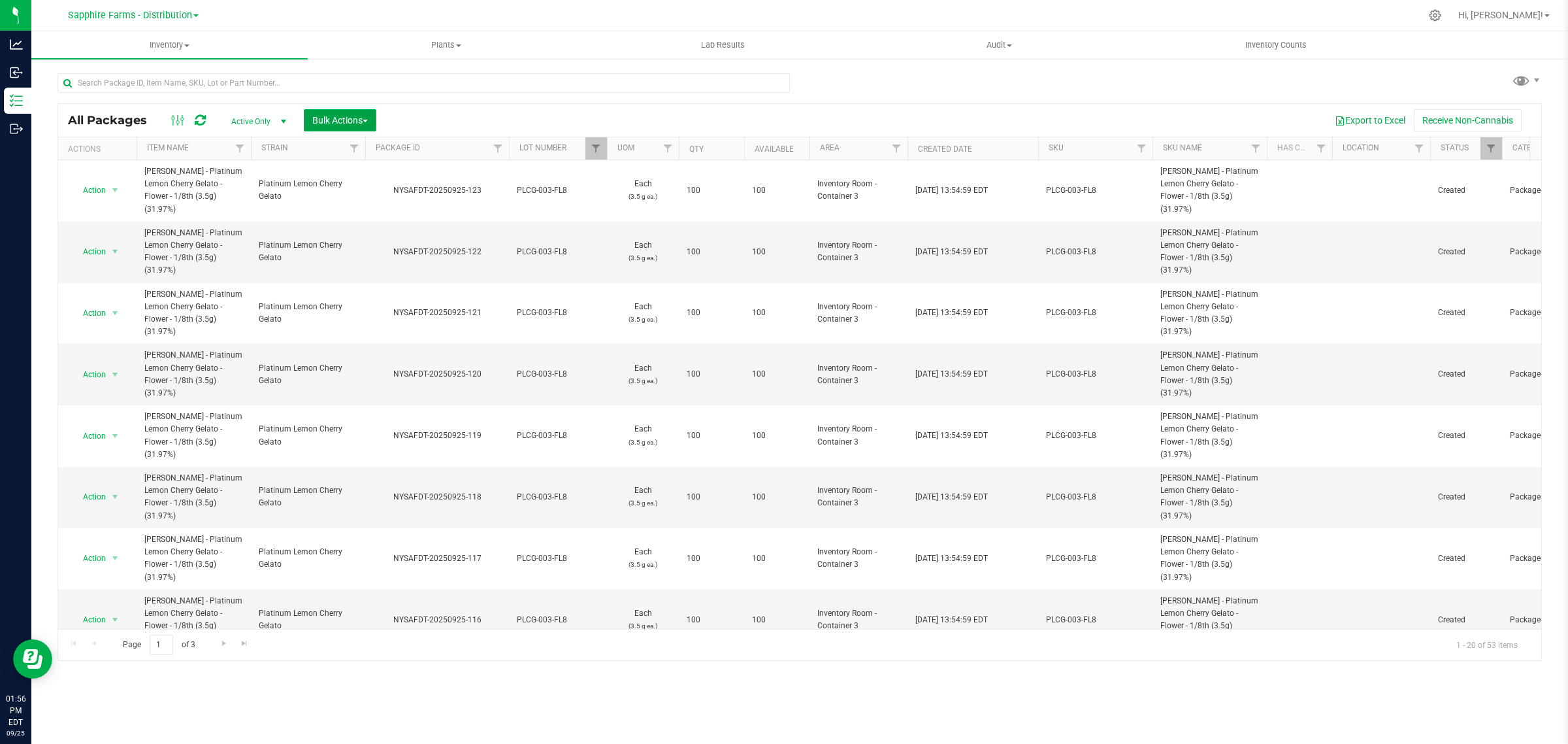
click at [340, 119] on span "Bulk Actions" at bounding box center [339, 120] width 55 height 11
click at [351, 243] on span "Print package labels" at bounding box center [350, 246] width 78 height 11
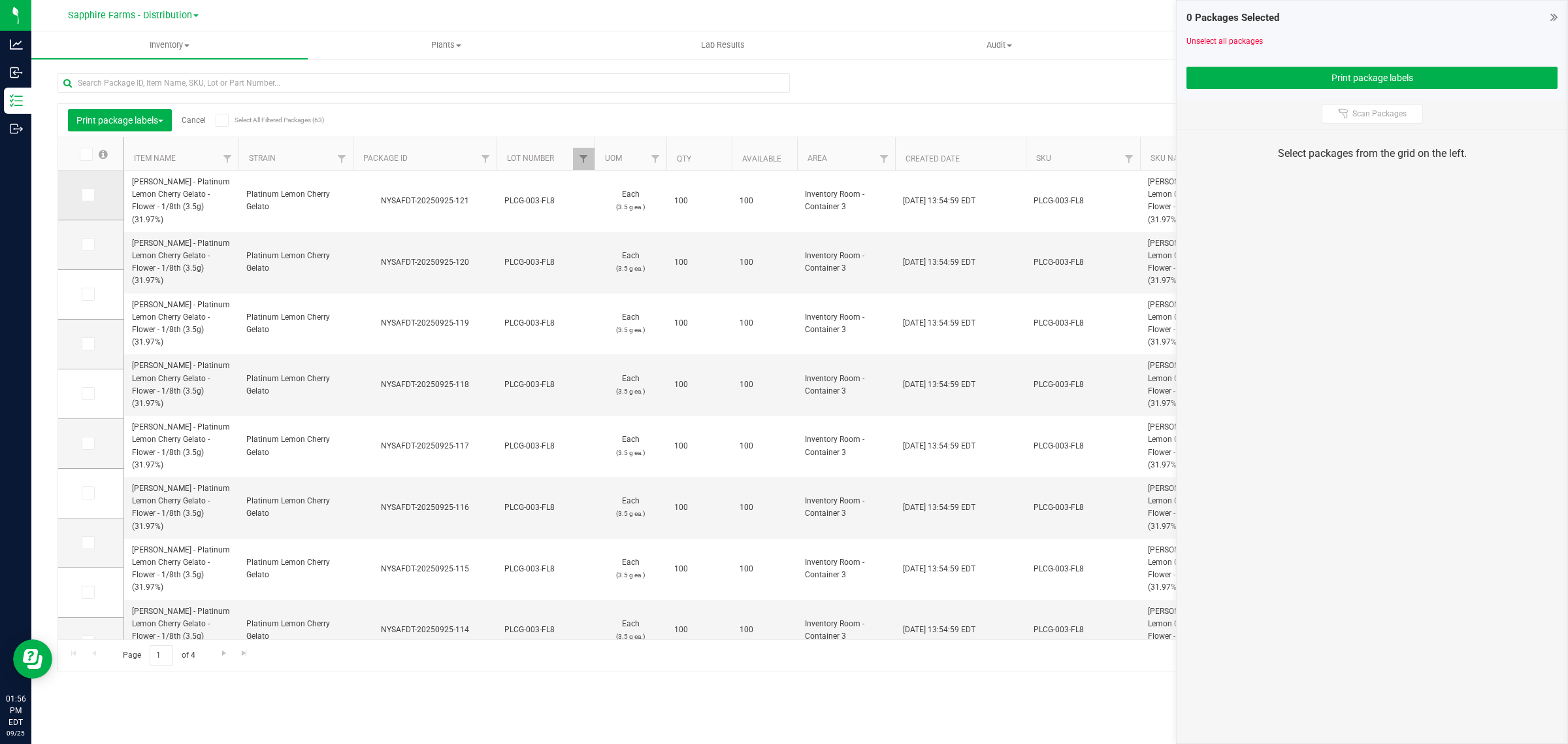
click at [86, 195] on icon at bounding box center [87, 195] width 9 height 0
click at [0, 0] on input "checkbox" at bounding box center [0, 0] width 0 height 0
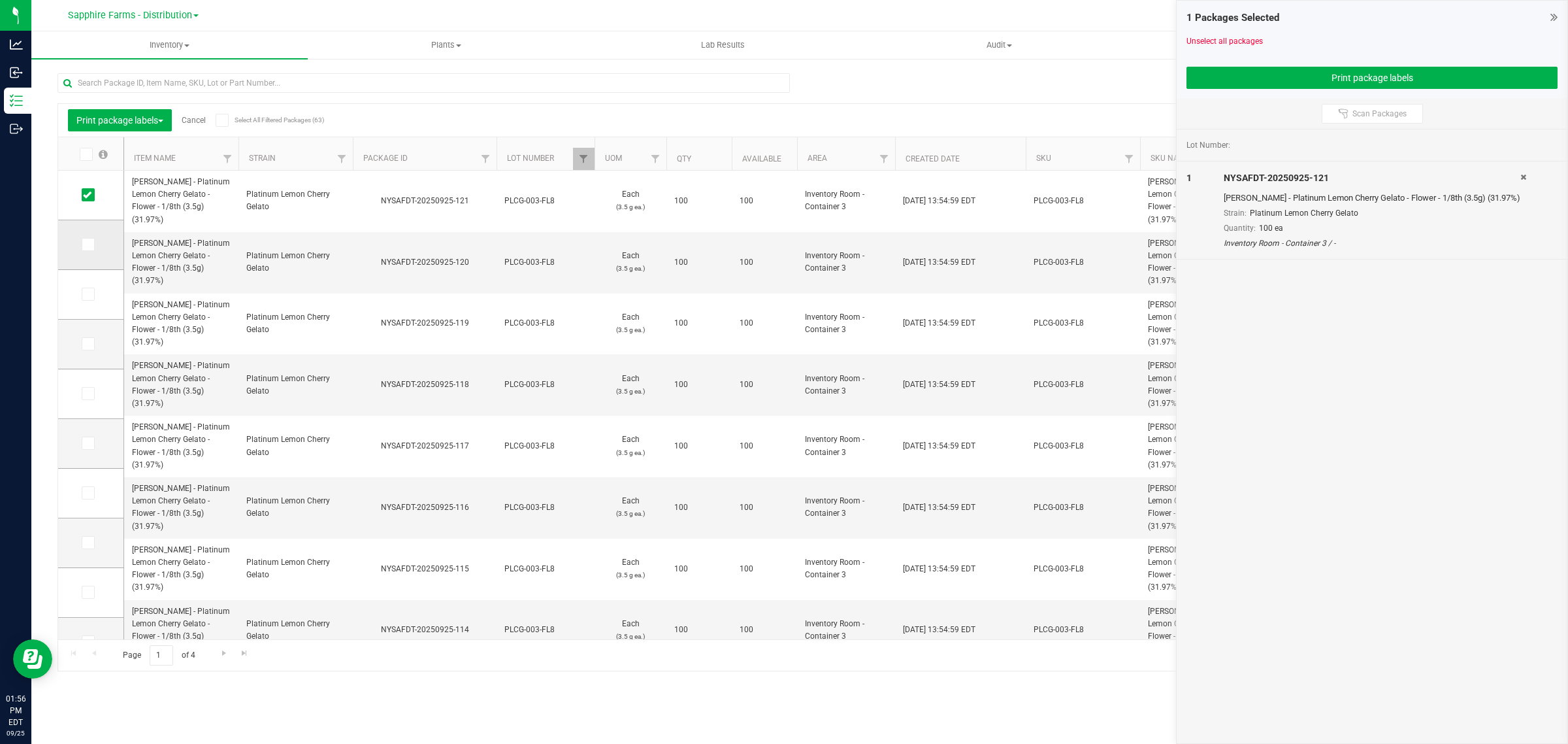
click at [83, 245] on icon at bounding box center [87, 245] width 9 height 0
click at [0, 0] on input "checkbox" at bounding box center [0, 0] width 0 height 0
drag, startPoint x: 86, startPoint y: 293, endPoint x: 86, endPoint y: 309, distance: 16.0
click at [86, 294] on icon at bounding box center [87, 294] width 9 height 0
click at [0, 0] on input "checkbox" at bounding box center [0, 0] width 0 height 0
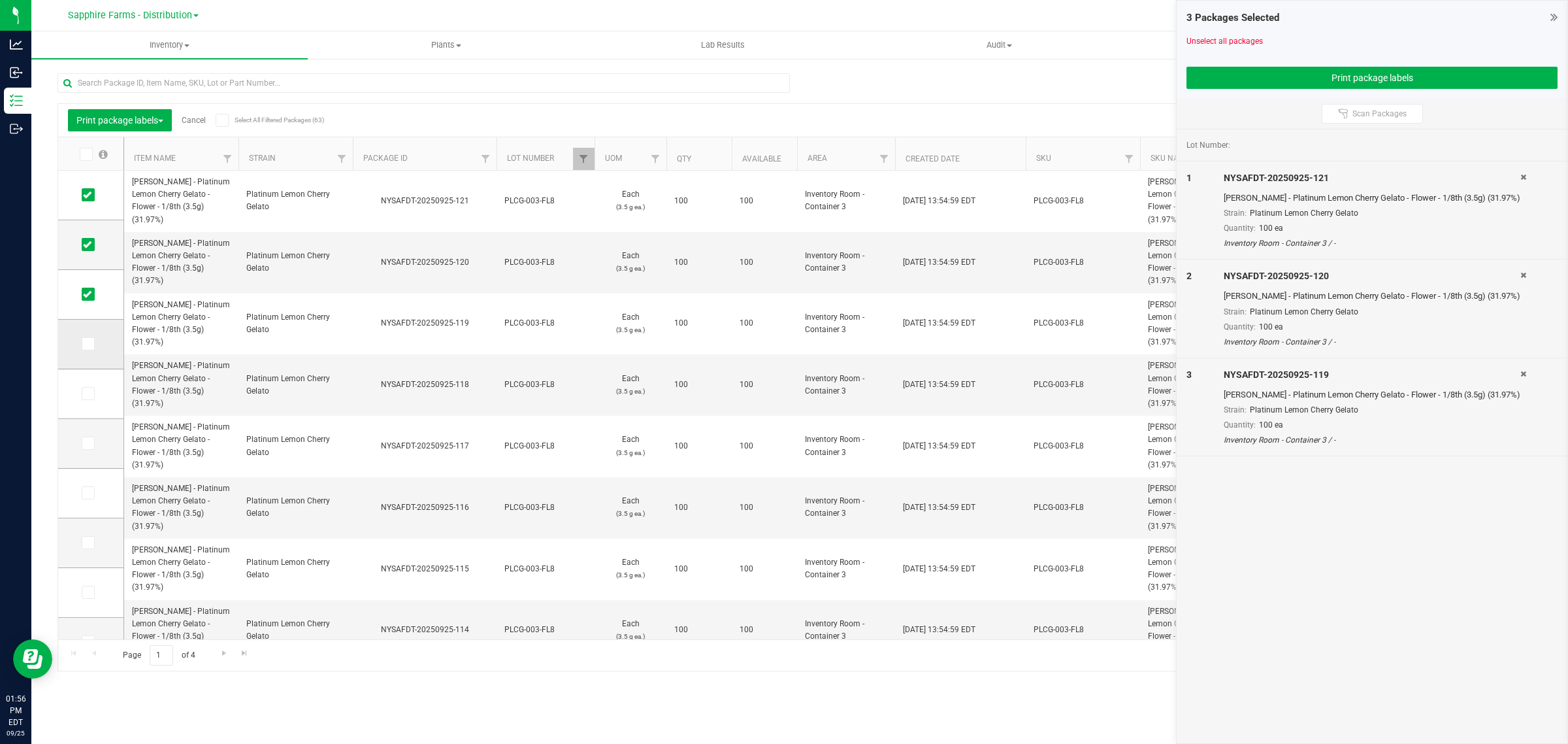
click at [87, 350] on span at bounding box center [88, 344] width 13 height 13
click at [0, 0] on input "checkbox" at bounding box center [0, 0] width 0 height 0
click at [90, 398] on span at bounding box center [88, 394] width 13 height 13
click at [0, 0] on input "checkbox" at bounding box center [0, 0] width 0 height 0
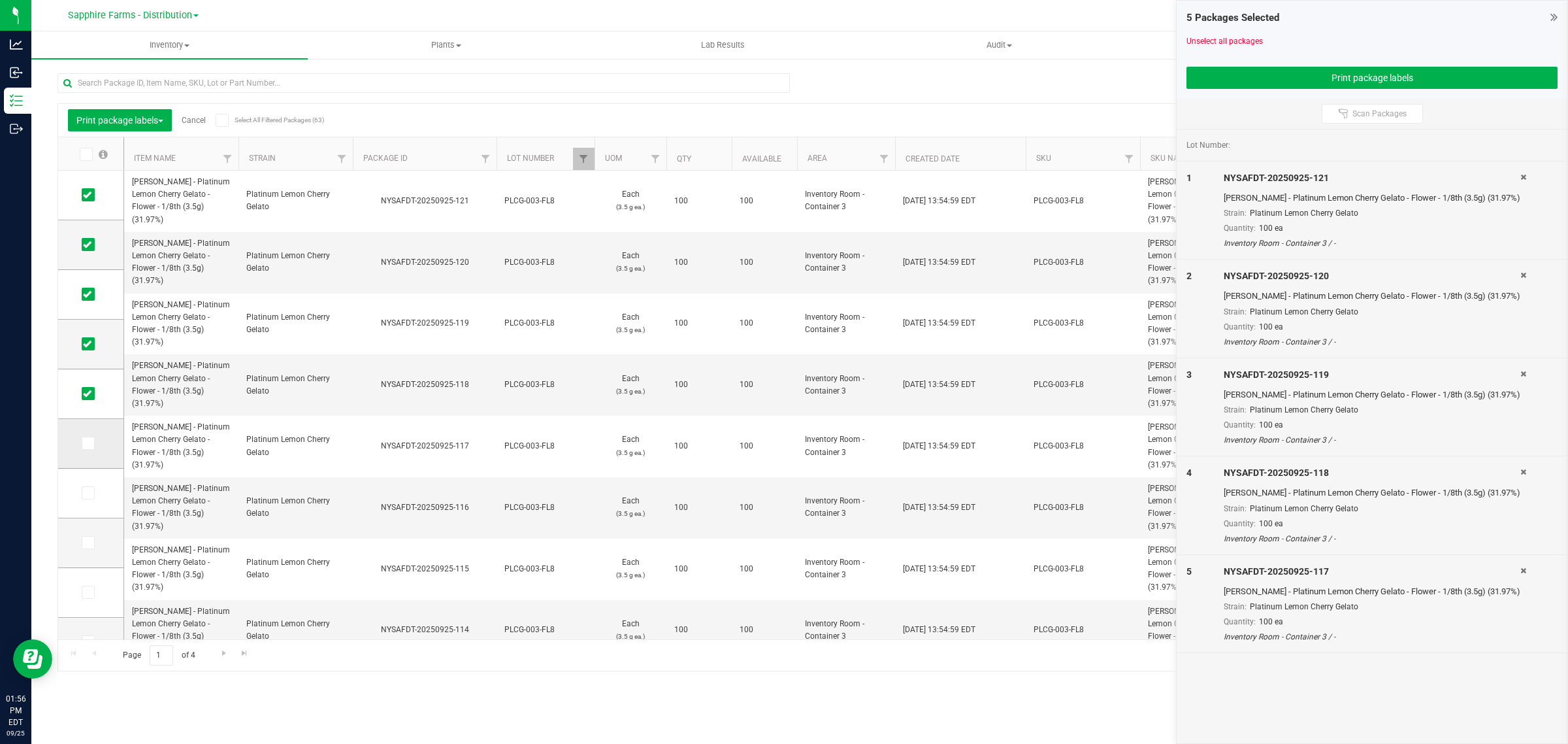
click at [90, 443] on icon at bounding box center [87, 443] width 9 height 0
click at [0, 0] on input "checkbox" at bounding box center [0, 0] width 0 height 0
click at [89, 493] on icon at bounding box center [87, 493] width 9 height 0
click at [0, 0] on input "checkbox" at bounding box center [0, 0] width 0 height 0
click at [84, 543] on icon at bounding box center [87, 543] width 9 height 0
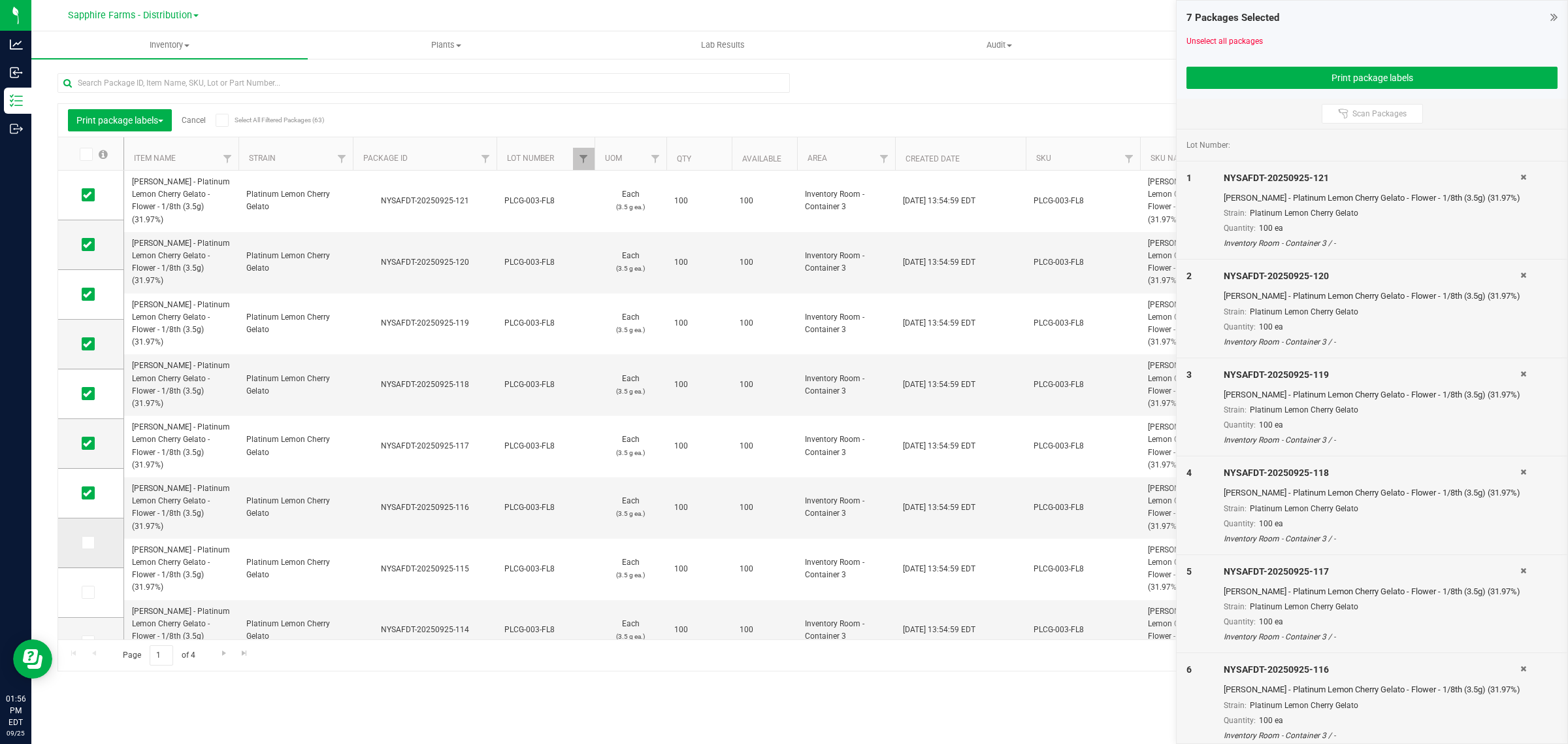
click at [0, 0] on input "checkbox" at bounding box center [0, 0] width 0 height 0
drag, startPoint x: 85, startPoint y: 589, endPoint x: 87, endPoint y: 582, distance: 7.3
click at [86, 592] on icon at bounding box center [87, 592] width 9 height 0
click at [0, 0] on input "checkbox" at bounding box center [0, 0] width 0 height 0
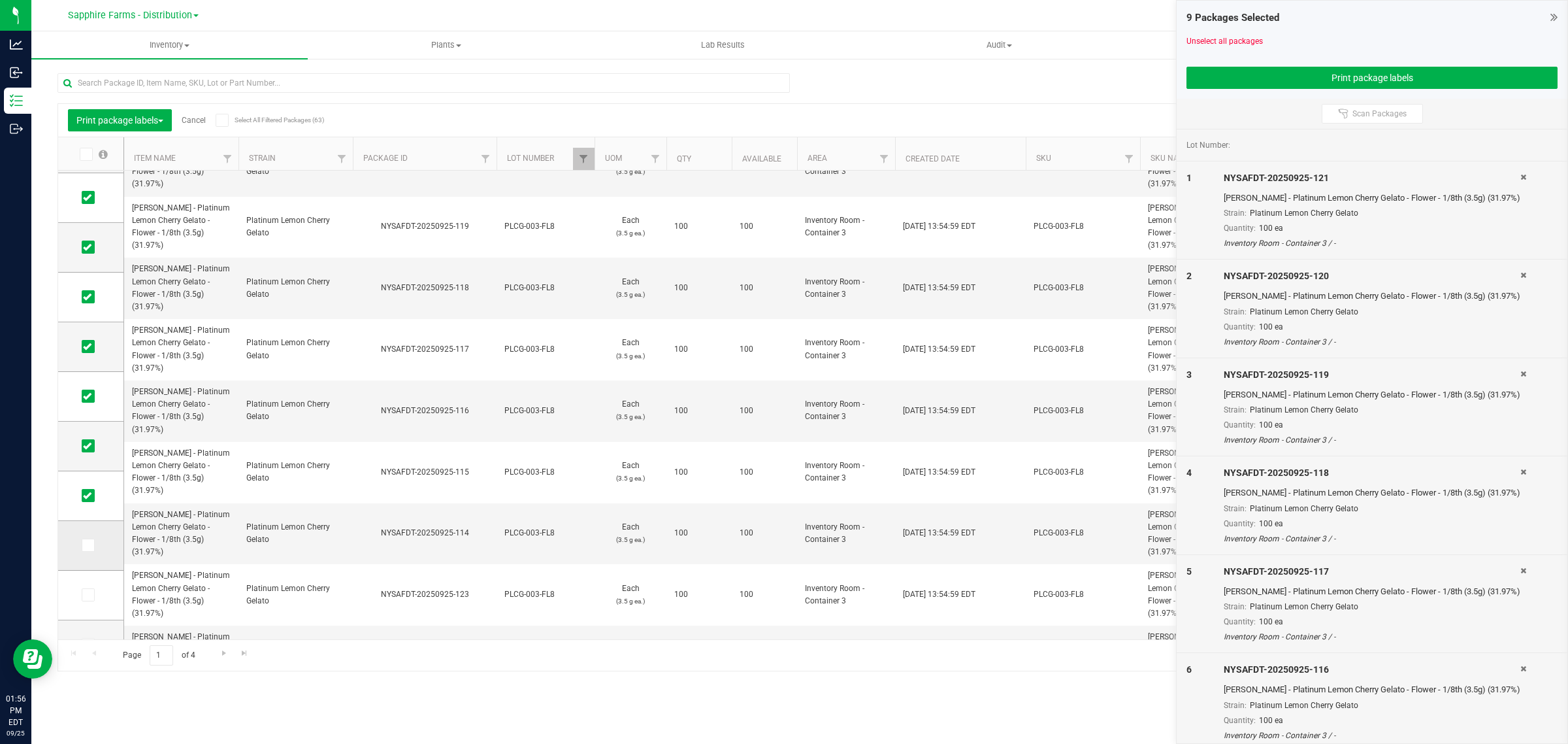
click at [89, 545] on icon at bounding box center [87, 545] width 9 height 0
click at [0, 0] on input "checkbox" at bounding box center [0, 0] width 0 height 0
click at [1356, 76] on button "Print package labels" at bounding box center [1372, 78] width 371 height 22
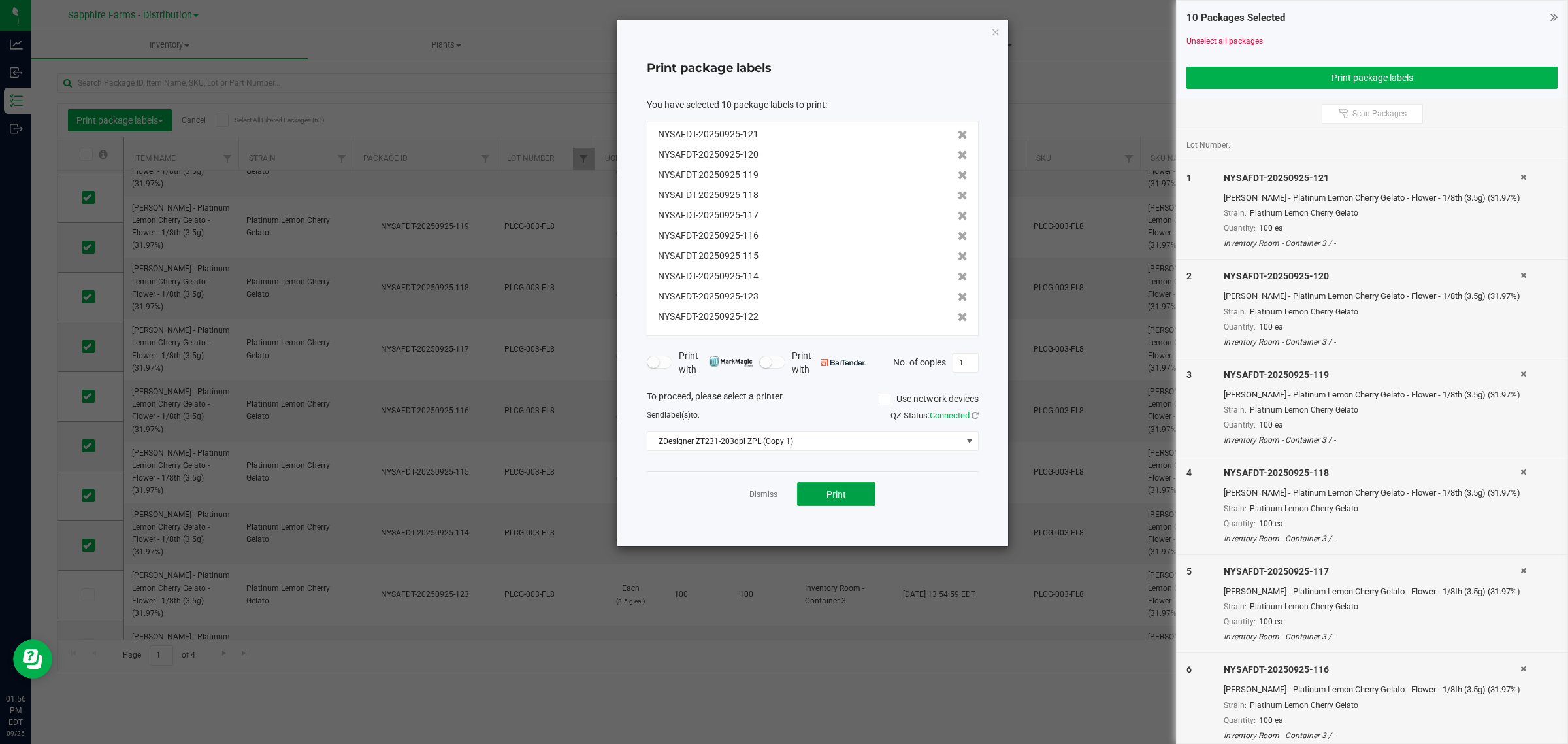
click at [828, 499] on span "Print" at bounding box center [836, 494] width 19 height 11
click at [758, 497] on link "Dismiss" at bounding box center [764, 494] width 28 height 11
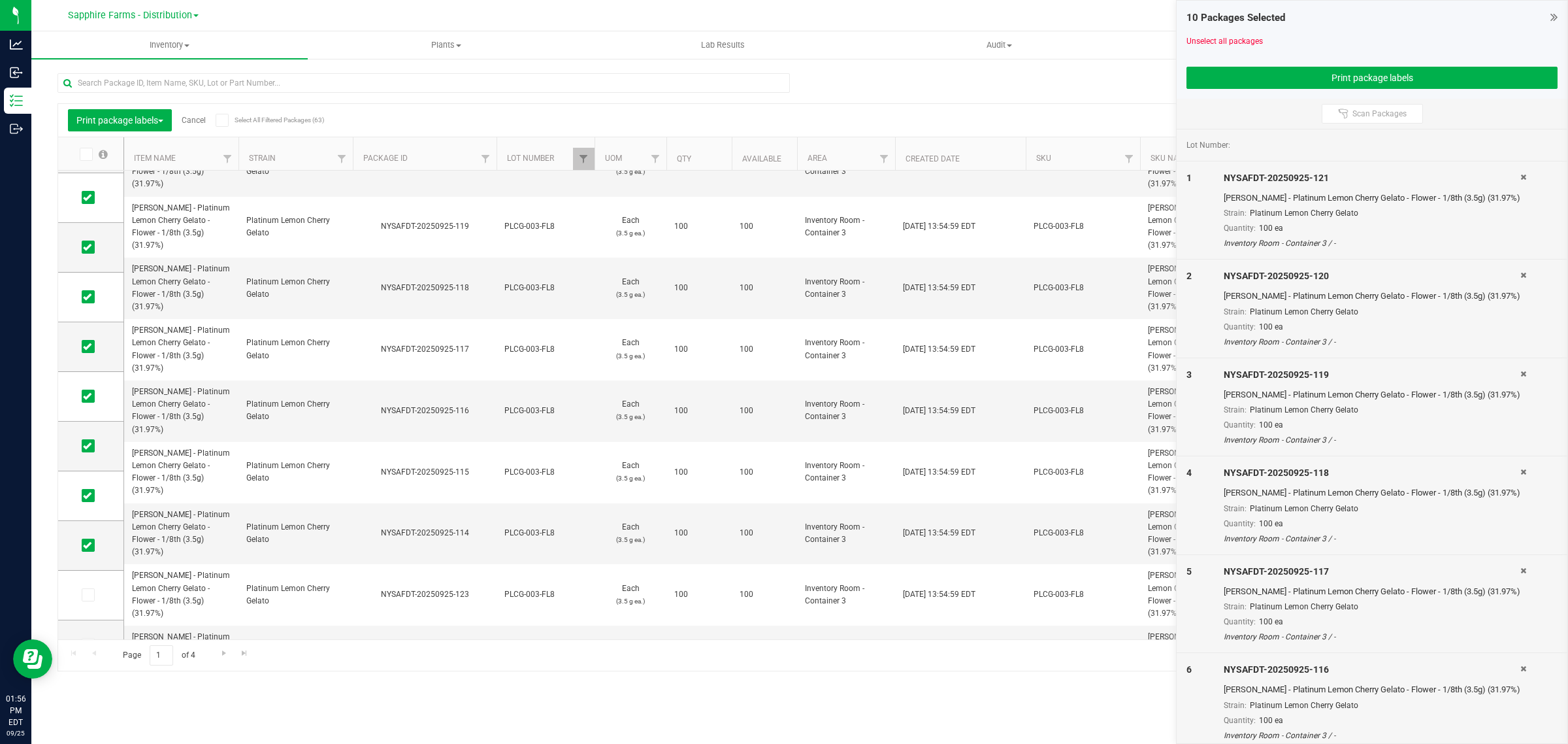
click at [193, 119] on link "Cancel" at bounding box center [194, 120] width 24 height 9
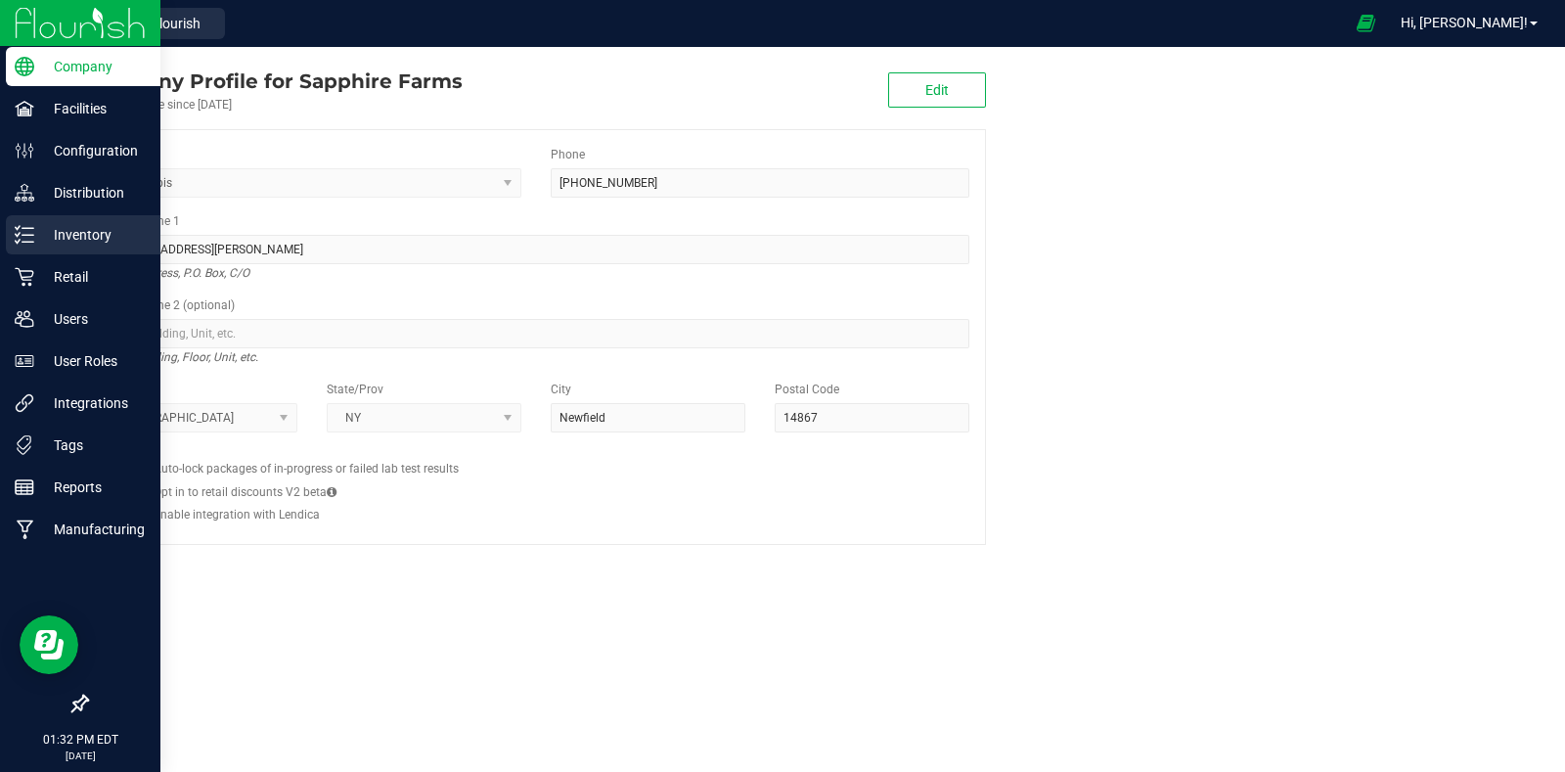
click at [31, 237] on icon at bounding box center [25, 235] width 20 height 20
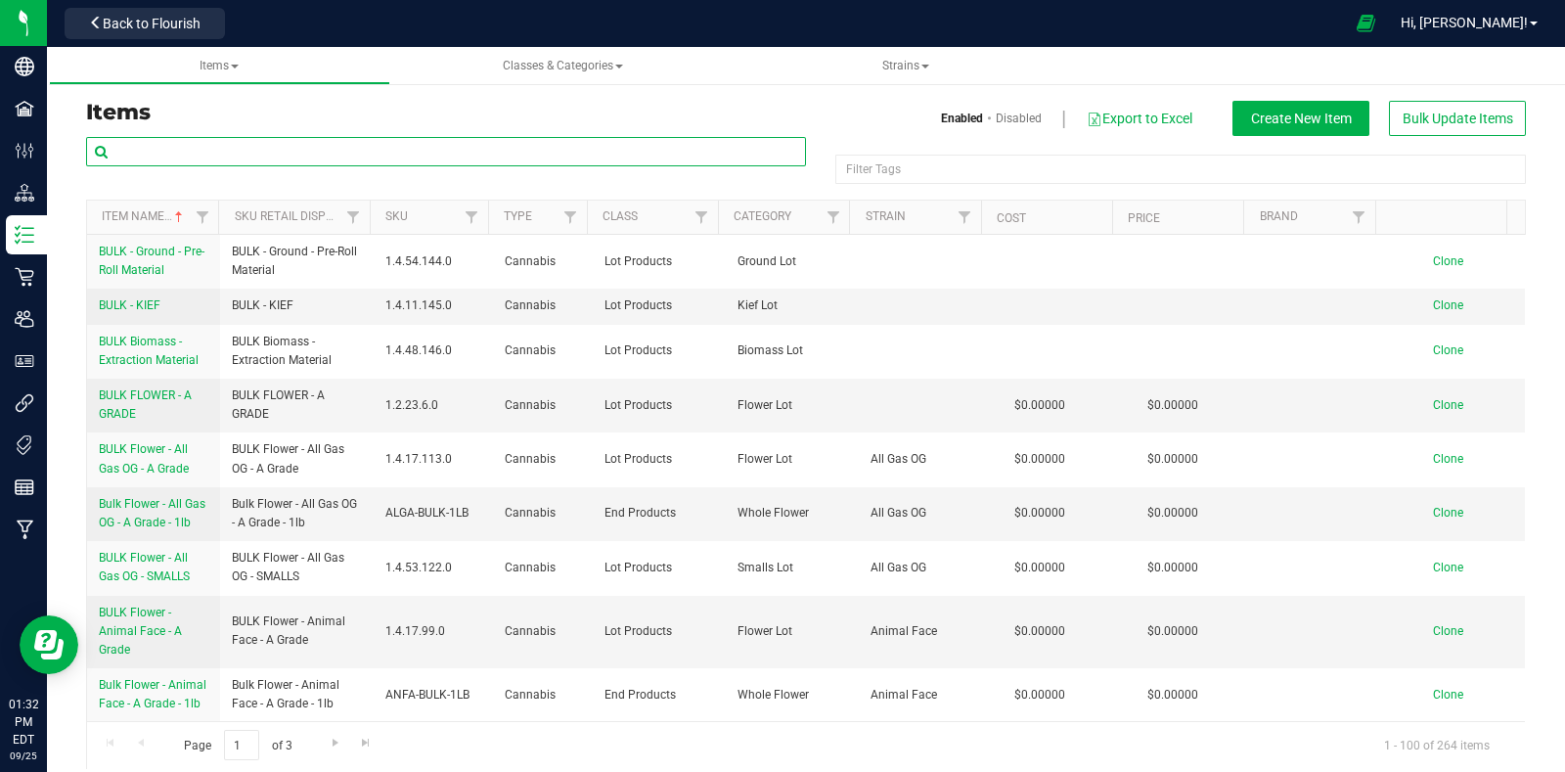
click at [269, 155] on input "text" at bounding box center [446, 151] width 720 height 29
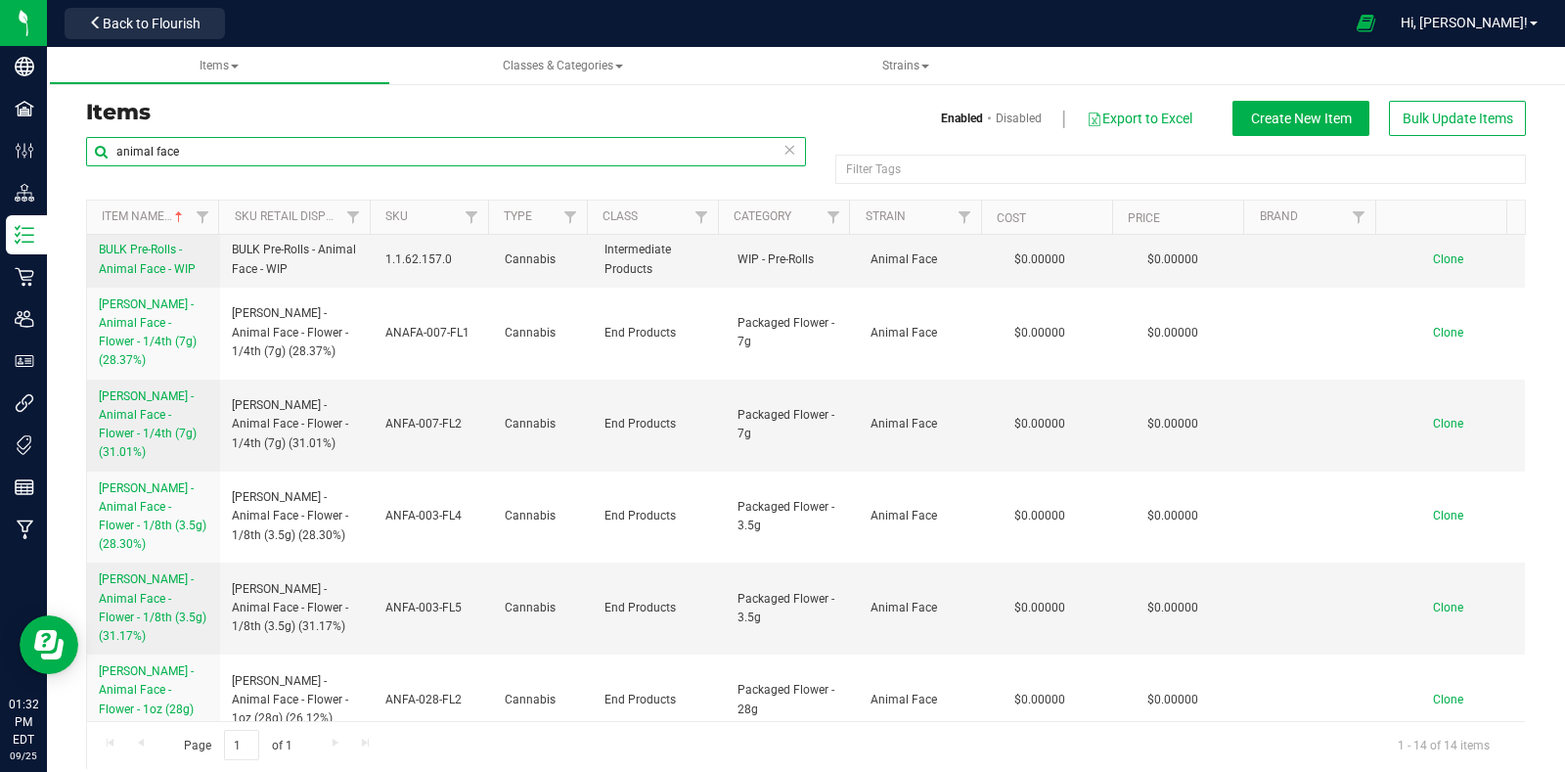
scroll to position [16, 0]
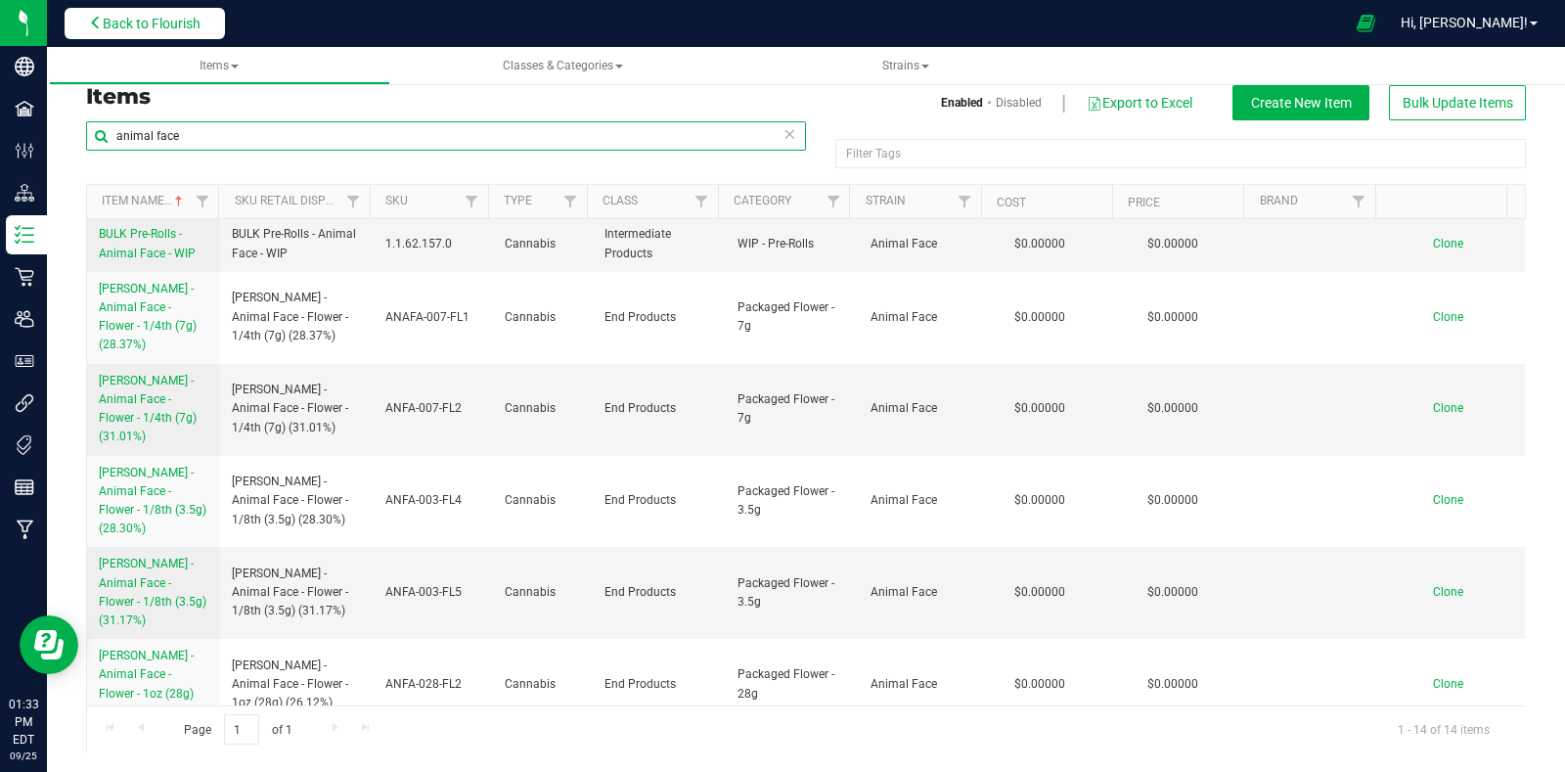
type input "animal face"
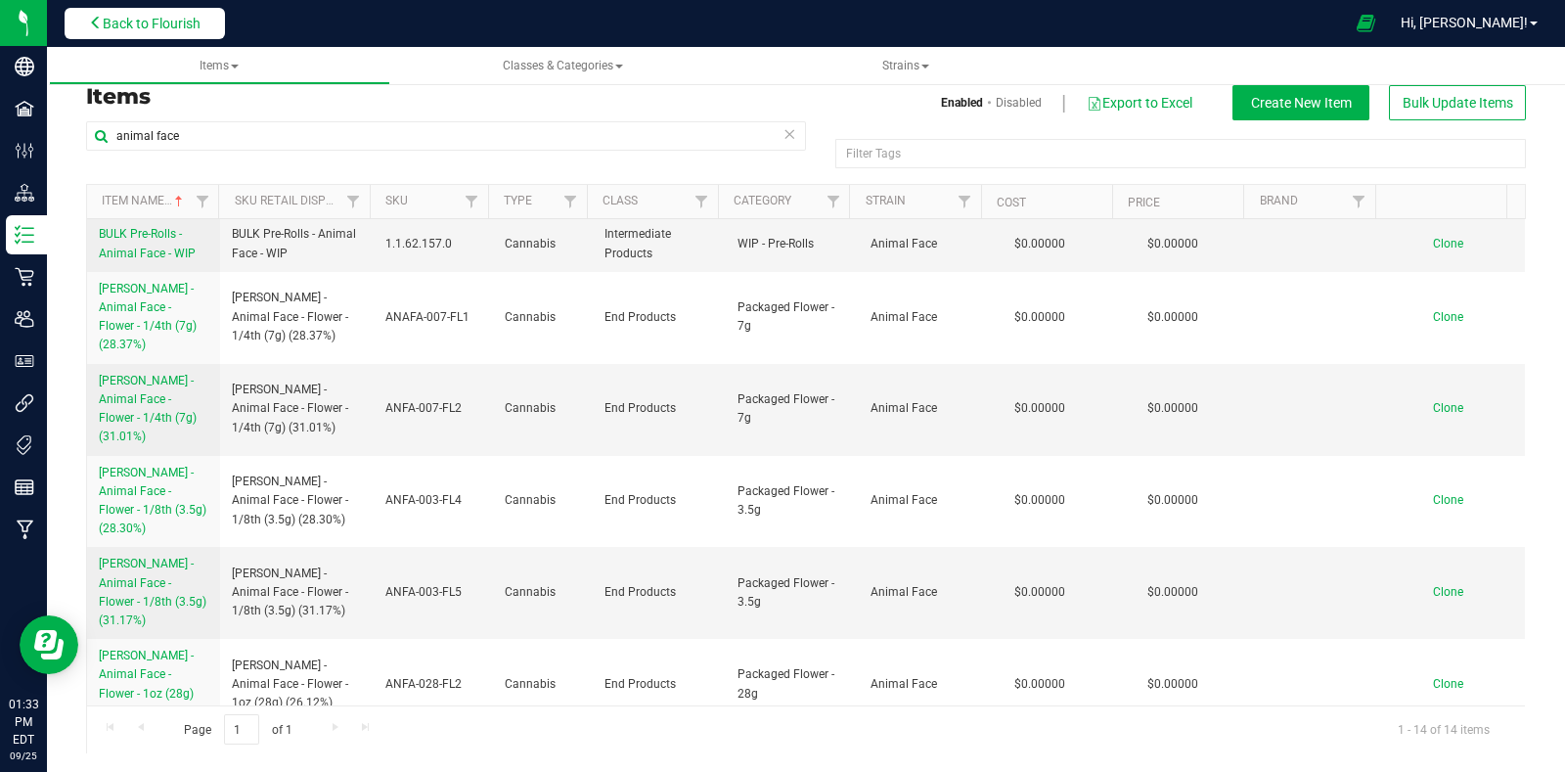
click at [161, 17] on span "Back to Flourish" at bounding box center [152, 24] width 98 height 16
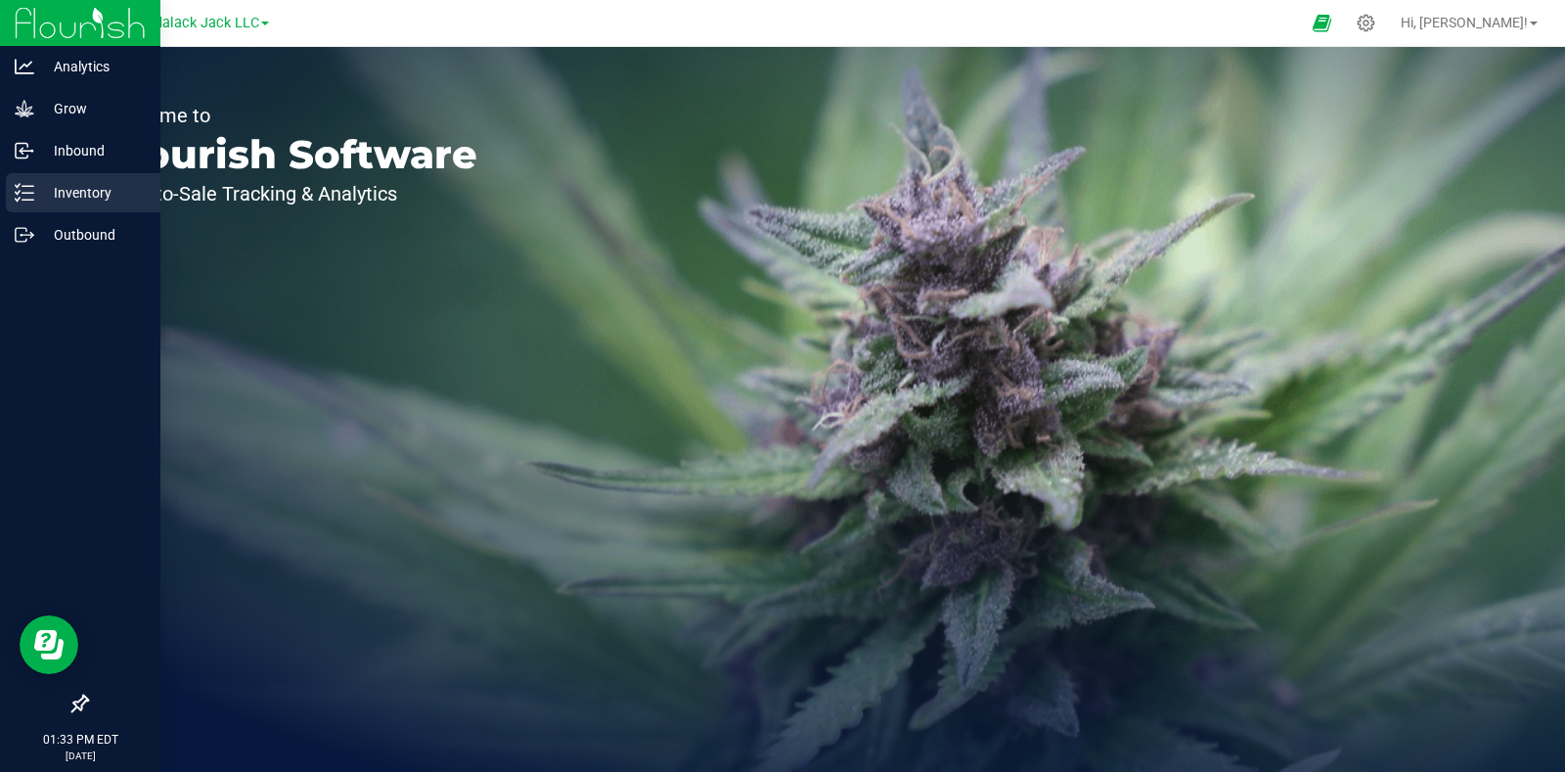
click at [38, 193] on p "Inventory" at bounding box center [92, 192] width 117 height 23
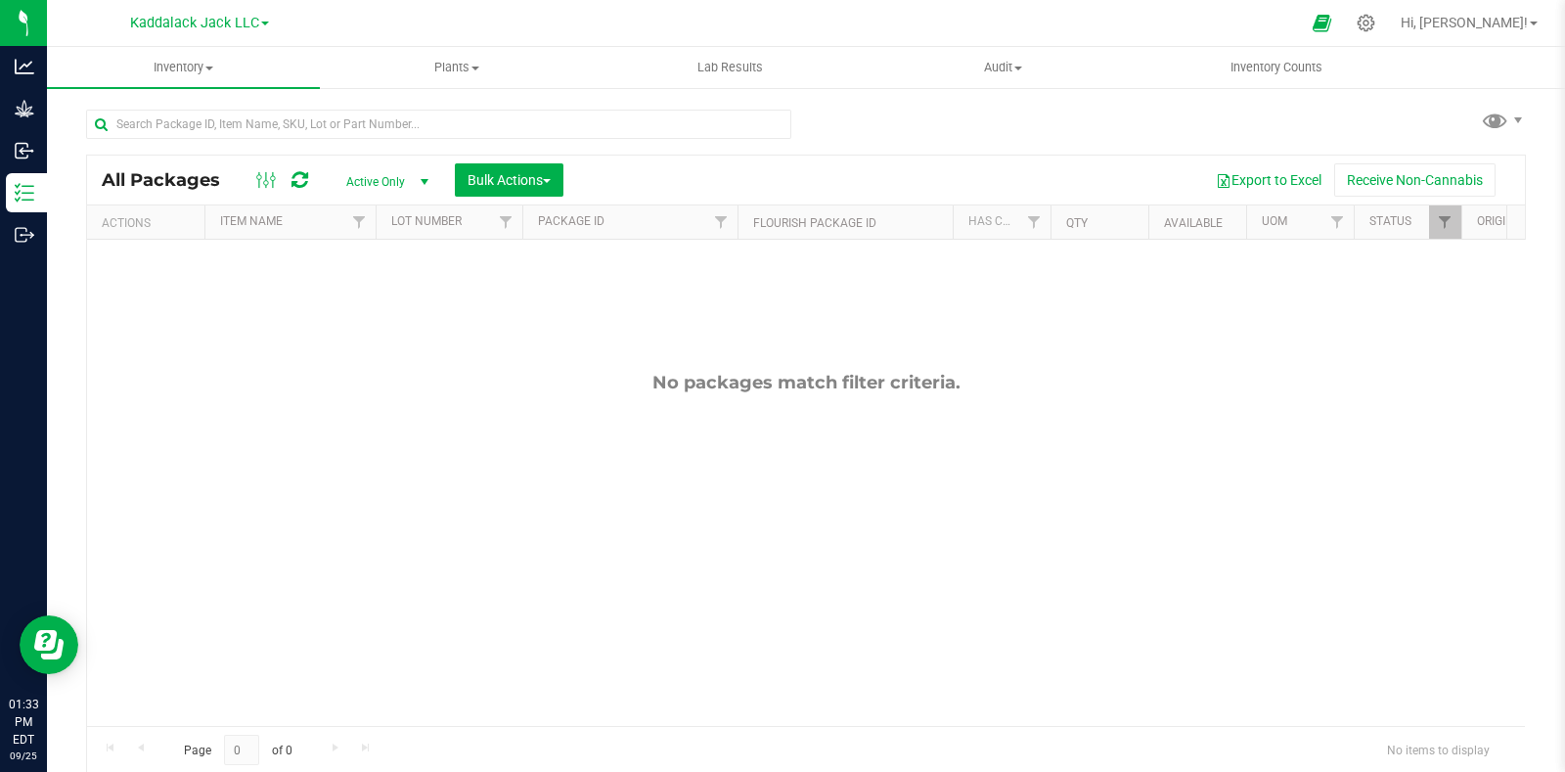
click at [265, 26] on link "Kaddalack Jack LLC" at bounding box center [199, 22] width 139 height 19
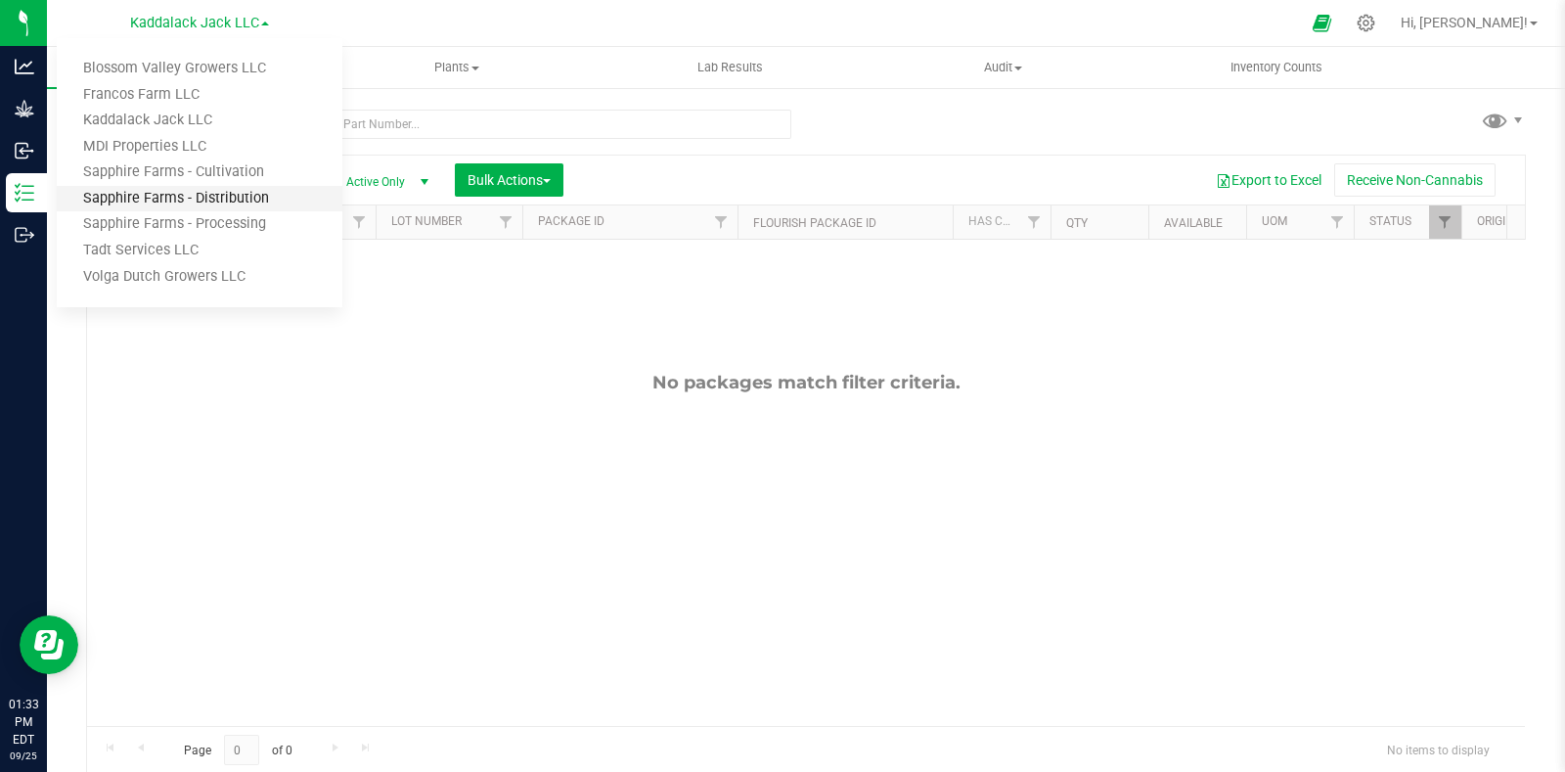
click at [269, 200] on link "Sapphire Farms - Distribution" at bounding box center [200, 199] width 286 height 26
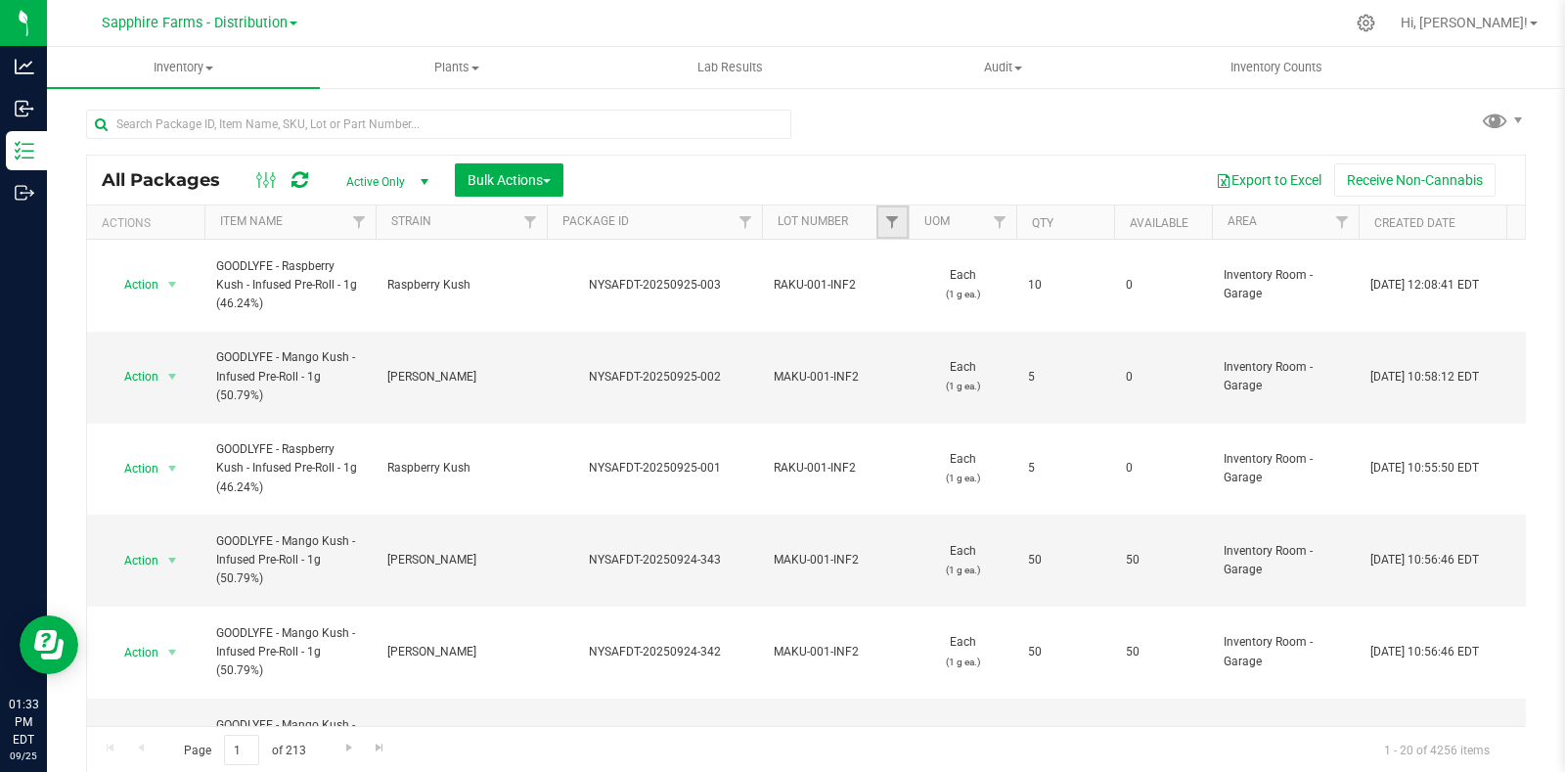
click at [894, 212] on link "Filter" at bounding box center [892, 221] width 32 height 33
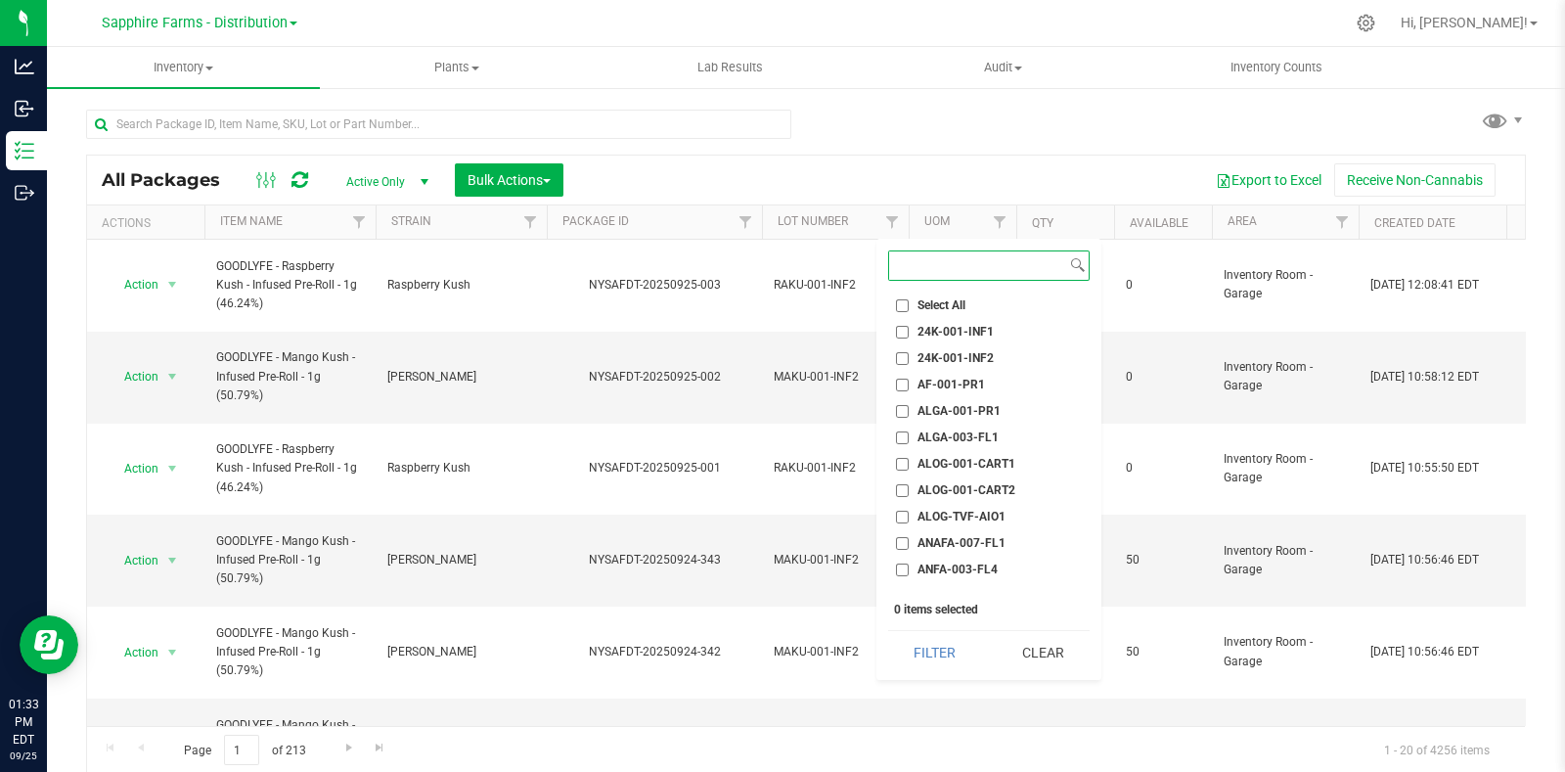
scroll to position [121, 0]
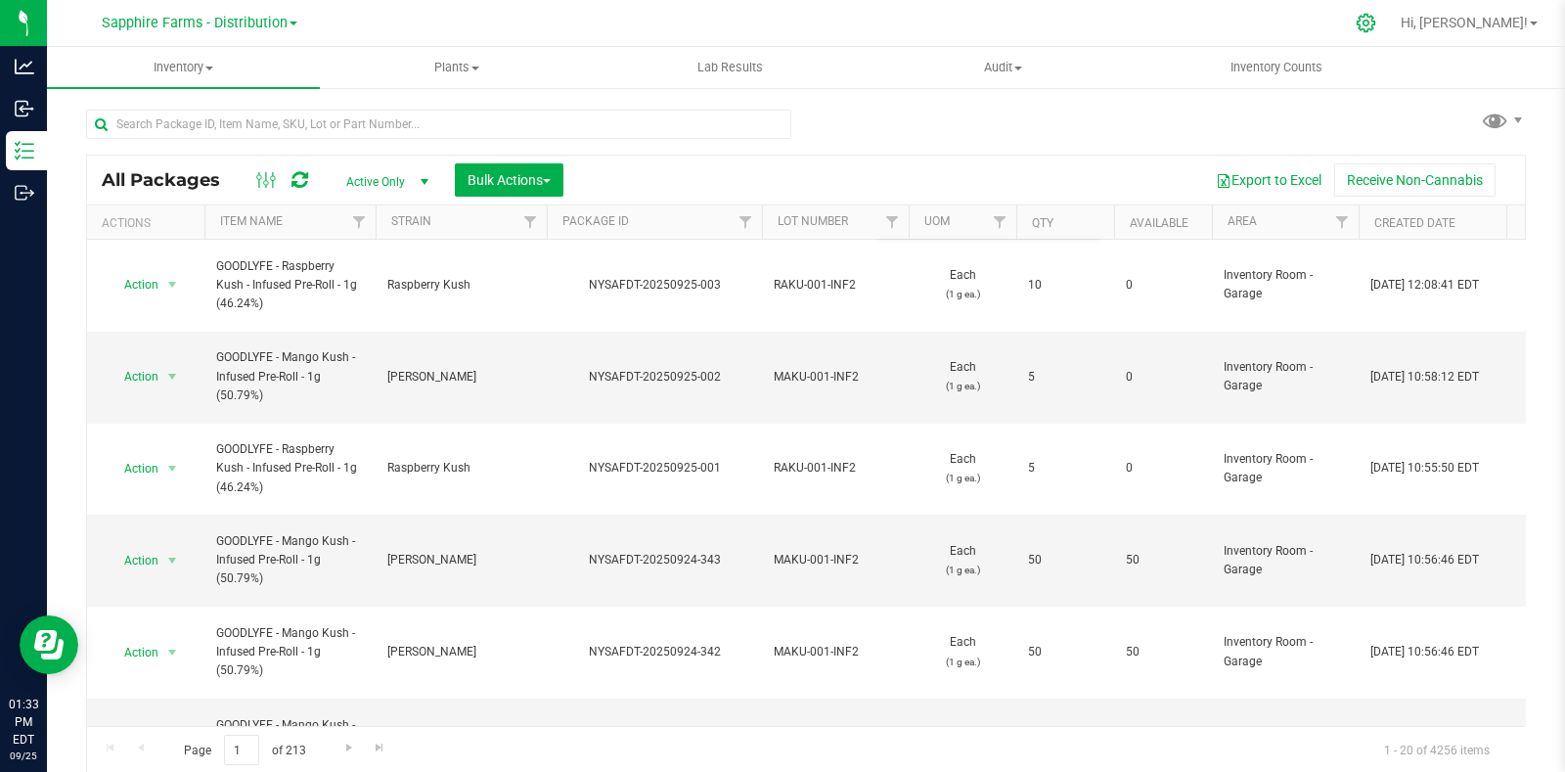
click at [1375, 24] on icon at bounding box center [1365, 23] width 19 height 19
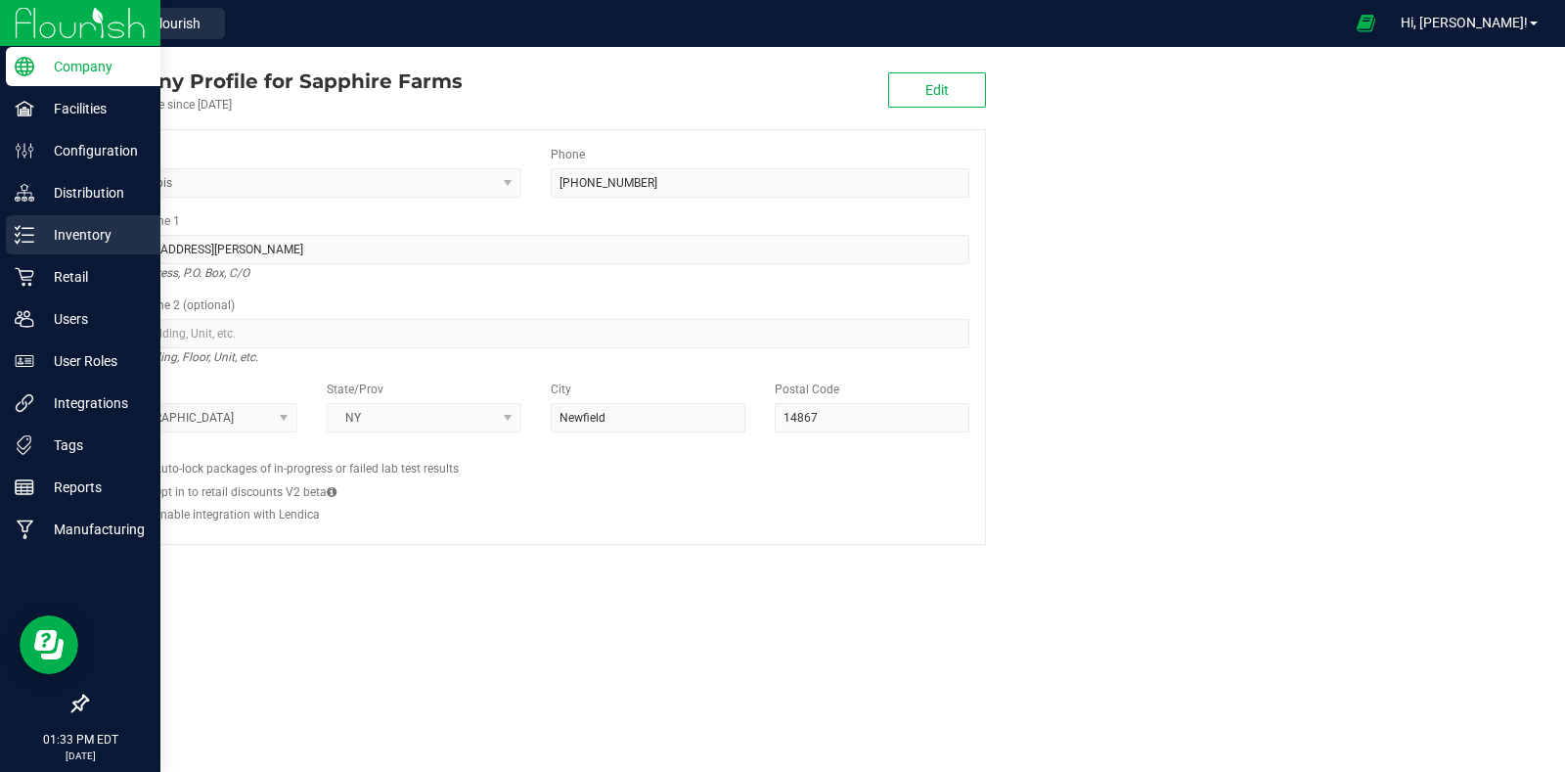
click at [29, 242] on line at bounding box center [27, 242] width 11 height 0
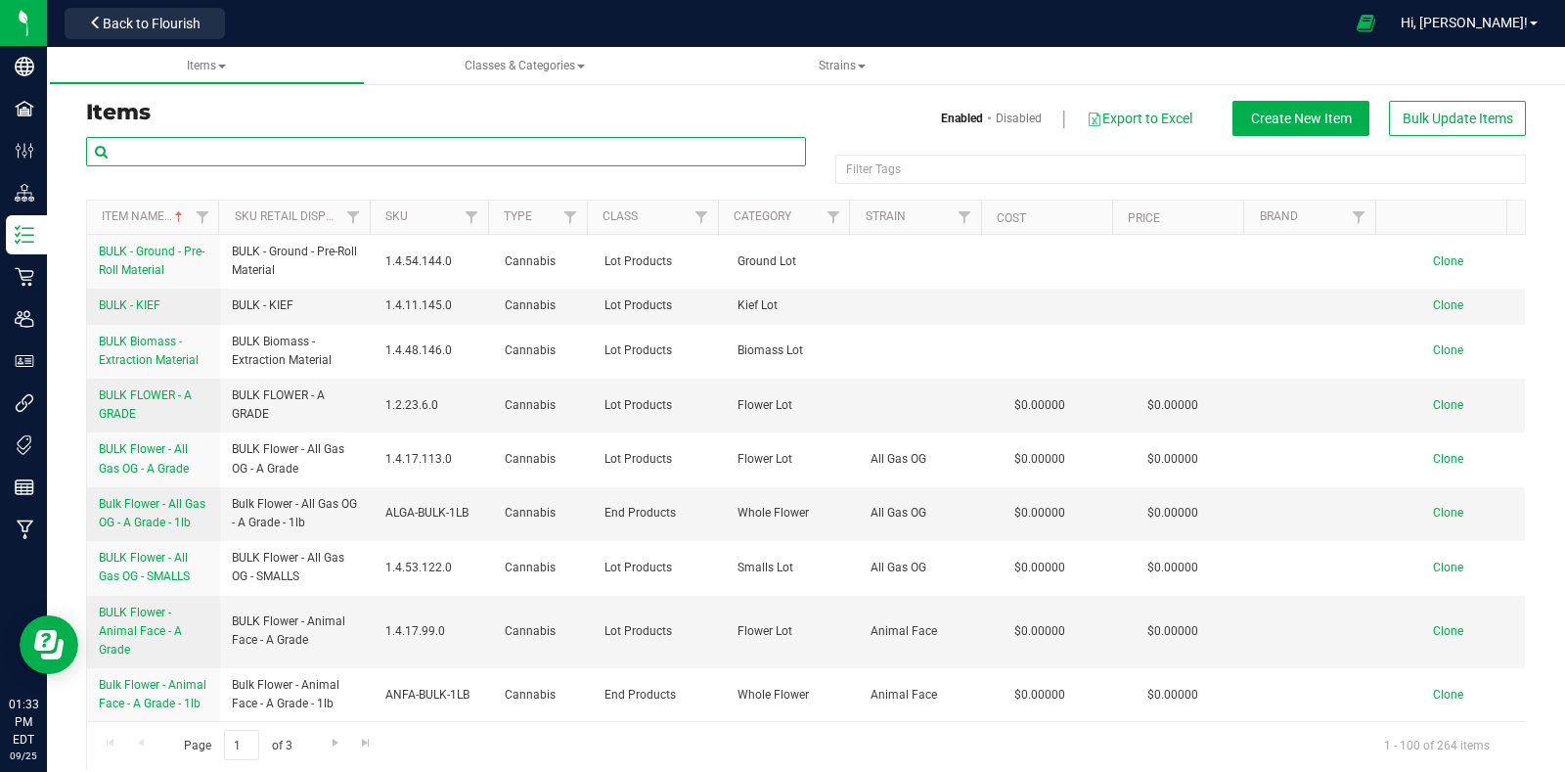
click at [386, 152] on input "text" at bounding box center [446, 151] width 720 height 29
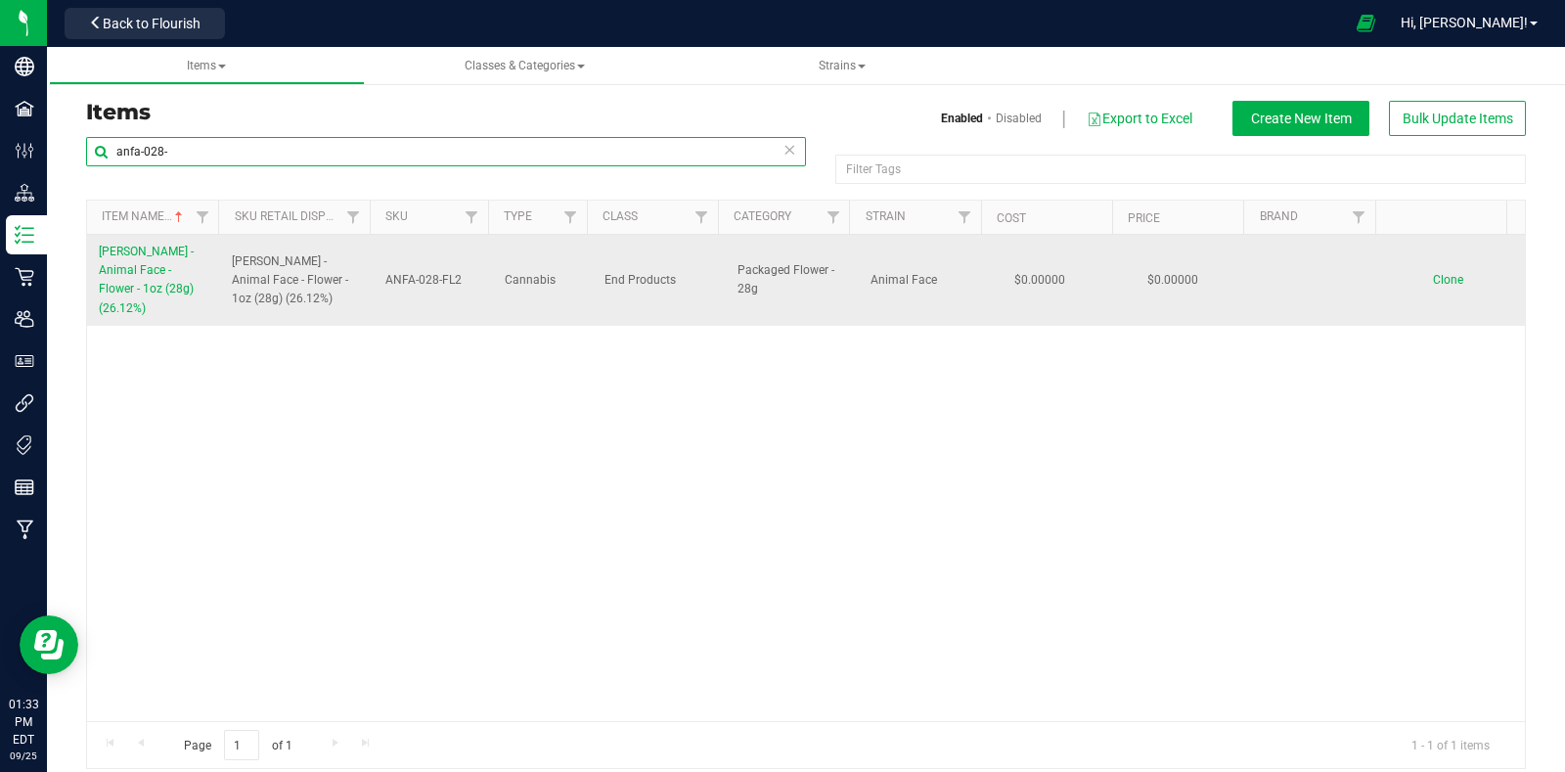
type input "anfa-028-"
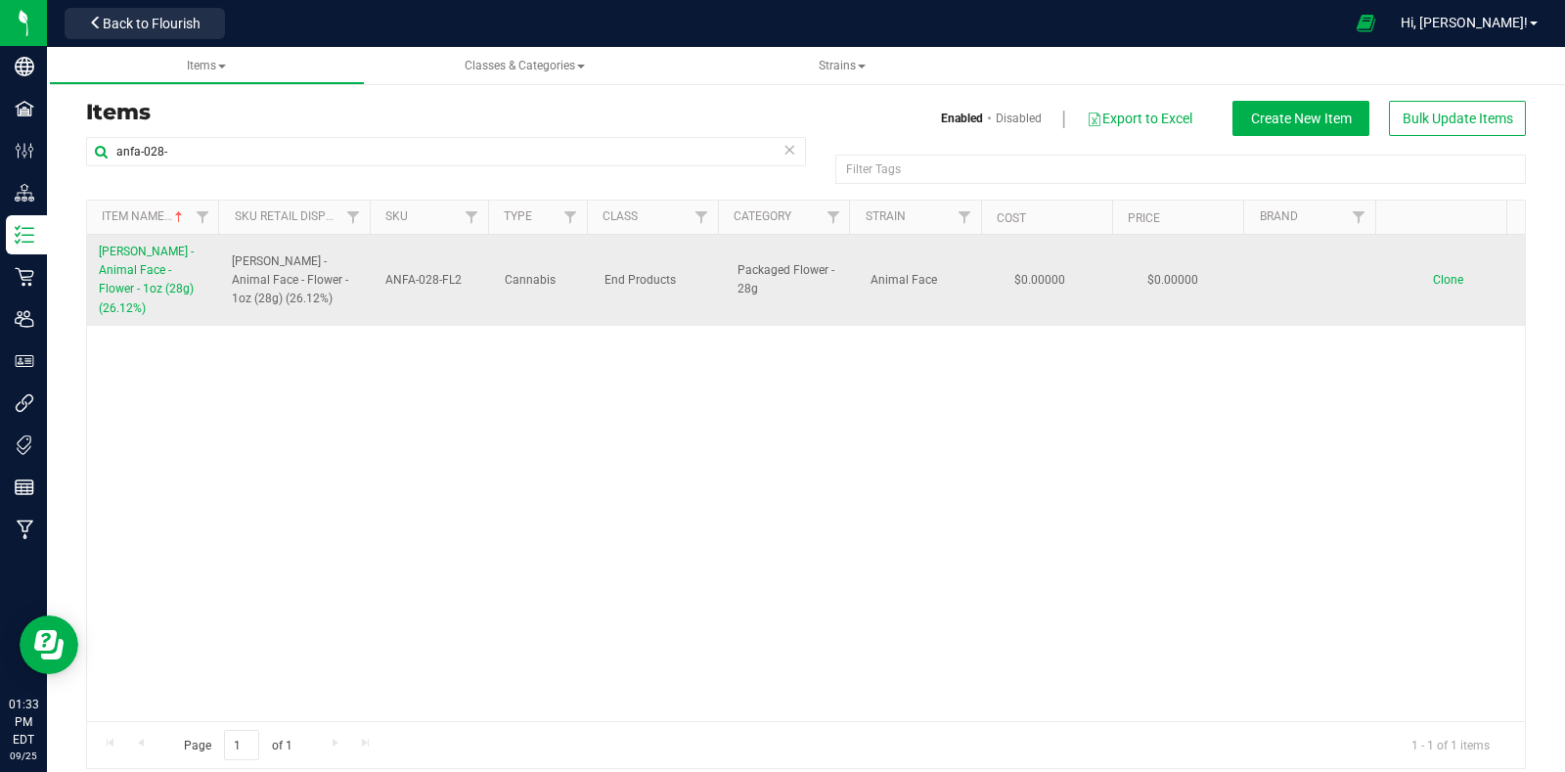
drag, startPoint x: 96, startPoint y: 244, endPoint x: 180, endPoint y: 305, distance: 103.7
click at [180, 305] on td "[PERSON_NAME] - Animal Face - Flower - 1oz (28g) (26.12%)" at bounding box center [153, 280] width 133 height 91
copy span "[PERSON_NAME] - Animal Face - Flower - 1oz (28g) (26.12%)"
click at [1433, 273] on span "Clone" at bounding box center [1448, 280] width 30 height 14
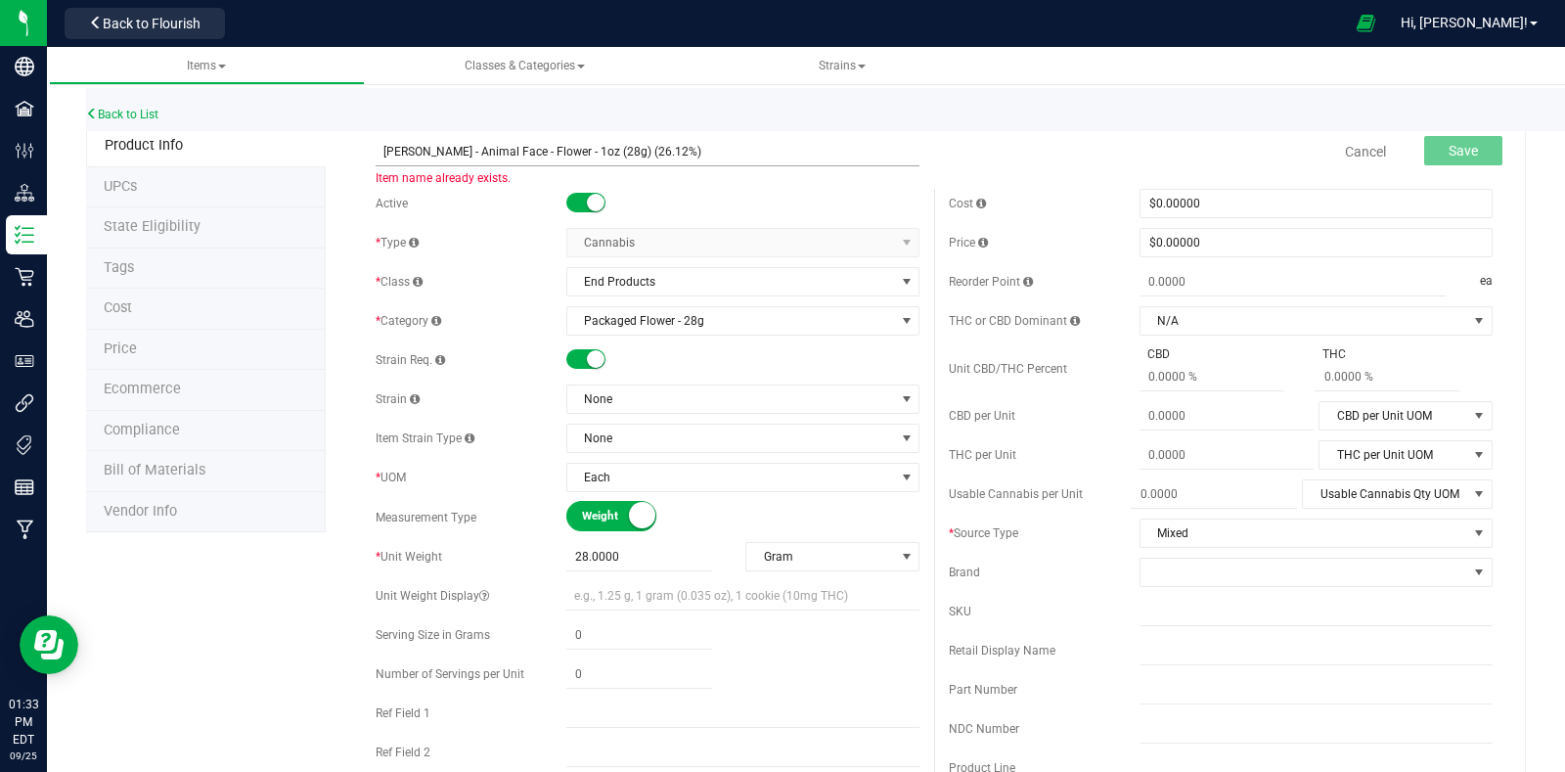
click at [620, 149] on input "[PERSON_NAME] - Animal Face - Flower - 1oz (28g) (26.12%)" at bounding box center [647, 151] width 544 height 29
drag, startPoint x: 680, startPoint y: 141, endPoint x: 357, endPoint y: 149, distance: 322.8
type input "[PERSON_NAME] - Animal Face - Flower - 1oz (28g) (26.53%)"
click at [588, 359] on small at bounding box center [596, 359] width 18 height 18
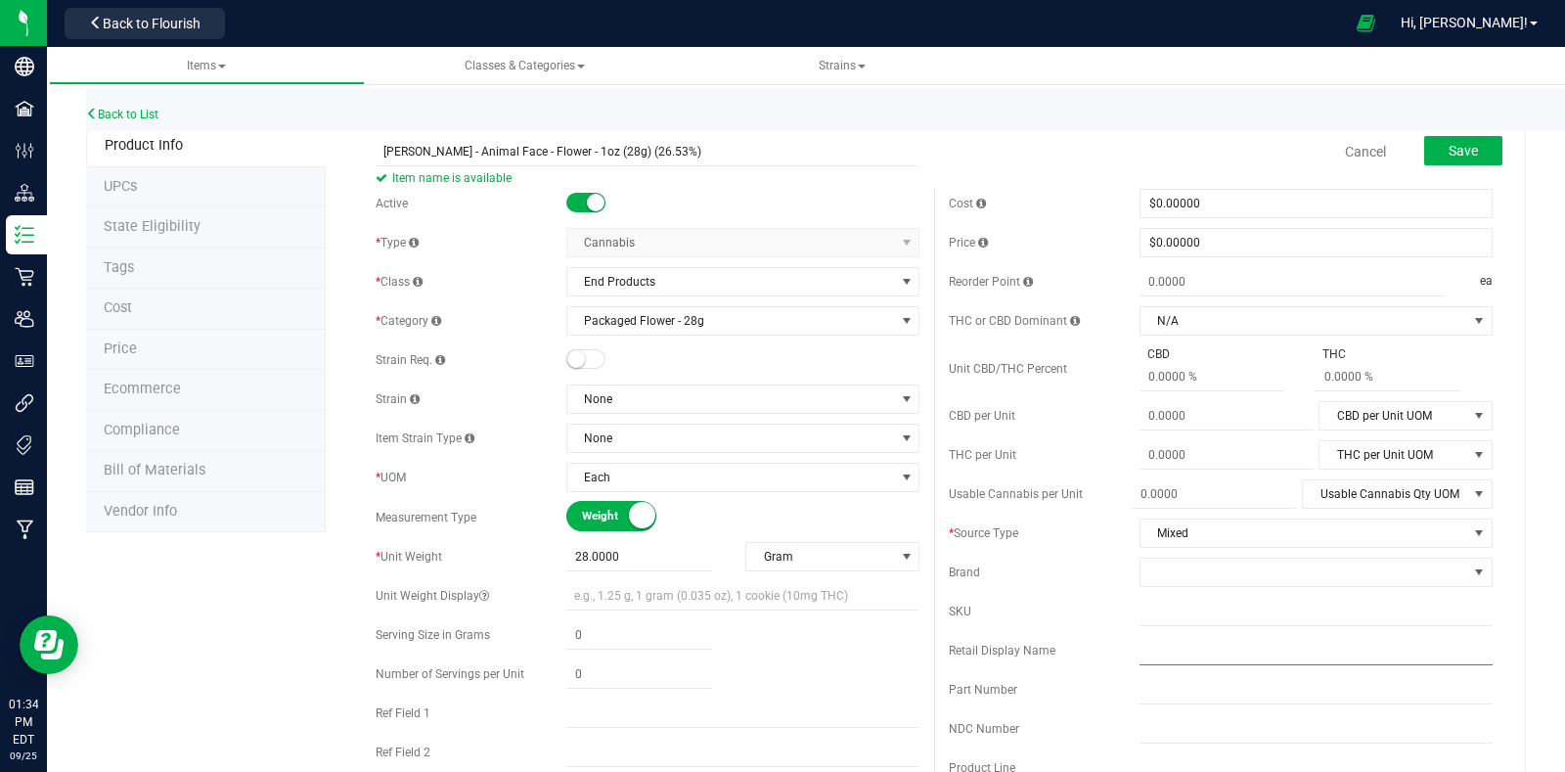
click at [1195, 652] on input "text" at bounding box center [1315, 650] width 353 height 29
paste input "[PERSON_NAME] - Animal Face - Flower - 1oz (28g) (26.53%)"
type input "[PERSON_NAME] - Animal Face - Flower - 1oz (28g) (26.53%)"
click at [1312, 620] on input "text" at bounding box center [1315, 610] width 353 height 29
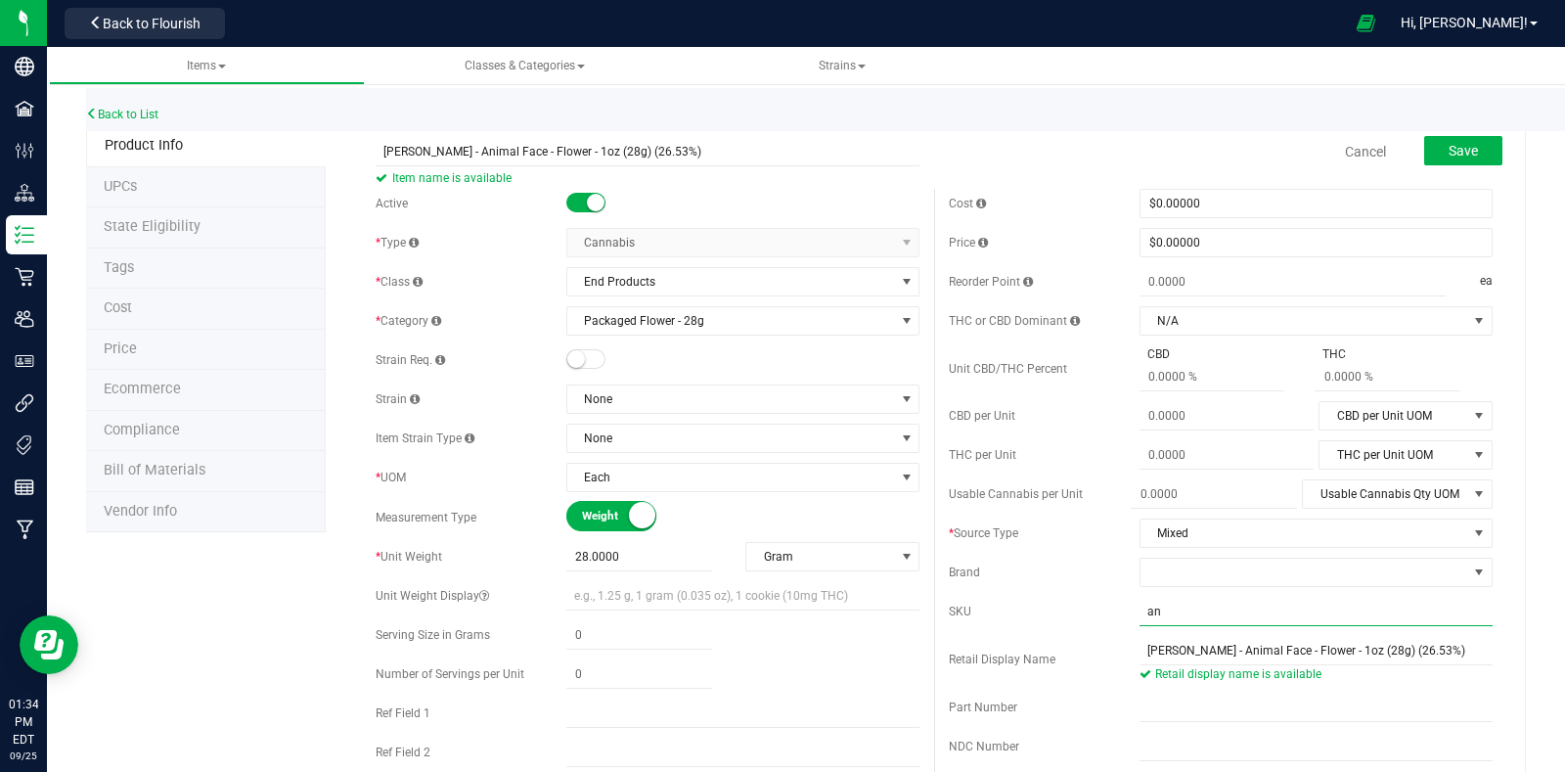
type input "a"
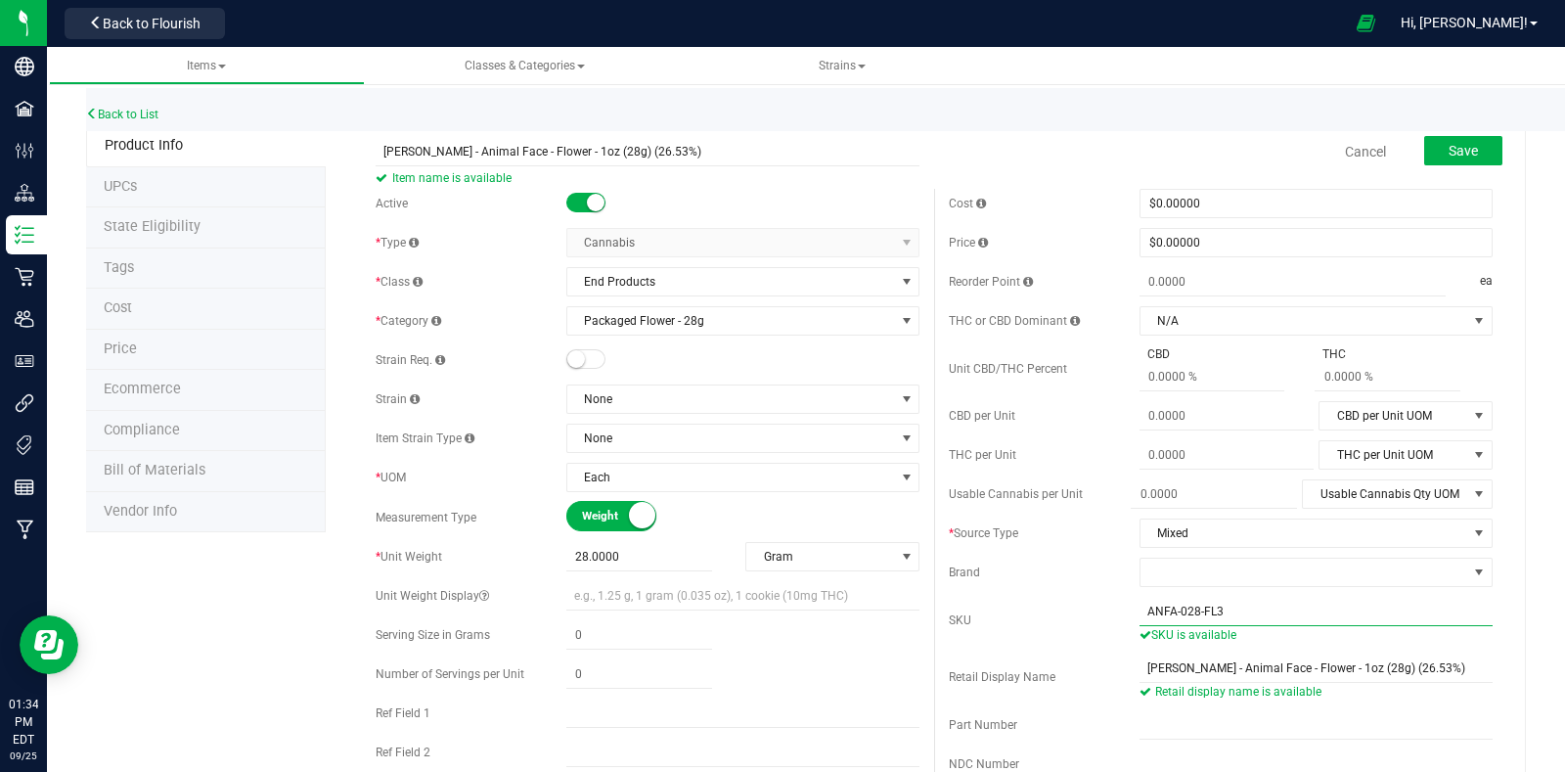
type input "ANFA-028-FL3"
click at [576, 360] on small at bounding box center [576, 359] width 18 height 18
click at [1442, 140] on button "Save" at bounding box center [1463, 150] width 78 height 29
